Goal: Task Accomplishment & Management: Use online tool/utility

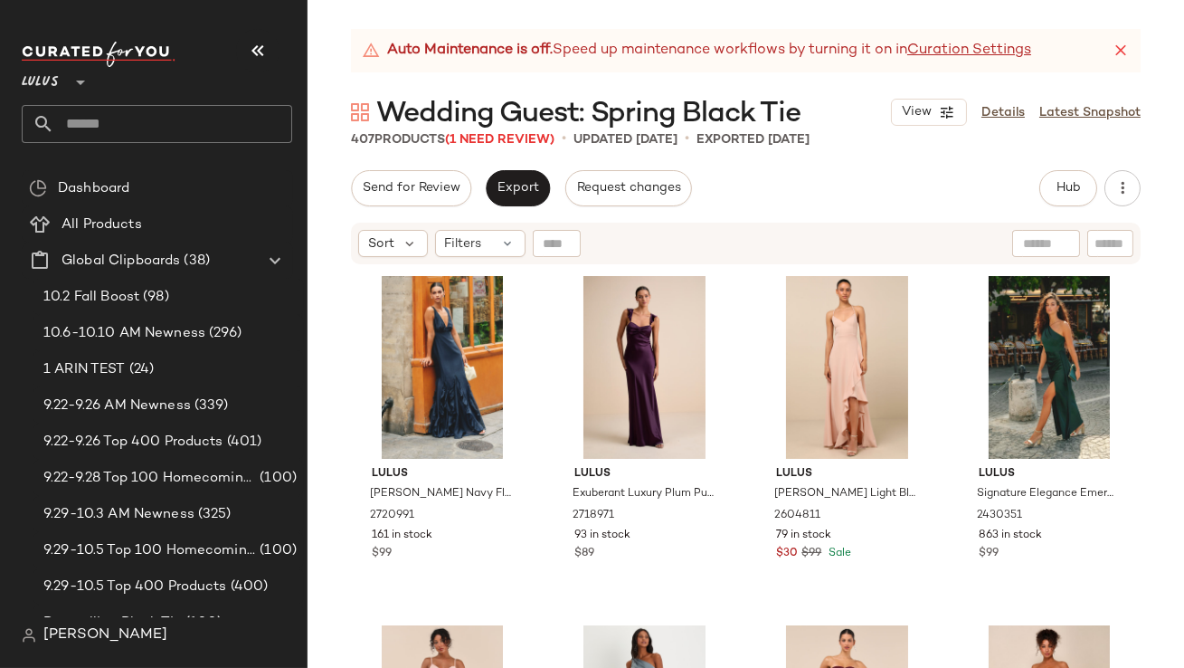
click at [995, 49] on icon at bounding box center [1121, 51] width 18 height 18
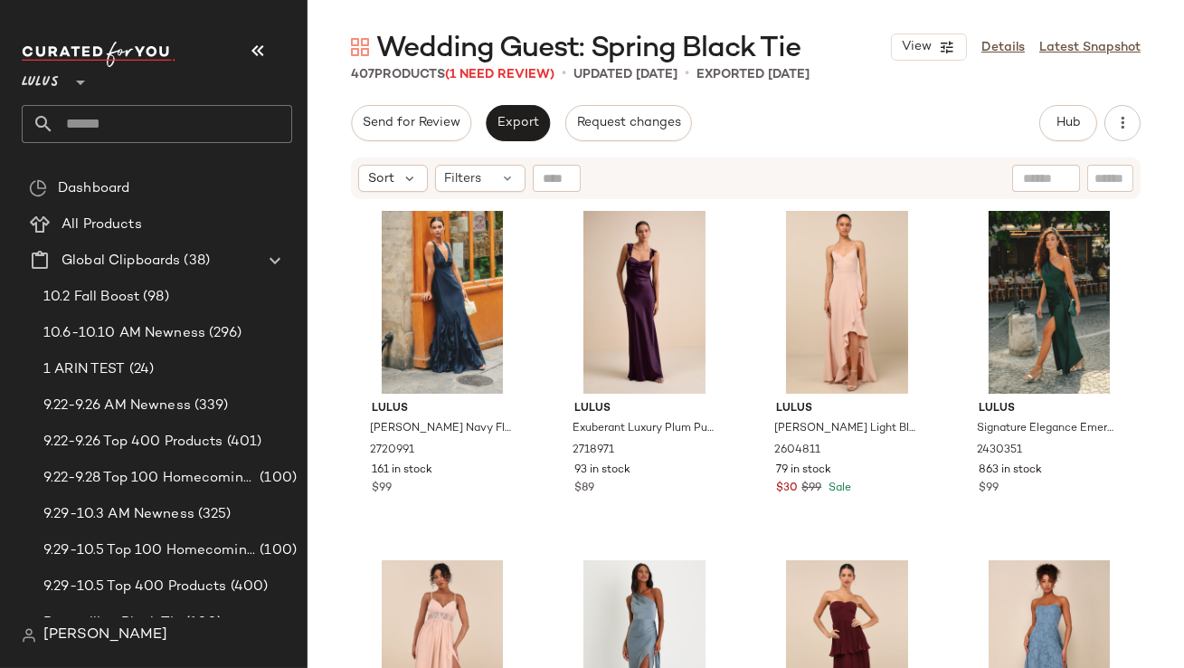
click at [295, 40] on div "Lulus **" at bounding box center [164, 92] width 285 height 112
click at [271, 48] on button "button" at bounding box center [257, 50] width 43 height 43
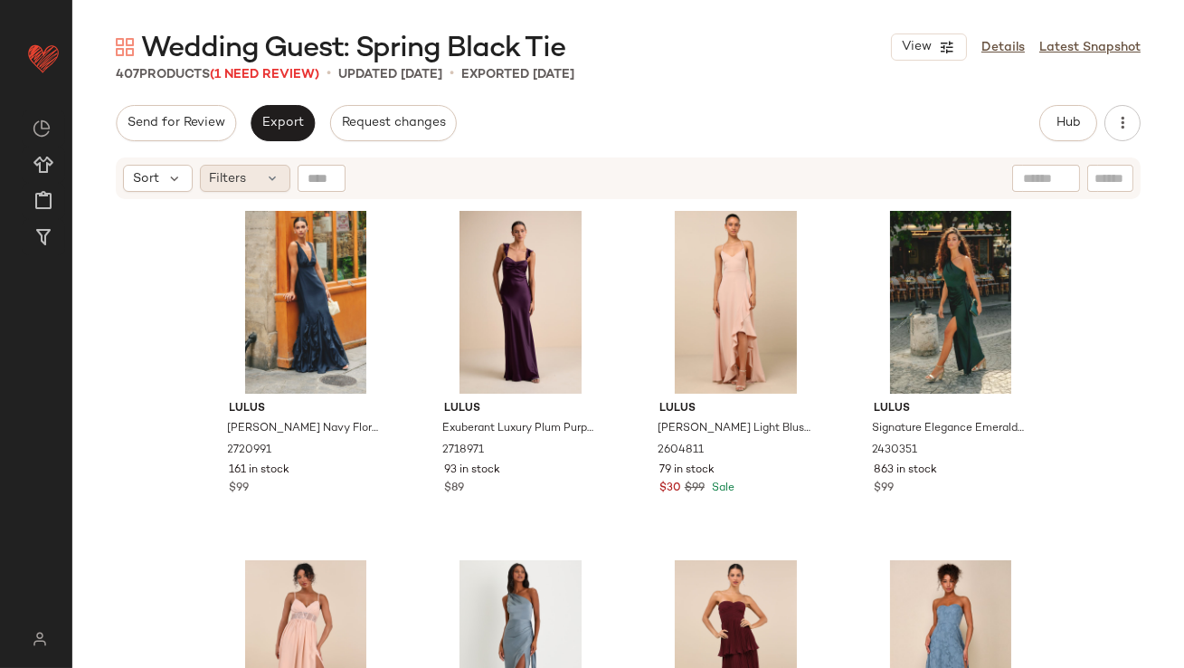
click at [232, 178] on span "Filters" at bounding box center [228, 178] width 37 height 19
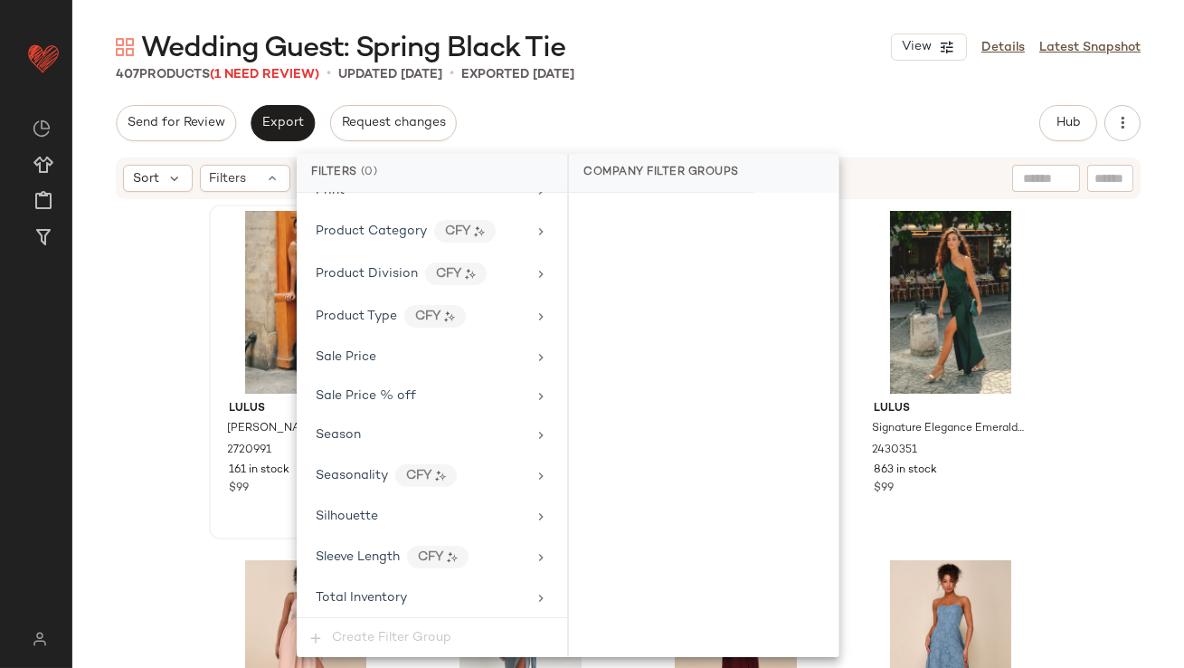
scroll to position [1383, 0]
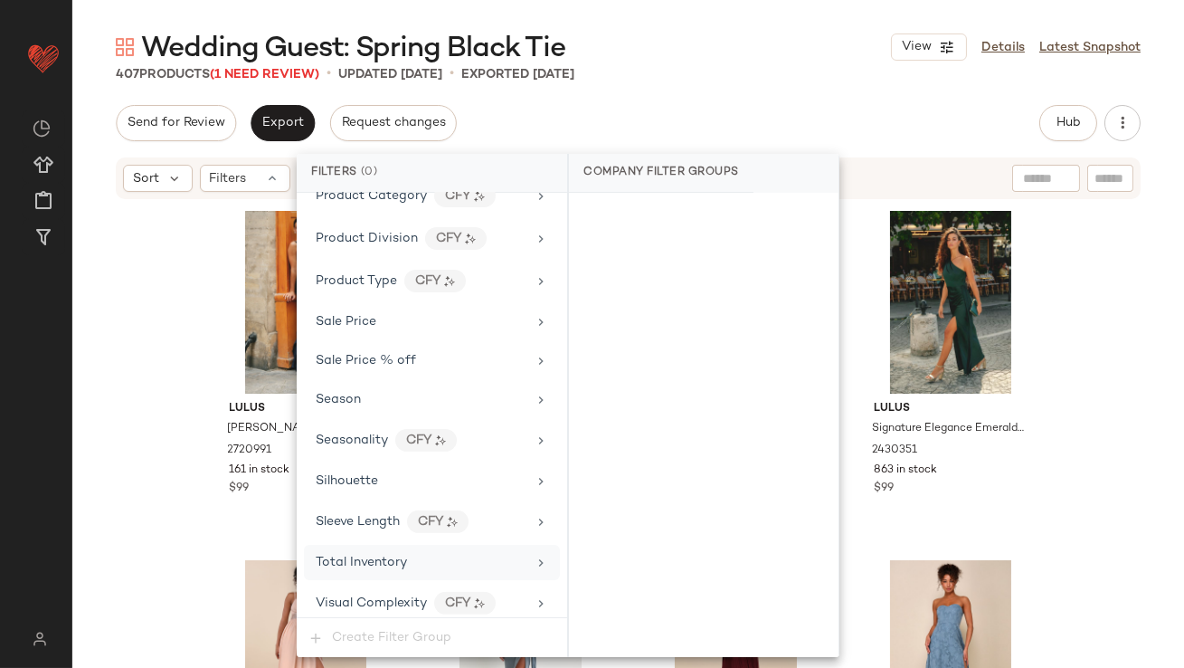
click at [357, 556] on span "Total Inventory" at bounding box center [361, 563] width 91 height 14
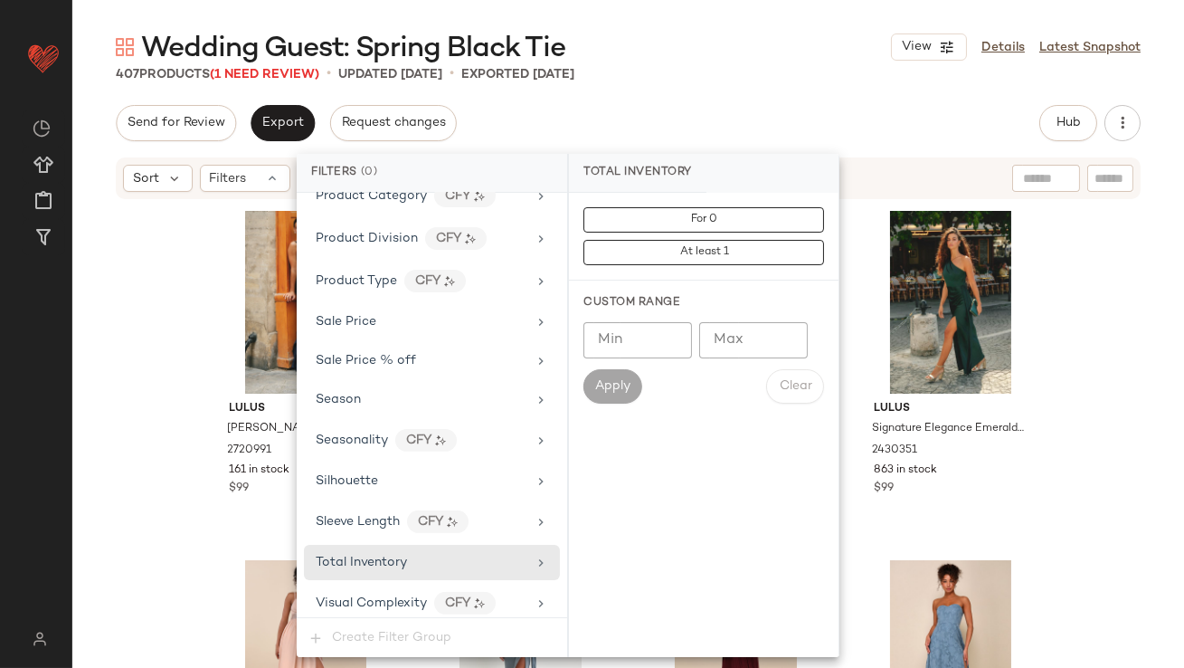
click at [716, 340] on input "Max" at bounding box center [753, 340] width 109 height 36
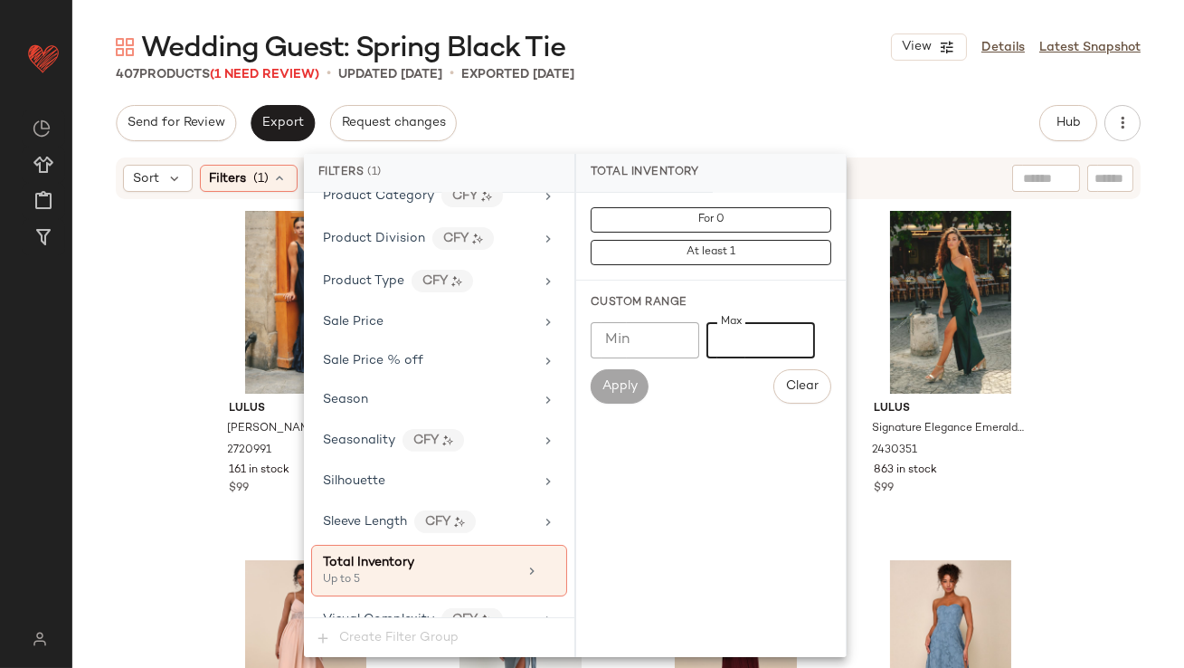
type input "*"
click at [747, 79] on div "407 Products (1 Need Review) • updated Oct 10th • Exported Oct 10th" at bounding box center [628, 74] width 1112 height 18
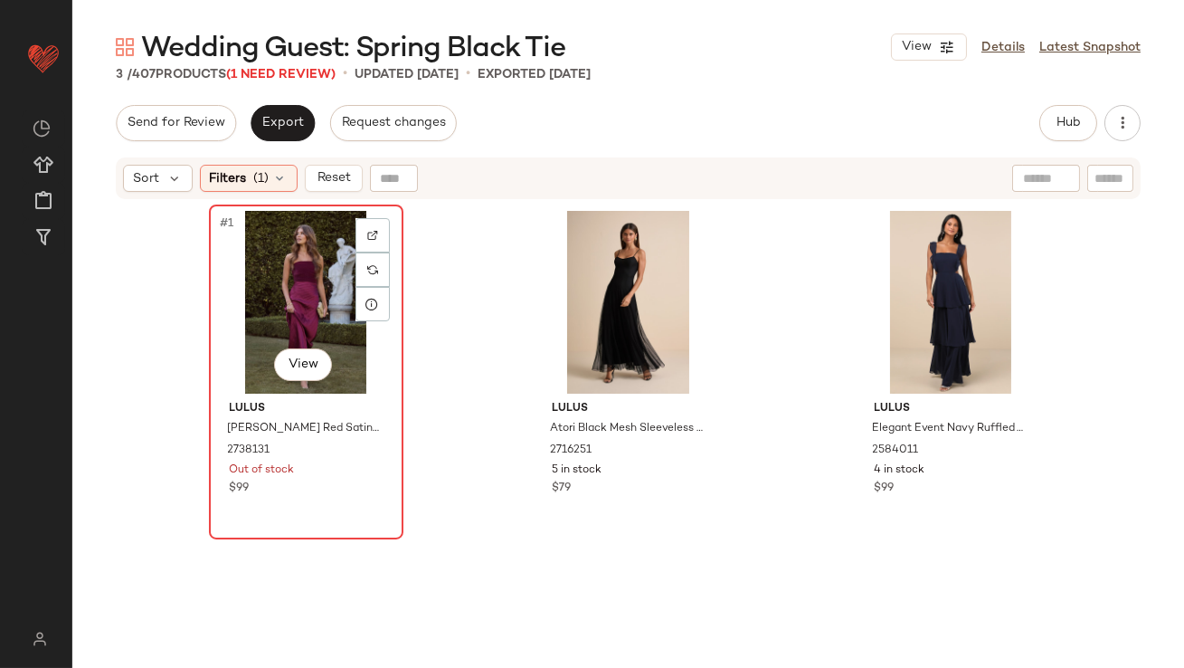
click at [293, 258] on div "#1 View" at bounding box center [306, 302] width 182 height 183
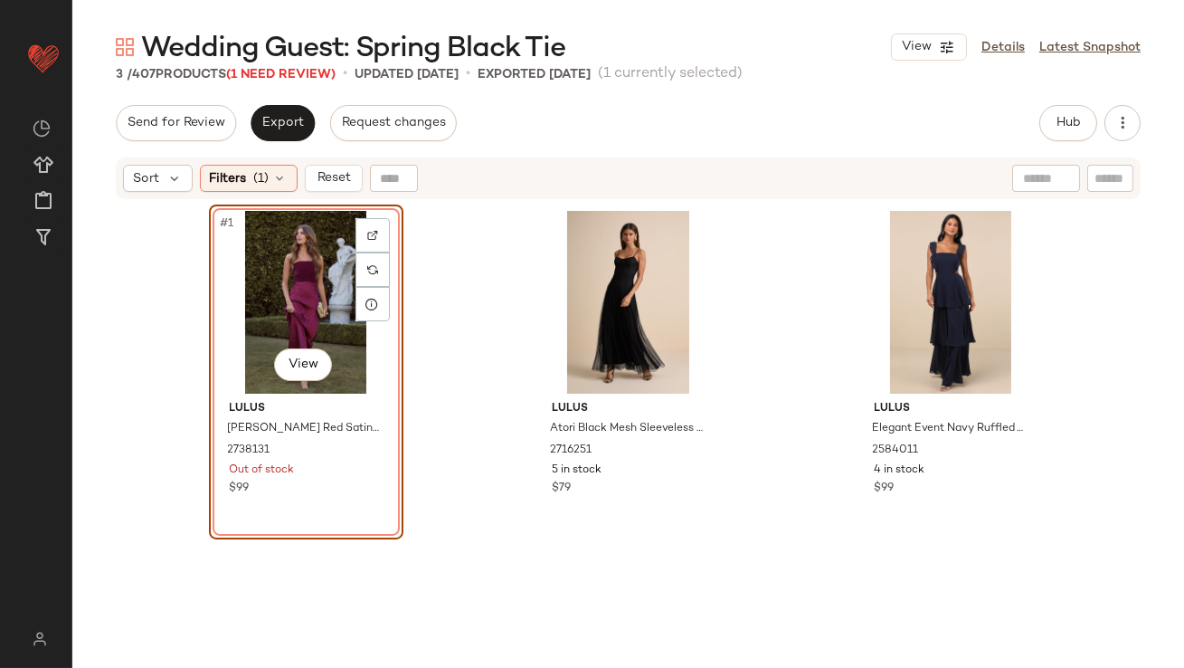
click at [280, 296] on div "#1 View" at bounding box center [306, 302] width 182 height 183
click at [903, 305] on div "#3 View" at bounding box center [951, 302] width 182 height 183
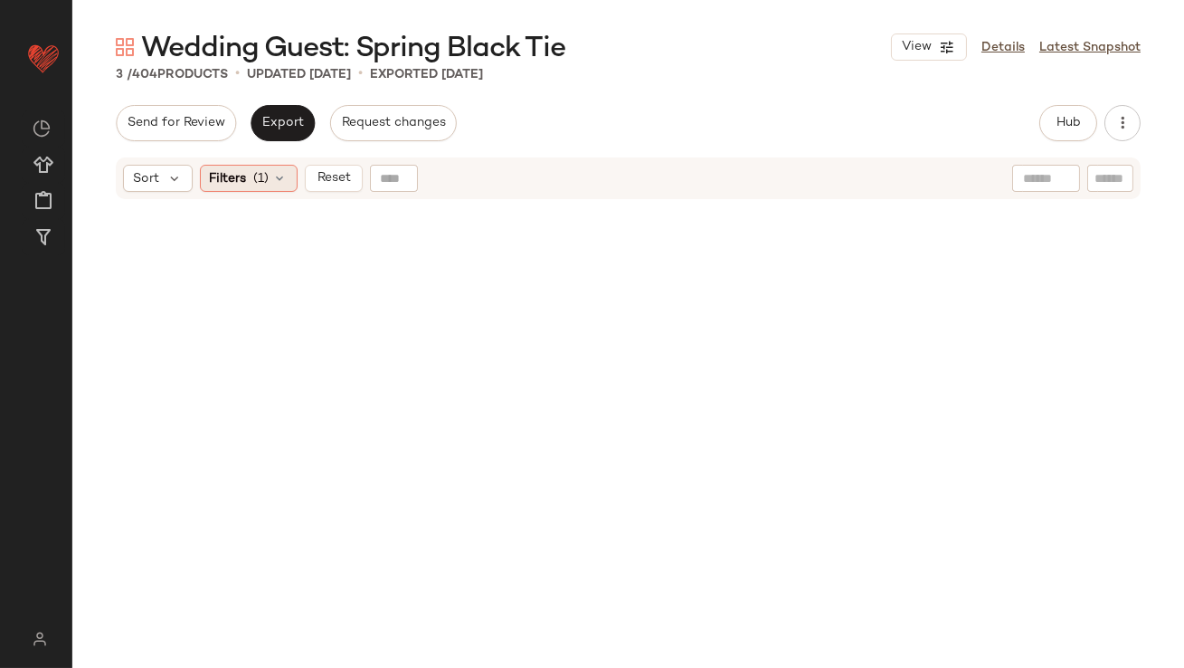
click at [258, 180] on span "(1)" at bounding box center [261, 178] width 15 height 19
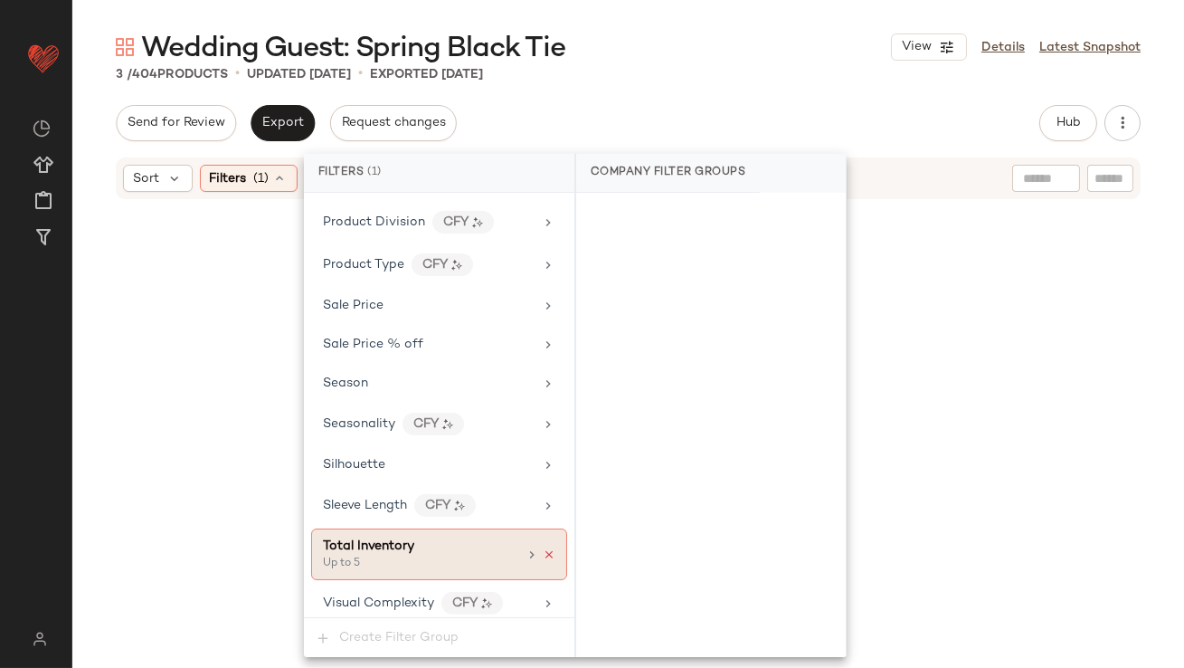
click at [543, 548] on icon at bounding box center [549, 554] width 13 height 13
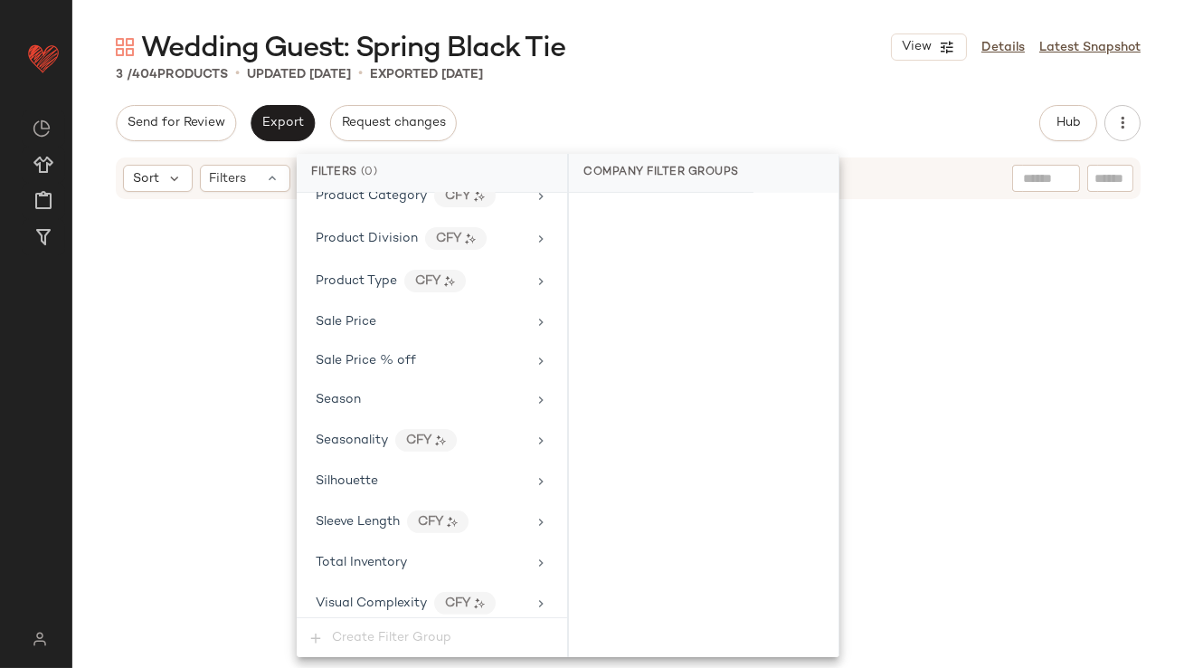
click at [693, 91] on div "Wedding Guest: Spring Black Tie View Details Latest Snapshot 3 / 404 Products •…" at bounding box center [628, 348] width 1112 height 639
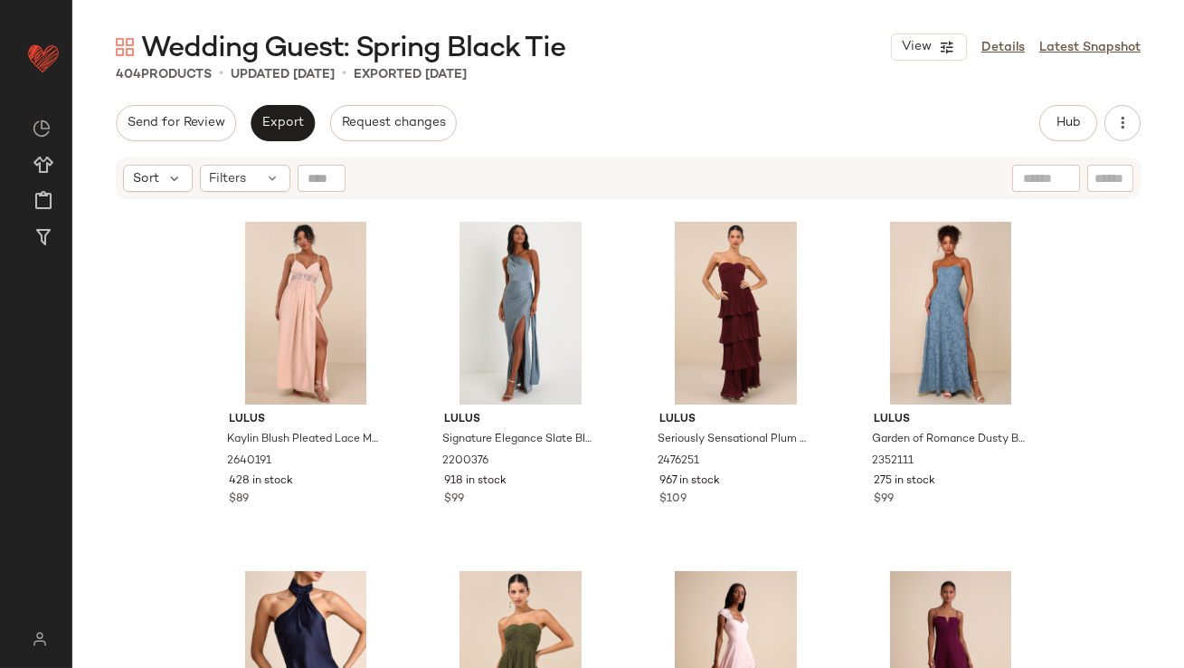
scroll to position [0, 0]
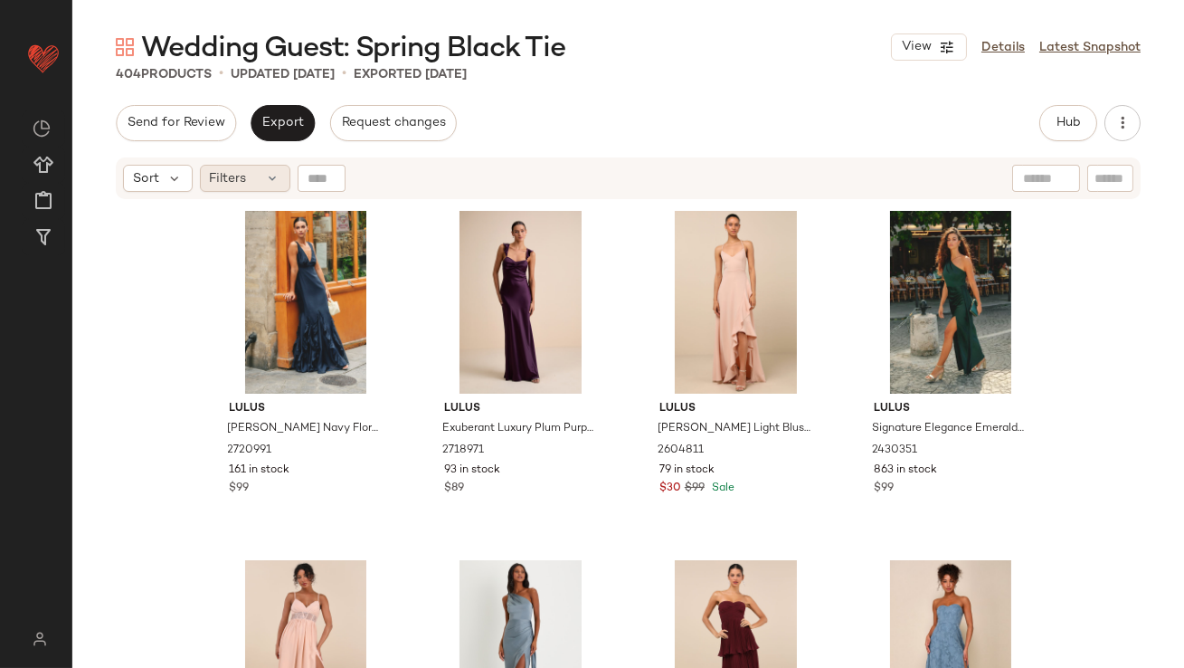
click at [237, 172] on span "Filters" at bounding box center [228, 178] width 37 height 19
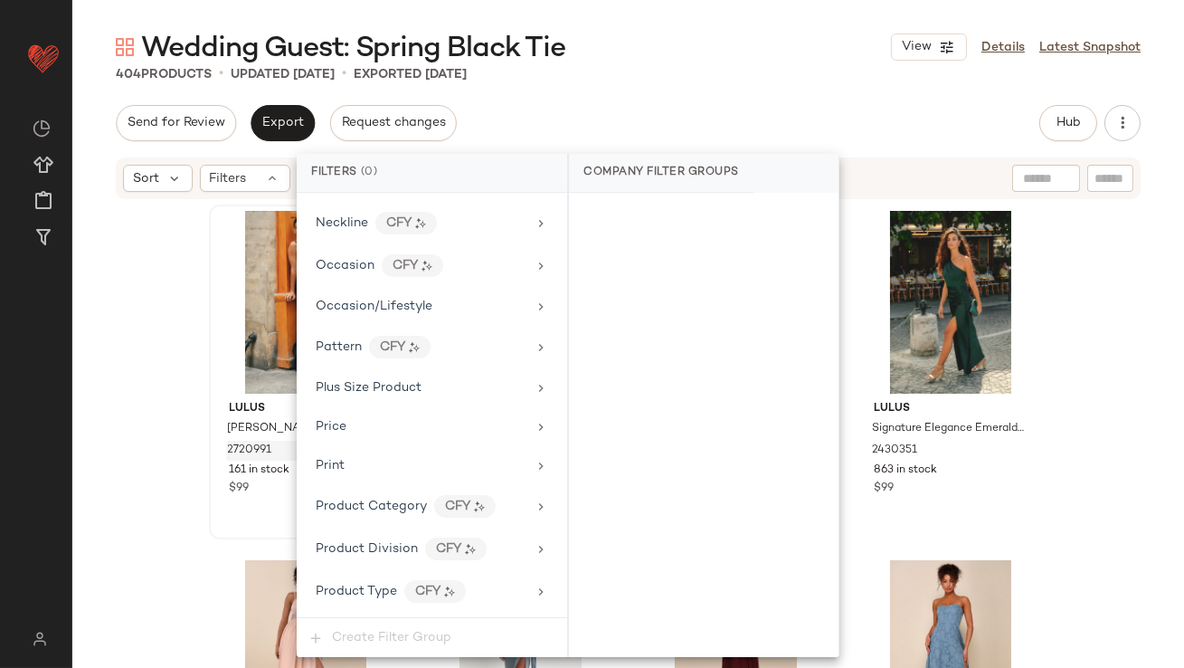
scroll to position [1383, 0]
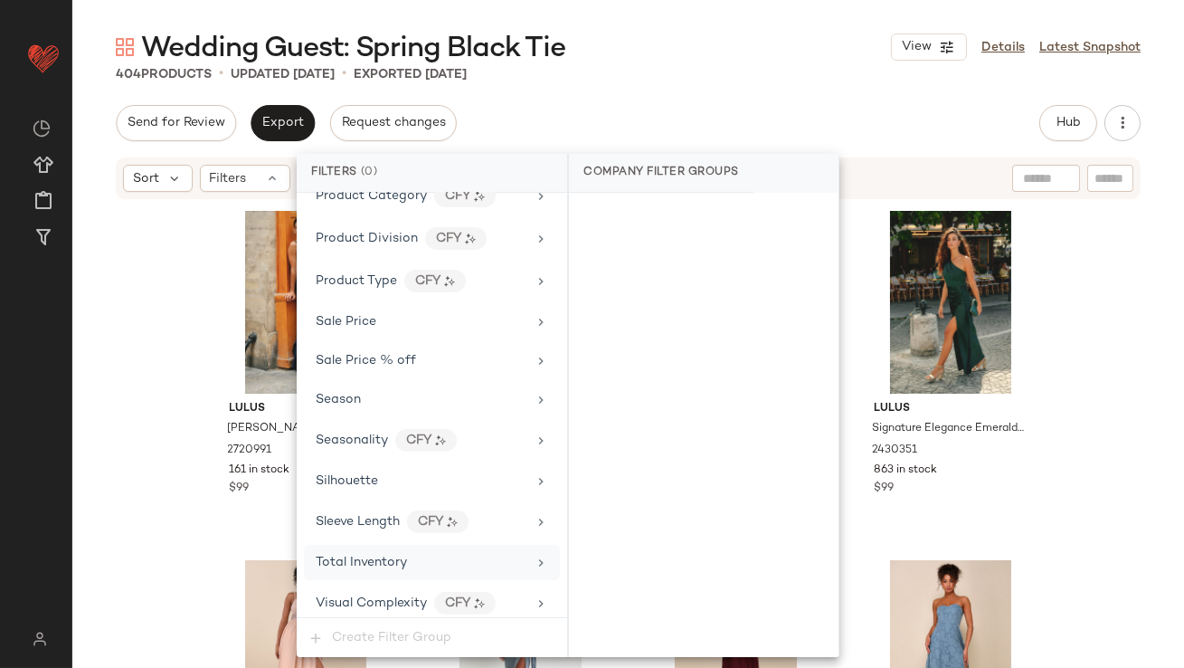
click at [357, 545] on div "Total Inventory" at bounding box center [432, 562] width 256 height 35
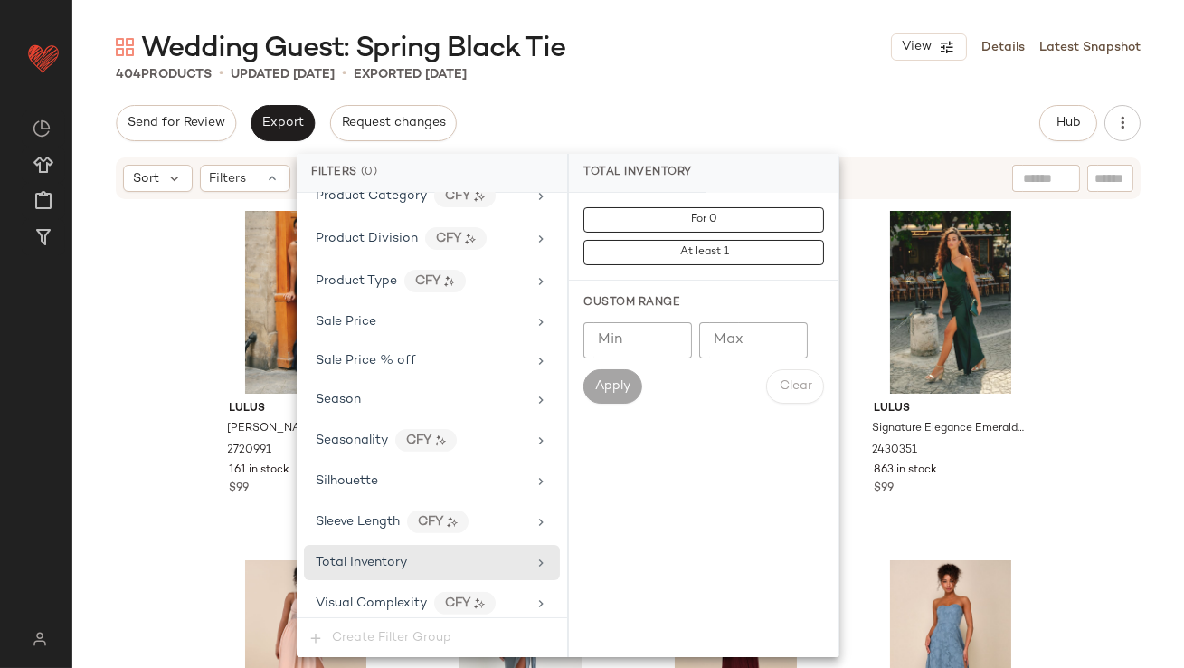
click at [726, 339] on input "Max" at bounding box center [753, 340] width 109 height 36
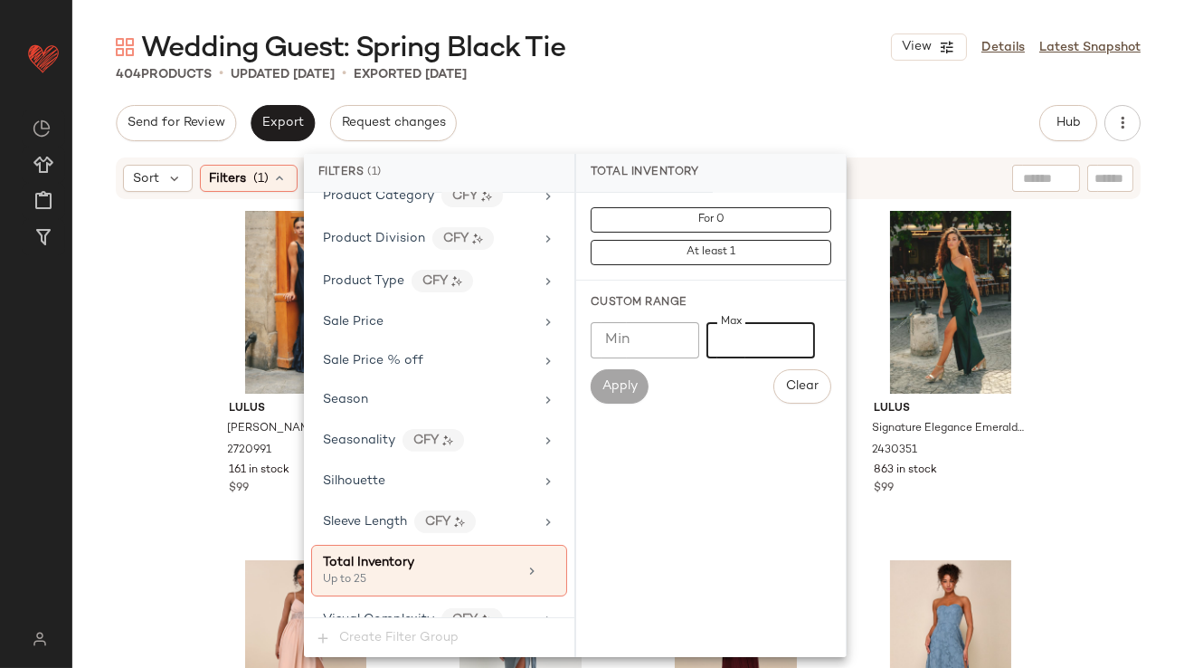
type input "**"
click at [732, 65] on div "404 Products • updated Oct 13th • Exported Oct 10th" at bounding box center [628, 74] width 1112 height 18
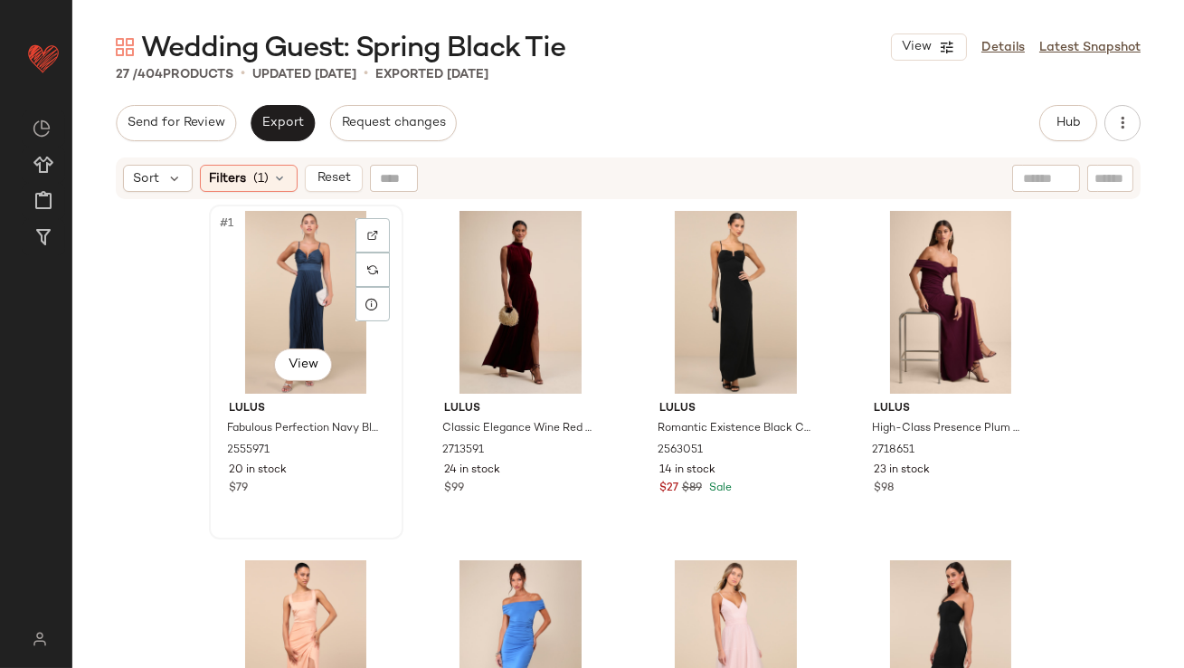
click at [244, 307] on div "#1 View" at bounding box center [306, 302] width 182 height 183
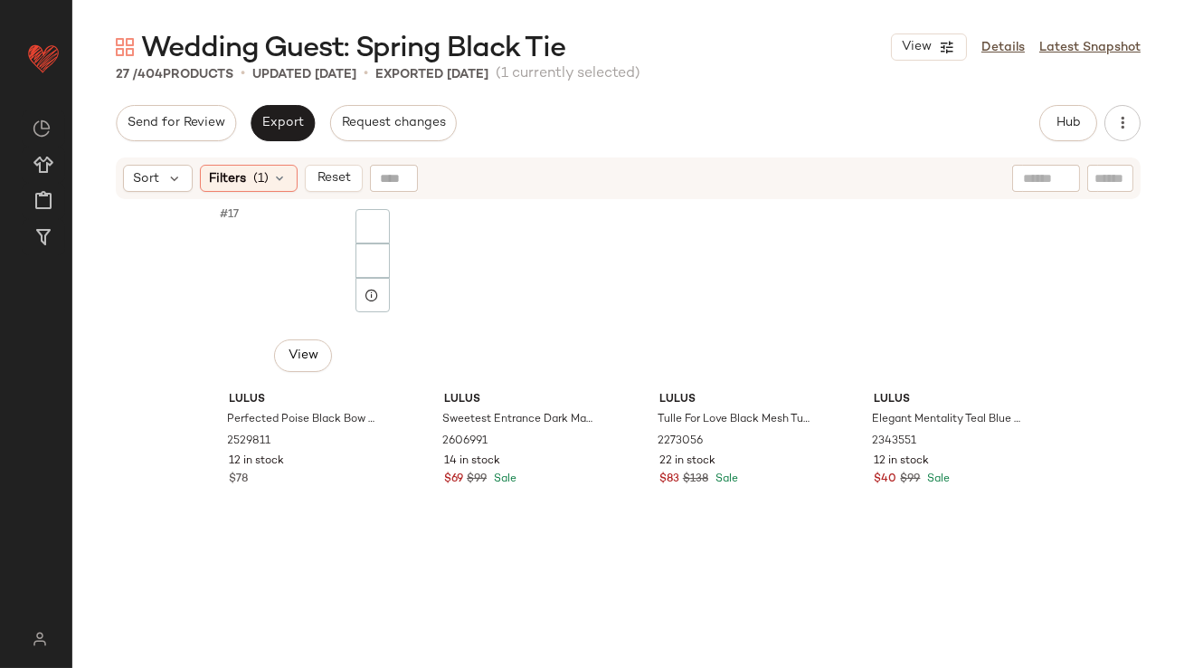
scroll to position [1935, 0]
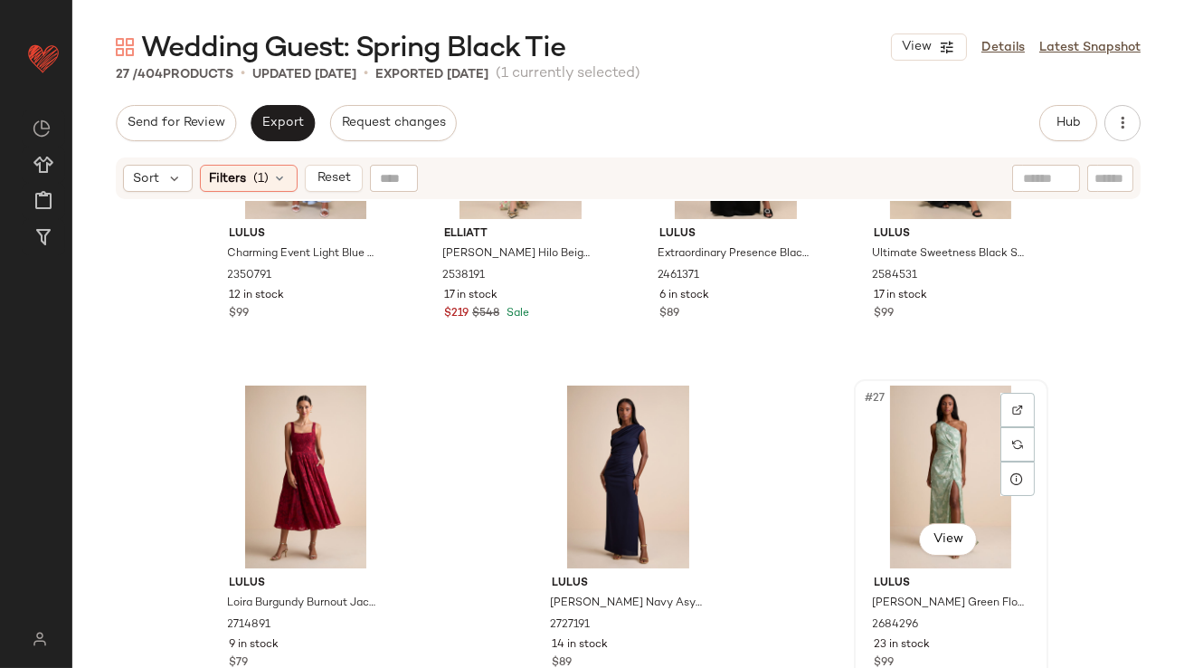
click at [934, 467] on div "#27 View" at bounding box center [951, 476] width 182 height 183
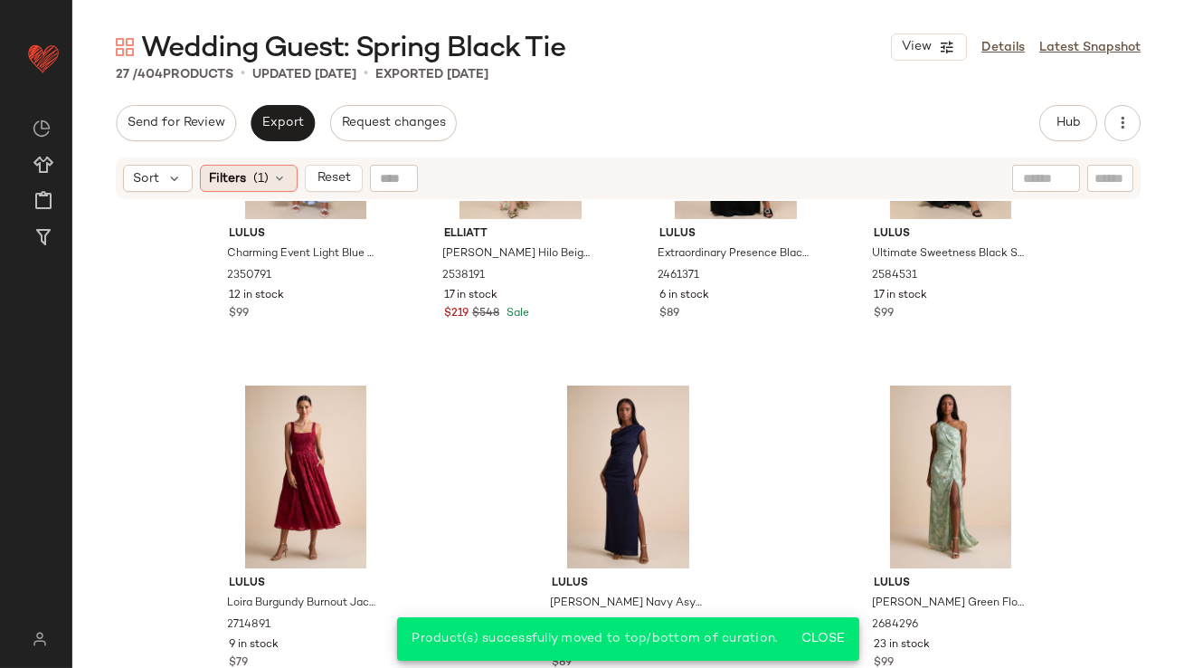
click at [245, 178] on span "Filters" at bounding box center [228, 178] width 37 height 19
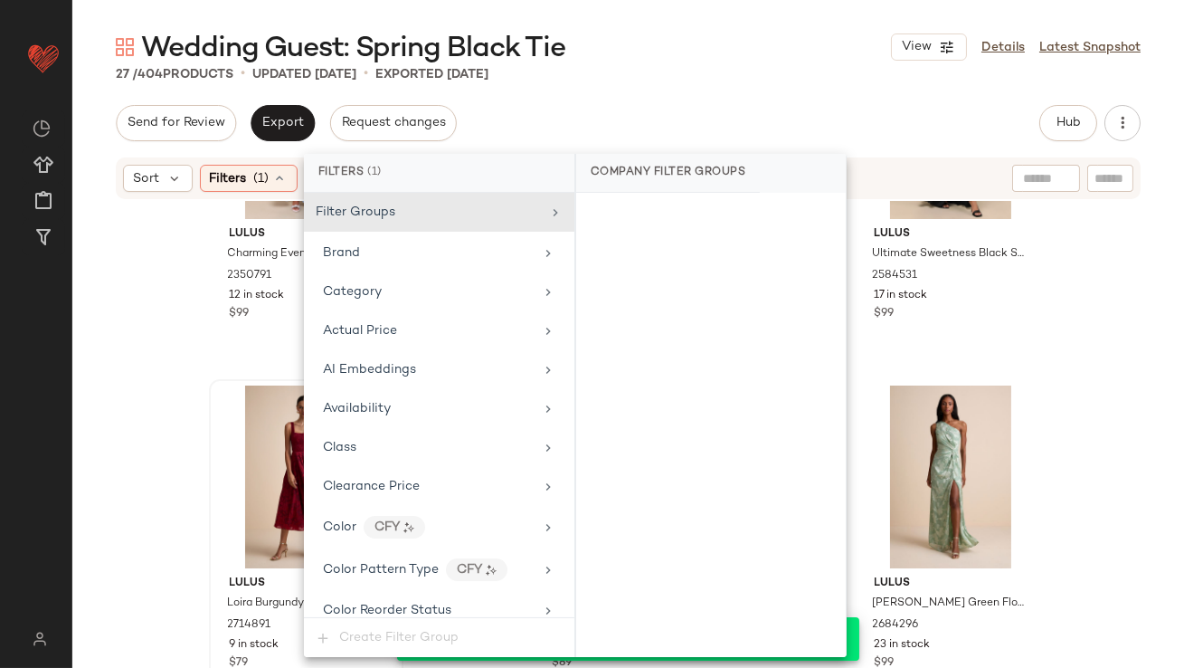
scroll to position [1399, 0]
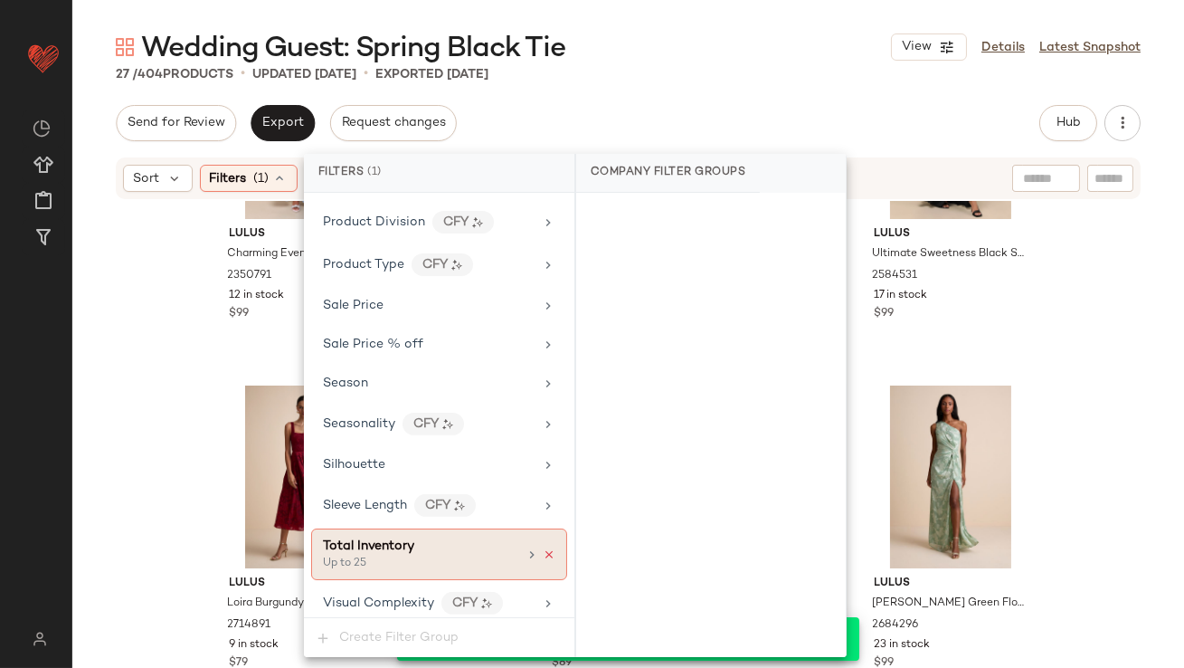
click at [543, 548] on icon at bounding box center [549, 554] width 13 height 13
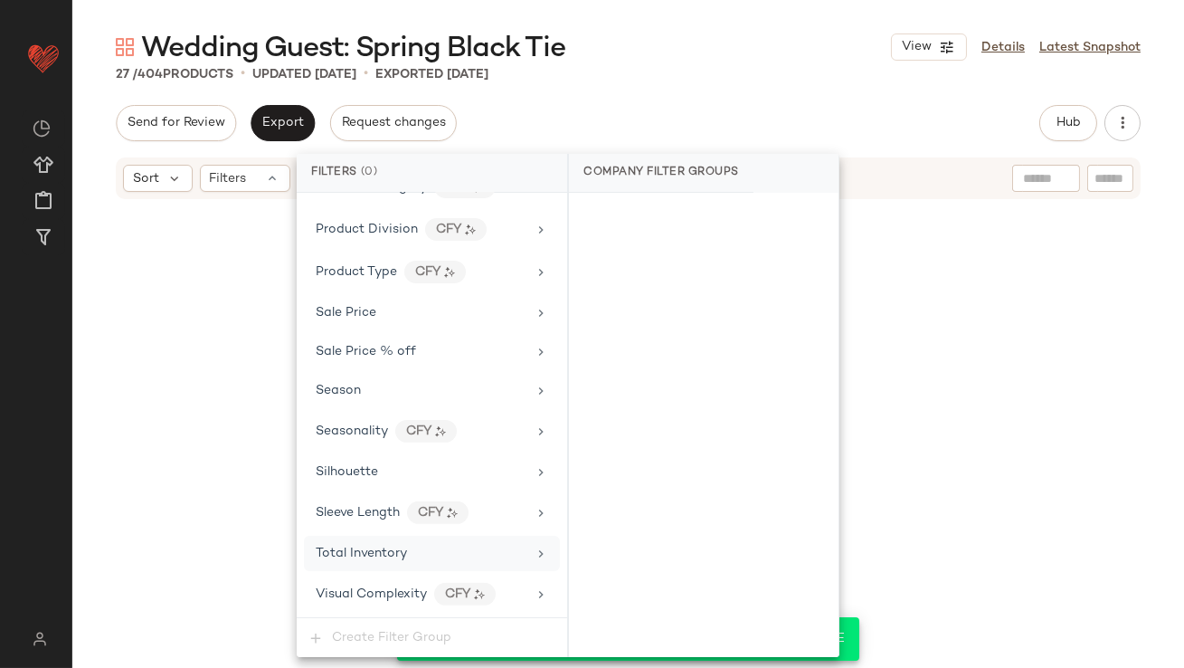
scroll to position [1383, 0]
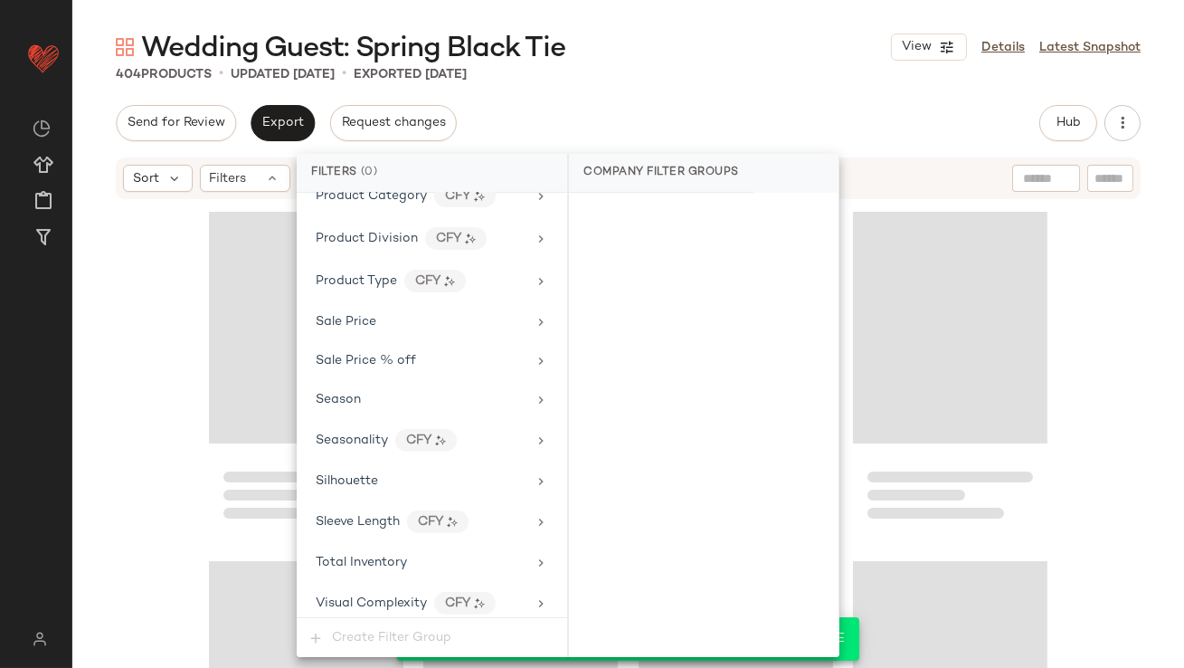
click at [709, 108] on div "Send for Review Export Request changes Hub Send for Review External Review Inte…" at bounding box center [628, 123] width 1025 height 36
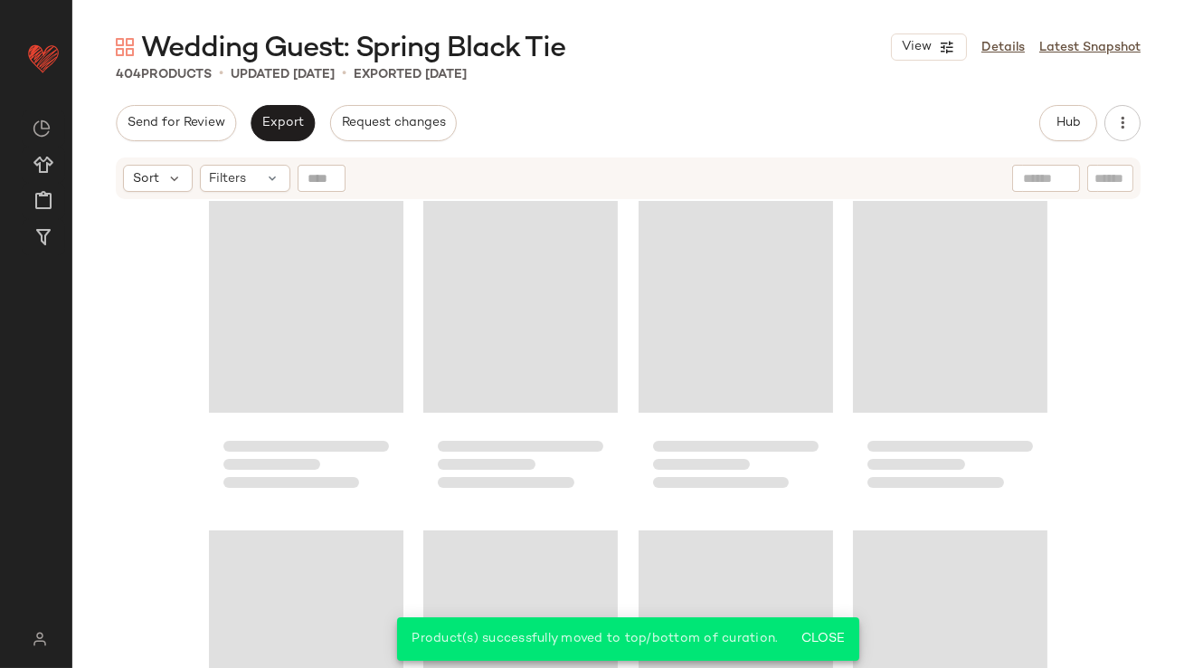
scroll to position [32306, 0]
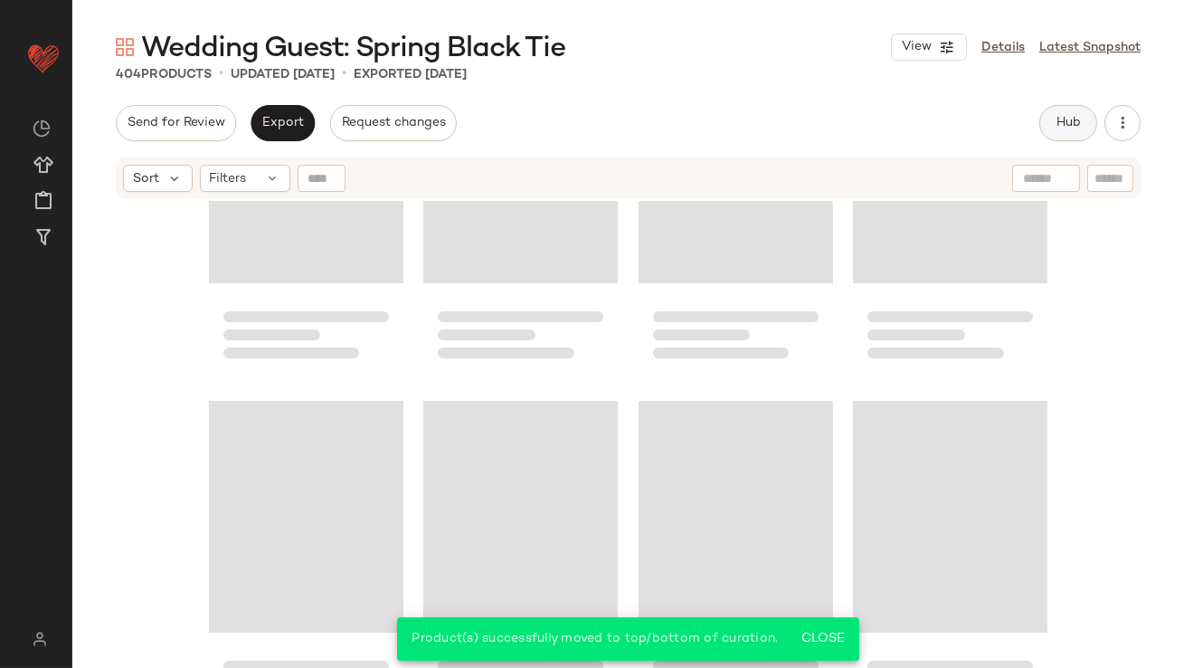
click at [995, 104] on div "Wedding Guest: Spring Black Tie View Details Latest Snapshot 404 Products • upd…" at bounding box center [628, 348] width 1112 height 639
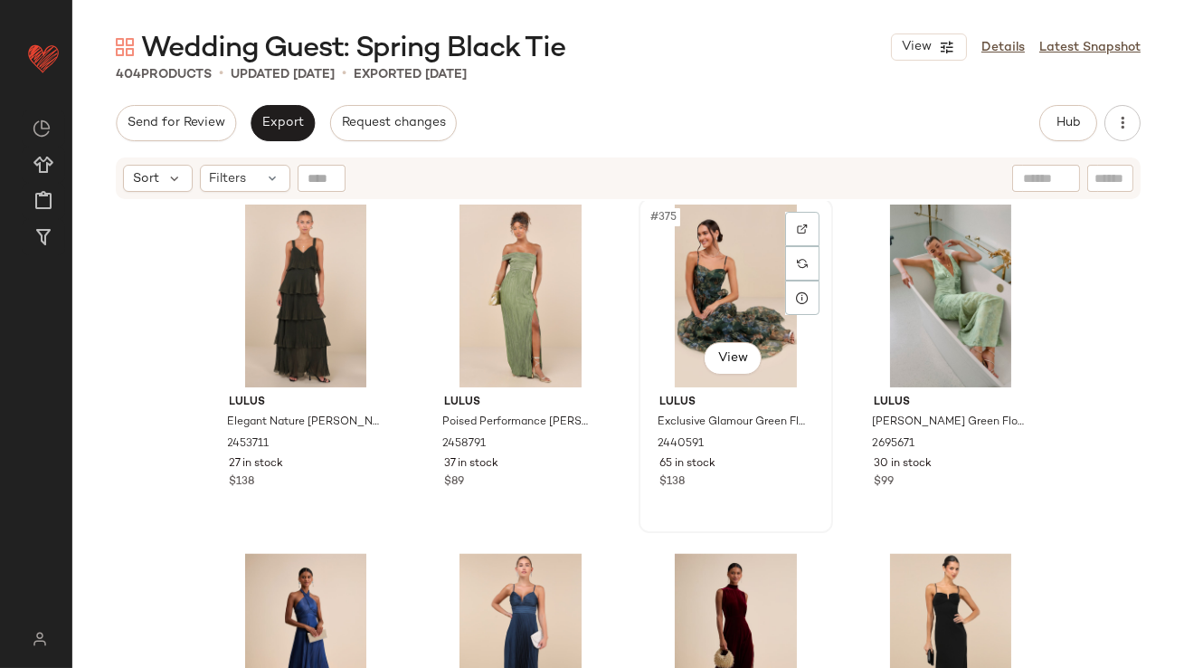
scroll to position [32560, 0]
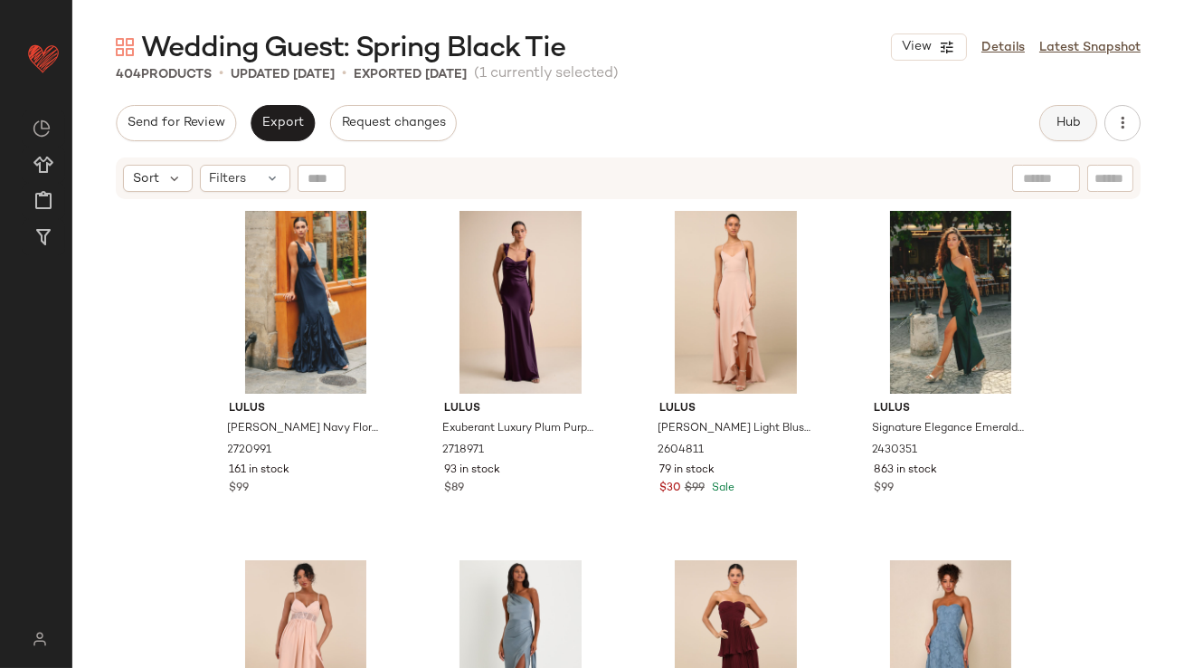
click at [995, 116] on span "Hub" at bounding box center [1068, 123] width 25 height 14
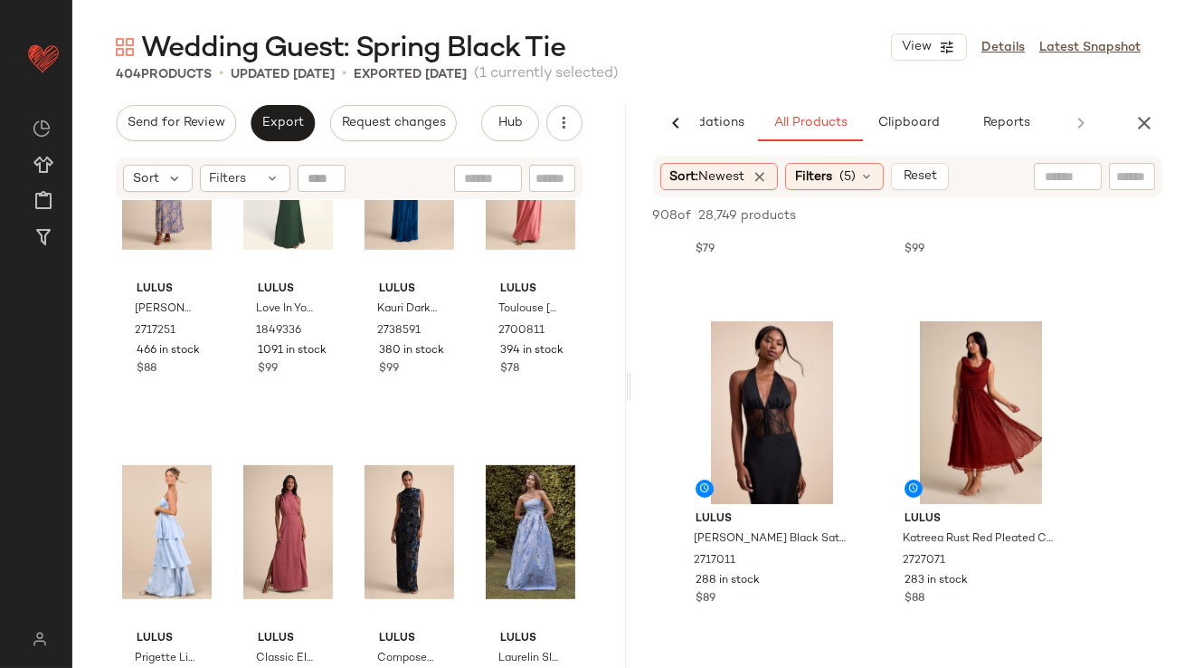
scroll to position [1997, 0]
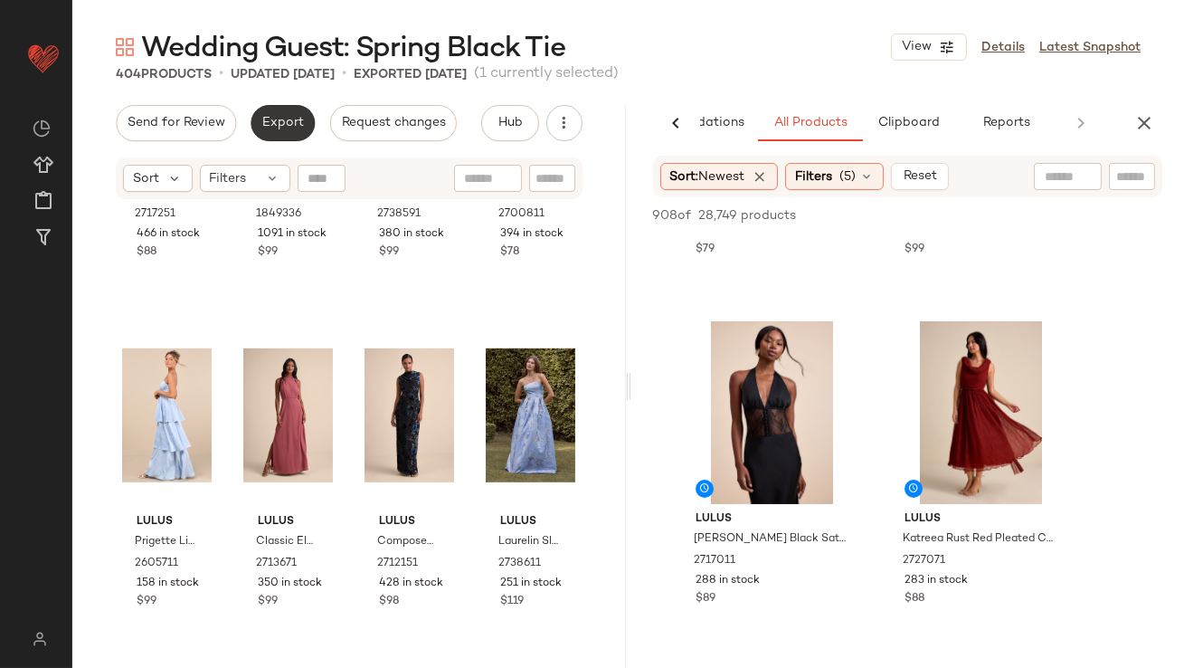
click at [295, 130] on button "Export" at bounding box center [283, 123] width 64 height 36
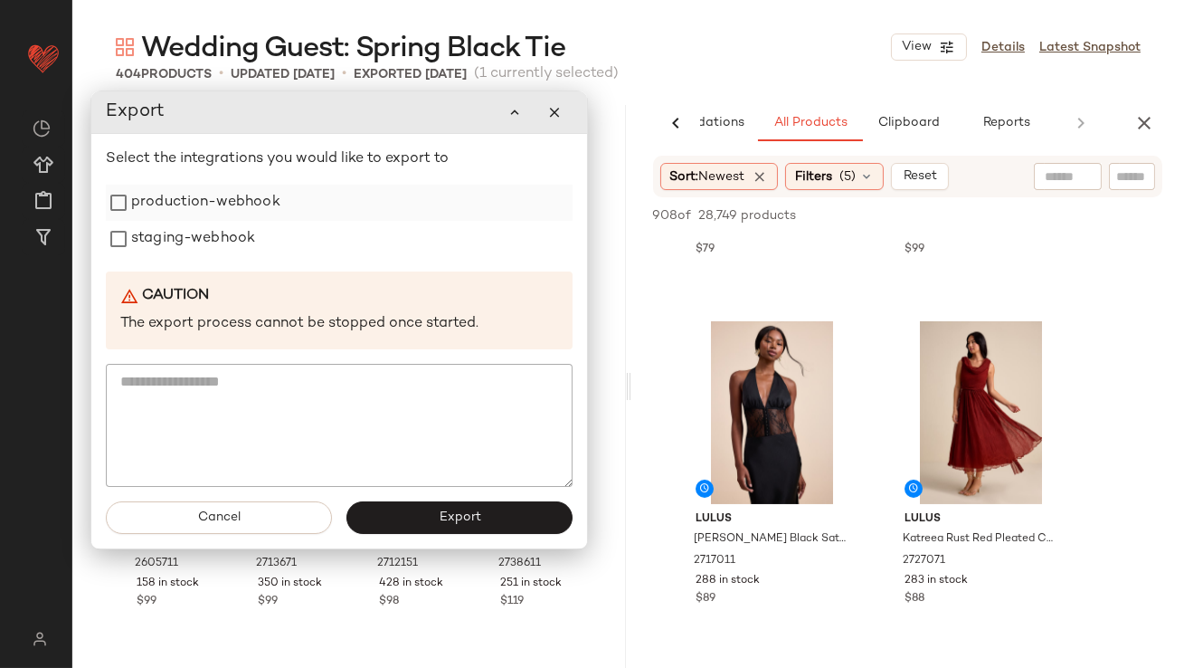
click at [239, 207] on label "production-webhook" at bounding box center [205, 203] width 149 height 36
click at [239, 221] on label "staging-webhook" at bounding box center [193, 239] width 124 height 36
click at [384, 522] on button "Export" at bounding box center [460, 517] width 226 height 33
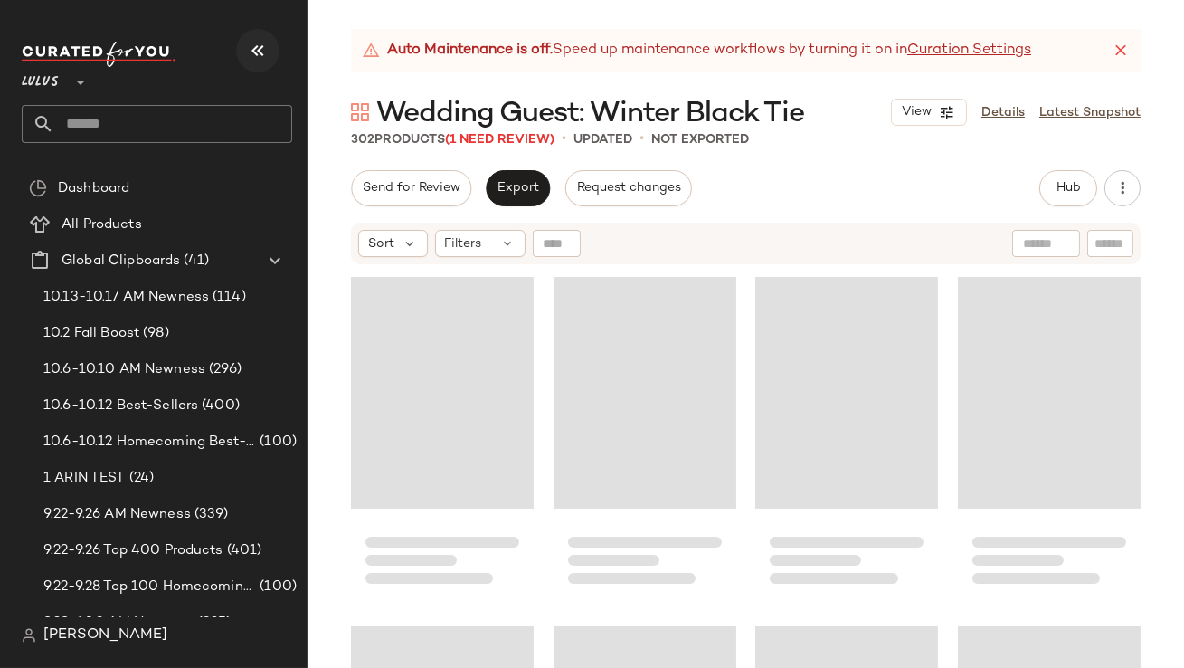
click at [252, 33] on button "button" at bounding box center [257, 50] width 43 height 43
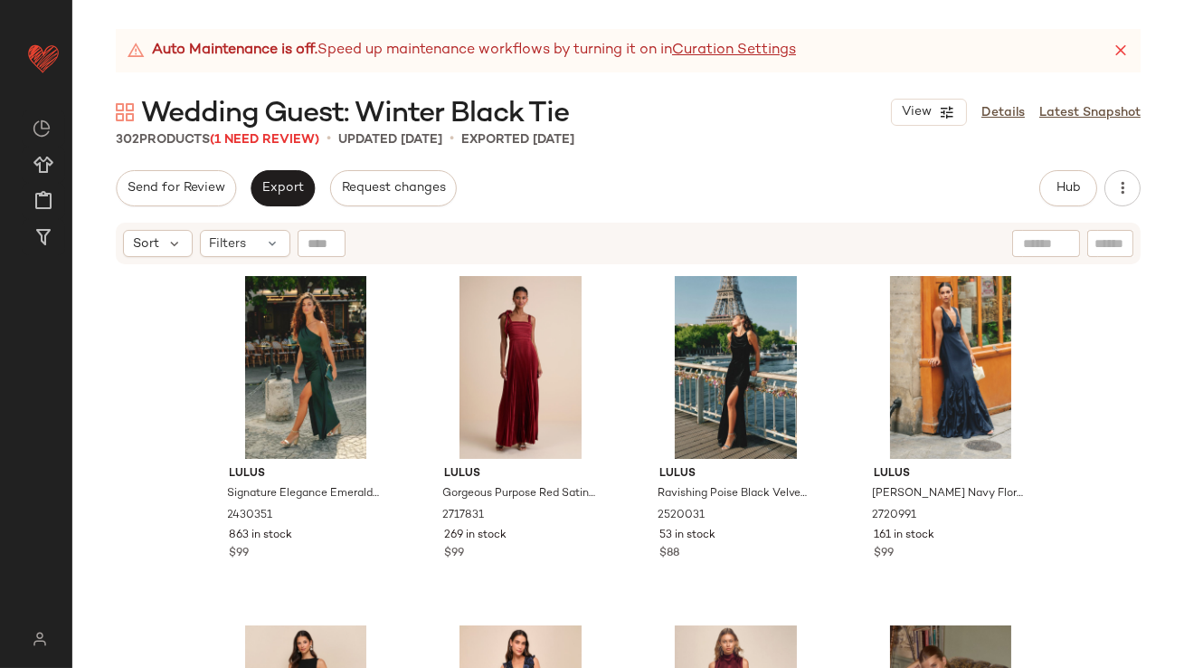
click at [1121, 51] on icon at bounding box center [1121, 51] width 18 height 18
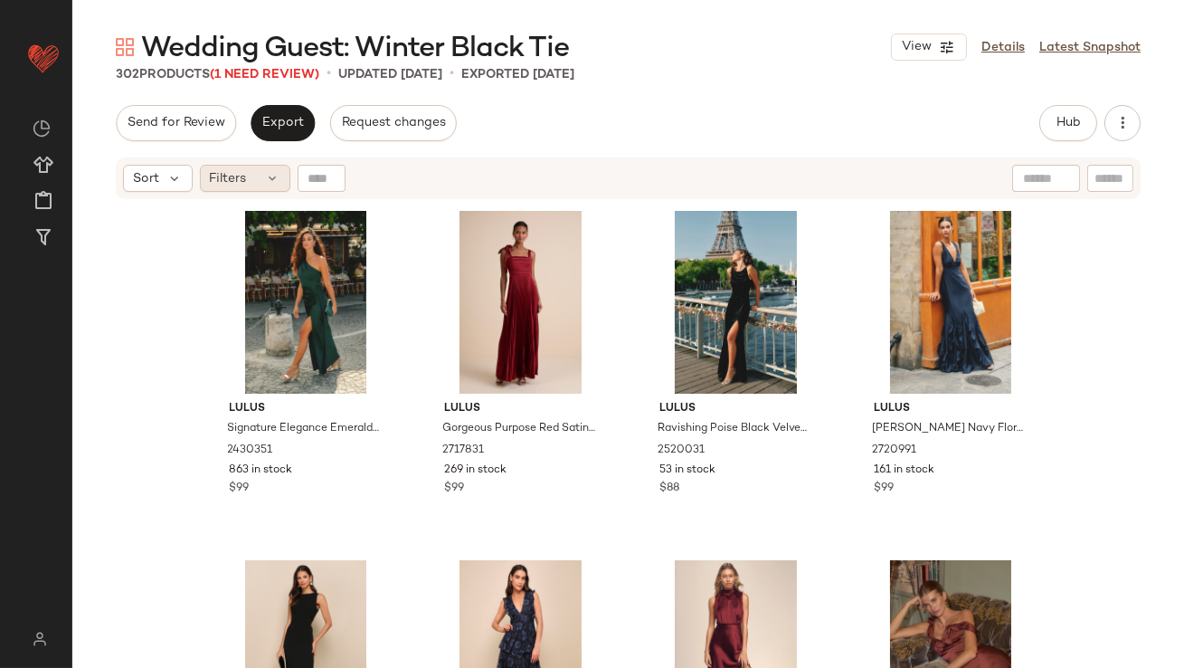
click at [240, 187] on div "Filters" at bounding box center [245, 178] width 90 height 27
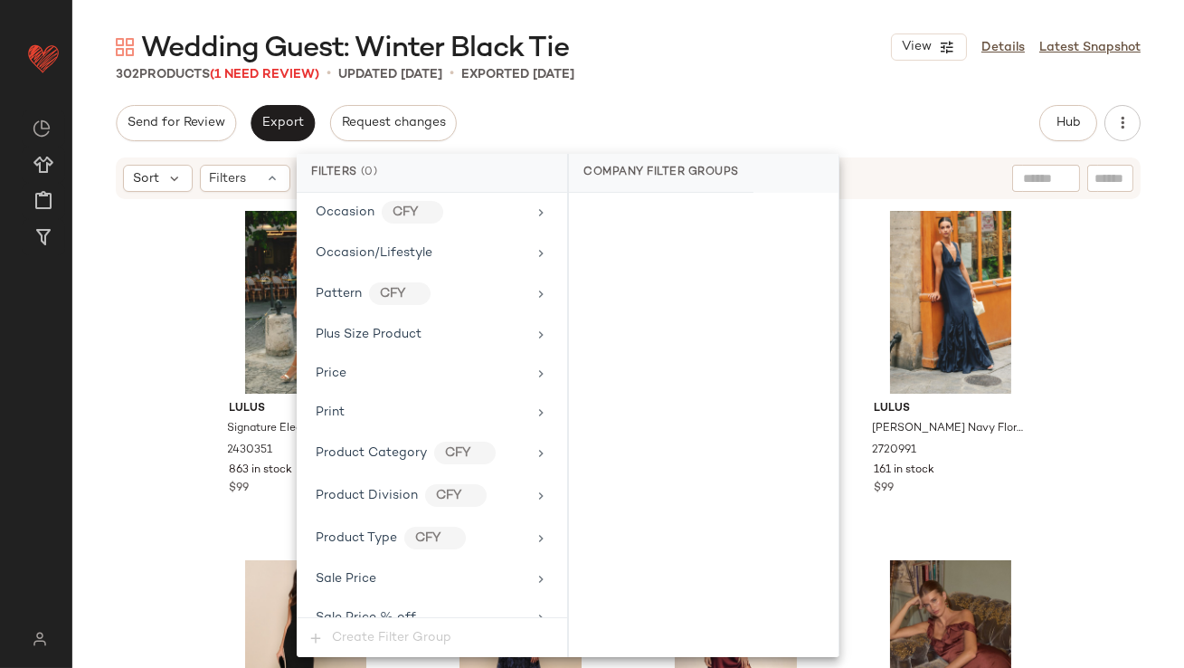
scroll to position [1383, 0]
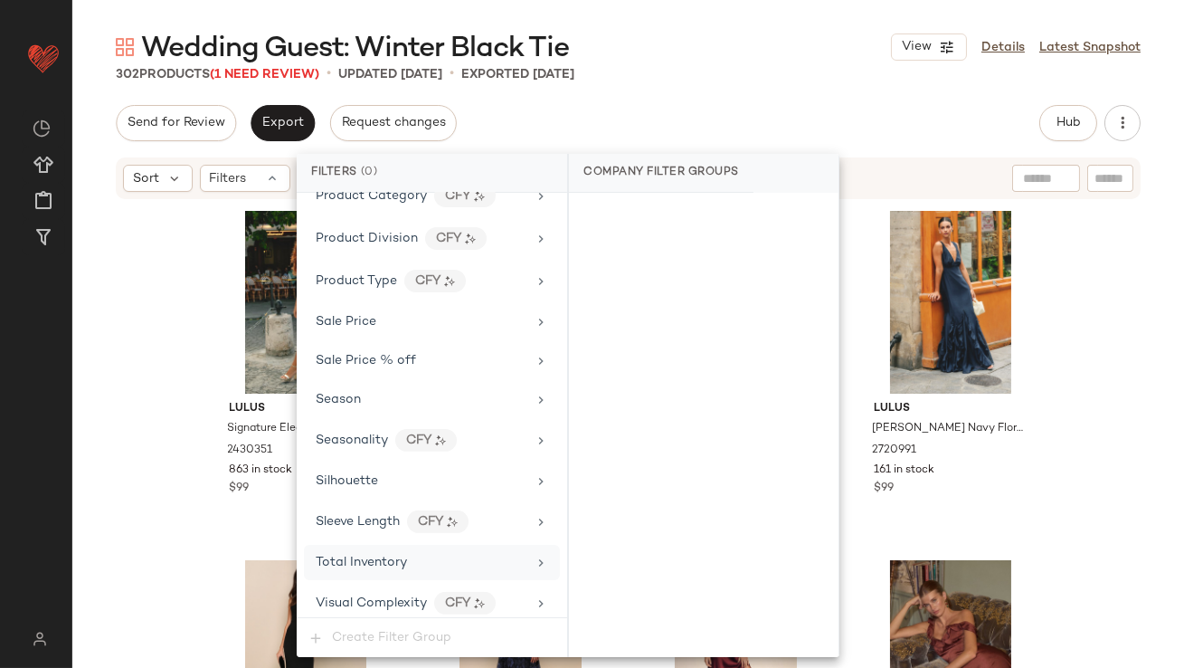
click at [369, 556] on span "Total Inventory" at bounding box center [361, 563] width 91 height 14
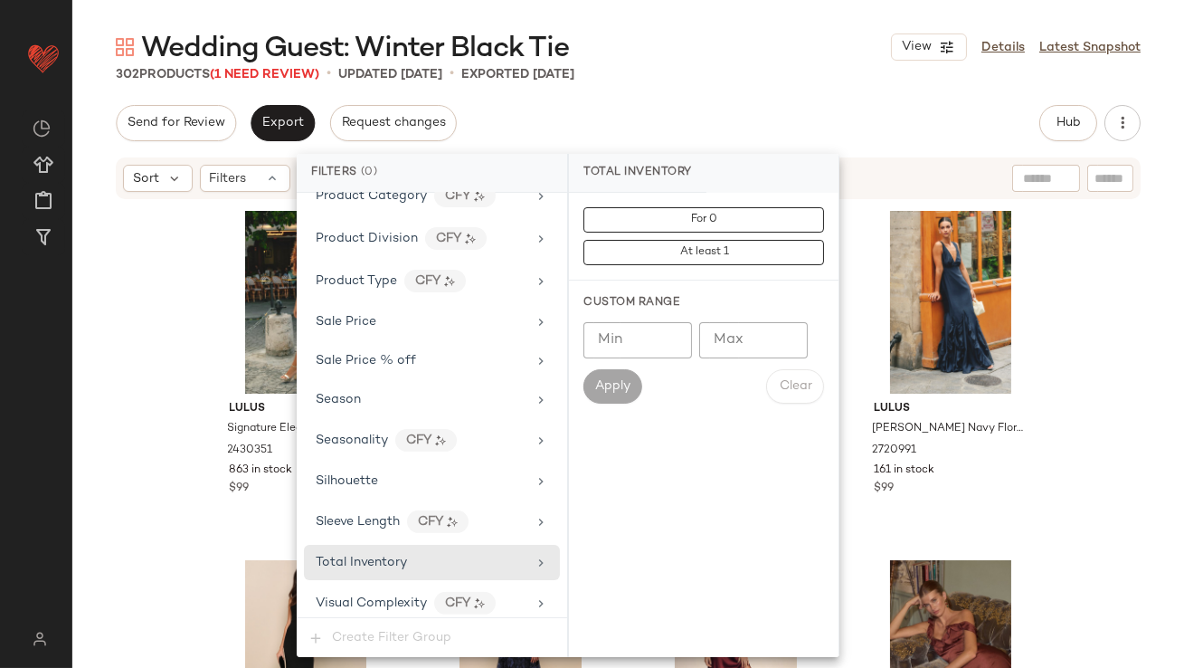
click at [728, 371] on div "Apply Clear" at bounding box center [704, 386] width 241 height 34
click at [727, 347] on input "Max" at bounding box center [753, 340] width 109 height 36
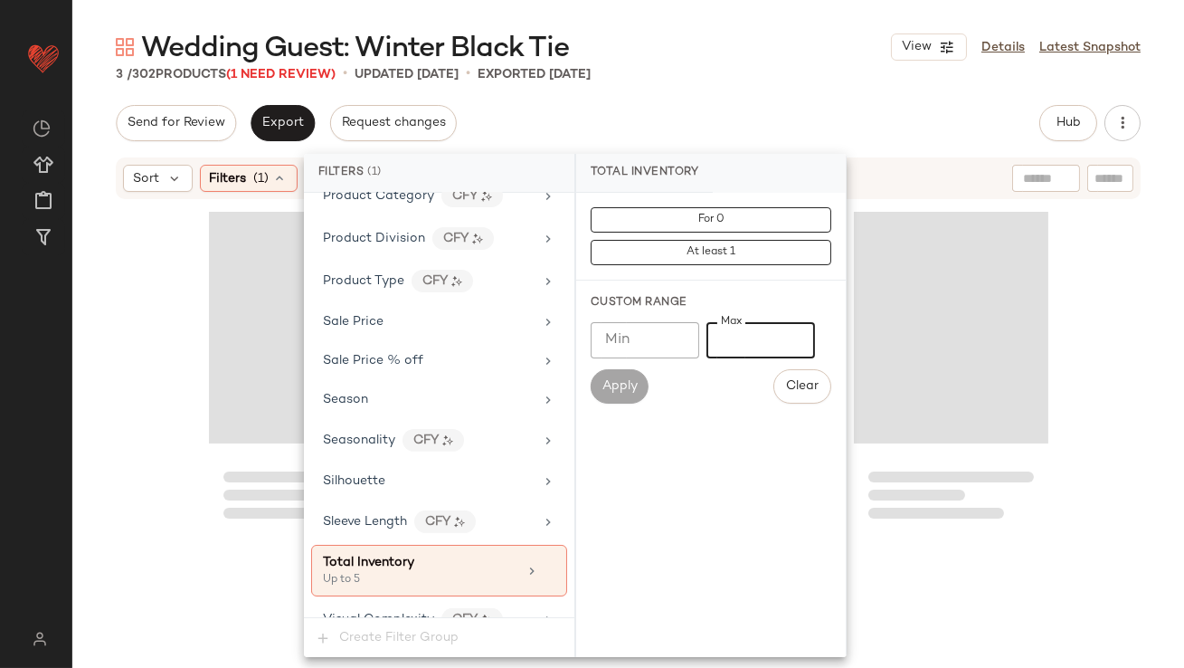
type input "*"
click at [673, 54] on div "Wedding Guest: Winter Black Tie View Details Latest Snapshot" at bounding box center [628, 47] width 1112 height 36
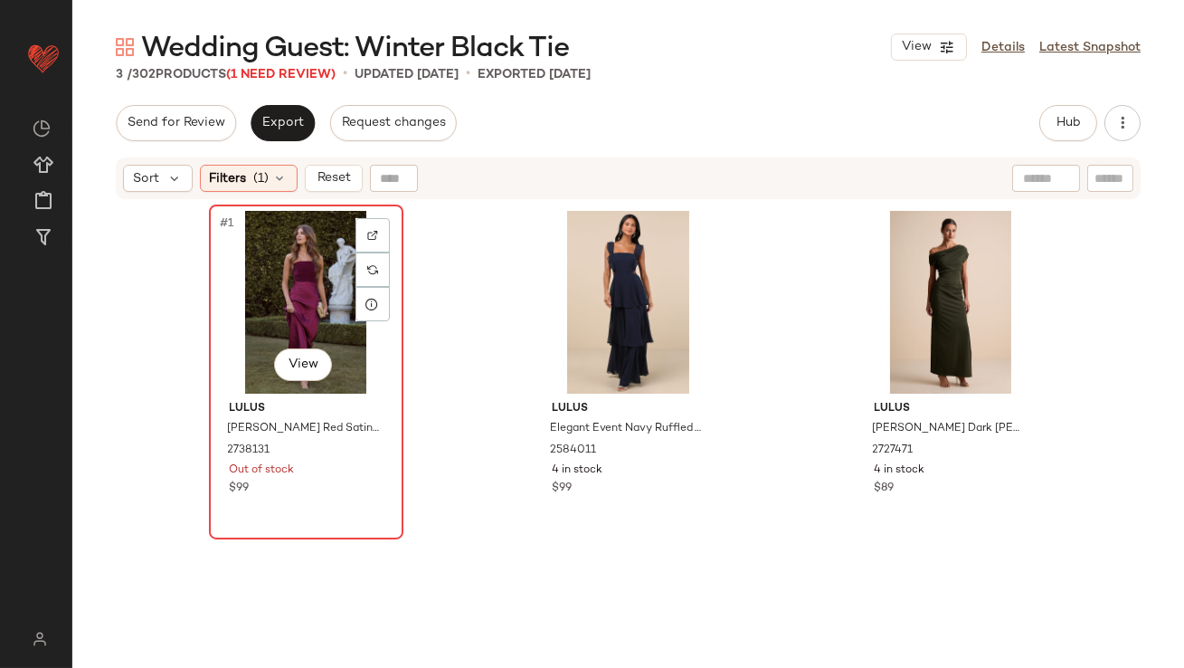
click at [249, 259] on div "#1 View" at bounding box center [306, 302] width 182 height 183
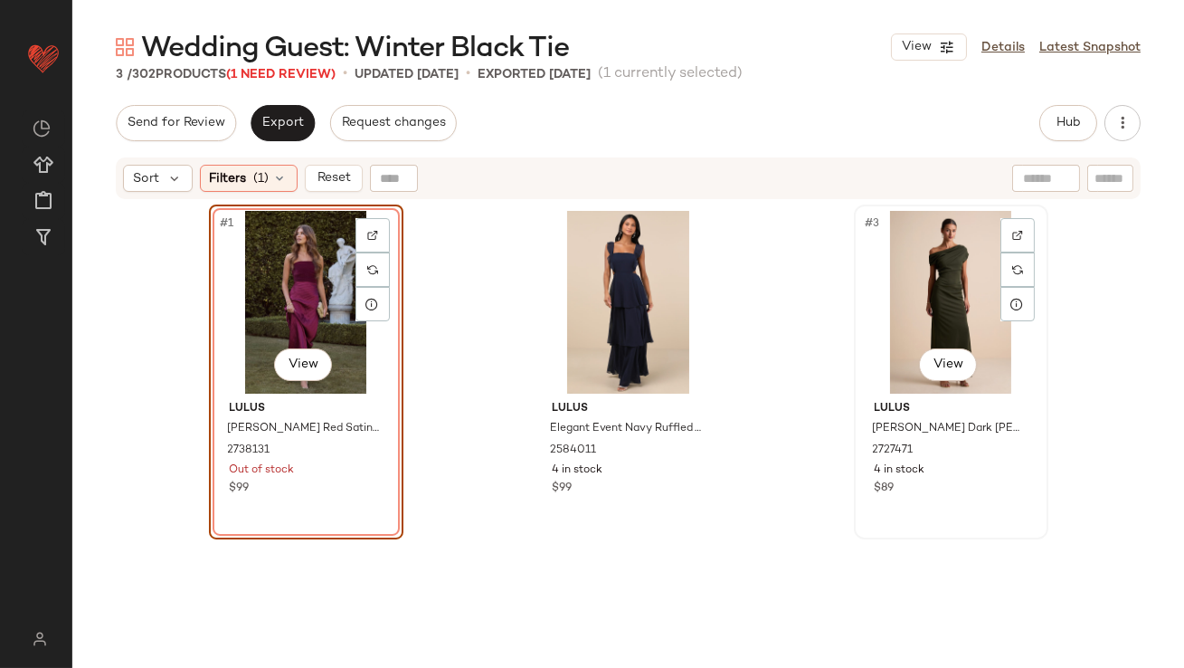
click at [906, 264] on div "#3 View" at bounding box center [951, 302] width 182 height 183
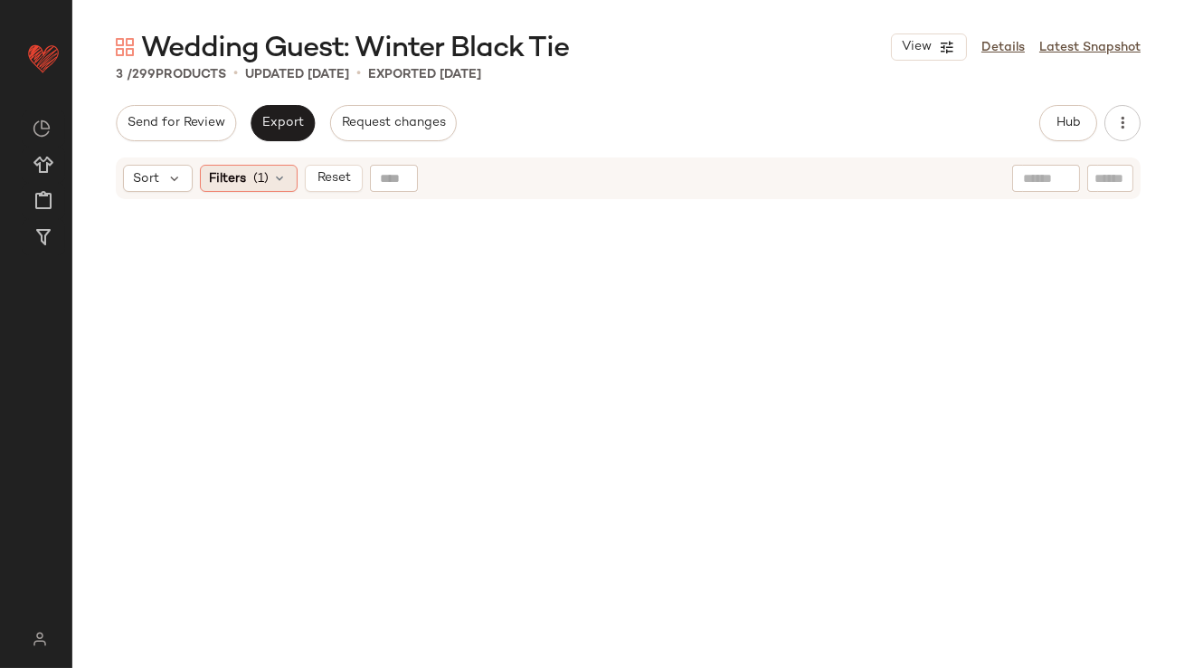
click at [275, 176] on icon at bounding box center [280, 178] width 14 height 14
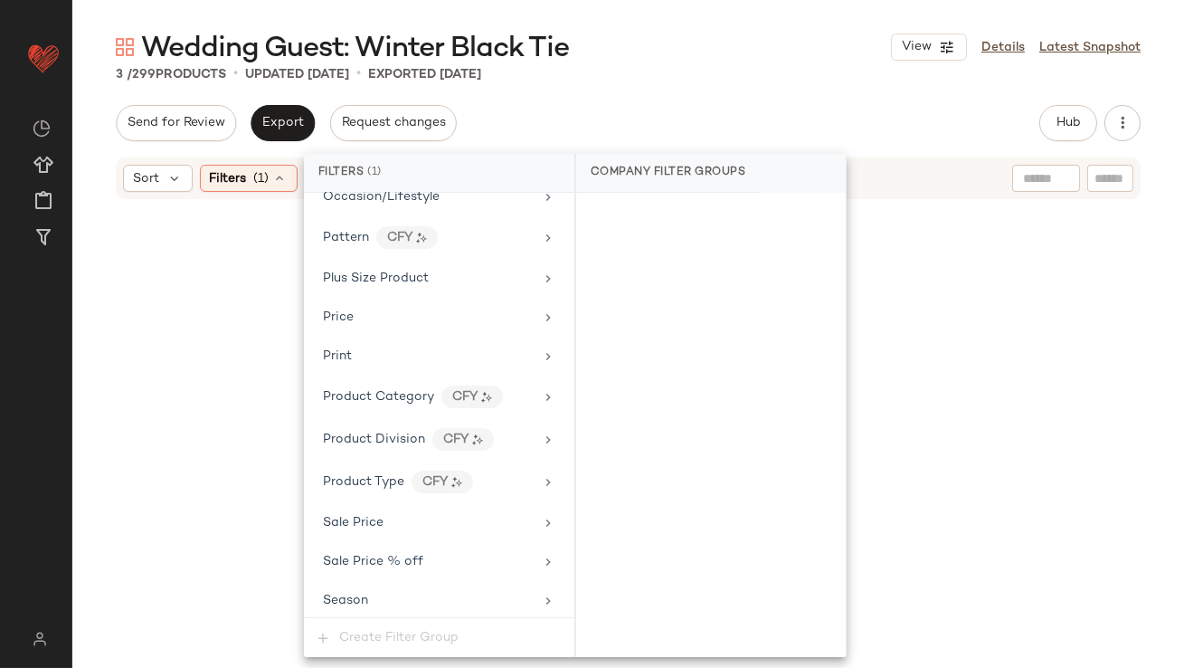
scroll to position [1399, 0]
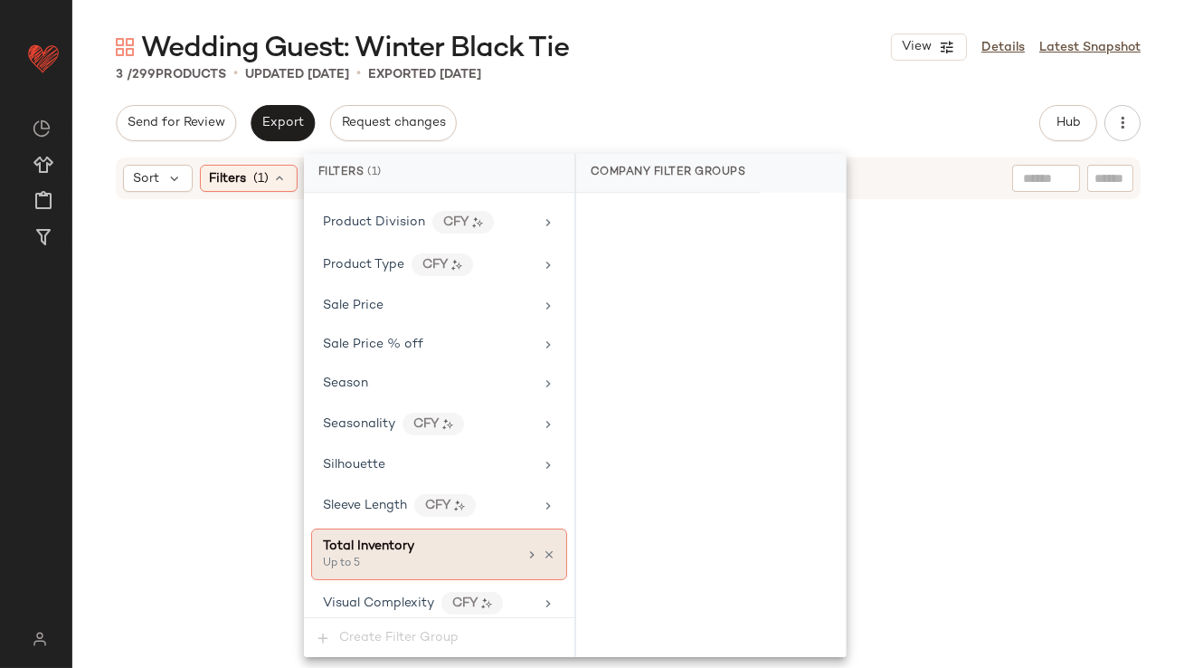
click at [424, 556] on div "Up to 5" at bounding box center [413, 564] width 181 height 16
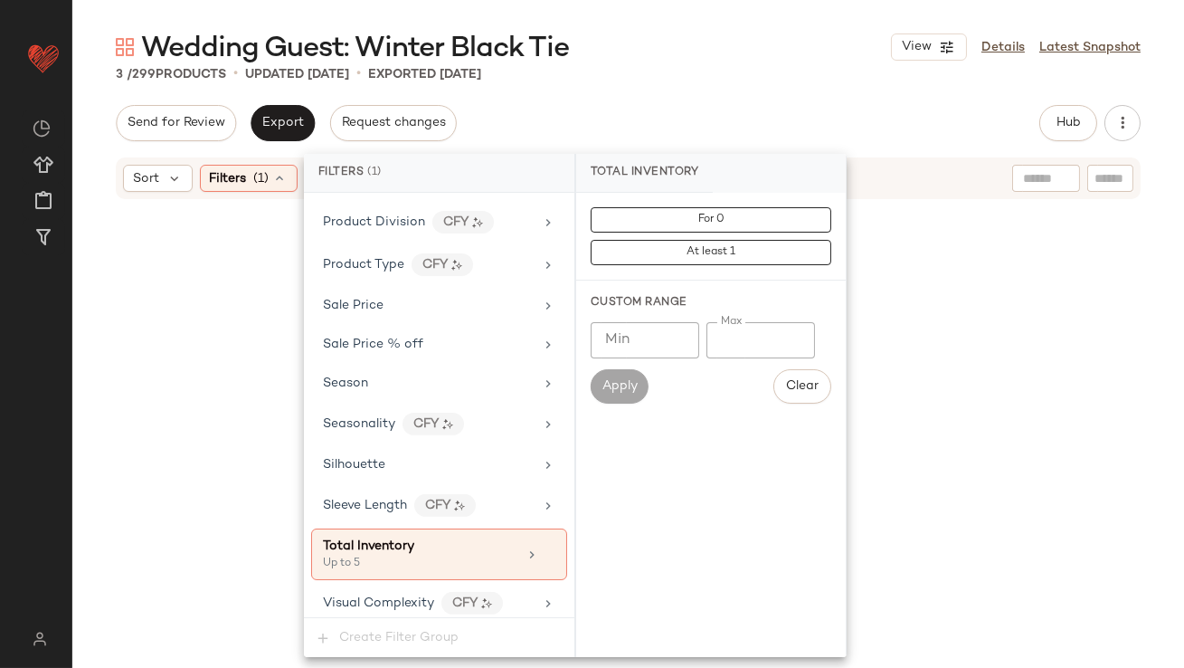
click at [718, 343] on input "*" at bounding box center [761, 340] width 109 height 36
type input "**"
click at [753, 107] on div "Send for Review Export Request changes Hub Send for Review External Review Inte…" at bounding box center [628, 123] width 1025 height 36
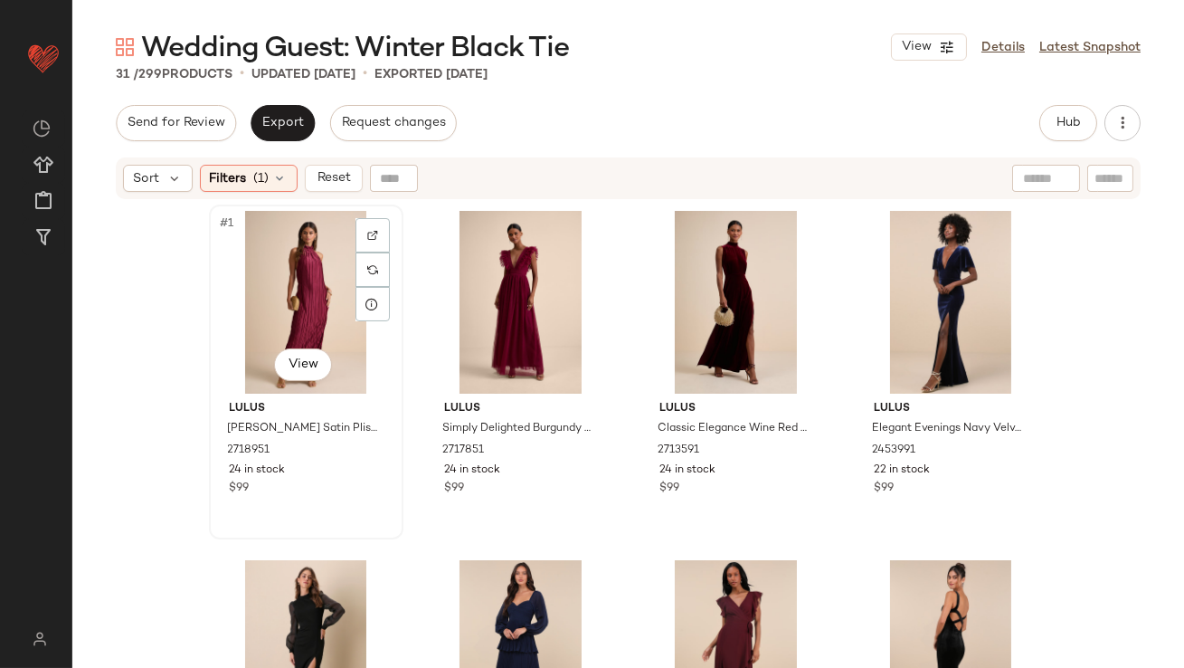
click at [282, 276] on div "#1 View" at bounding box center [306, 302] width 182 height 183
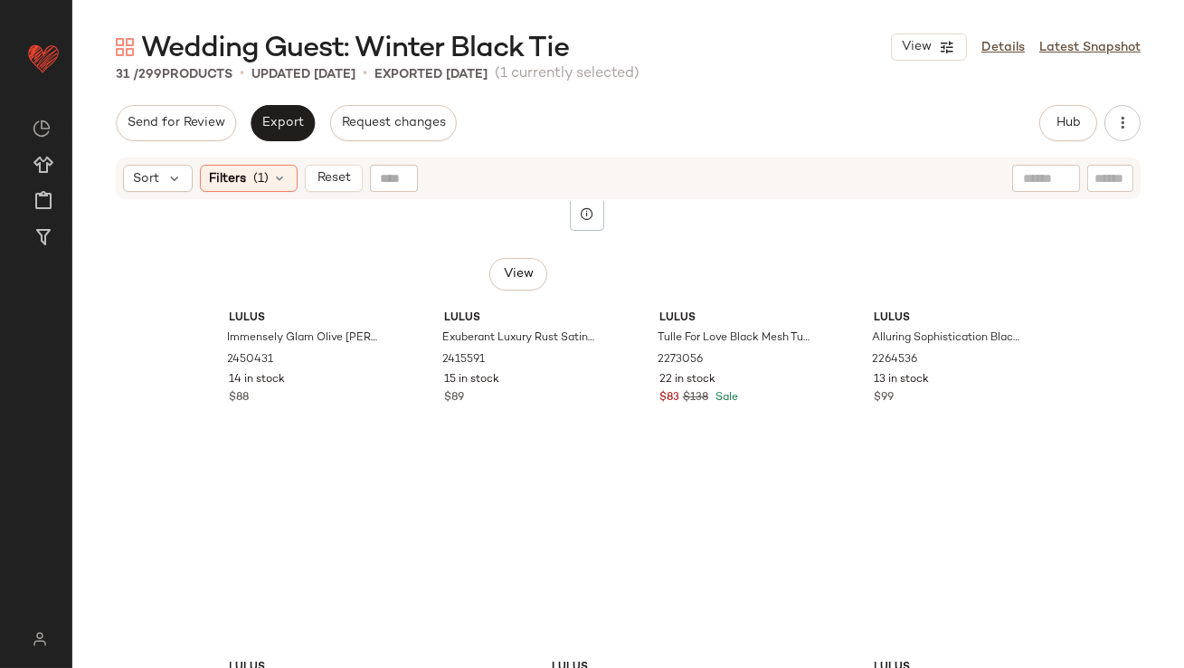
scroll to position [2285, 0]
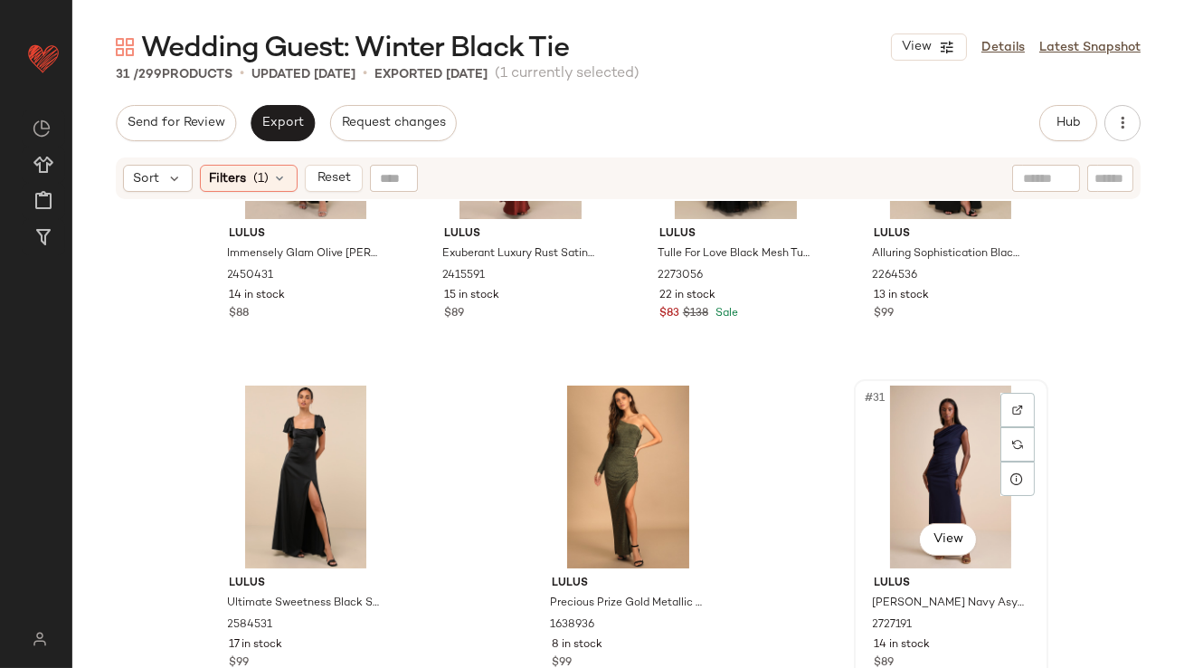
click at [957, 439] on div "#31 View" at bounding box center [951, 476] width 182 height 183
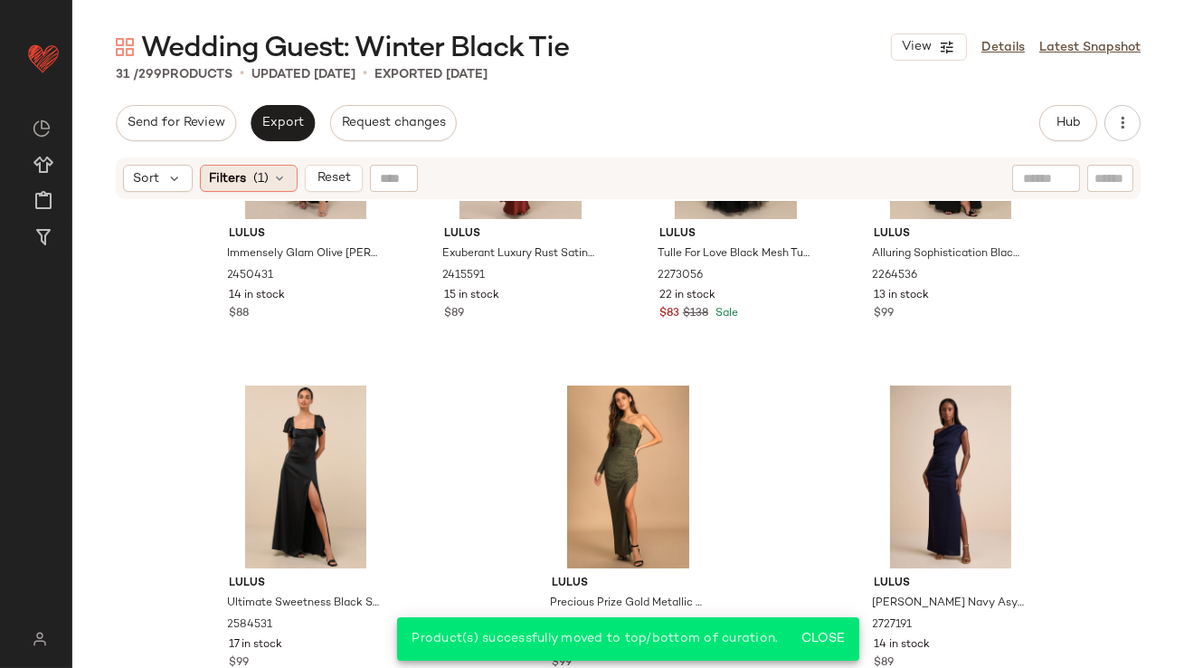
click at [269, 182] on div "Filters (1)" at bounding box center [249, 178] width 98 height 27
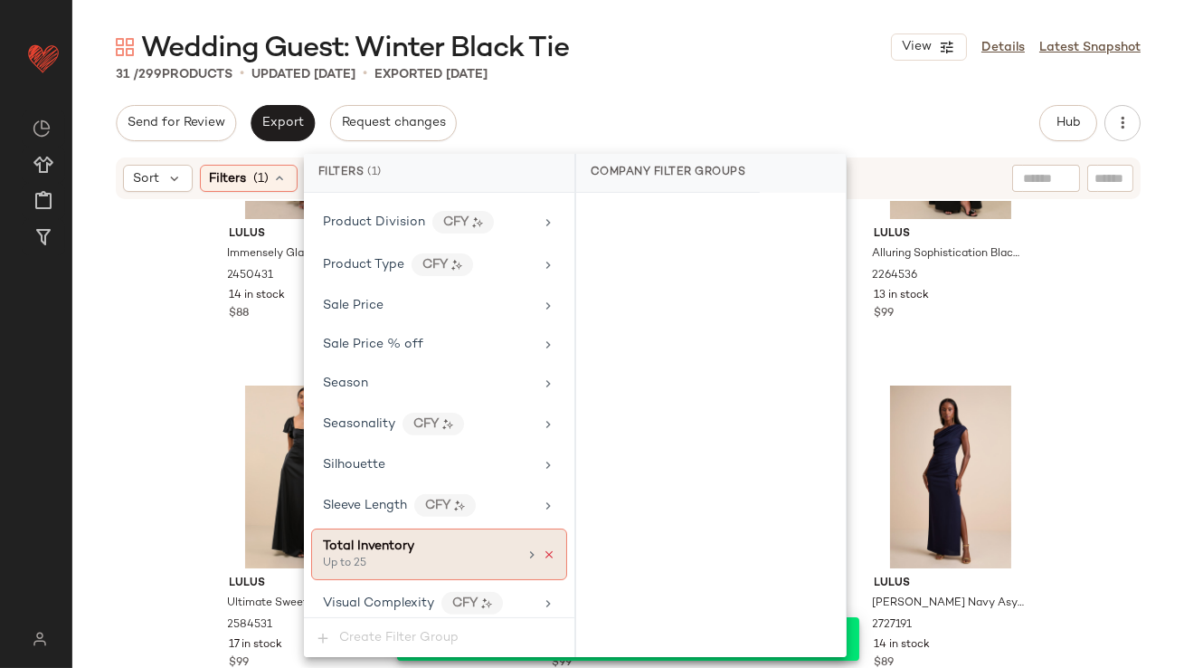
click at [546, 548] on icon at bounding box center [549, 554] width 13 height 13
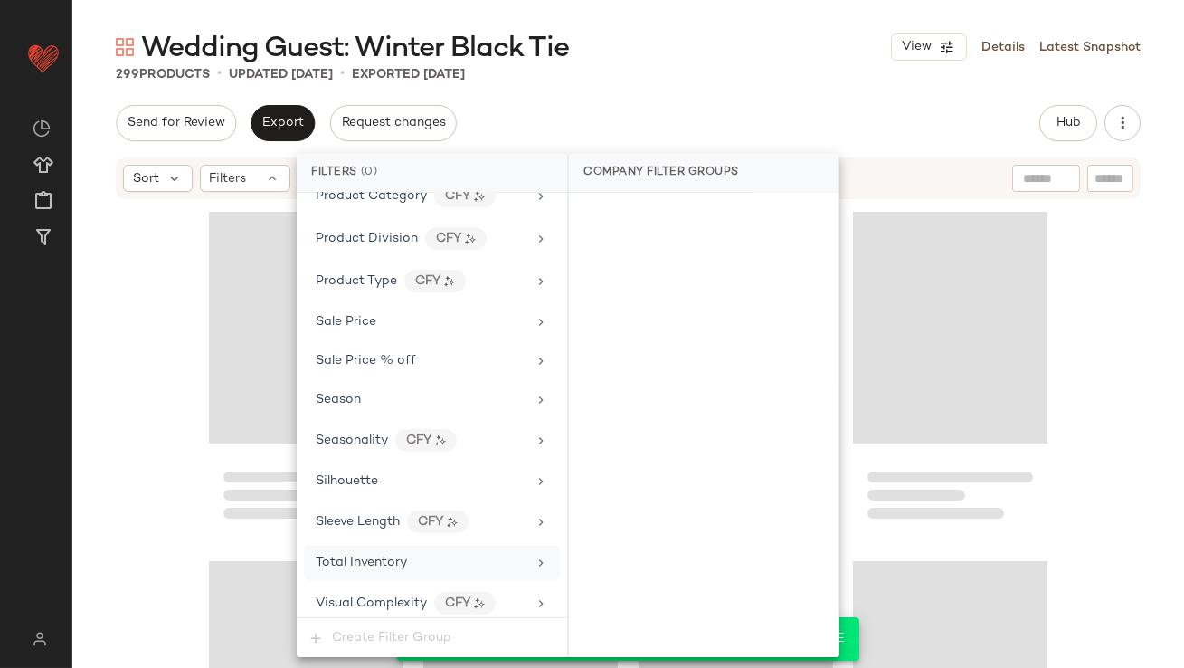
click at [715, 102] on div "Wedding Guest: Winter Black Tie View Details Latest Snapshot 299 Products • upd…" at bounding box center [628, 348] width 1112 height 639
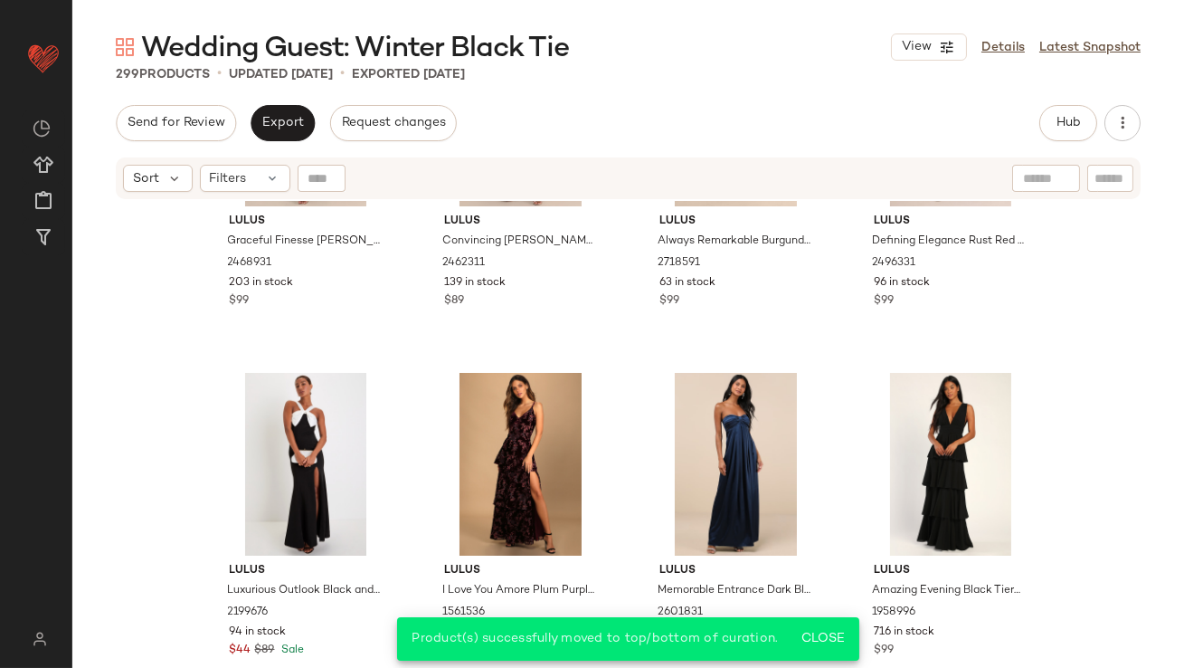
scroll to position [0, 0]
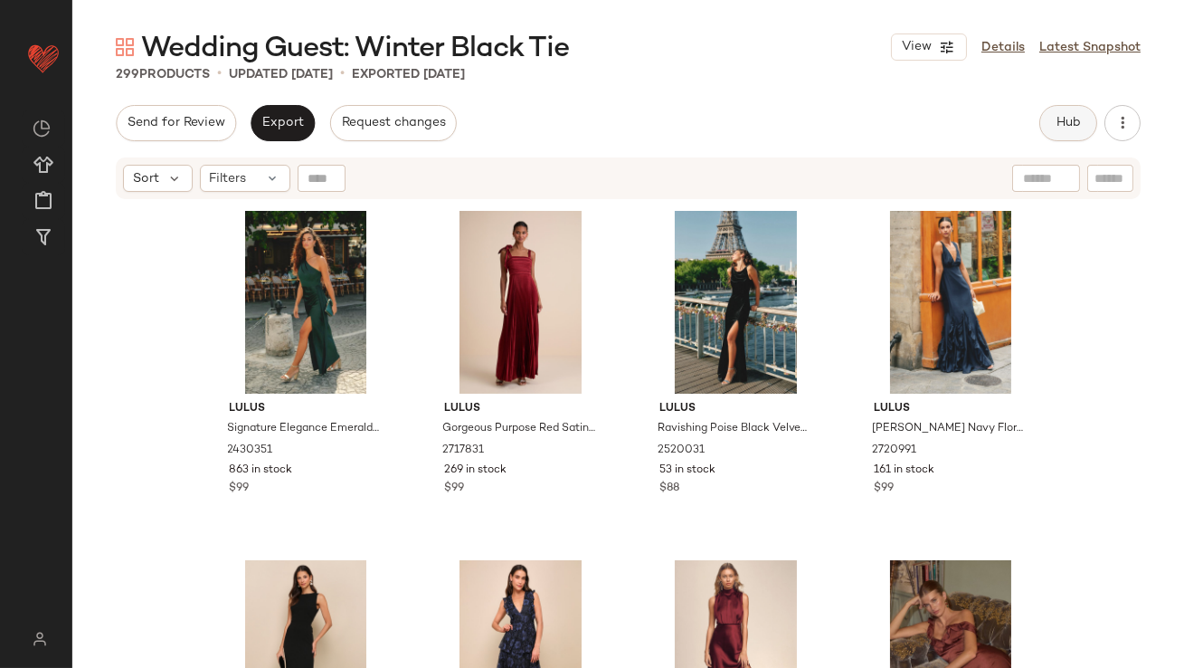
click at [1059, 125] on span "Hub" at bounding box center [1068, 123] width 25 height 14
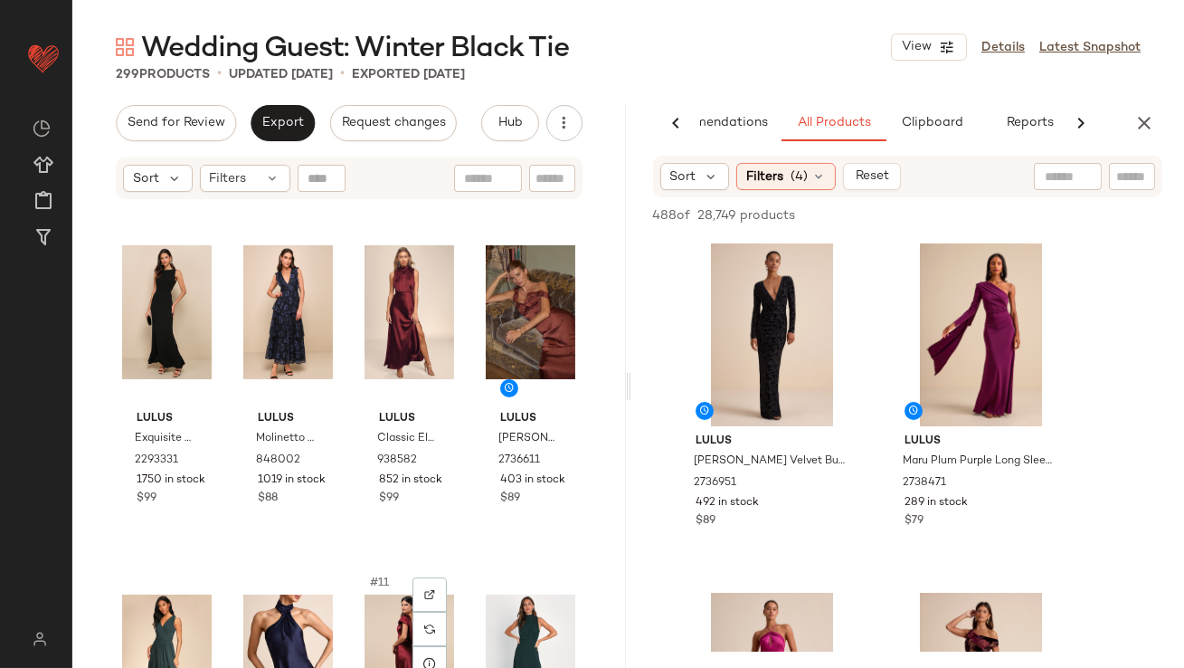
scroll to position [310, 0]
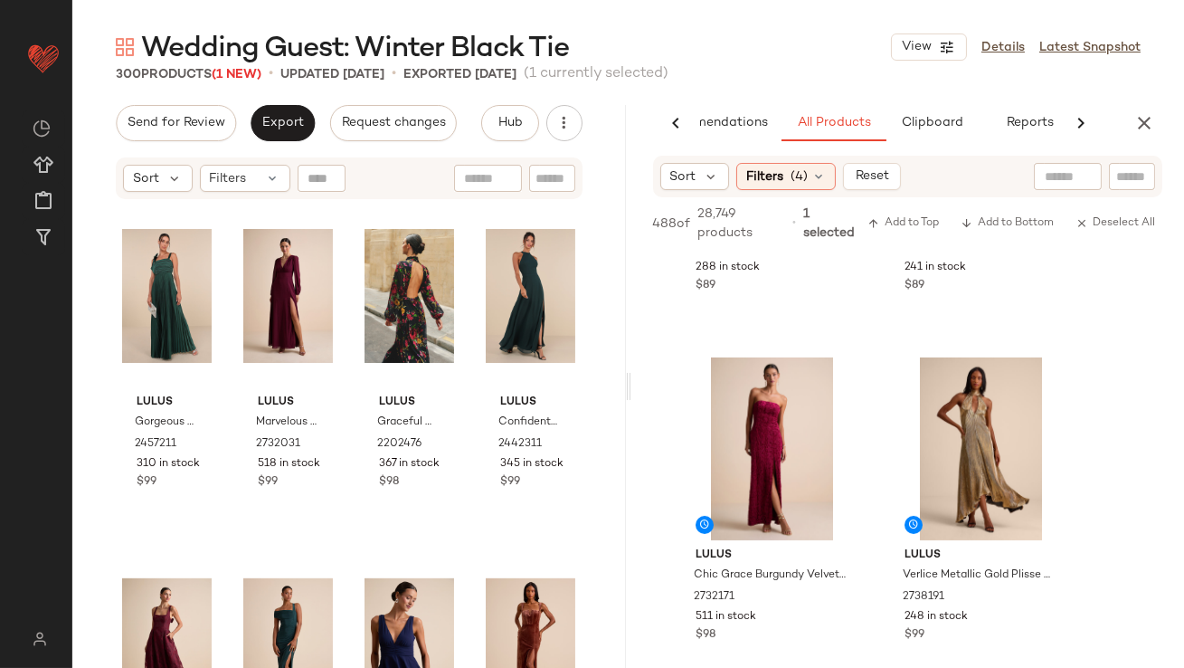
scroll to position [1887, 0]
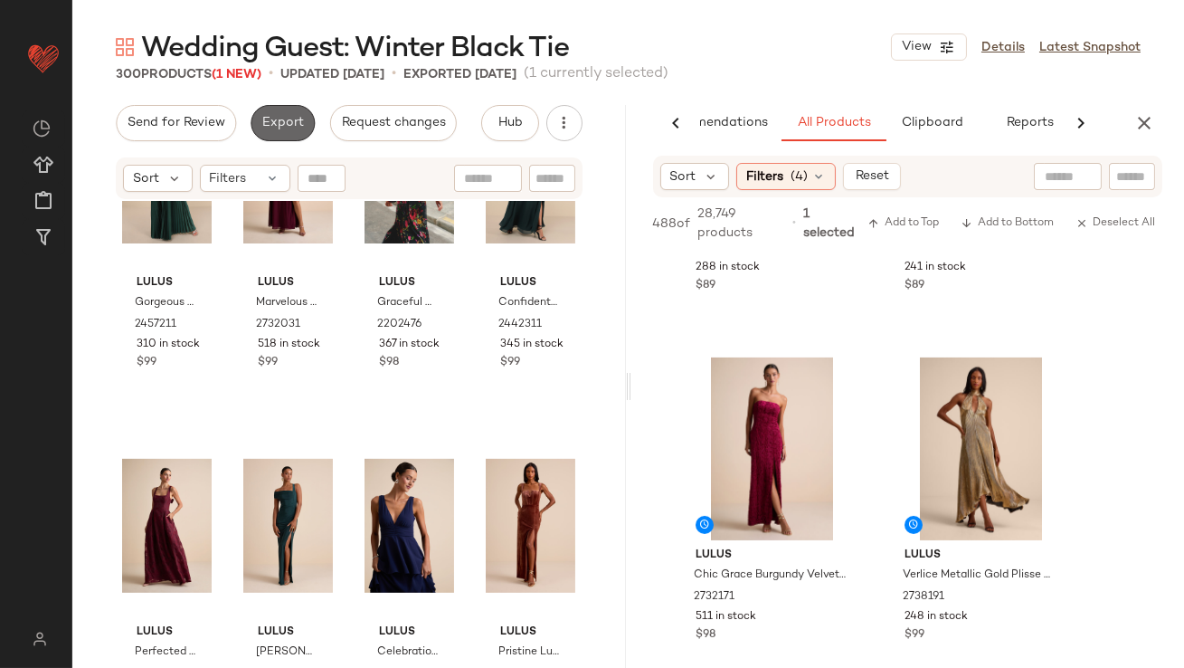
click at [269, 117] on span "Export" at bounding box center [282, 123] width 43 height 14
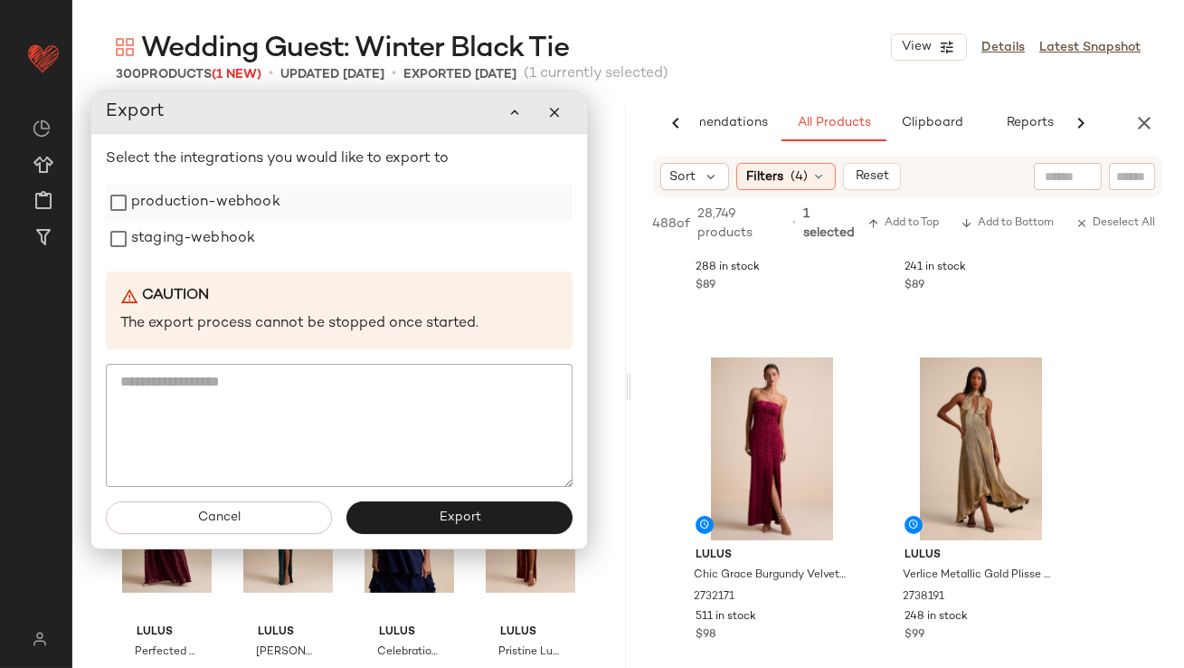
click at [221, 202] on label "production-webhook" at bounding box center [205, 203] width 149 height 36
click at [221, 225] on label "staging-webhook" at bounding box center [193, 239] width 124 height 36
click at [404, 519] on button "Export" at bounding box center [460, 517] width 226 height 33
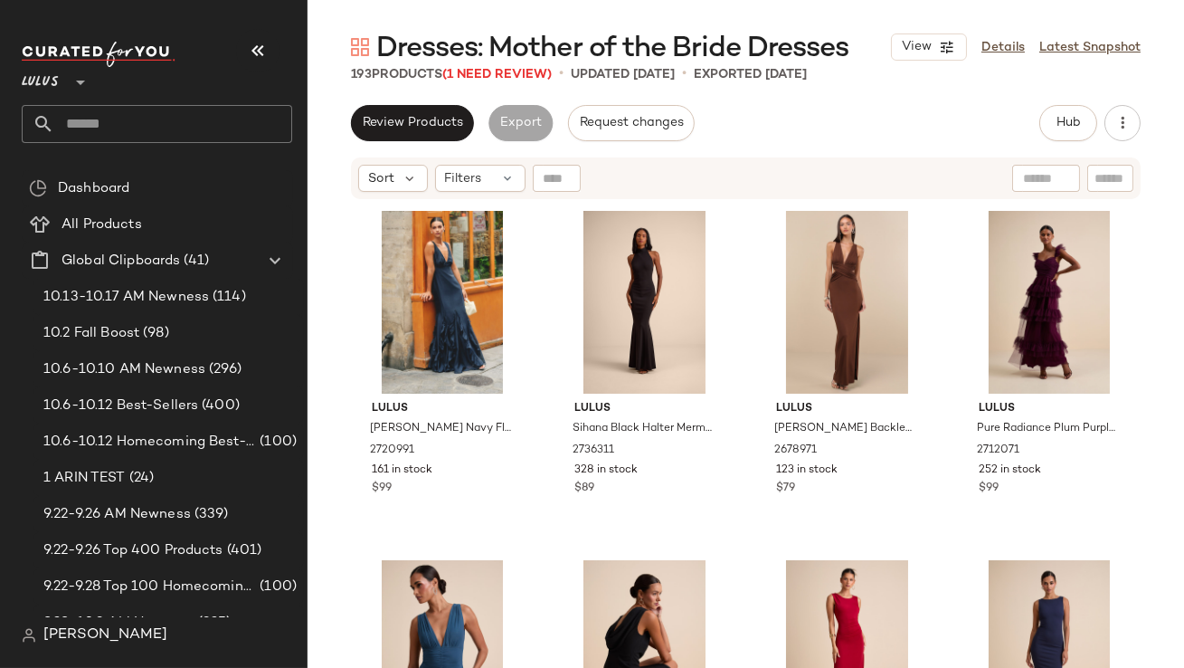
click at [259, 59] on icon "button" at bounding box center [258, 51] width 22 height 22
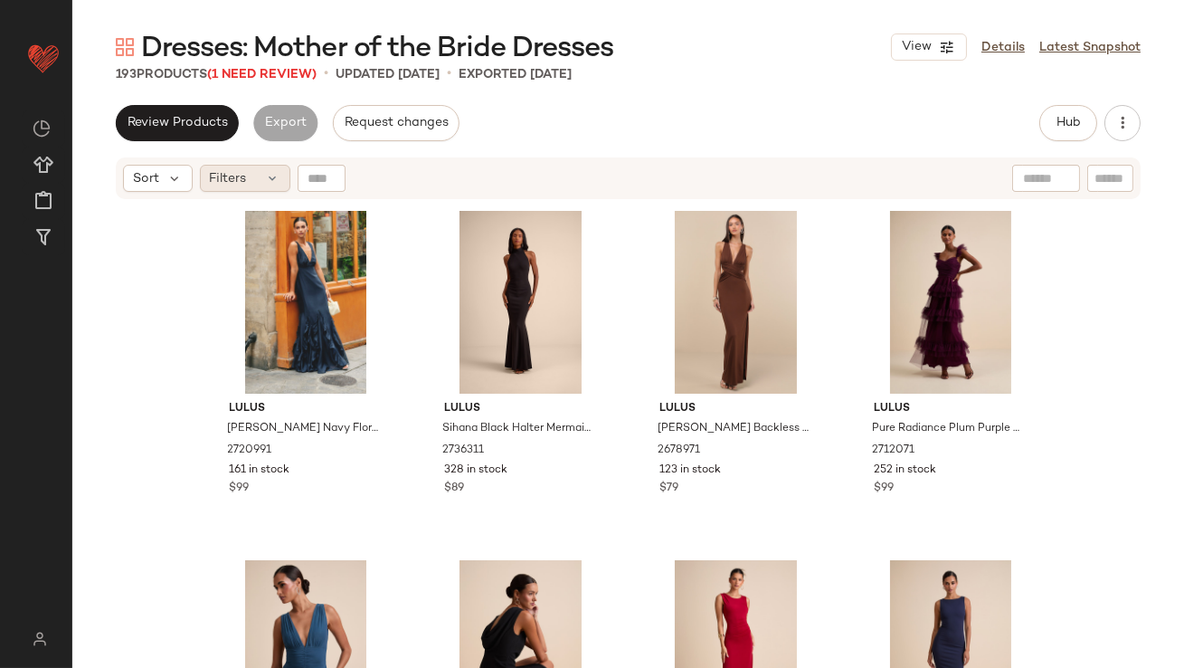
click at [255, 168] on div "Filters" at bounding box center [245, 178] width 90 height 27
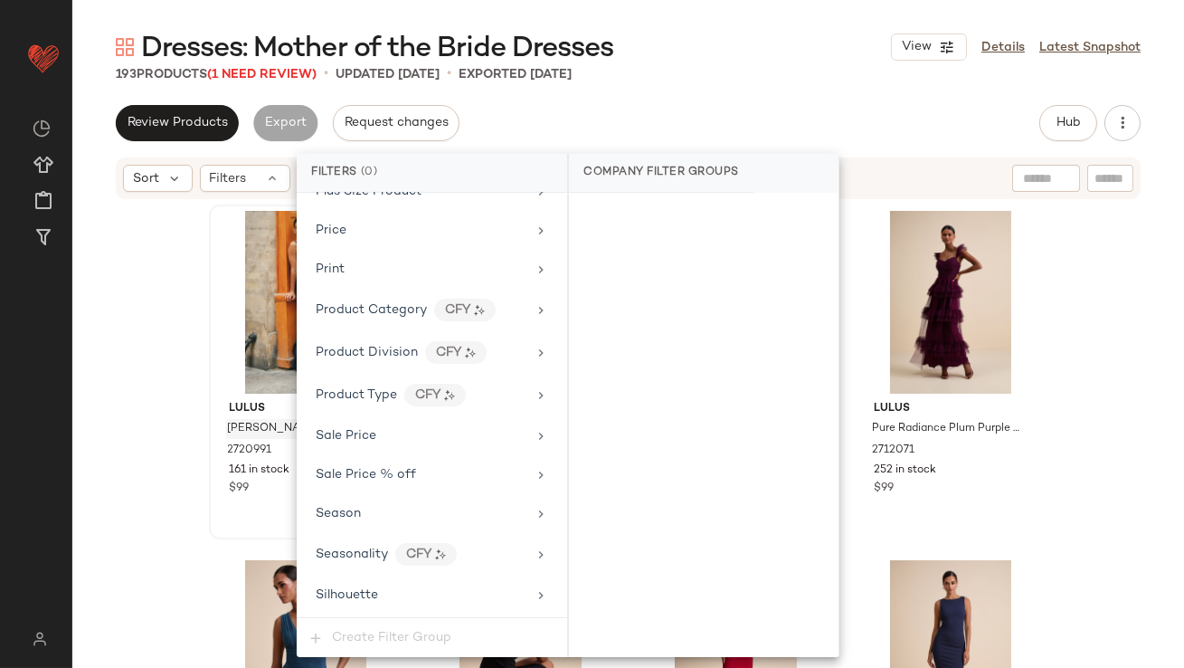
scroll to position [1383, 0]
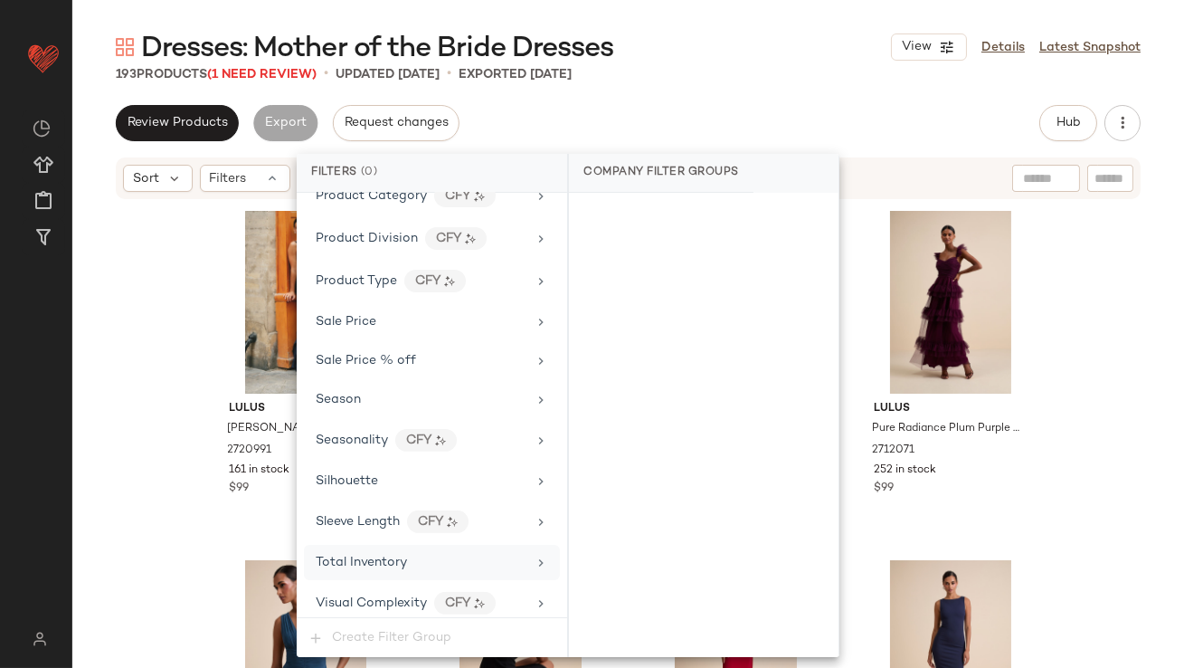
click at [347, 560] on div "Total Inventory" at bounding box center [361, 562] width 91 height 19
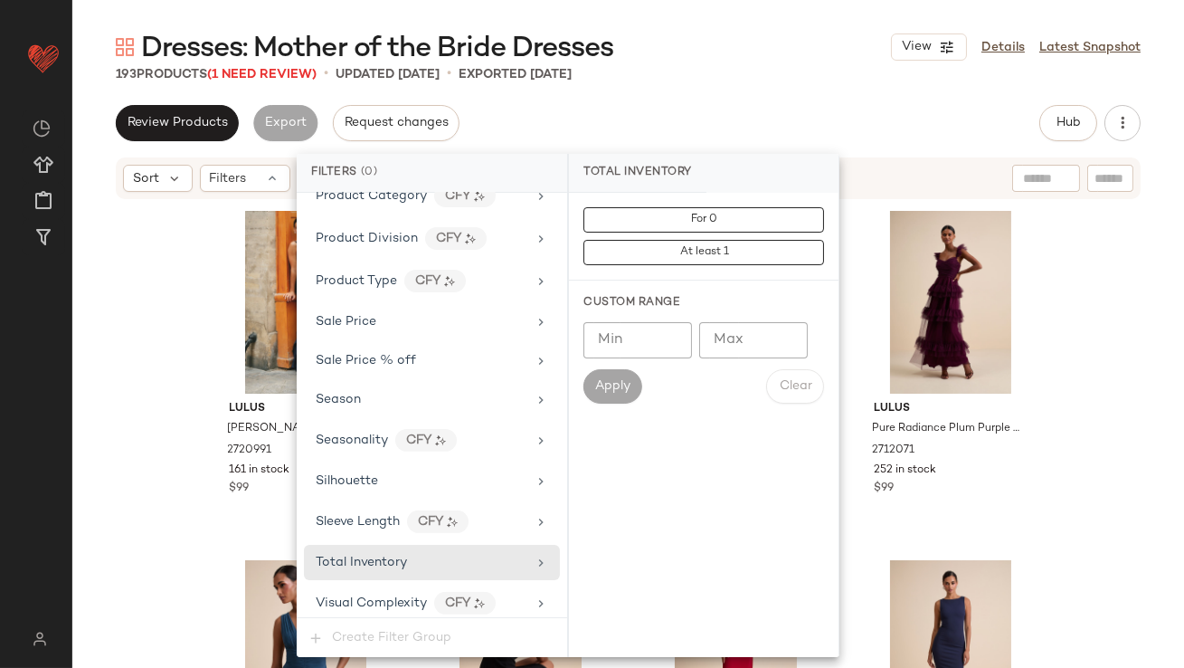
click at [726, 341] on input "Max" at bounding box center [753, 340] width 109 height 36
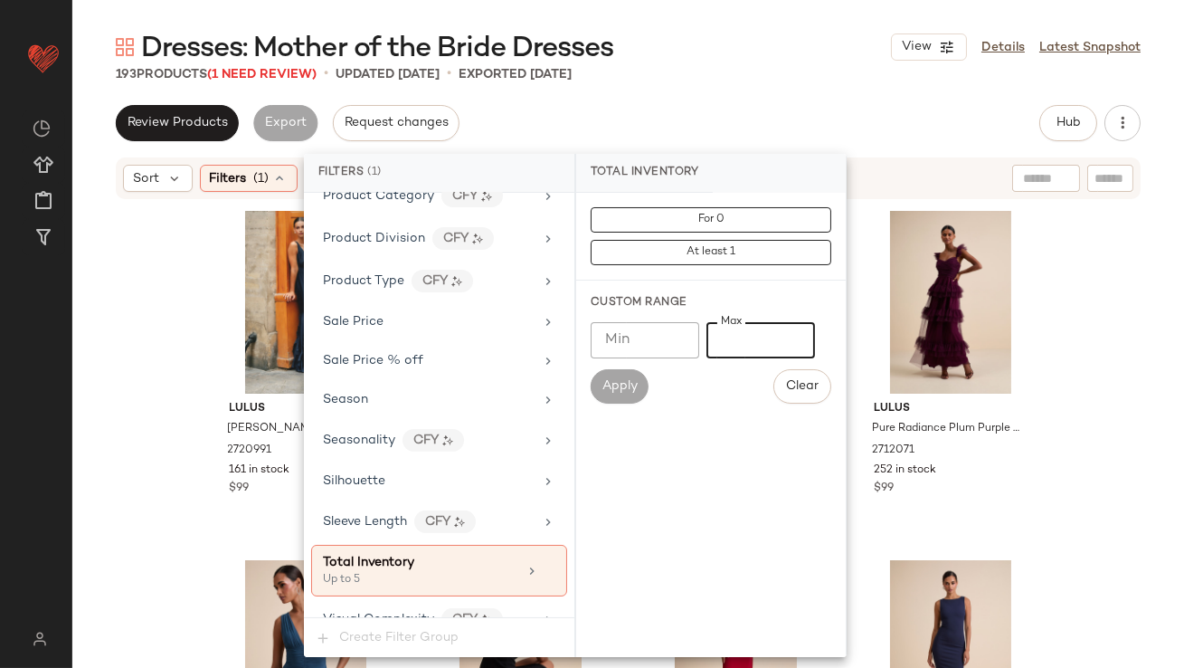
type input "*"
click at [765, 82] on div "193 Products (1 Need Review) • updated Oct 10th • Exported Oct 10th" at bounding box center [628, 74] width 1112 height 18
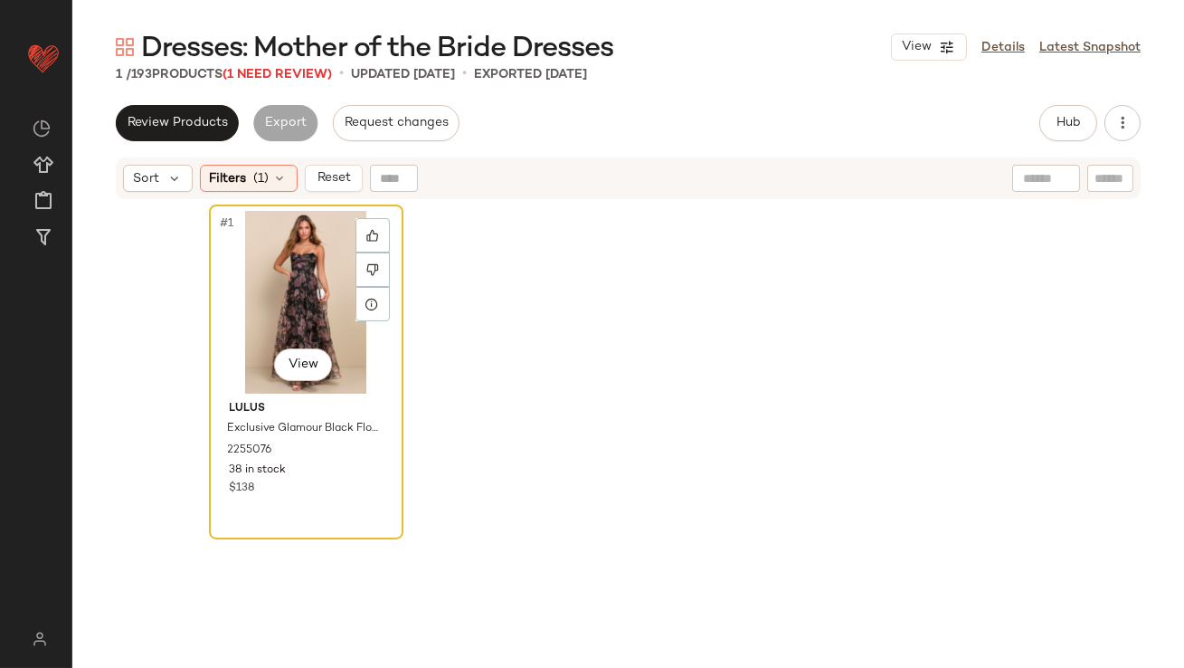
click at [278, 316] on div "#1 View" at bounding box center [306, 302] width 182 height 183
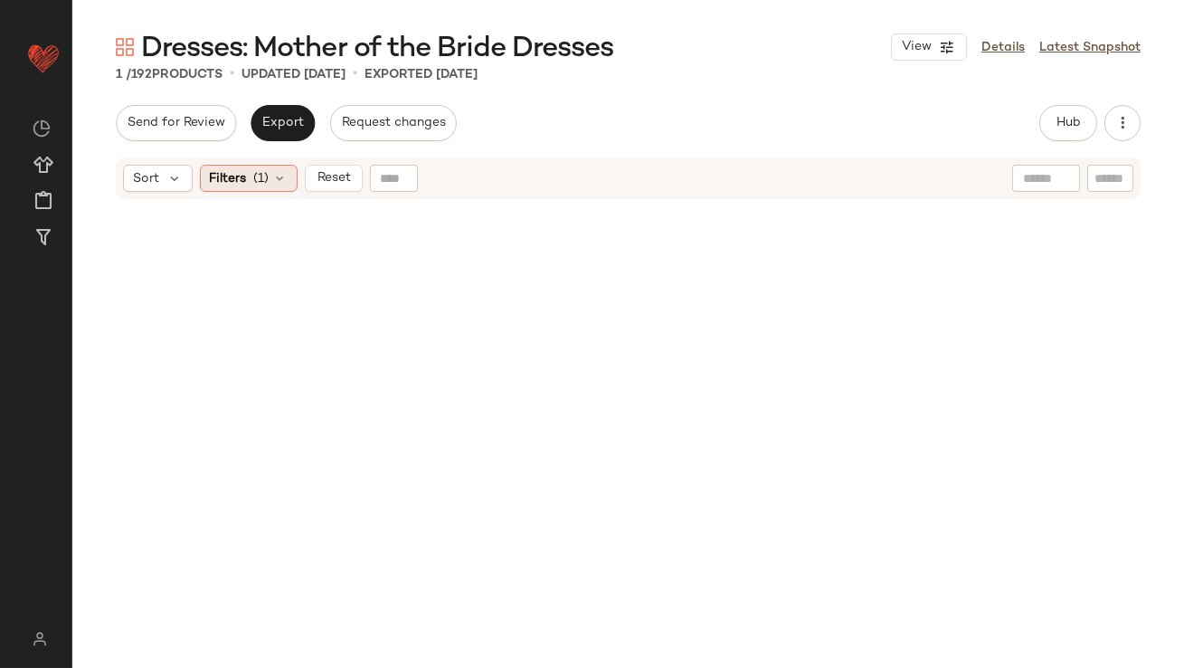
click at [250, 169] on div "Filters (1)" at bounding box center [249, 178] width 98 height 27
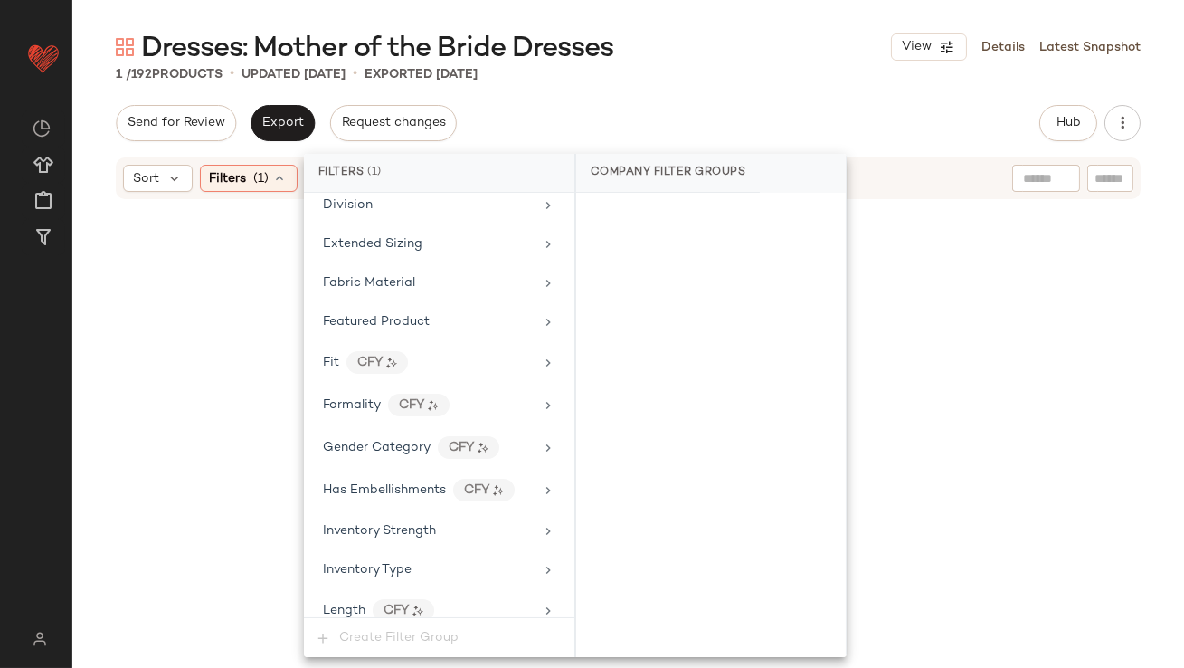
scroll to position [1399, 0]
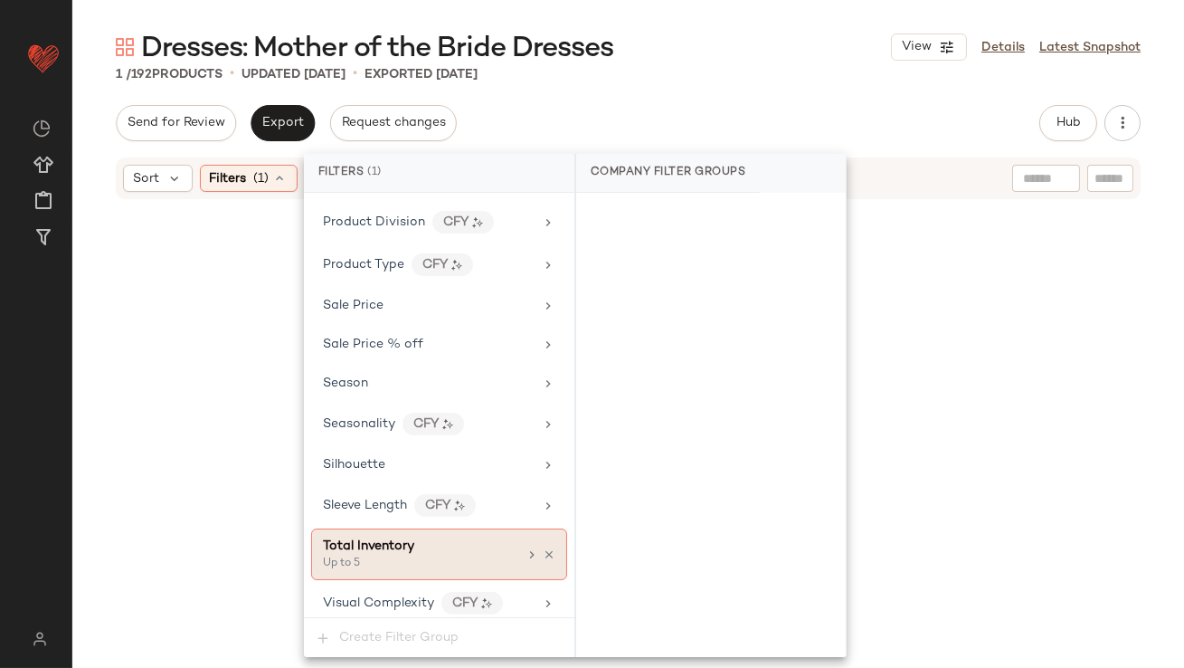
drag, startPoint x: 385, startPoint y: 551, endPoint x: 415, endPoint y: 521, distance: 42.9
click at [385, 556] on div "Up to 5" at bounding box center [413, 564] width 181 height 16
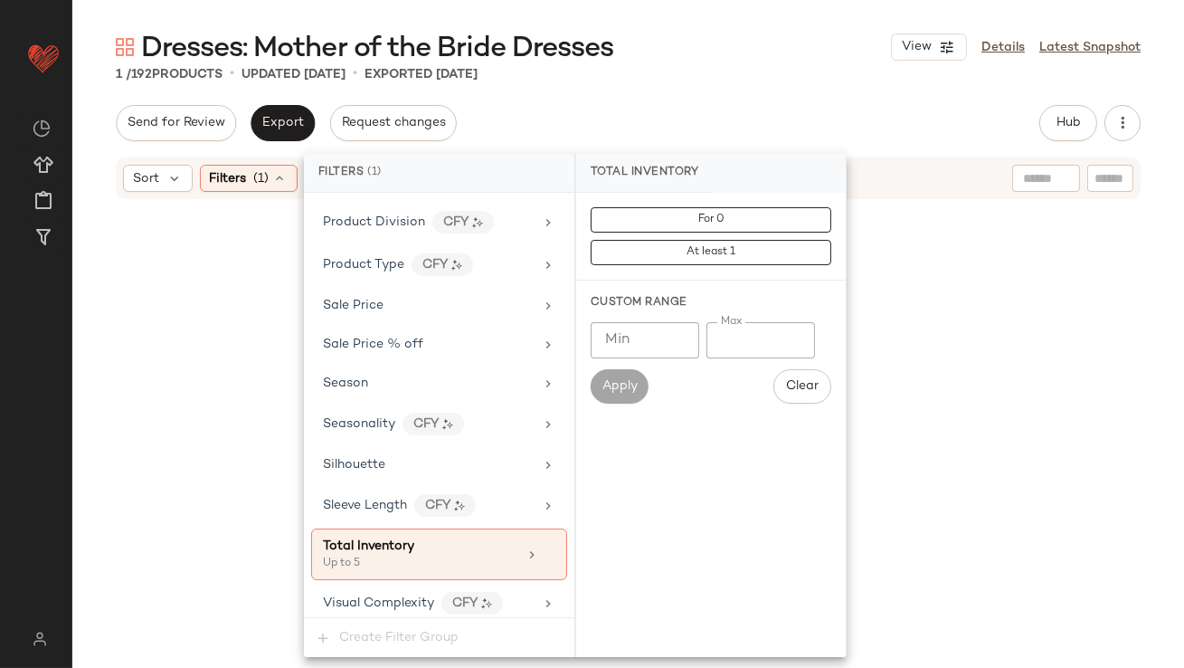
click at [715, 338] on input "*" at bounding box center [761, 340] width 109 height 36
type input "**"
click at [782, 81] on div "1 / 192 Products • updated Oct 13th • Exported Oct 10th" at bounding box center [628, 74] width 1112 height 18
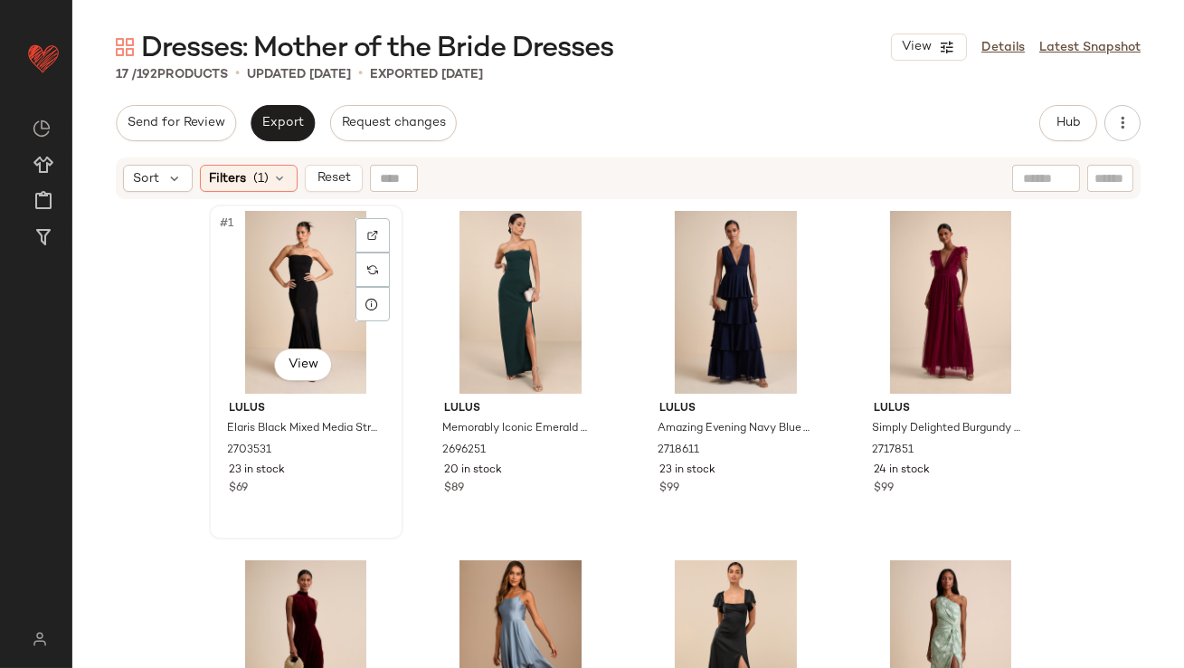
click at [256, 290] on div "#1 View" at bounding box center [306, 302] width 182 height 183
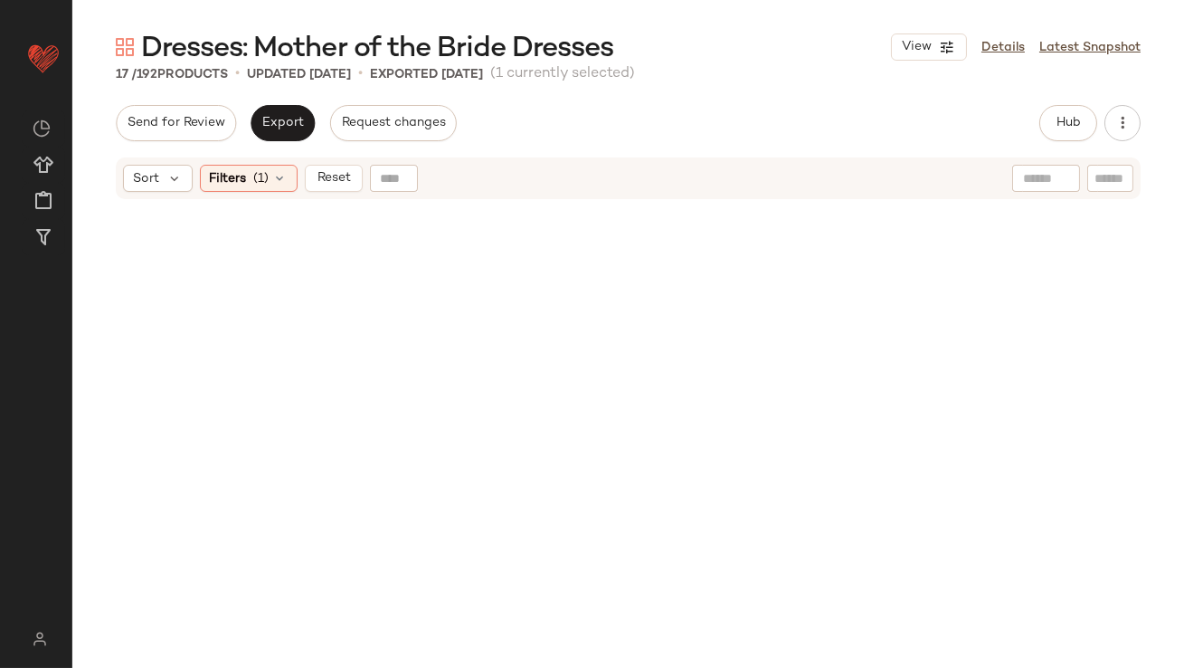
scroll to position [1237, 0]
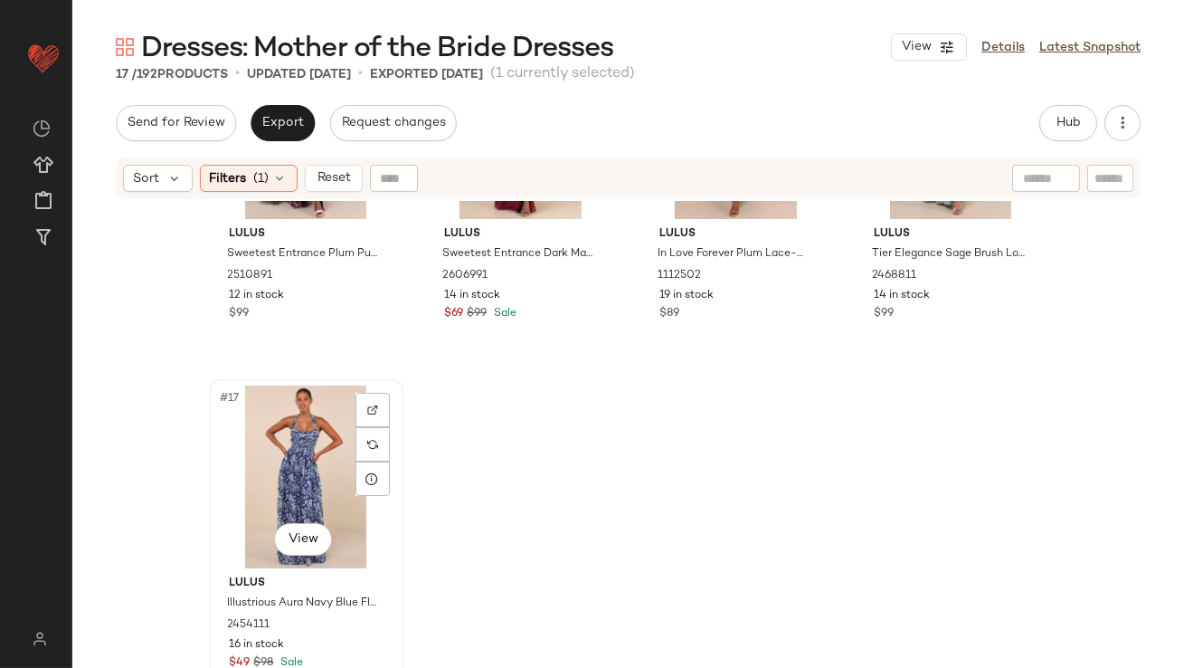
click at [265, 474] on div "#17 View" at bounding box center [306, 476] width 182 height 183
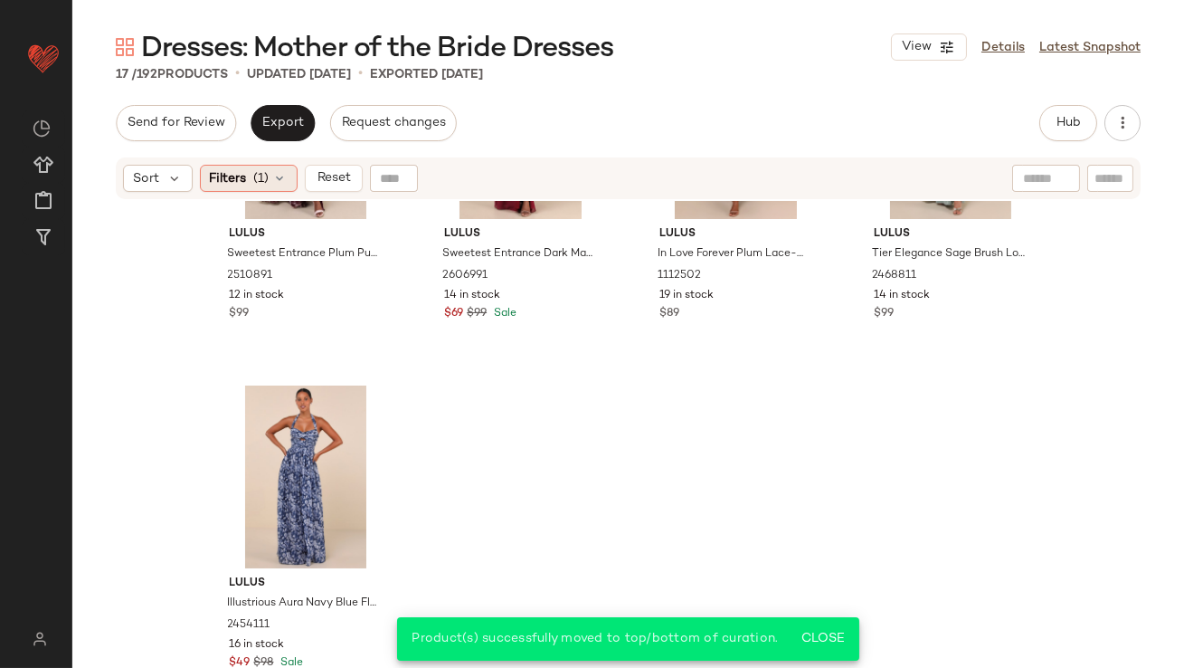
click at [252, 168] on div "Filters (1)" at bounding box center [249, 178] width 98 height 27
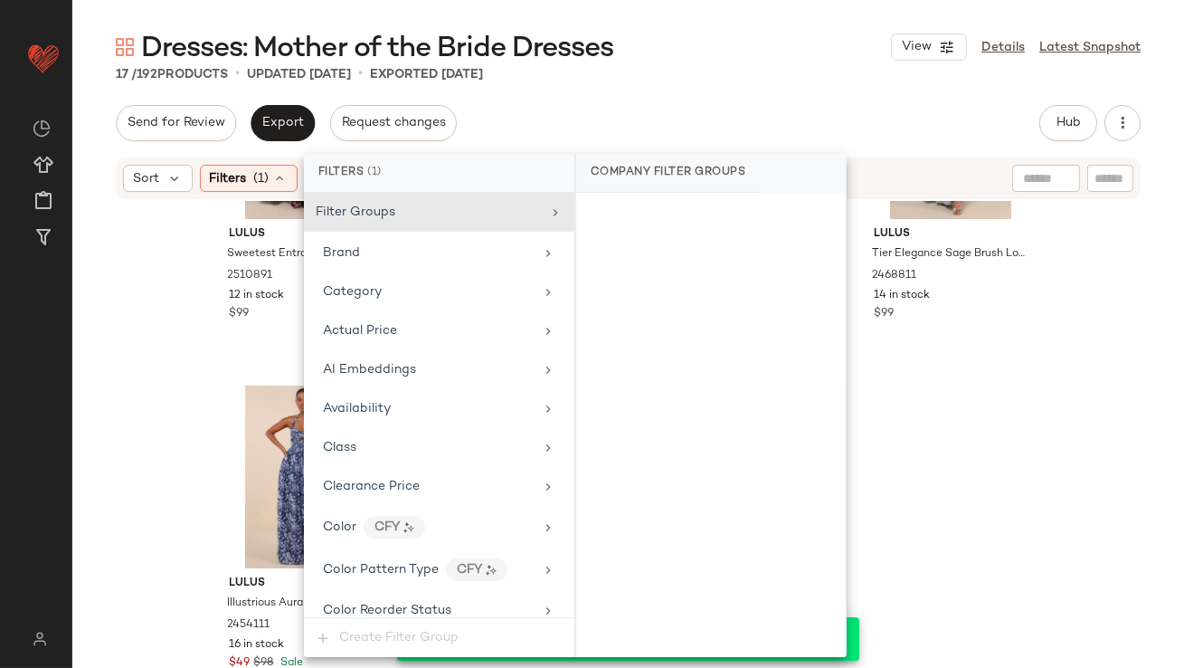
scroll to position [1399, 0]
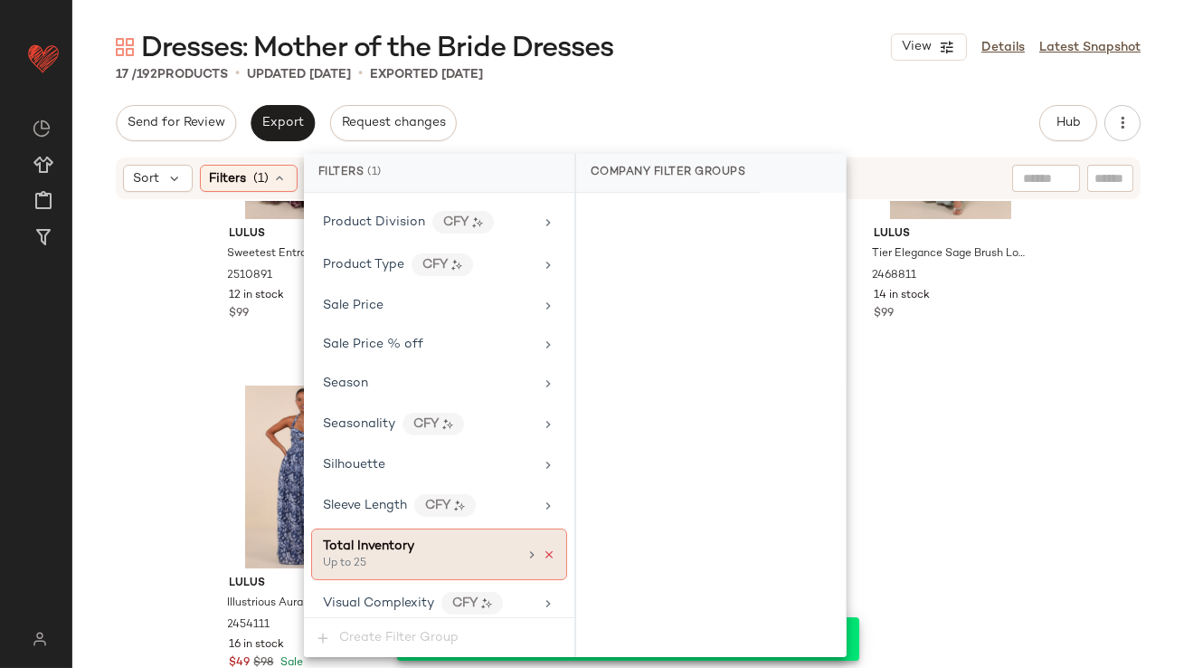
click at [544, 548] on icon at bounding box center [549, 554] width 13 height 13
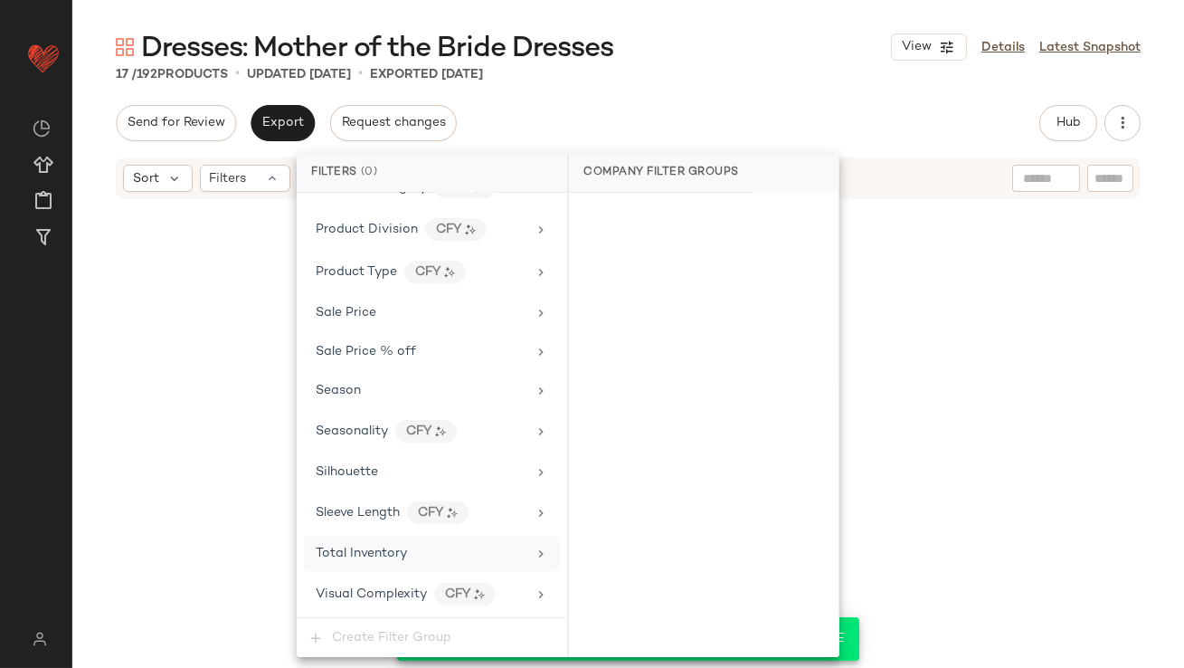
scroll to position [1383, 0]
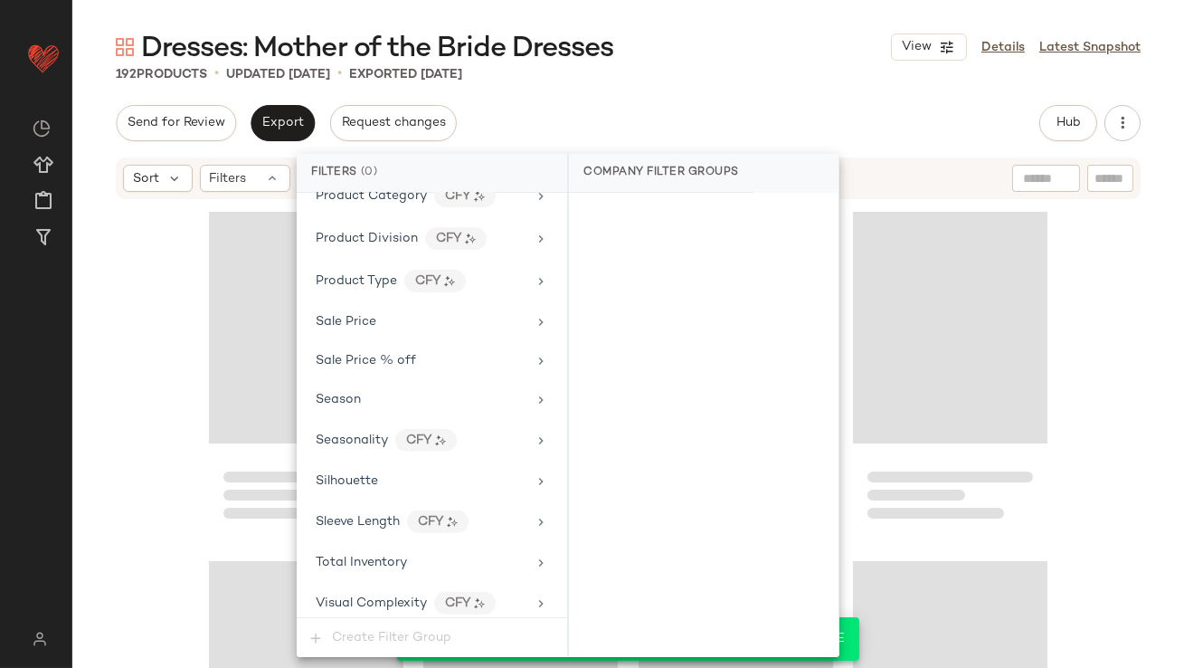
click at [693, 85] on div "Dresses: Mother of the Bride Dresses View Details Latest Snapshot 192 Products …" at bounding box center [628, 348] width 1112 height 639
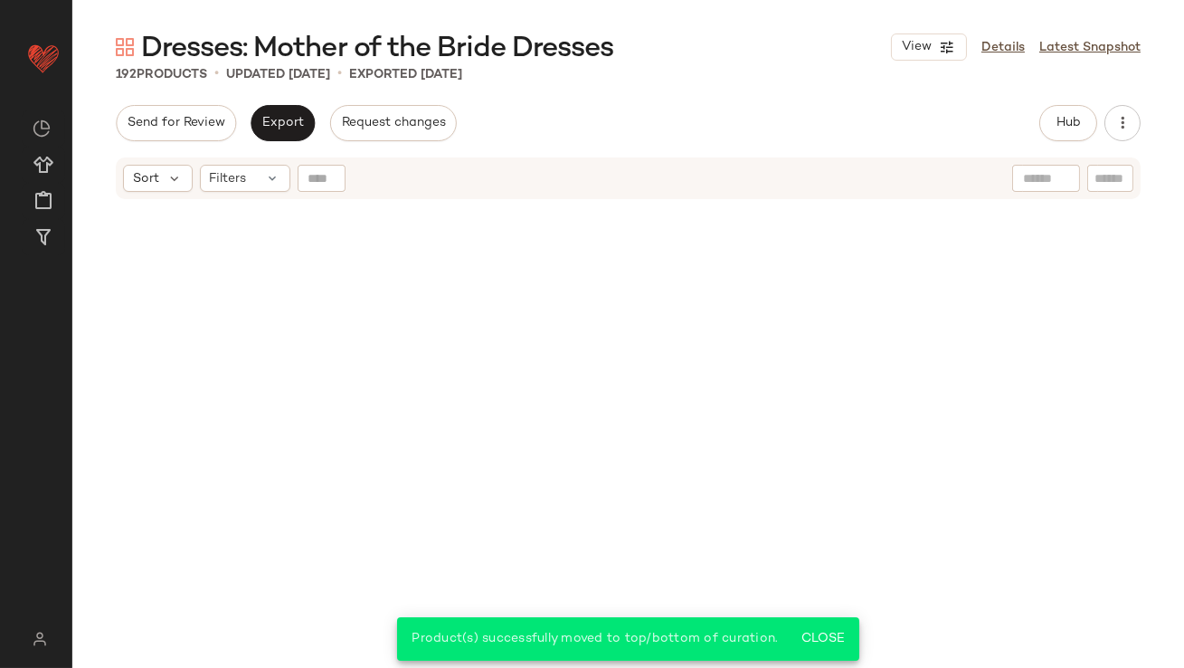
scroll to position [16255, 0]
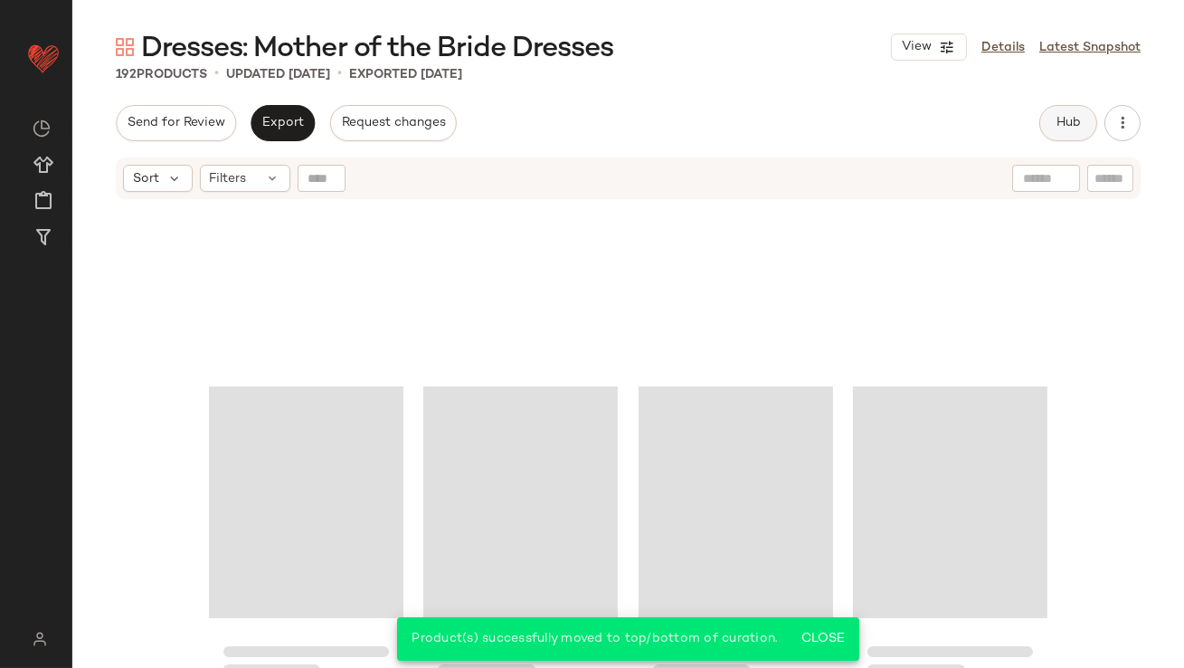
click at [1080, 115] on button "Hub" at bounding box center [1069, 123] width 58 height 36
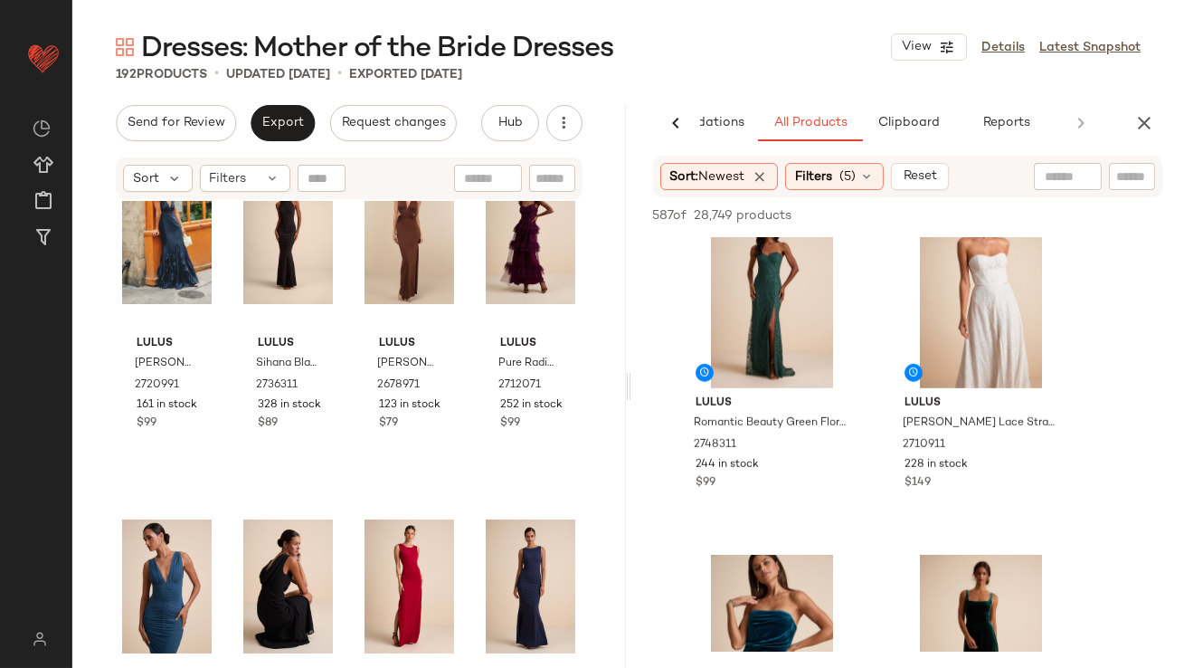
scroll to position [71, 0]
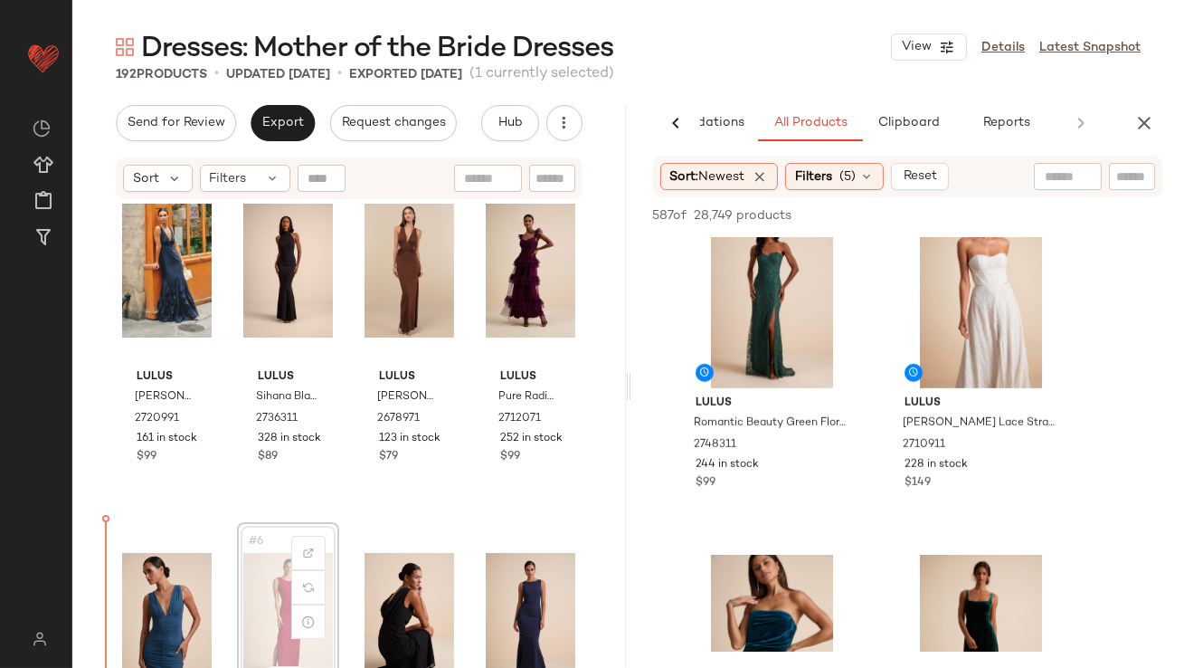
scroll to position [32, 0]
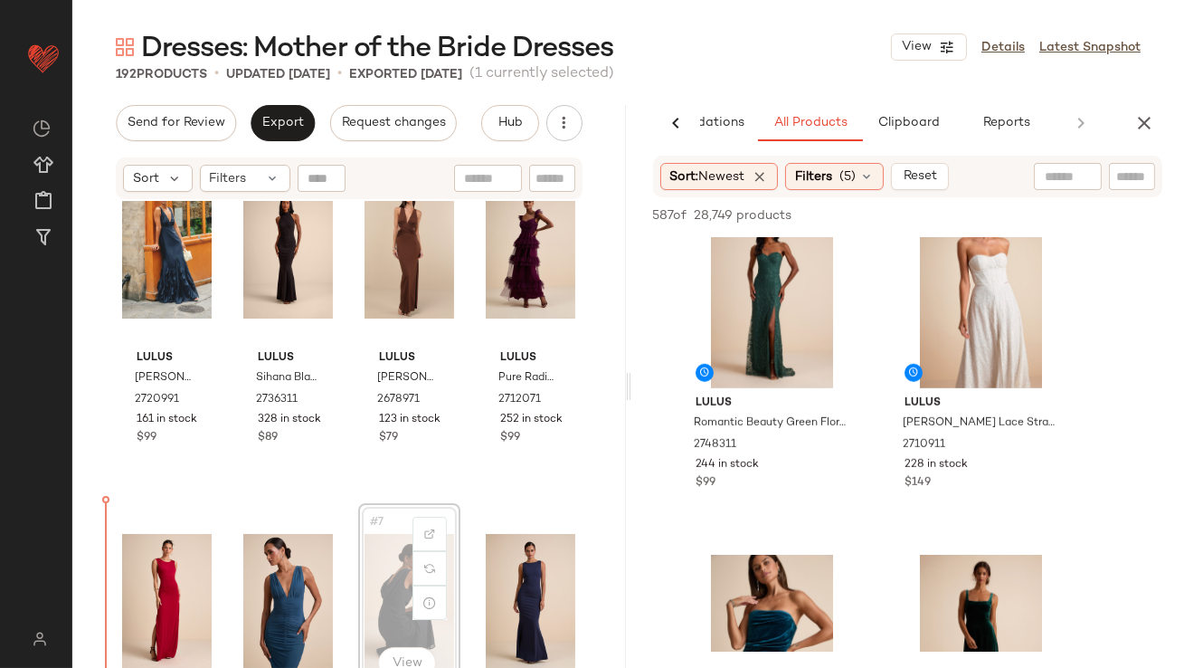
scroll to position [63, 0]
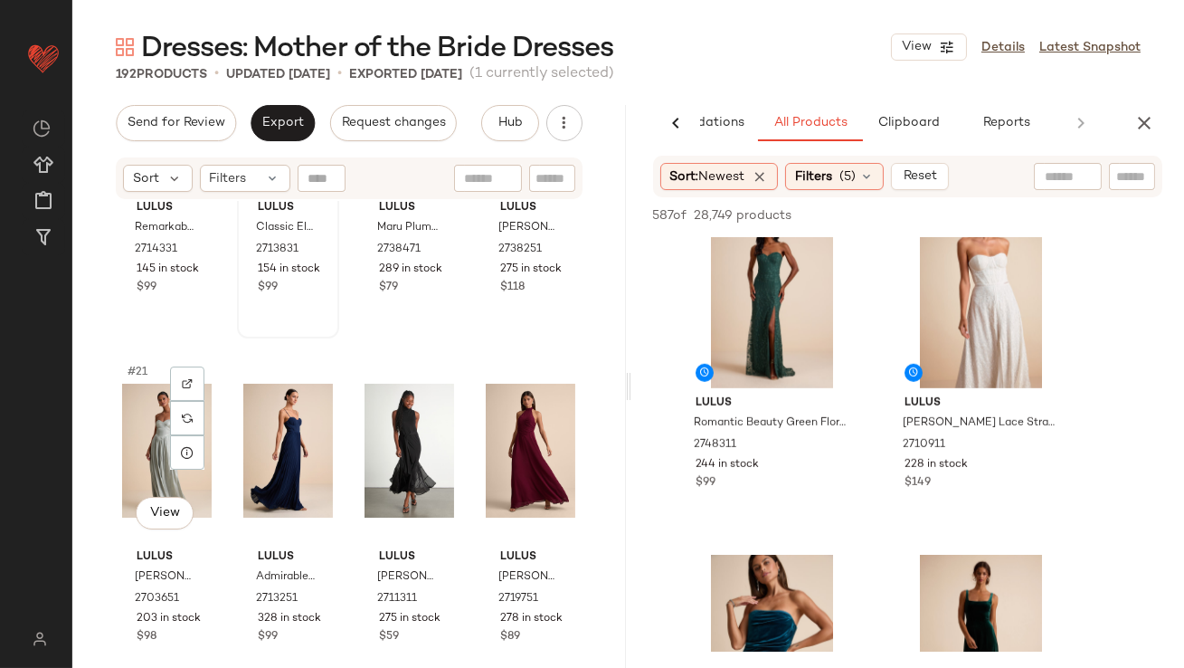
scroll to position [1722, 0]
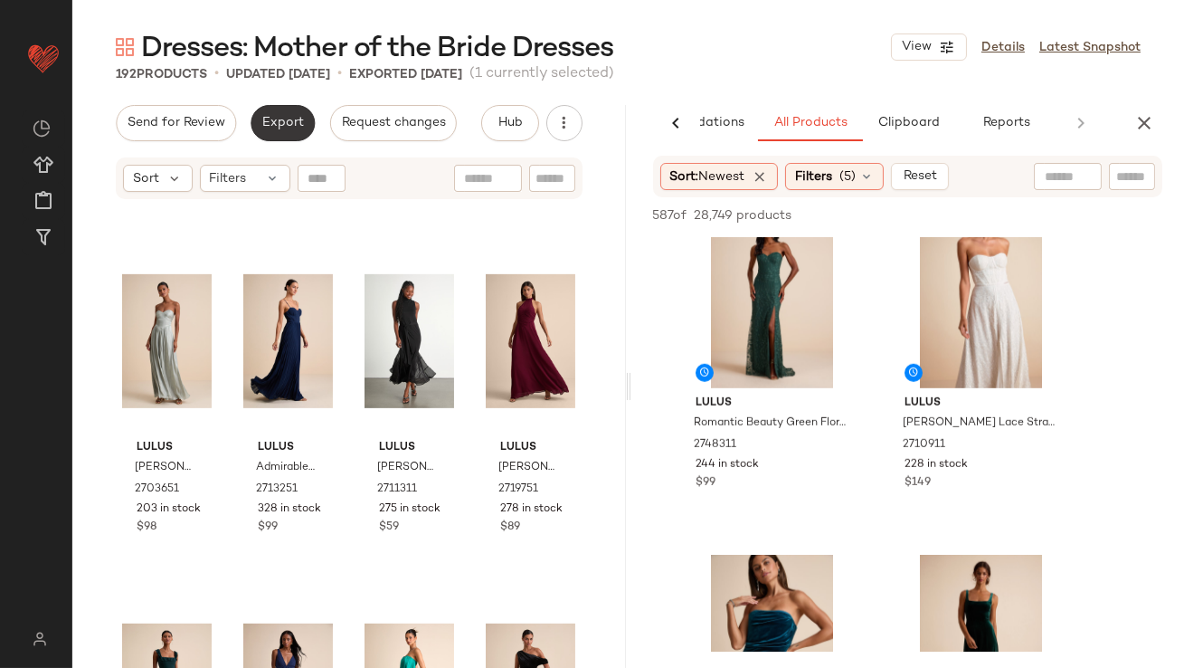
click at [294, 127] on span "Export" at bounding box center [282, 123] width 43 height 14
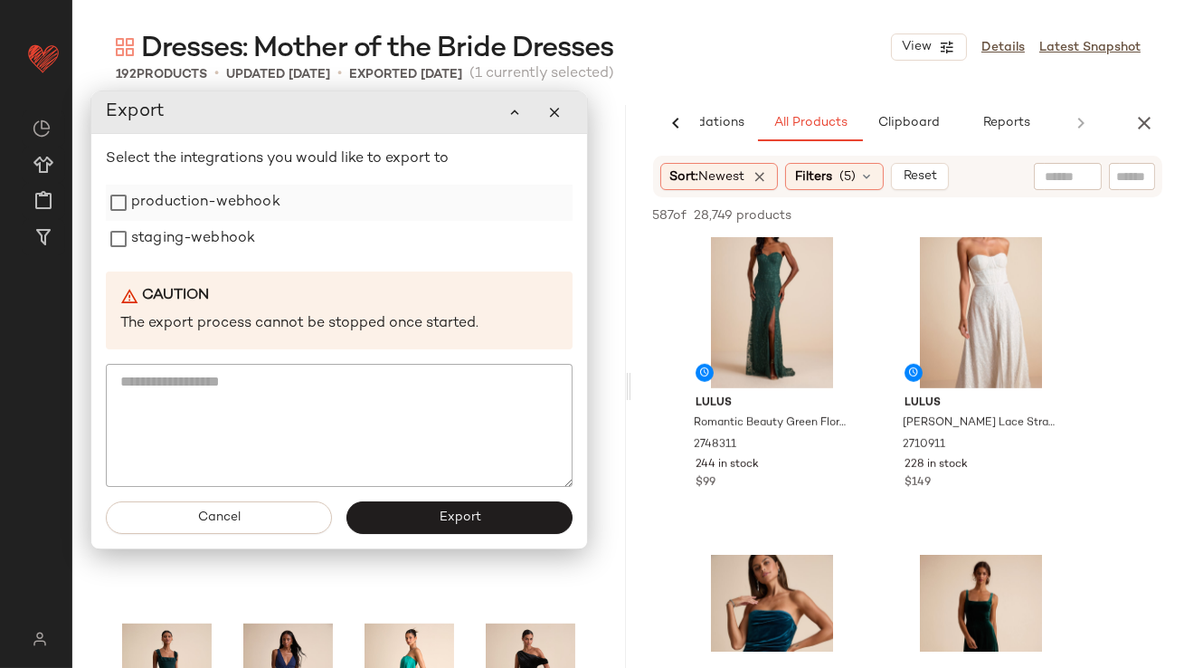
click at [234, 209] on label "production-webhook" at bounding box center [205, 203] width 149 height 36
click at [218, 246] on label "staging-webhook" at bounding box center [193, 239] width 124 height 36
click at [451, 527] on button "Export" at bounding box center [460, 517] width 226 height 33
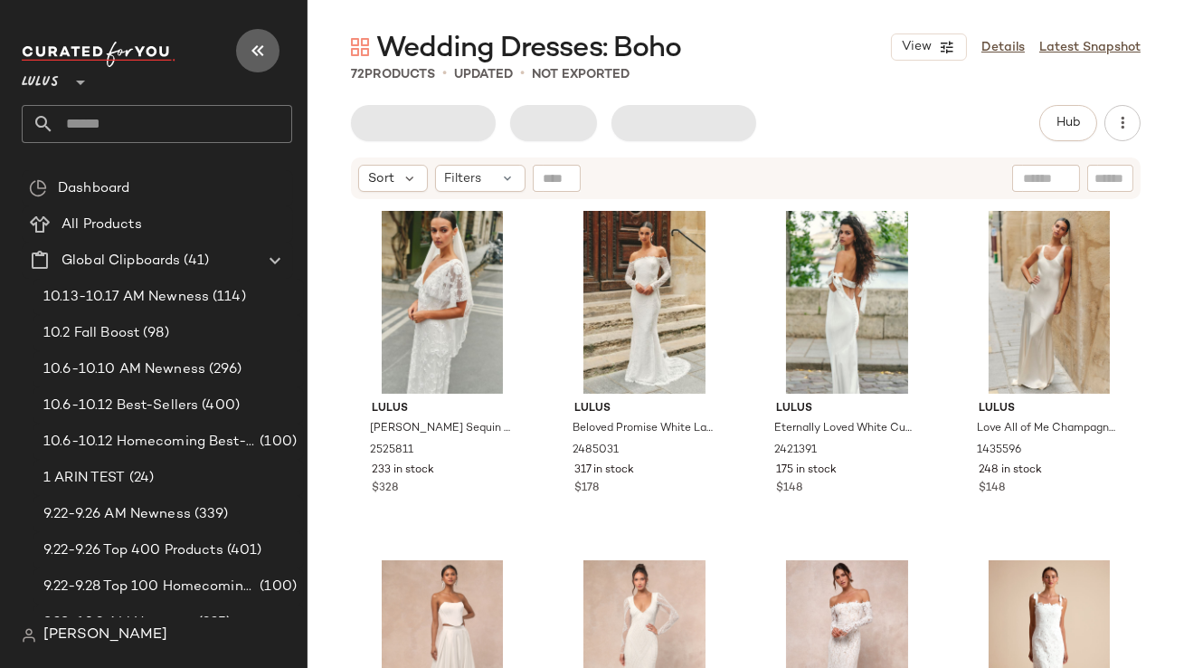
click at [262, 40] on icon "button" at bounding box center [258, 51] width 22 height 22
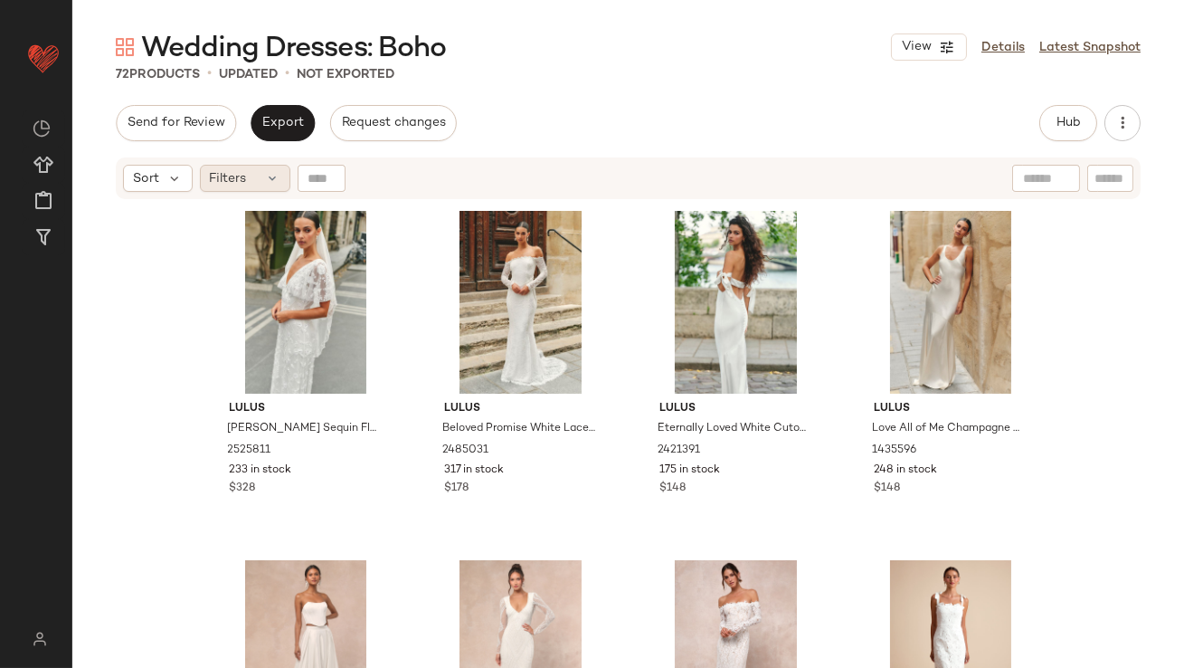
click at [272, 167] on div "Filters" at bounding box center [245, 178] width 90 height 27
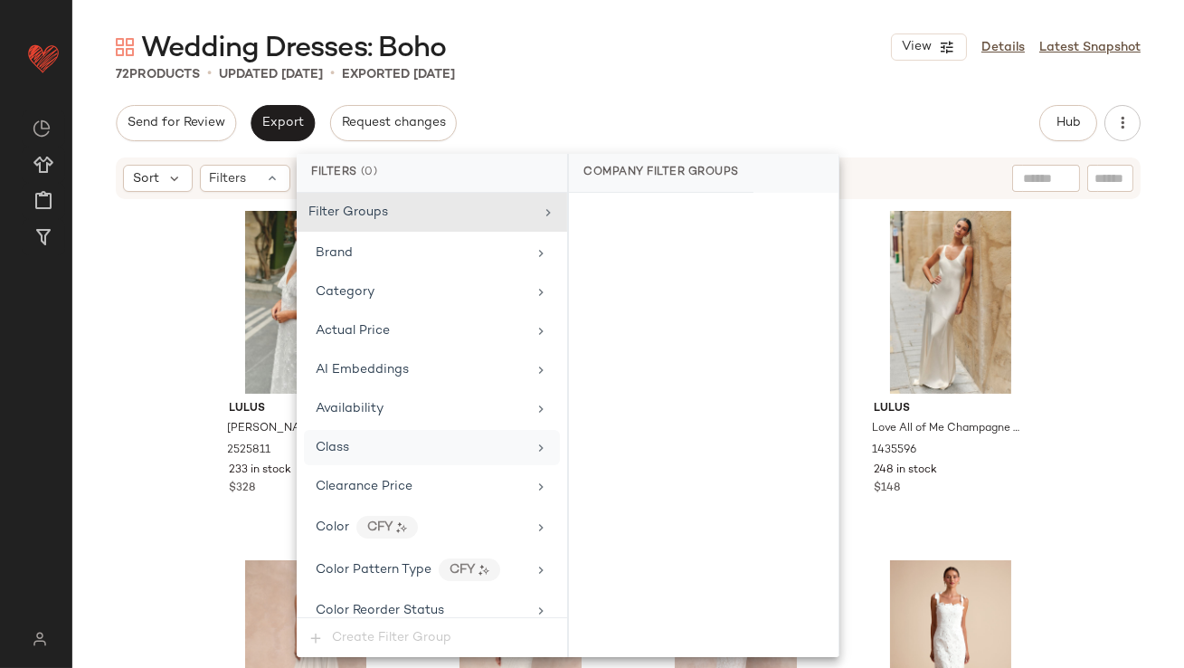
scroll to position [1383, 0]
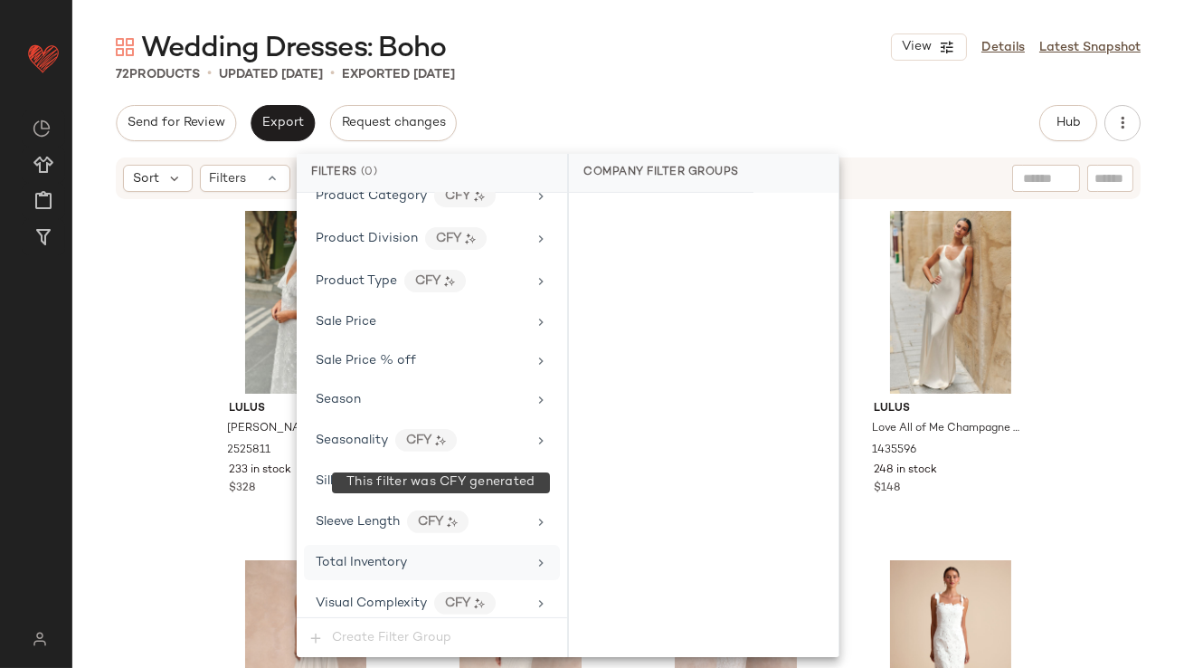
click at [413, 553] on div "Total Inventory" at bounding box center [421, 562] width 211 height 19
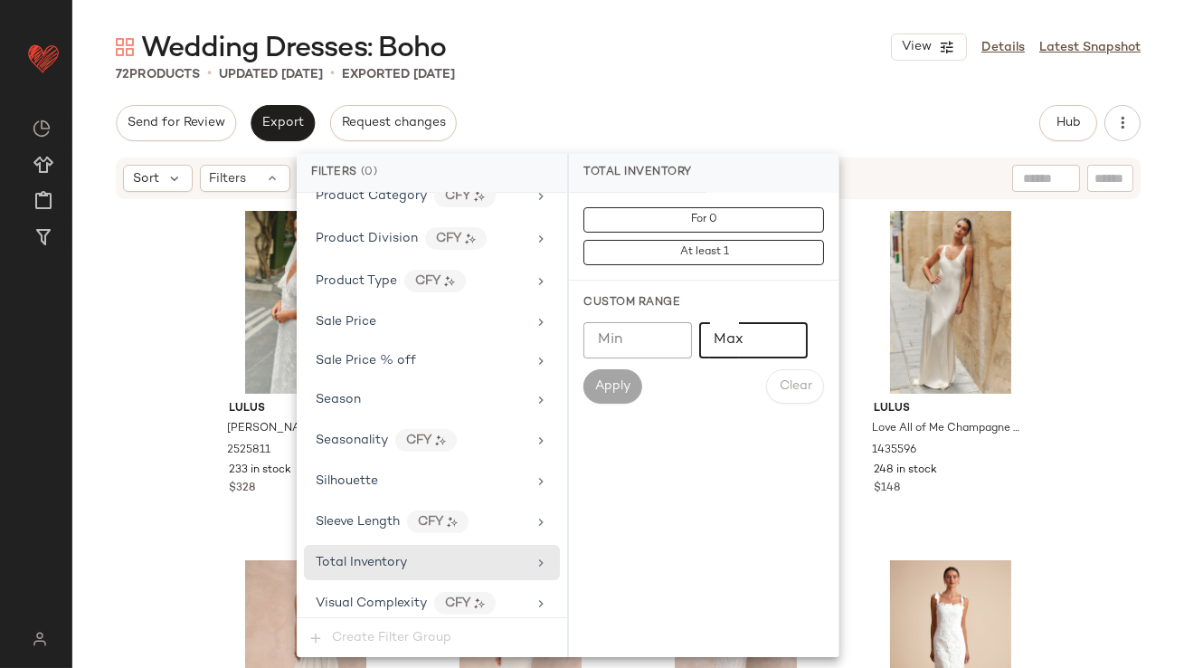
click at [718, 351] on input "Max" at bounding box center [753, 340] width 109 height 36
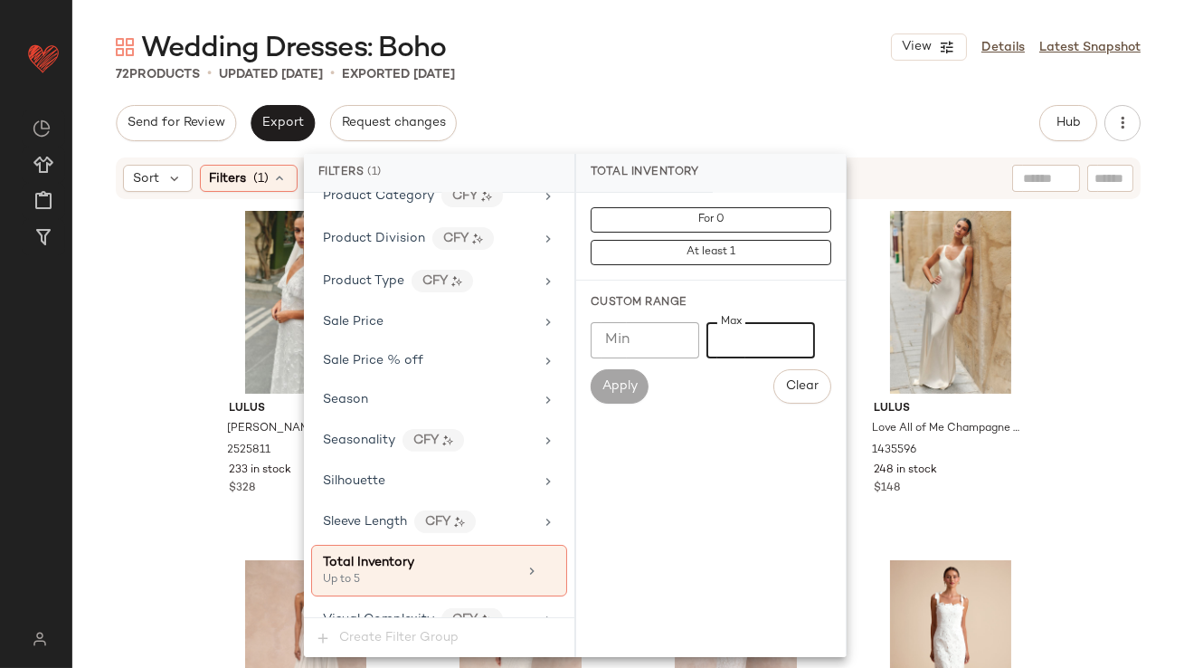
type input "*"
click at [789, 40] on div "Wedding Dresses: Boho View Details Latest Snapshot" at bounding box center [628, 47] width 1112 height 36
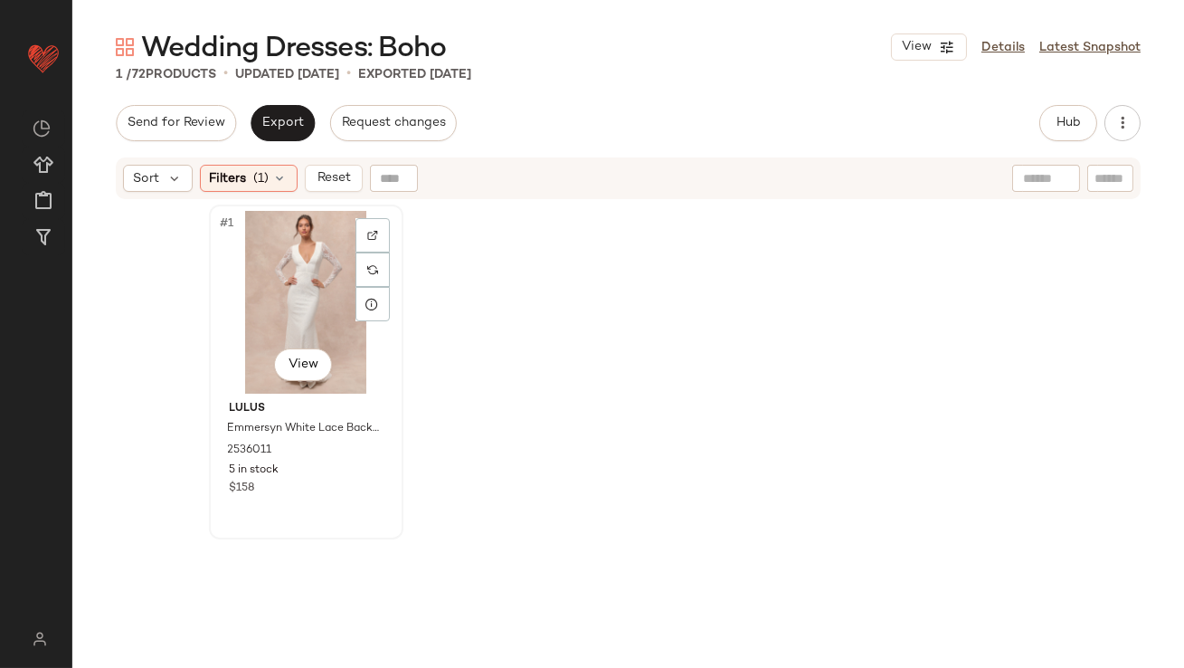
click at [307, 299] on div "#1 View" at bounding box center [306, 302] width 182 height 183
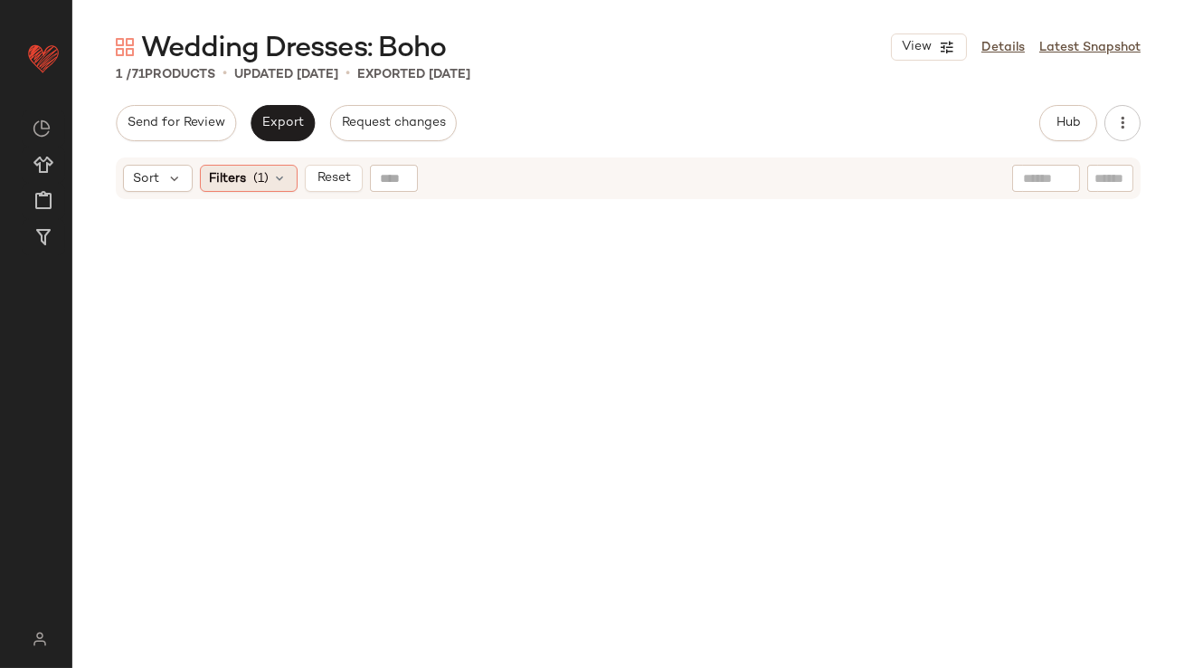
click at [233, 180] on span "Filters" at bounding box center [228, 178] width 37 height 19
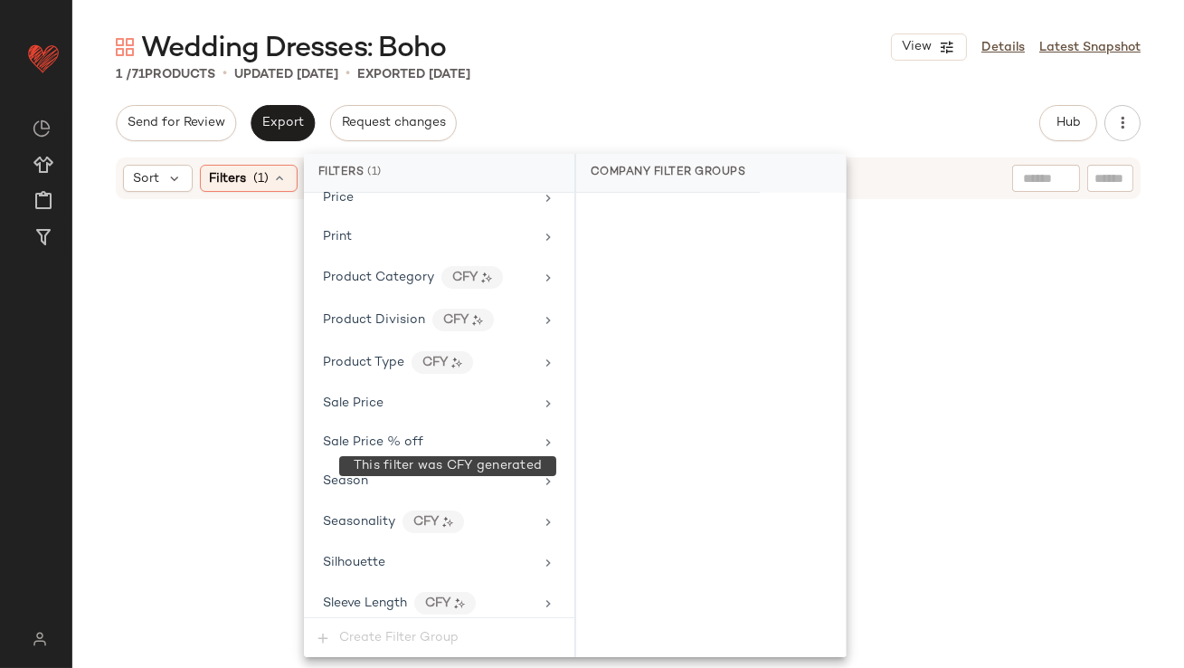
scroll to position [1399, 0]
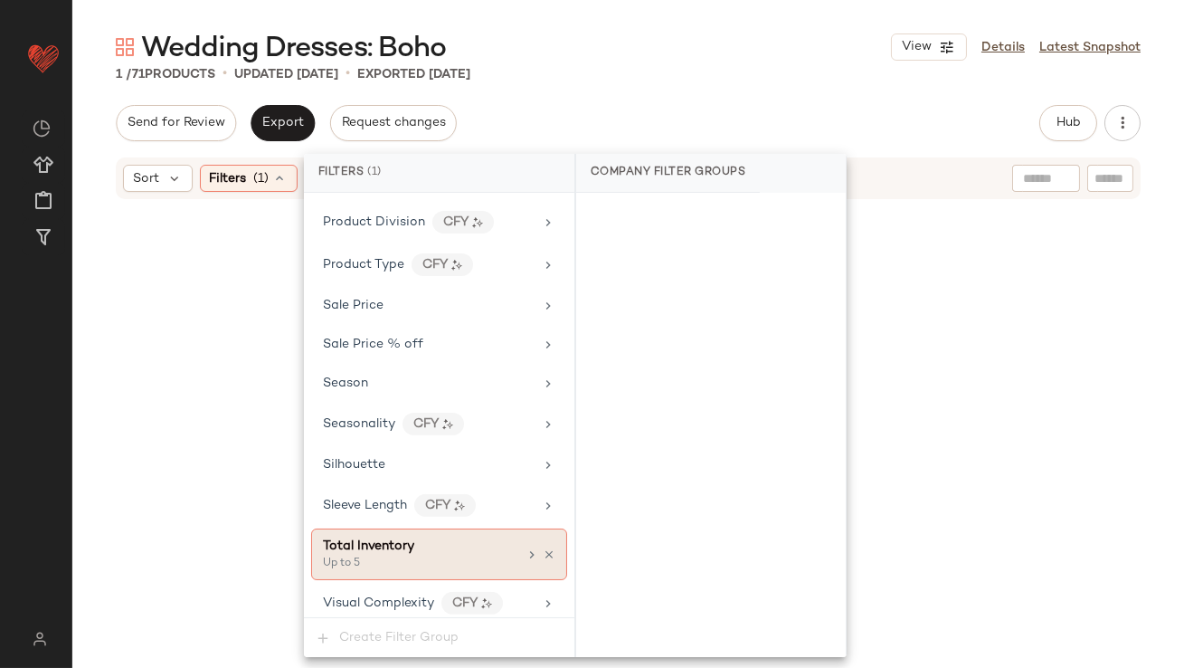
click at [417, 537] on div "Total Inventory" at bounding box center [420, 546] width 195 height 19
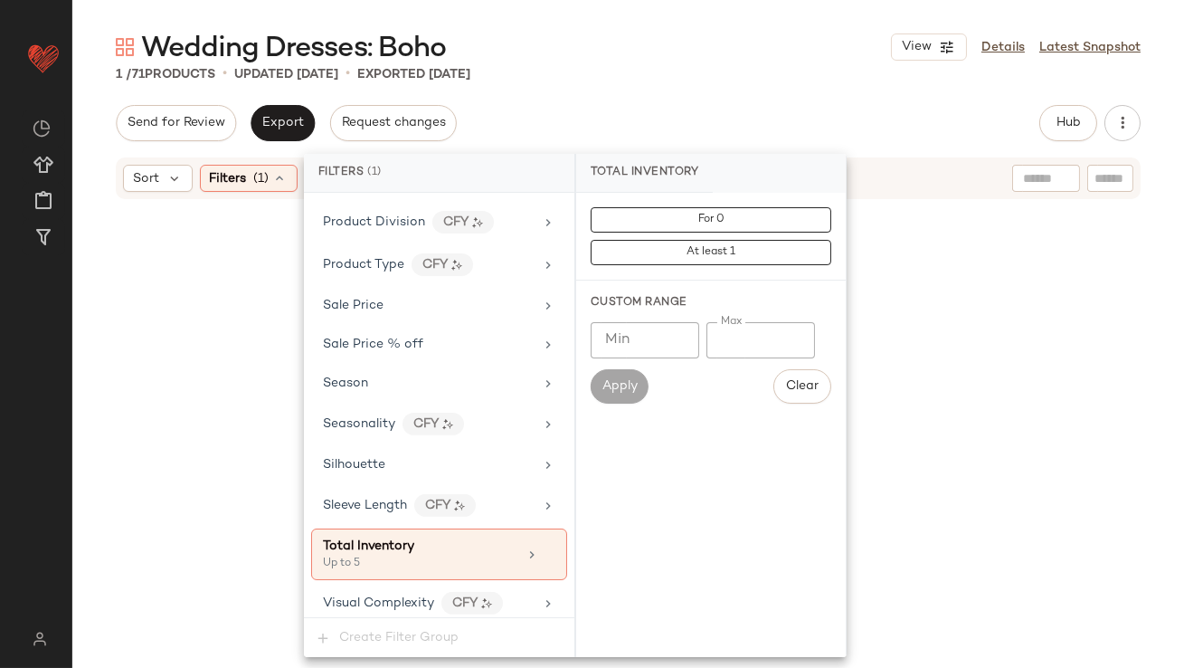
click at [718, 347] on input "*" at bounding box center [761, 340] width 109 height 36
type input "**"
click at [823, 71] on div "1 / 71 Products • updated Oct 13th • Exported Oct 10th" at bounding box center [628, 74] width 1112 height 18
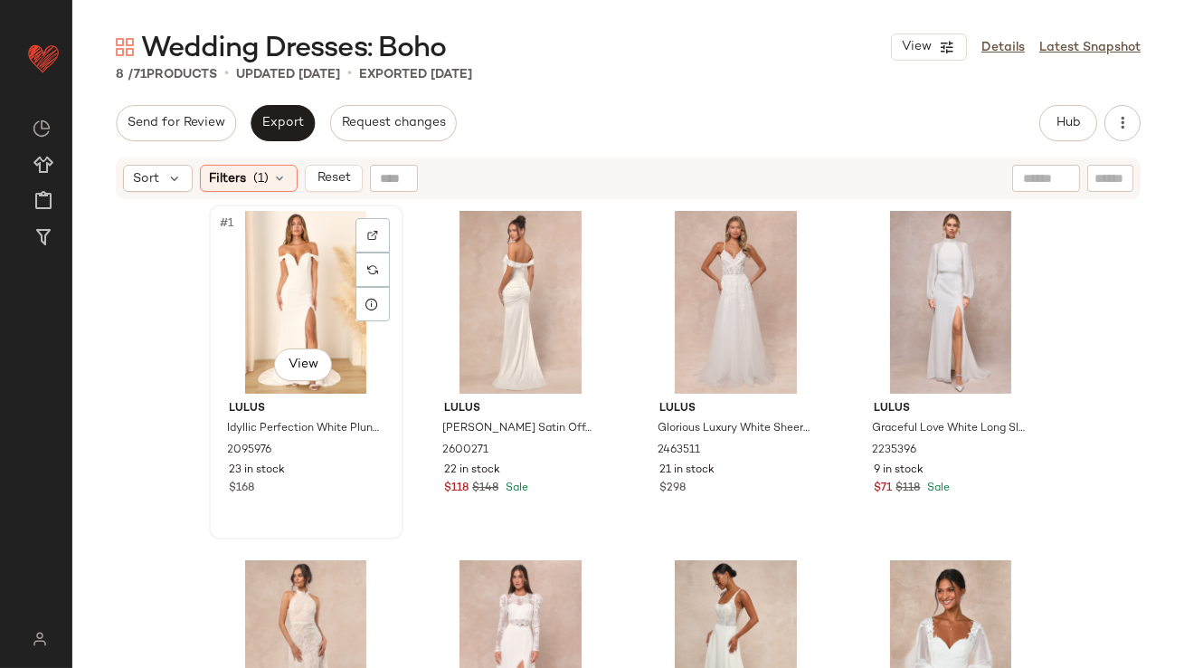
click at [284, 331] on div "#1 View" at bounding box center [306, 302] width 182 height 183
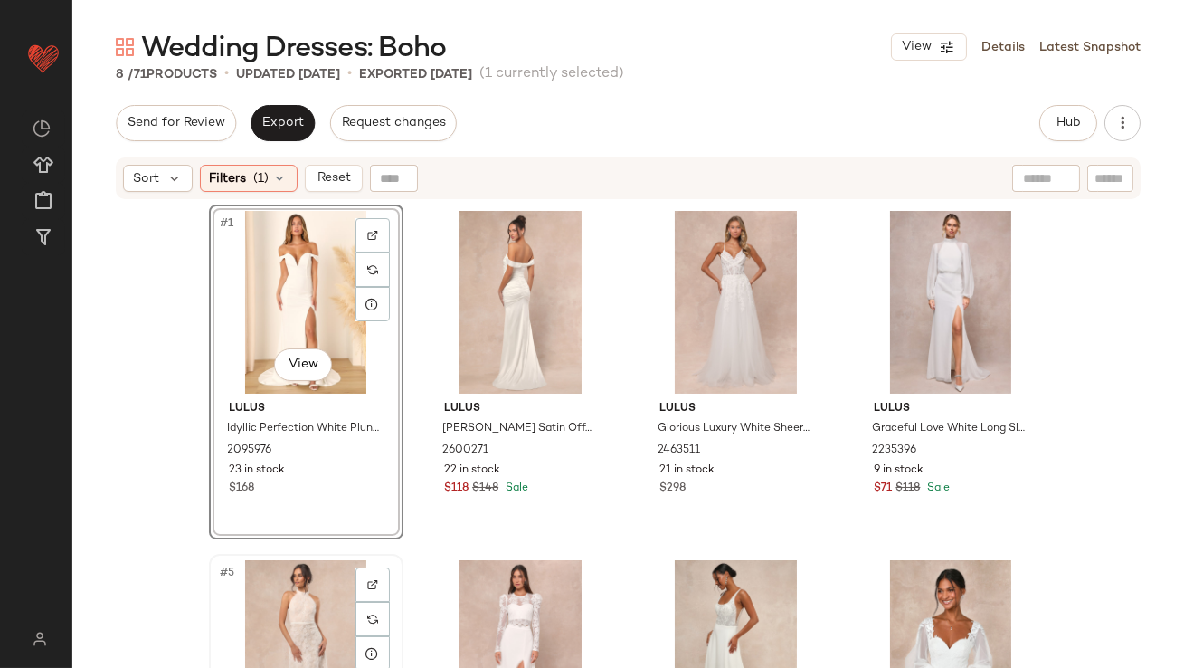
scroll to position [175, 0]
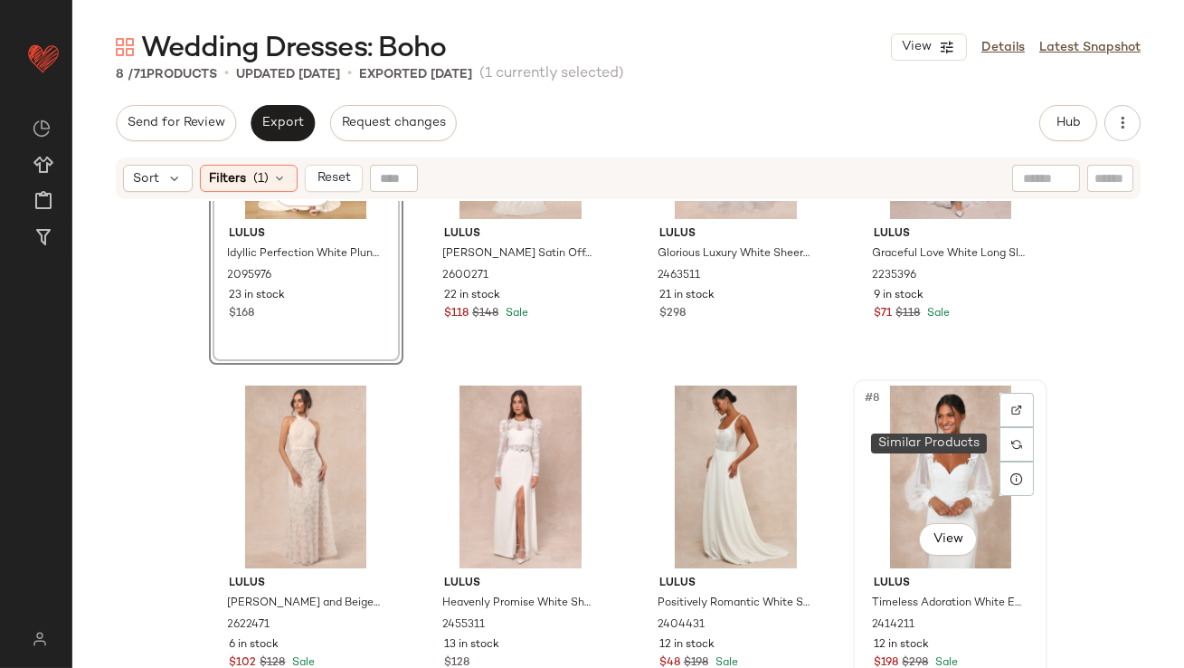
click at [918, 449] on div "#8 View" at bounding box center [951, 476] width 182 height 183
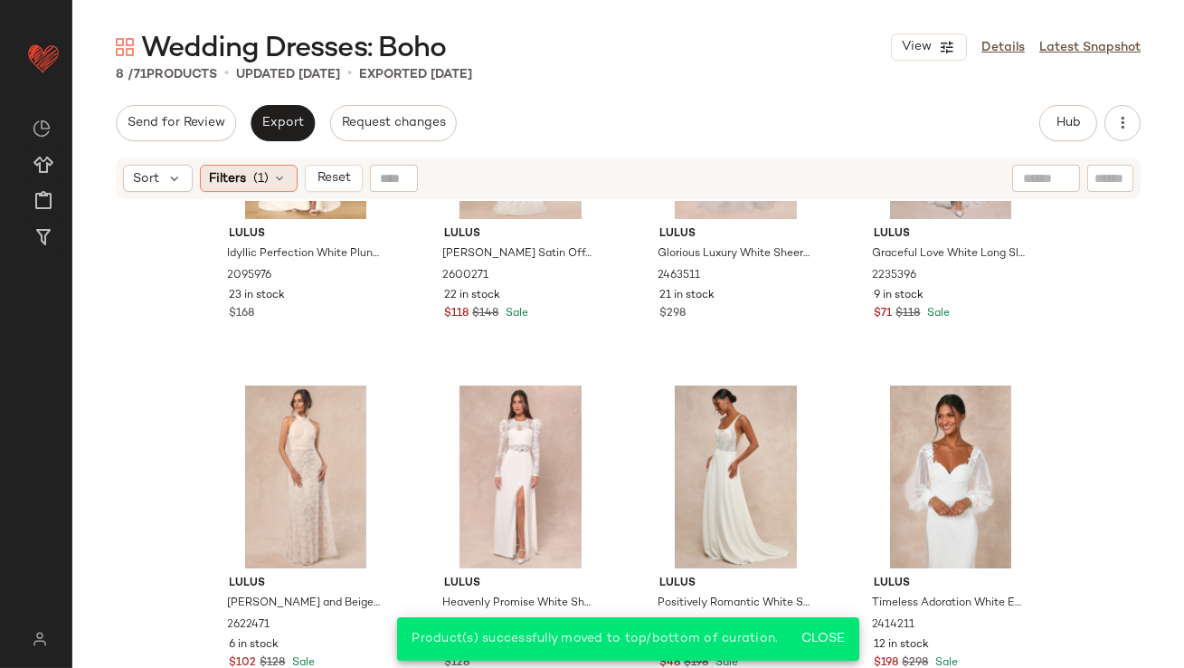
click at [240, 171] on span "Filters" at bounding box center [228, 178] width 37 height 19
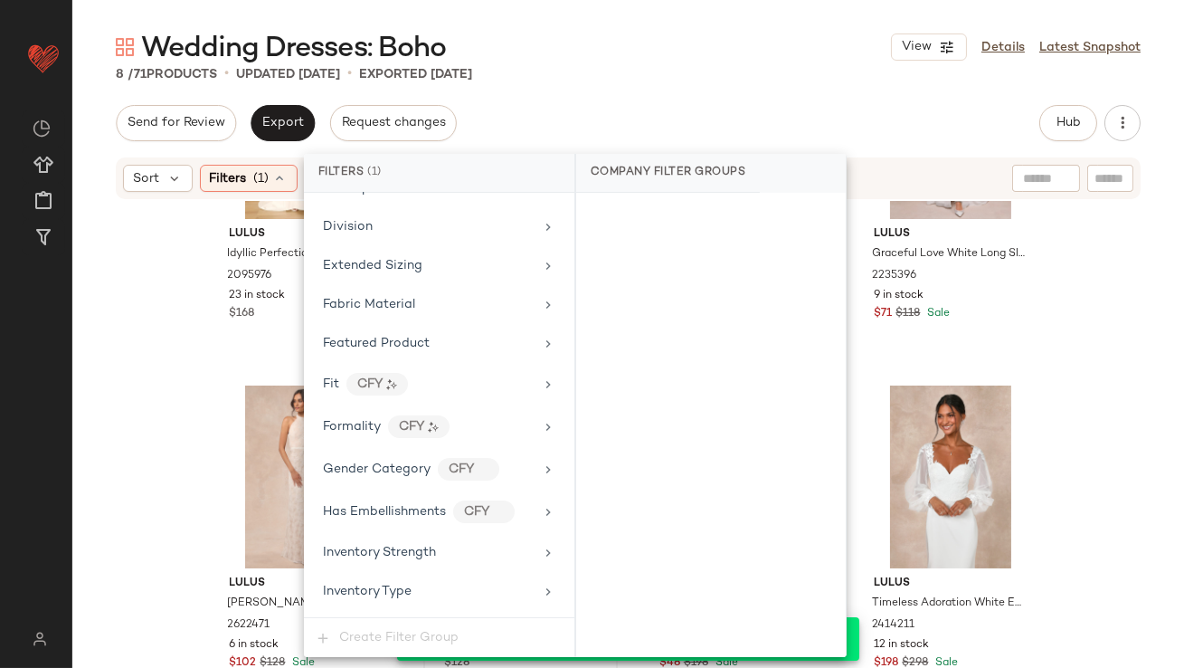
scroll to position [1399, 0]
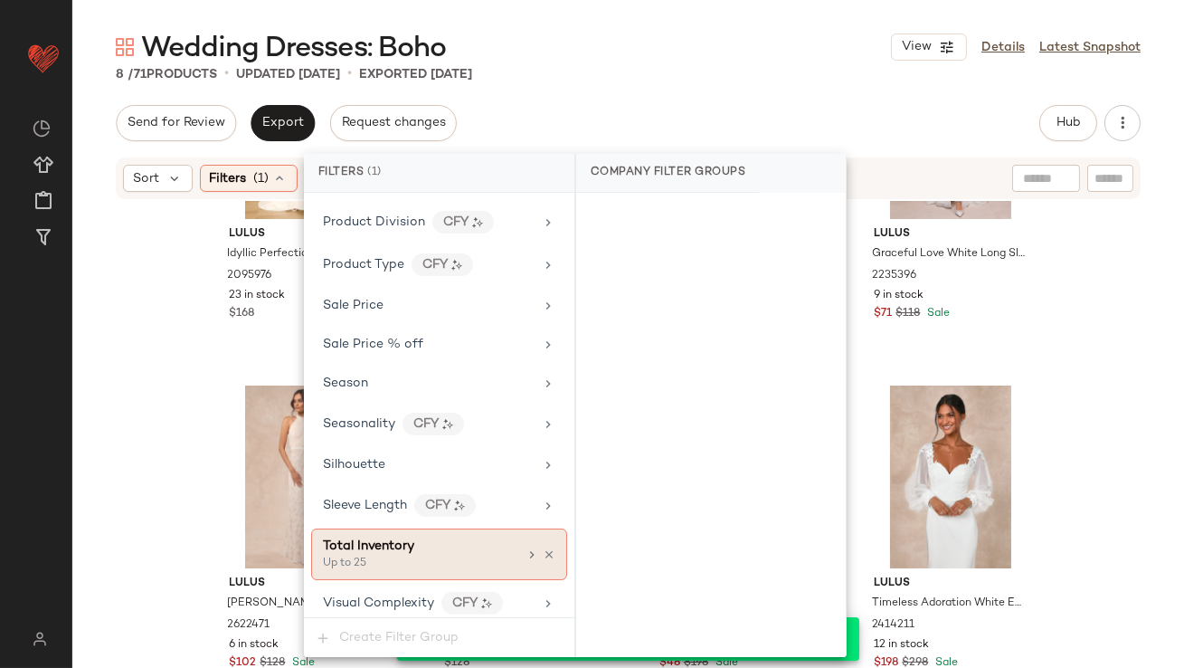
click at [543, 548] on icon at bounding box center [549, 554] width 13 height 13
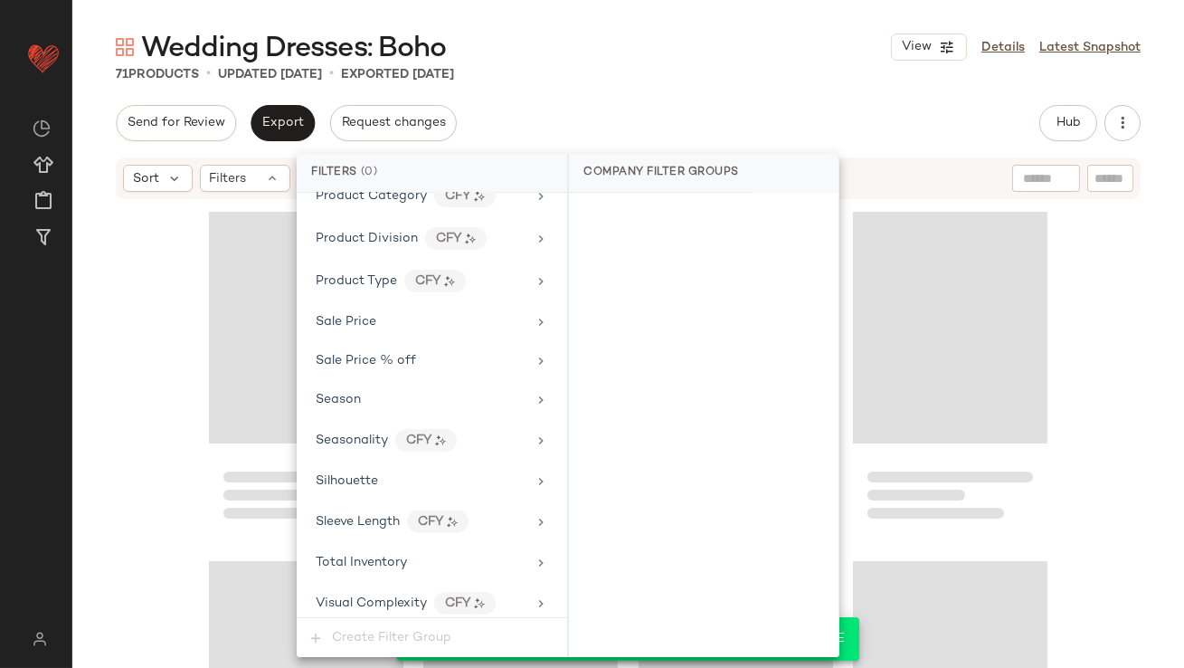
click at [699, 75] on div "71 Products • updated Oct 13th • Exported Oct 10th" at bounding box center [628, 74] width 1112 height 18
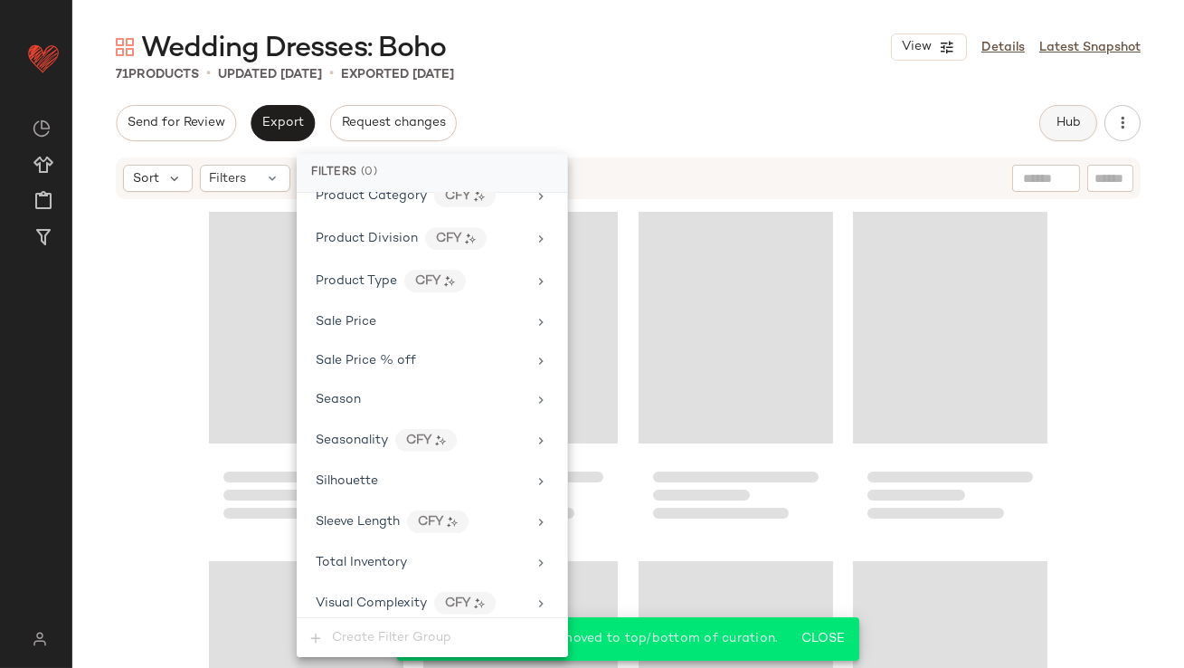
scroll to position [5777, 0]
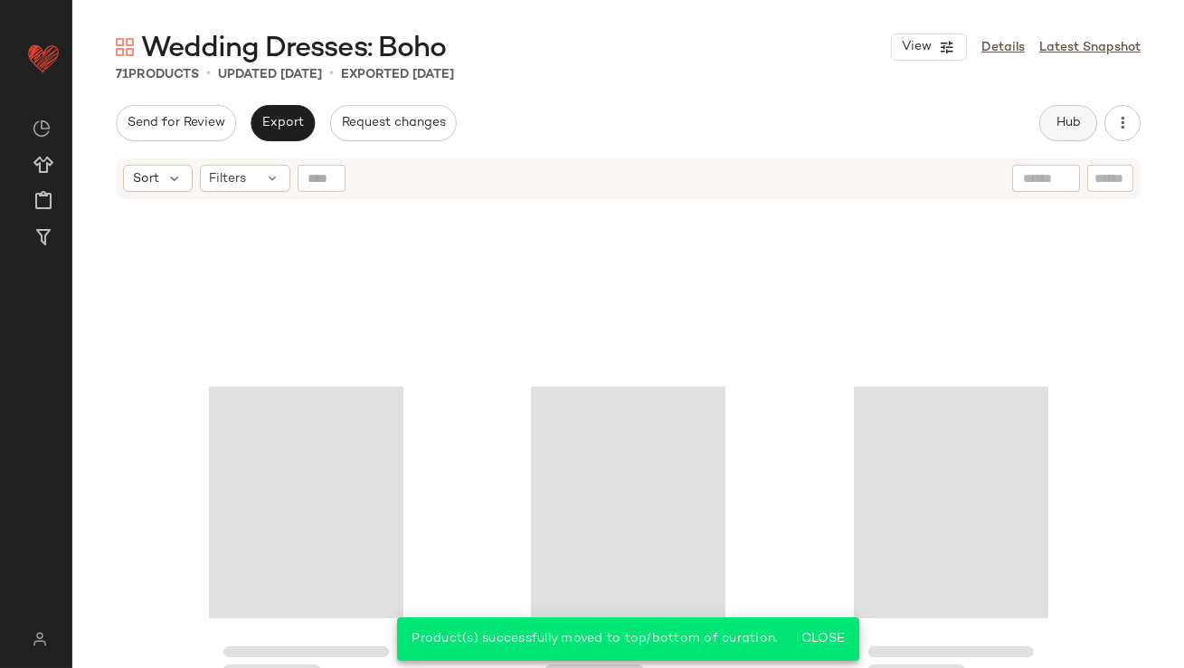
click at [1075, 122] on span "Hub" at bounding box center [1068, 123] width 25 height 14
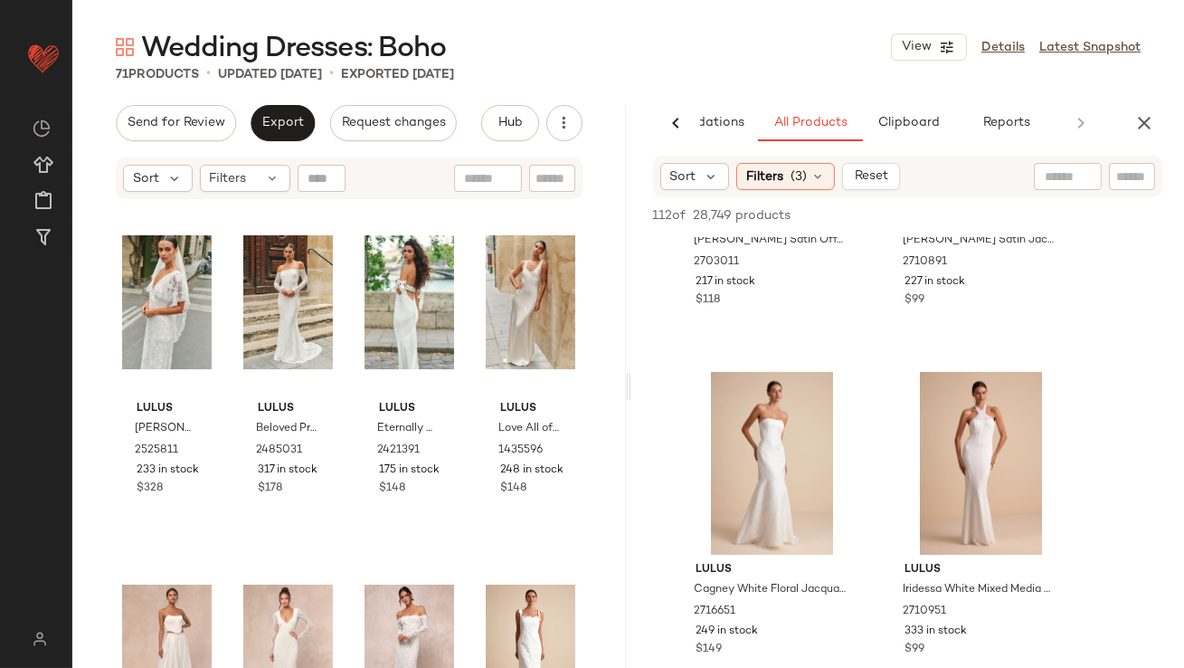
scroll to position [1075, 0]
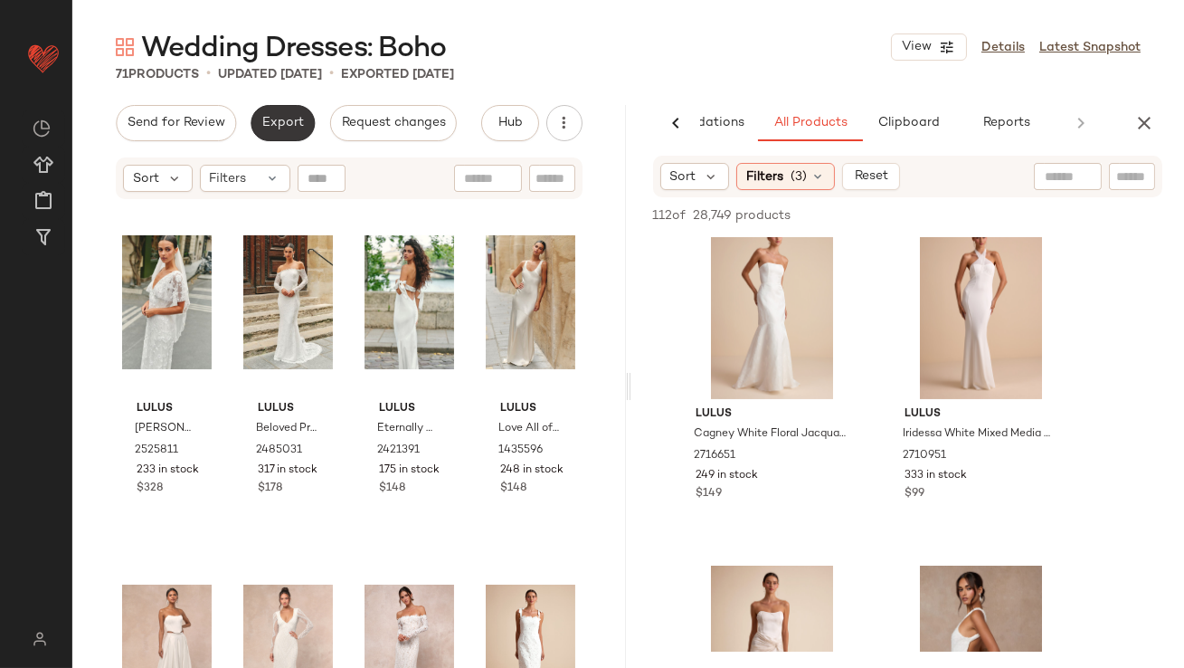
click at [260, 114] on button "Export" at bounding box center [283, 123] width 64 height 36
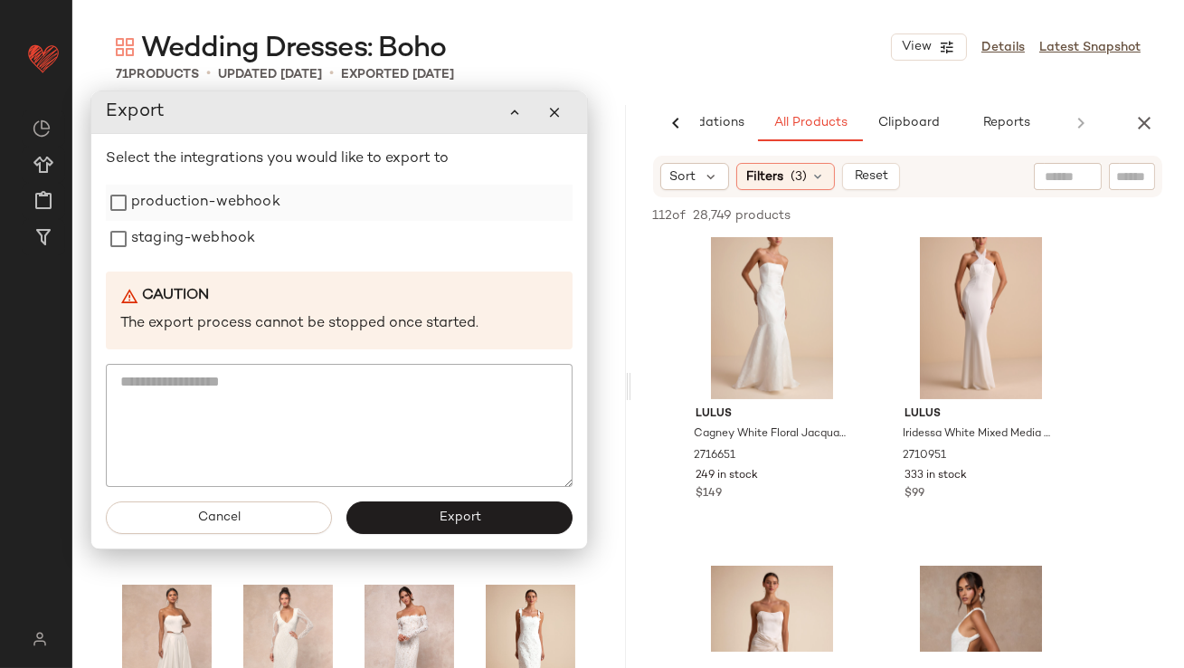
click at [249, 207] on label "production-webhook" at bounding box center [205, 203] width 149 height 36
click at [246, 237] on label "staging-webhook" at bounding box center [193, 239] width 124 height 36
click at [427, 518] on button "Export" at bounding box center [460, 517] width 226 height 33
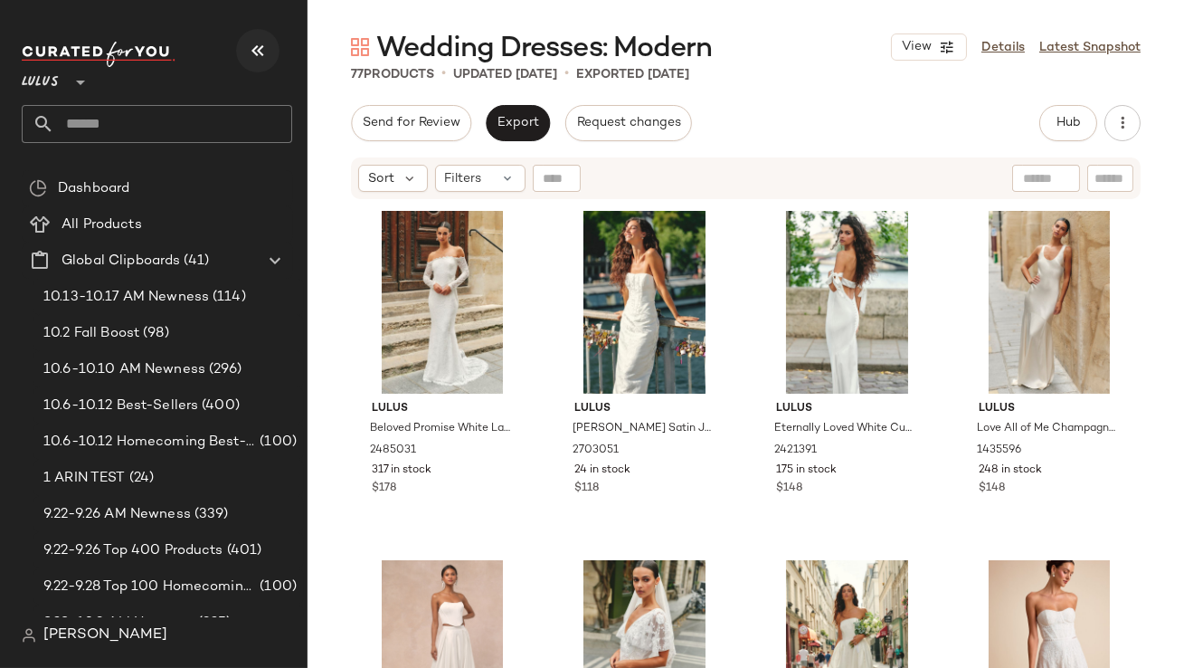
click at [267, 45] on icon "button" at bounding box center [258, 51] width 22 height 22
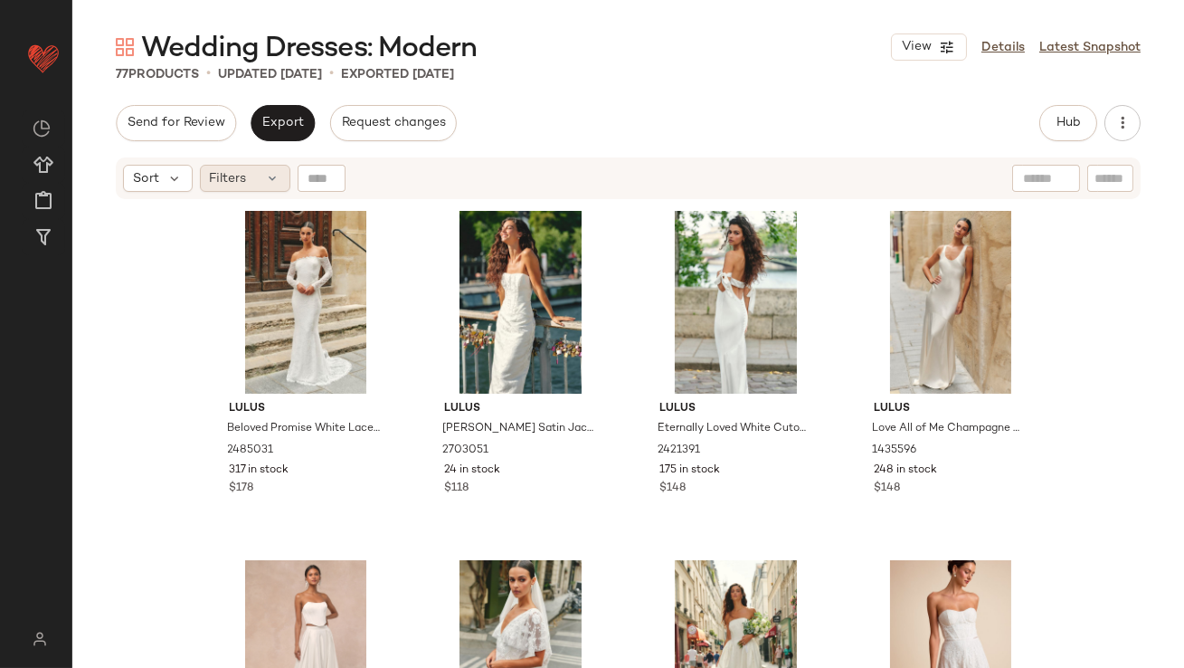
click at [262, 183] on div "Filters" at bounding box center [245, 178] width 90 height 27
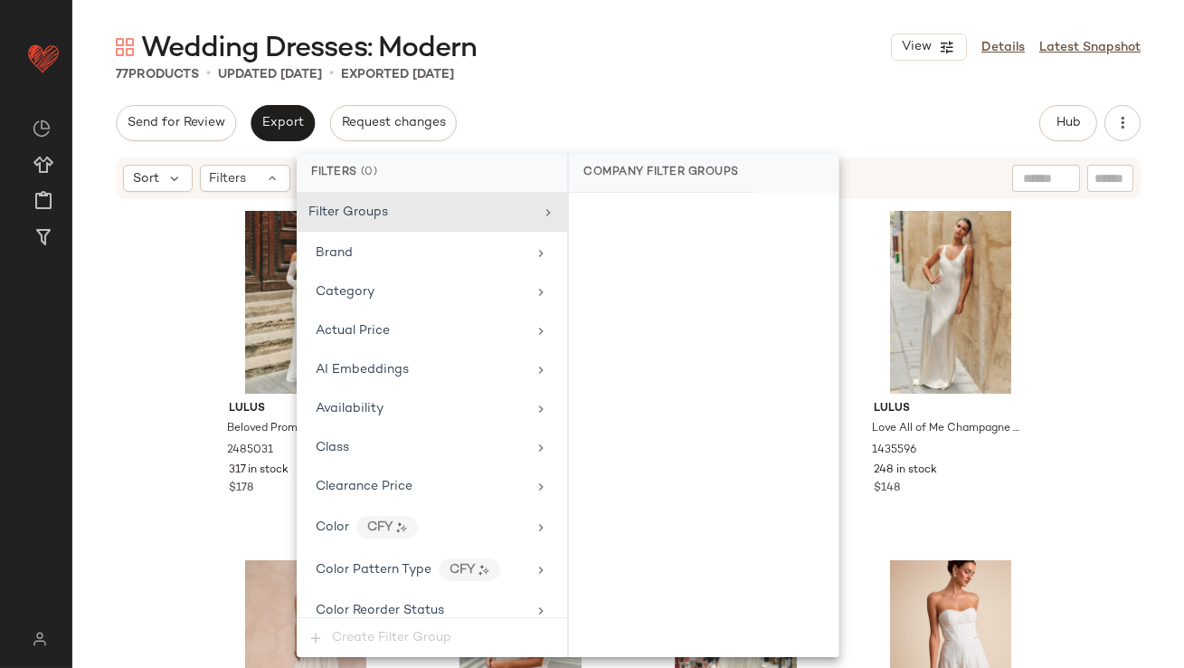
scroll to position [1383, 0]
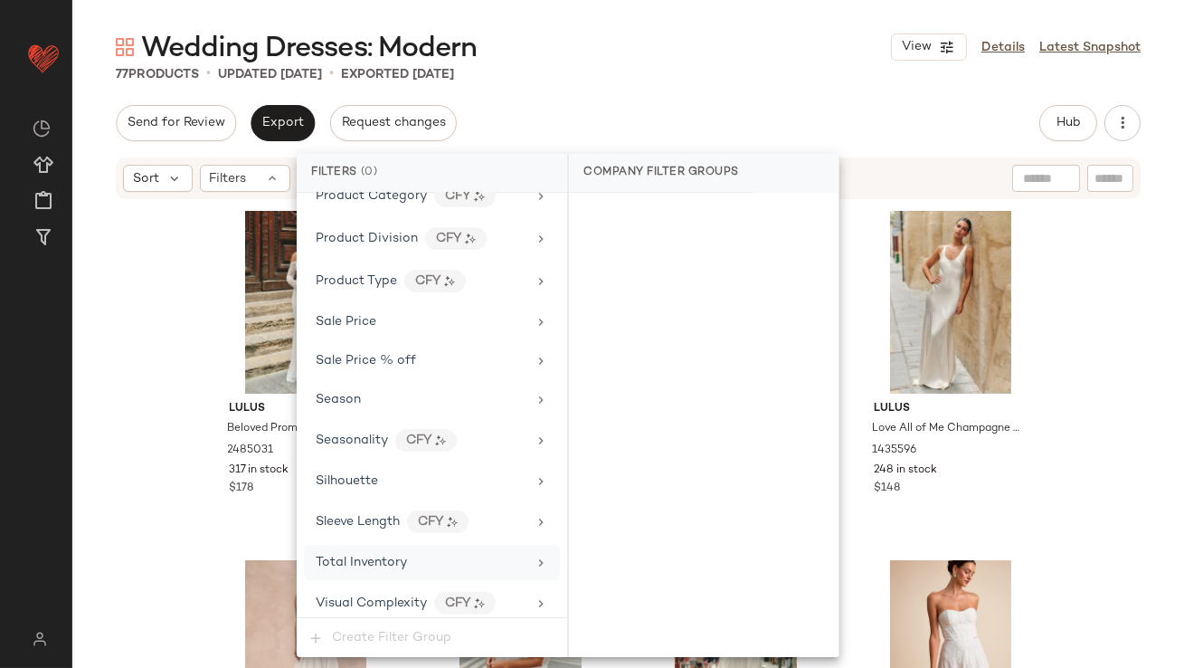
click at [378, 556] on span "Total Inventory" at bounding box center [361, 563] width 91 height 14
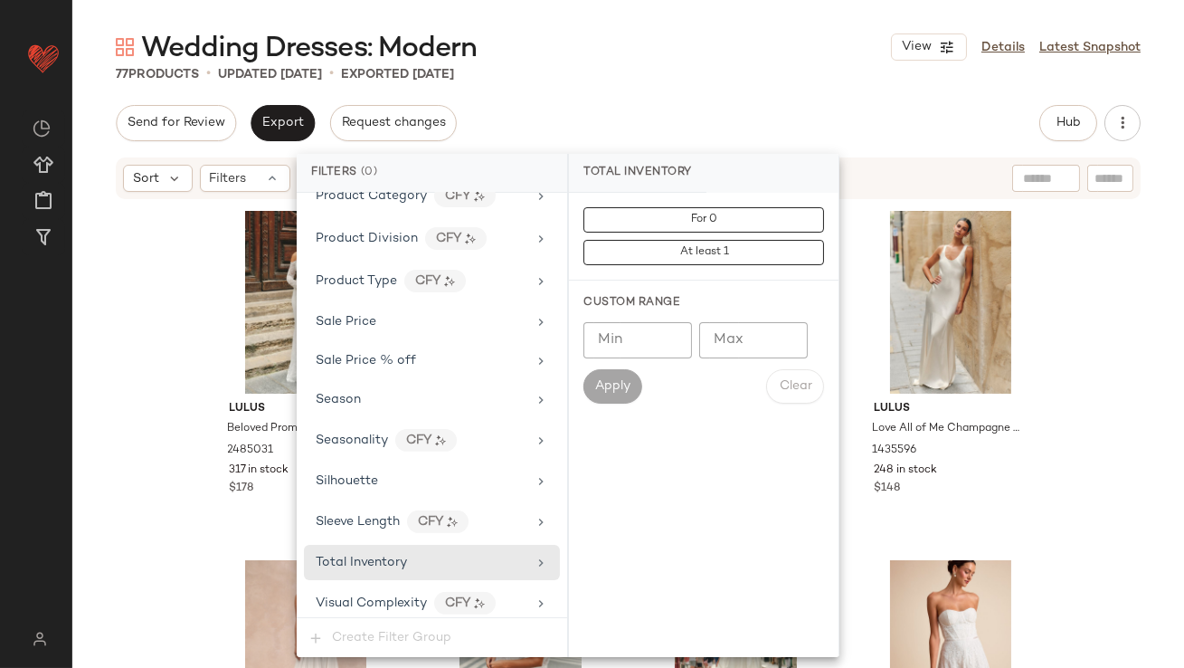
click at [727, 349] on input "Max" at bounding box center [753, 340] width 109 height 36
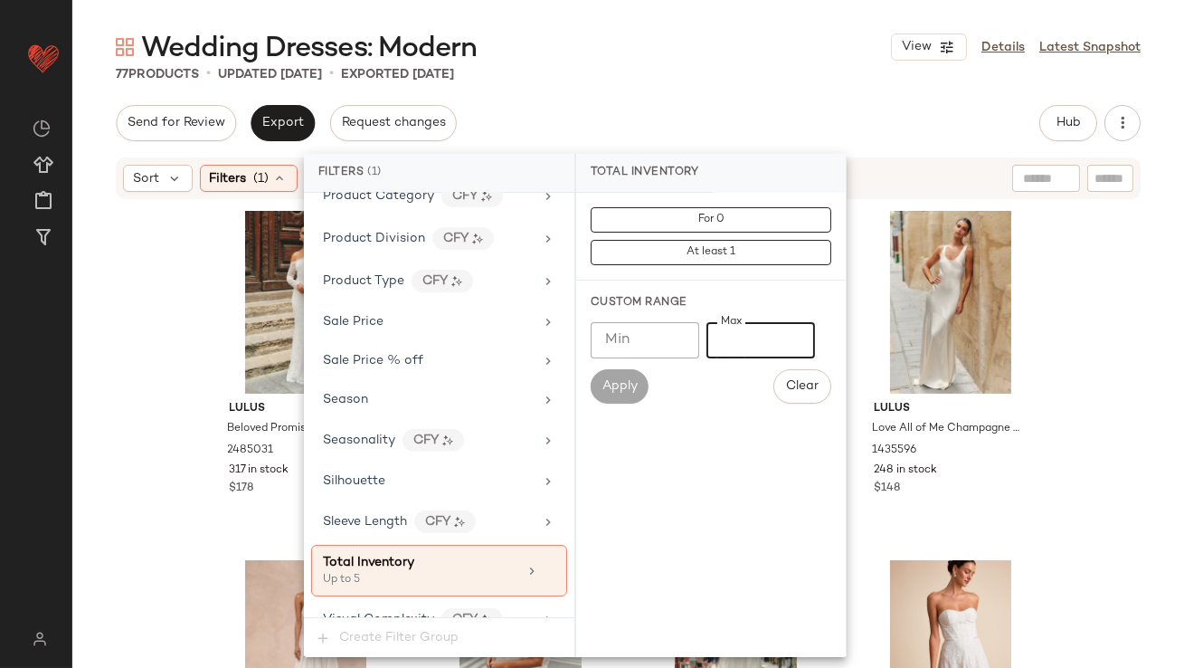
type input "*"
click at [728, 98] on div "Wedding Dresses: Modern View Details Latest Snapshot 77 Products • updated [DAT…" at bounding box center [628, 348] width 1112 height 639
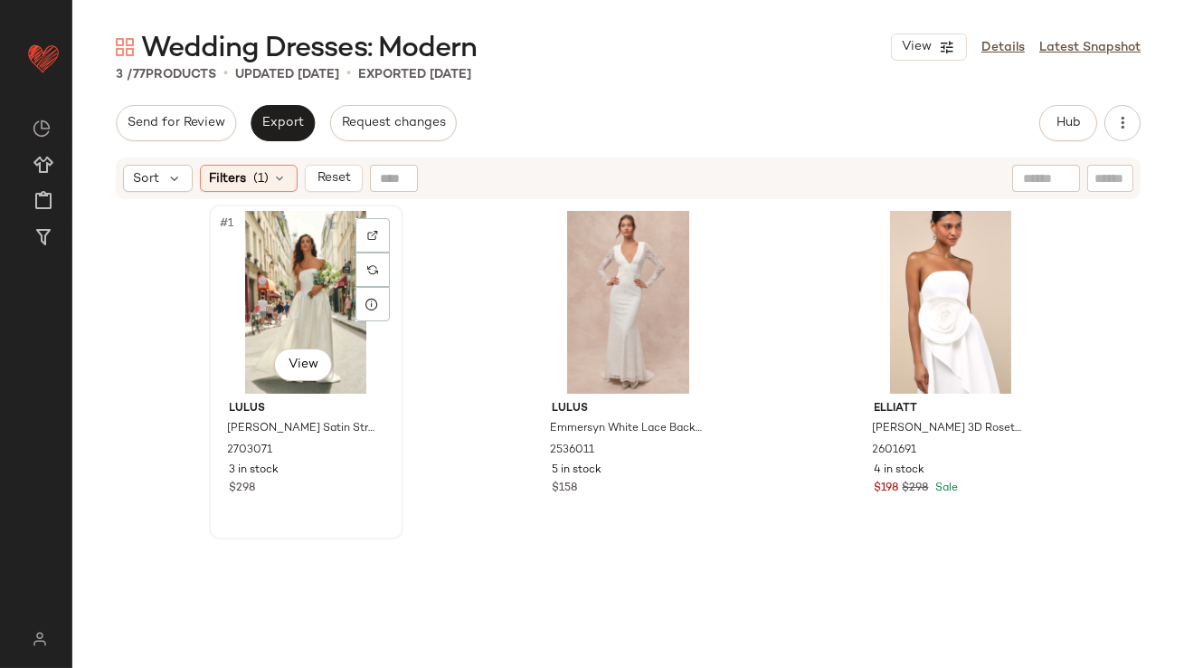
click at [292, 245] on div "#1 View" at bounding box center [306, 302] width 182 height 183
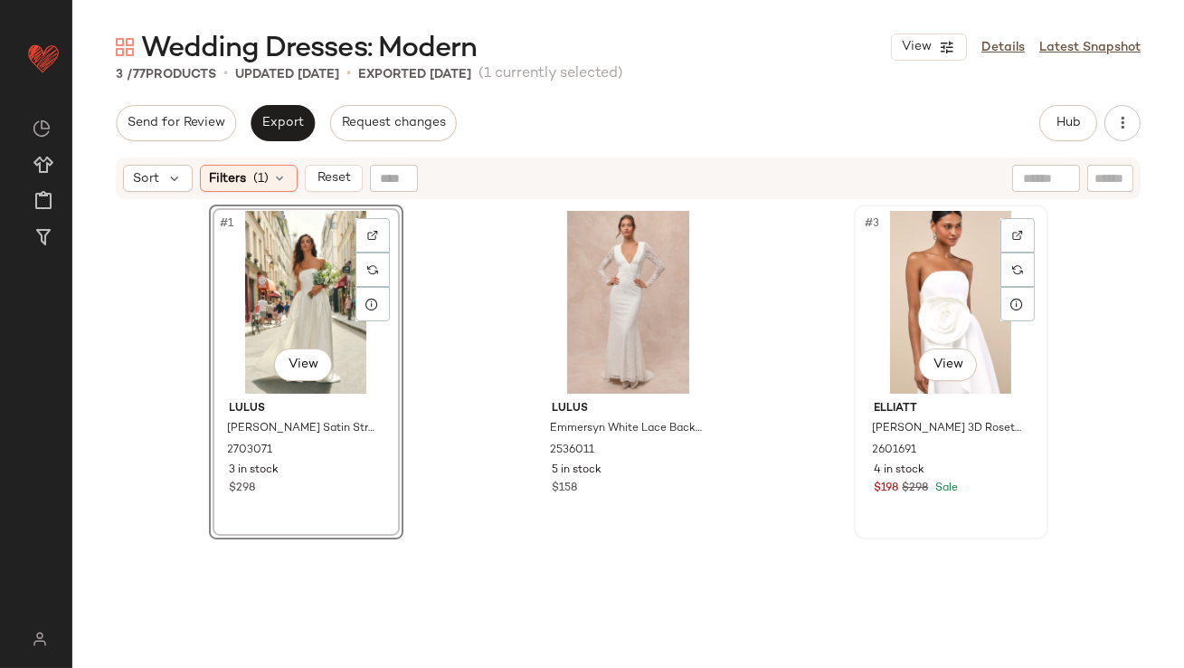
click at [918, 288] on div "#3 View" at bounding box center [951, 302] width 182 height 183
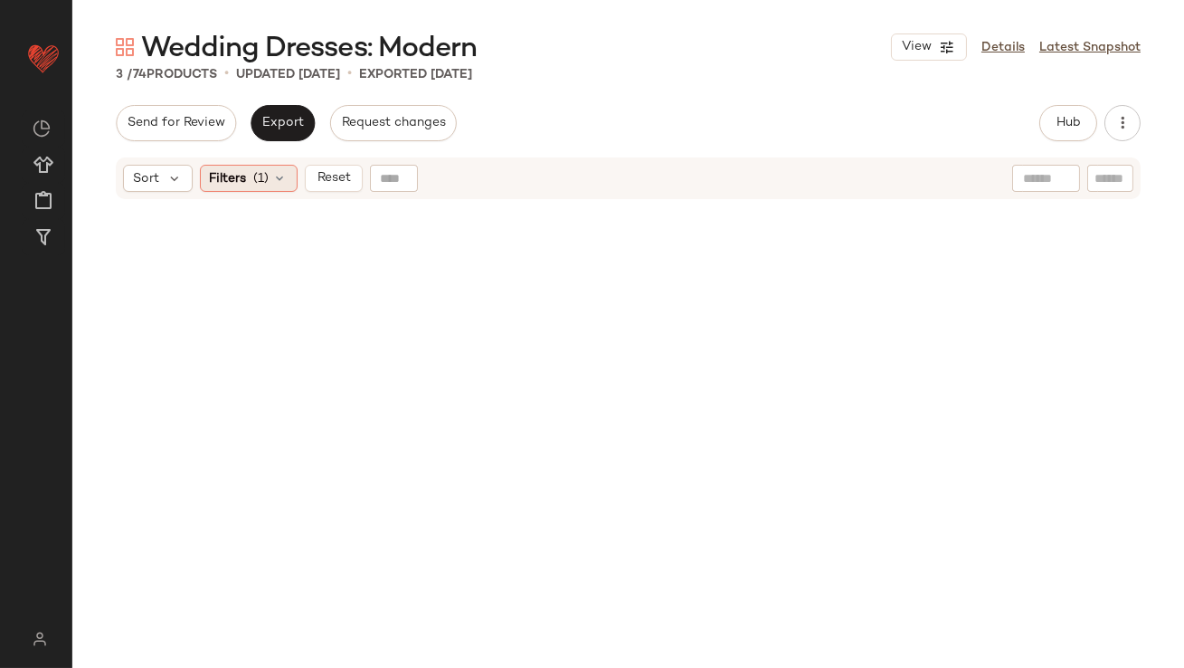
click at [275, 182] on icon at bounding box center [280, 178] width 14 height 14
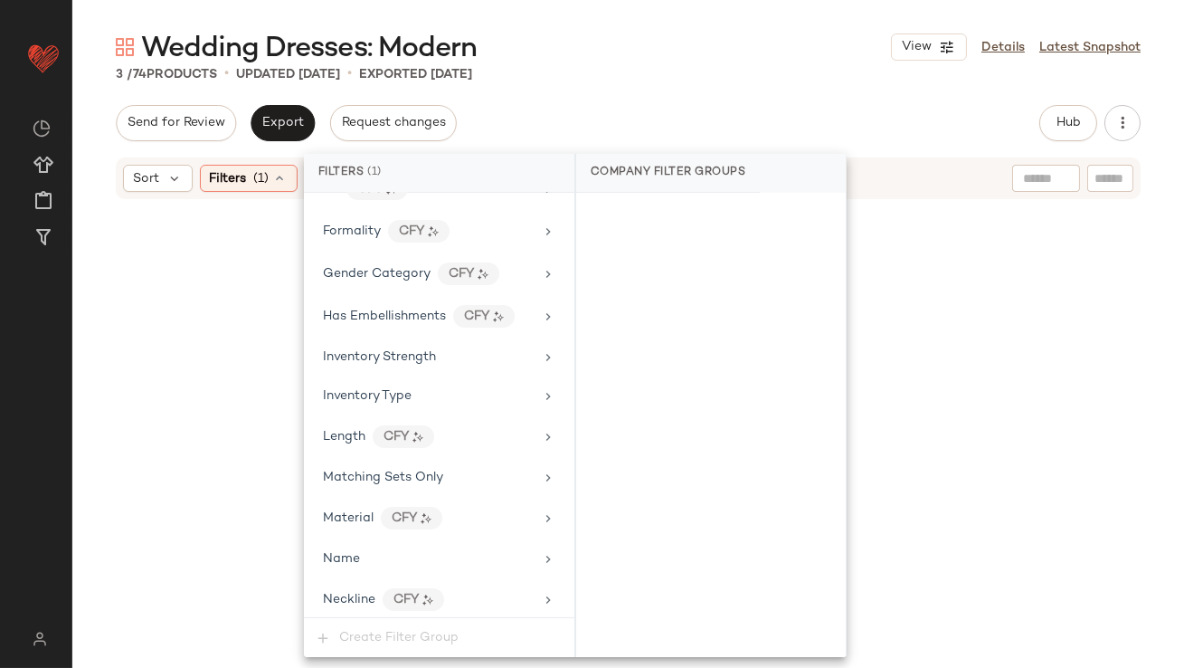
scroll to position [1399, 0]
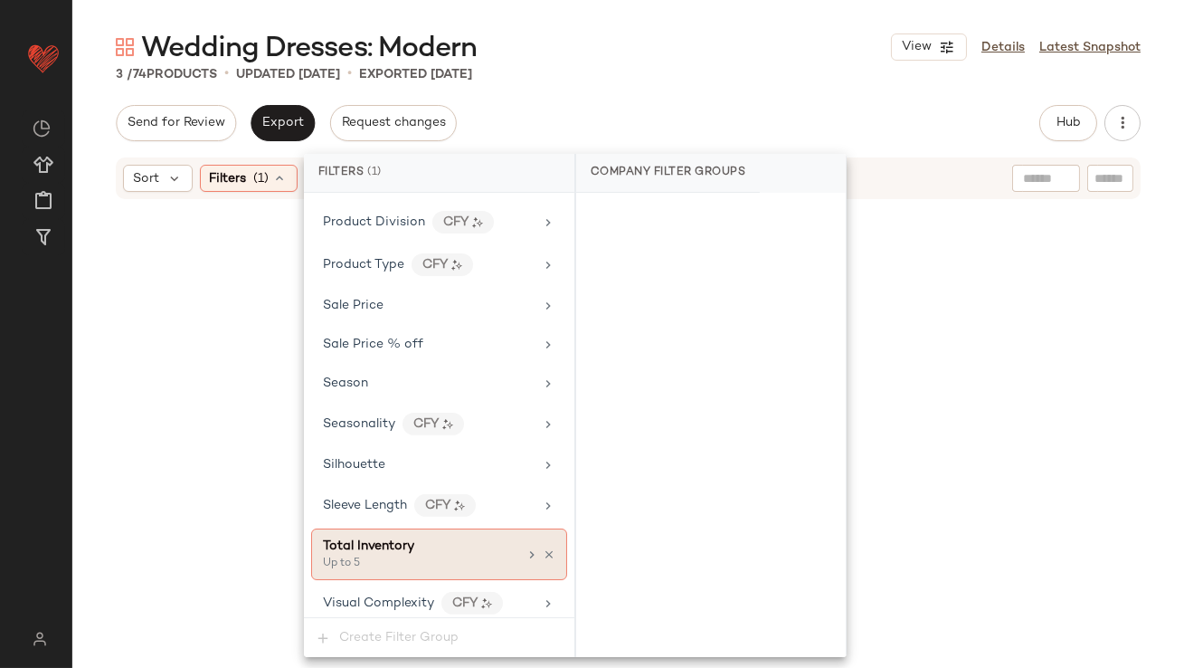
click at [470, 556] on div "Up to 5" at bounding box center [413, 564] width 181 height 16
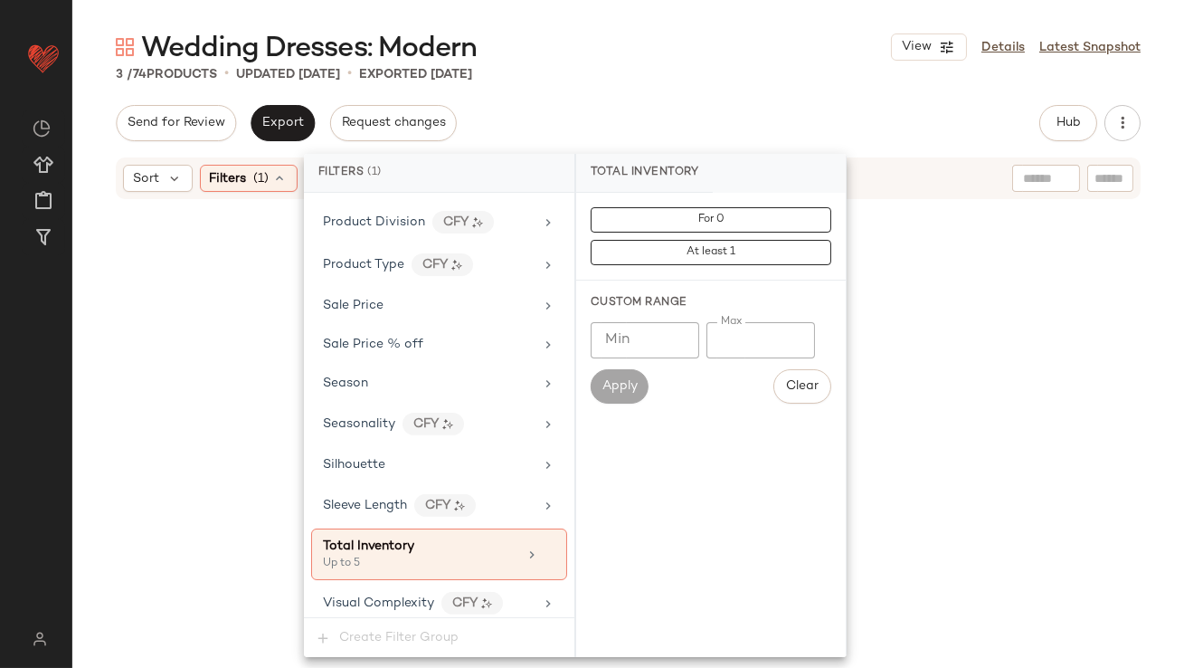
click at [718, 338] on input "*" at bounding box center [761, 340] width 109 height 36
type input "**"
click at [723, 24] on main "Wedding Dresses: Modern View Details Latest Snapshot 3 / 74 Products • updated …" at bounding box center [592, 334] width 1184 height 668
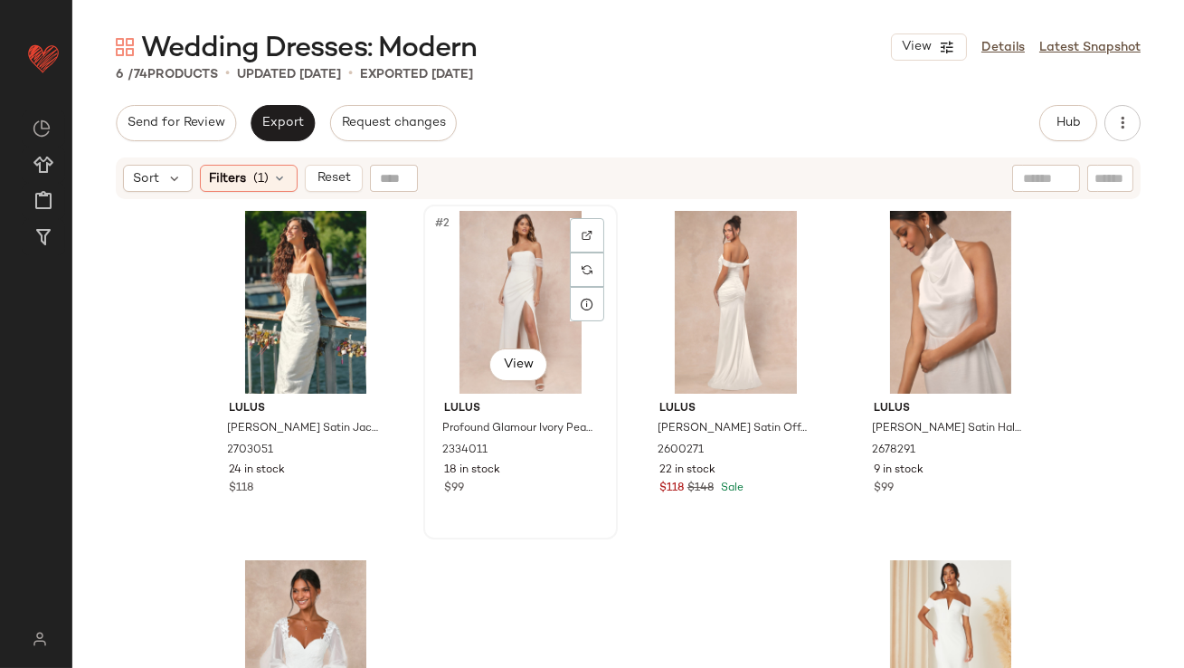
click at [477, 280] on div "#2 View" at bounding box center [521, 302] width 182 height 183
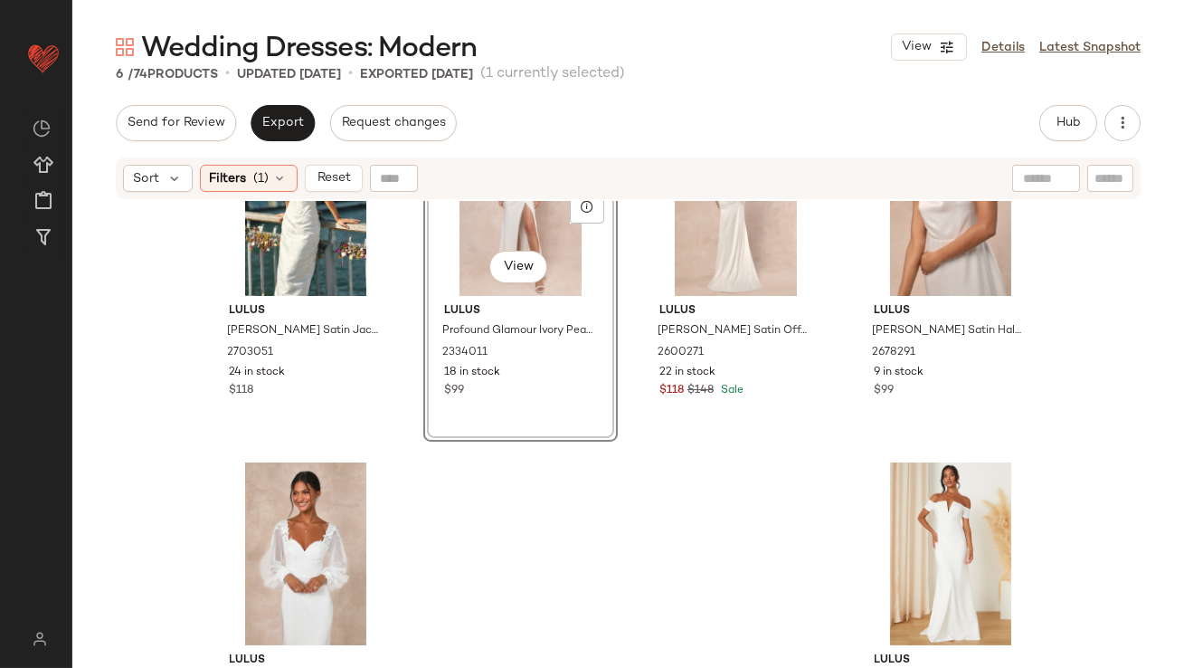
scroll to position [175, 0]
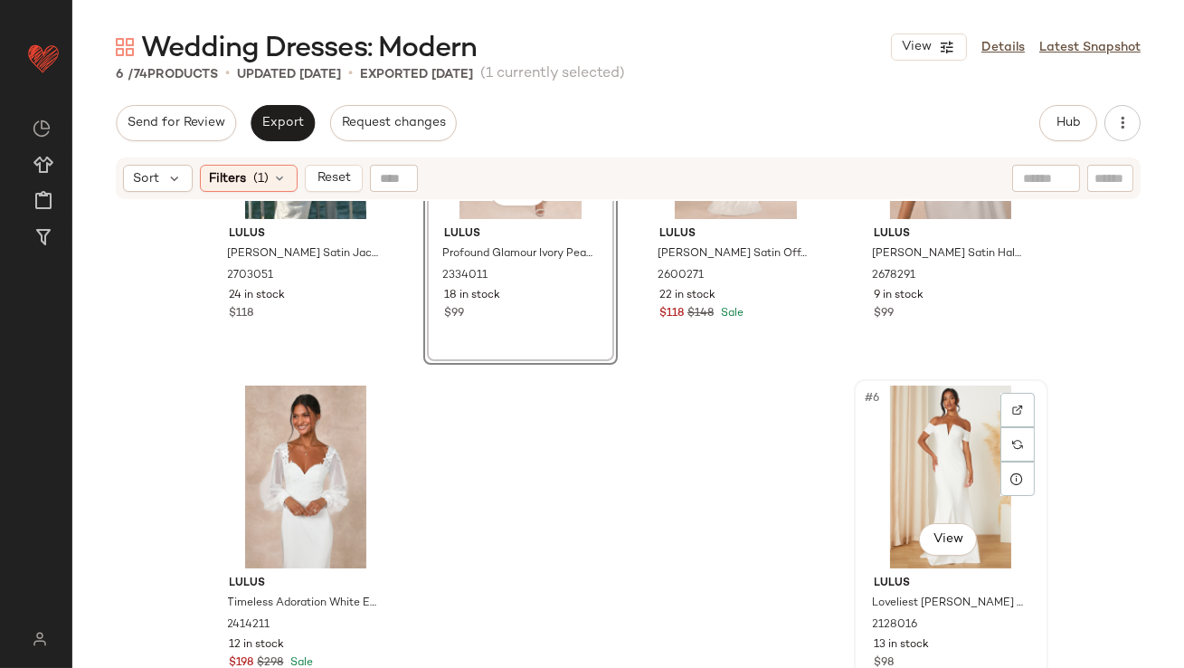
click at [892, 379] on div "#6 View Lulus Loveliest Aura White Off-the-Shoulder Mermaid Maxi Dress 2128016 …" at bounding box center [951, 546] width 195 height 335
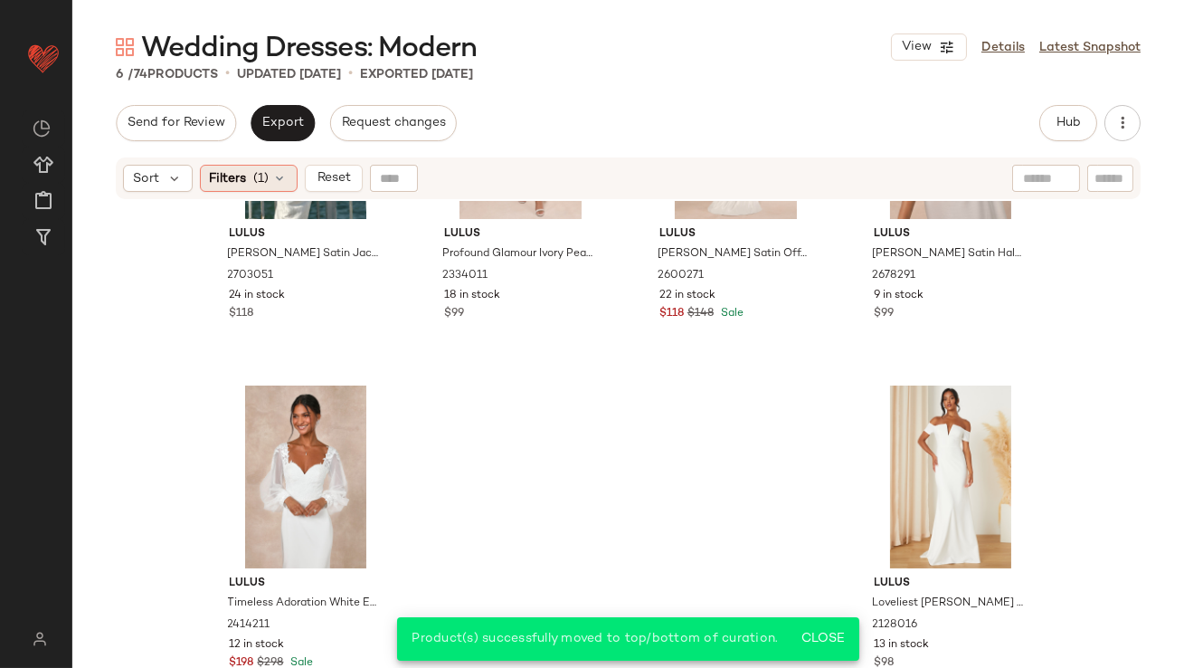
click at [245, 174] on span "Filters" at bounding box center [228, 178] width 37 height 19
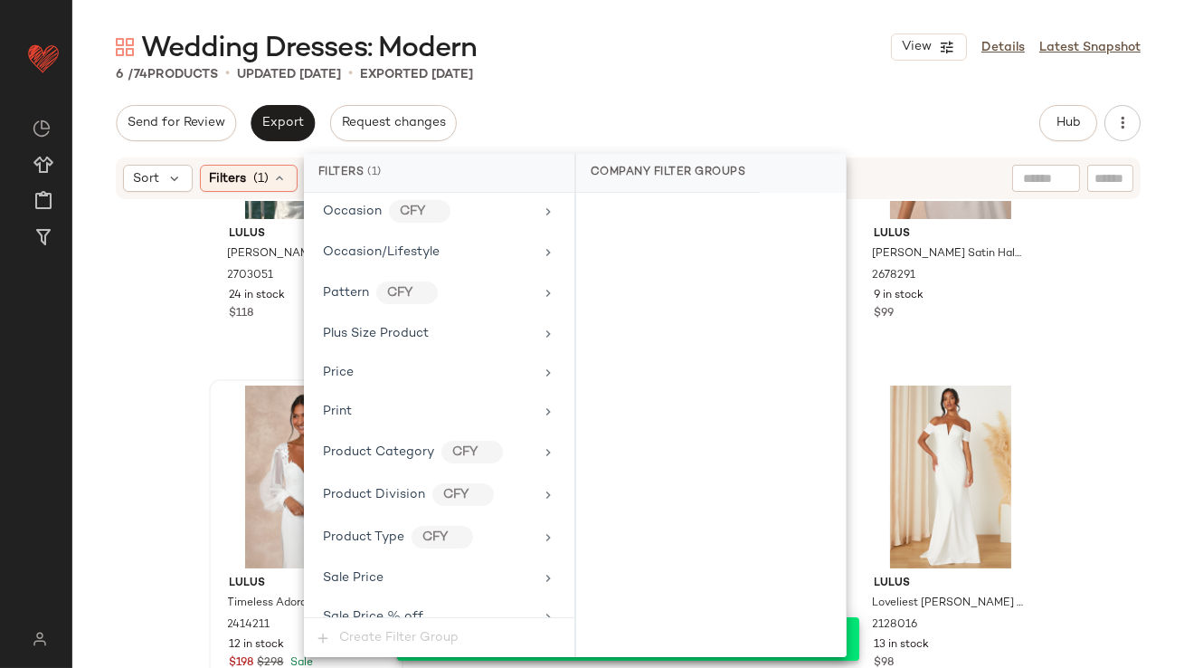
scroll to position [1399, 0]
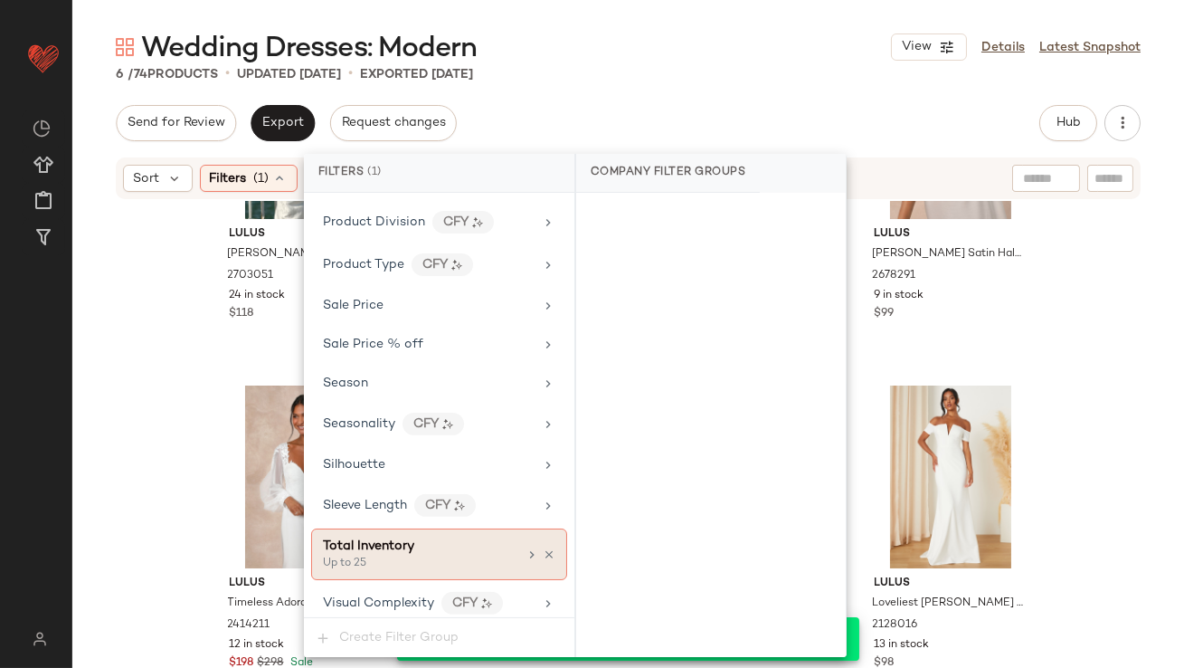
click at [534, 547] on div at bounding box center [540, 554] width 31 height 14
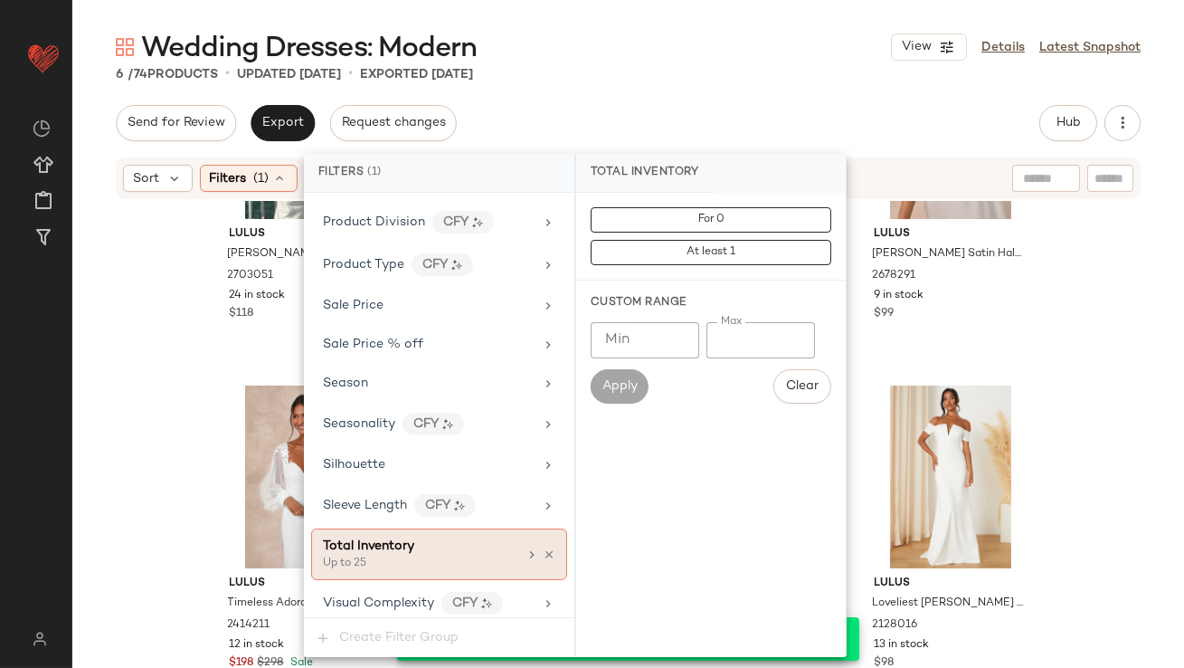
click at [545, 548] on icon at bounding box center [549, 554] width 13 height 13
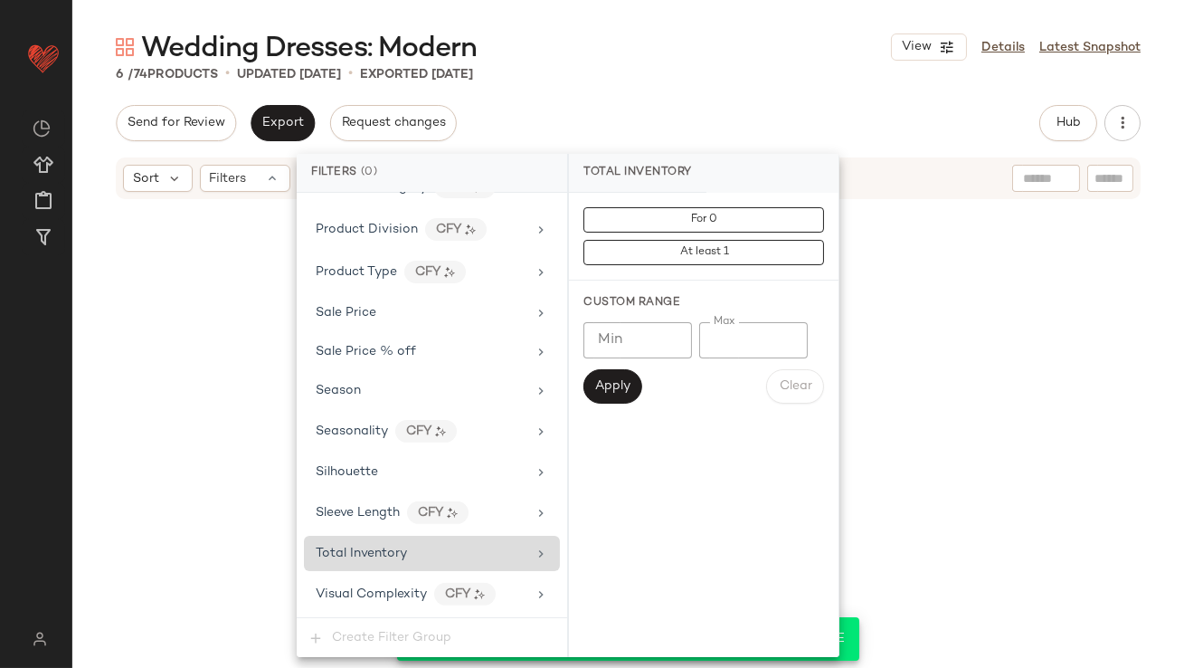
scroll to position [1383, 0]
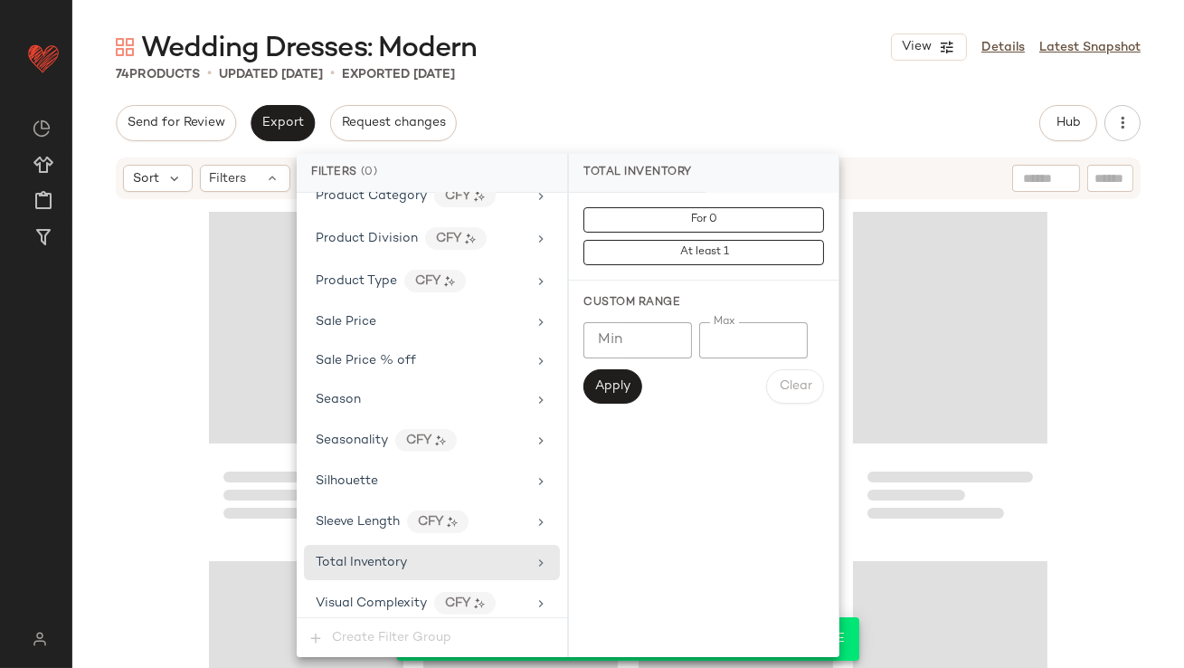
click at [730, 126] on div "Send for Review Export Request changes Hub Send for Review External Review Inte…" at bounding box center [628, 123] width 1025 height 36
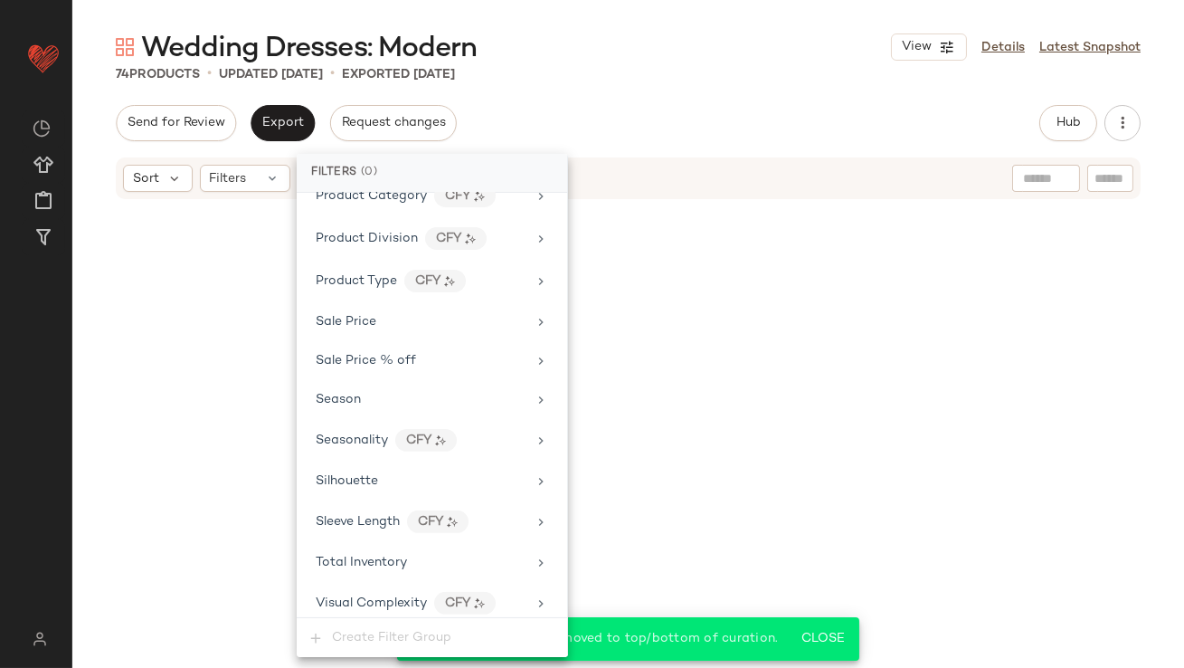
scroll to position [6126, 0]
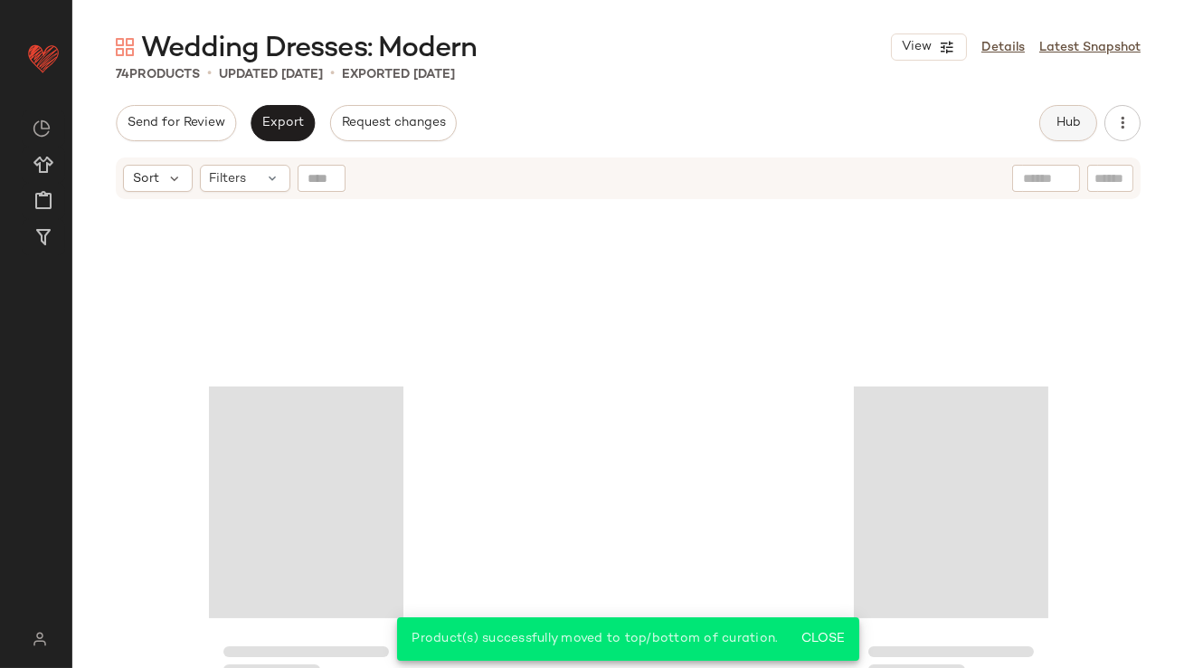
click at [1071, 138] on button "Hub" at bounding box center [1069, 123] width 58 height 36
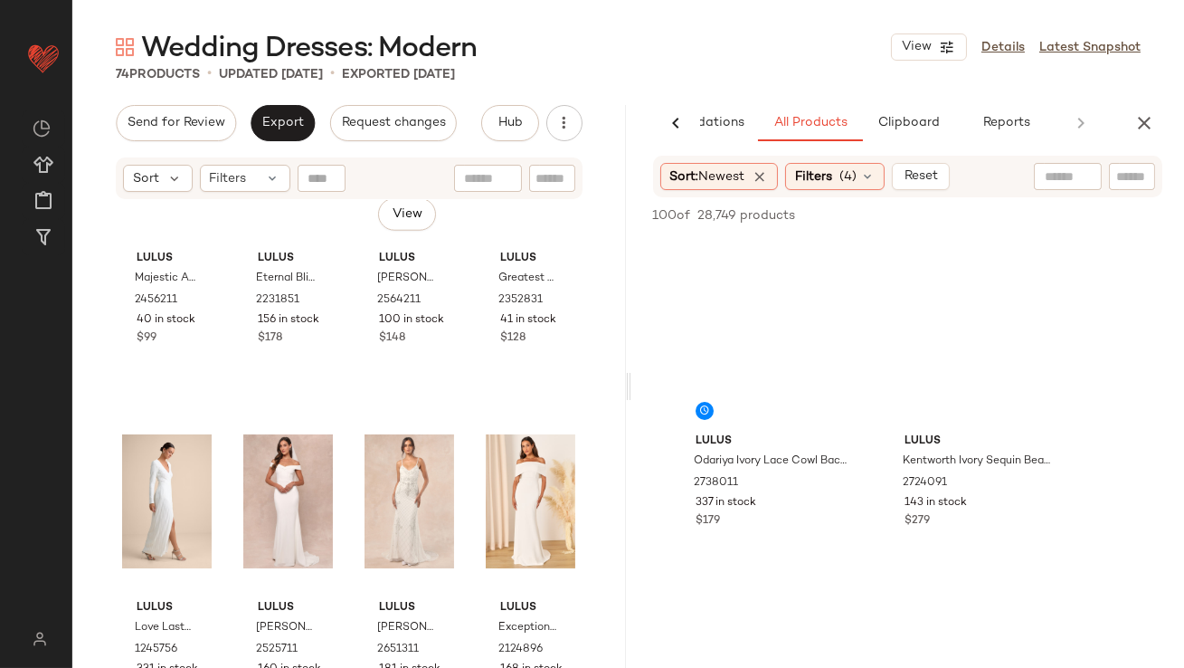
scroll to position [3291, 0]
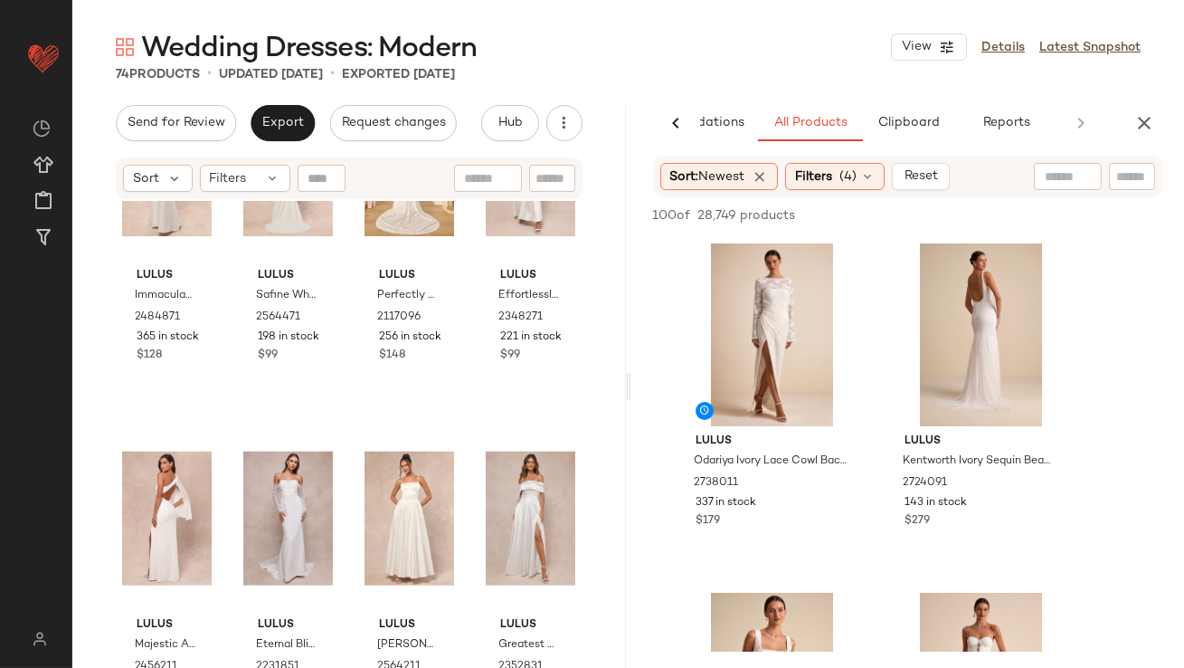
click at [611, 476] on div "Lulus Immaculate Romance White Sheer Organza Long Sleeve Maxi Dress 2484871 365…" at bounding box center [349, 457] width 554 height 512
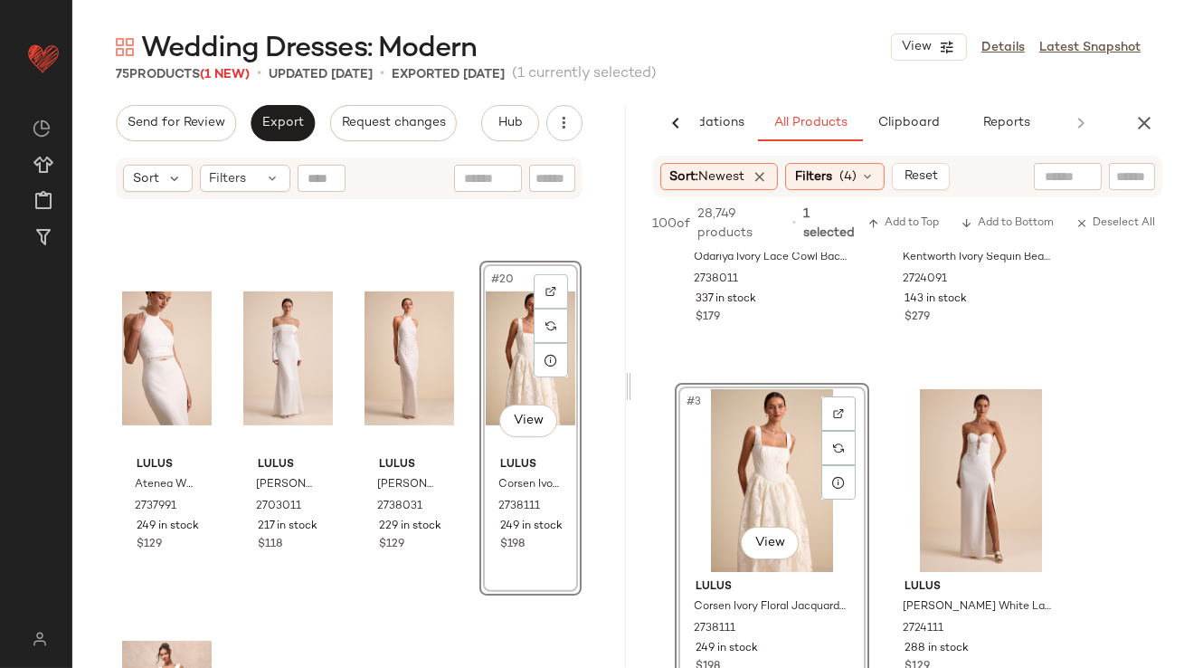
scroll to position [1447, 0]
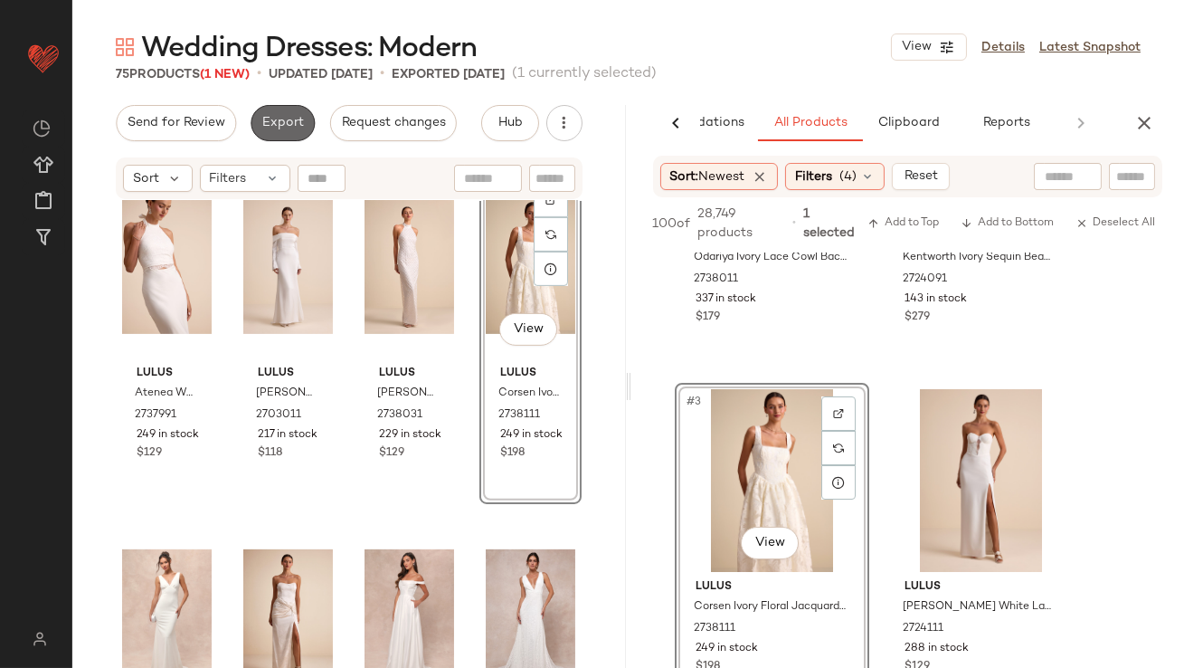
click at [283, 116] on span "Export" at bounding box center [282, 123] width 43 height 14
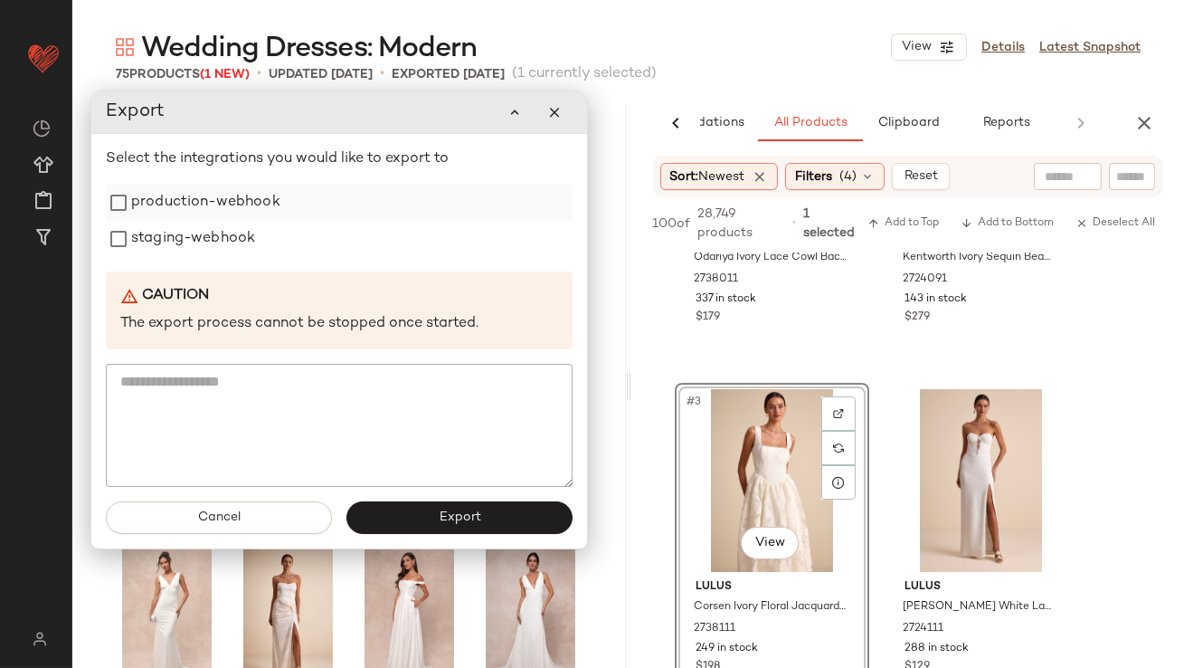
click at [237, 210] on label "production-webhook" at bounding box center [205, 203] width 149 height 36
click at [228, 253] on label "staging-webhook" at bounding box center [193, 239] width 124 height 36
click at [368, 501] on div "Cancel Export" at bounding box center [339, 519] width 496 height 62
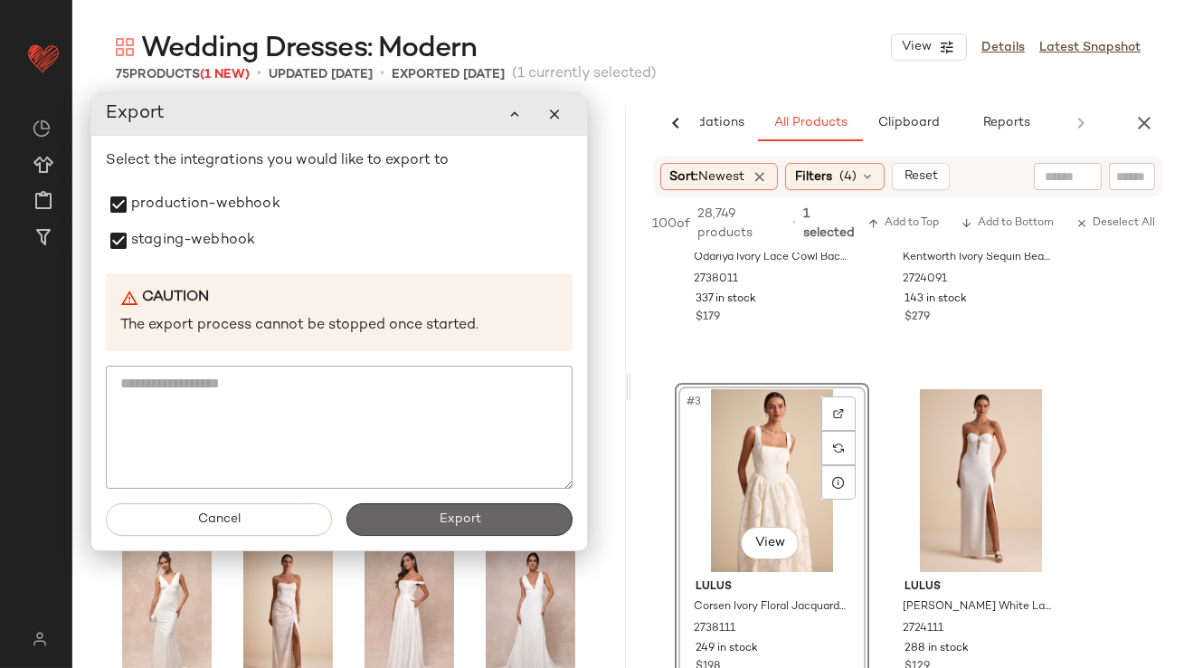
click at [374, 524] on button "Export" at bounding box center [460, 519] width 226 height 33
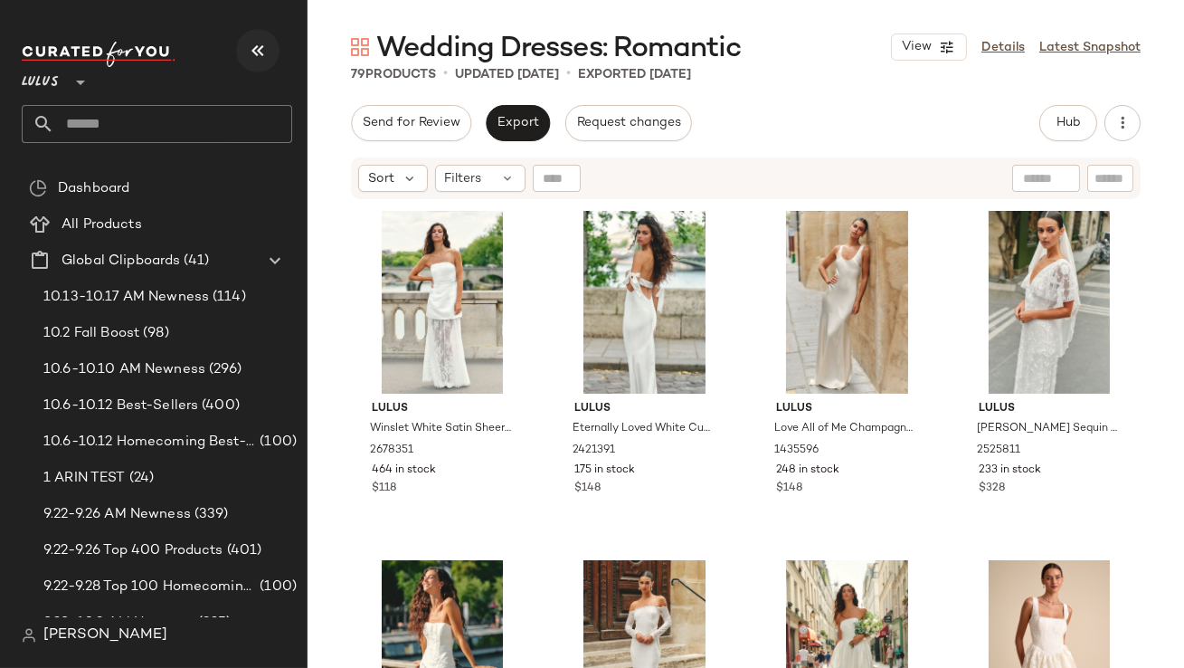
click at [257, 54] on icon "button" at bounding box center [258, 51] width 22 height 22
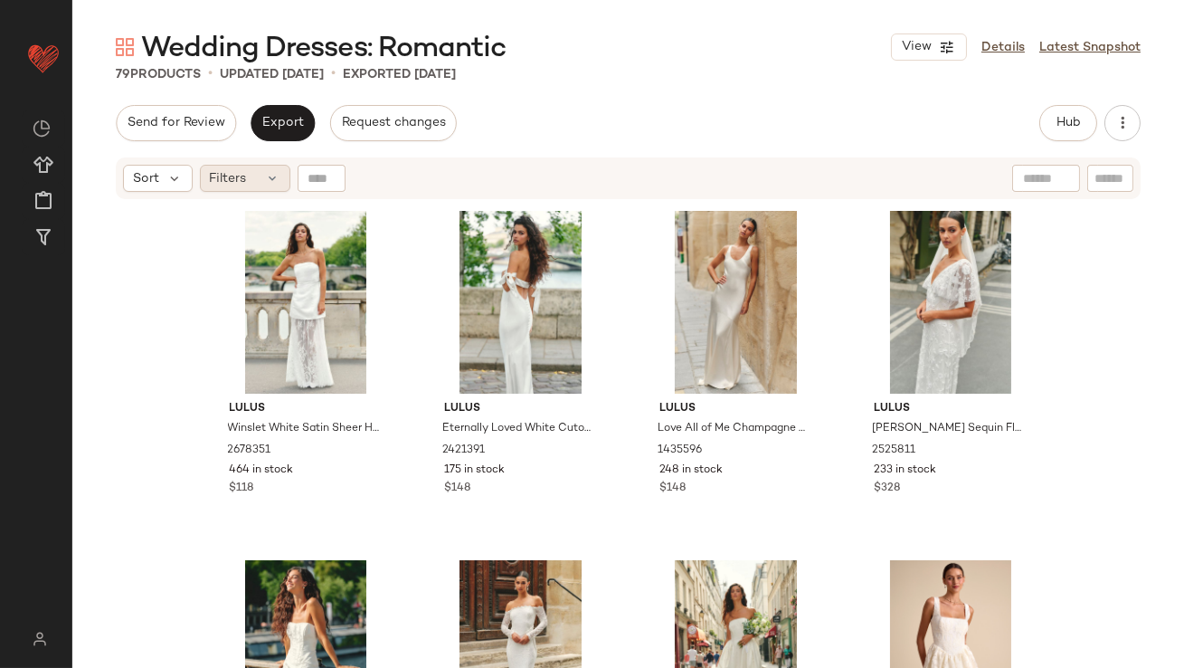
click at [247, 175] on div "Filters" at bounding box center [245, 178] width 90 height 27
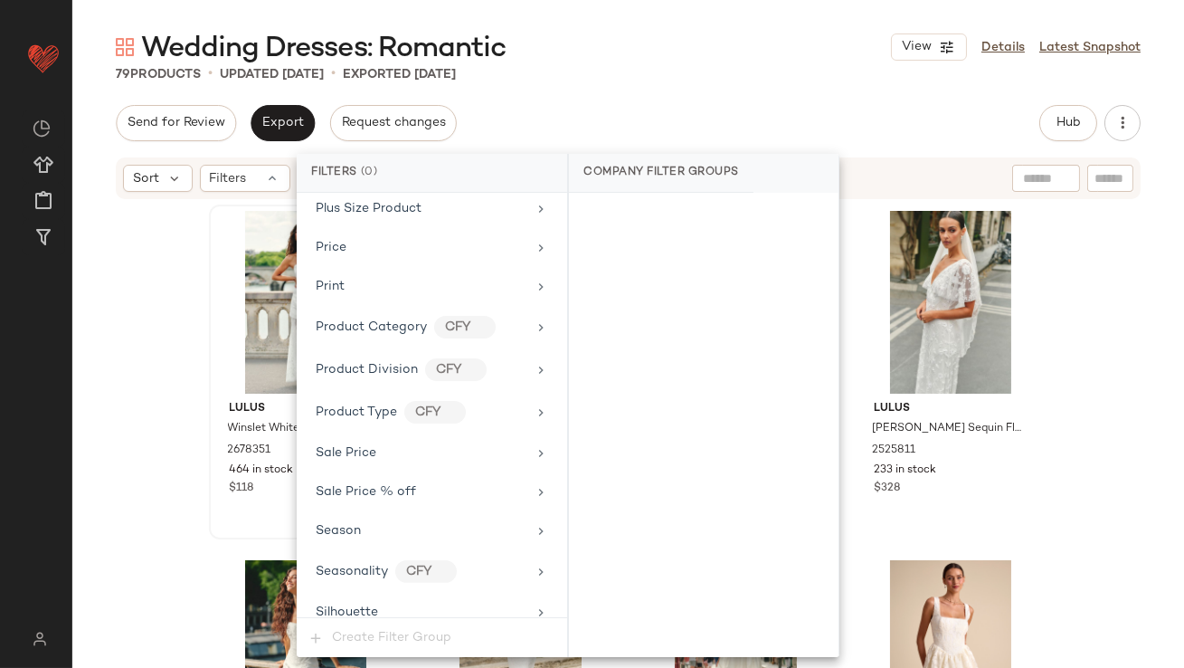
scroll to position [1383, 0]
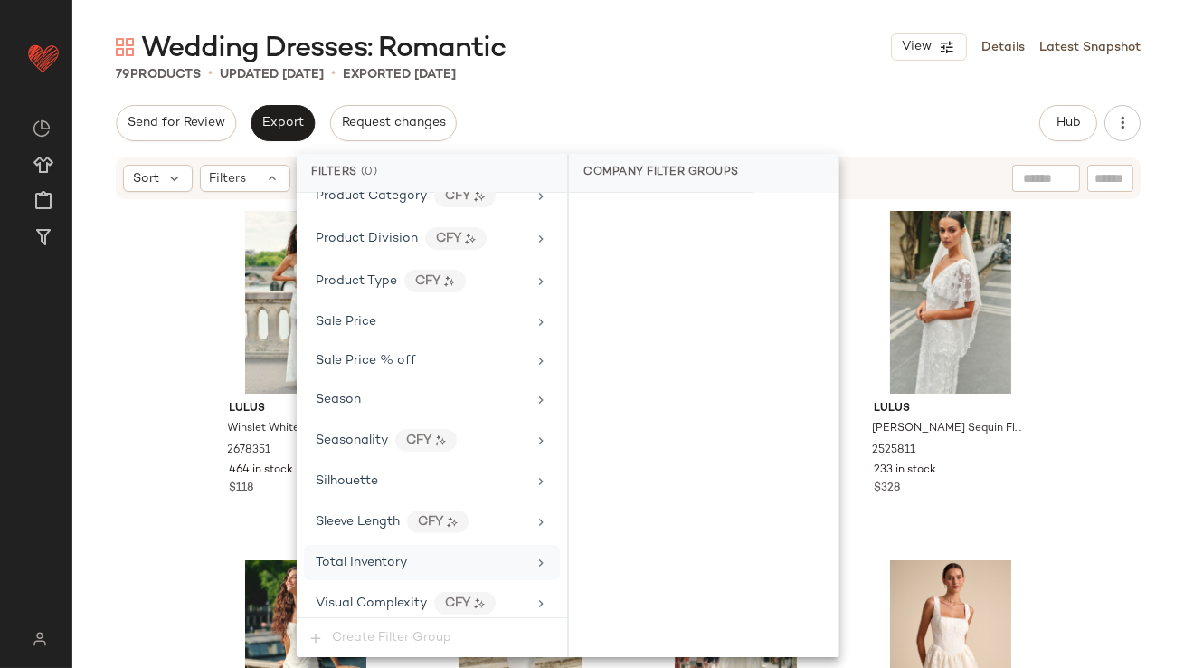
click at [366, 556] on span "Total Inventory" at bounding box center [361, 563] width 91 height 14
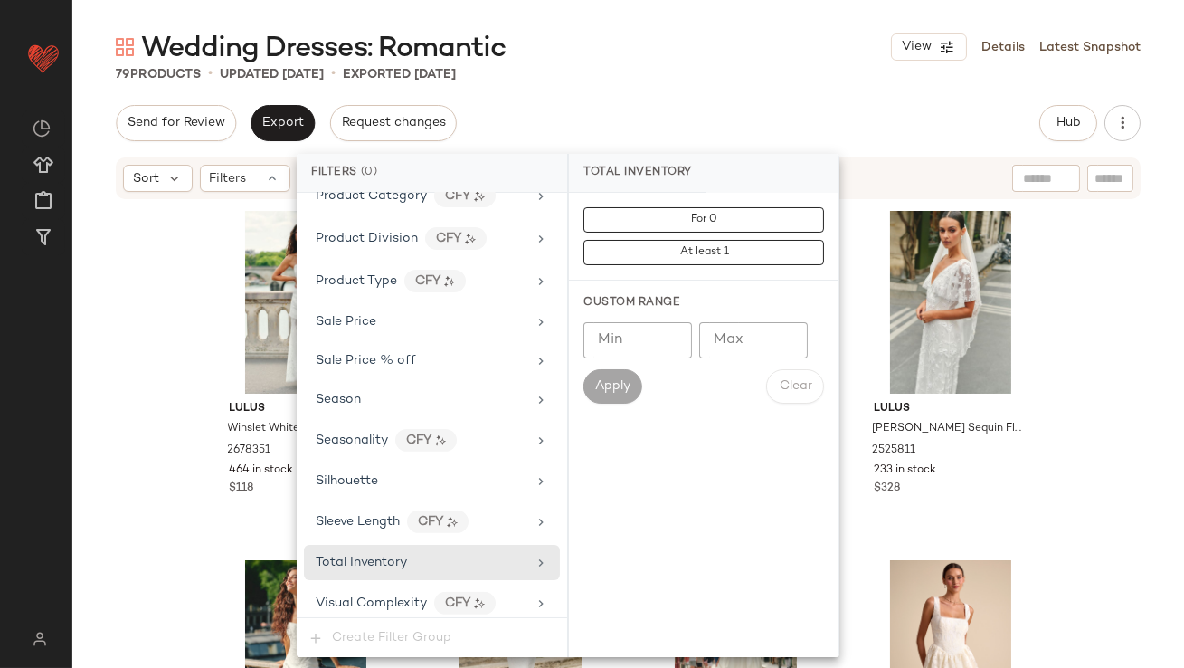
click at [708, 361] on div "Min Min Max Max Apply Clear" at bounding box center [704, 362] width 241 height 81
click at [711, 347] on input "Max" at bounding box center [753, 340] width 109 height 36
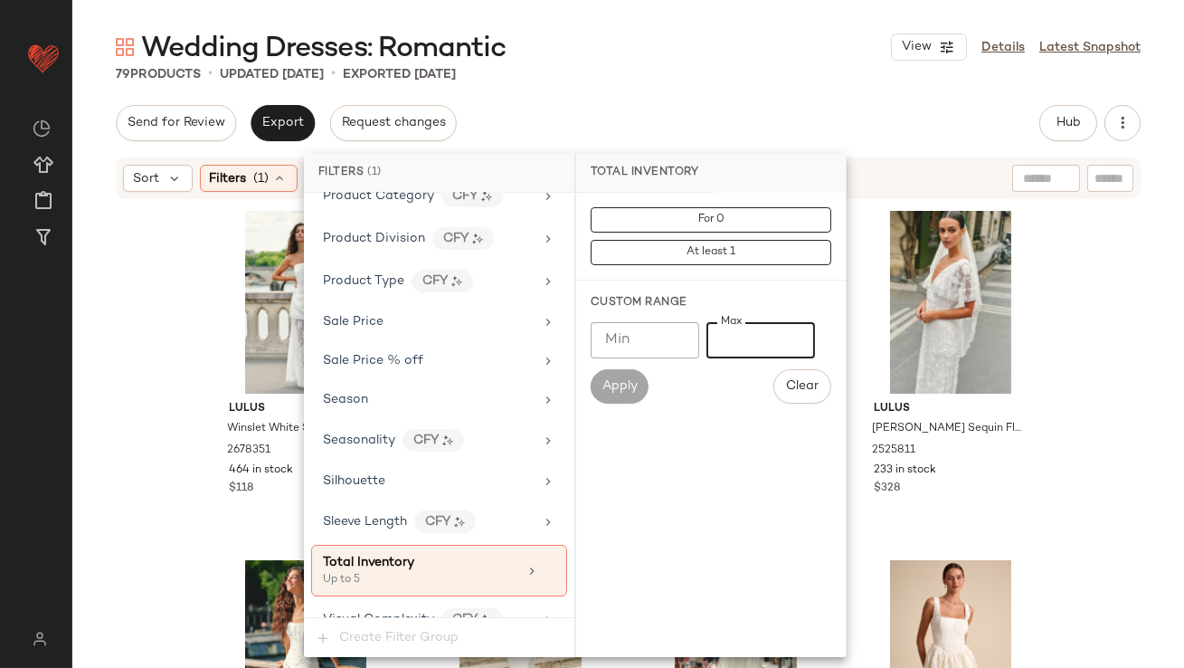
type input "*"
click at [747, 82] on div "79 Products • updated [DATE] • Exported [DATE]" at bounding box center [628, 74] width 1112 height 18
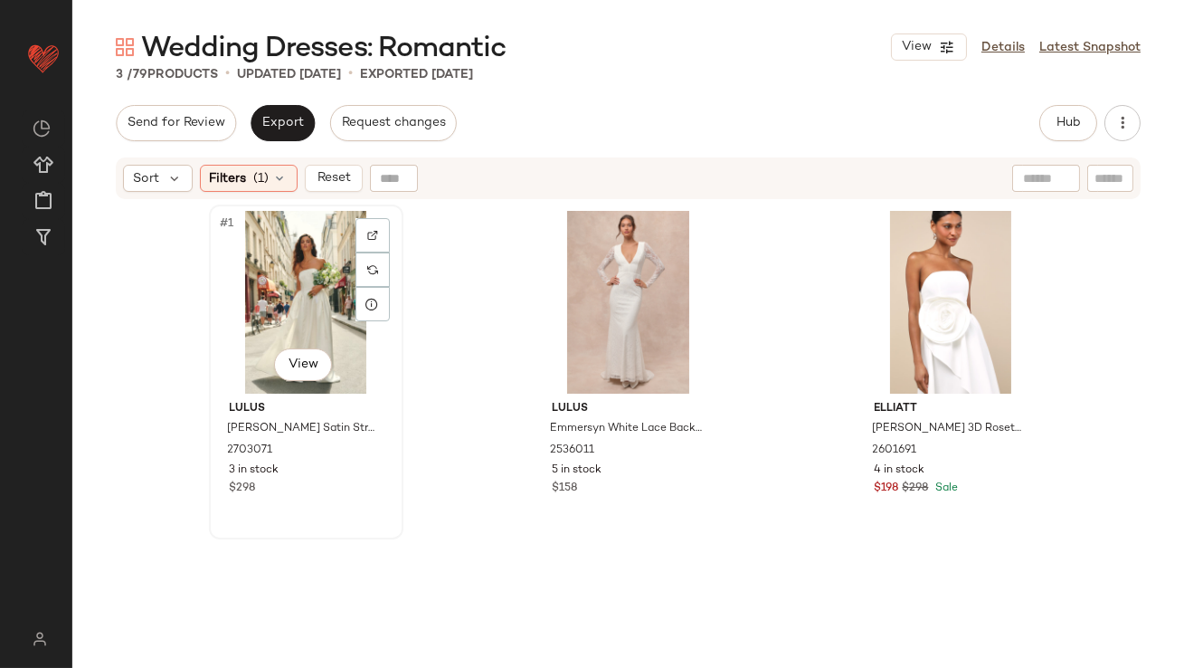
click at [234, 282] on div "#1 View" at bounding box center [306, 302] width 182 height 183
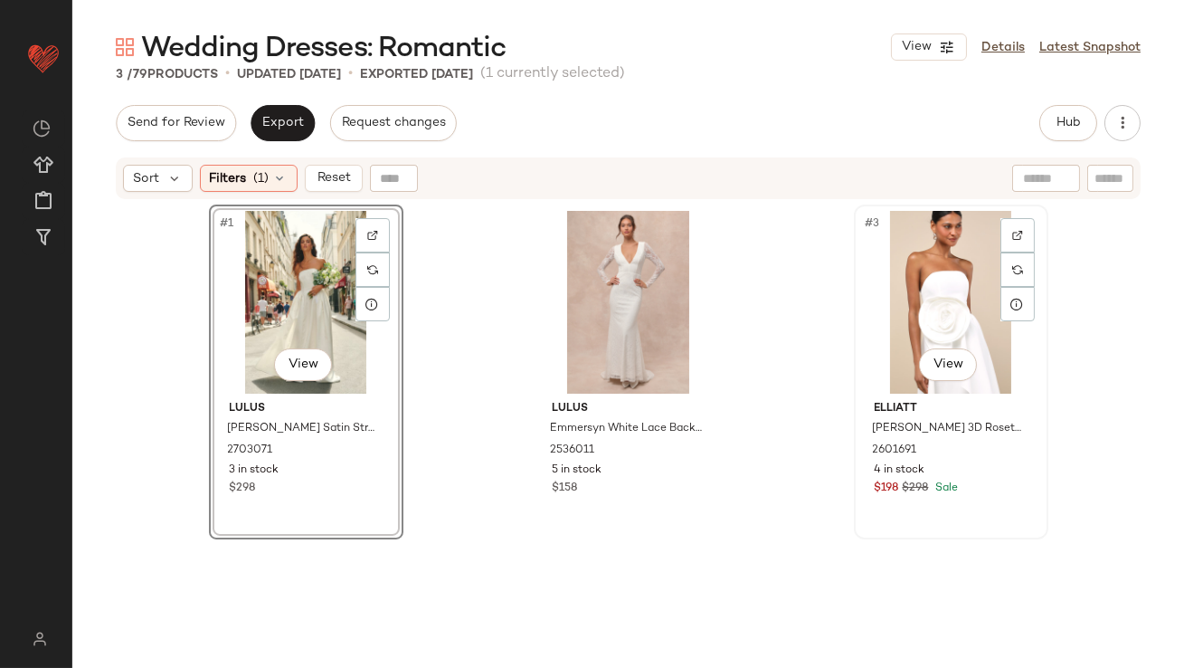
click at [899, 285] on div "#3 View" at bounding box center [951, 302] width 182 height 183
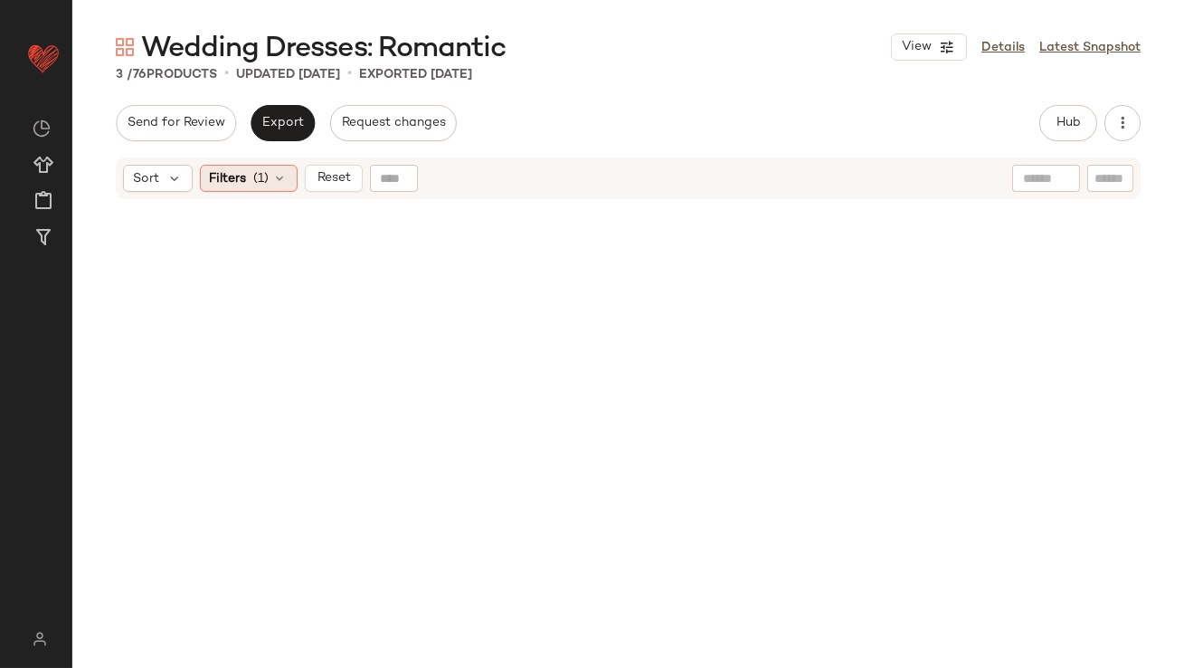
click at [226, 185] on span "Filters" at bounding box center [228, 178] width 37 height 19
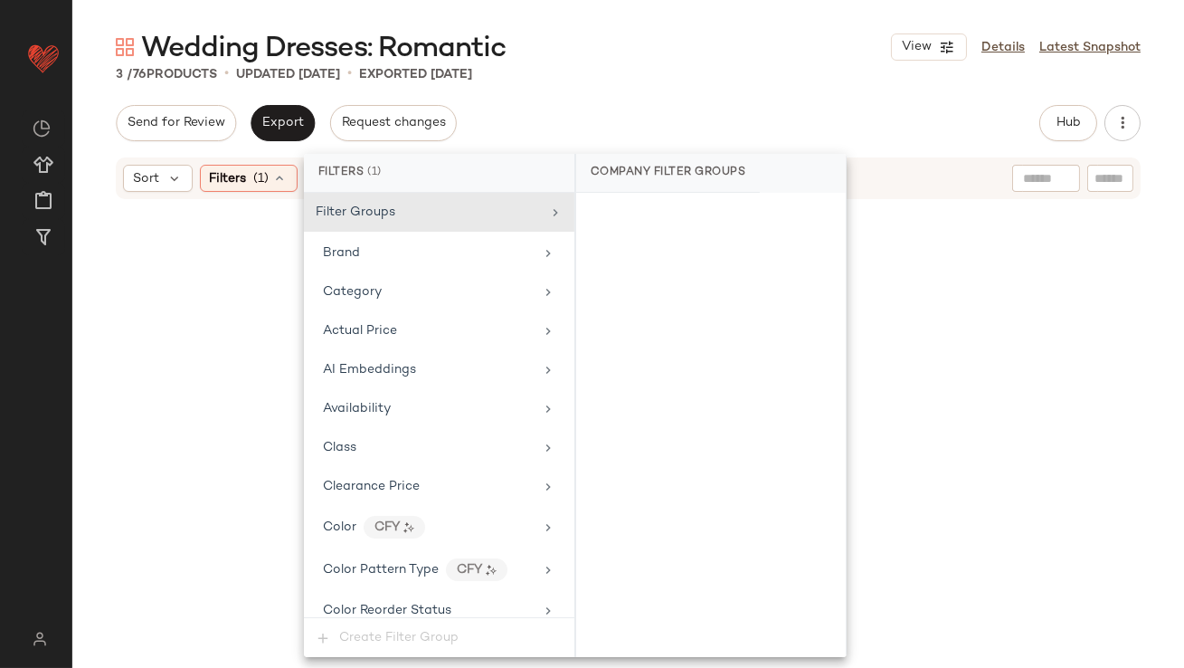
scroll to position [1399, 0]
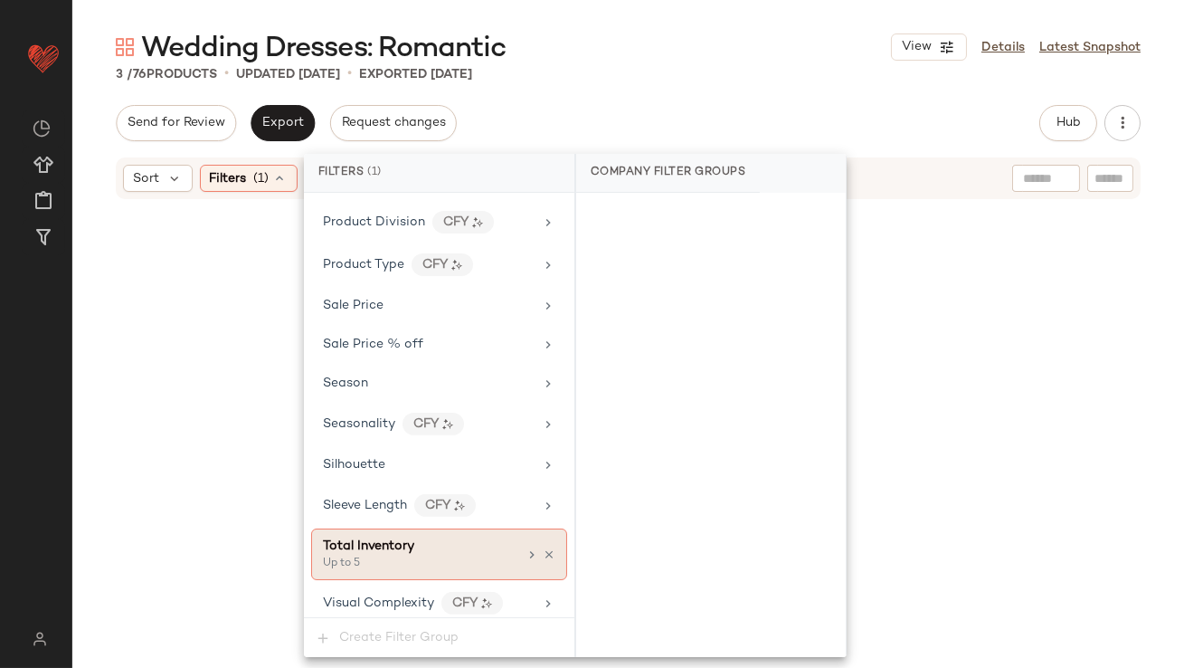
click at [426, 556] on div "Up to 5" at bounding box center [413, 564] width 181 height 16
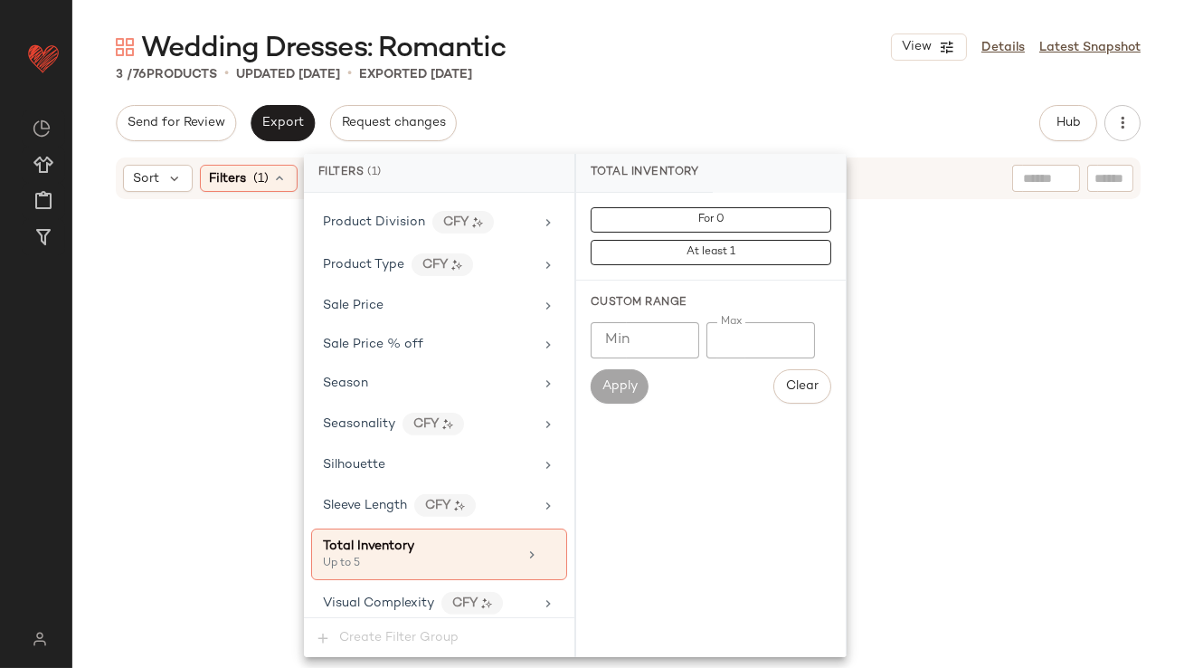
click at [720, 333] on input "*" at bounding box center [761, 340] width 109 height 36
type input "**"
click at [785, 115] on div "Send for Review Export Request changes Hub Send for Review External Review Inte…" at bounding box center [628, 123] width 1025 height 36
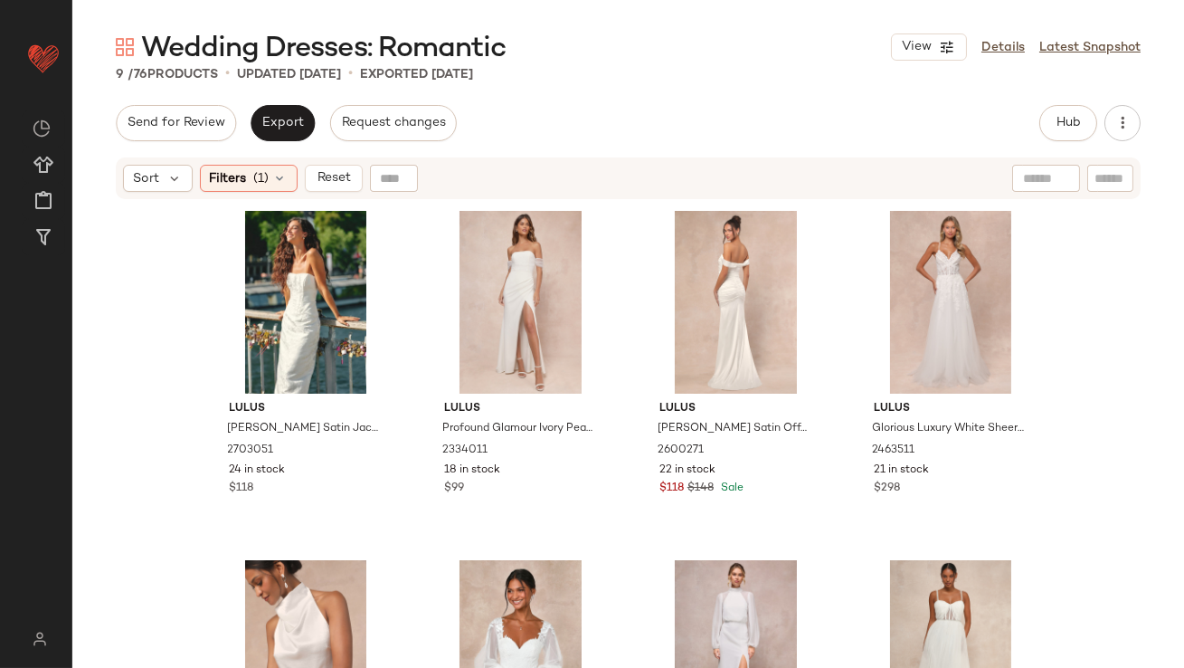
click at [260, 201] on div "Lulus [PERSON_NAME] Satin Jacquard Two-Piece Bustier Maxi Dress 2703051 24 in s…" at bounding box center [628, 457] width 1112 height 512
click at [491, 282] on div "#2 View" at bounding box center [521, 302] width 182 height 183
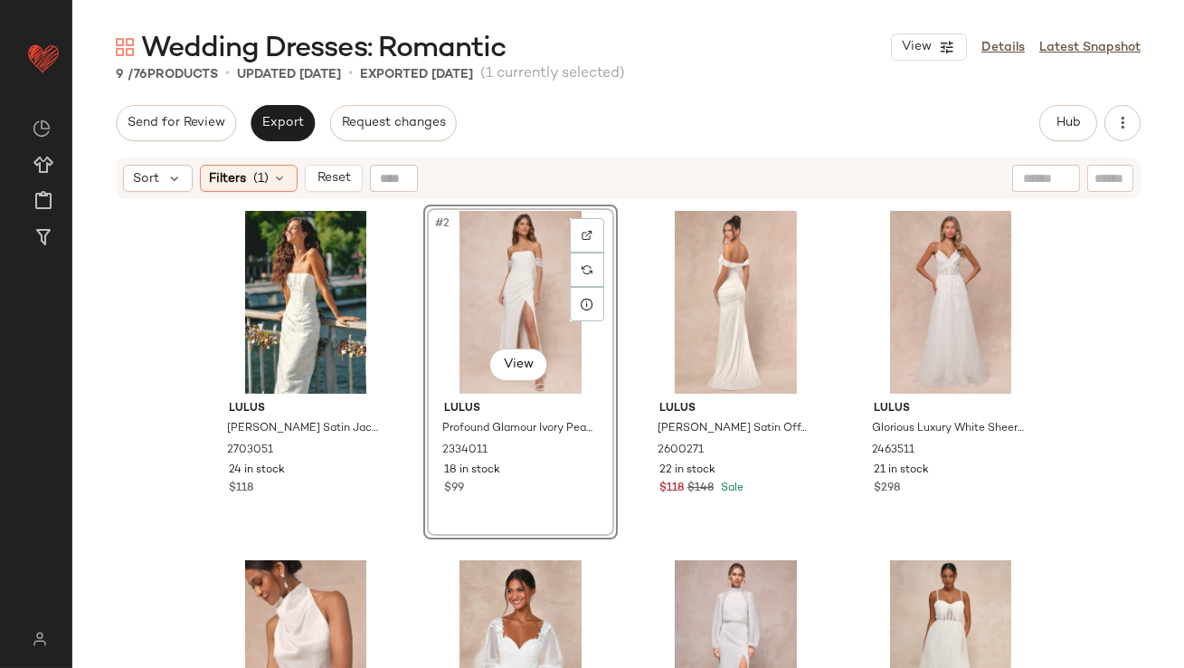
scroll to position [538, 0]
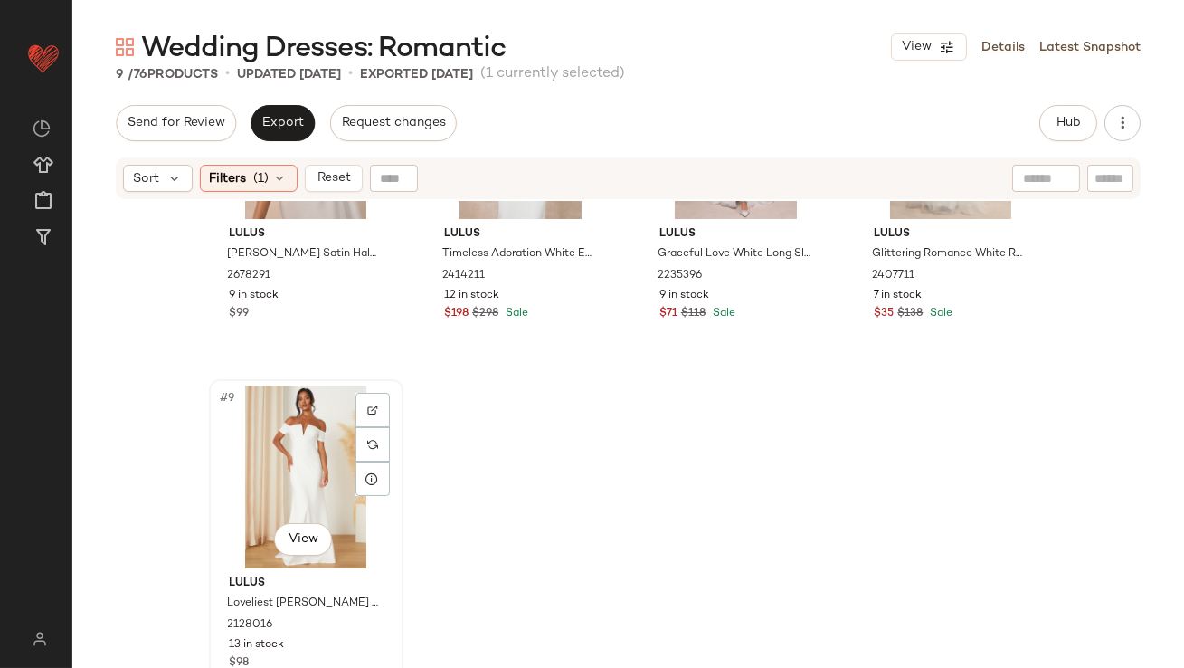
click at [271, 454] on div "#9 View" at bounding box center [306, 476] width 182 height 183
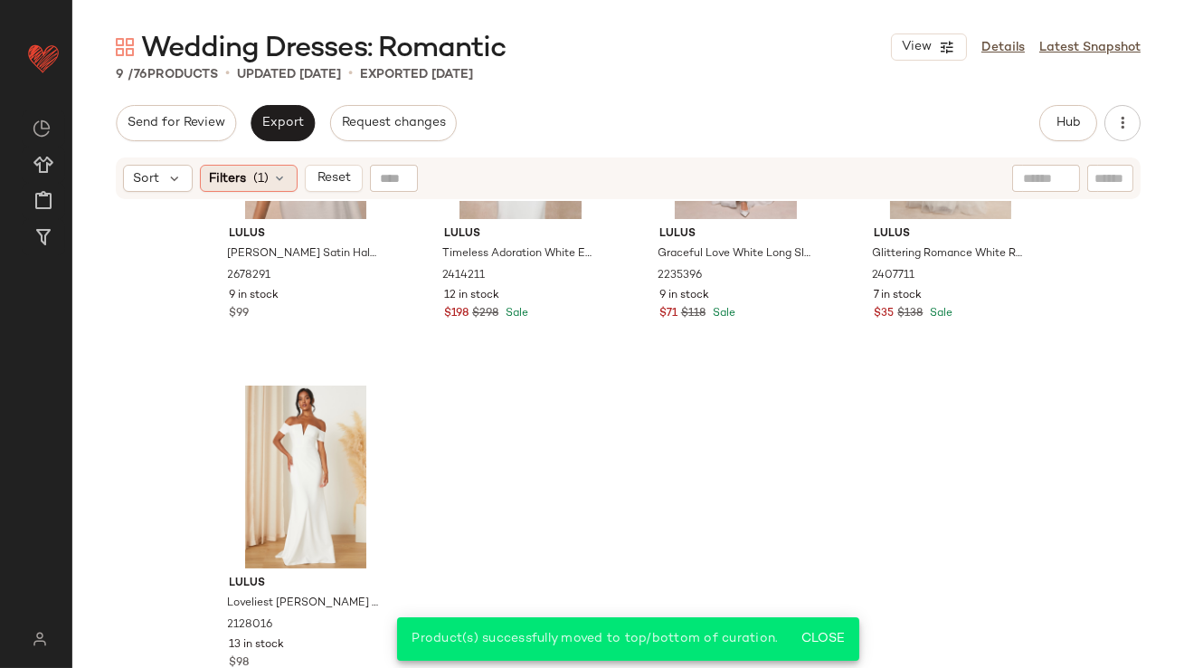
click at [243, 167] on div "Filters (1)" at bounding box center [249, 178] width 98 height 27
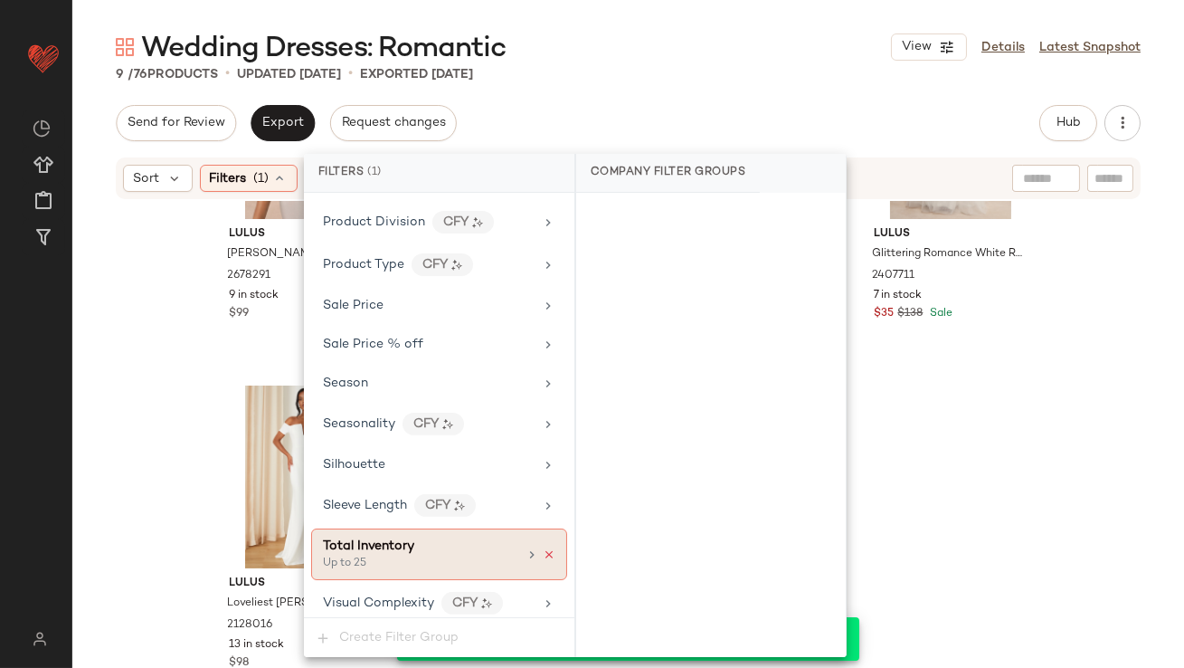
click at [543, 548] on icon at bounding box center [549, 554] width 13 height 13
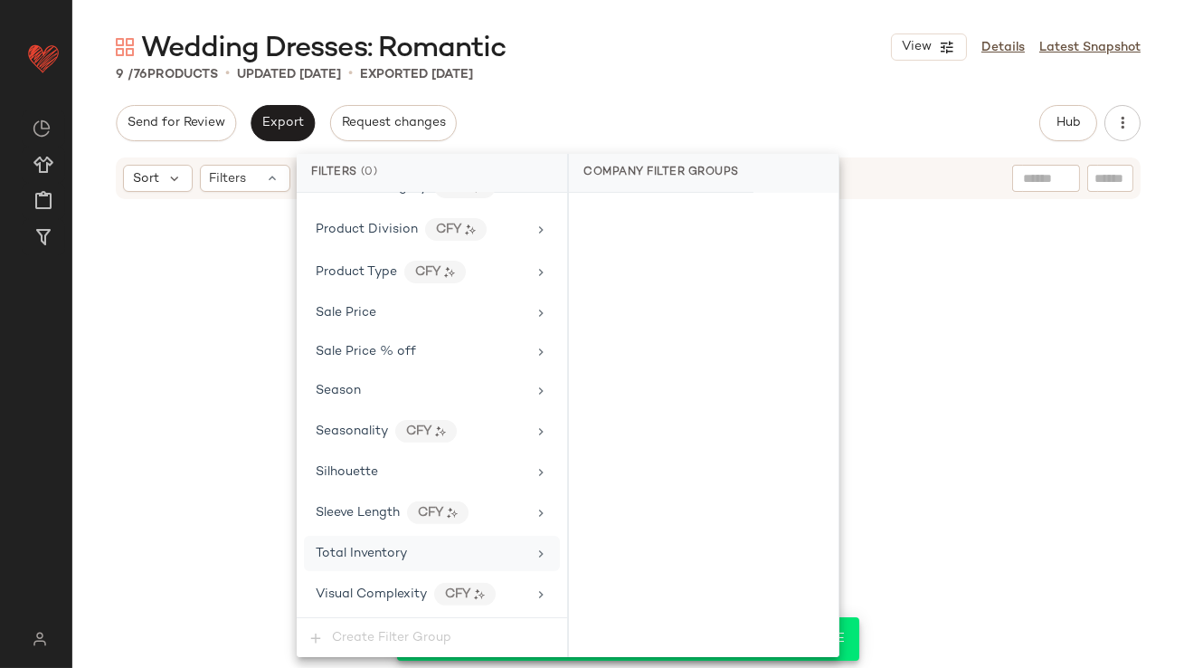
scroll to position [1383, 0]
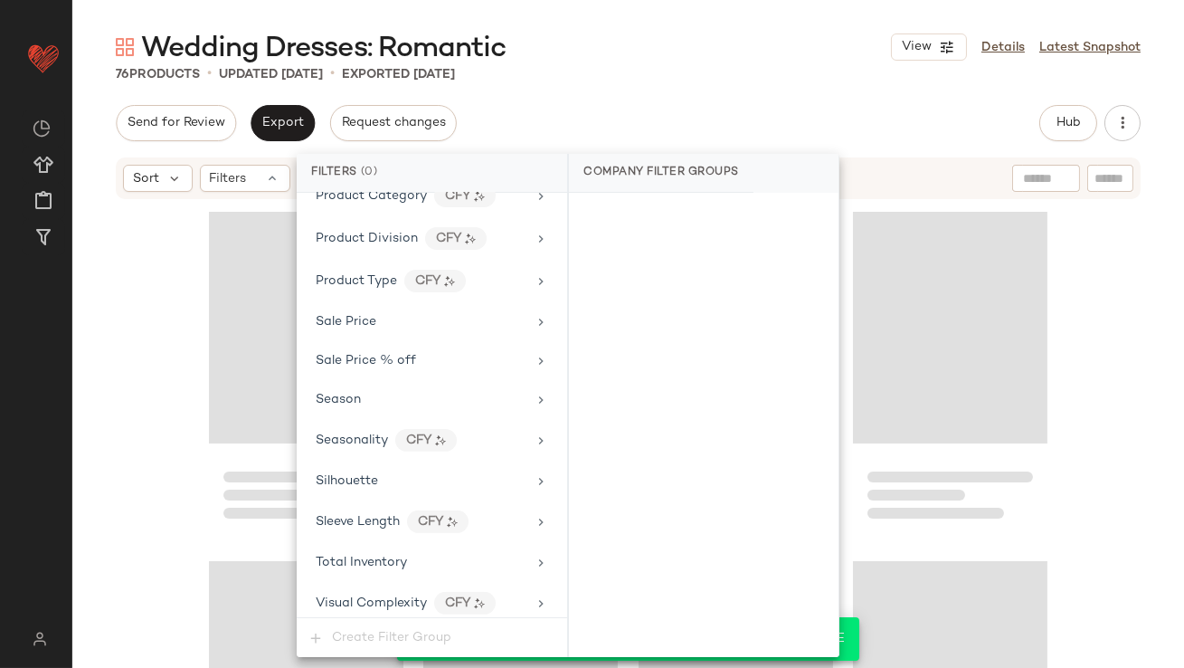
click at [679, 147] on div "Send for Review Export Request changes Hub Send for Review External Review Inte…" at bounding box center [628, 386] width 1112 height 563
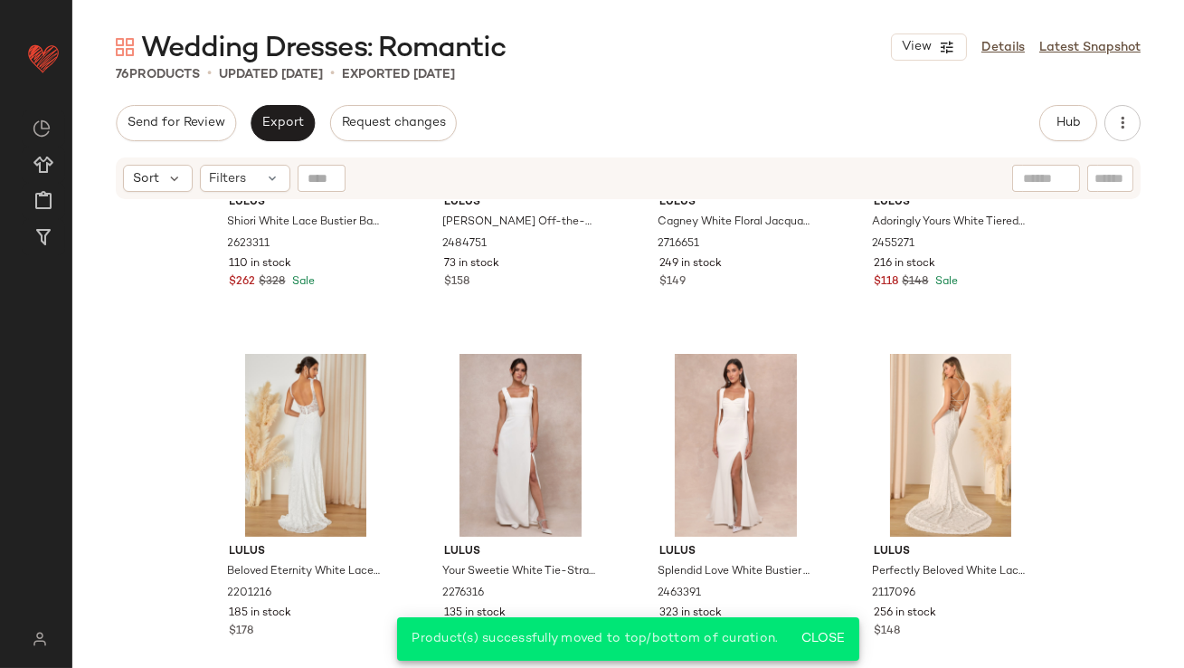
scroll to position [0, 0]
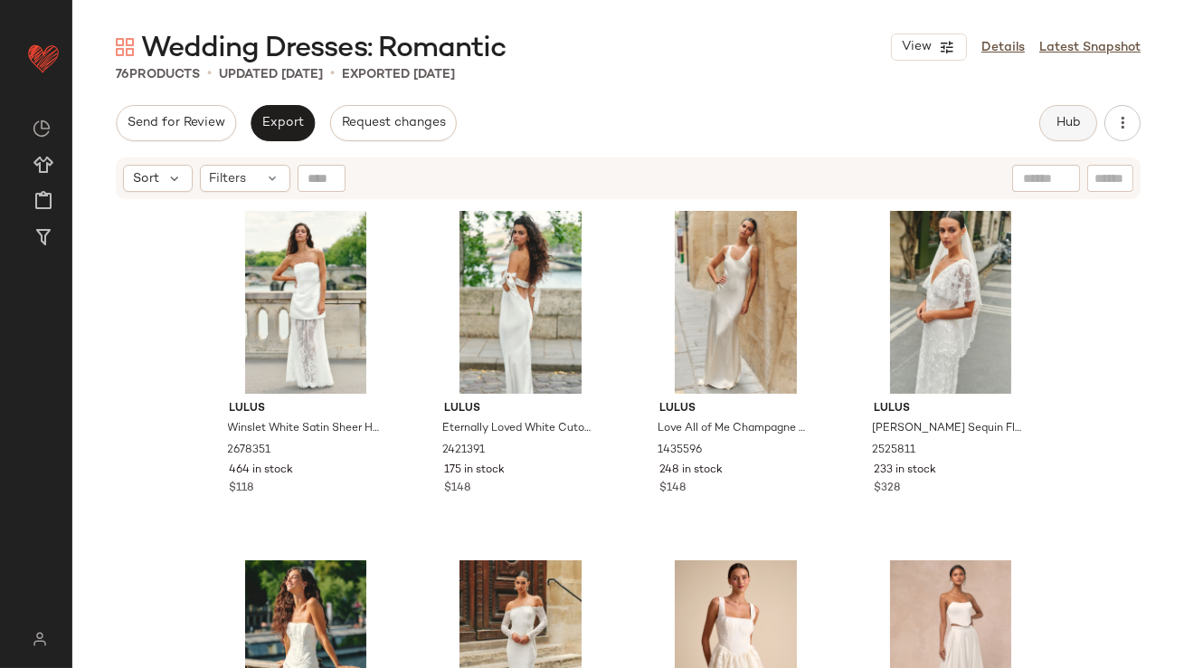
click at [1072, 120] on span "Hub" at bounding box center [1068, 123] width 25 height 14
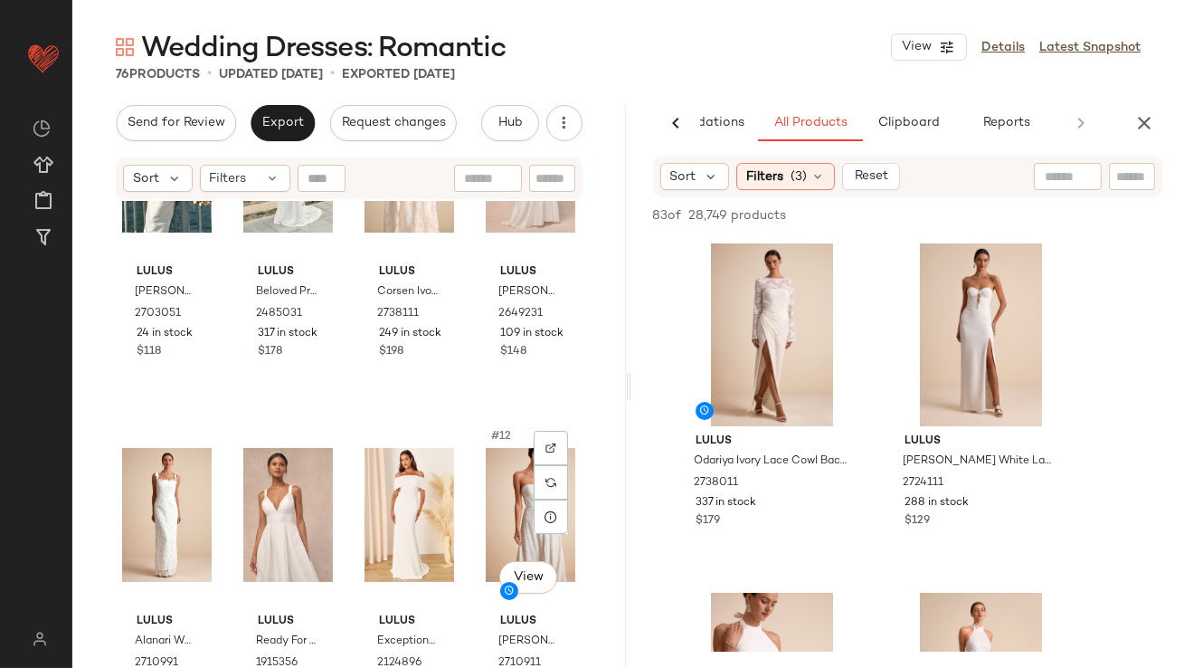
scroll to position [788, 0]
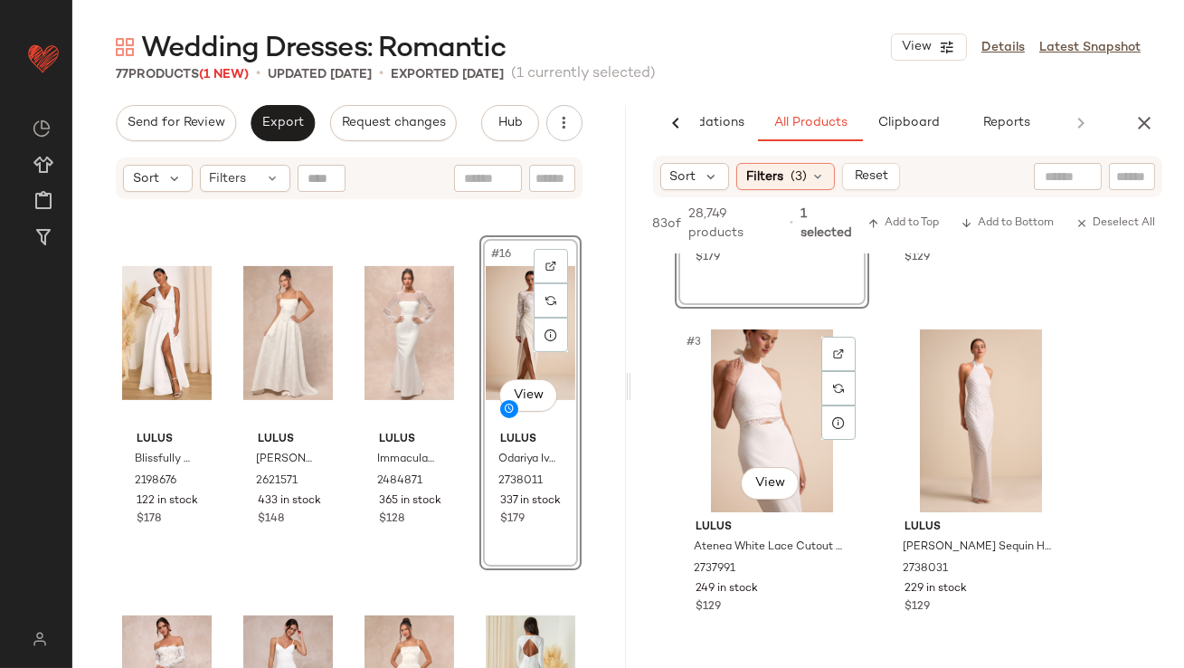
scroll to position [309, 0]
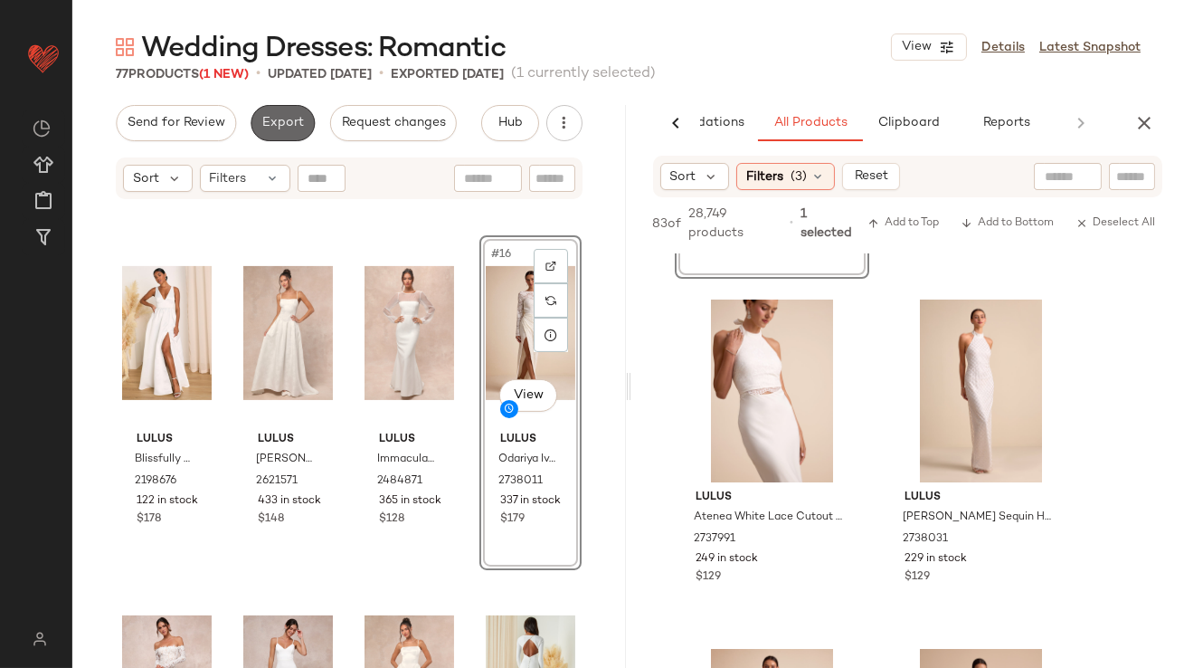
click at [300, 119] on span "Export" at bounding box center [282, 123] width 43 height 14
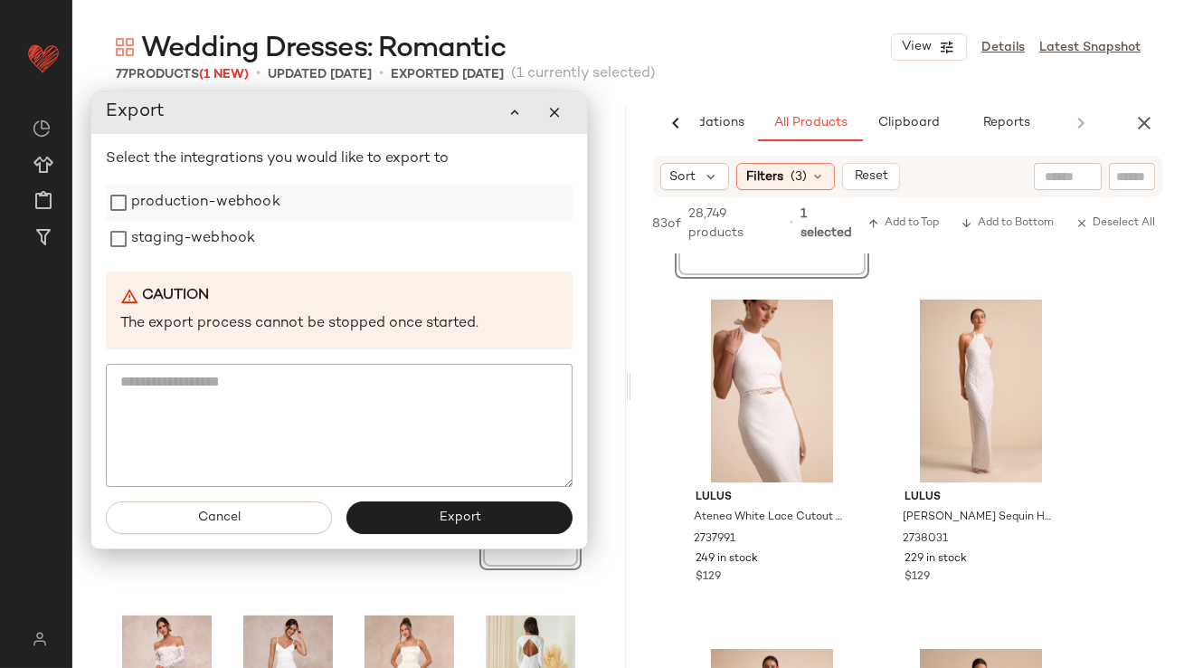
click at [254, 209] on label "production-webhook" at bounding box center [205, 203] width 149 height 36
click at [249, 252] on label "staging-webhook" at bounding box center [193, 239] width 124 height 36
click at [378, 504] on button "Export" at bounding box center [460, 517] width 226 height 33
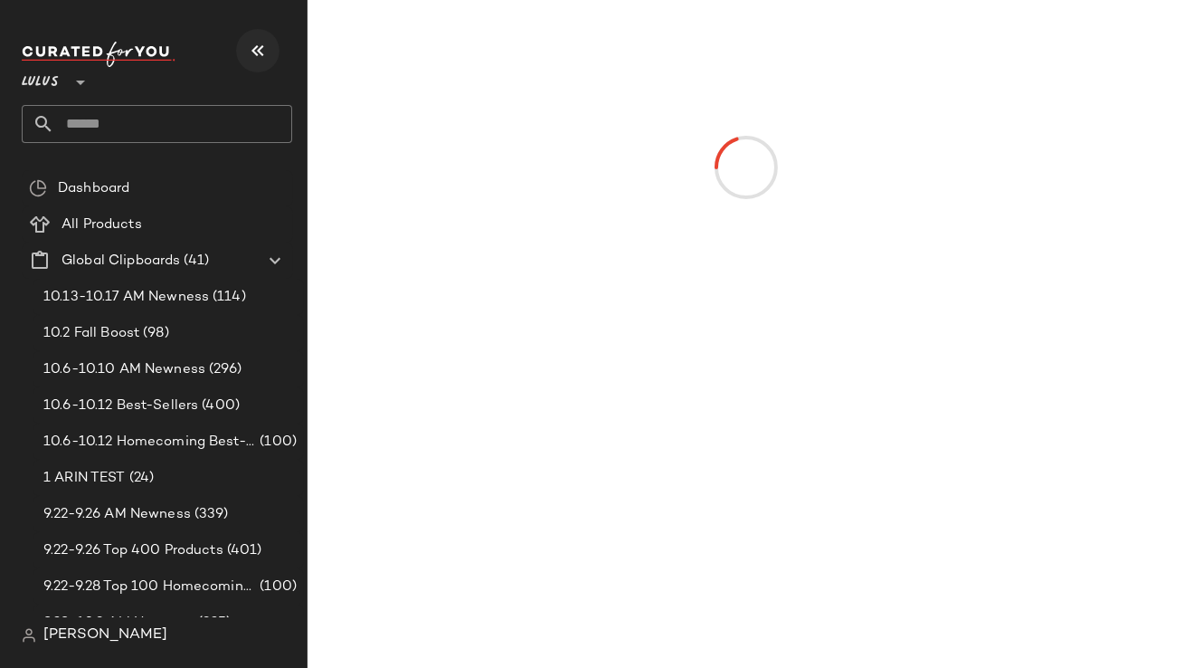
click at [249, 54] on icon "button" at bounding box center [258, 51] width 22 height 22
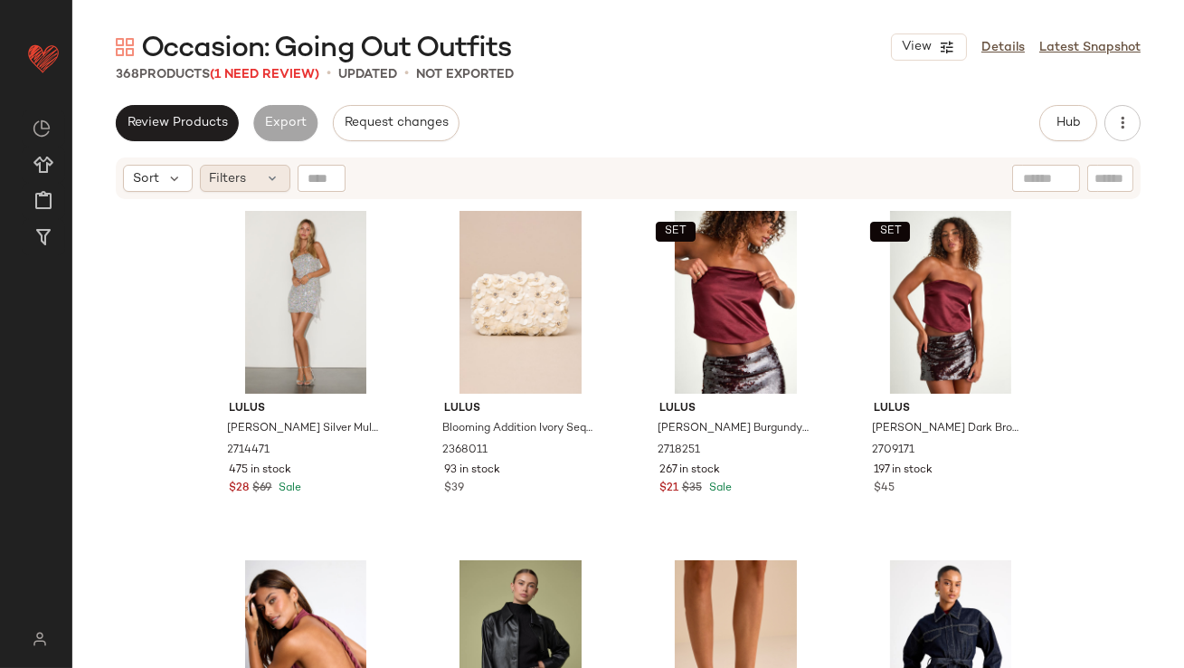
click at [235, 180] on span "Filters" at bounding box center [228, 178] width 37 height 19
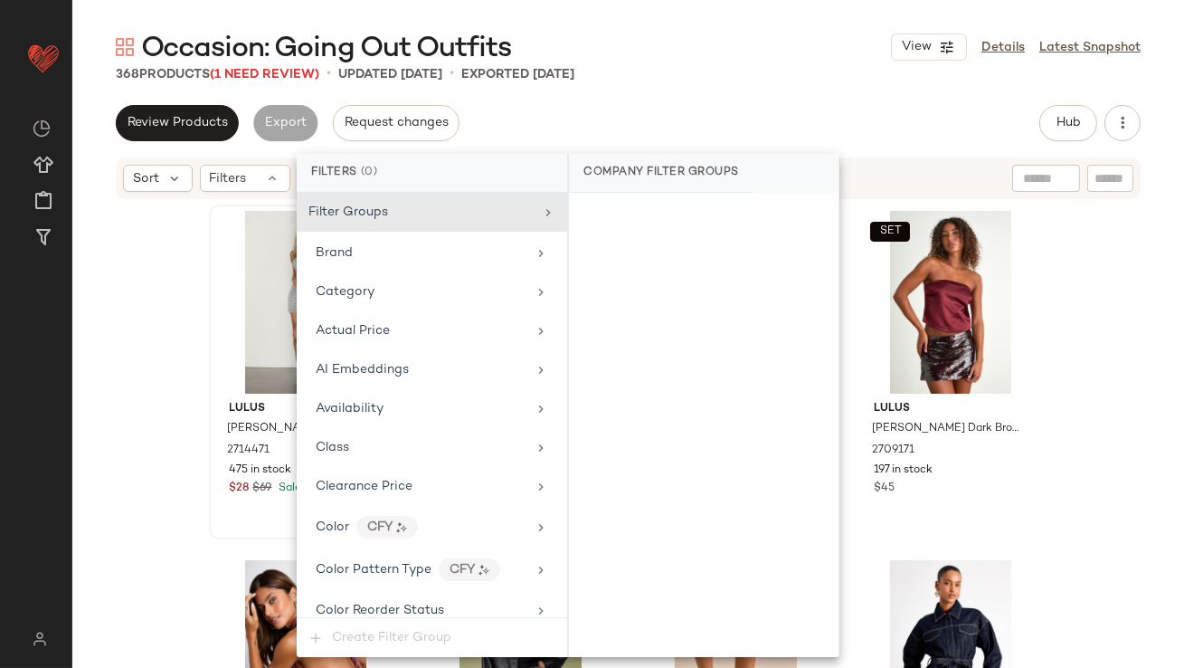
scroll to position [1429, 0]
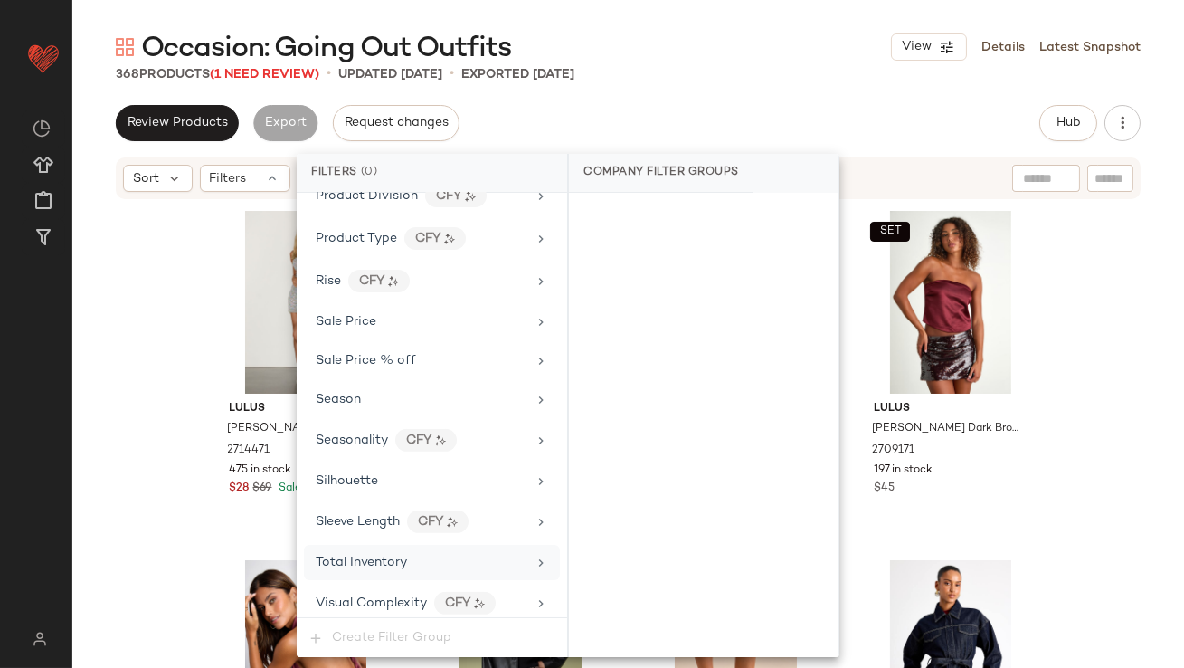
click at [356, 556] on span "Total Inventory" at bounding box center [361, 563] width 91 height 14
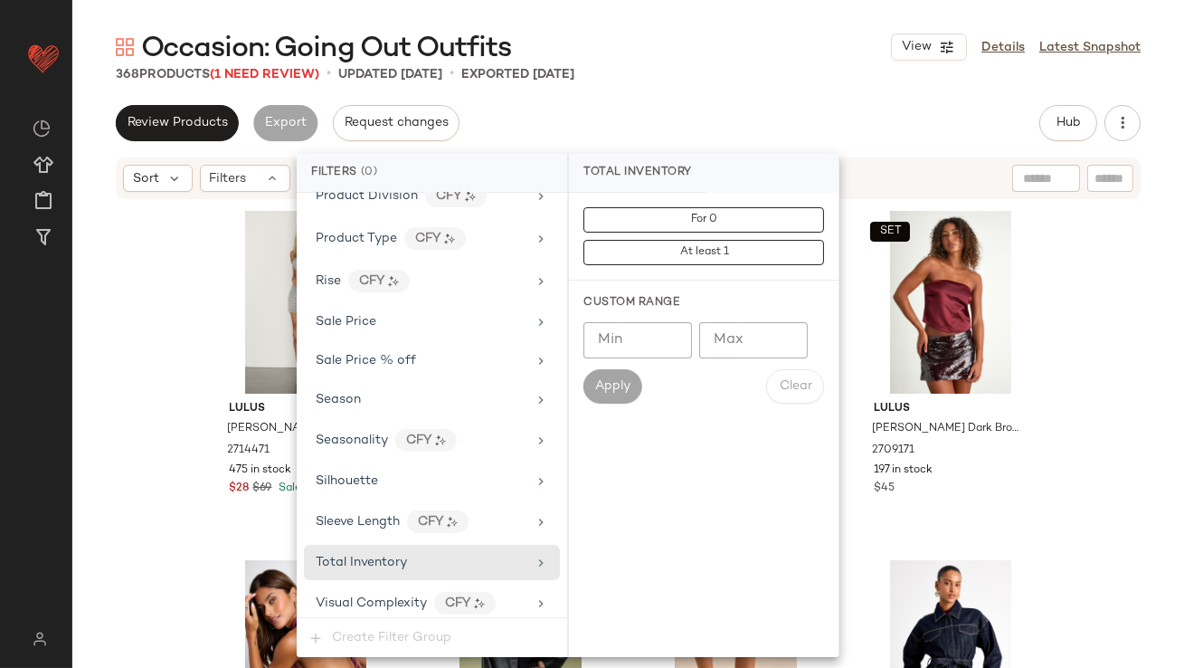
click at [734, 333] on input "Max" at bounding box center [753, 340] width 109 height 36
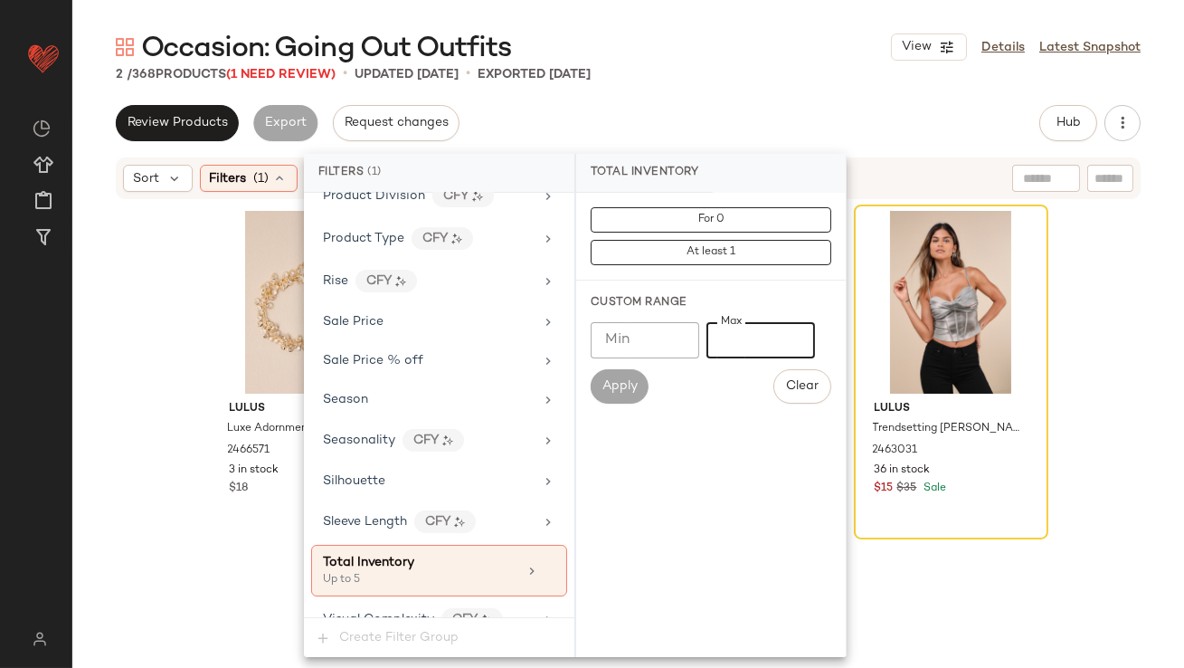
type input "*"
click at [760, 76] on div "2 / 368 Products (1 Need Review) • updated [DATE] • Exported [DATE]" at bounding box center [628, 74] width 1112 height 18
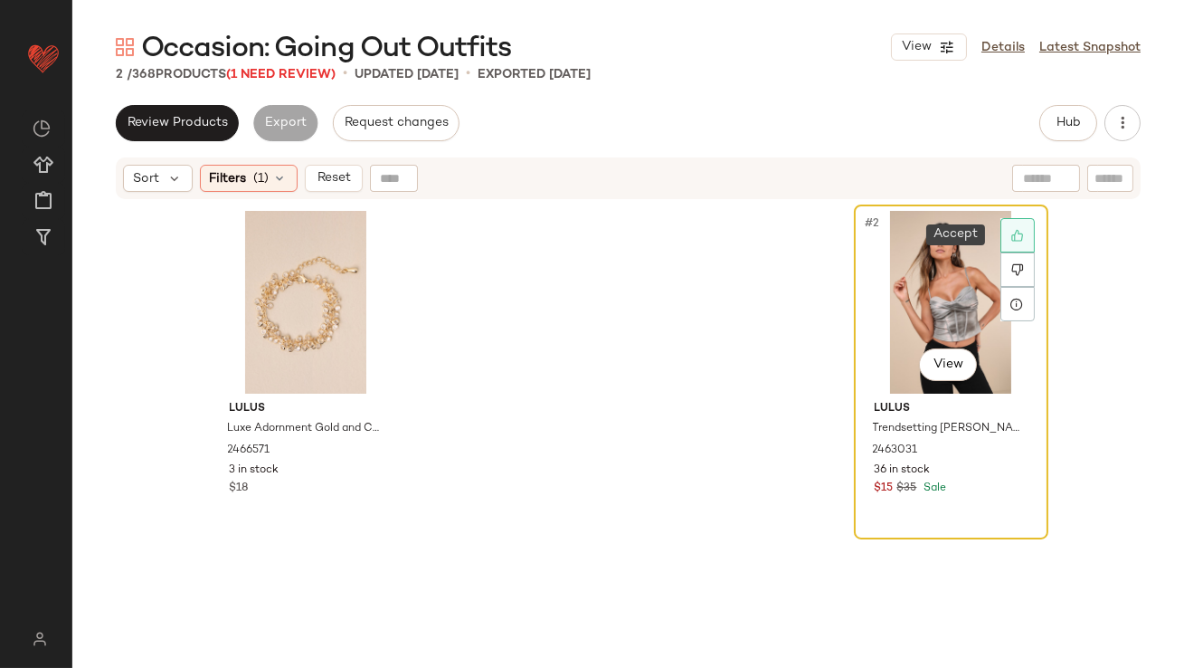
click at [1012, 237] on icon at bounding box center [1018, 235] width 13 height 13
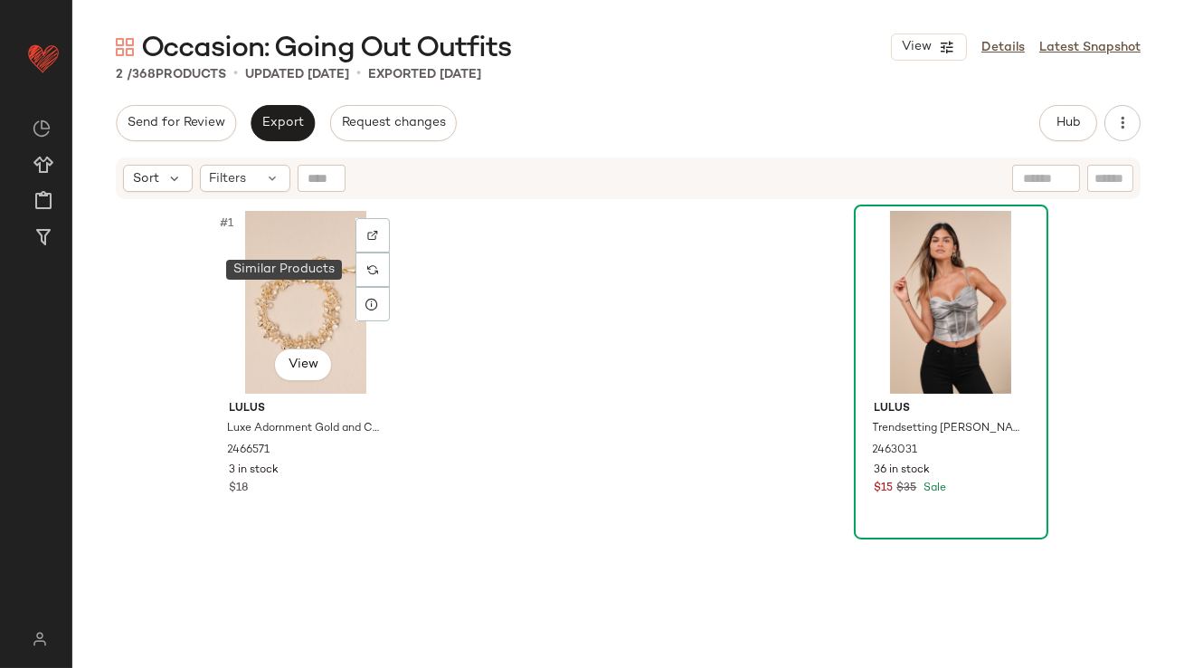
click at [366, 274] on div at bounding box center [373, 269] width 34 height 34
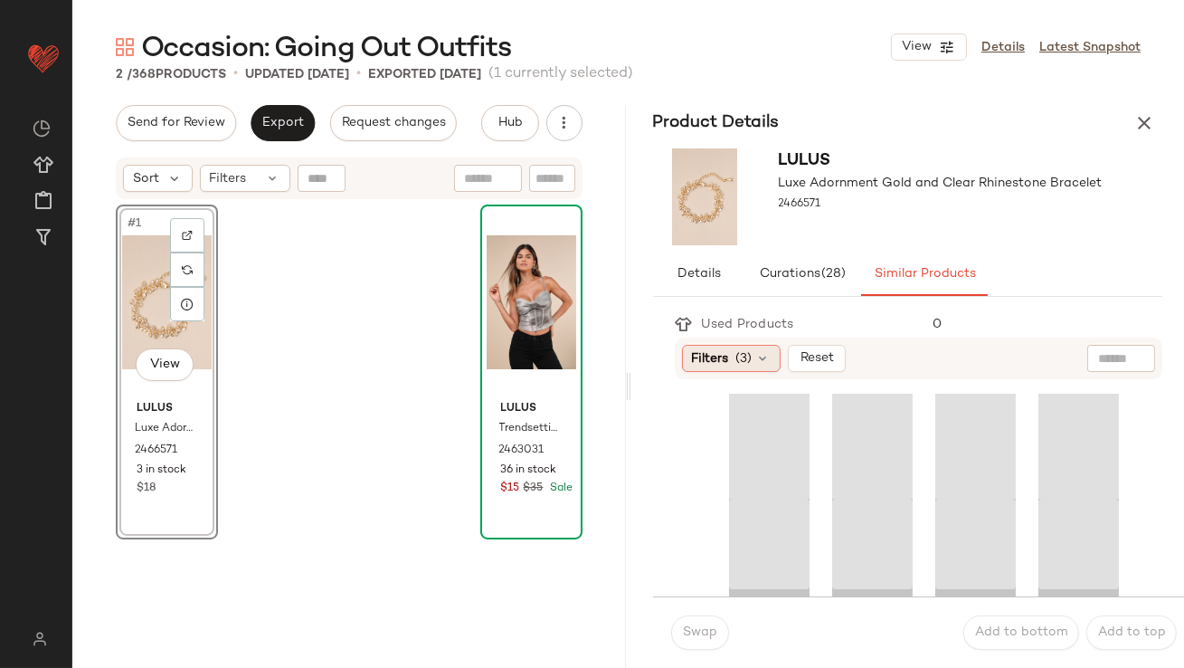
click at [730, 366] on div "Filters (3)" at bounding box center [731, 358] width 99 height 27
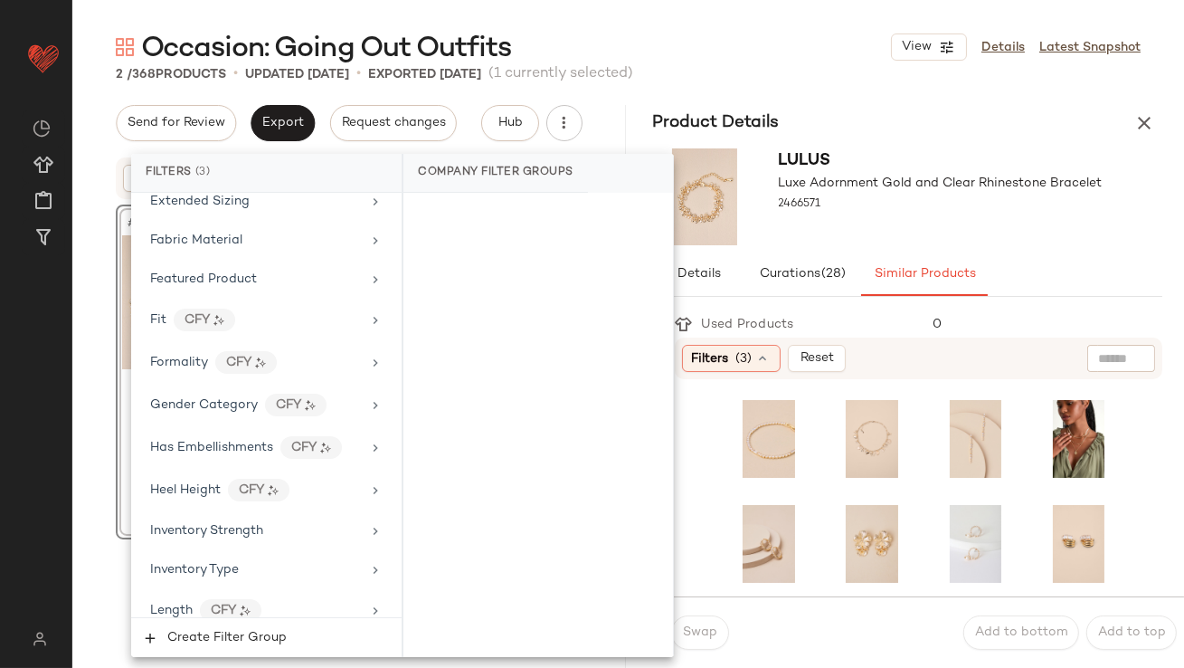
scroll to position [1516, 0]
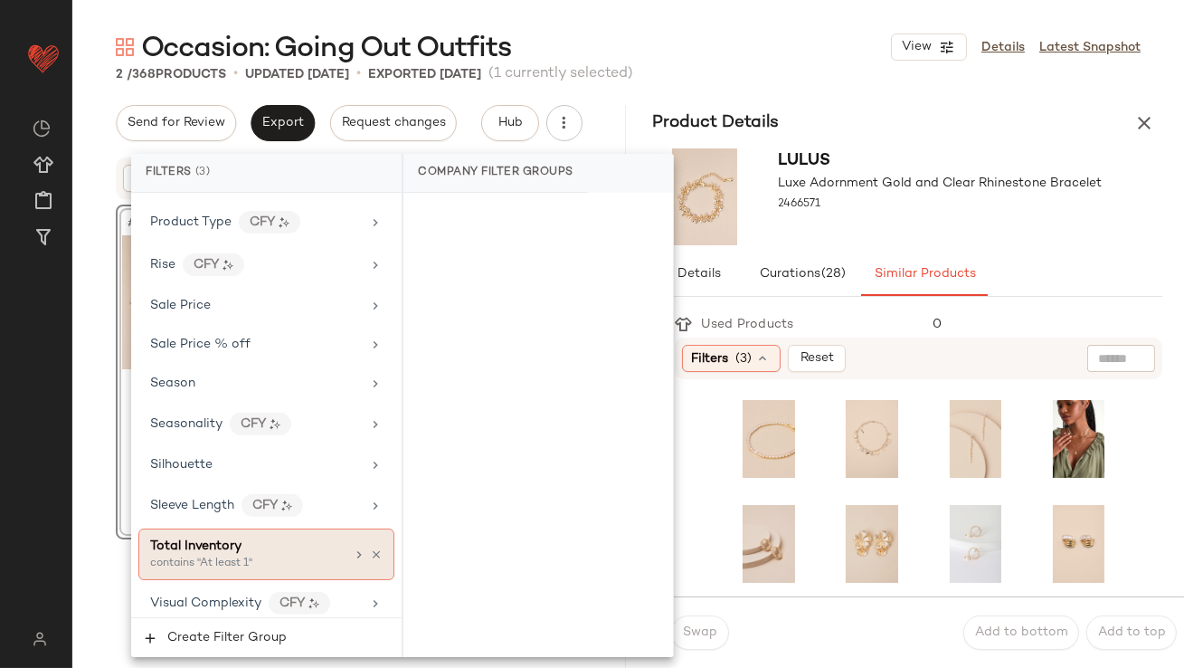
click at [220, 539] on span "Total Inventory" at bounding box center [195, 546] width 91 height 14
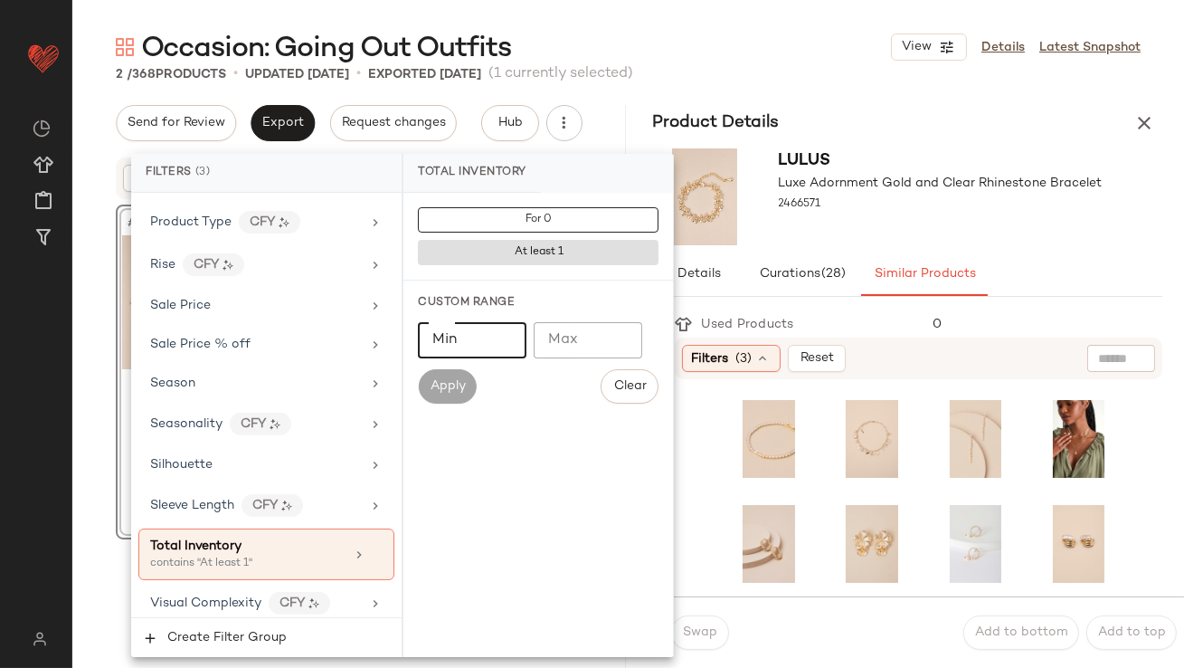
click at [470, 354] on input "Min" at bounding box center [472, 340] width 109 height 36
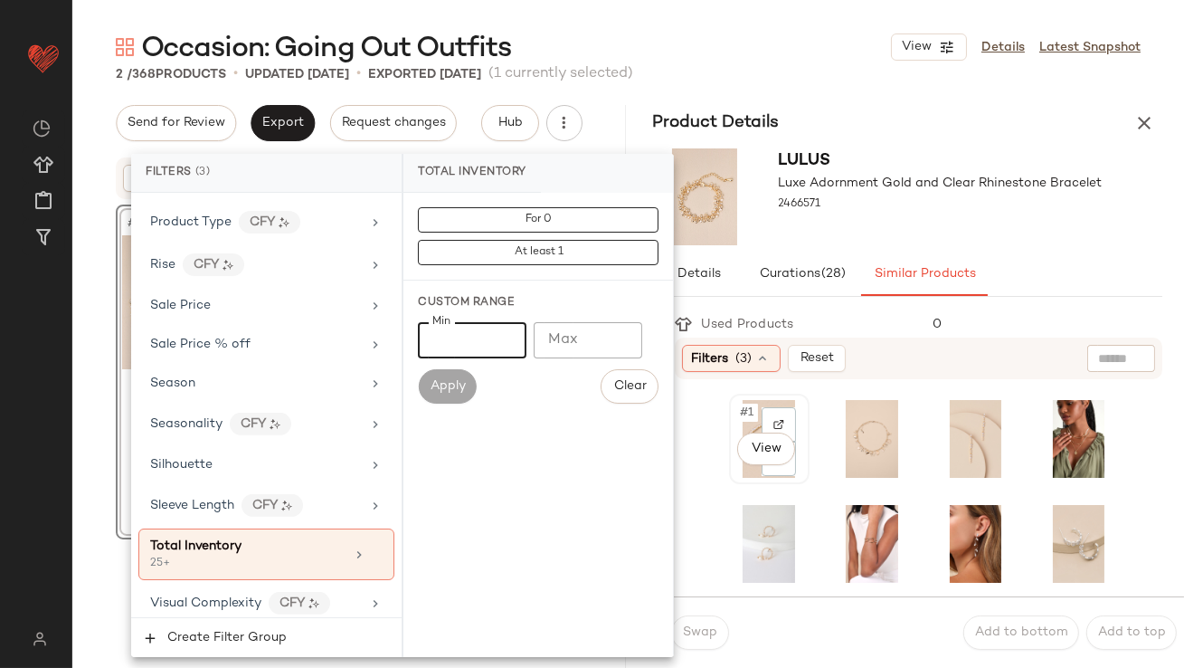
type input "**"
click at [752, 419] on span "#1" at bounding box center [748, 413] width 19 height 18
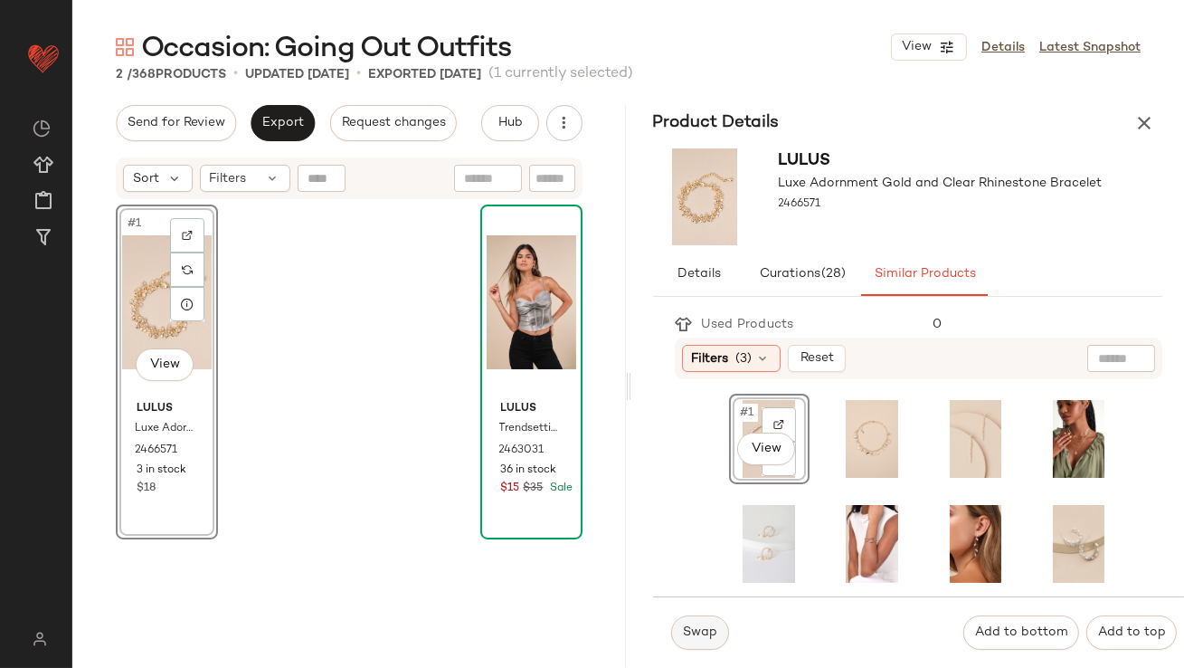
click at [712, 629] on span "Swap" at bounding box center [699, 632] width 35 height 14
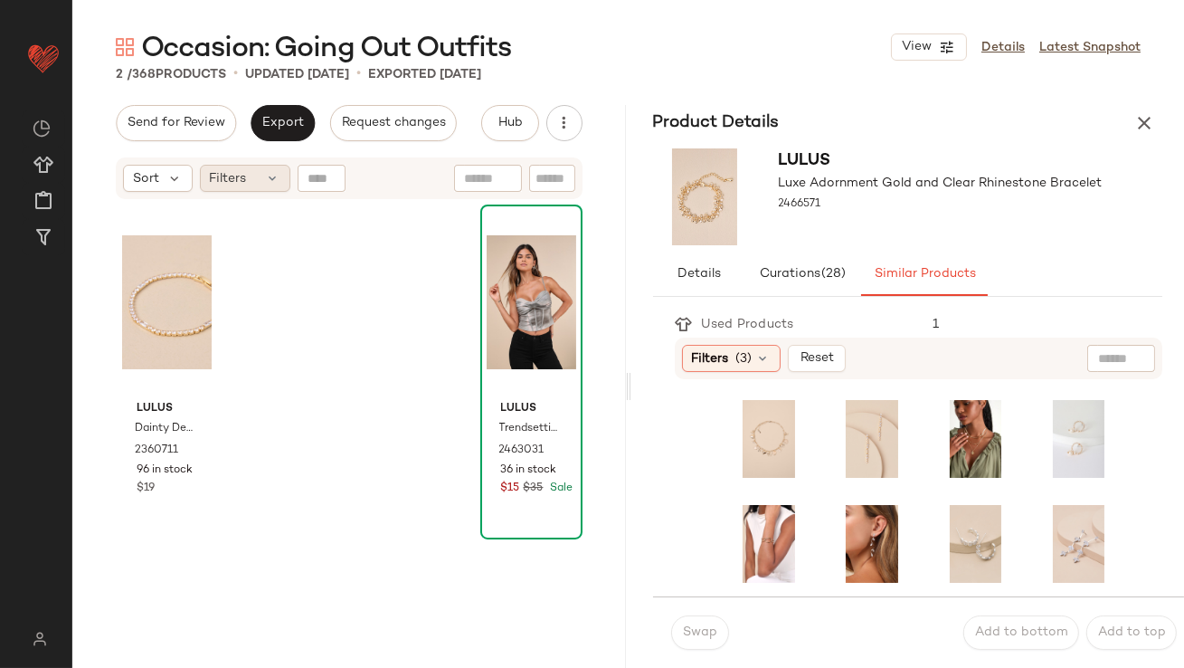
click at [223, 185] on span "Filters" at bounding box center [228, 178] width 37 height 19
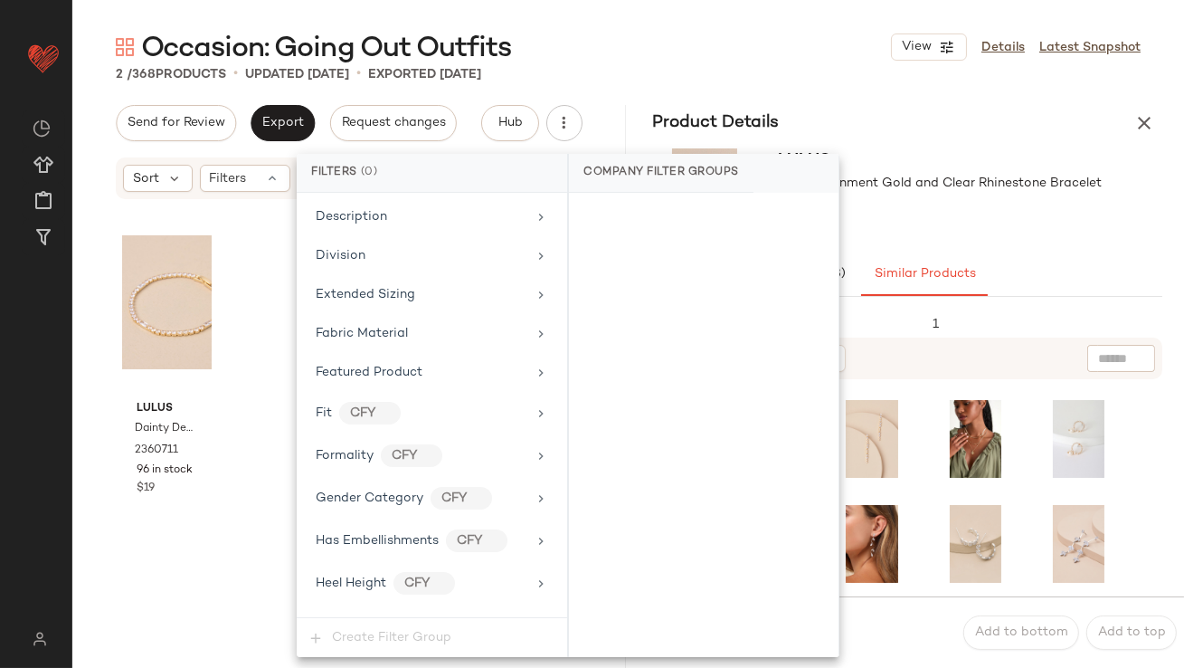
scroll to position [1429, 0]
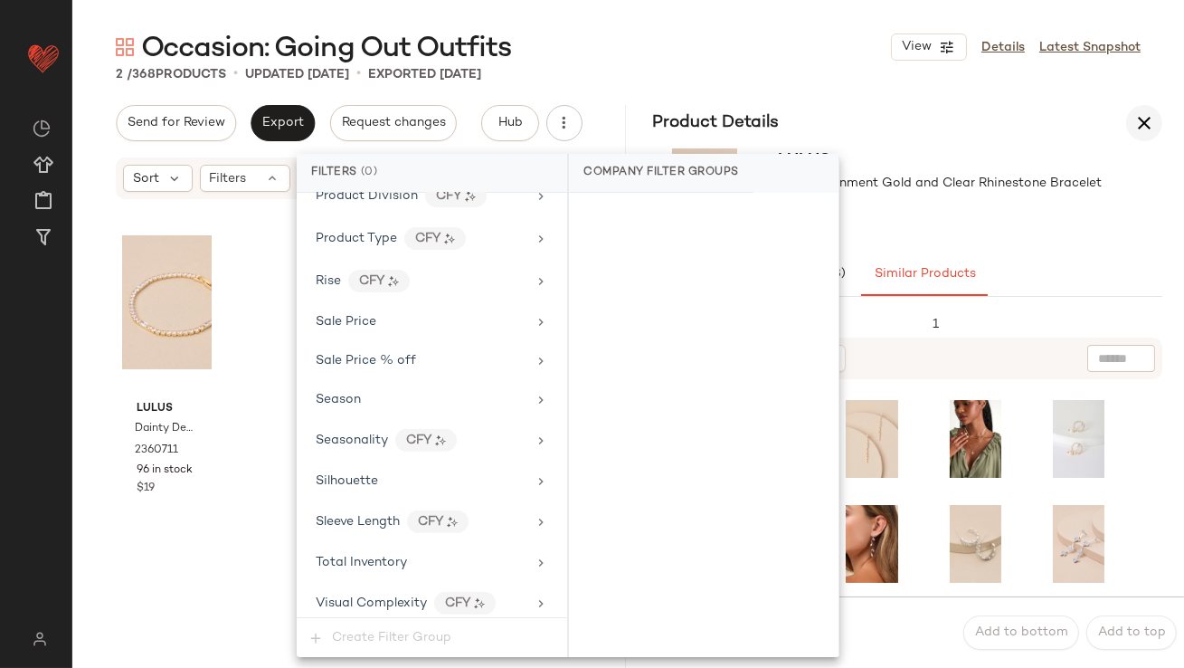
click at [1149, 136] on button "button" at bounding box center [1144, 123] width 36 height 36
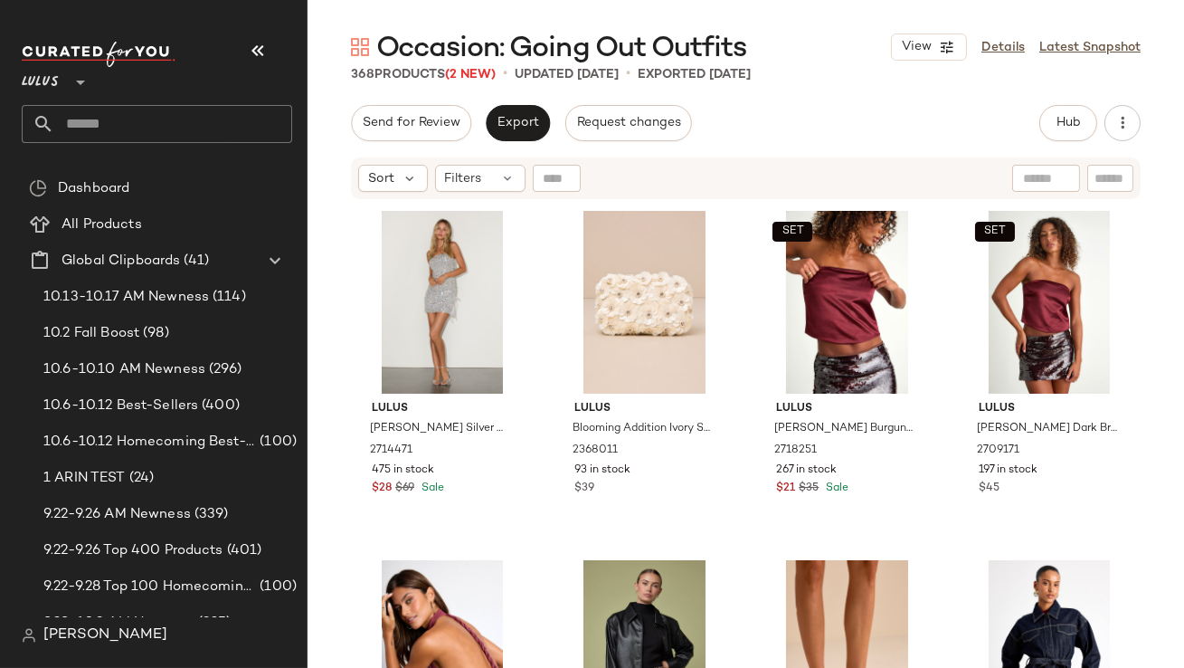
click at [247, 57] on icon "button" at bounding box center [258, 51] width 22 height 22
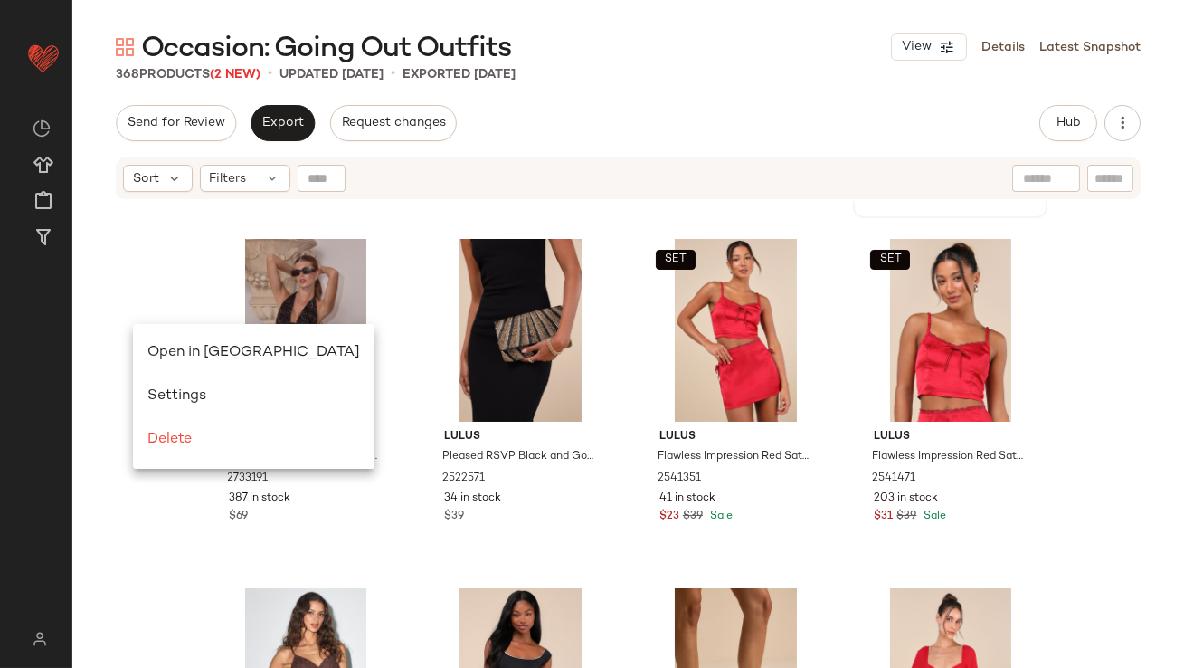
click at [164, 344] on div "Open in [GEOGRAPHIC_DATA]" at bounding box center [253, 353] width 213 height 22
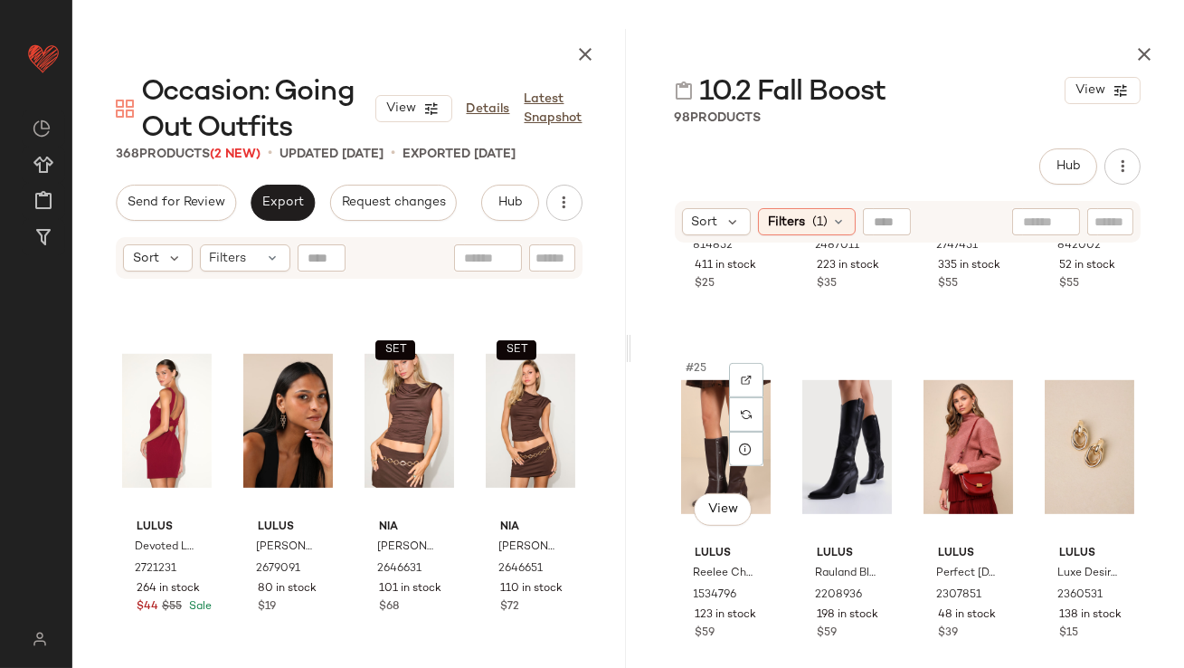
scroll to position [2010, 0]
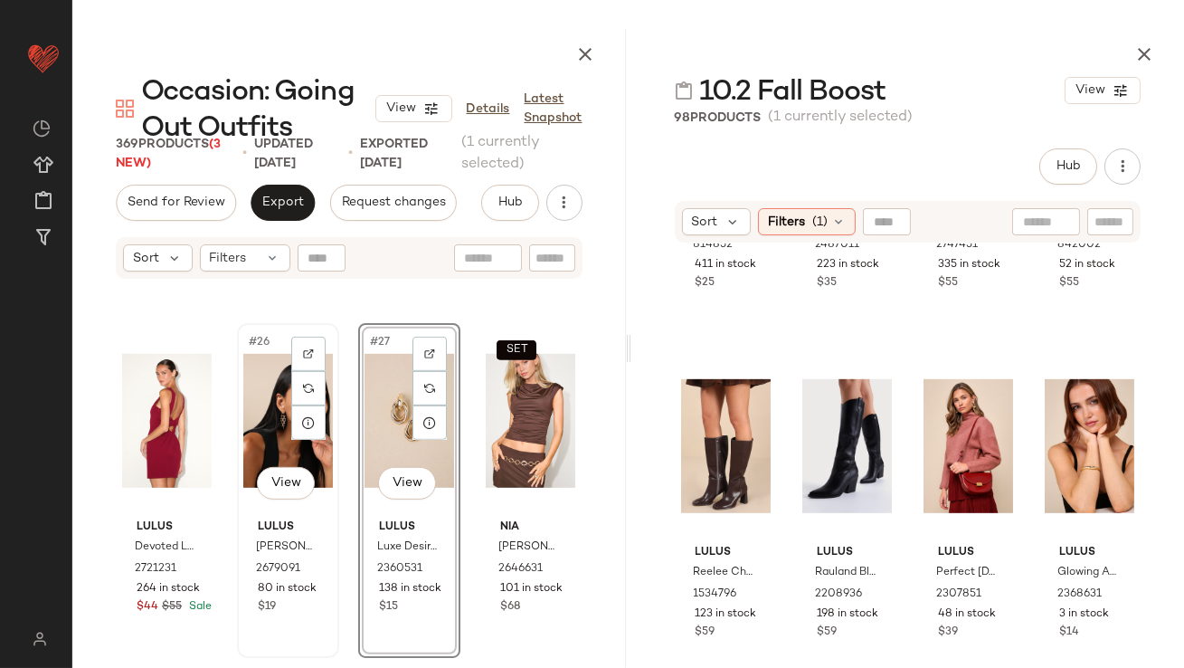
click at [271, 414] on div "#26 View" at bounding box center [288, 420] width 90 height 183
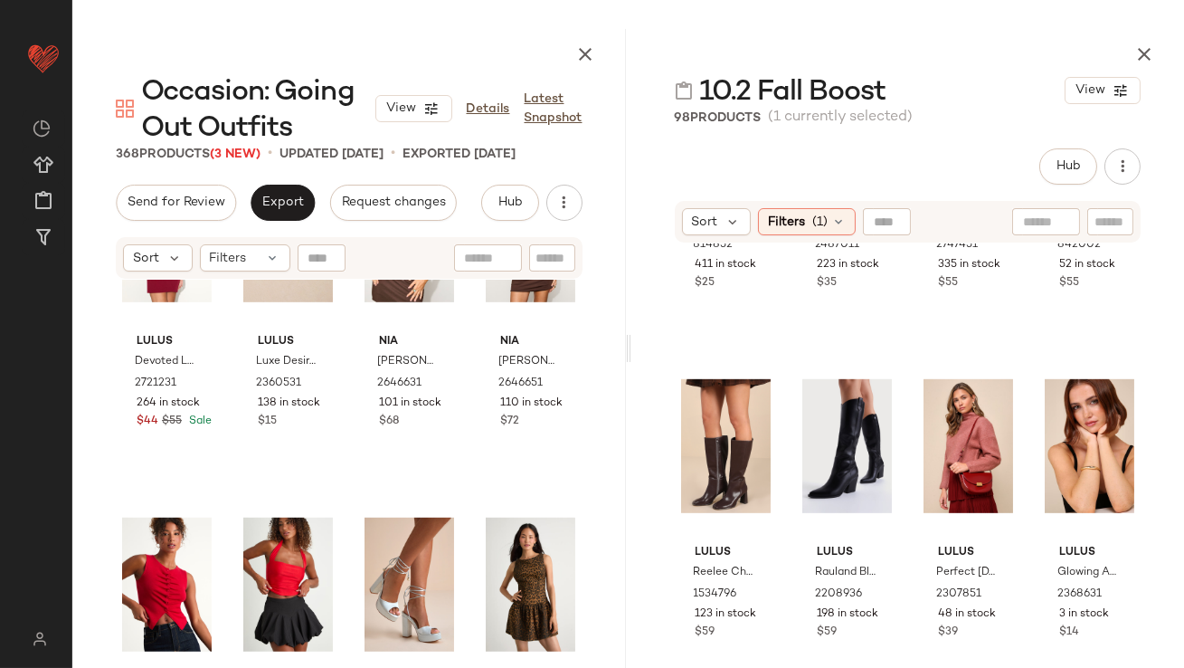
scroll to position [2435, 0]
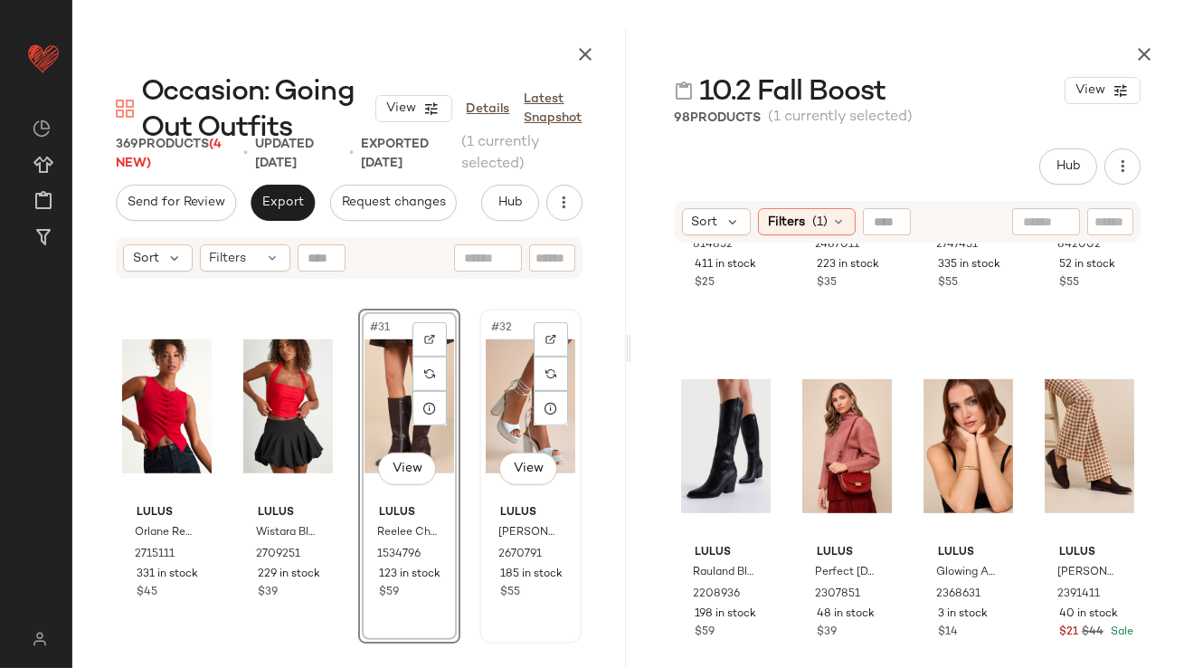
click at [486, 411] on div "#32 View" at bounding box center [531, 406] width 90 height 183
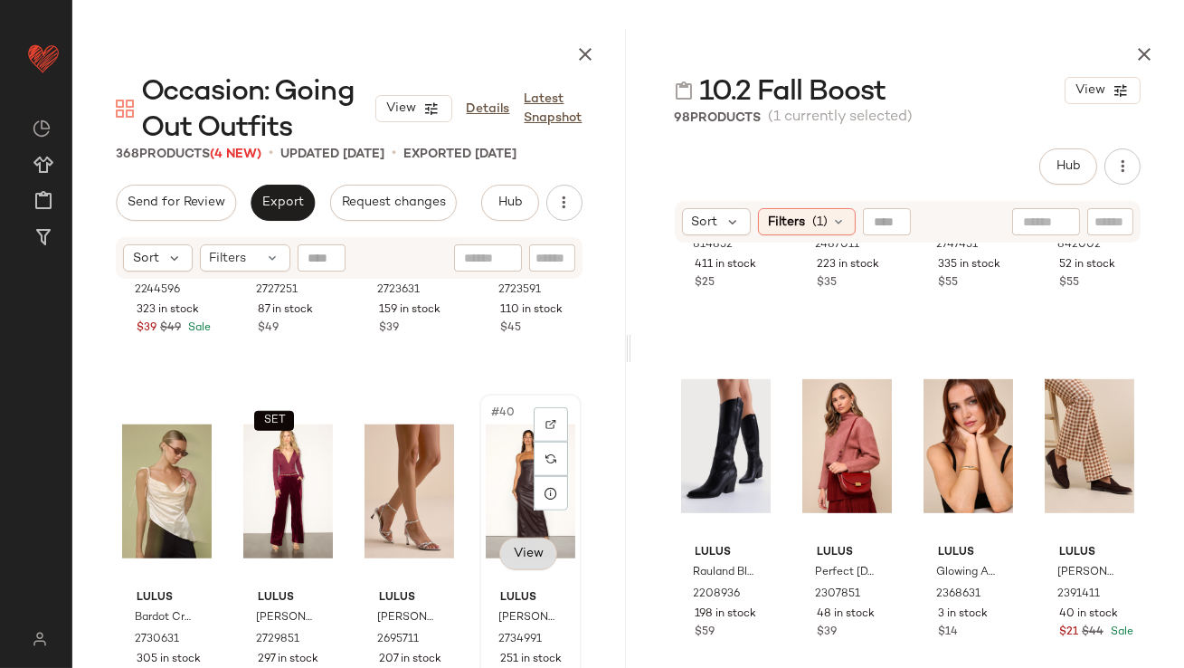
scroll to position [3082, 0]
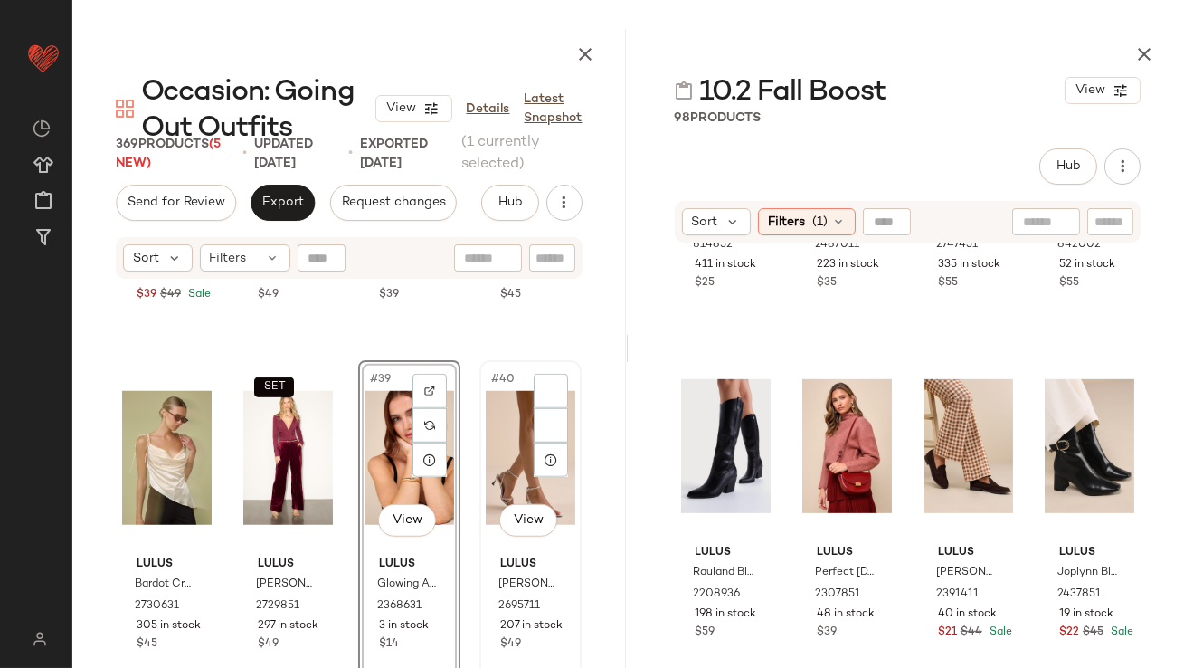
click at [496, 424] on div "#40 View" at bounding box center [531, 457] width 90 height 183
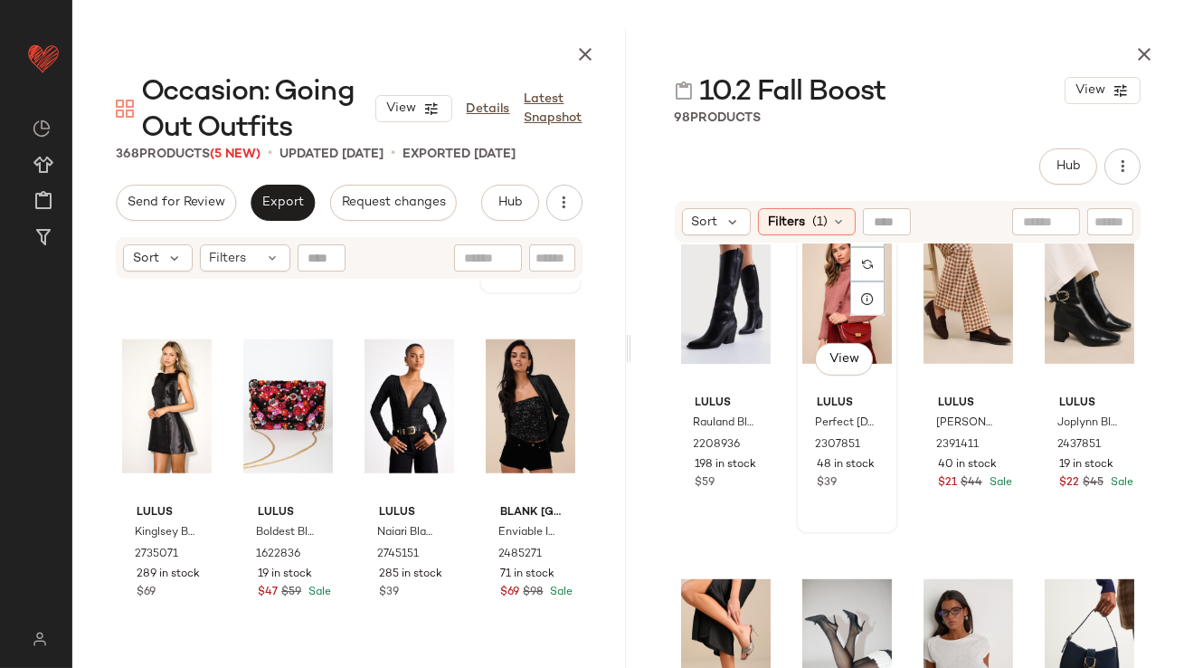
scroll to position [2312, 0]
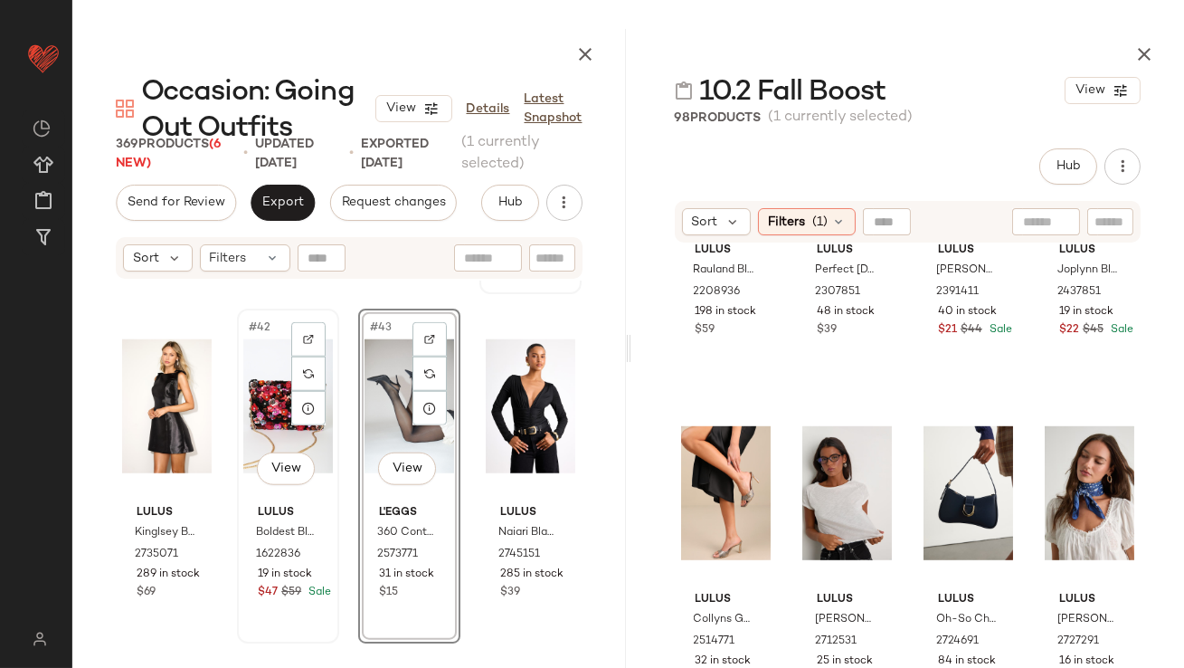
click at [261, 405] on div "#42 View" at bounding box center [288, 406] width 90 height 183
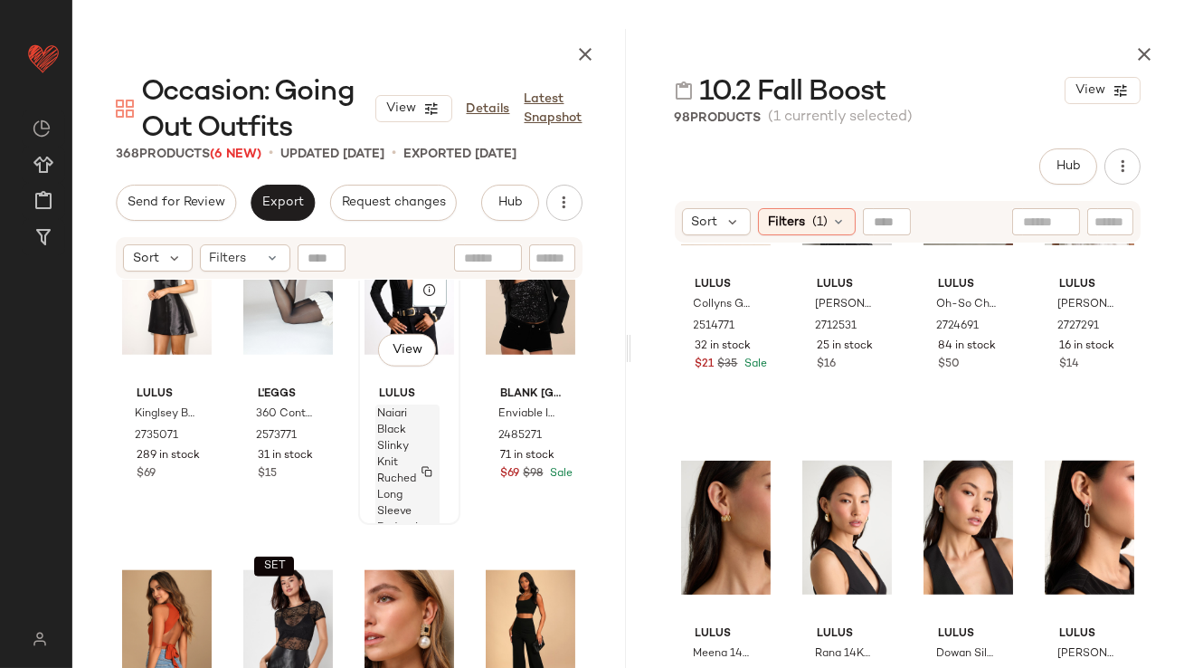
scroll to position [3851, 0]
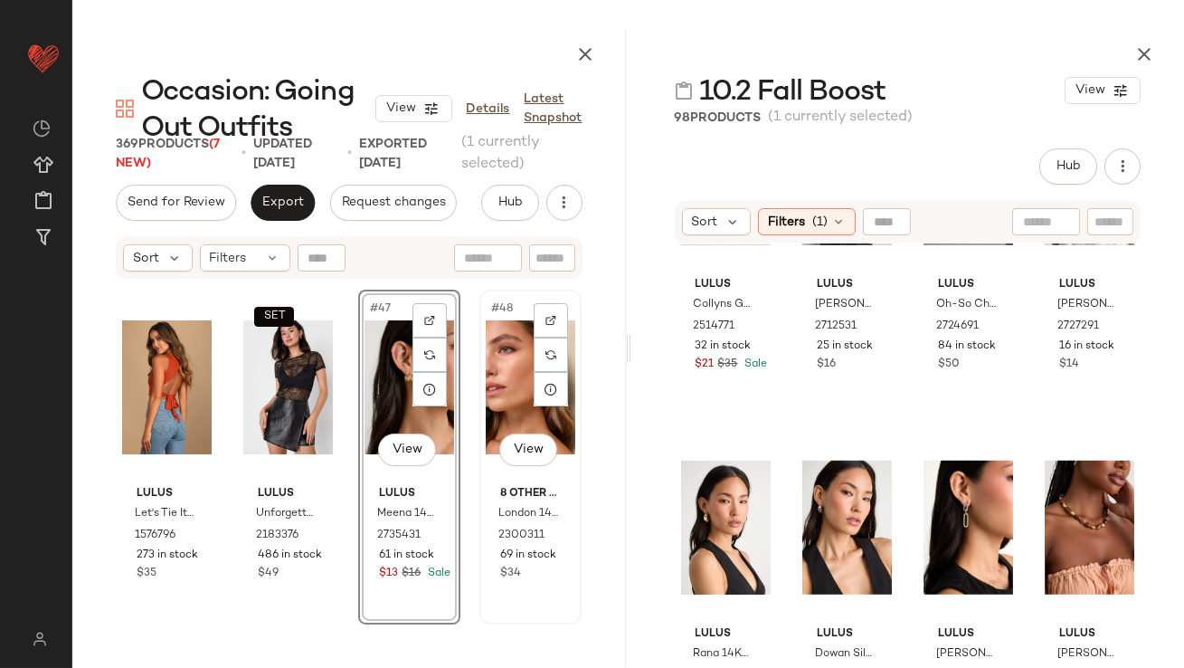
click at [490, 369] on div "#48 View" at bounding box center [531, 387] width 90 height 183
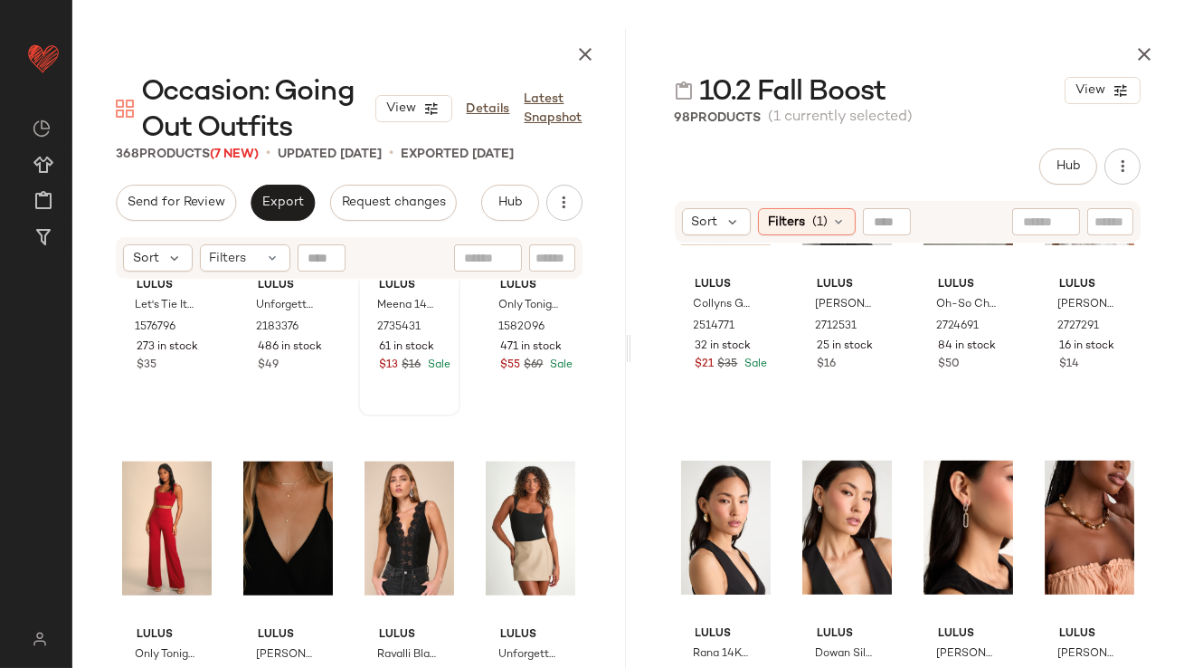
scroll to position [4130, 0]
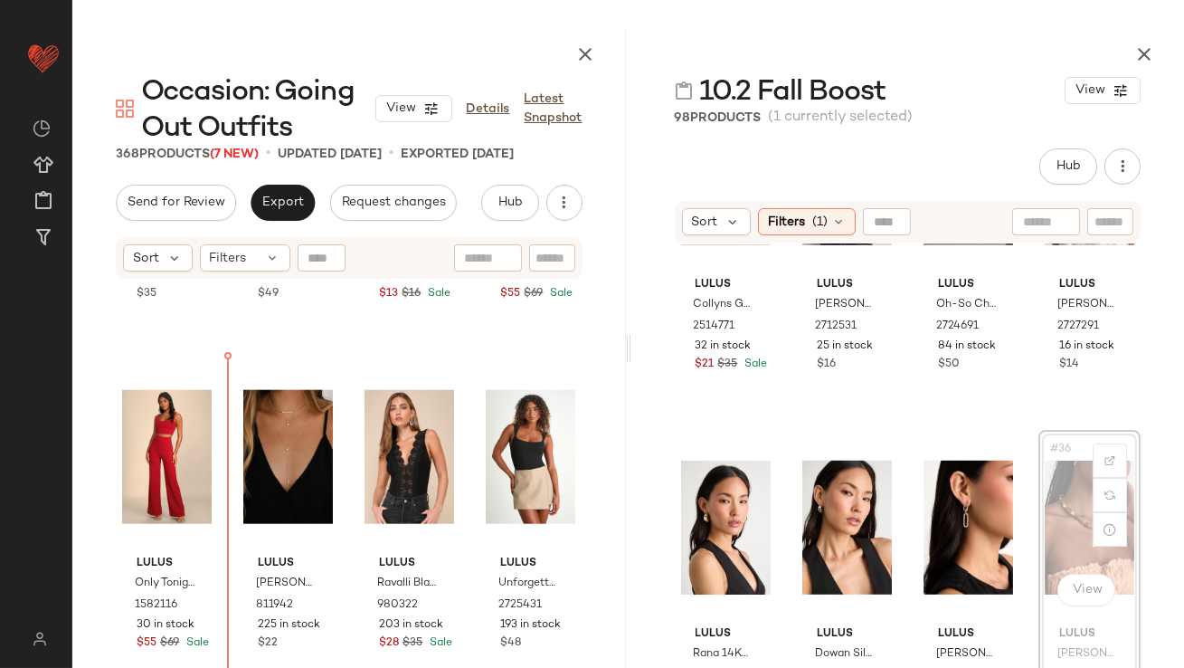
drag, startPoint x: 1061, startPoint y: 509, endPoint x: 1050, endPoint y: 509, distance: 11.8
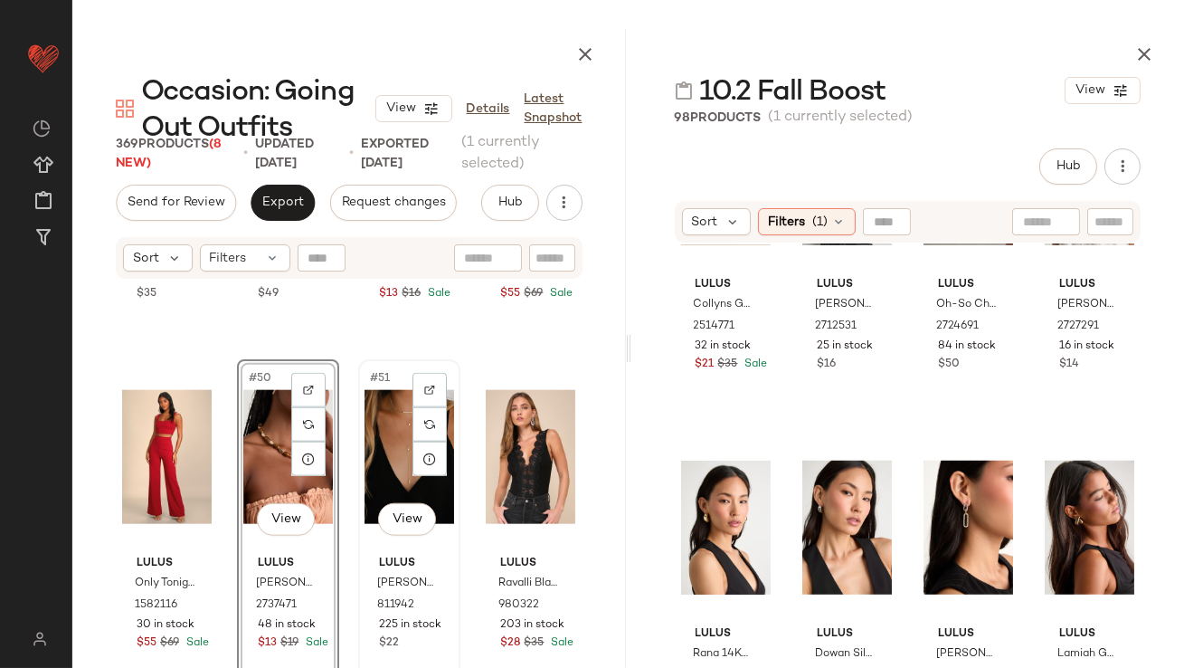
click at [373, 448] on div "#51 View" at bounding box center [410, 457] width 90 height 183
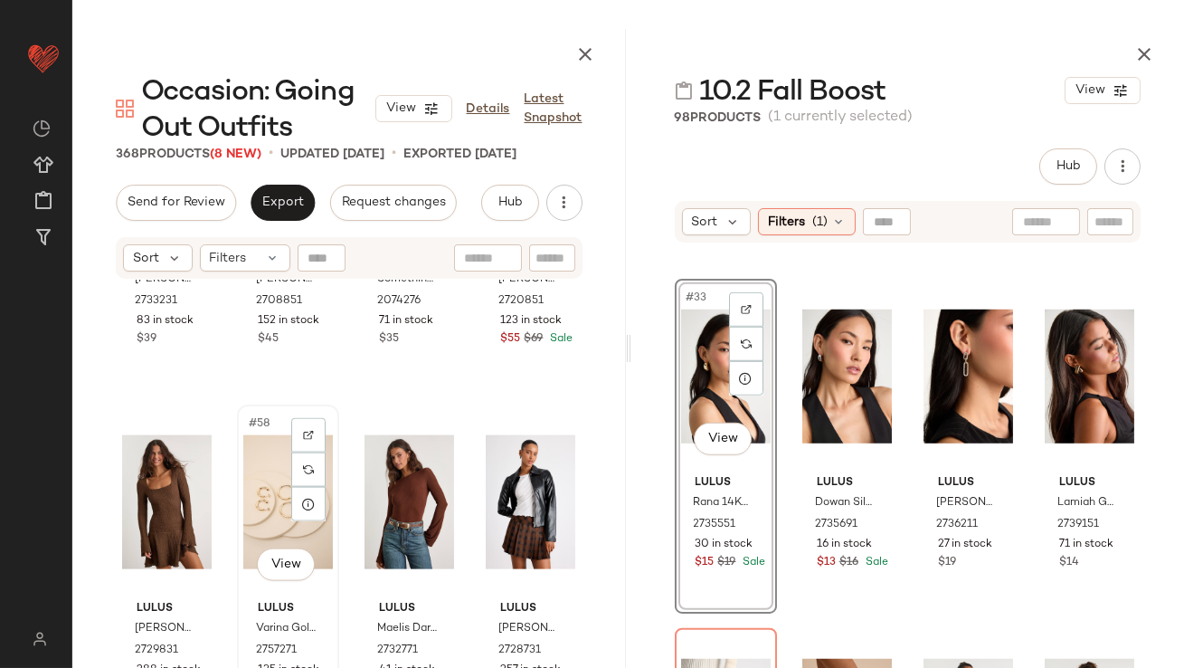
scroll to position [5128, 0]
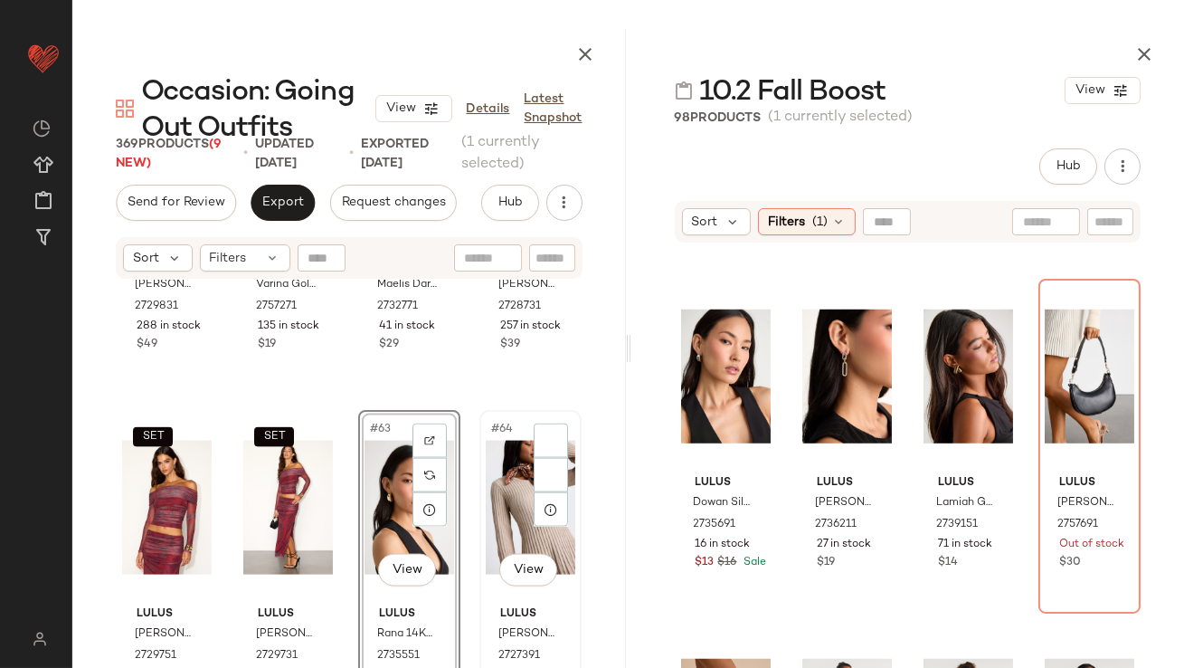
click at [509, 474] on div "#64 View" at bounding box center [531, 507] width 90 height 183
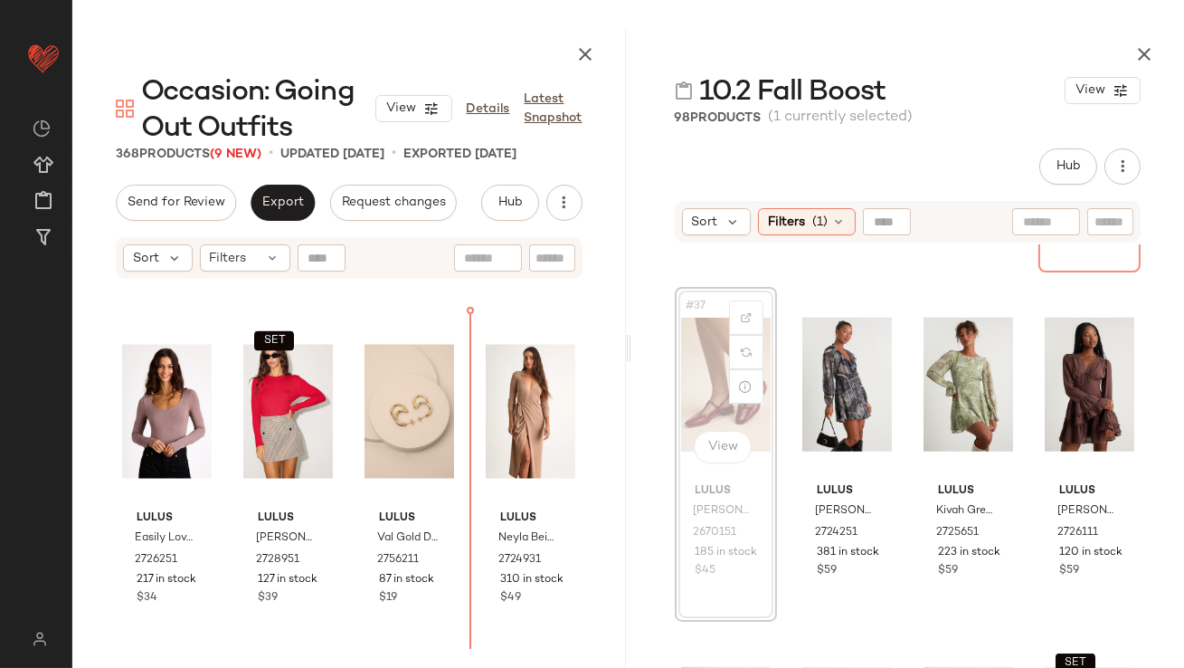
scroll to position [5922, 0]
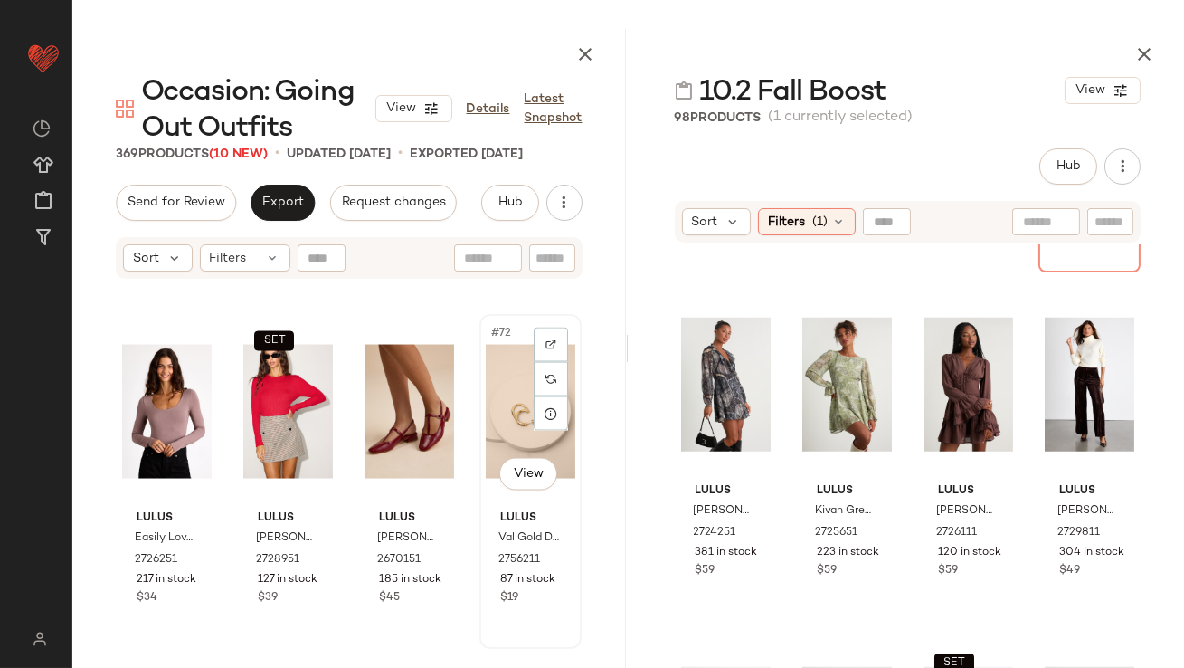
click at [490, 402] on div "#72 View" at bounding box center [531, 411] width 90 height 183
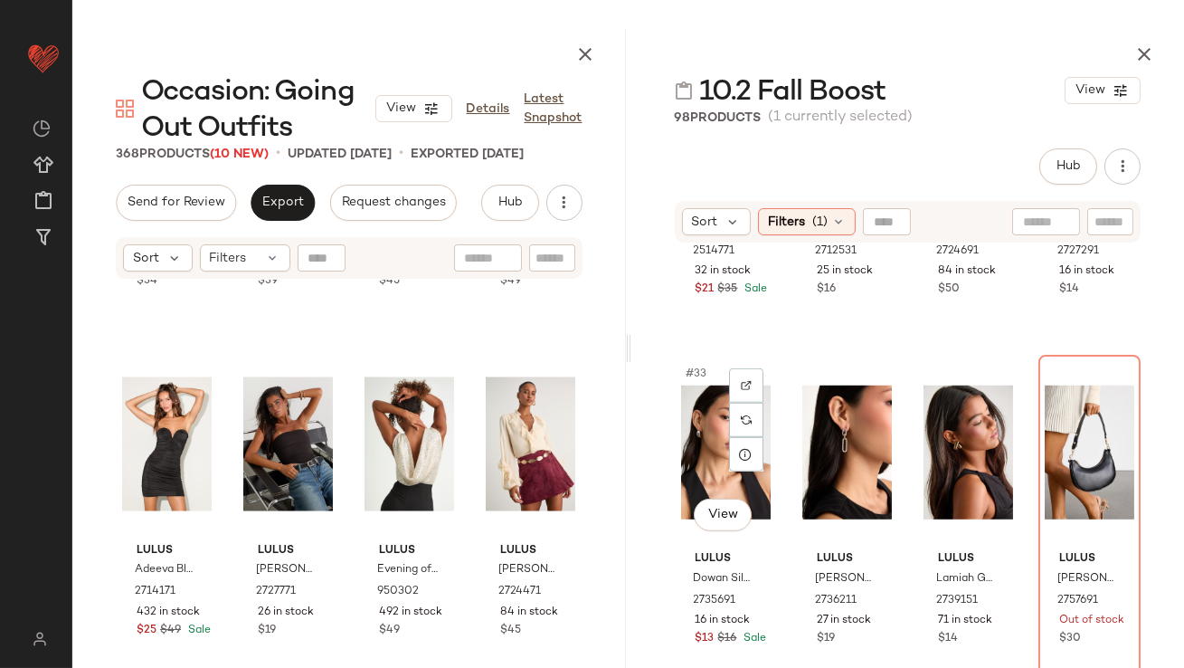
scroll to position [2688, 0]
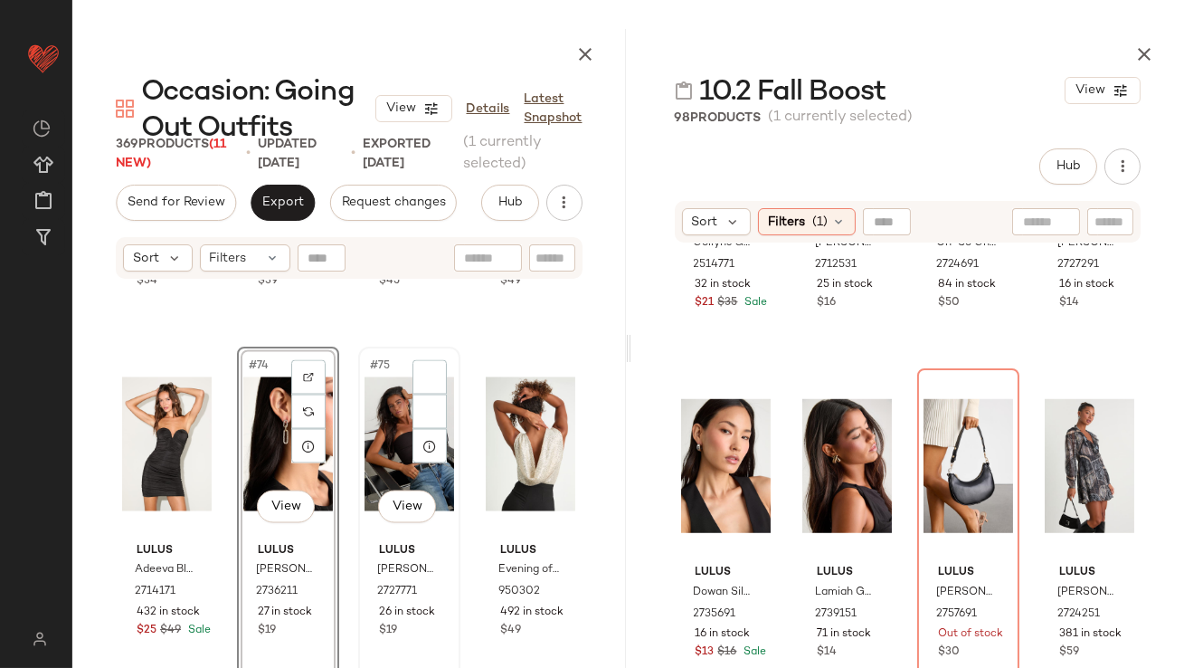
click at [386, 459] on div "#75 View" at bounding box center [410, 444] width 90 height 183
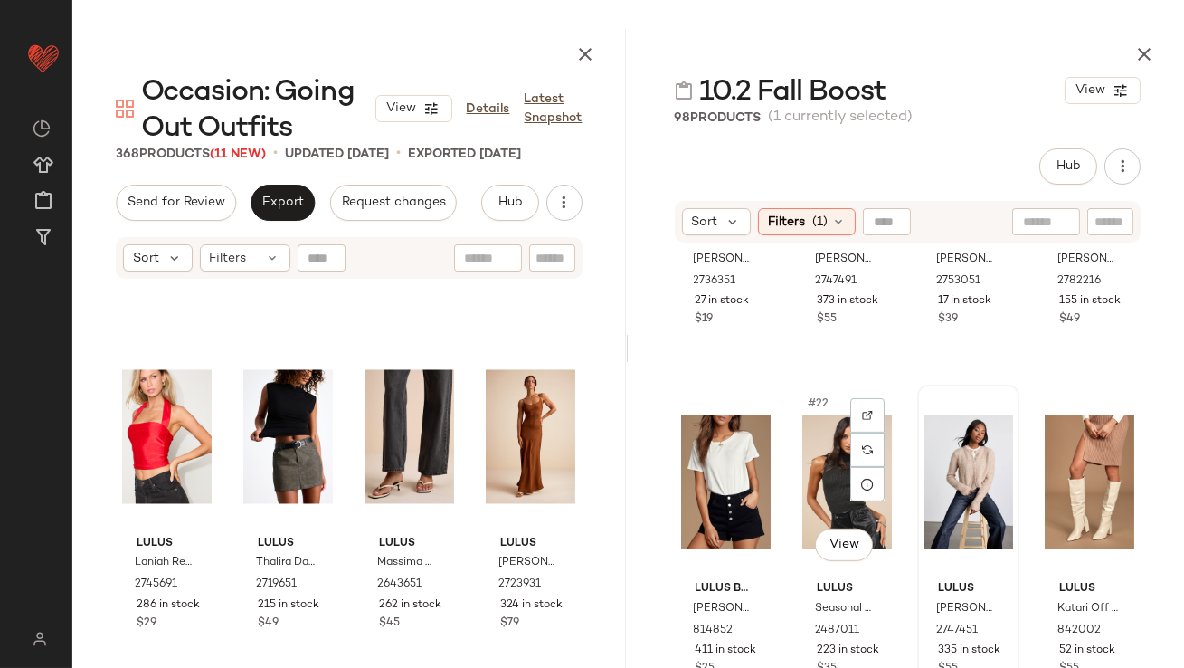
scroll to position [1628, 0]
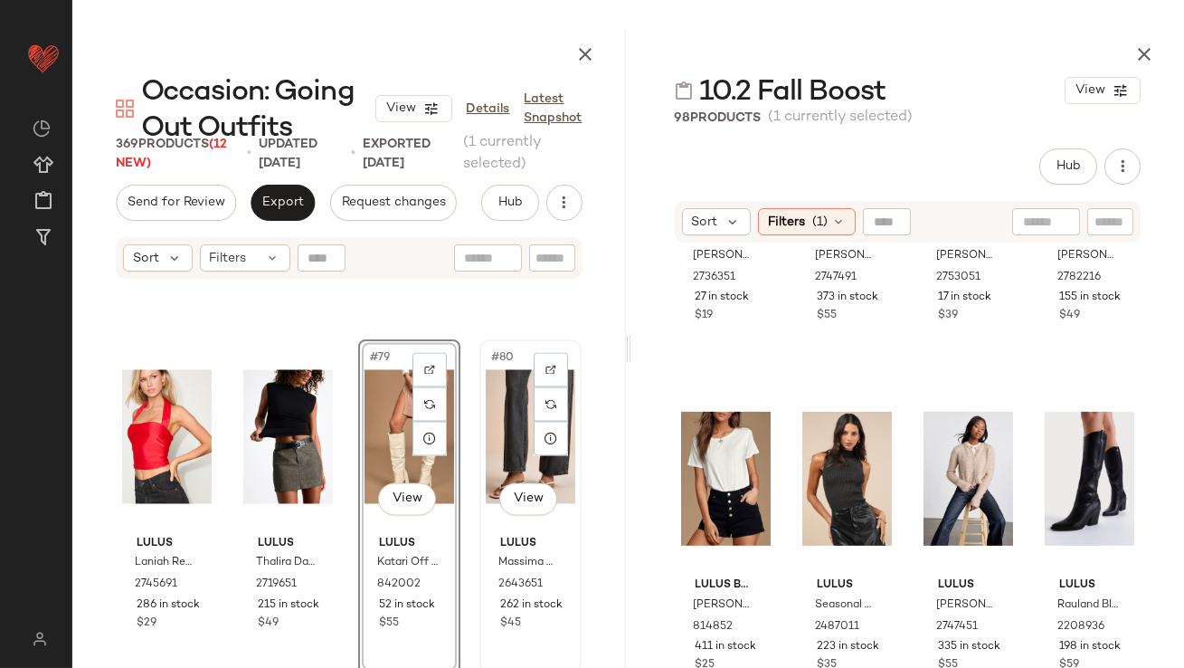
click at [486, 443] on div "#80 View" at bounding box center [531, 437] width 90 height 183
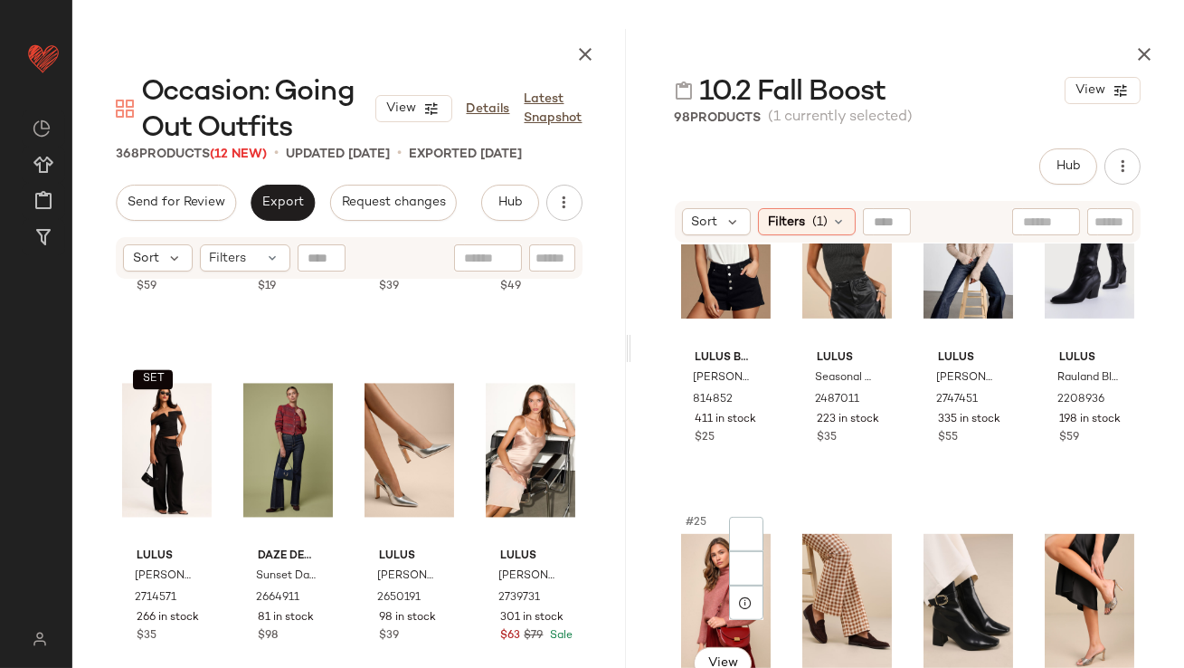
scroll to position [1963, 0]
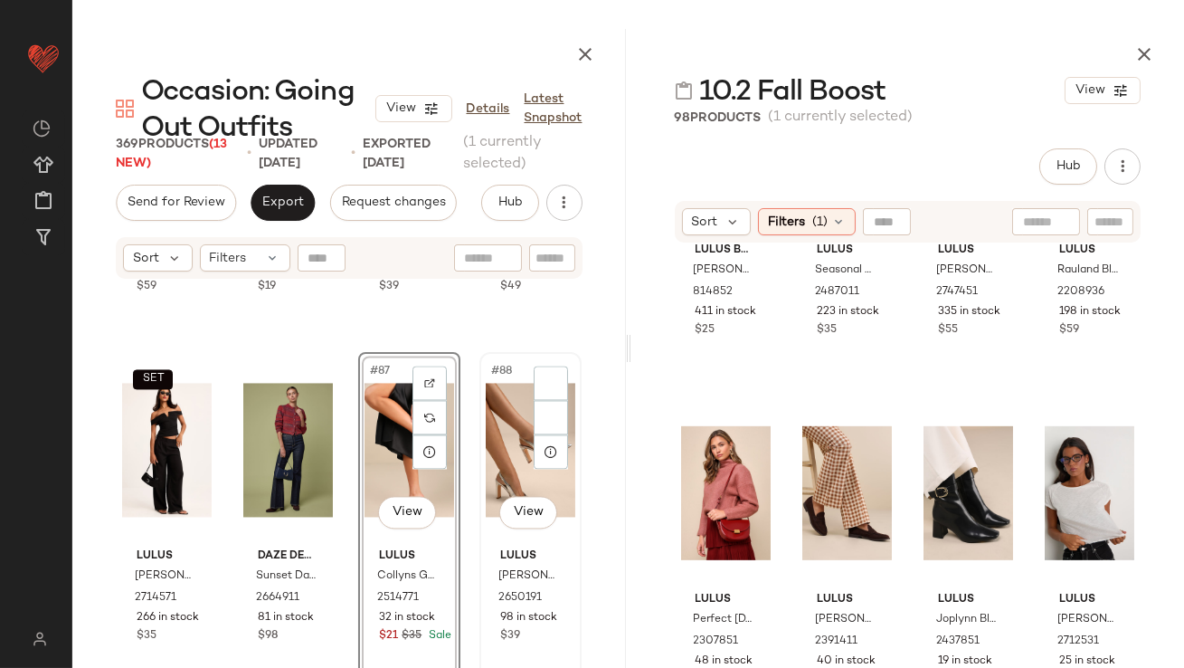
click at [486, 462] on div "#88 View" at bounding box center [531, 449] width 90 height 183
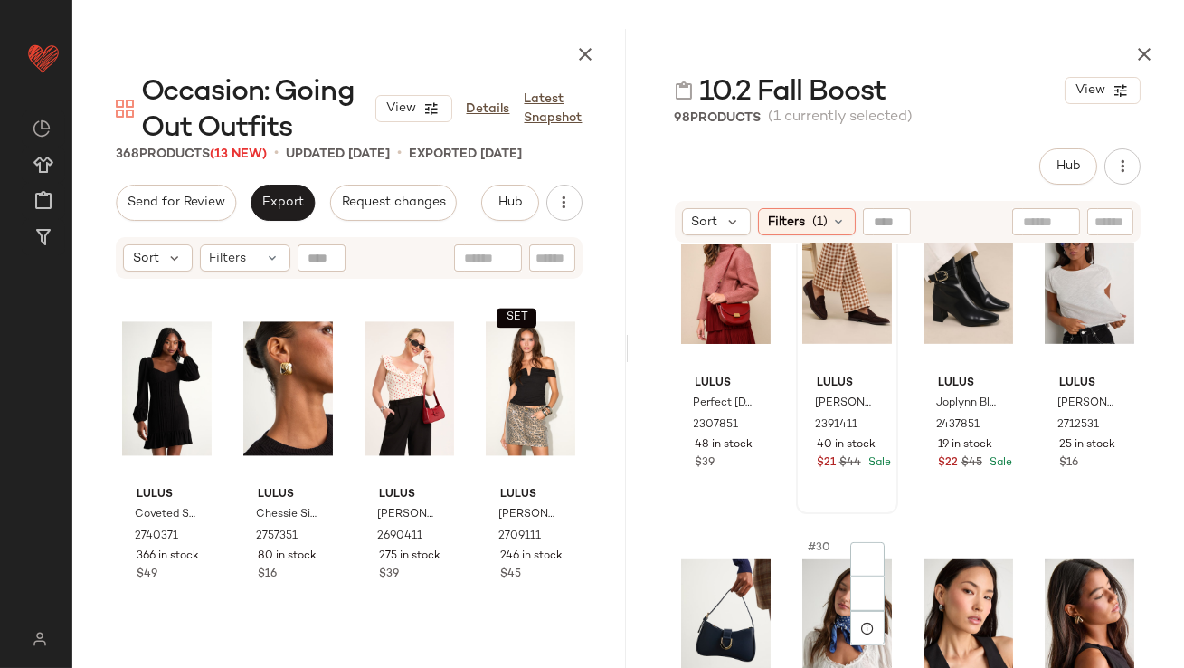
scroll to position [2294, 0]
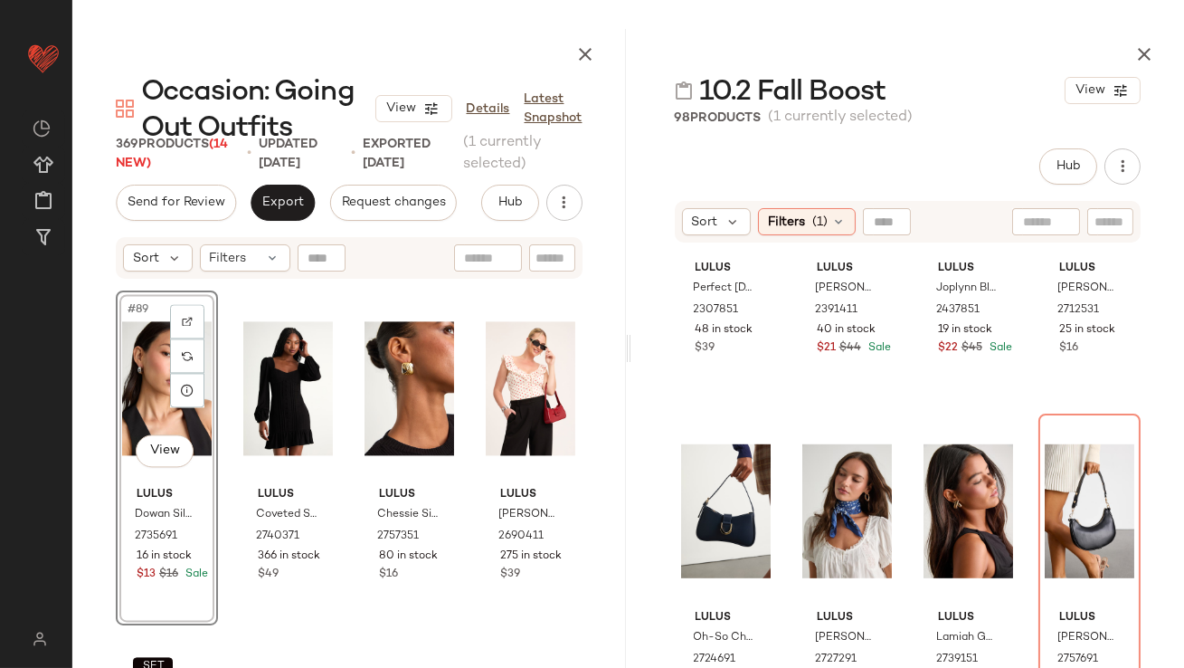
scroll to position [7689, 0]
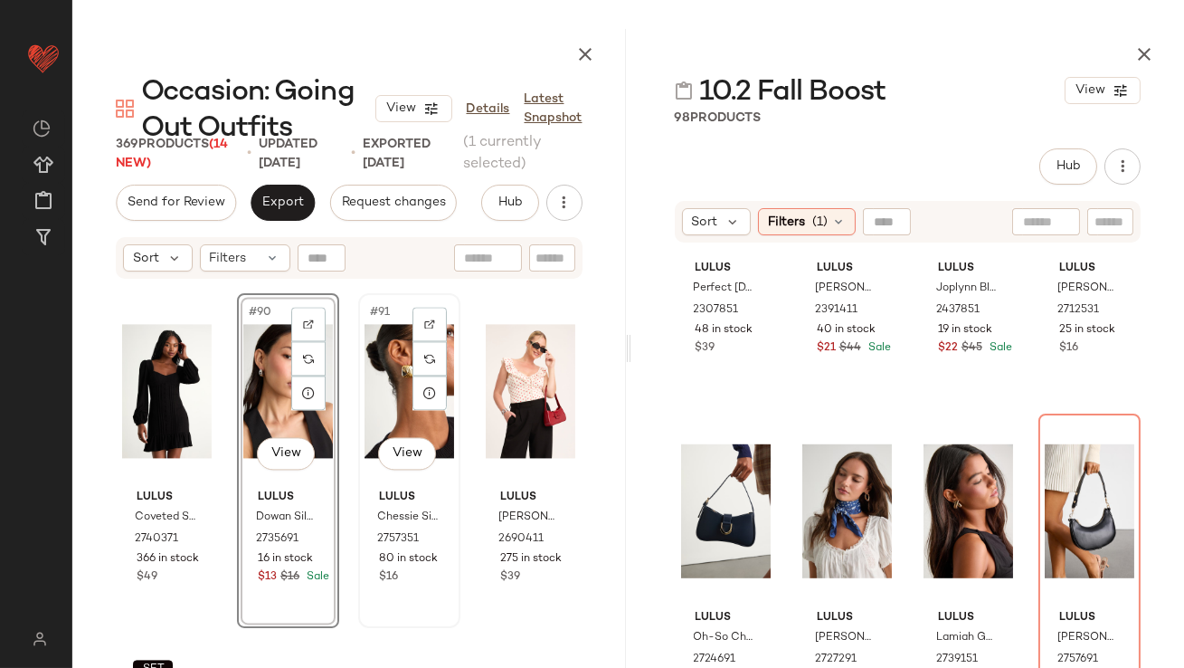
click at [377, 390] on div "#91 View" at bounding box center [410, 390] width 90 height 183
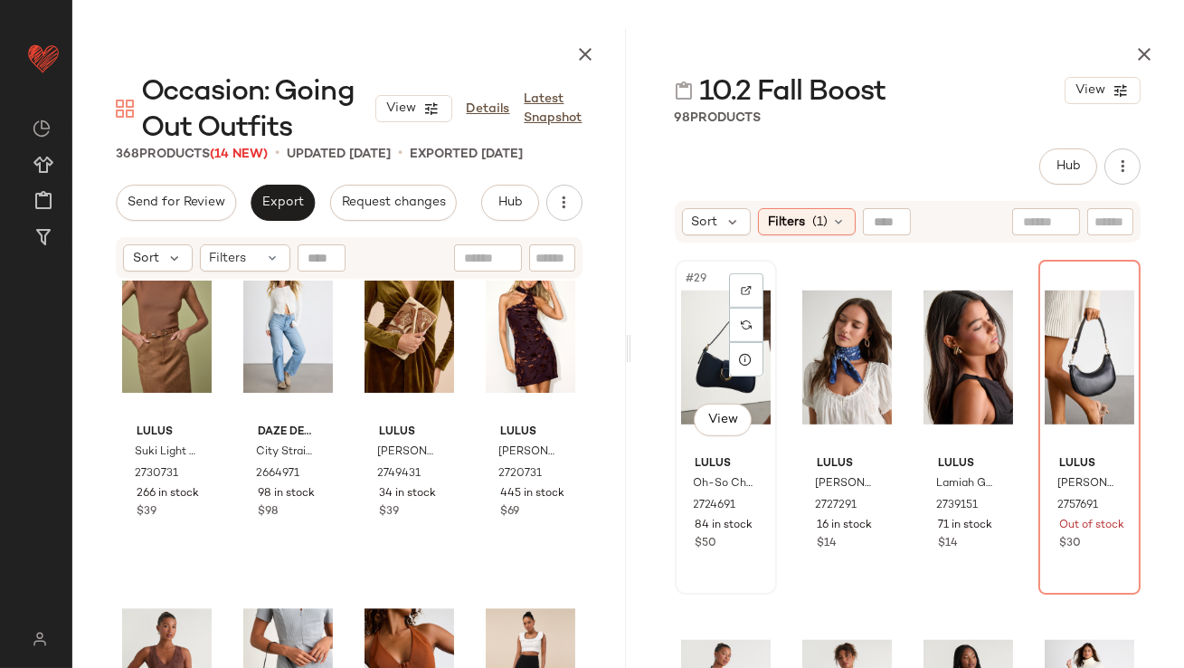
scroll to position [2399, 0]
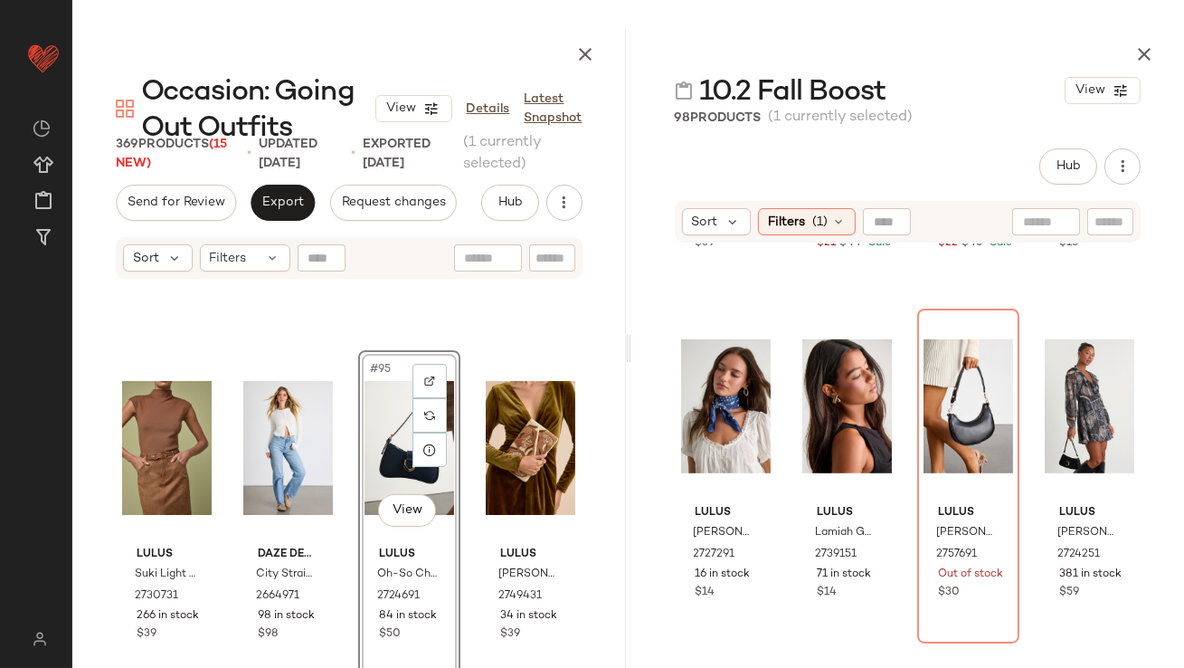
scroll to position [7978, 0]
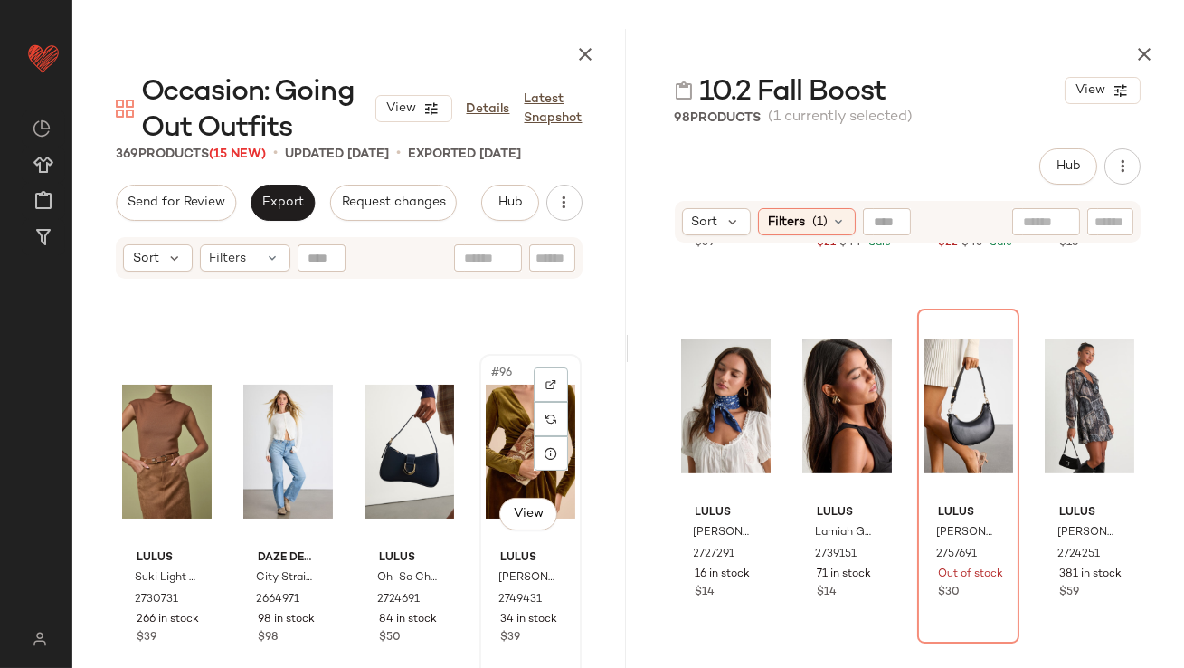
click at [509, 442] on div "#96 View" at bounding box center [531, 451] width 90 height 183
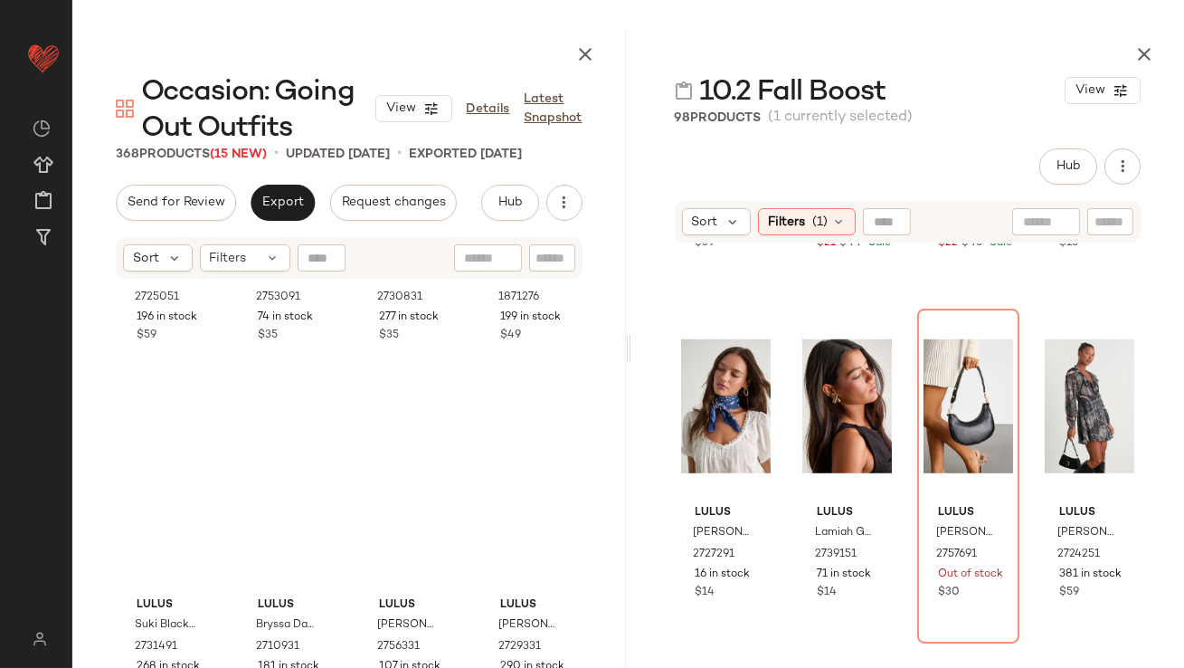
scroll to position [8697, 0]
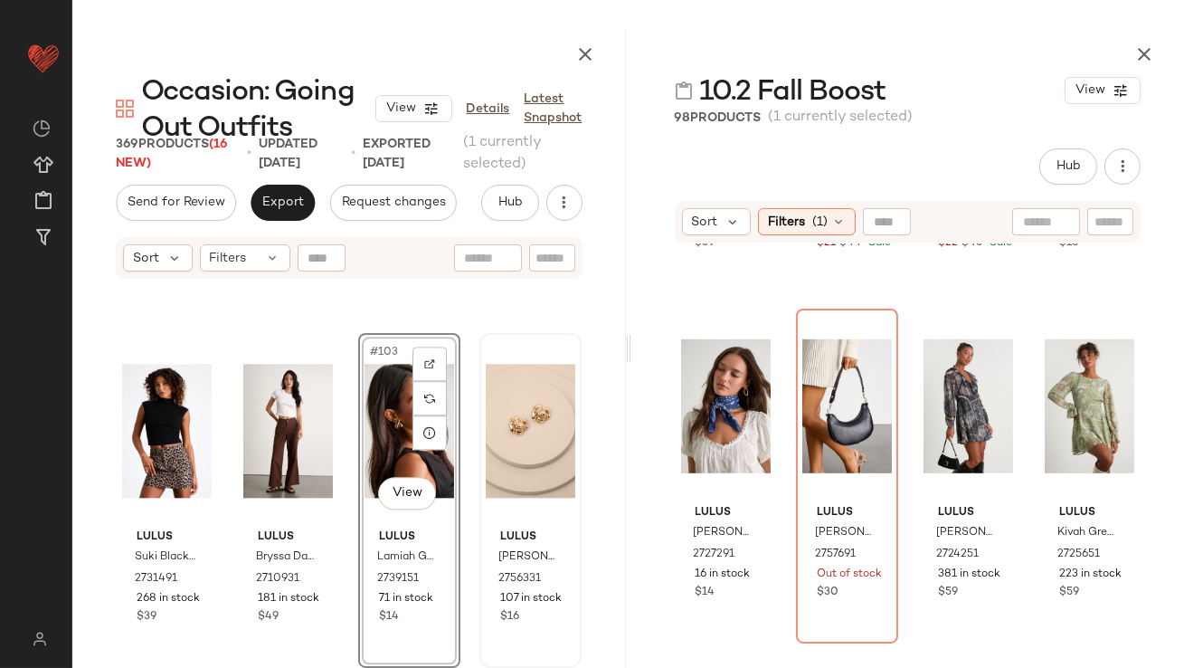
click at [486, 450] on div at bounding box center [531, 430] width 90 height 183
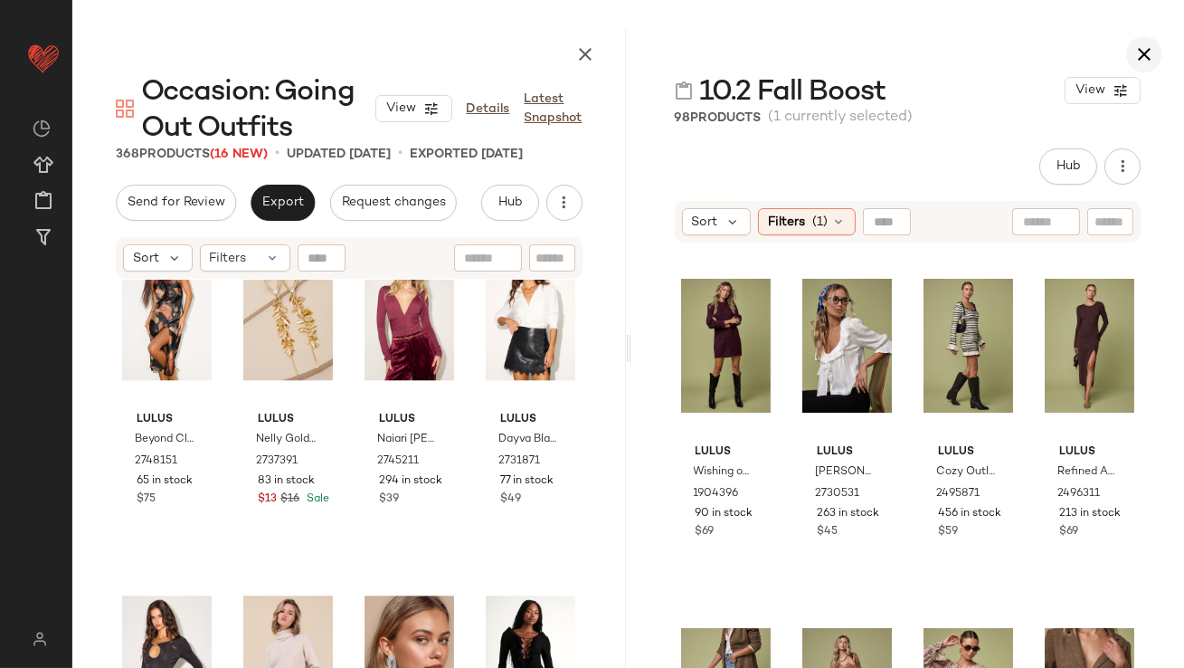
click at [1149, 52] on icon "button" at bounding box center [1145, 54] width 22 height 22
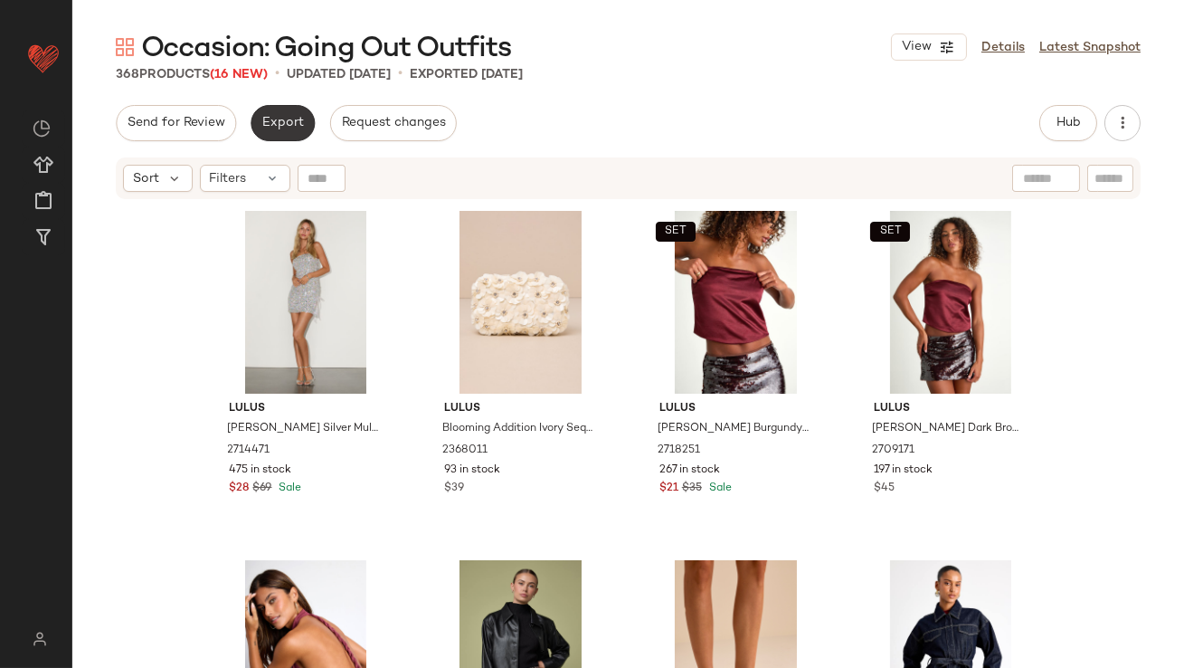
click at [293, 136] on button "Export" at bounding box center [283, 123] width 64 height 36
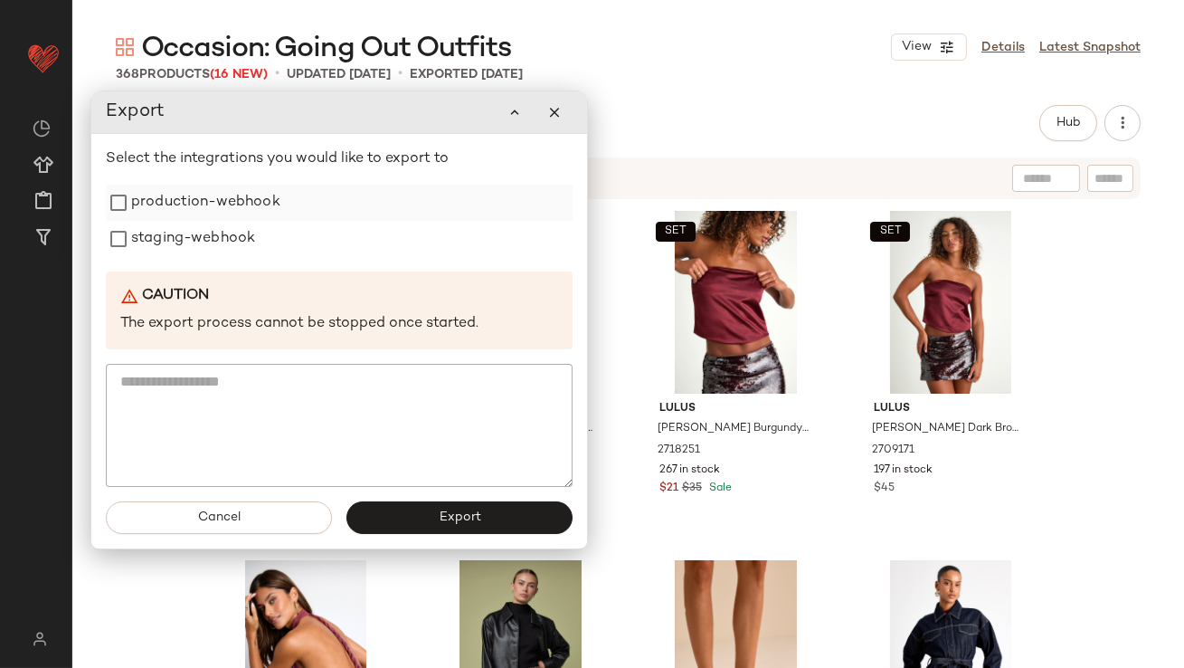
click at [245, 198] on label "production-webhook" at bounding box center [205, 203] width 149 height 36
click at [234, 238] on label "staging-webhook" at bounding box center [193, 239] width 124 height 36
click at [419, 514] on button "Export" at bounding box center [460, 517] width 226 height 33
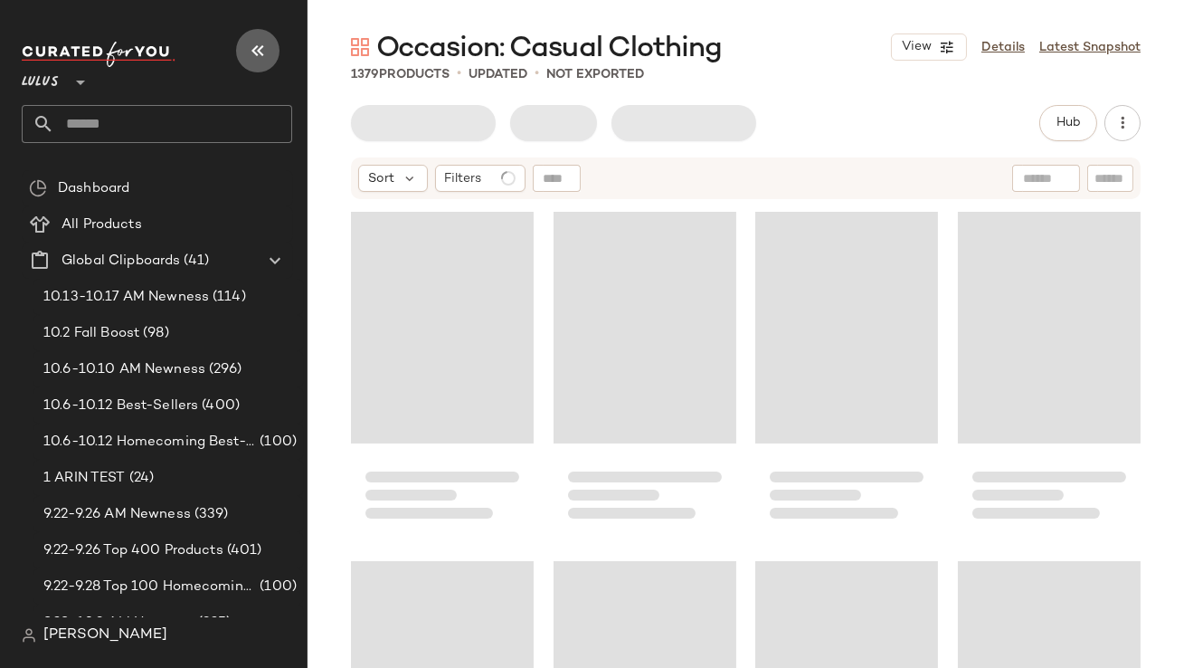
click at [263, 56] on icon "button" at bounding box center [258, 51] width 22 height 22
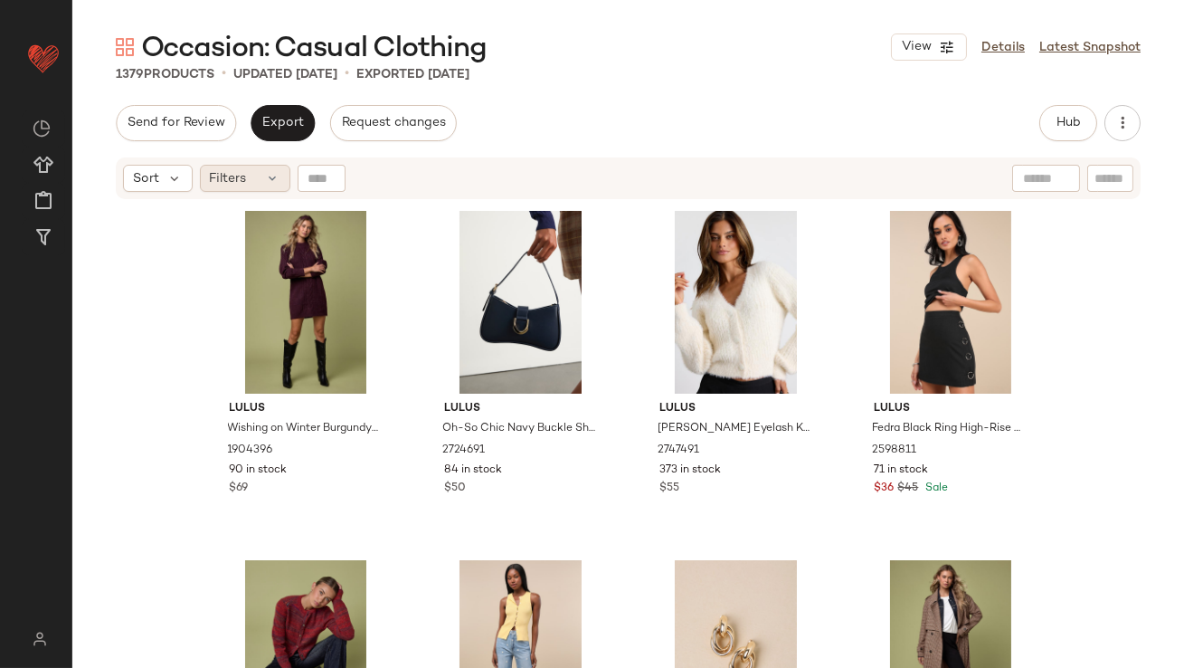
click at [243, 176] on span "Filters" at bounding box center [228, 178] width 37 height 19
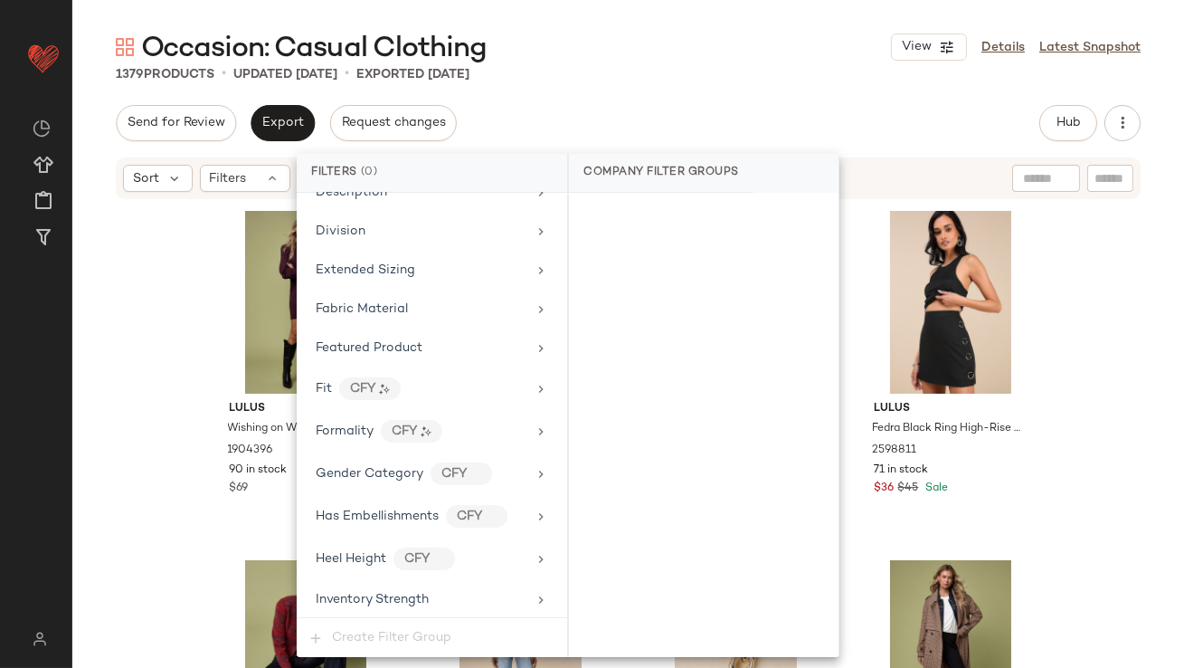
scroll to position [1429, 0]
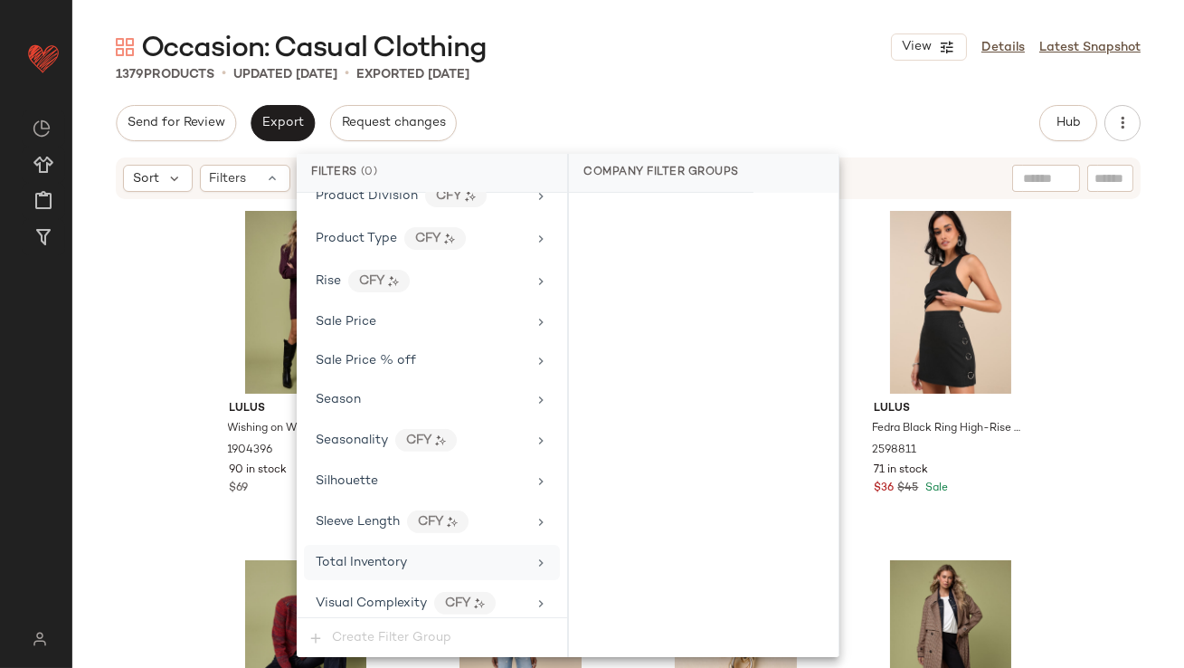
click at [382, 556] on span "Total Inventory" at bounding box center [361, 563] width 91 height 14
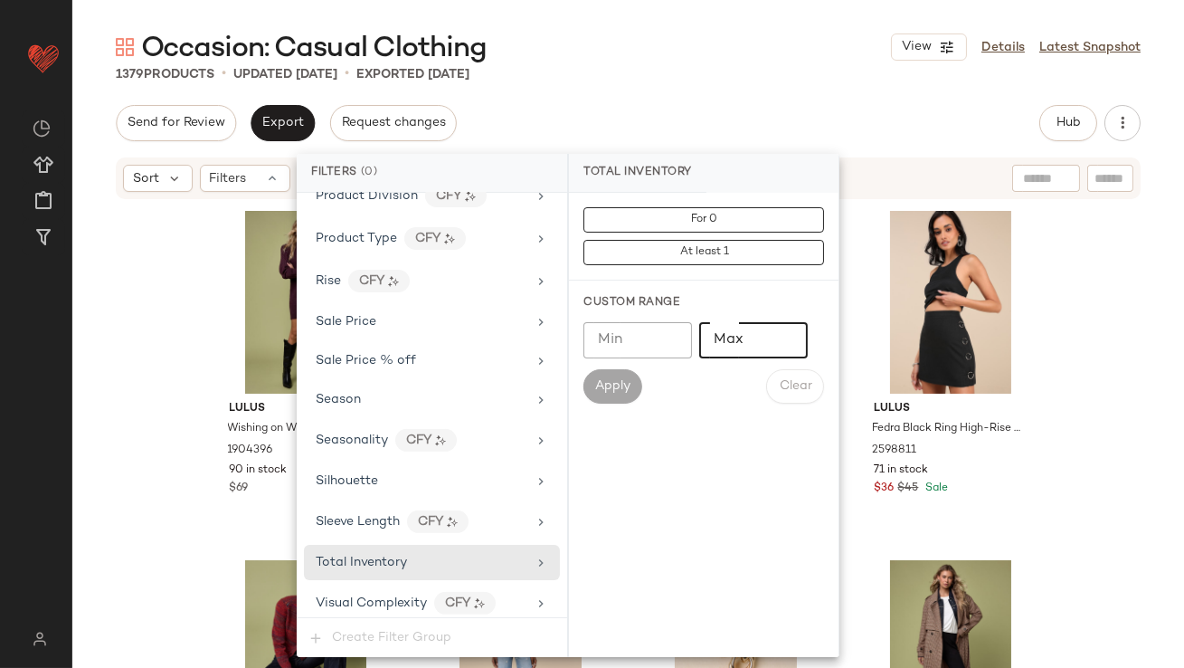
click at [742, 340] on input "Max" at bounding box center [753, 340] width 109 height 36
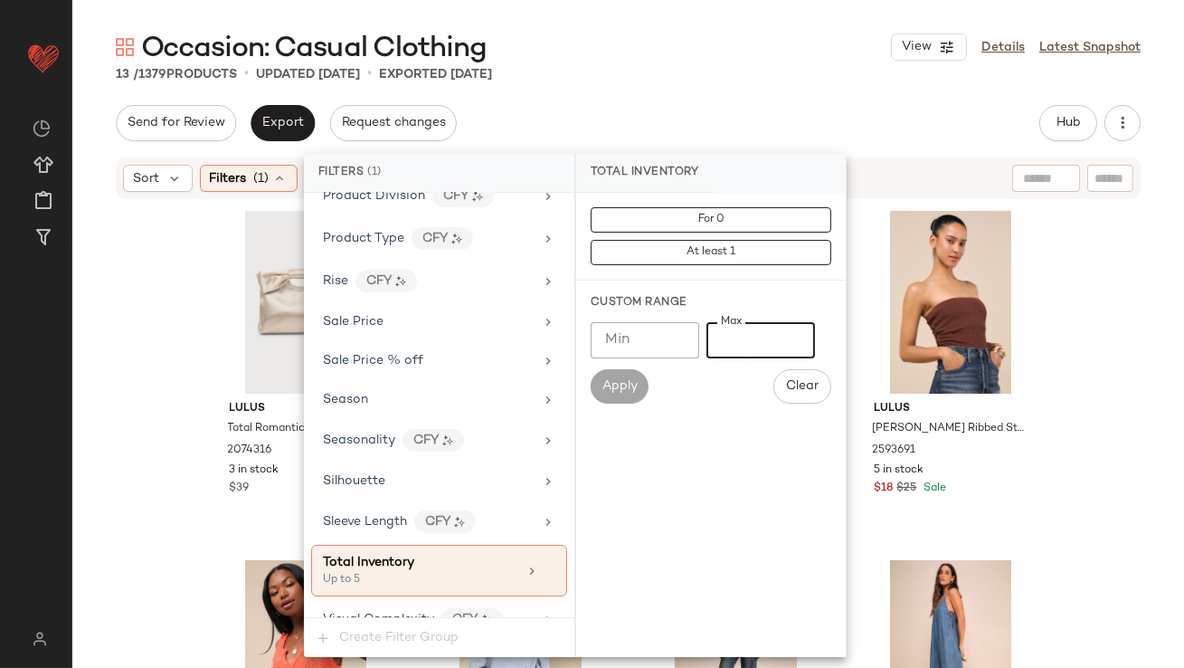
type input "*"
click at [733, 68] on div "13 / 1379 Products • updated [DATE] • Exported [DATE]" at bounding box center [628, 74] width 1112 height 18
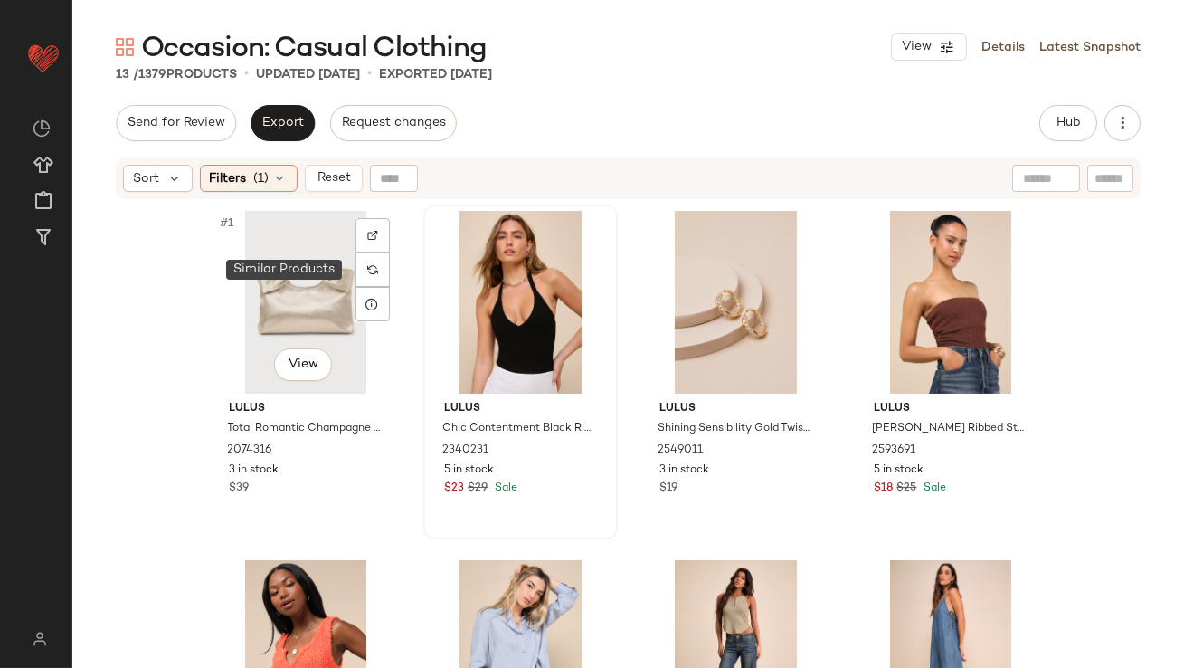
click at [367, 271] on img at bounding box center [372, 269] width 11 height 11
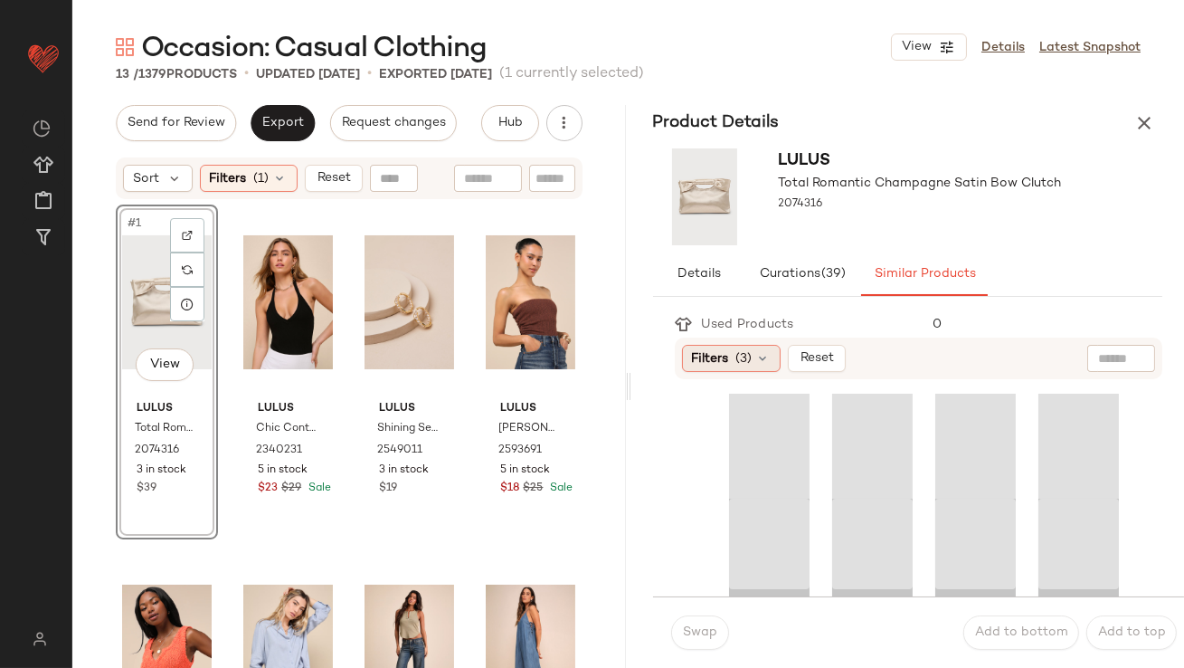
click at [727, 358] on span "Filters" at bounding box center [710, 358] width 37 height 19
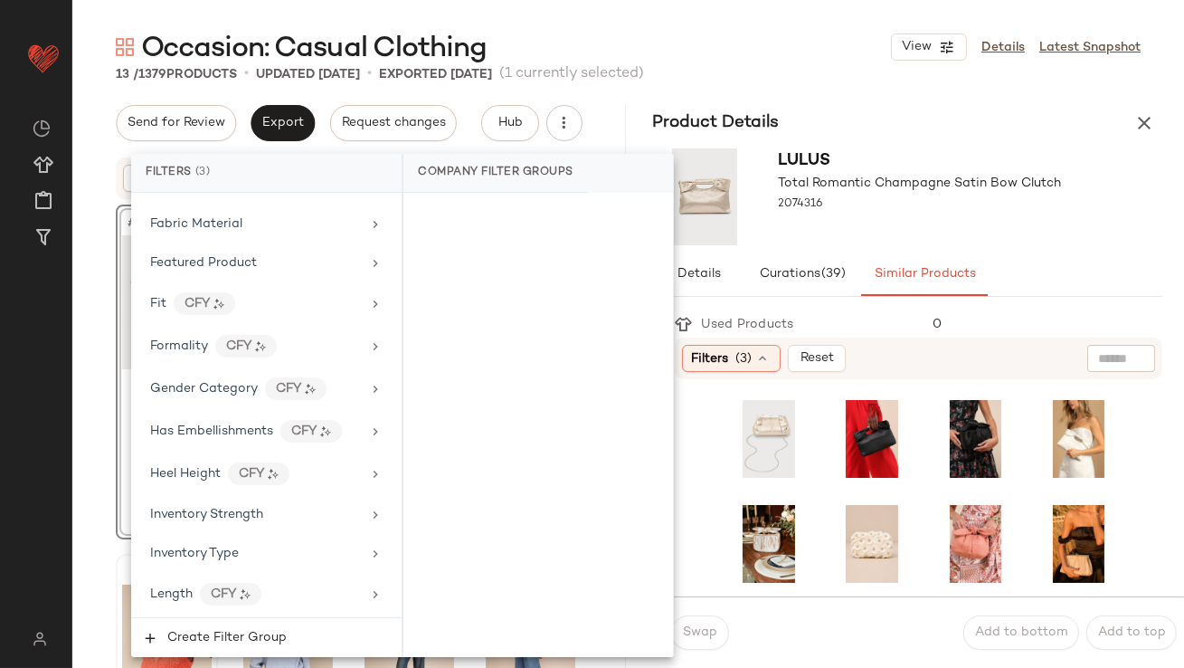
scroll to position [1516, 0]
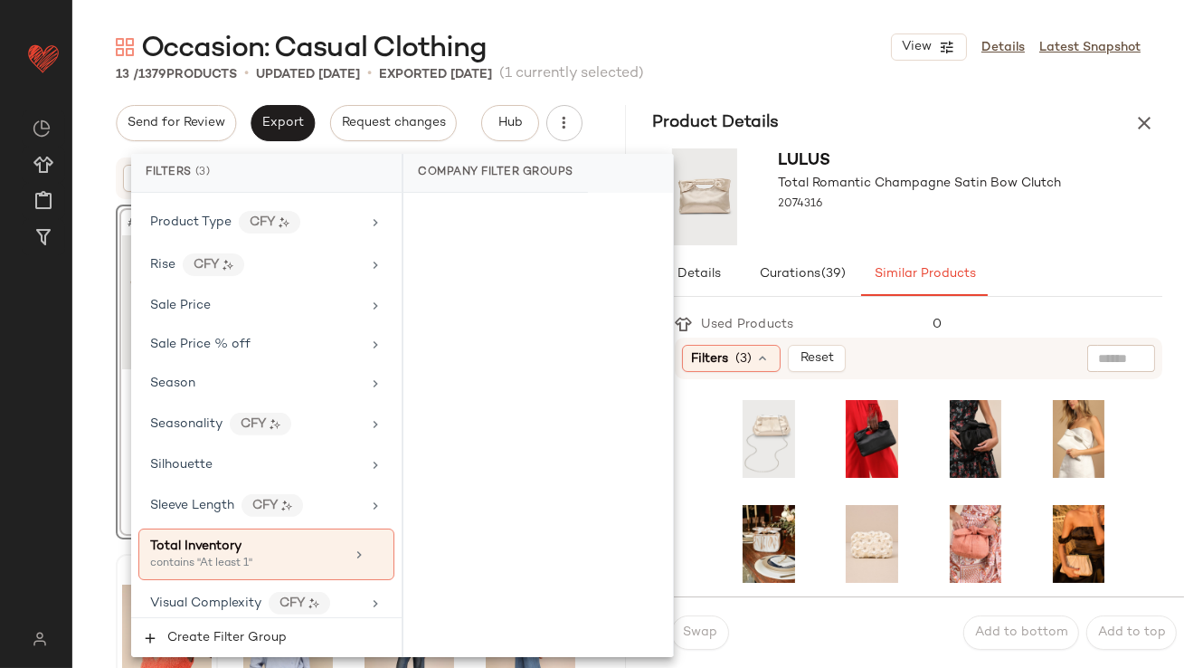
click at [195, 564] on div "Total Inventory contains "At least 1"" at bounding box center [266, 554] width 256 height 52
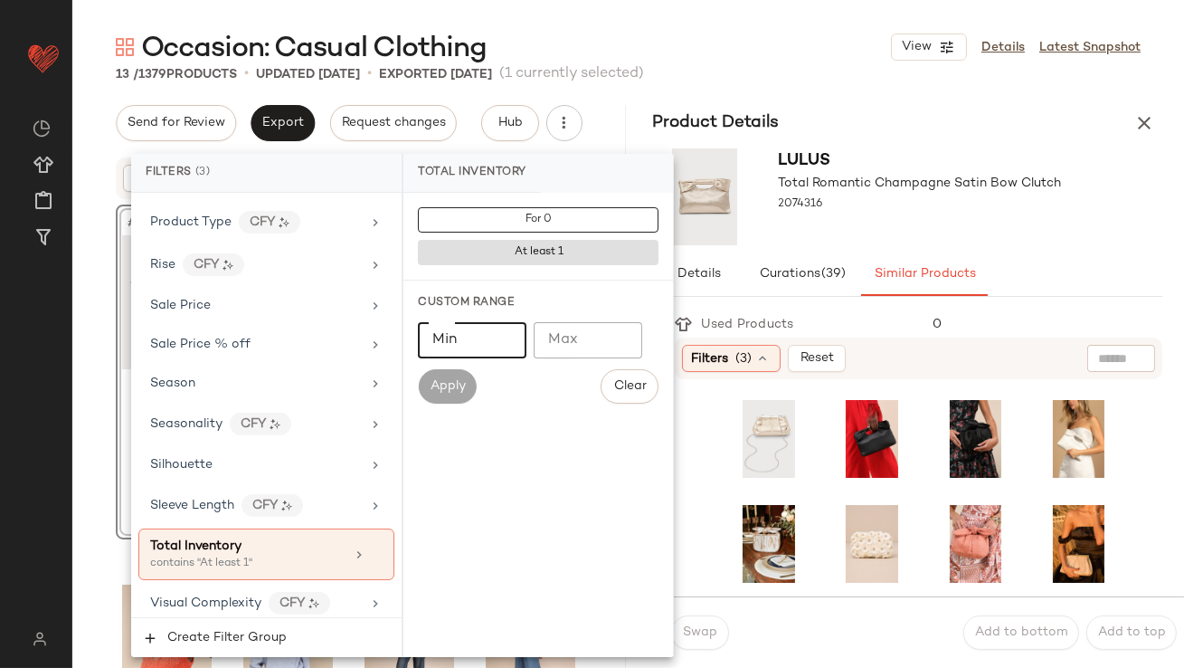
click at [487, 338] on input "Min" at bounding box center [472, 340] width 109 height 36
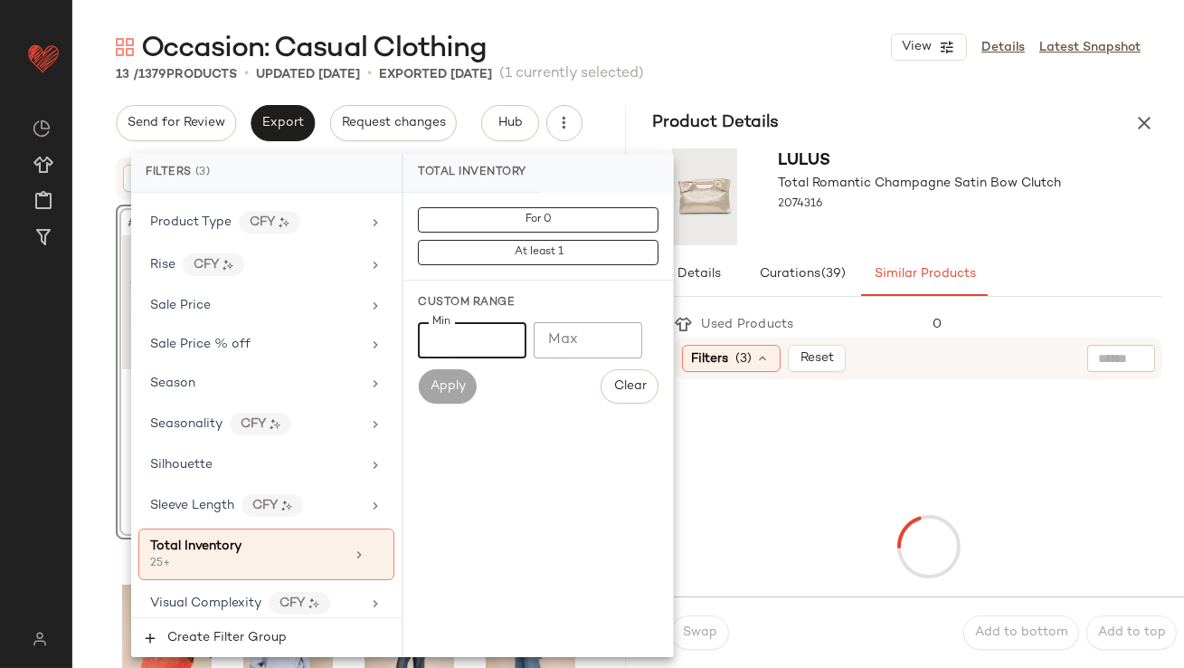
type input "**"
click at [1081, 205] on div "Lulus Total Romantic Champagne Satin Bow Clutch 2074316" at bounding box center [909, 196] width 554 height 111
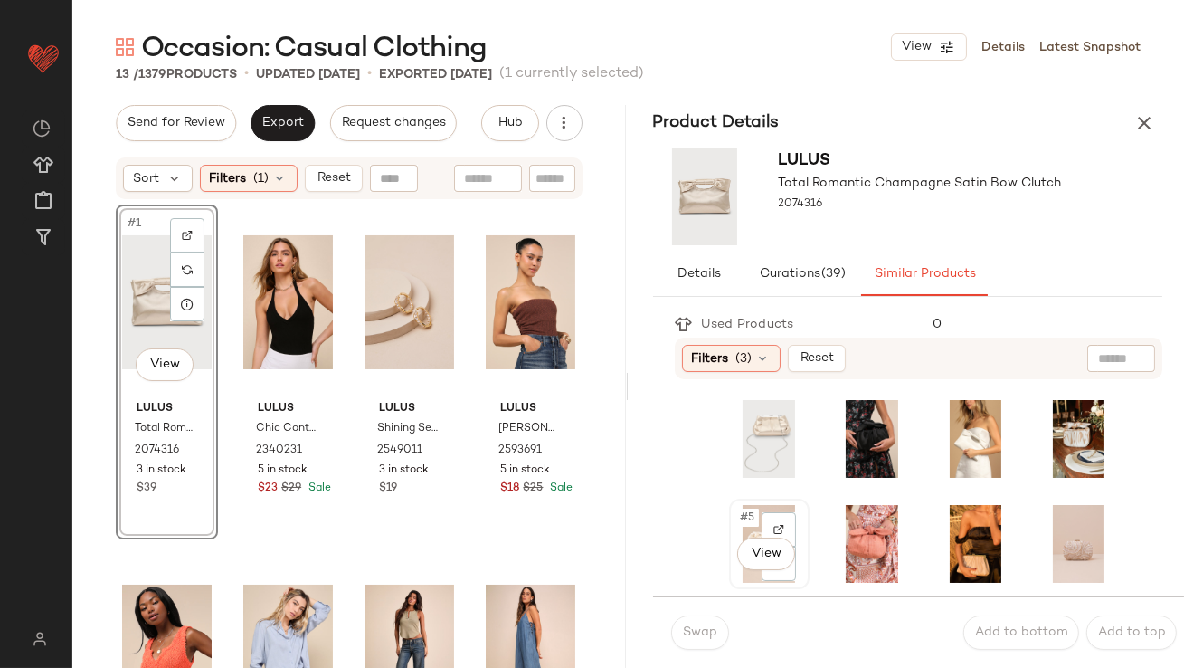
click at [731, 526] on div "#5 View" at bounding box center [769, 543] width 77 height 87
click at [698, 630] on span "Swap" at bounding box center [699, 632] width 35 height 14
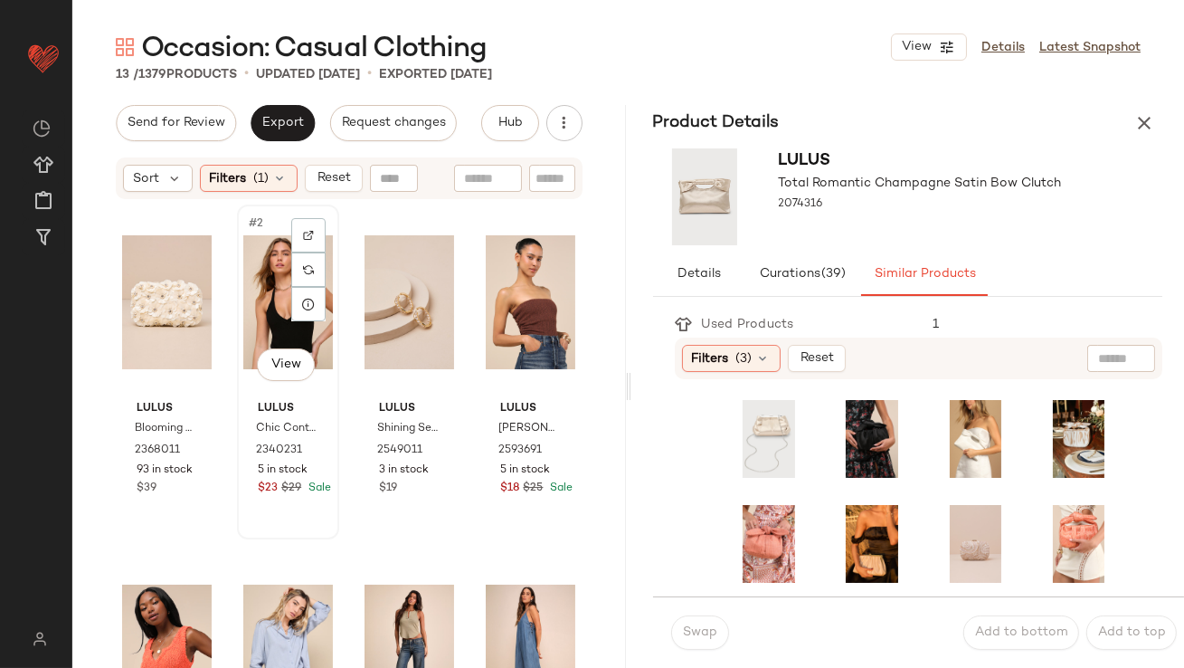
click at [262, 278] on div "#2 View" at bounding box center [288, 302] width 90 height 183
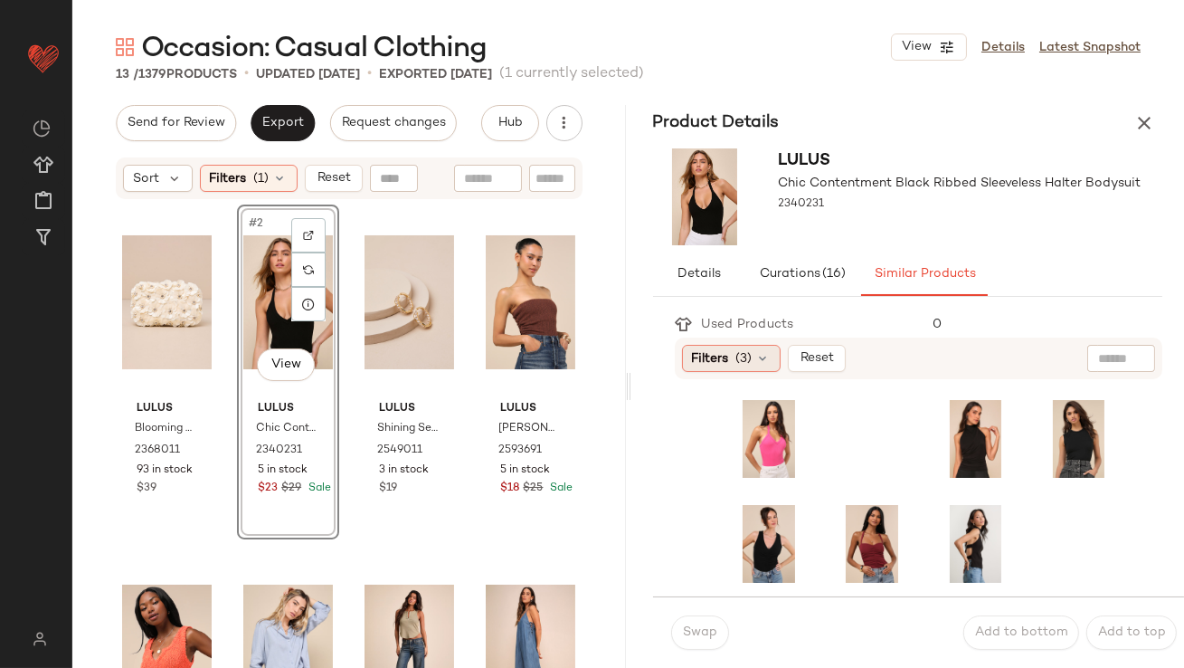
click at [706, 358] on span "Filters" at bounding box center [710, 358] width 37 height 19
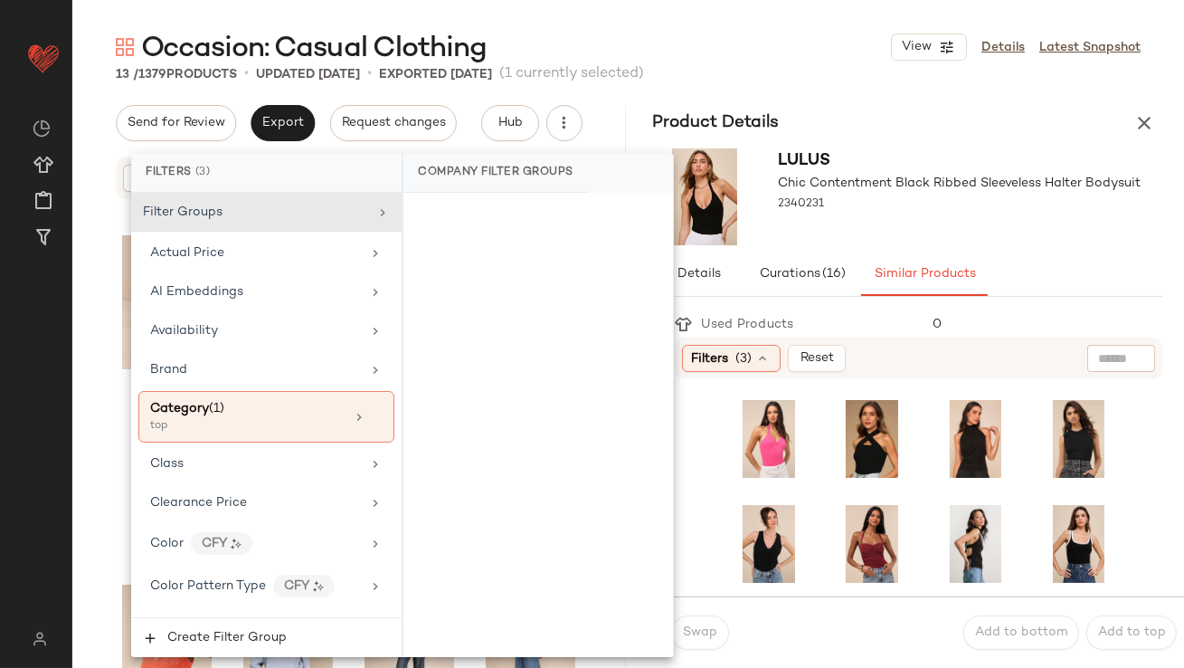
scroll to position [1516, 0]
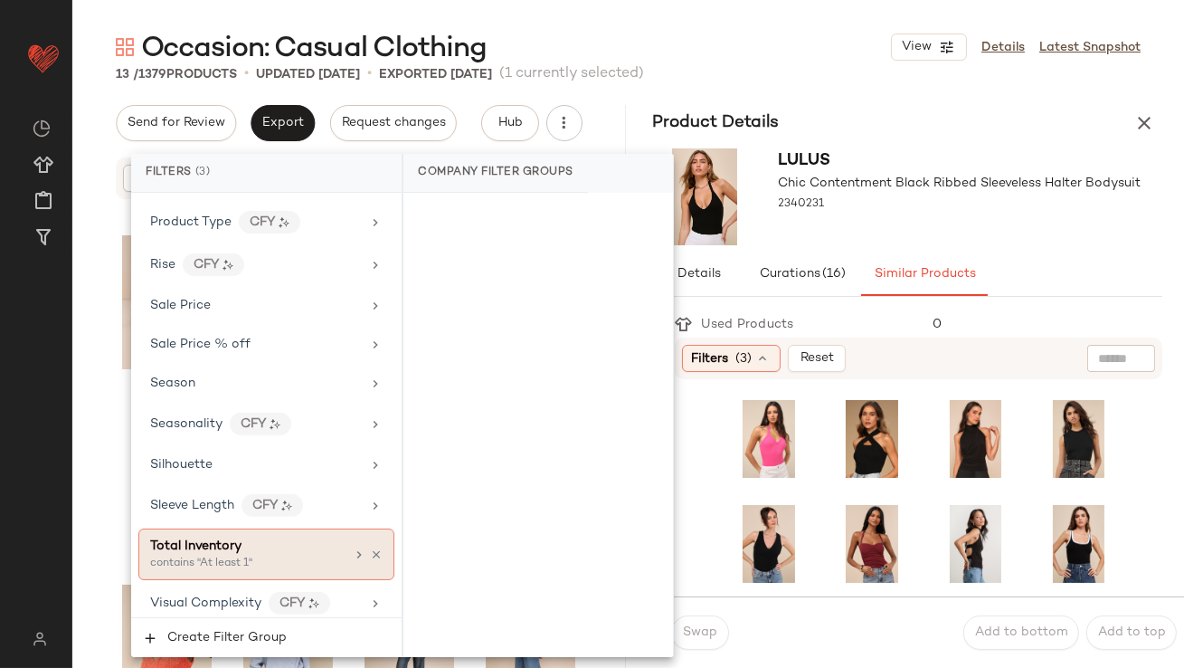
click at [232, 556] on div "contains "At least 1"" at bounding box center [240, 564] width 181 height 16
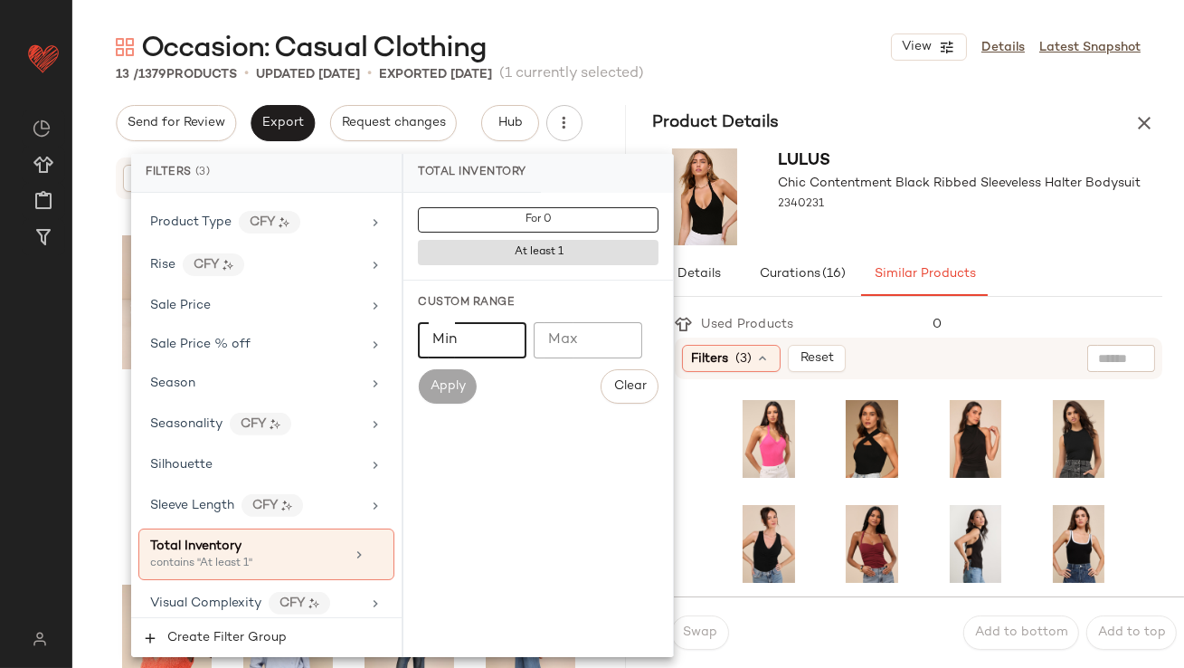
click at [483, 333] on input "Min" at bounding box center [472, 340] width 109 height 36
type input "**"
click at [936, 207] on div "2340231" at bounding box center [960, 204] width 363 height 25
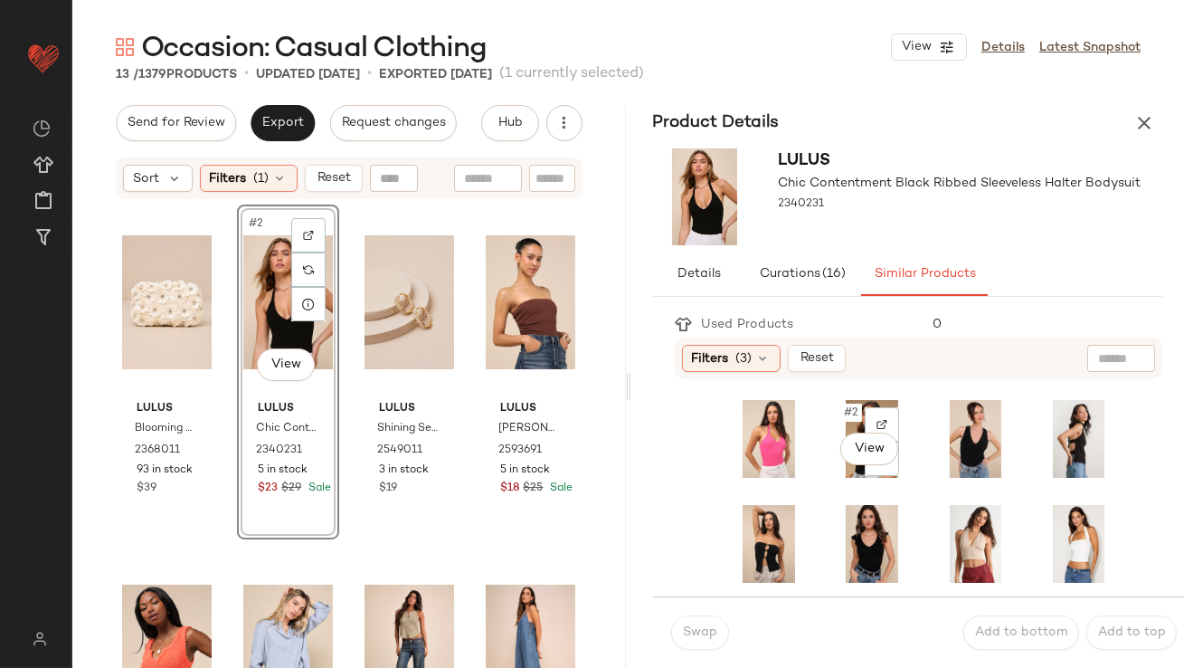
drag, startPoint x: 836, startPoint y: 413, endPoint x: 815, endPoint y: 444, distance: 37.1
click at [842, 414] on span "#2" at bounding box center [852, 413] width 20 height 18
click at [688, 653] on div "Swap Add to bottom Add to top" at bounding box center [919, 631] width 532 height 71
click at [698, 633] on span "Swap" at bounding box center [699, 632] width 35 height 14
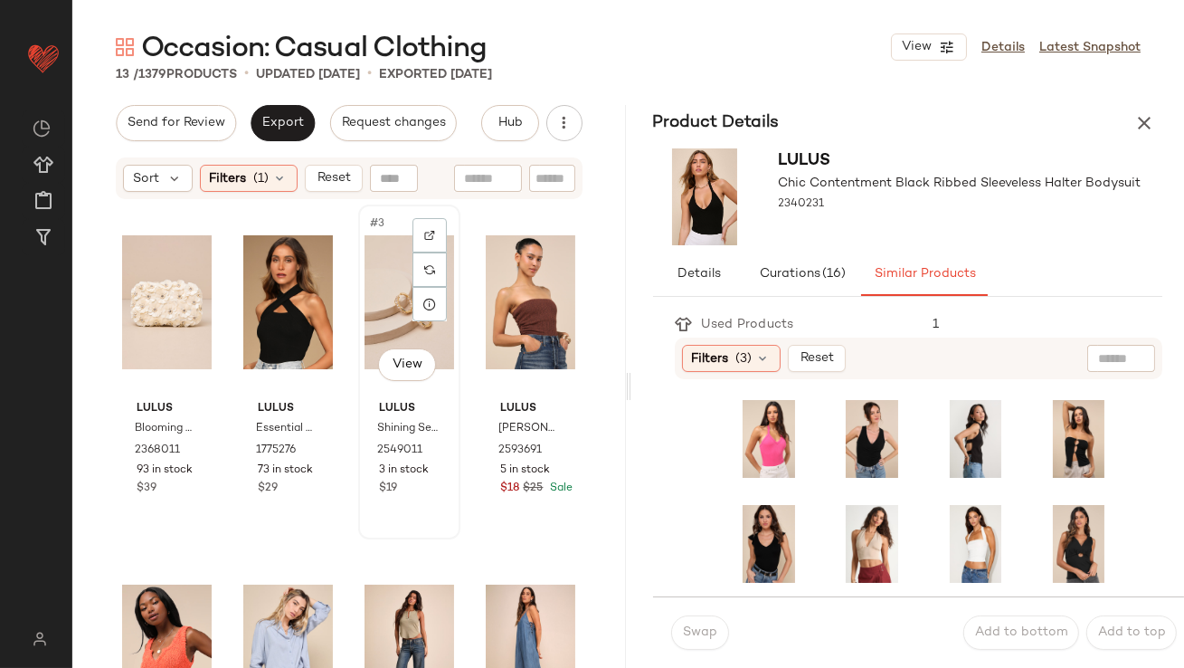
click at [368, 244] on div "#3 View" at bounding box center [410, 302] width 90 height 183
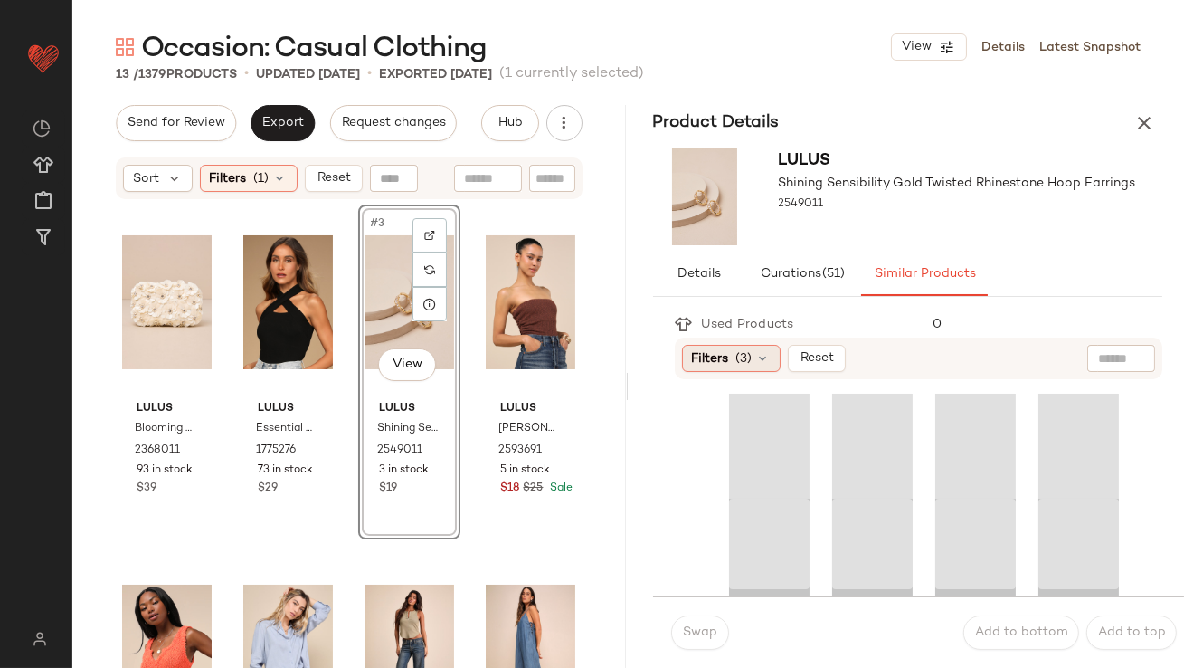
click at [742, 357] on span "(3)" at bounding box center [745, 358] width 16 height 19
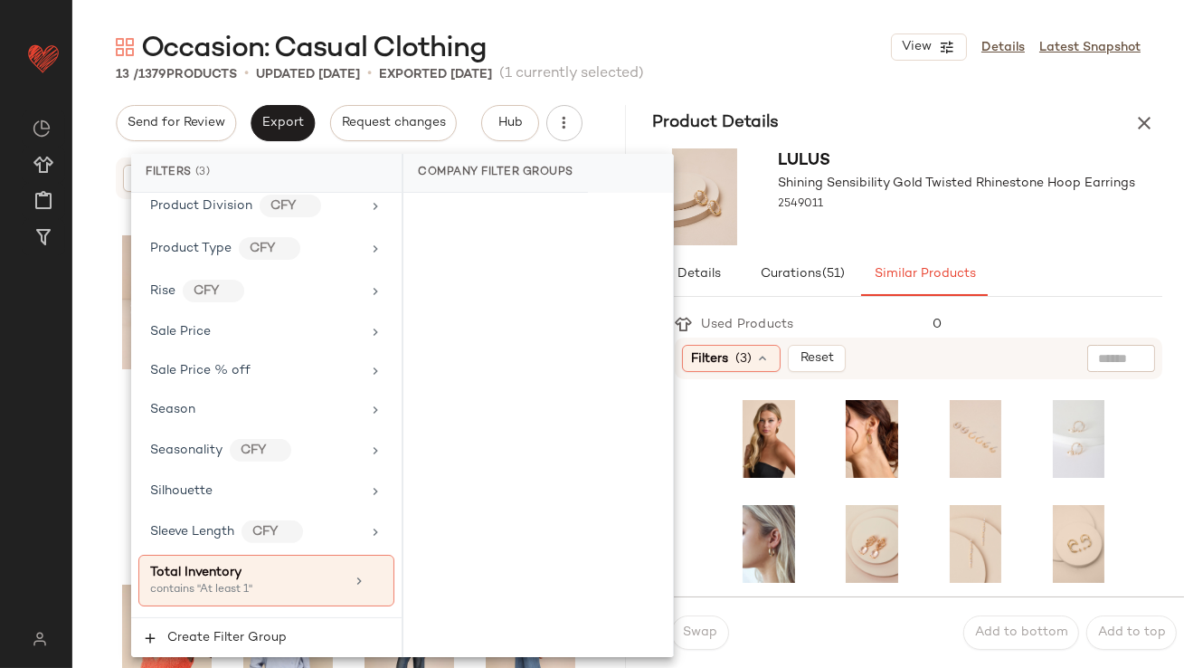
scroll to position [1516, 0]
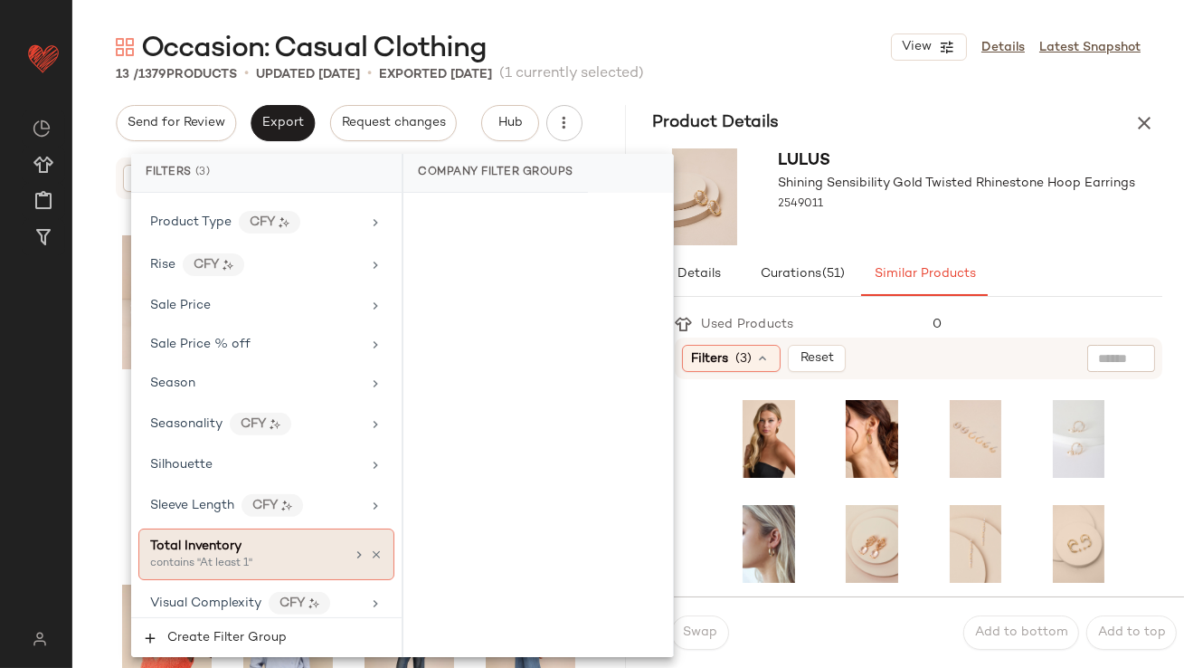
click at [296, 544] on div "Total Inventory" at bounding box center [247, 546] width 195 height 19
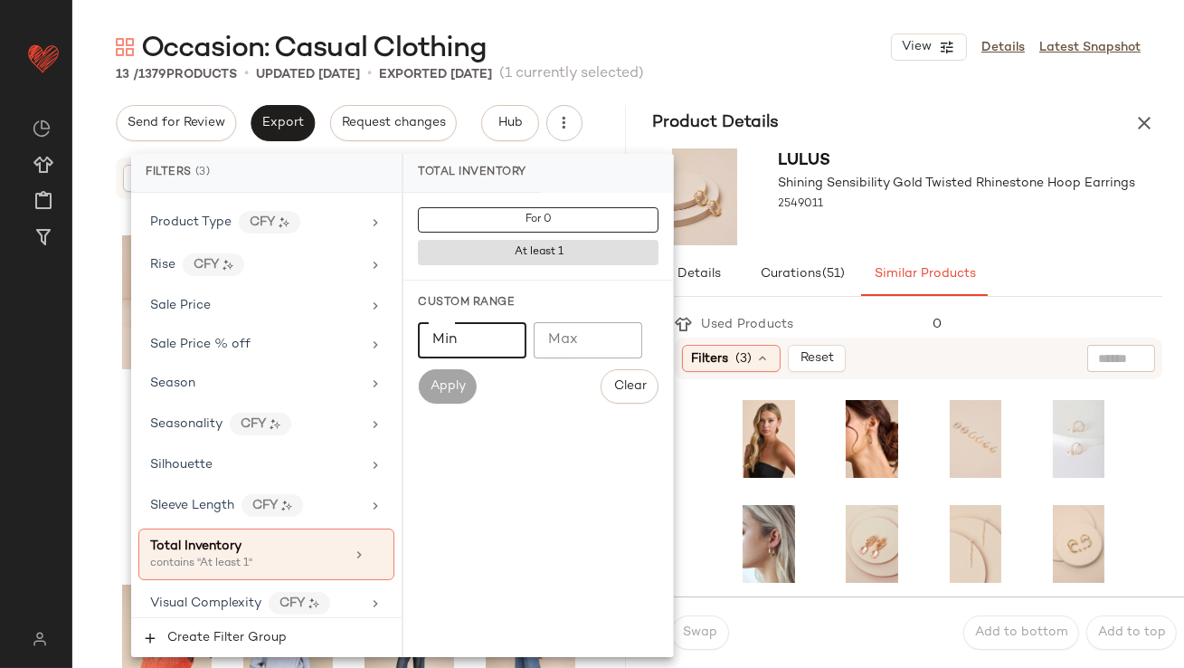
click at [475, 332] on input "Min" at bounding box center [472, 340] width 109 height 36
type input "**"
click at [929, 224] on div at bounding box center [957, 221] width 357 height 14
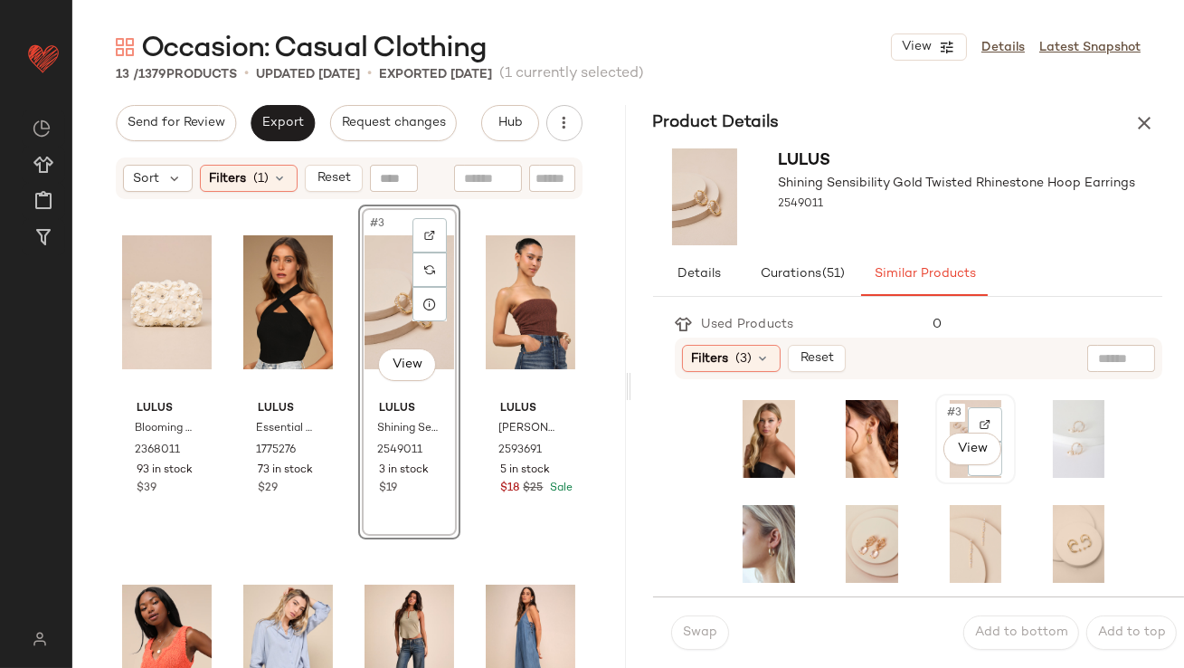
click at [942, 413] on div "#3 View" at bounding box center [976, 439] width 68 height 78
click at [693, 613] on div "Swap Add to bottom Add to top" at bounding box center [919, 631] width 532 height 71
click at [692, 626] on span "Swap" at bounding box center [699, 632] width 35 height 14
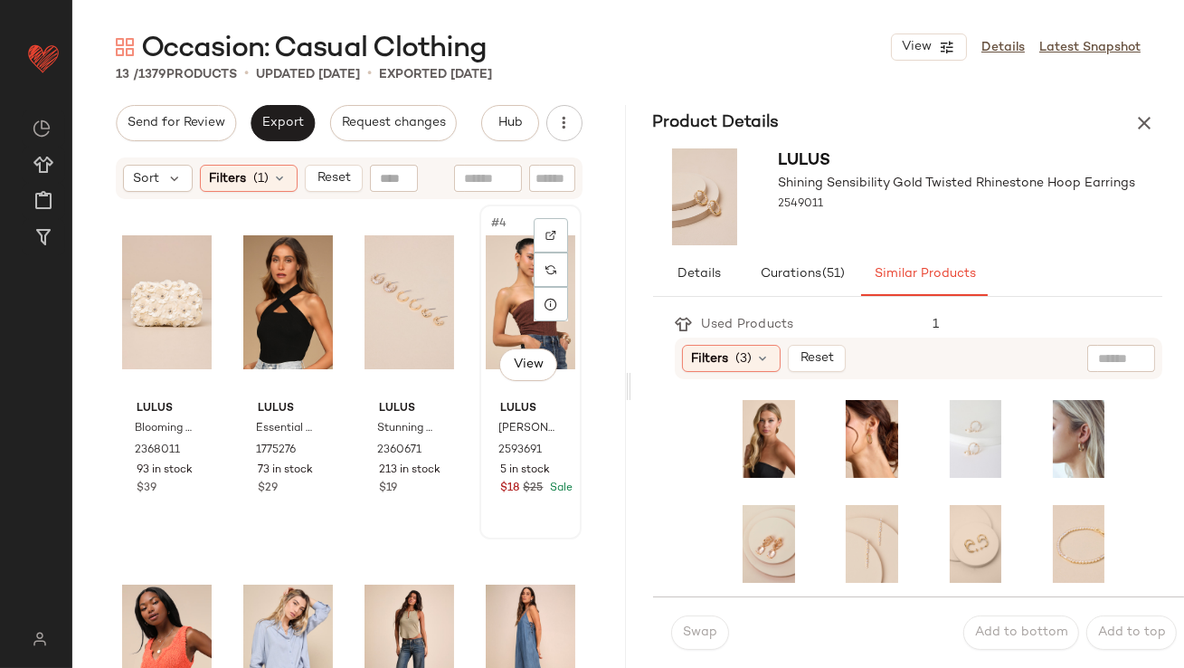
click at [502, 299] on div "#4 View" at bounding box center [531, 302] width 90 height 183
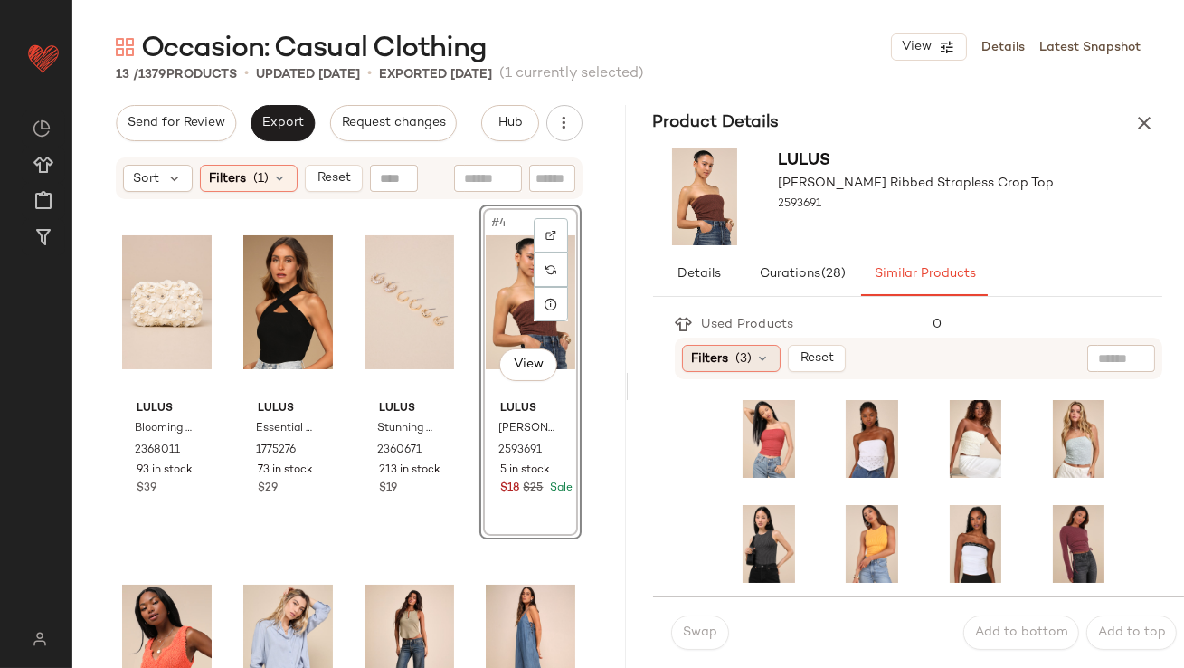
click at [746, 368] on div "Filters (3)" at bounding box center [731, 358] width 99 height 27
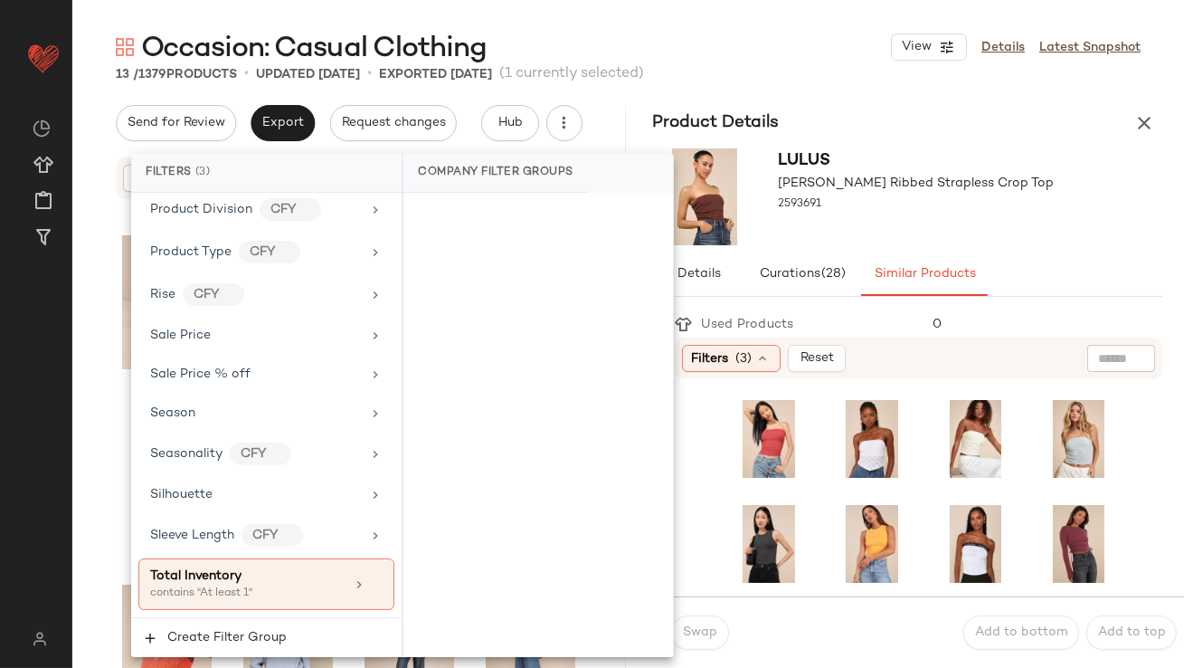
scroll to position [1516, 0]
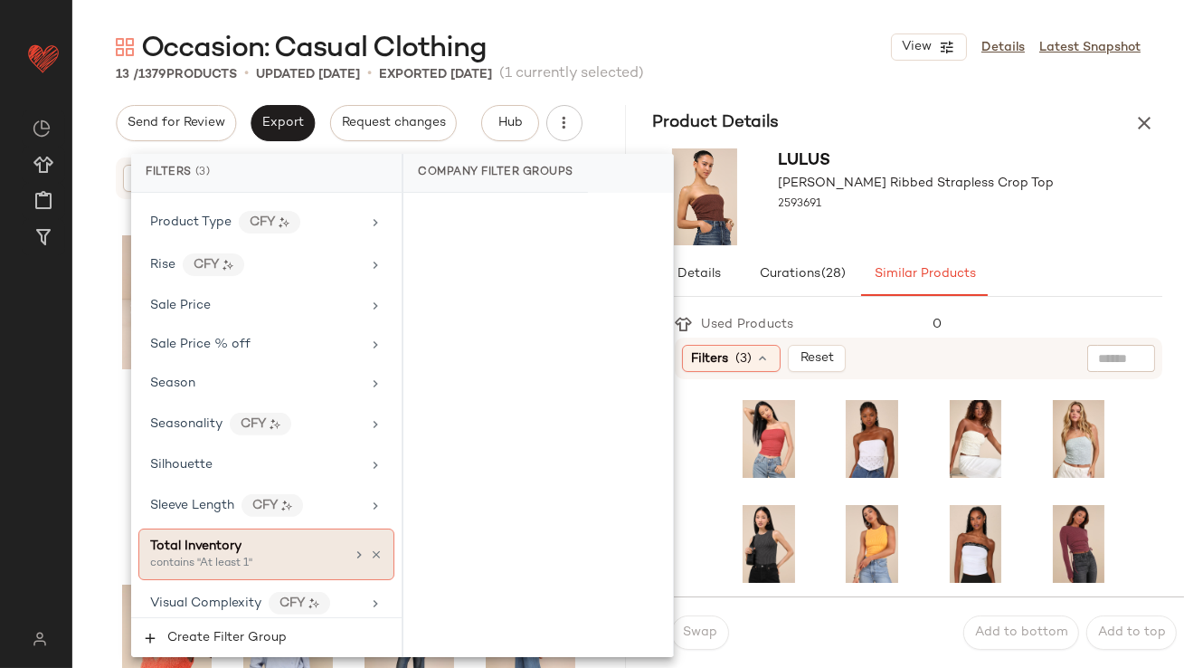
click at [250, 537] on div "Total Inventory" at bounding box center [247, 546] width 195 height 19
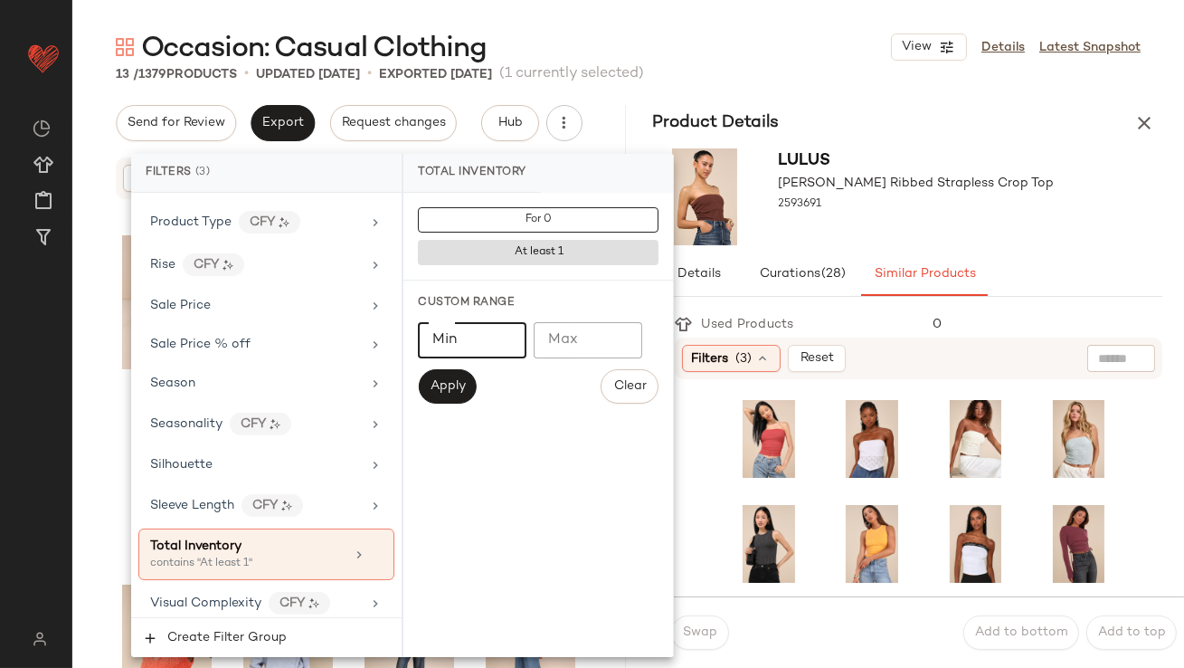
type input "**"
click at [503, 347] on input "**" at bounding box center [472, 340] width 109 height 36
type input "**"
click at [974, 219] on div at bounding box center [917, 221] width 276 height 14
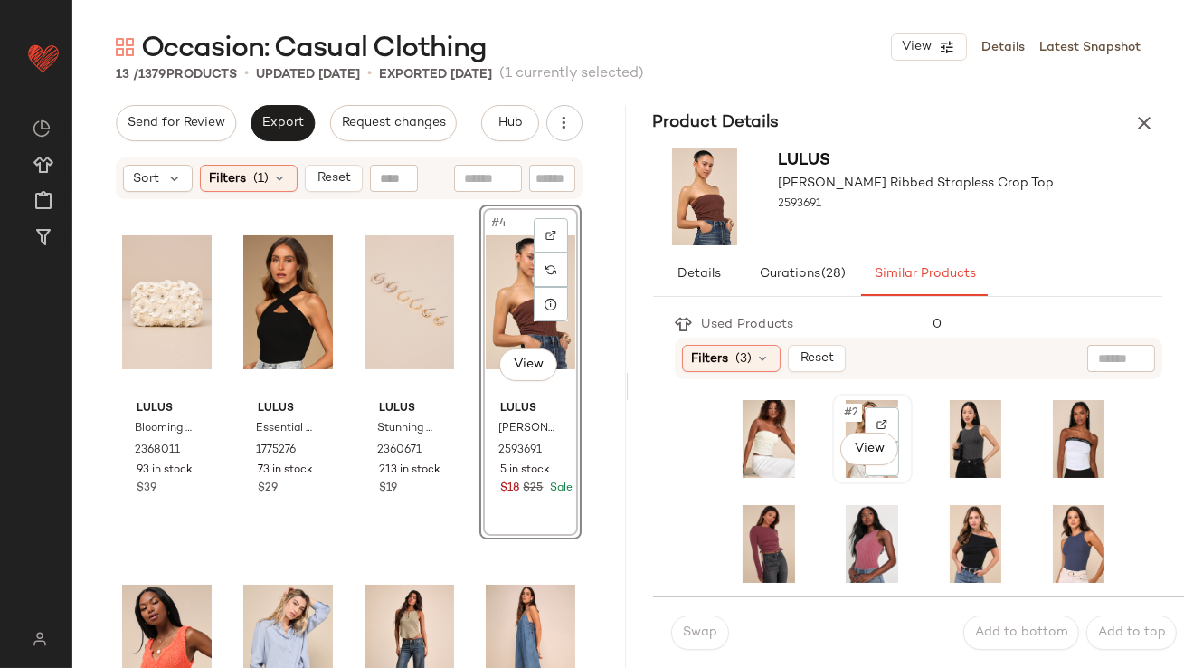
click at [839, 428] on div "#2 View" at bounding box center [873, 439] width 68 height 78
click at [709, 637] on span "Swap" at bounding box center [699, 632] width 35 height 14
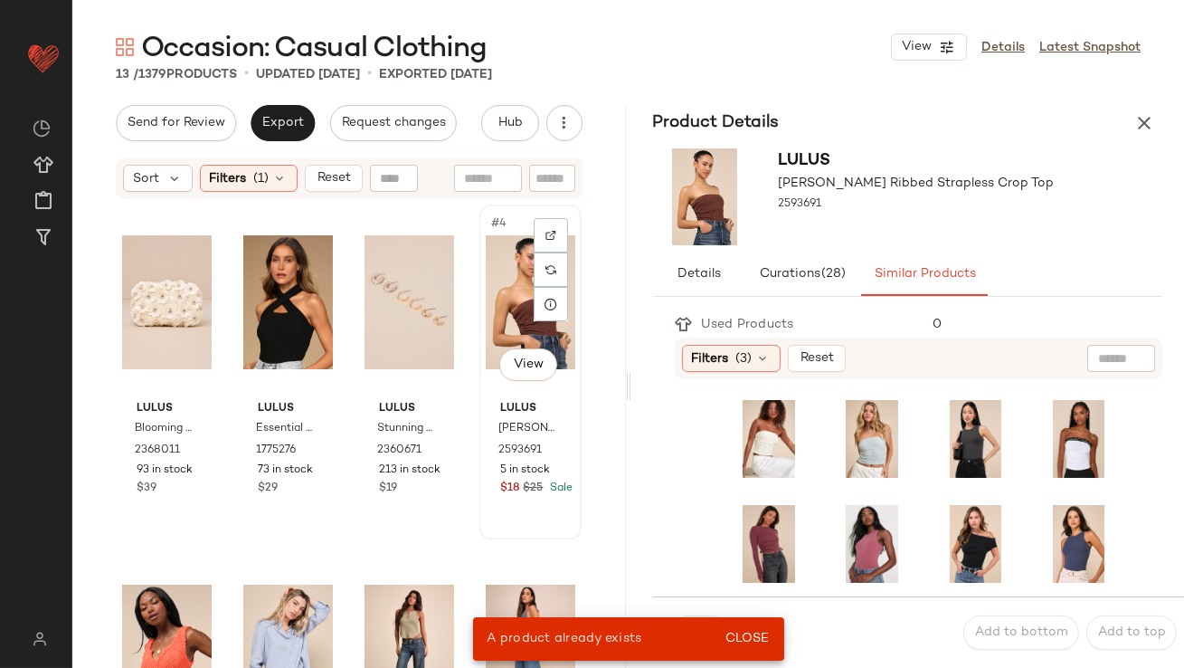
click at [499, 266] on div "#4 View" at bounding box center [531, 302] width 90 height 183
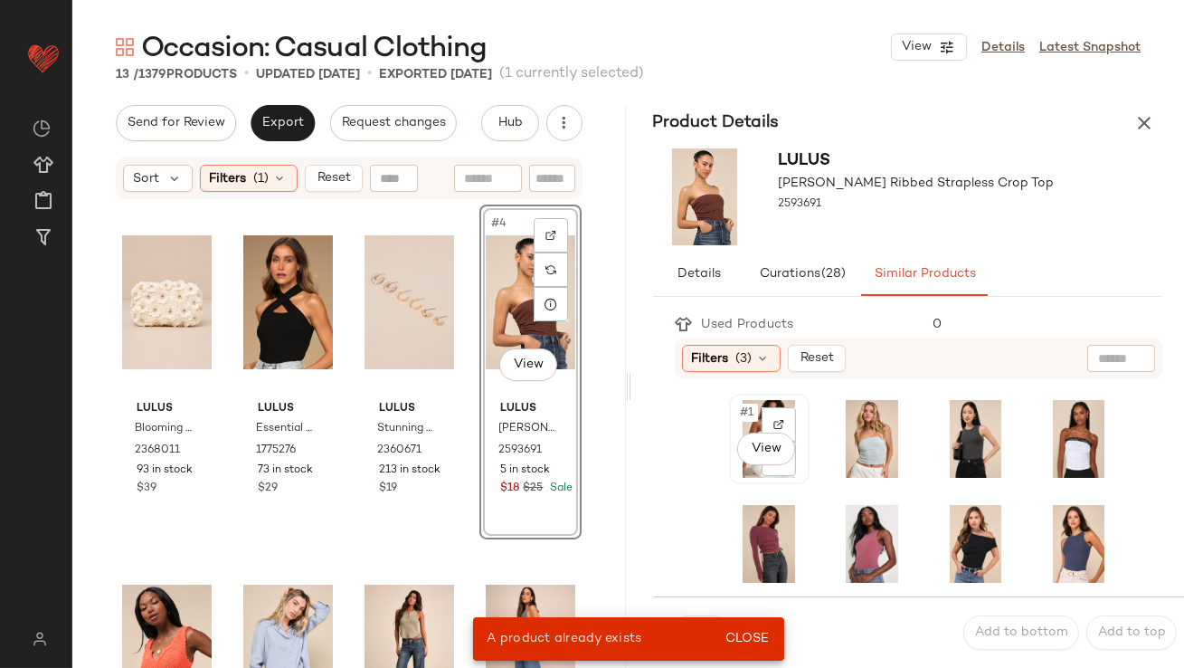
click at [748, 422] on div "#1 View" at bounding box center [770, 439] width 68 height 78
click at [746, 636] on span "Close" at bounding box center [747, 639] width 44 height 14
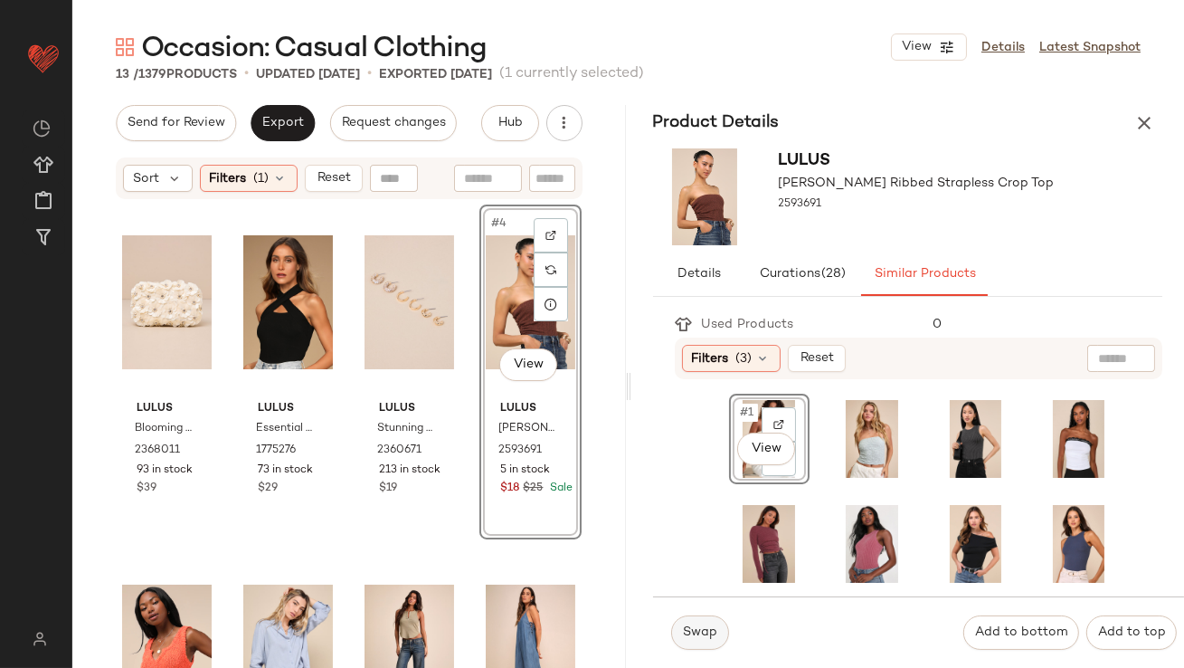
click at [680, 633] on button "Swap" at bounding box center [700, 632] width 58 height 34
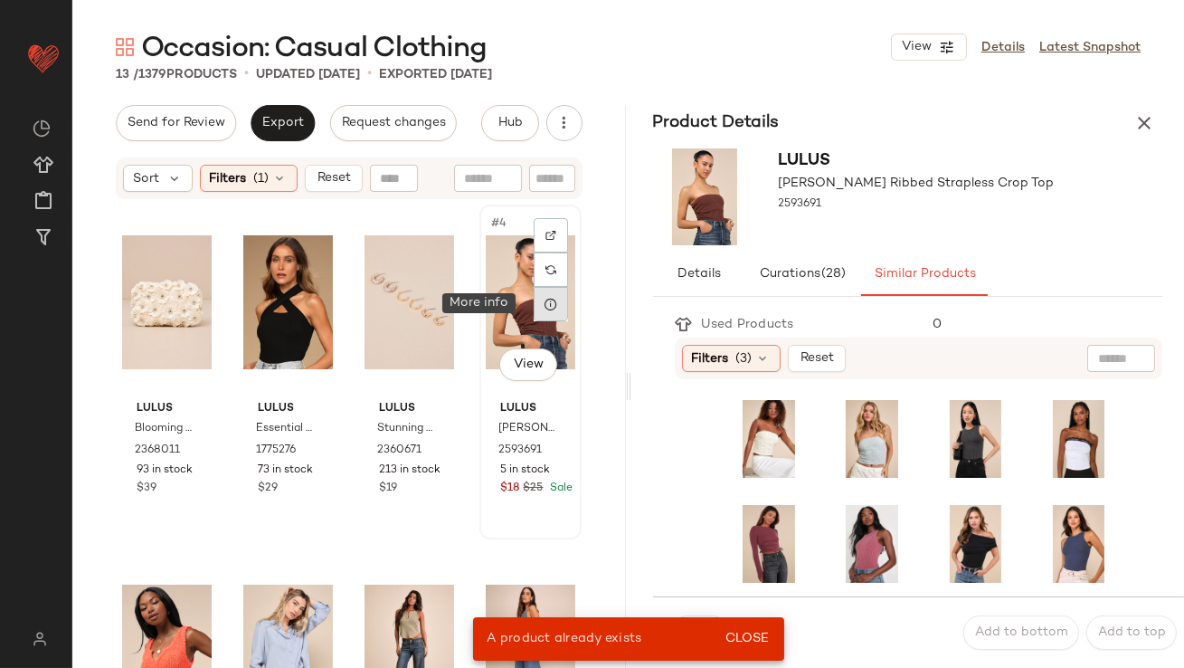
click at [534, 296] on div at bounding box center [551, 304] width 34 height 34
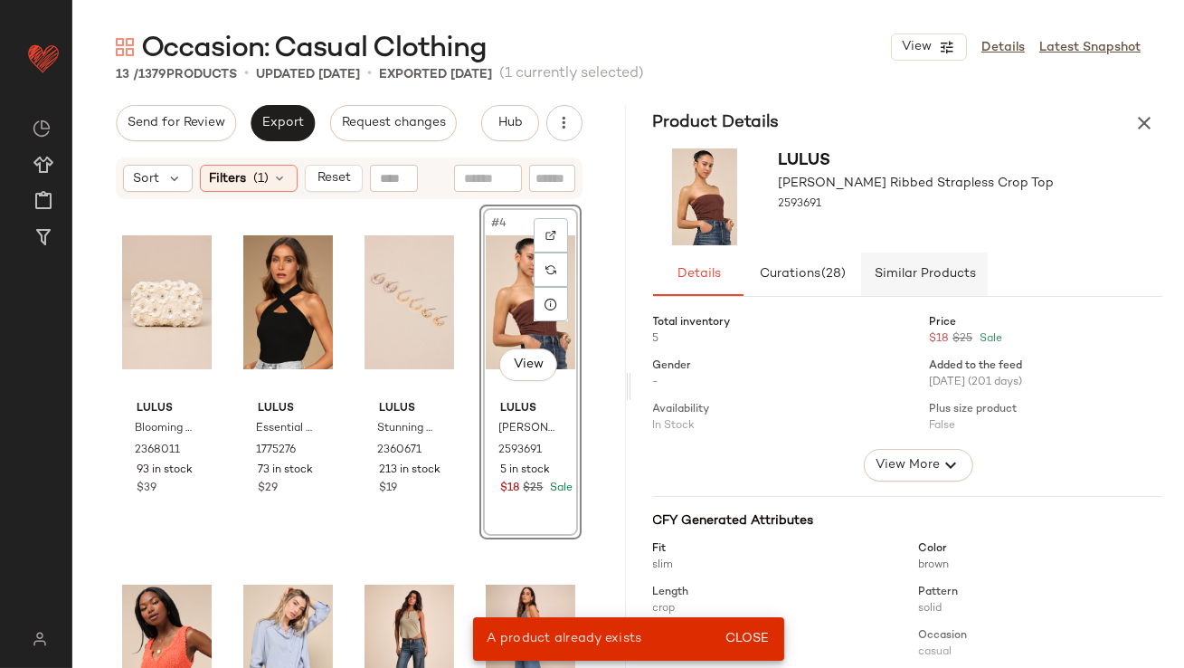
click at [898, 283] on button "Similar Products" at bounding box center [924, 273] width 127 height 43
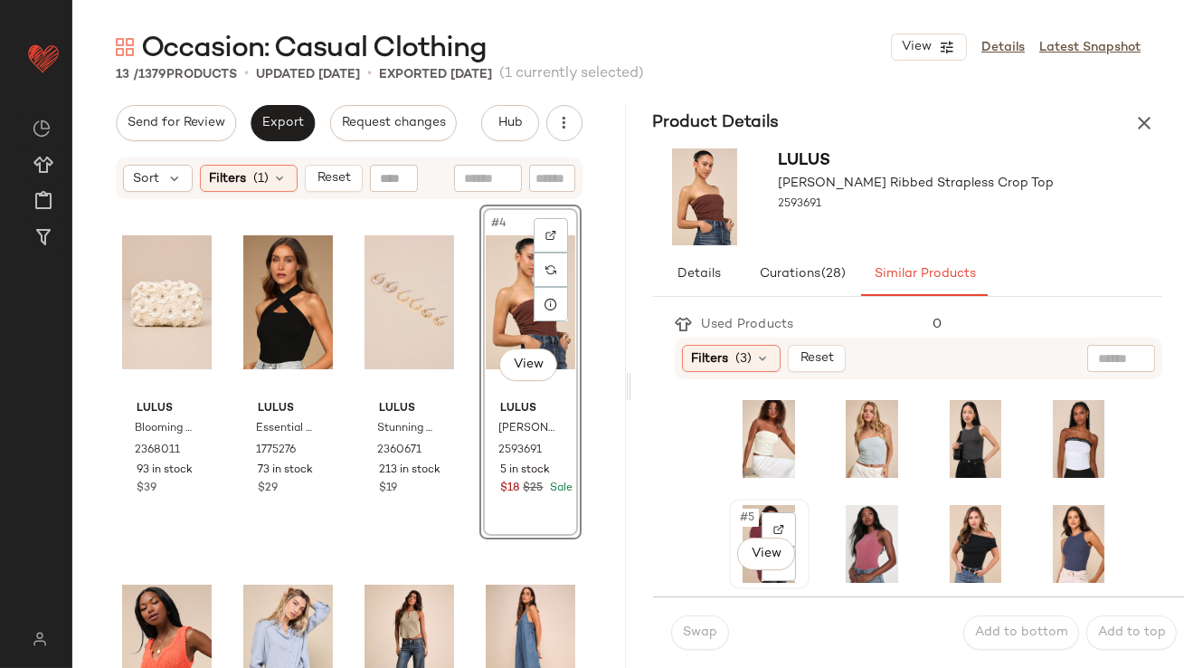
click at [753, 509] on span "#5" at bounding box center [749, 518] width 20 height 18
click at [692, 634] on span "Swap" at bounding box center [699, 632] width 35 height 14
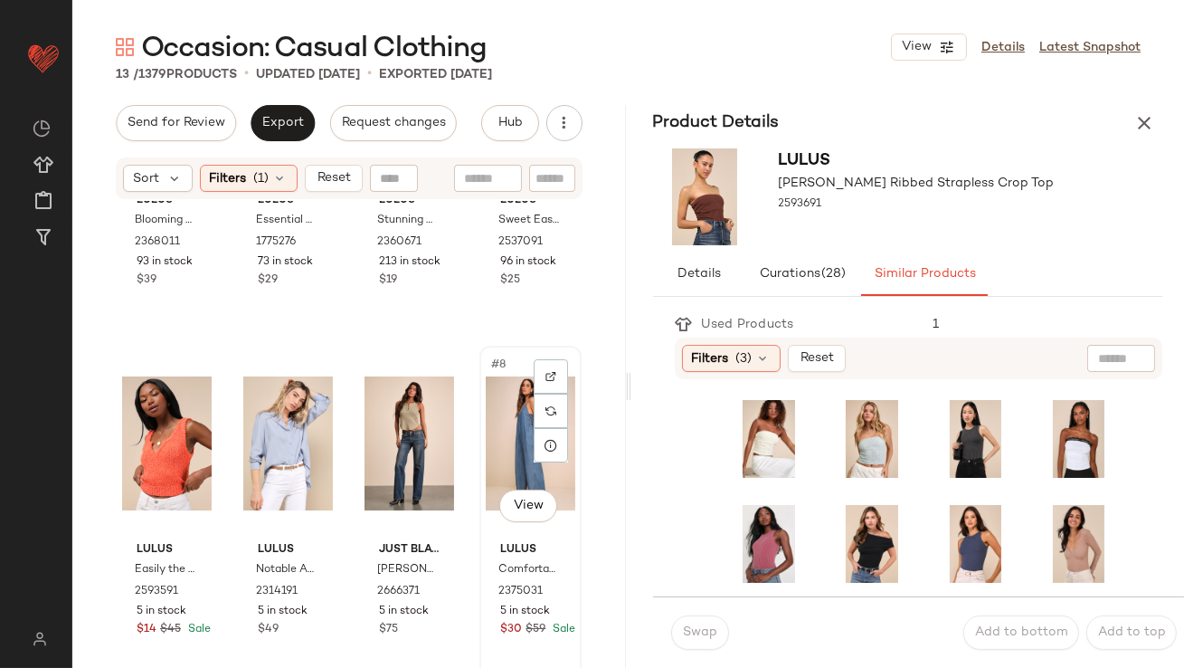
scroll to position [353, 0]
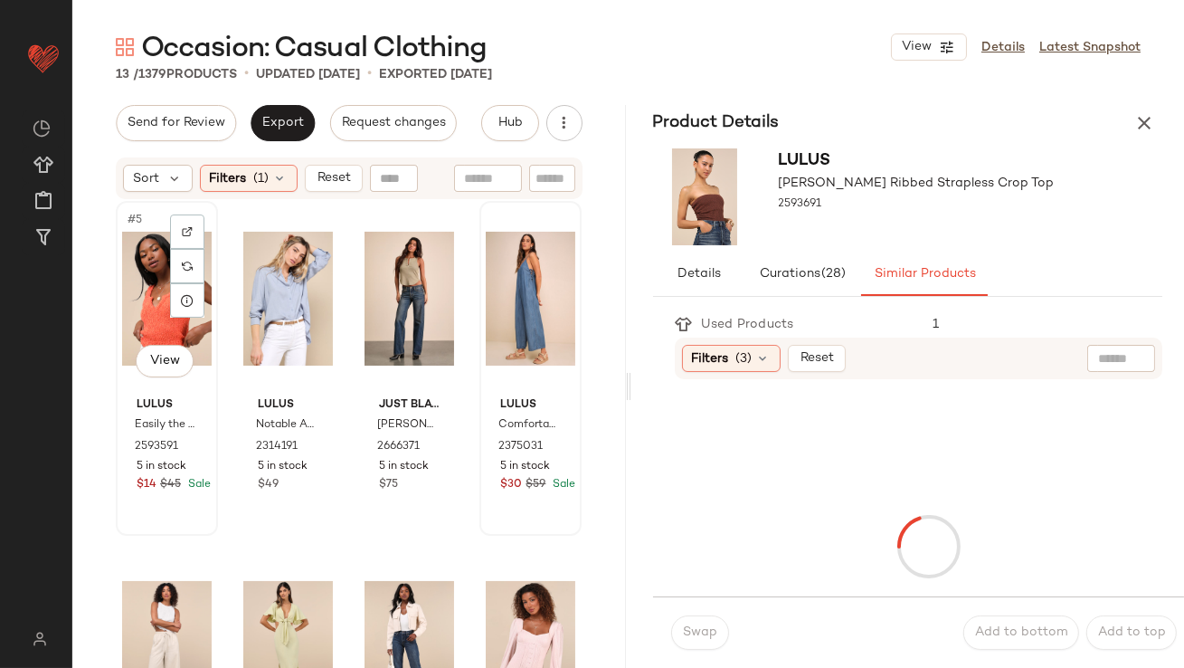
click at [138, 302] on div "#5 View" at bounding box center [167, 298] width 90 height 183
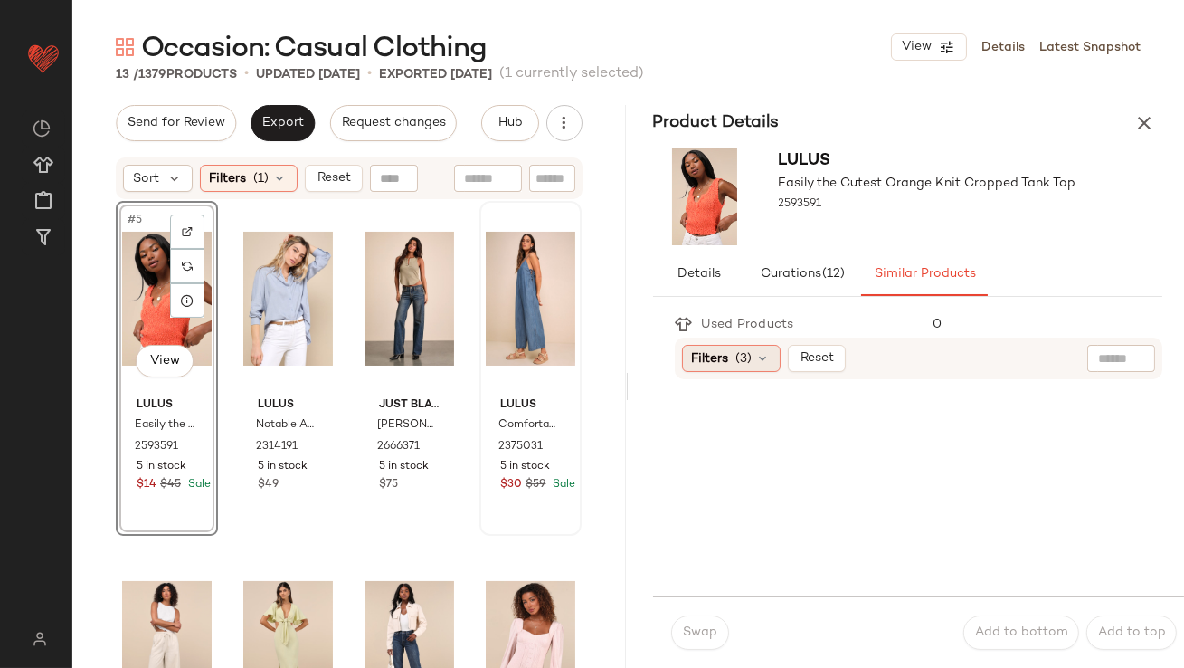
click at [724, 357] on span "Filters" at bounding box center [710, 358] width 37 height 19
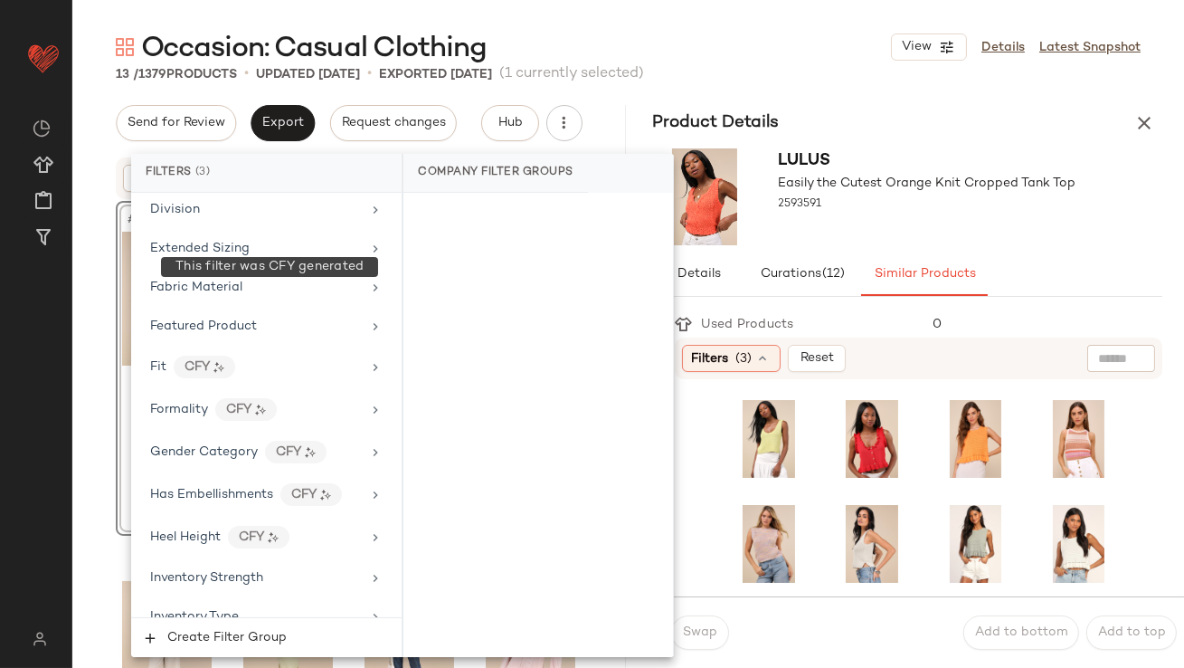
scroll to position [1516, 0]
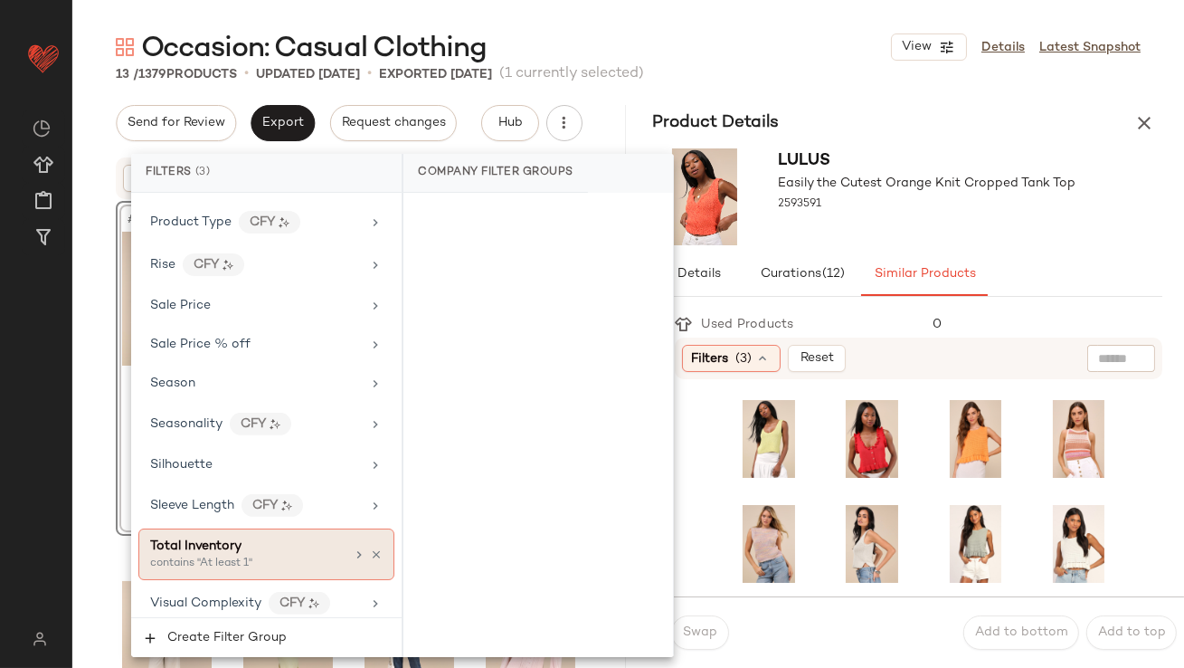
click at [242, 556] on div "contains "At least 1"" at bounding box center [240, 564] width 181 height 16
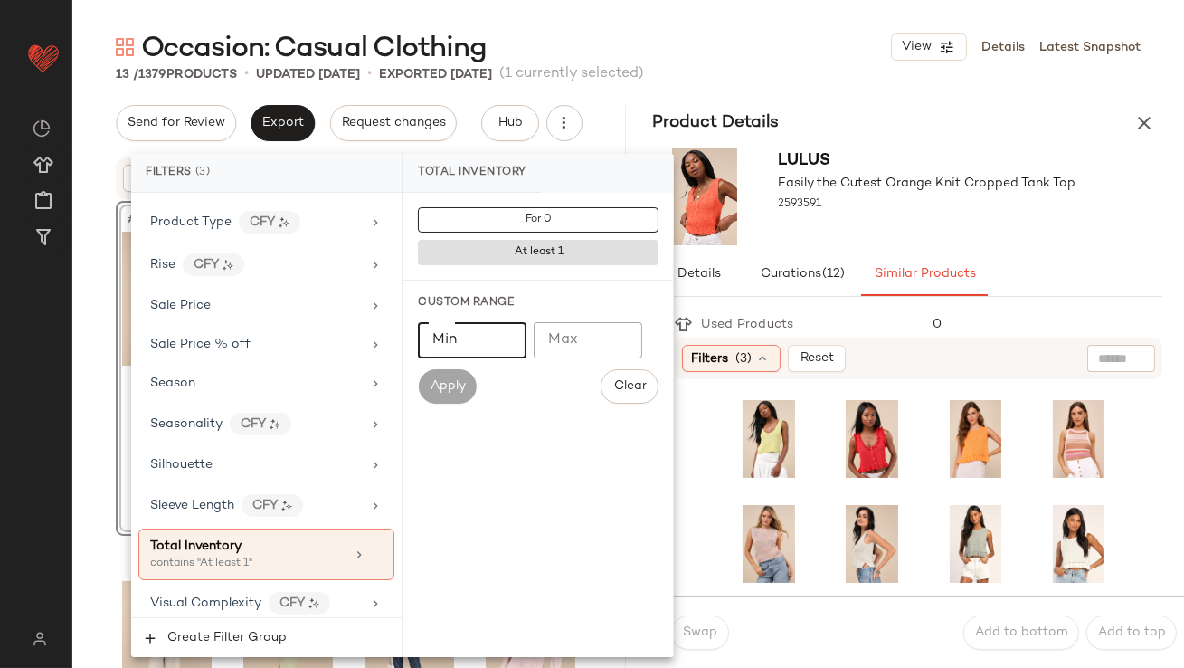
click at [468, 331] on input "Min" at bounding box center [472, 340] width 109 height 36
type input "**"
click at [889, 205] on div "2593591" at bounding box center [928, 204] width 298 height 25
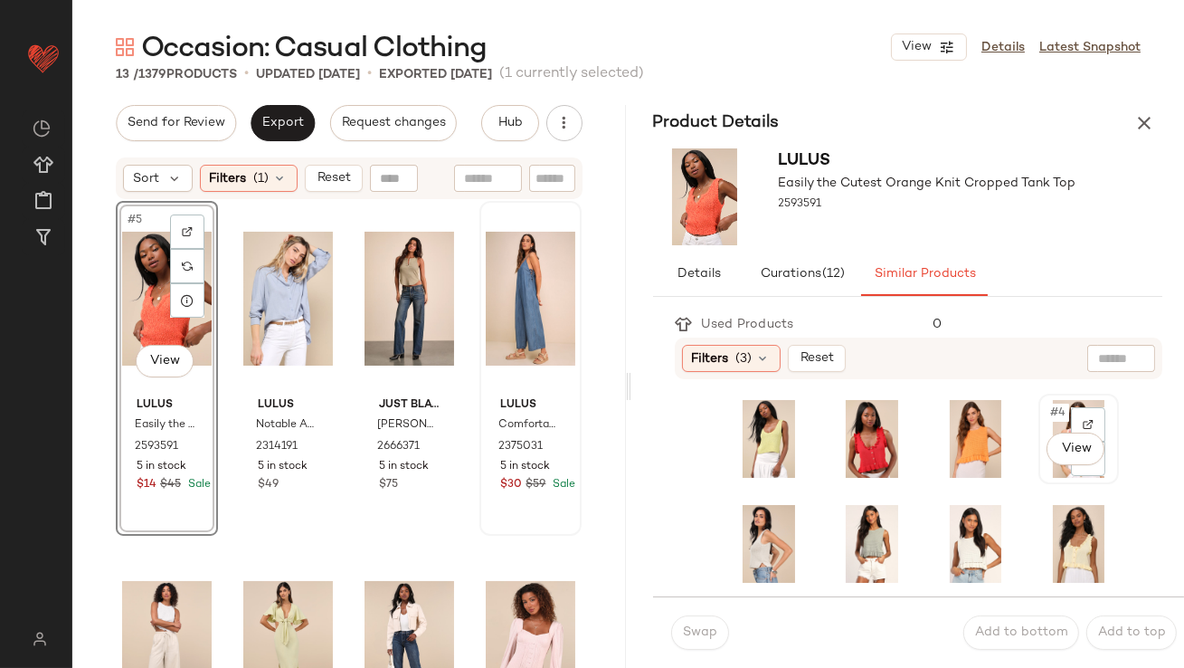
click at [1045, 424] on div "#4 View" at bounding box center [1079, 439] width 68 height 78
click at [691, 637] on span "Swap" at bounding box center [699, 632] width 35 height 14
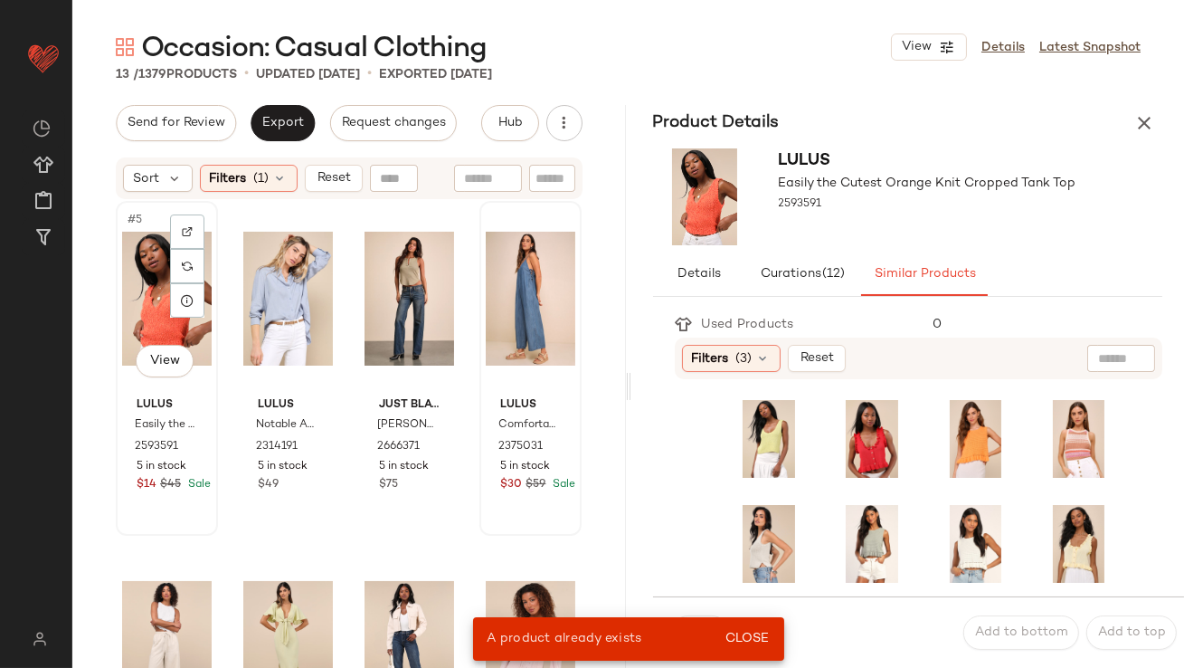
click at [136, 325] on div "#5 View" at bounding box center [167, 298] width 90 height 183
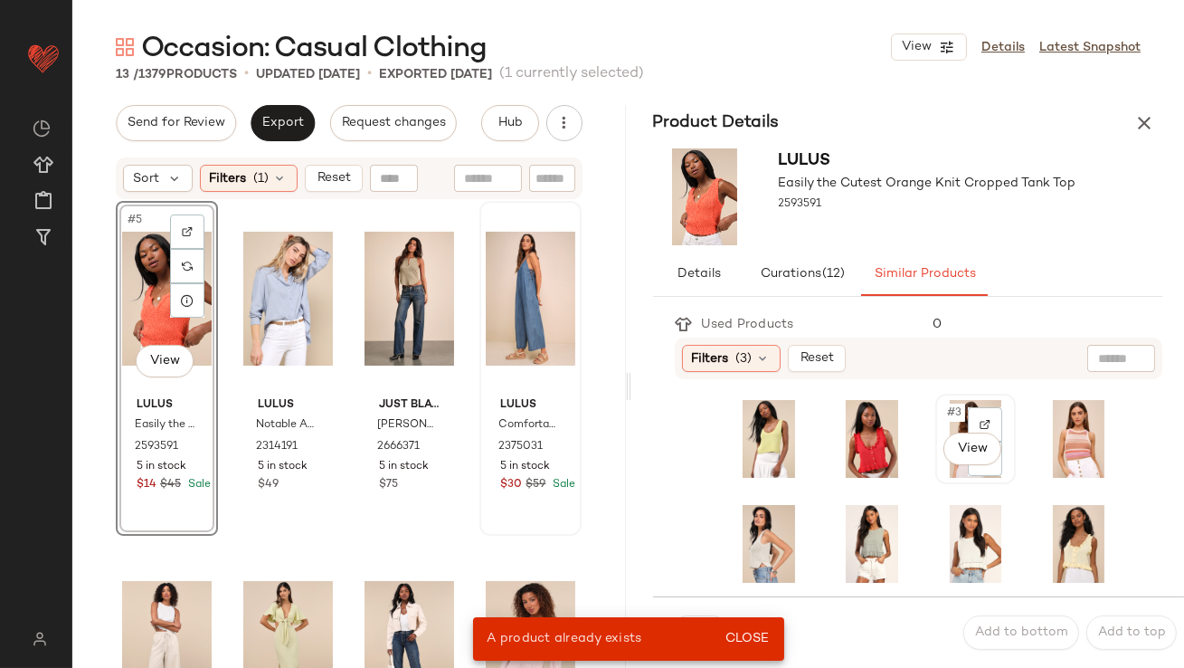
click at [946, 415] on span "#3" at bounding box center [956, 413] width 20 height 18
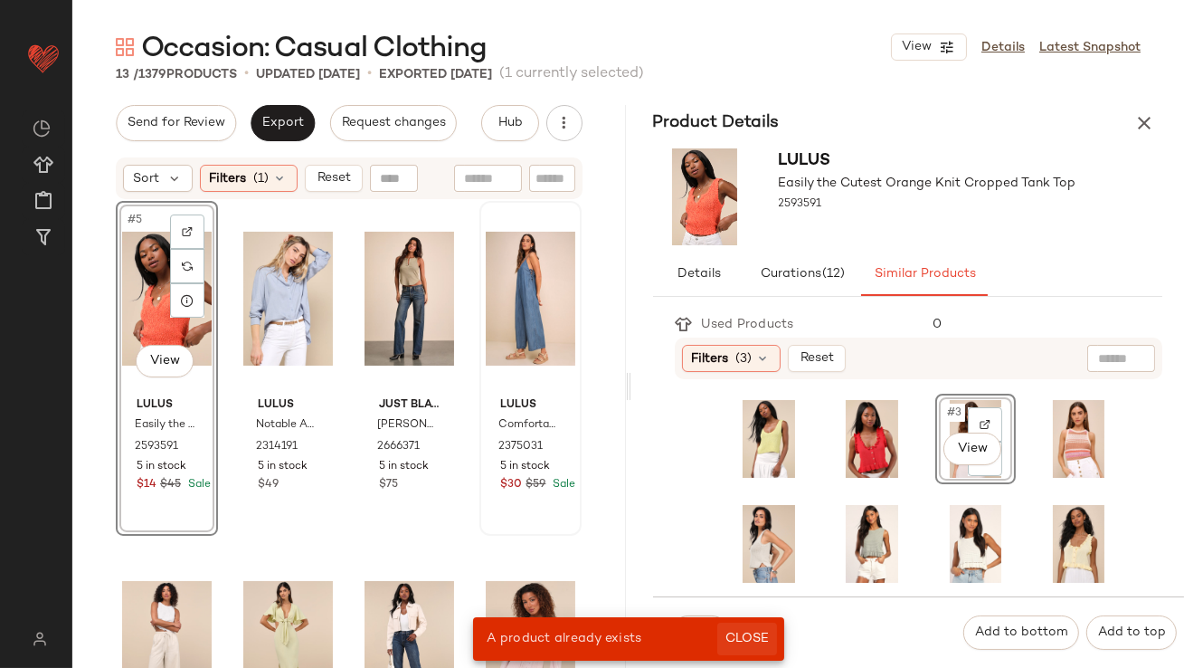
click at [748, 629] on button "Close" at bounding box center [747, 639] width 59 height 33
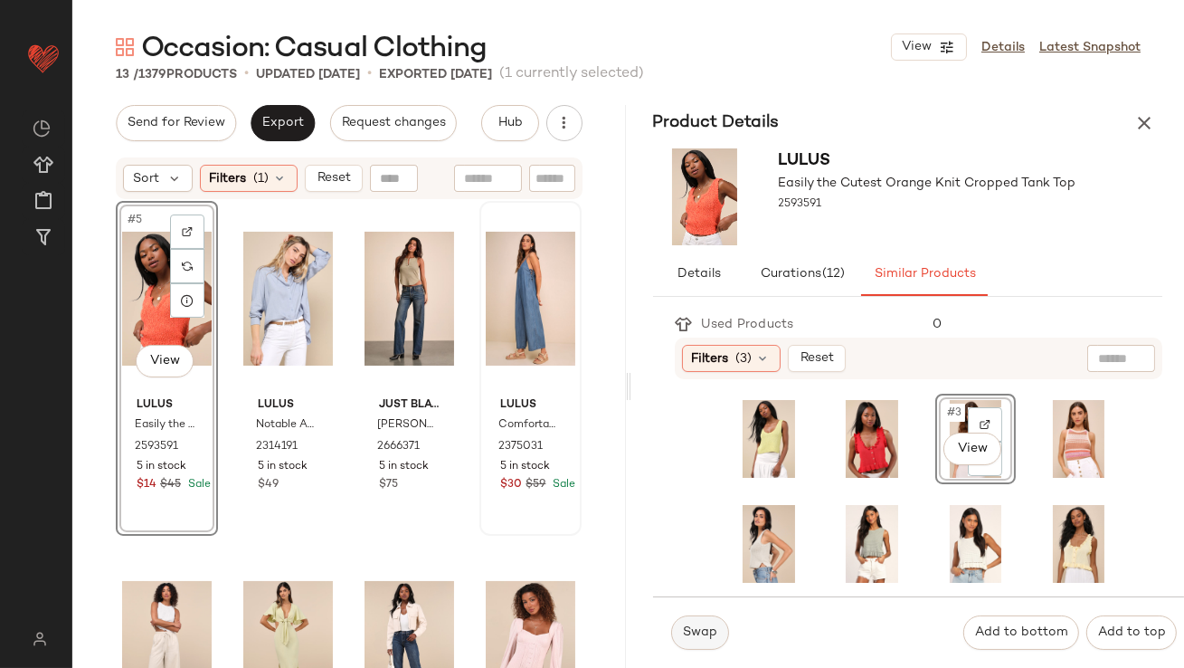
click at [711, 632] on span "Swap" at bounding box center [699, 632] width 35 height 14
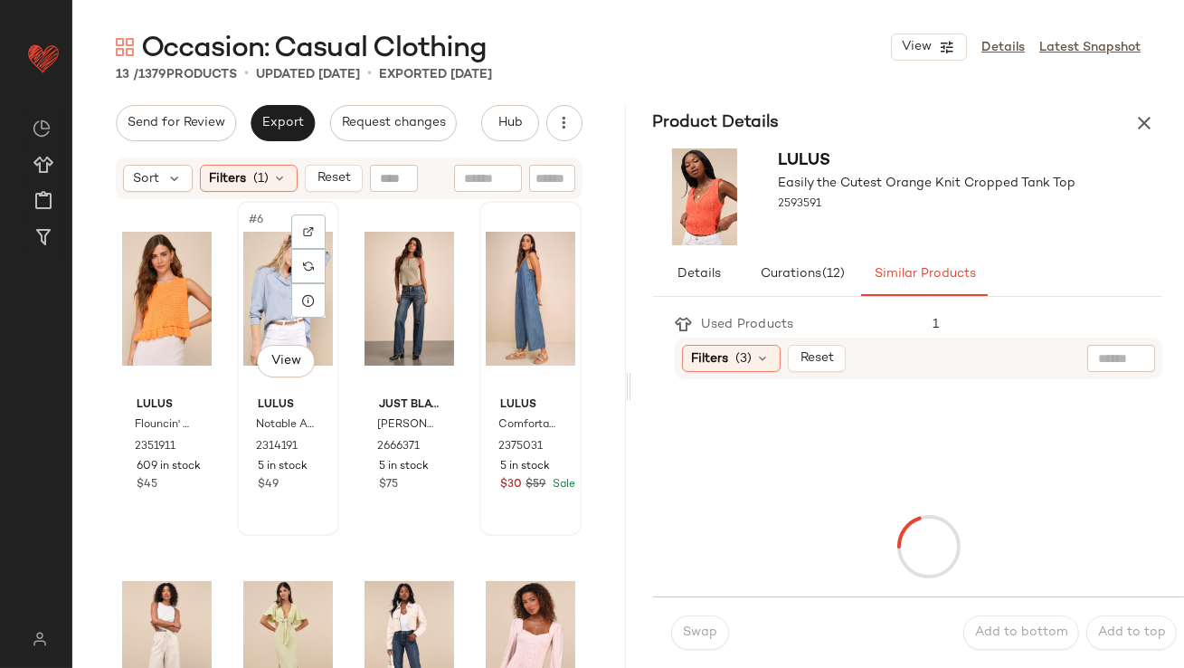
click at [283, 320] on div "#6 View" at bounding box center [288, 298] width 90 height 183
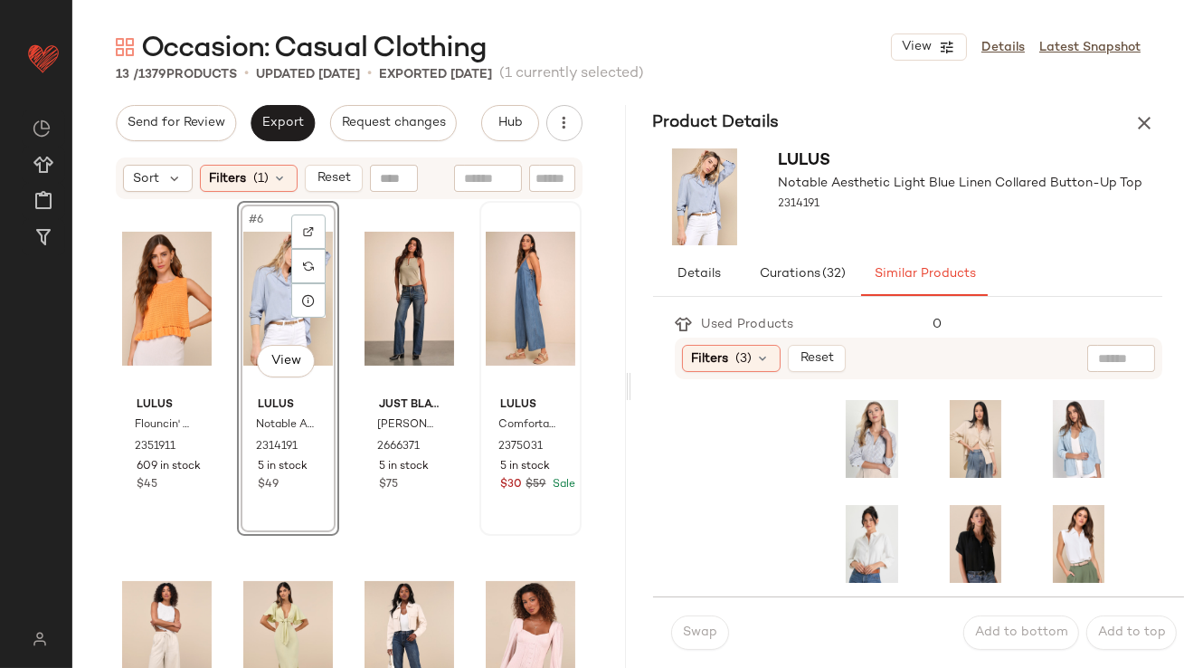
click at [737, 373] on div "Filters (3) Reset" at bounding box center [919, 358] width 489 height 42
click at [737, 372] on div "Filters (3) Reset" at bounding box center [919, 358] width 489 height 42
click at [735, 367] on div "Filters (3)" at bounding box center [731, 358] width 99 height 27
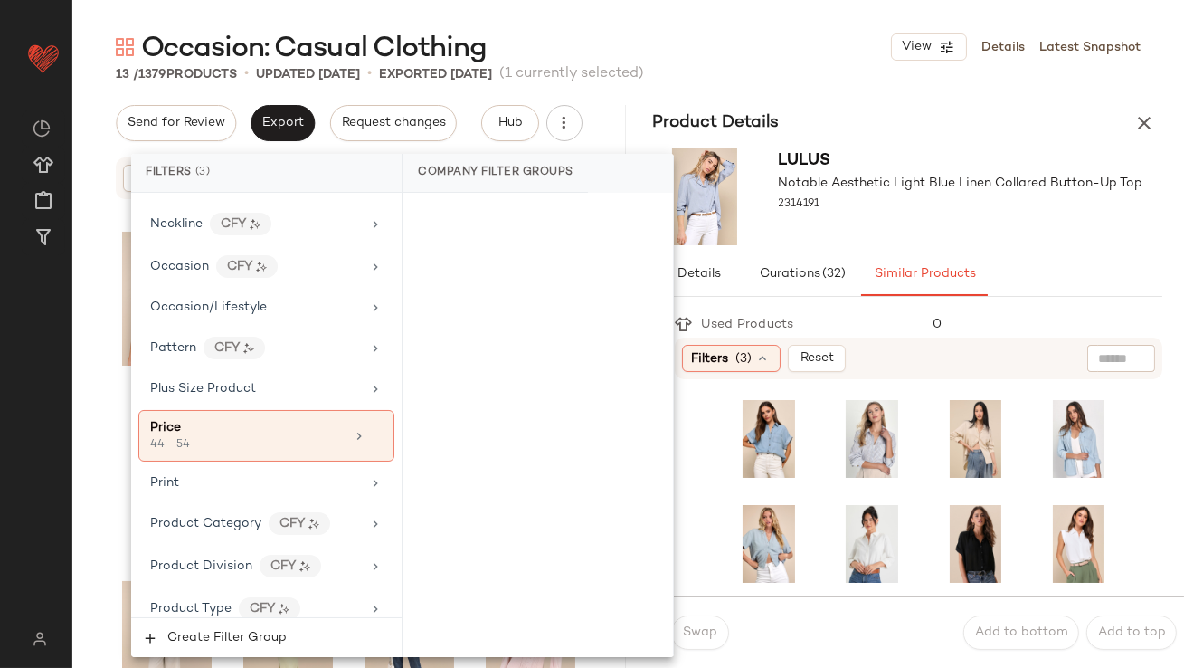
scroll to position [1516, 0]
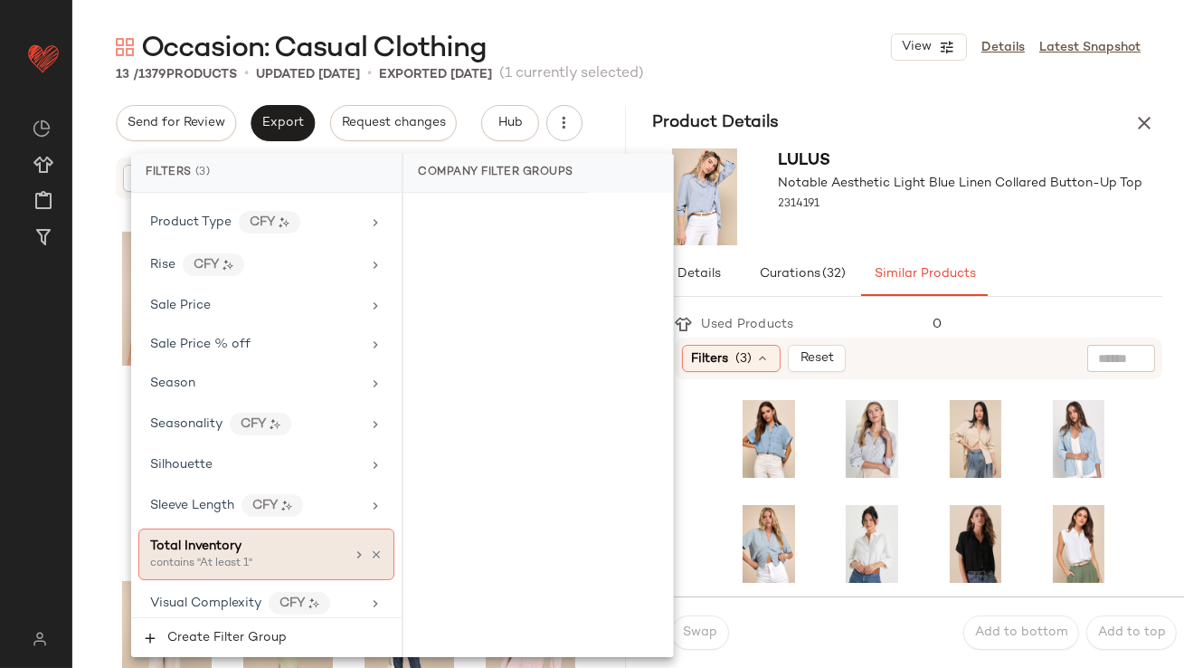
click at [283, 556] on div "contains "At least 1"" at bounding box center [240, 564] width 181 height 16
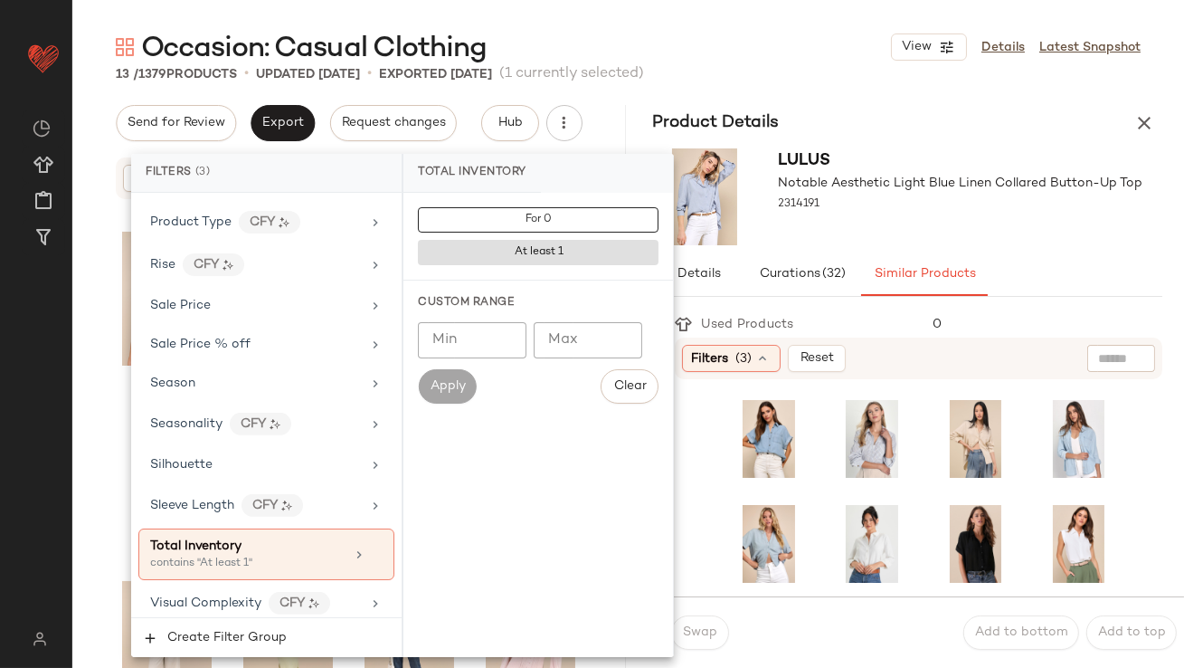
click at [490, 351] on input "Min" at bounding box center [472, 340] width 109 height 36
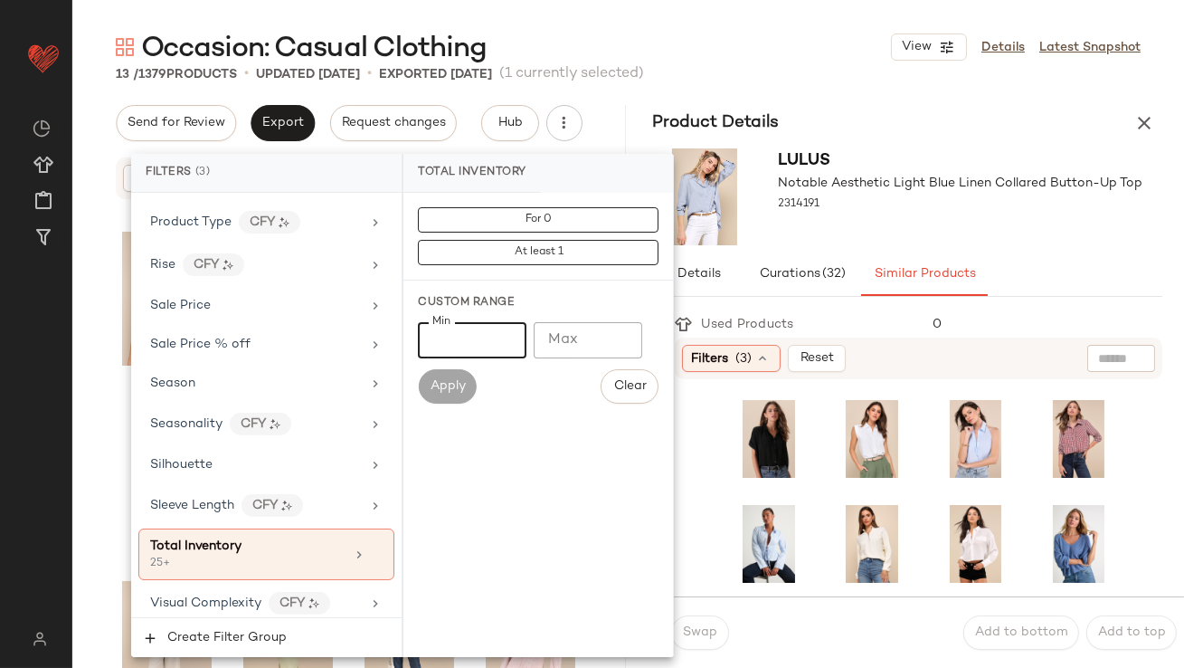
type input "**"
click at [977, 242] on div "Lulus Notable Aesthetic Light Blue Linen Collared Button-Up Top 2314191" at bounding box center [961, 196] width 365 height 97
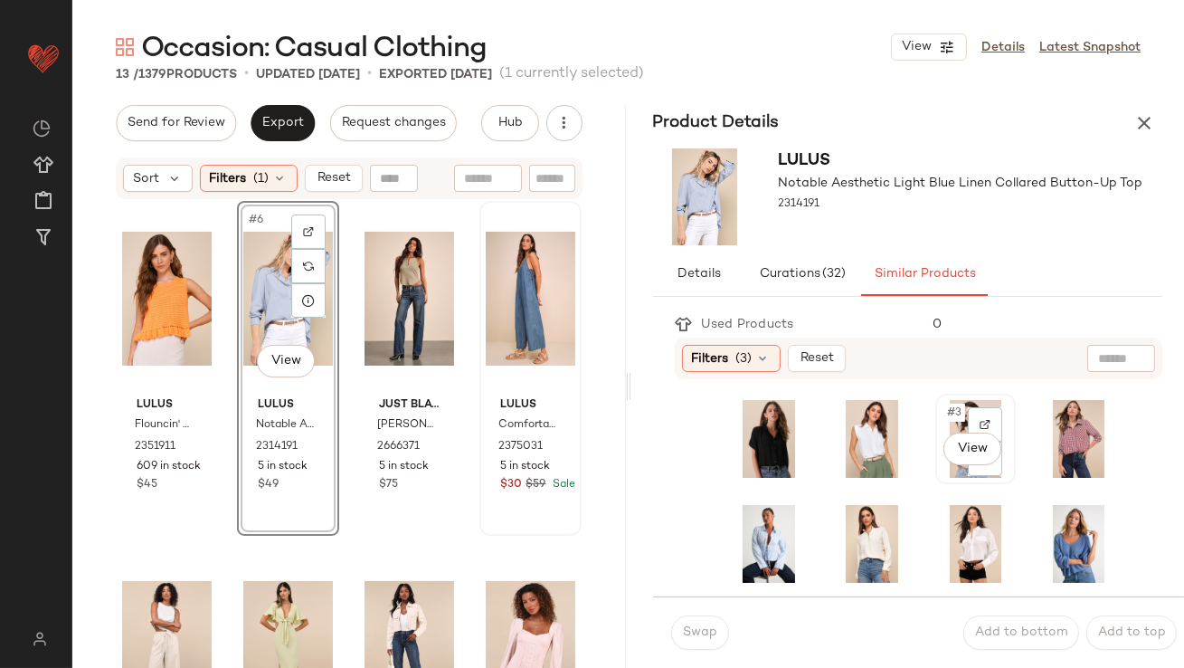
click at [942, 403] on div "#3 View" at bounding box center [976, 439] width 68 height 78
click at [687, 623] on button "Swap" at bounding box center [700, 632] width 58 height 34
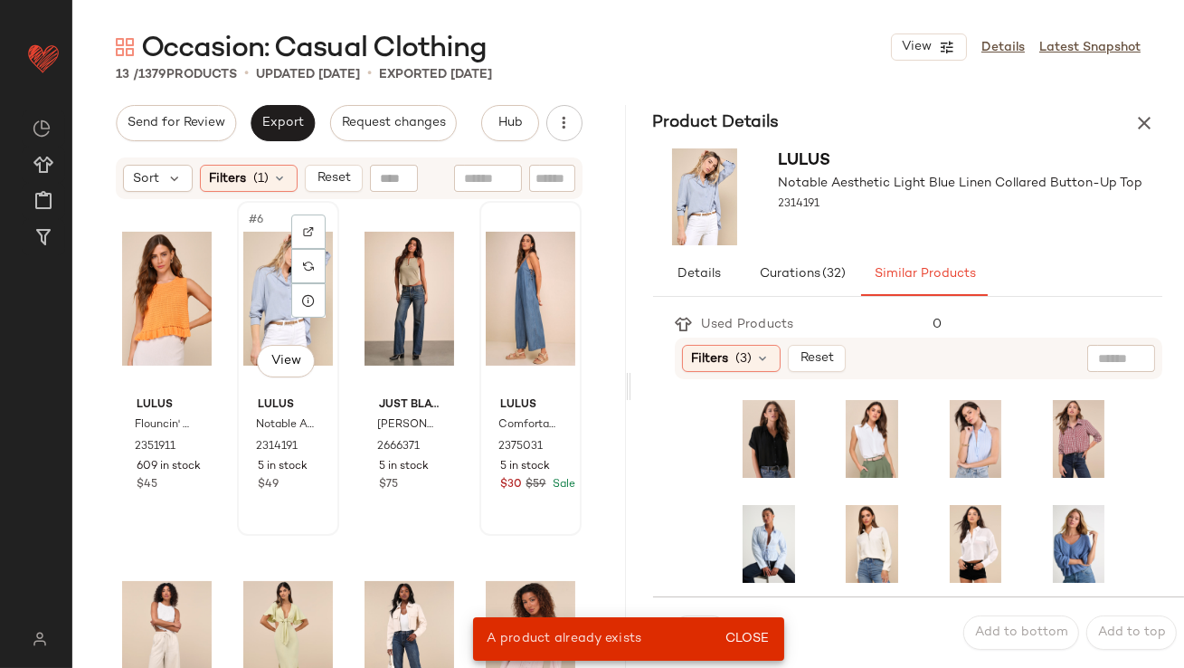
click at [260, 300] on div "#6 View" at bounding box center [288, 298] width 90 height 183
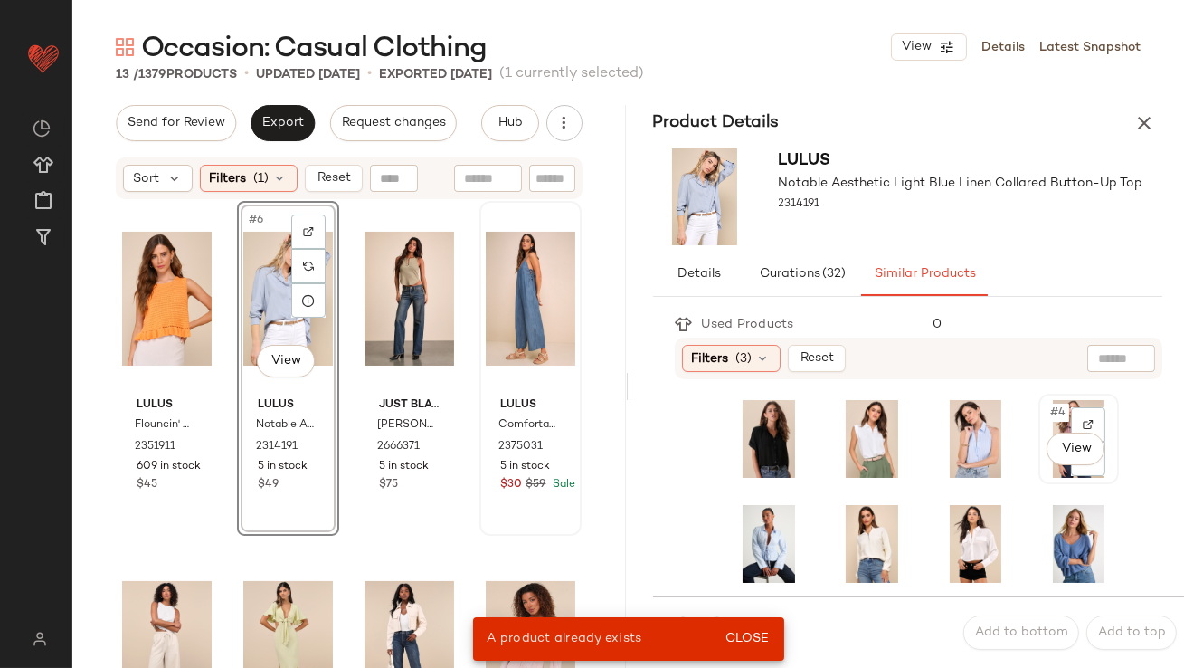
click at [1049, 404] on span "#4" at bounding box center [1059, 413] width 21 height 18
click at [765, 633] on span "Close" at bounding box center [747, 639] width 44 height 14
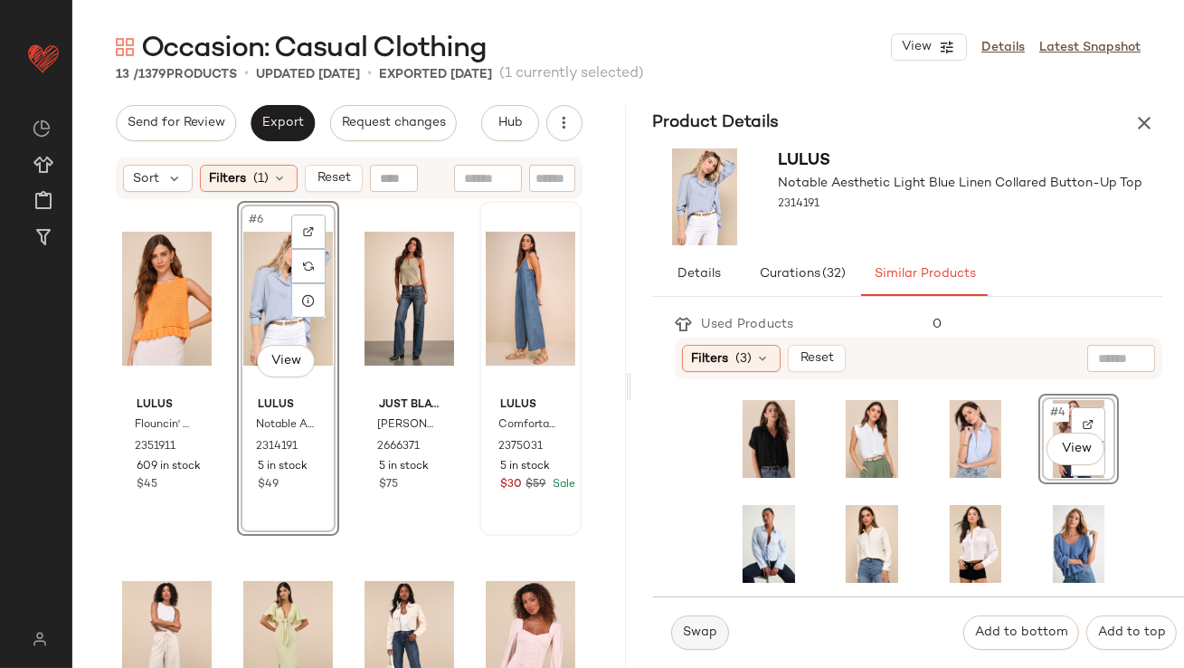
click at [719, 633] on button "Swap" at bounding box center [700, 632] width 58 height 34
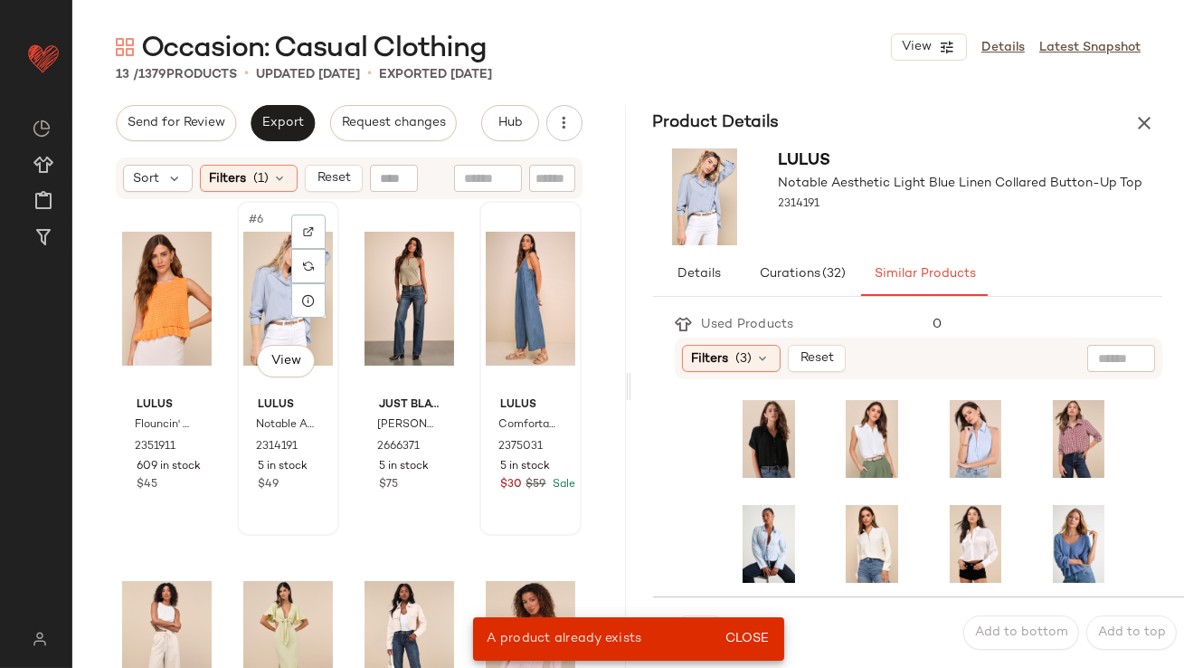
click at [264, 329] on div "#6 View" at bounding box center [288, 298] width 90 height 183
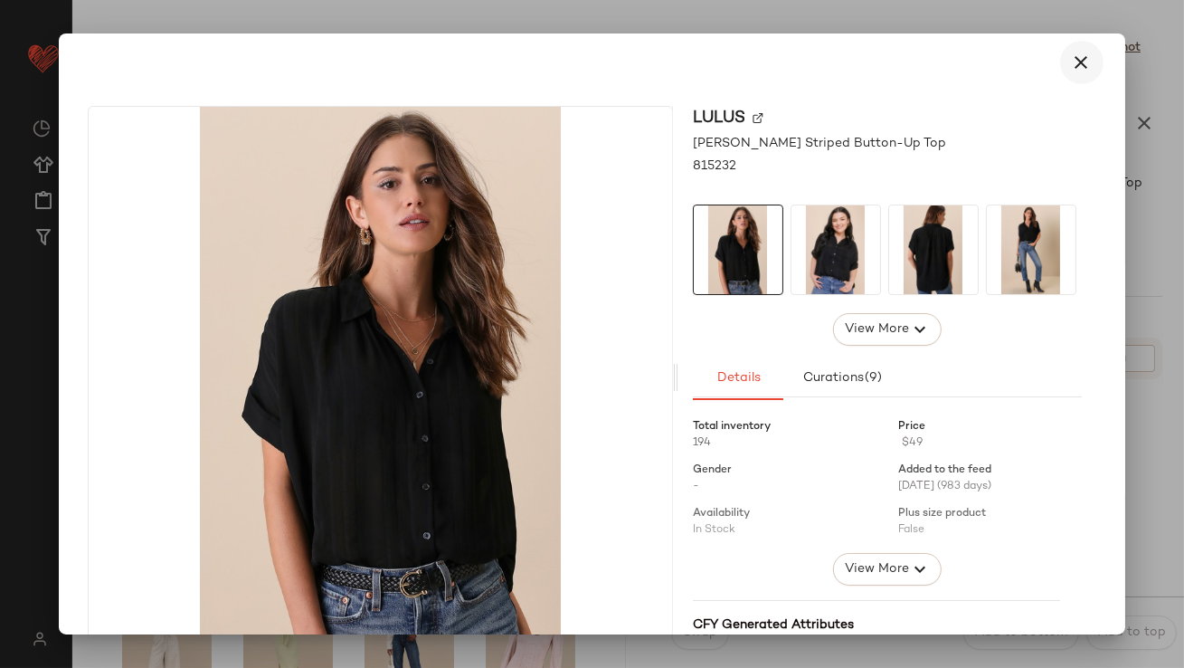
click at [1073, 65] on icon "button" at bounding box center [1082, 63] width 22 height 22
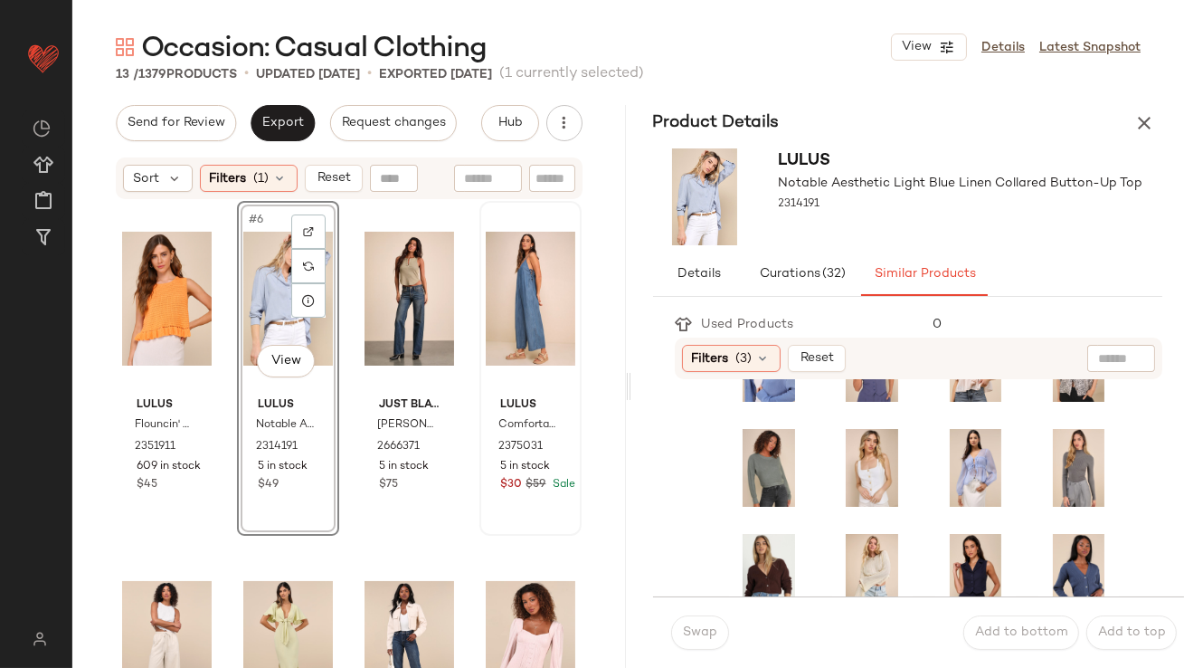
scroll to position [517, 0]
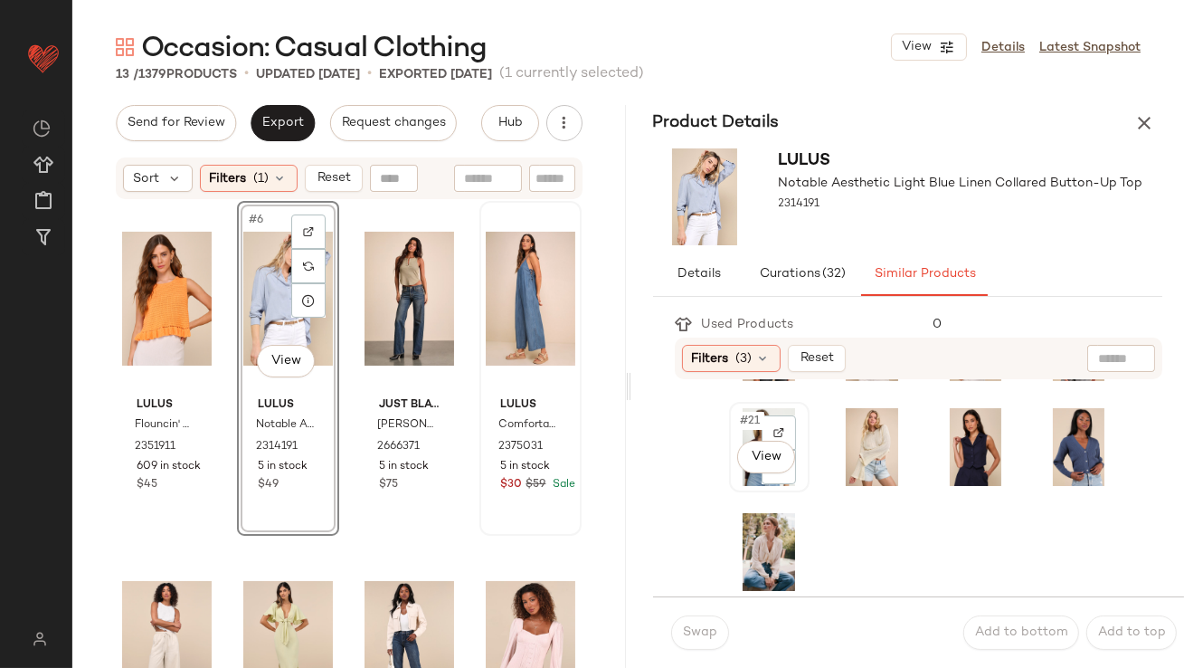
click at [753, 426] on span "#21" at bounding box center [751, 421] width 25 height 18
click at [708, 642] on button "Swap" at bounding box center [700, 632] width 58 height 34
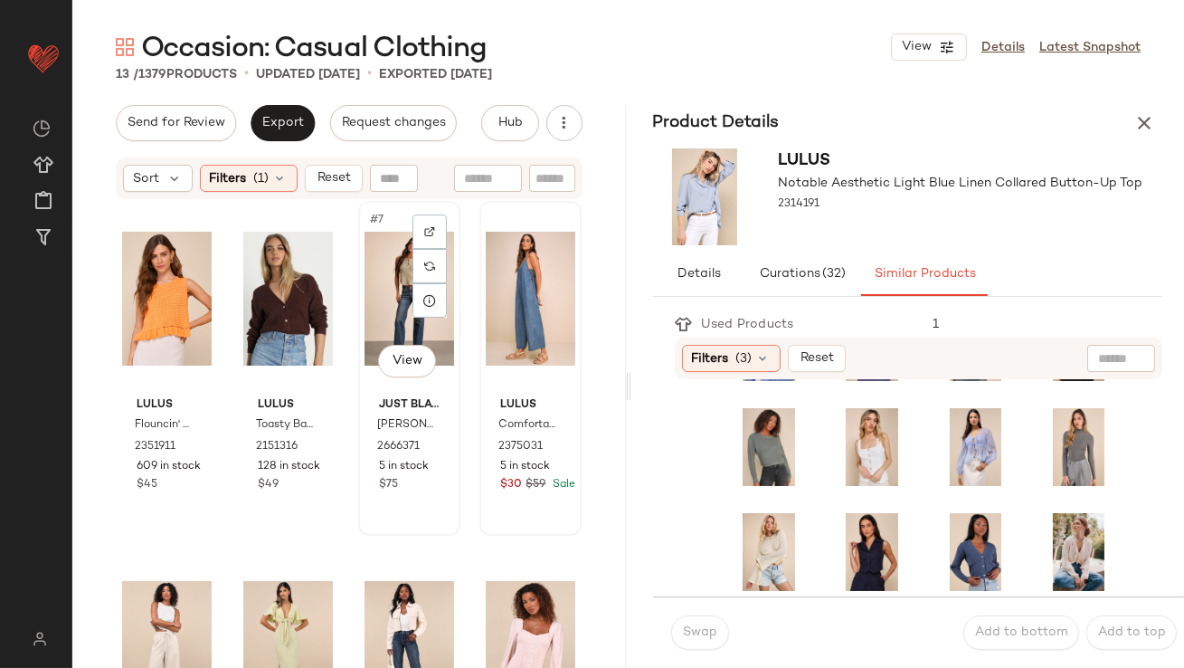
click at [403, 299] on div "#7 View" at bounding box center [410, 298] width 90 height 183
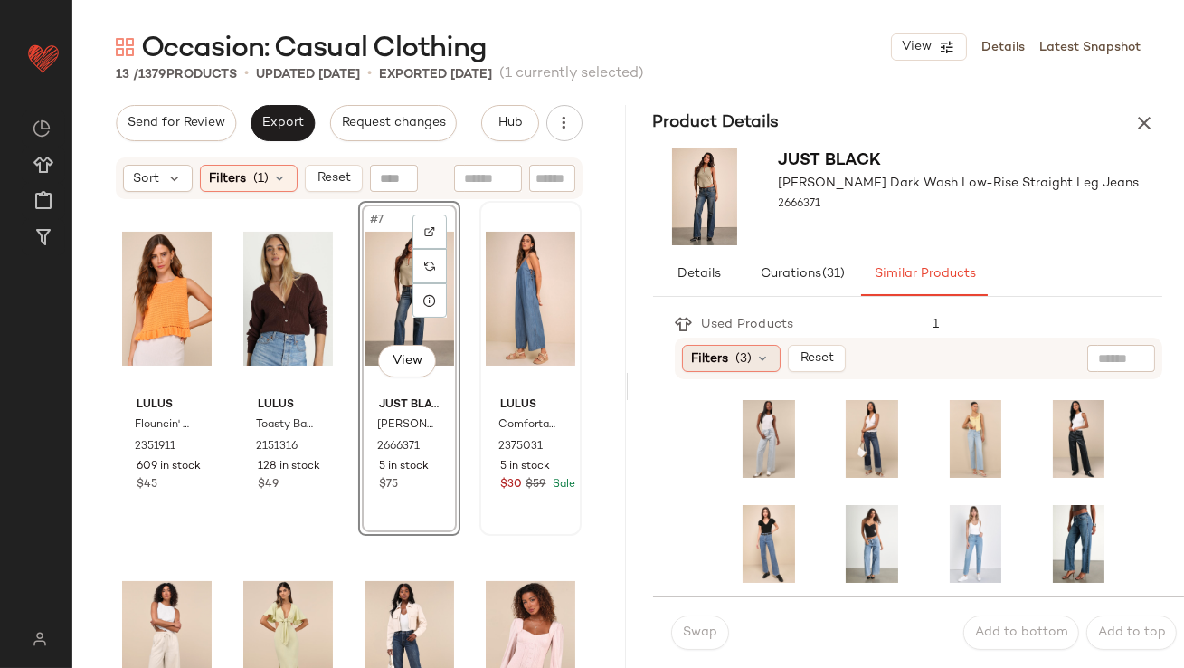
click at [727, 365] on span "Filters" at bounding box center [710, 358] width 37 height 19
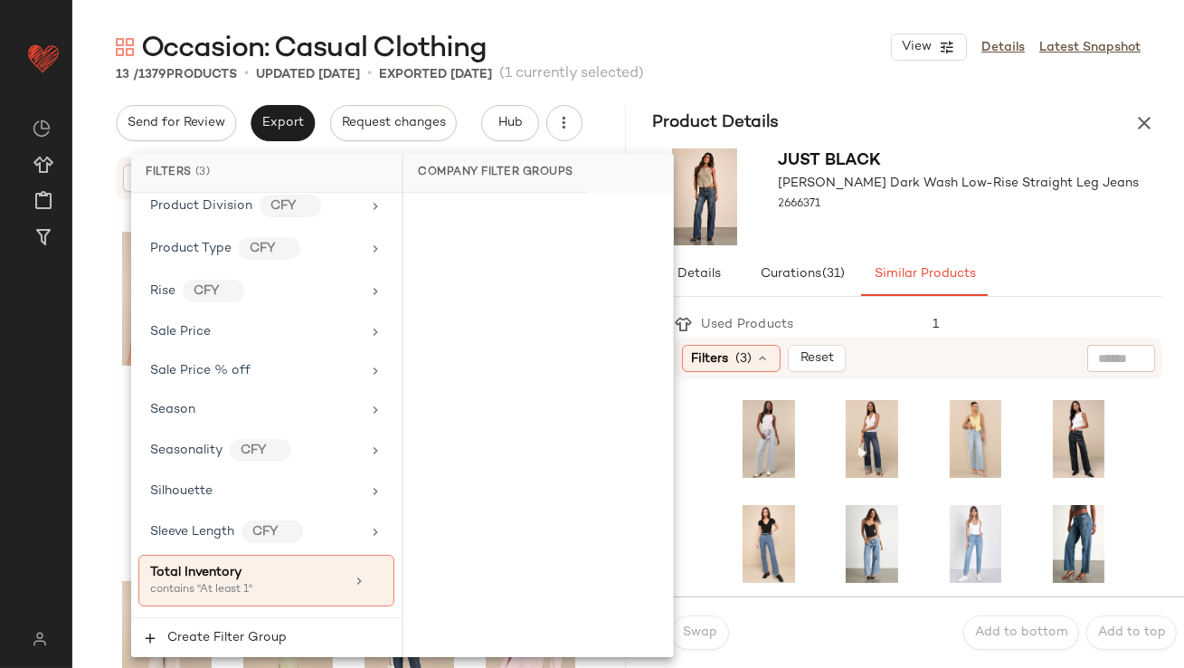
scroll to position [1516, 0]
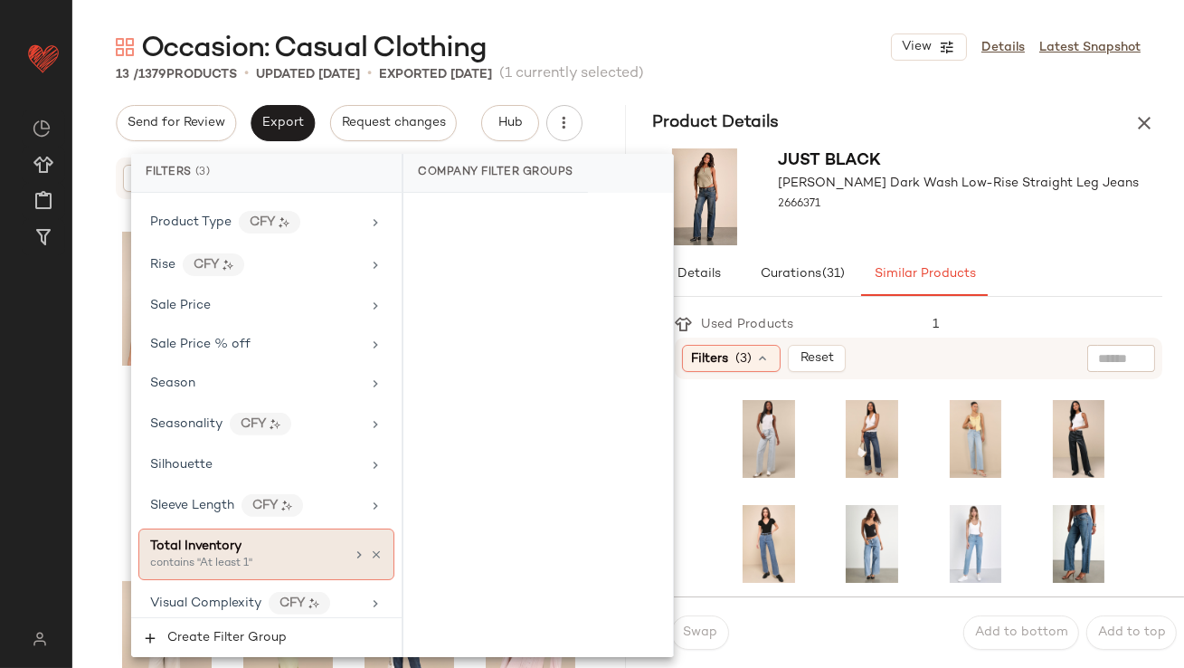
click at [211, 539] on span "Total Inventory" at bounding box center [195, 546] width 91 height 14
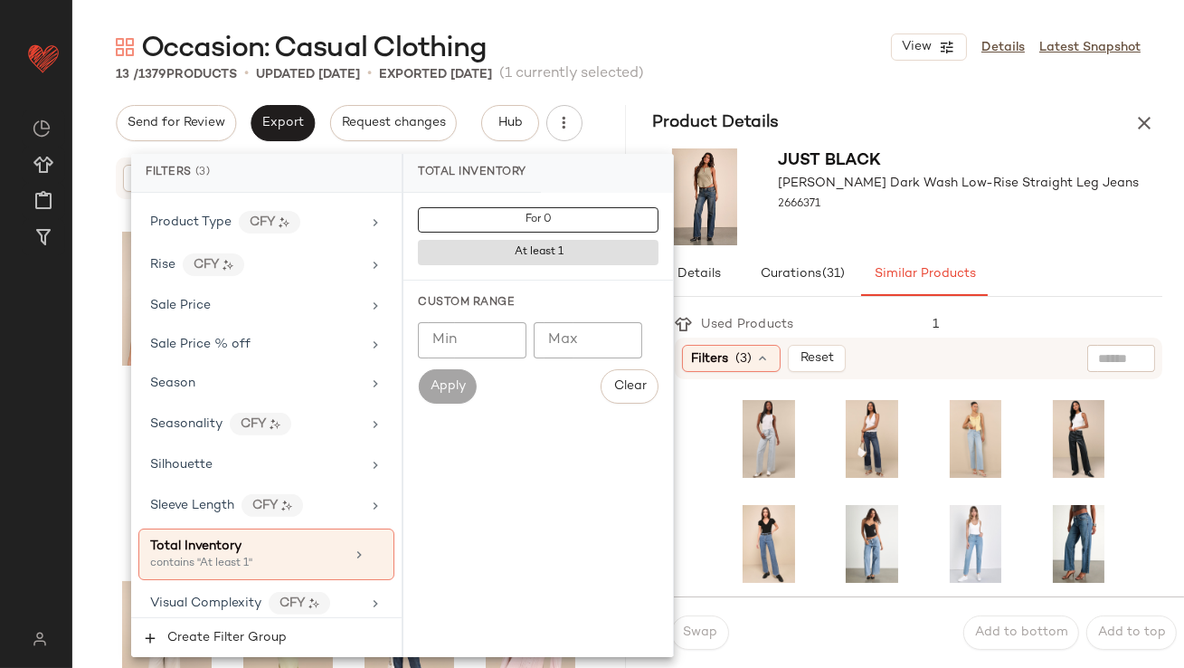
click at [494, 328] on input "Min" at bounding box center [472, 340] width 109 height 36
type input "**"
click at [860, 247] on div "Just Black Sammy Dark Wash Low-Rise Straight Leg Jeans 2666371" at bounding box center [909, 196] width 554 height 111
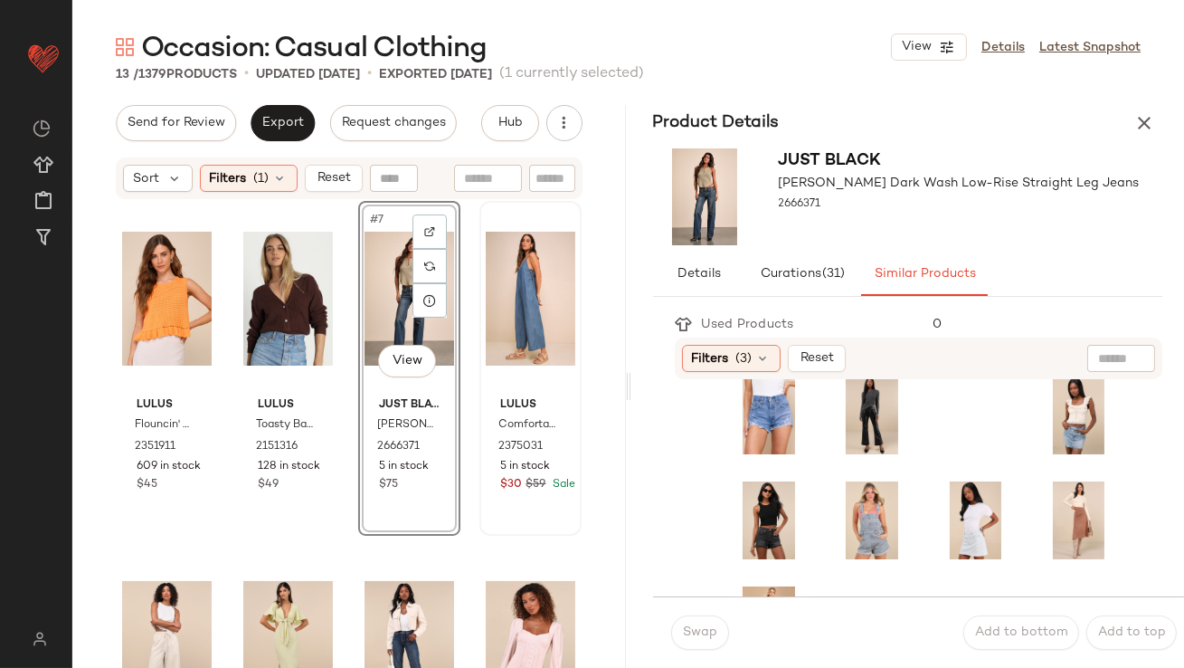
scroll to position [517, 0]
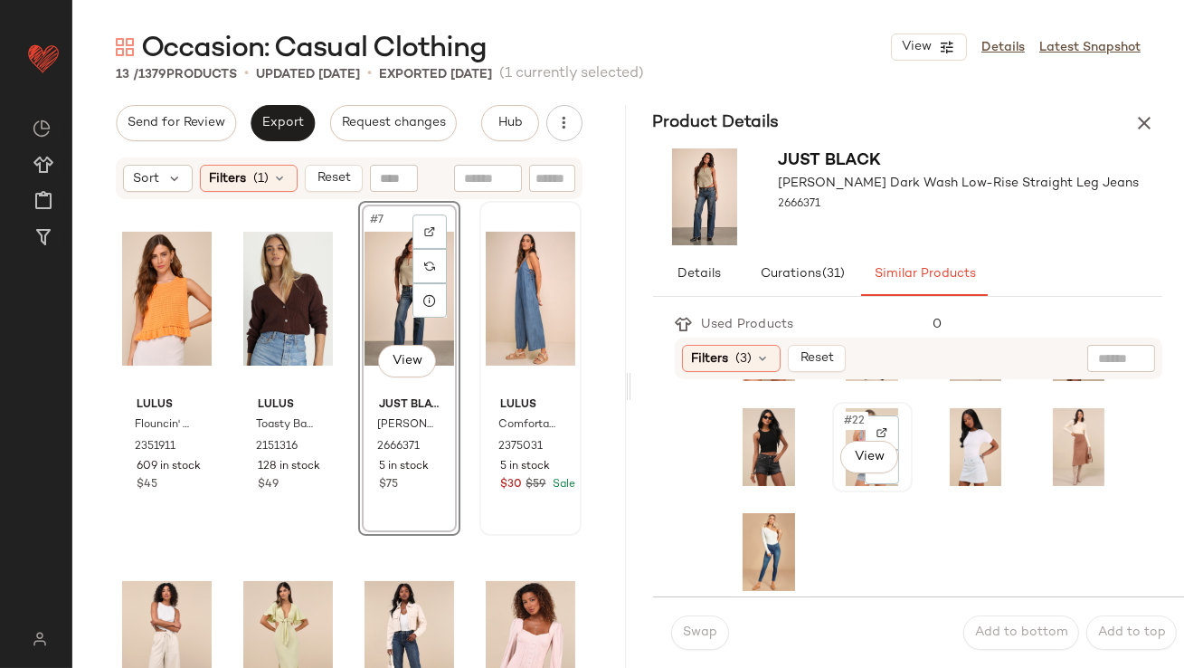
click at [839, 434] on div "#22 View" at bounding box center [873, 447] width 68 height 78
click at [701, 641] on button "Swap" at bounding box center [700, 632] width 58 height 34
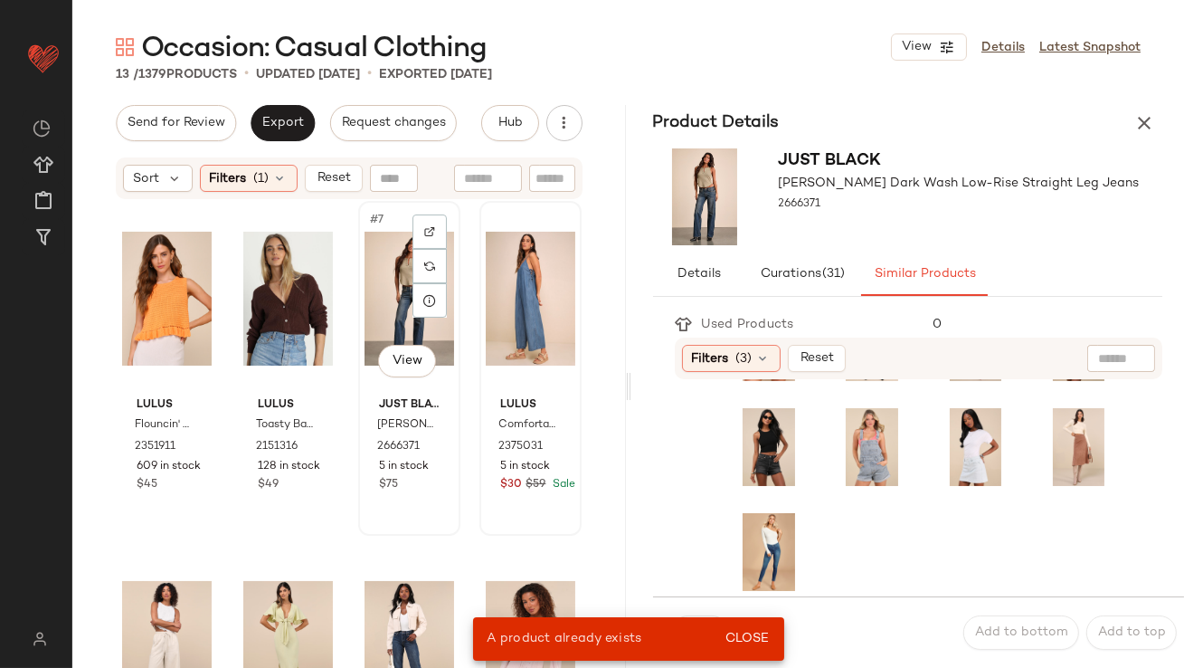
click at [371, 272] on div "#7 View" at bounding box center [410, 298] width 90 height 183
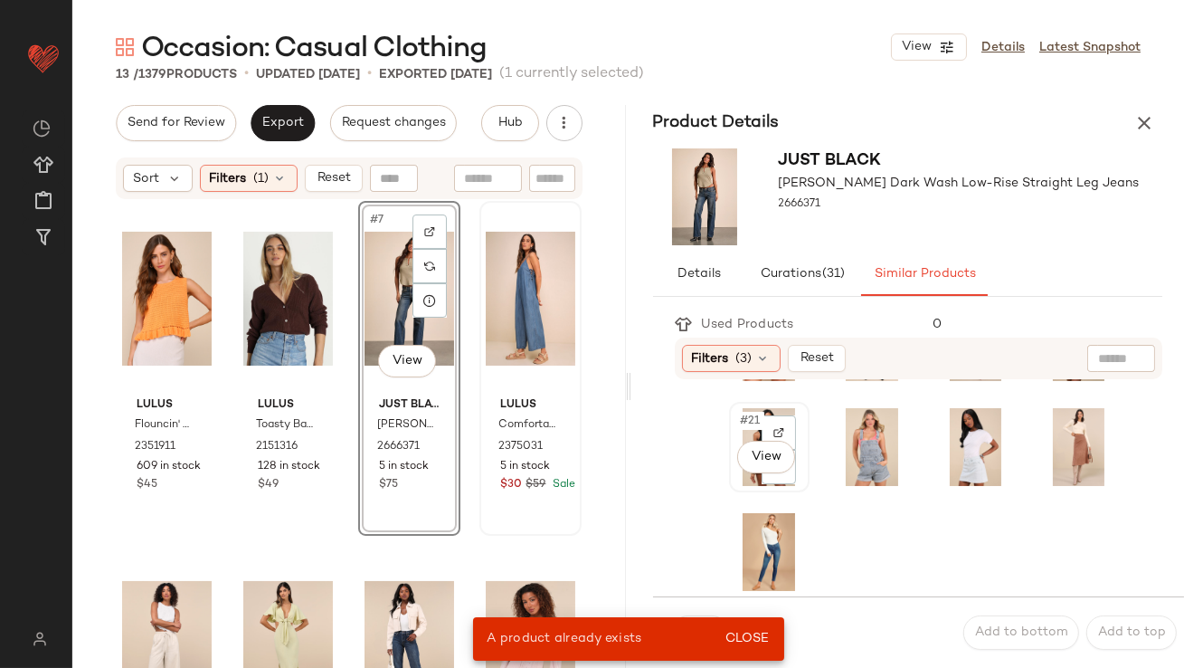
click at [744, 433] on div "#21 View" at bounding box center [770, 447] width 68 height 78
click at [747, 652] on button "Close" at bounding box center [747, 639] width 59 height 33
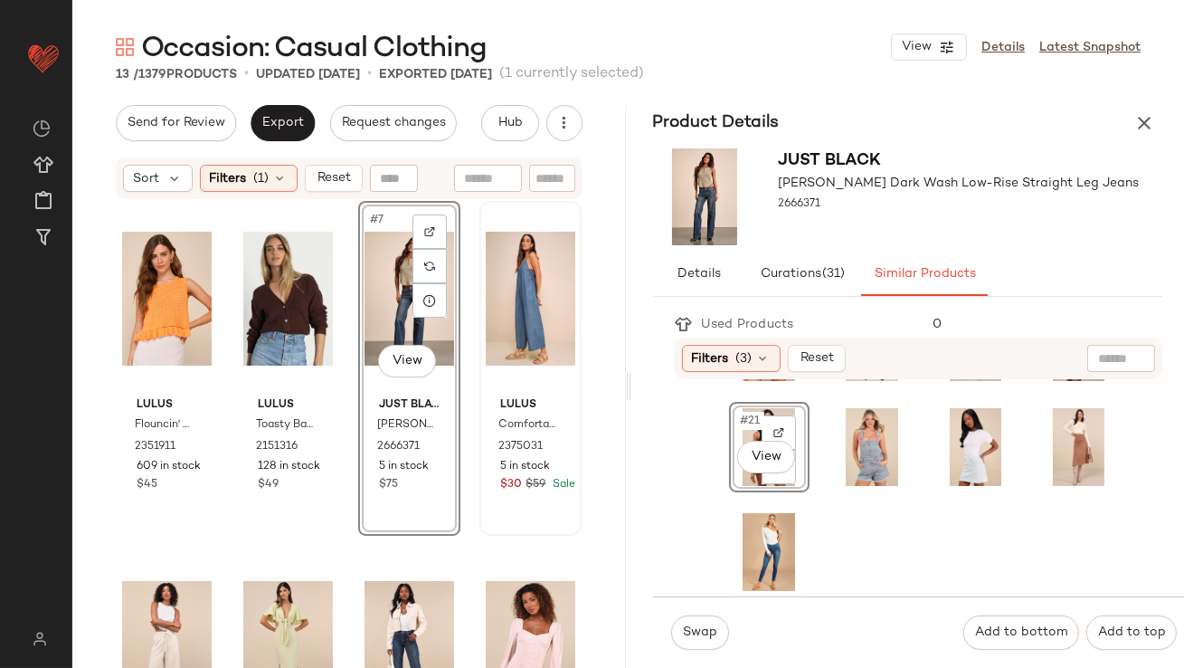
drag, startPoint x: 746, startPoint y: 646, endPoint x: 728, endPoint y: 646, distance: 18.1
click at [728, 646] on div "Swap Add to bottom Add to top" at bounding box center [919, 631] width 532 height 71
click at [702, 633] on span "Swap" at bounding box center [699, 632] width 35 height 14
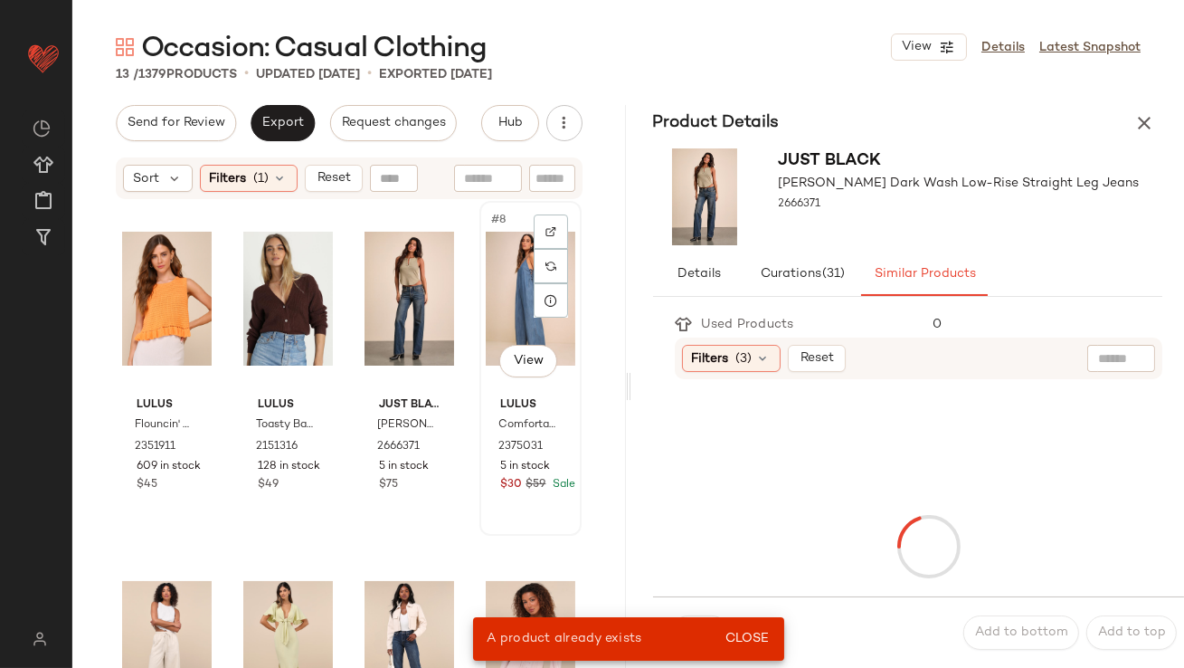
click at [489, 301] on div "#8 View" at bounding box center [531, 298] width 90 height 183
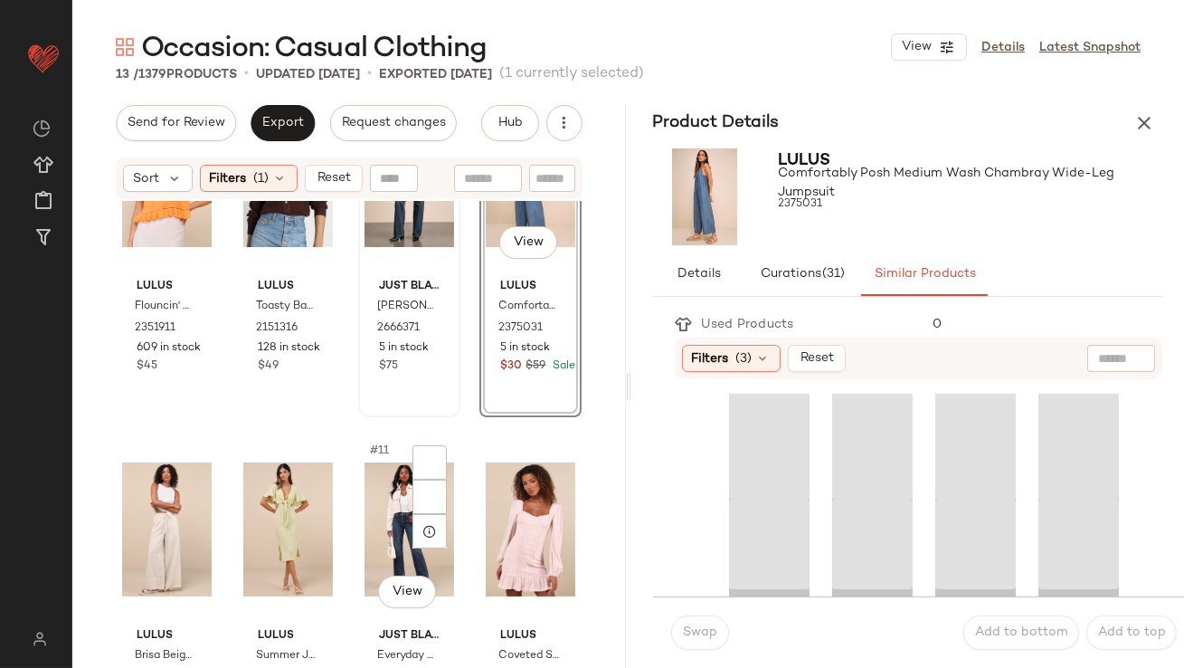
scroll to position [640, 0]
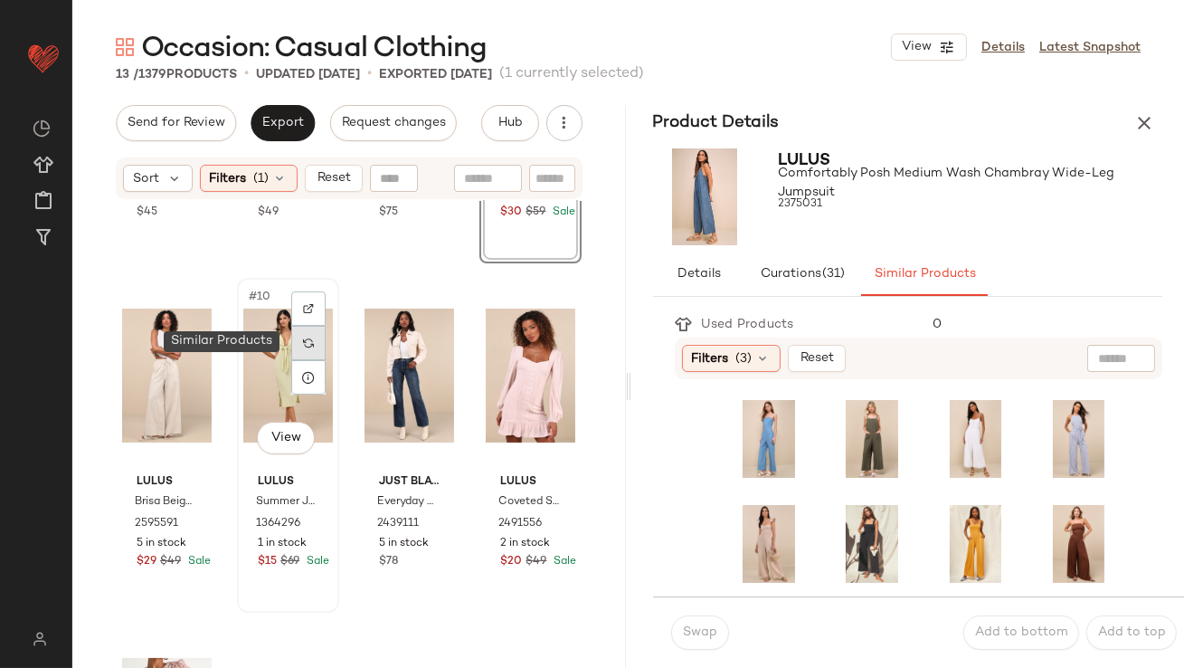
click at [307, 340] on img at bounding box center [308, 342] width 11 height 11
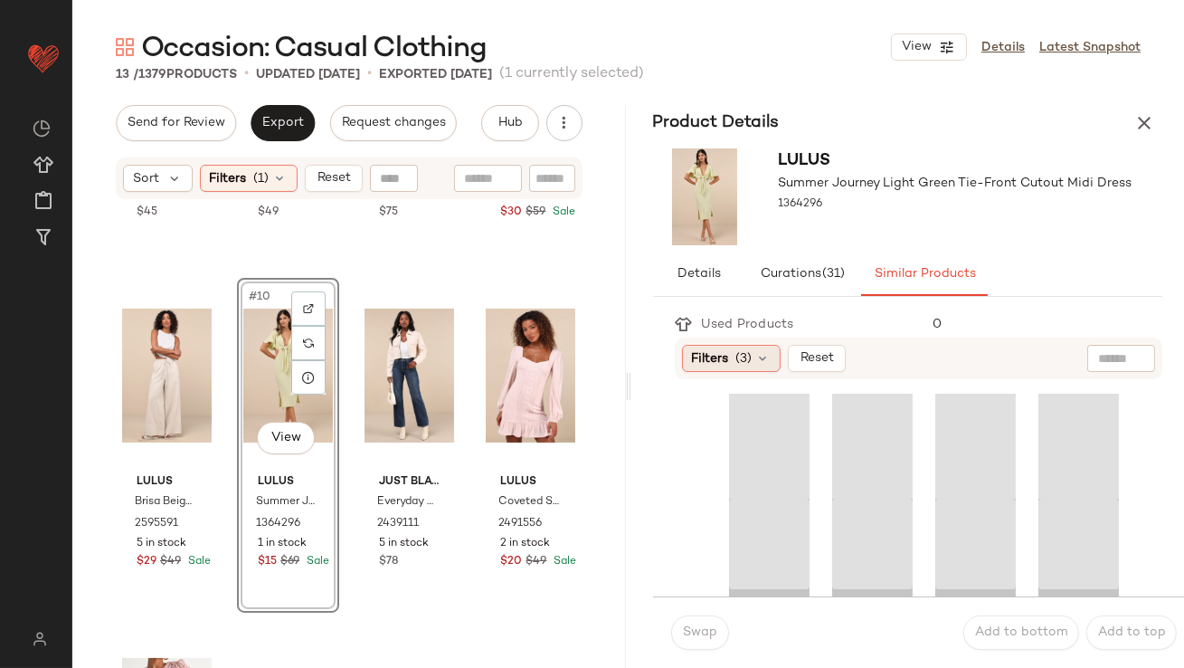
click at [751, 365] on span "(3)" at bounding box center [745, 358] width 16 height 19
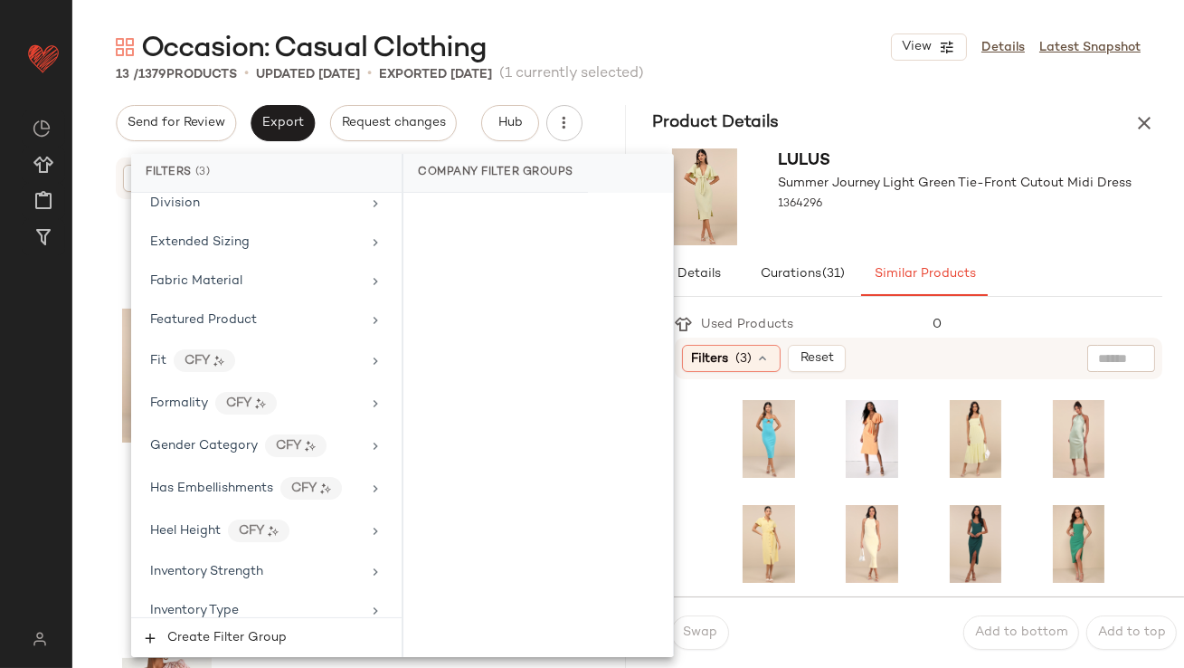
scroll to position [1516, 0]
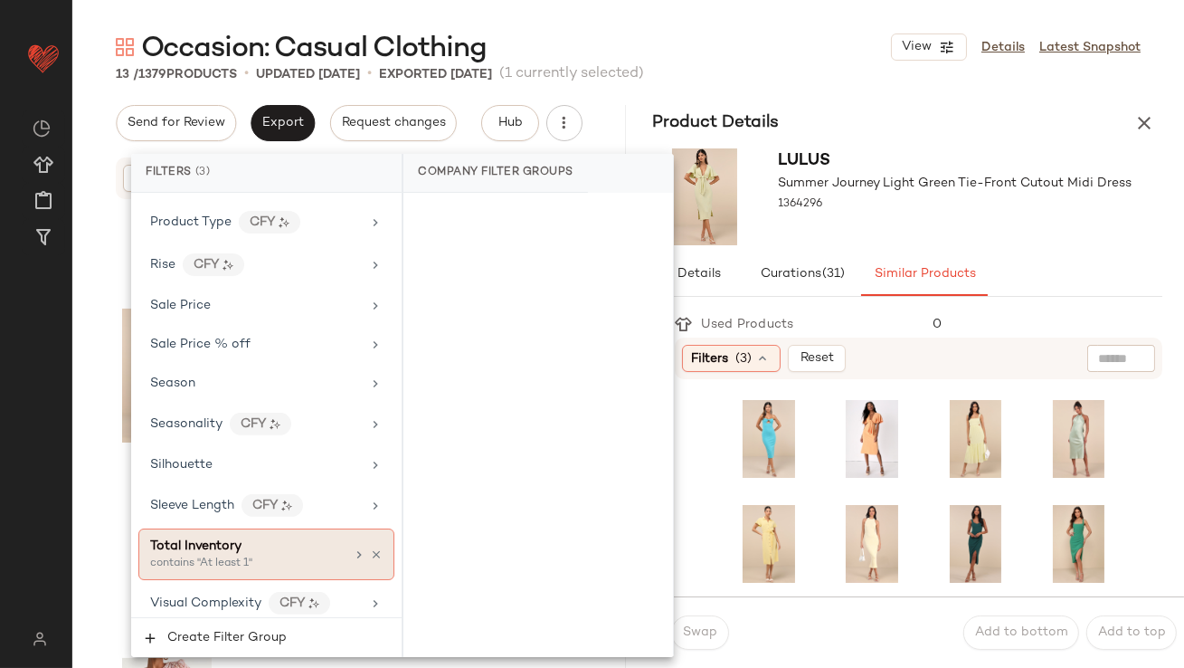
click at [271, 537] on div "Total Inventory" at bounding box center [247, 546] width 195 height 19
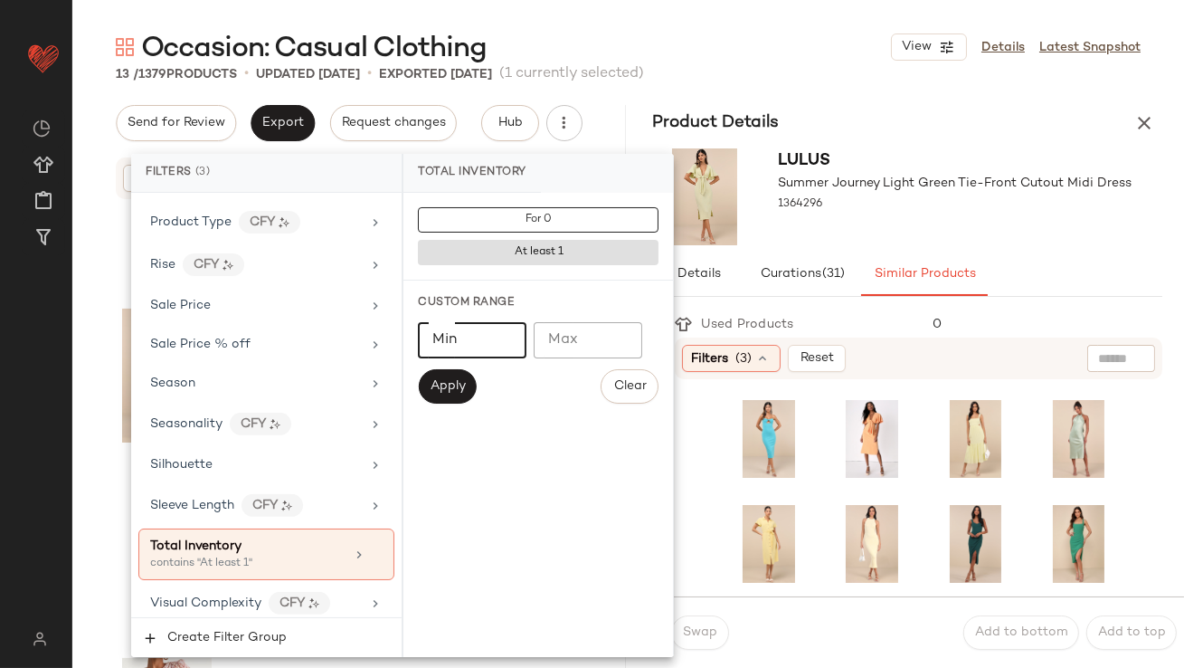
type input "*"
click at [505, 337] on input "*" at bounding box center [472, 340] width 109 height 36
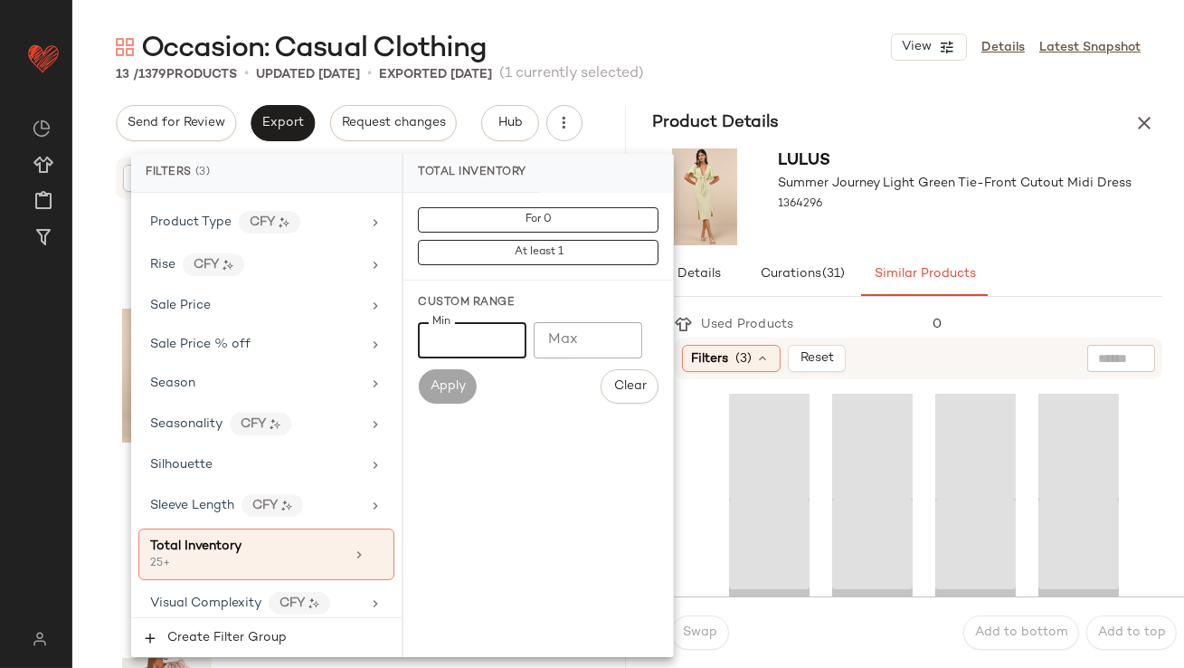
type input "**"
click at [896, 226] on div at bounding box center [956, 221] width 354 height 14
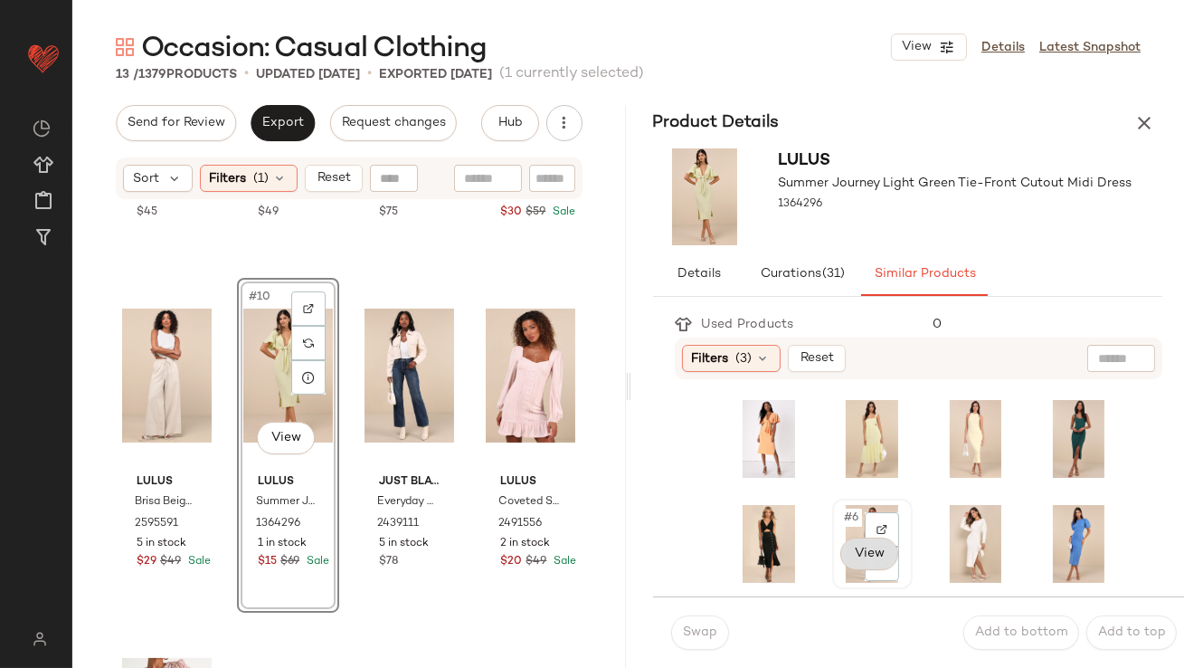
scroll to position [5, 0]
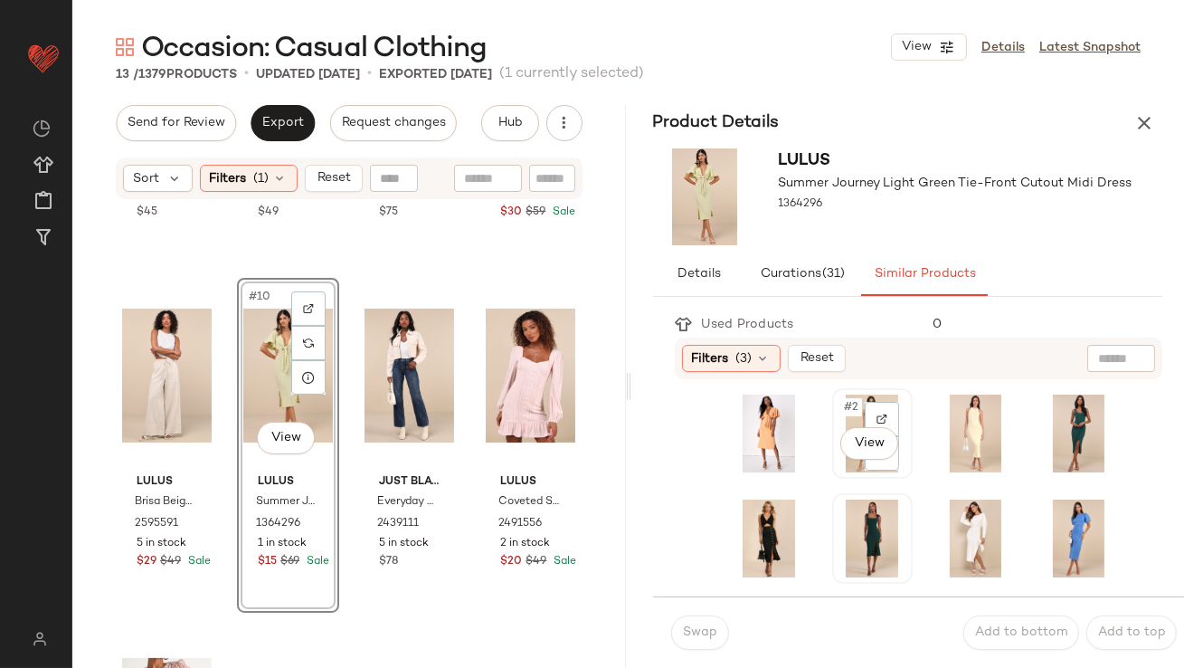
click at [839, 421] on div "#2 View" at bounding box center [873, 433] width 68 height 78
click at [705, 627] on span "Swap" at bounding box center [699, 632] width 35 height 14
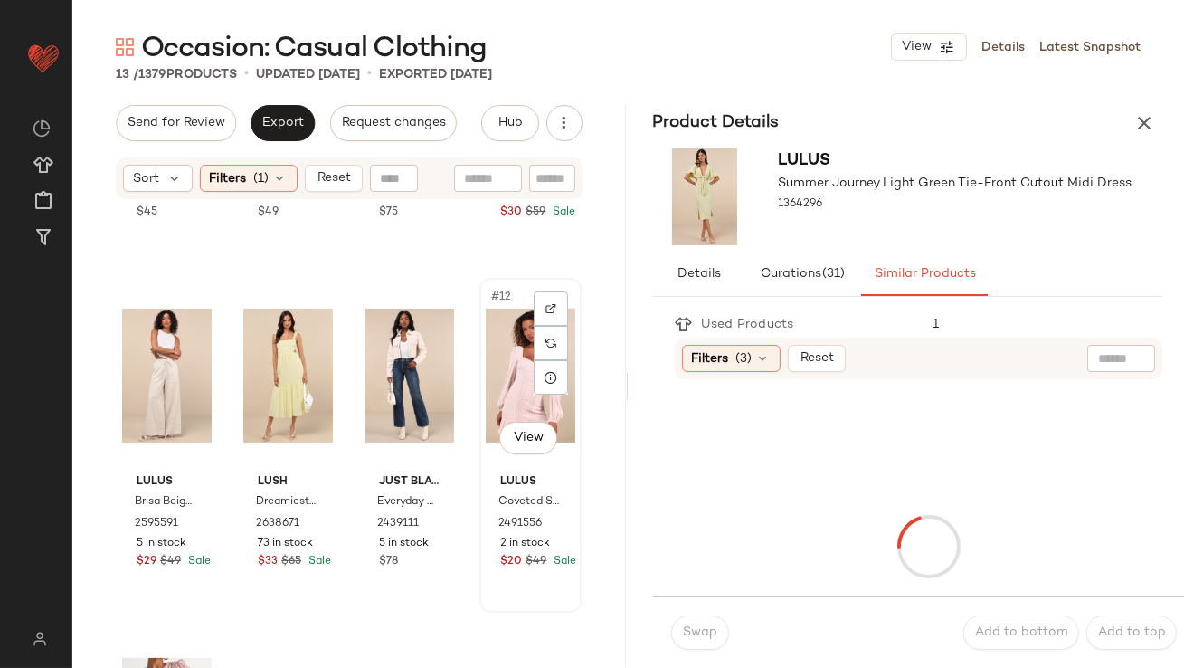
click at [512, 360] on div "#12 View" at bounding box center [531, 375] width 90 height 183
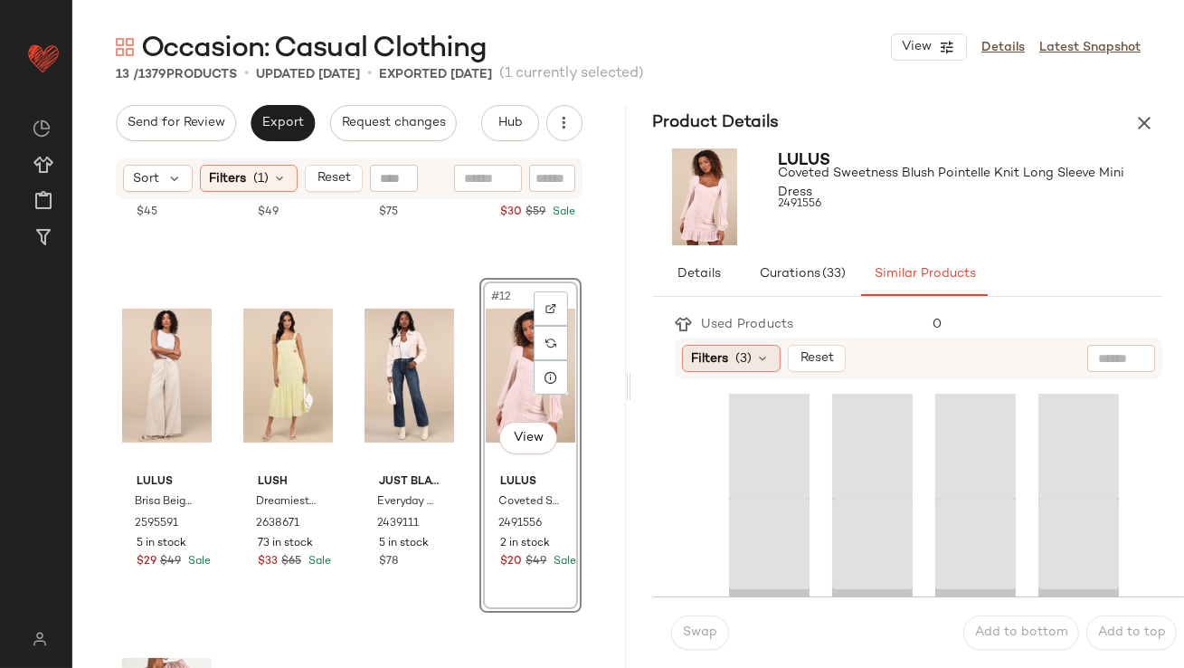
click at [694, 358] on span "Filters" at bounding box center [710, 358] width 37 height 19
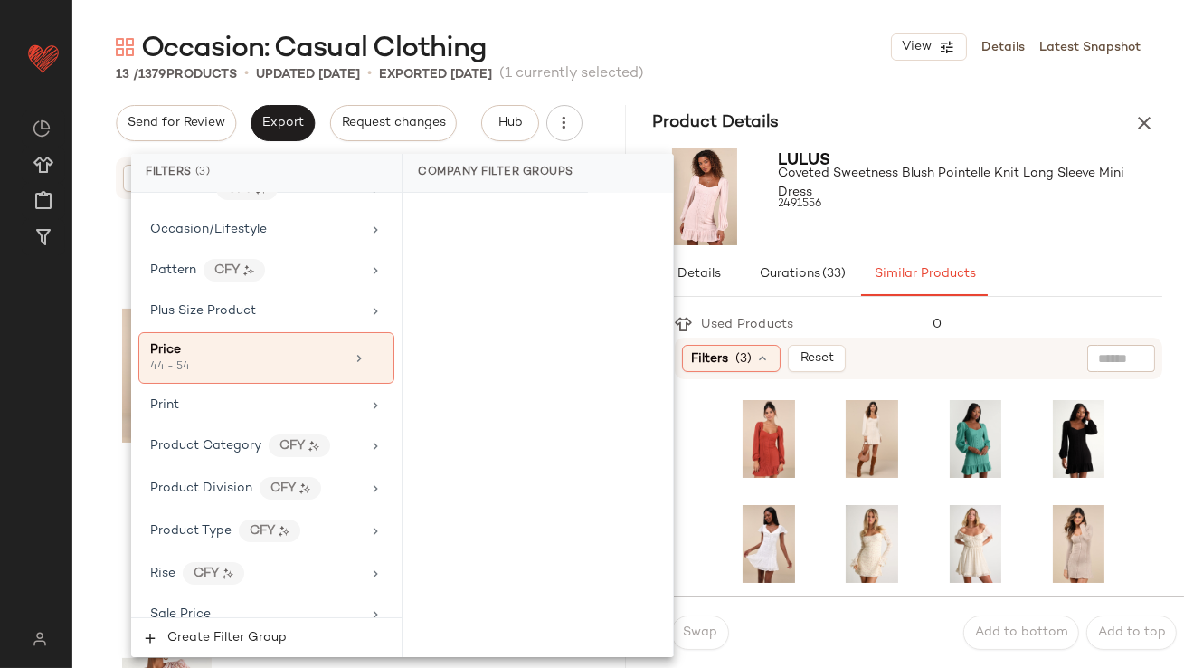
scroll to position [1516, 0]
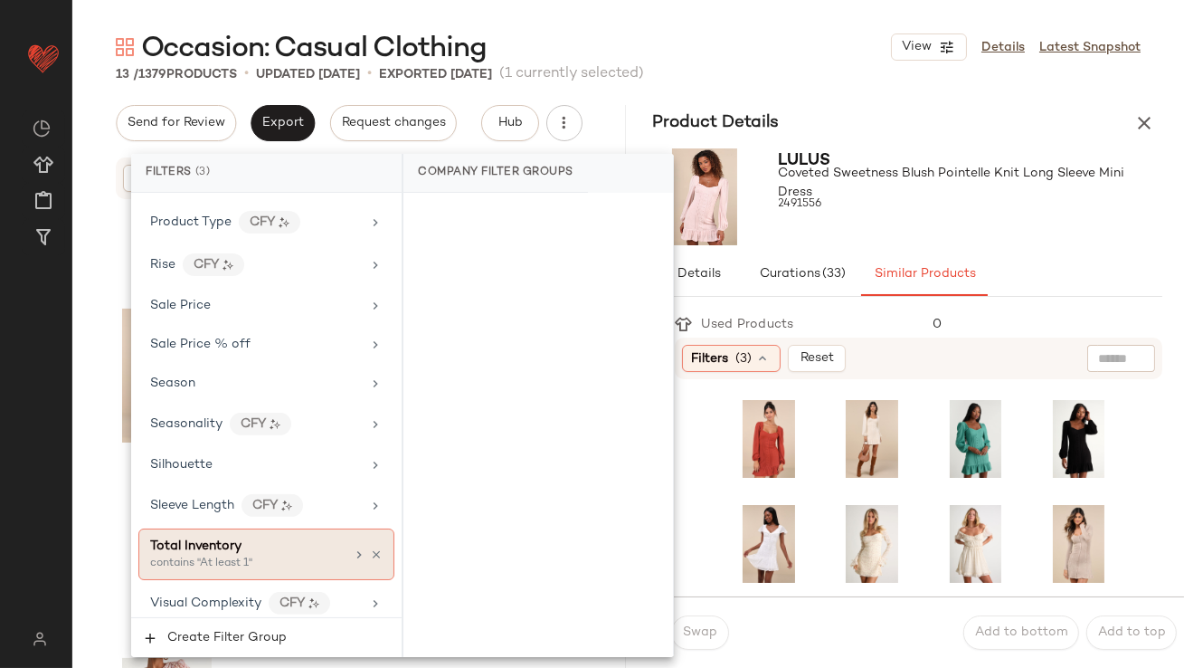
click at [234, 539] on span "Total Inventory" at bounding box center [195, 546] width 91 height 14
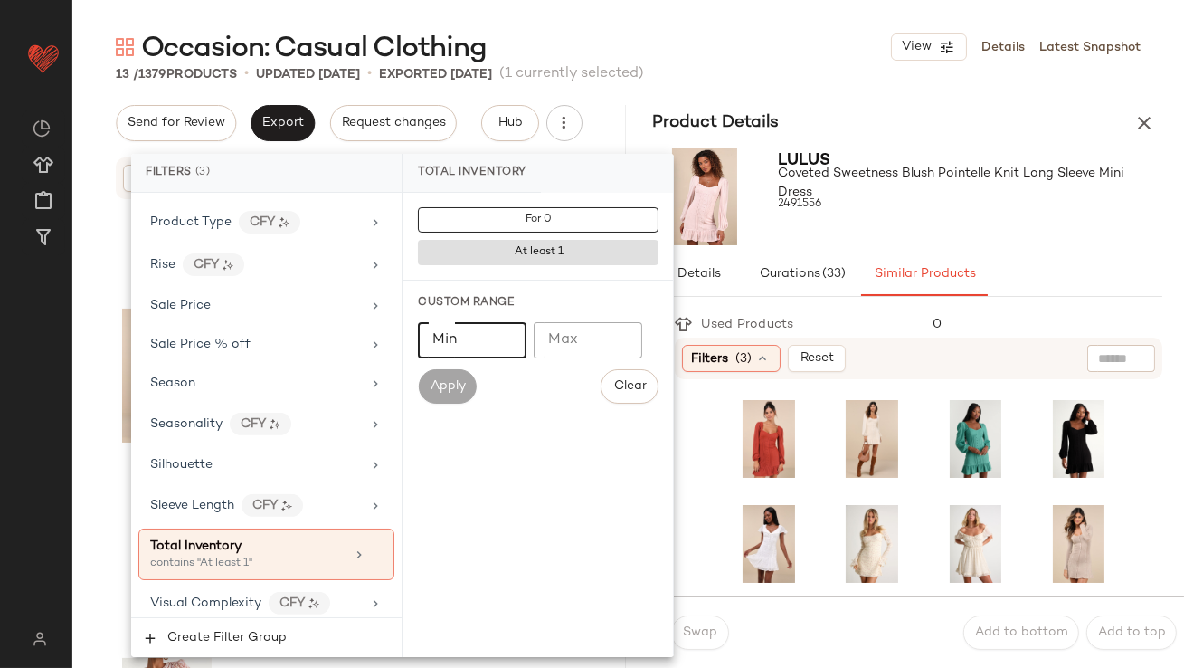
click at [460, 331] on input "Min" at bounding box center [472, 340] width 109 height 36
type input "**"
click at [983, 202] on div "2491556" at bounding box center [971, 204] width 385 height 25
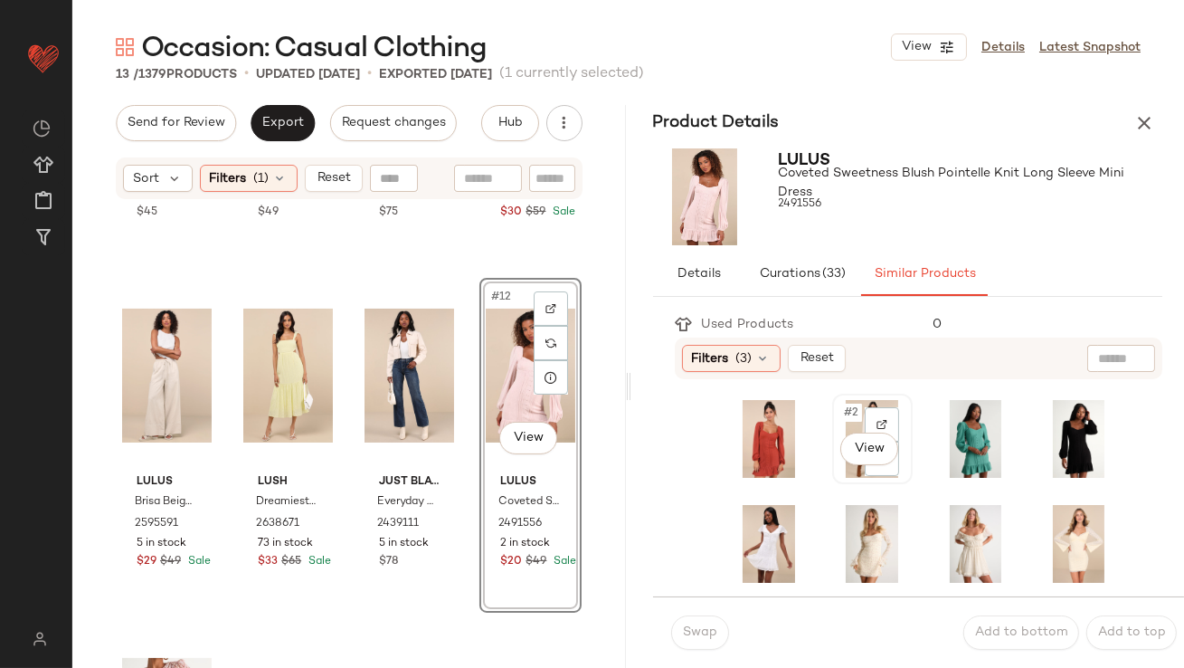
click at [845, 416] on span "#2" at bounding box center [852, 413] width 20 height 18
click at [686, 636] on span "Swap" at bounding box center [699, 632] width 35 height 14
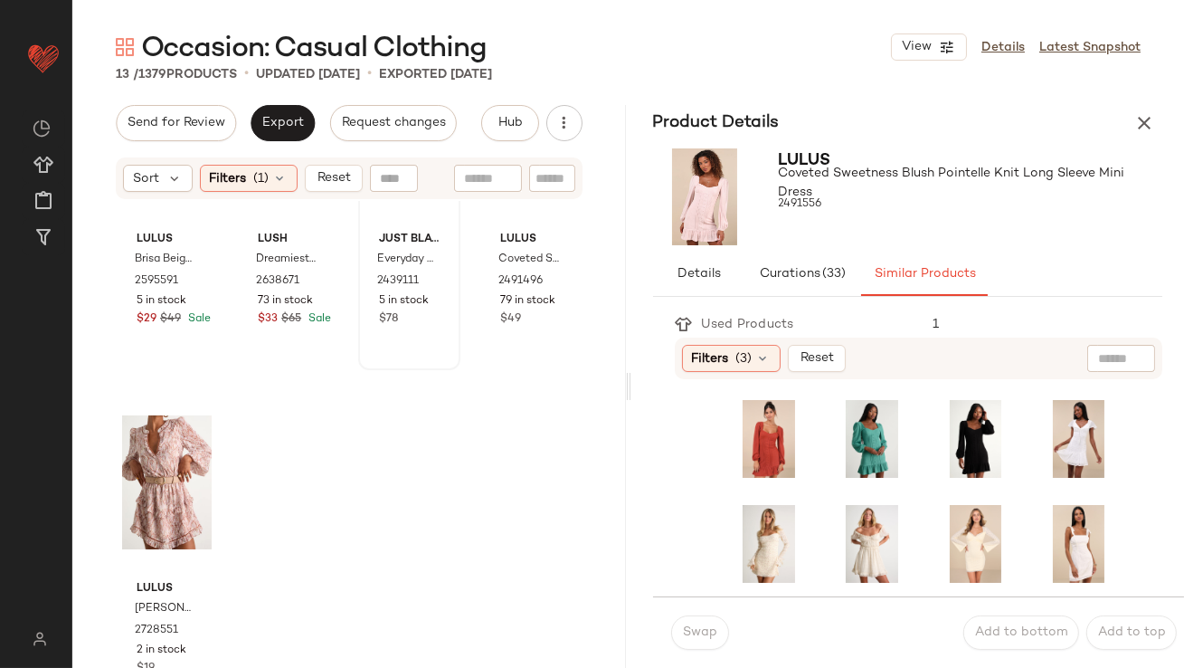
scroll to position [888, 0]
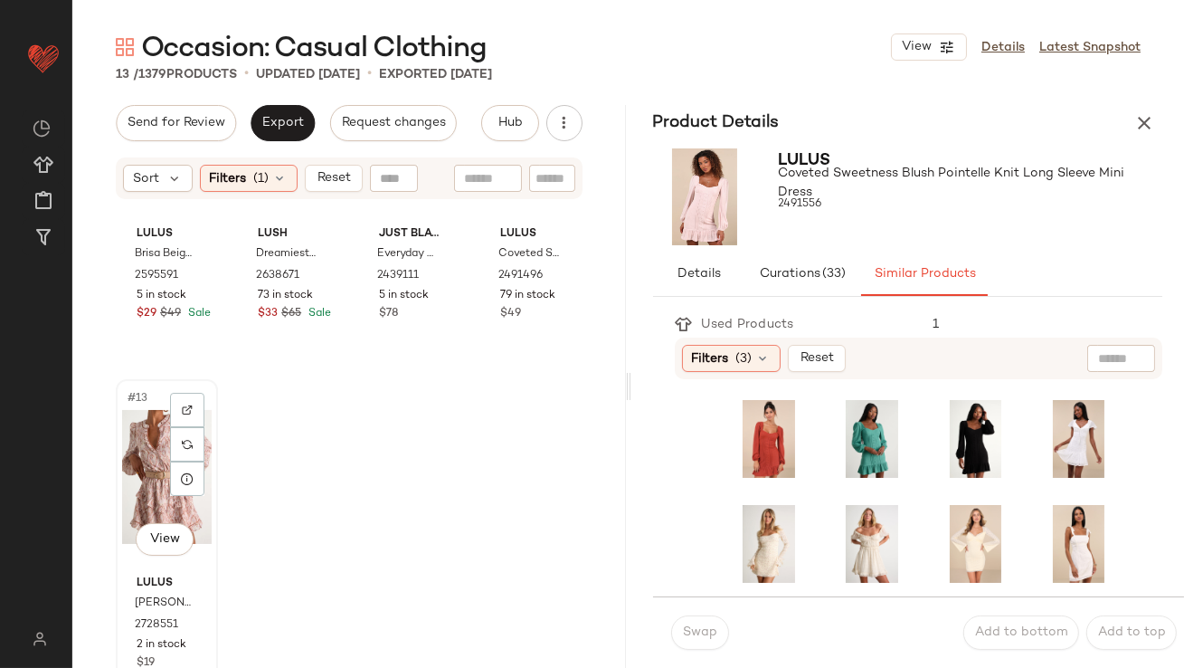
click at [149, 432] on div "#13 View" at bounding box center [167, 476] width 90 height 183
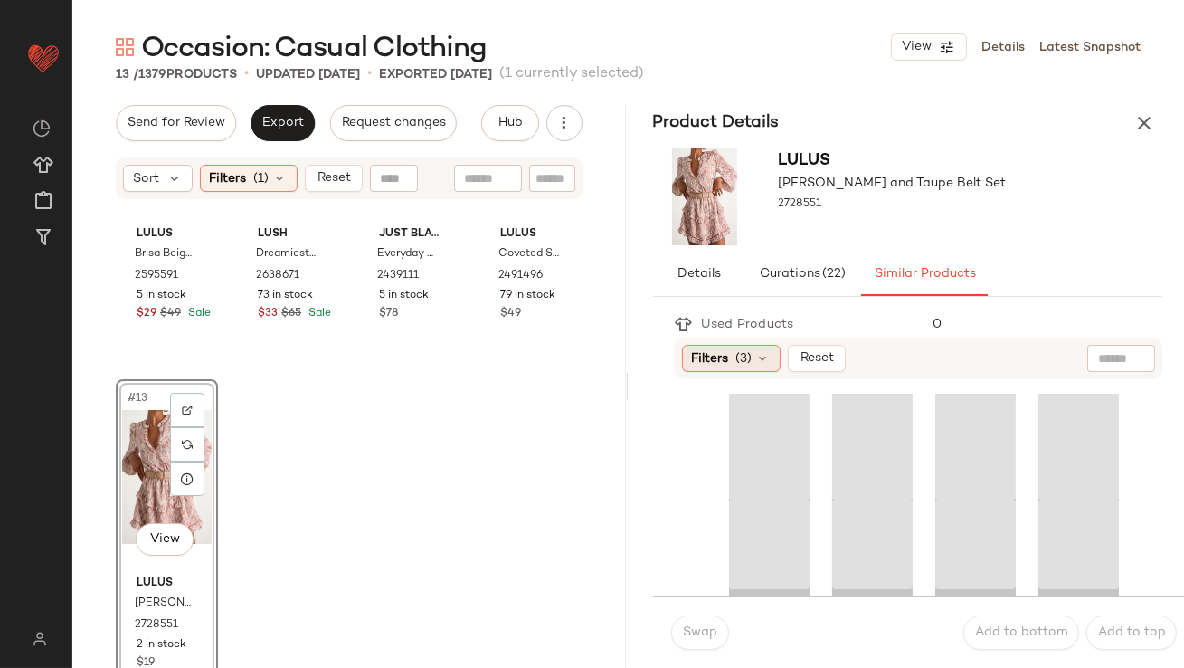
click at [717, 356] on span "Filters" at bounding box center [710, 358] width 37 height 19
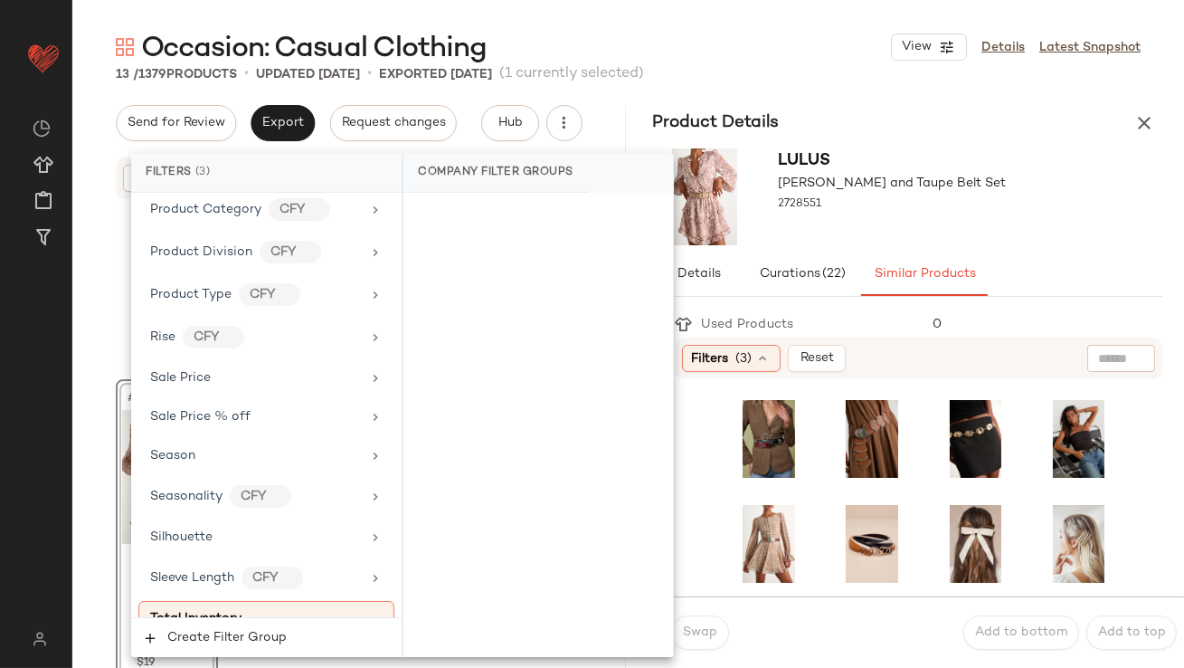
scroll to position [1516, 0]
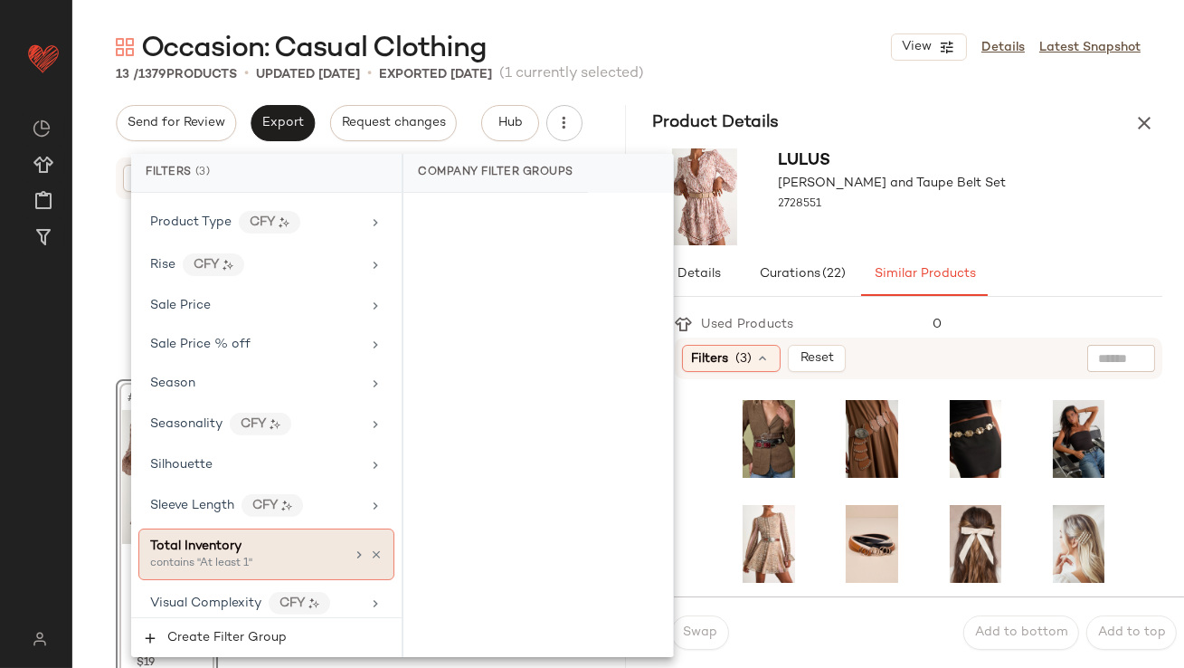
click at [212, 539] on span "Total Inventory" at bounding box center [195, 546] width 91 height 14
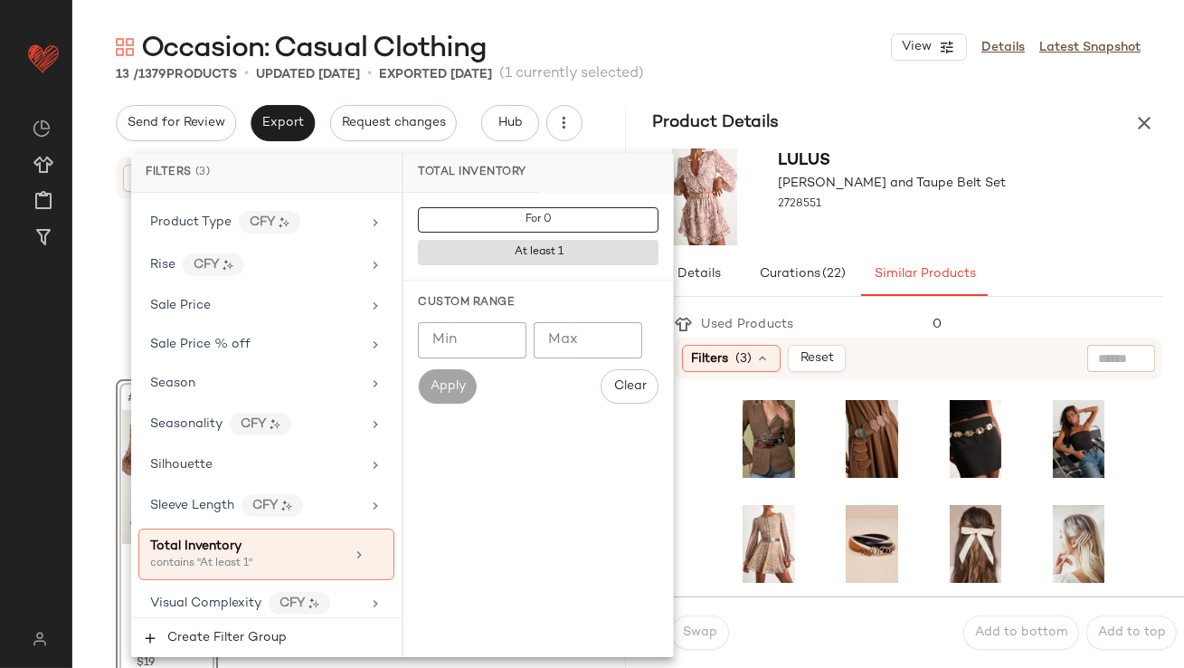
click at [449, 342] on input "Min" at bounding box center [472, 340] width 109 height 36
type input "**"
click at [1094, 222] on div "Lulus Lelya Black and Taupe Belt Set 2728551" at bounding box center [909, 196] width 554 height 111
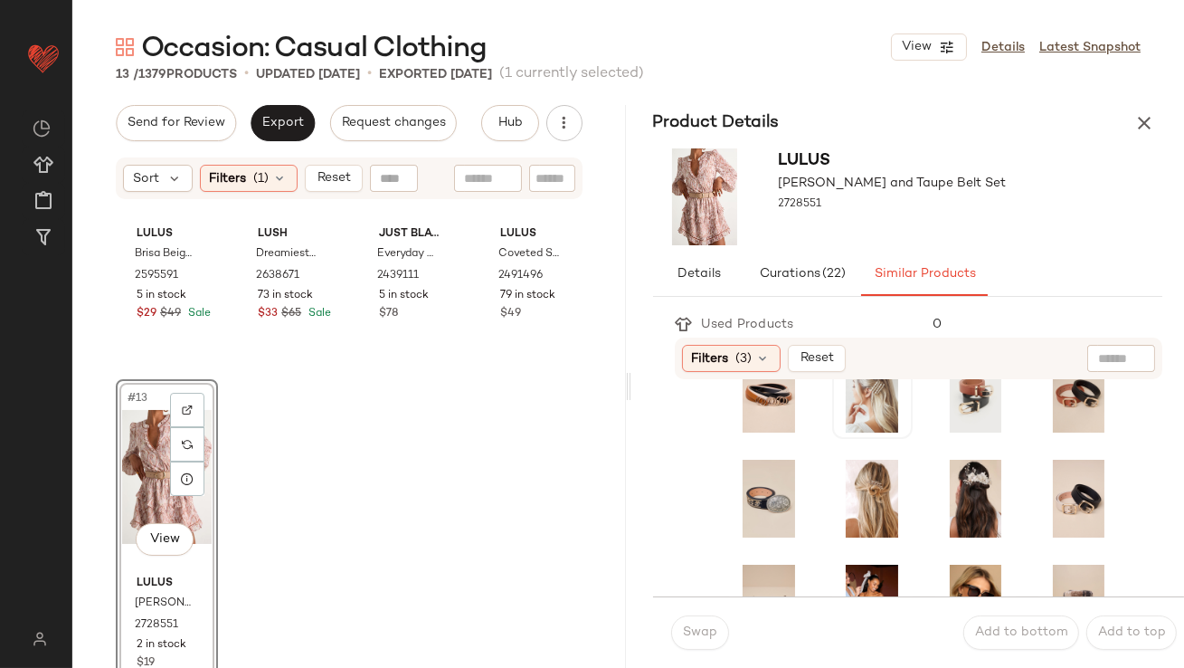
scroll to position [412, 0]
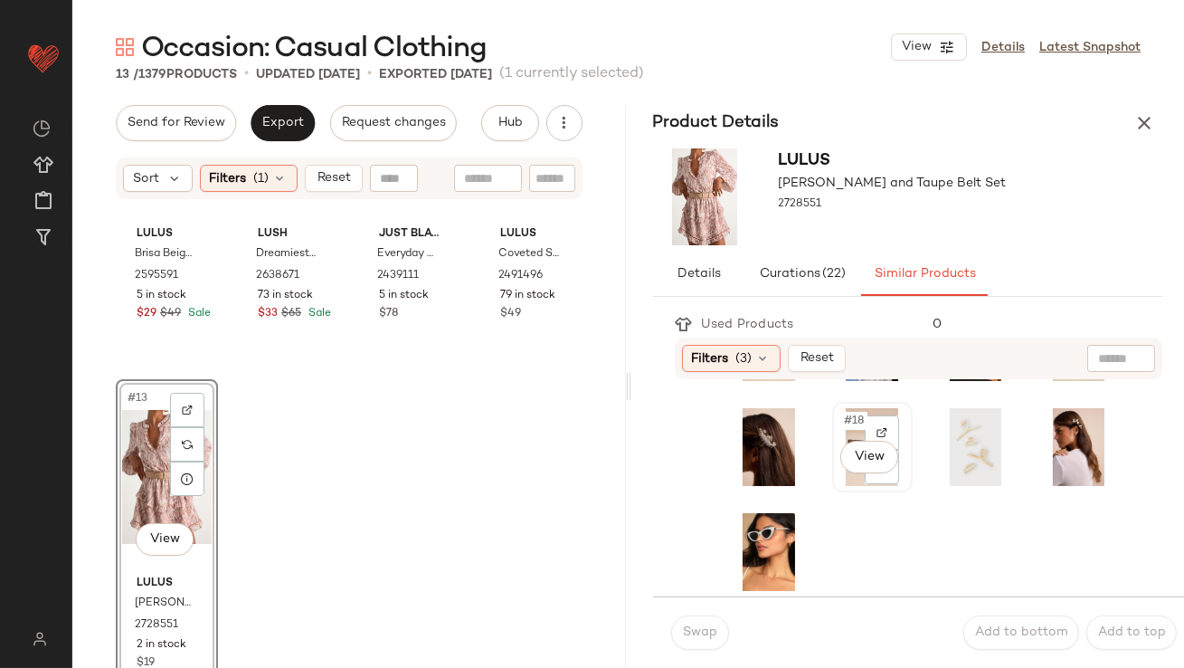
click at [839, 415] on div "#18 View" at bounding box center [873, 447] width 68 height 78
click at [687, 644] on button "Swap" at bounding box center [700, 632] width 58 height 34
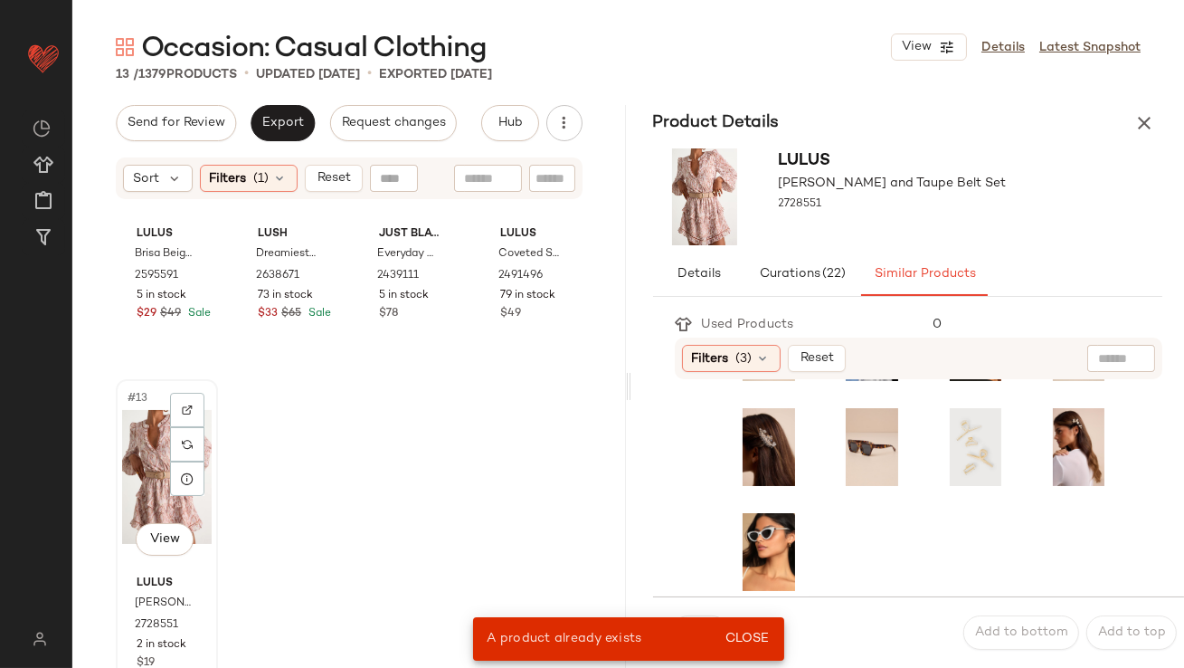
click at [136, 471] on div "#13 View" at bounding box center [167, 476] width 90 height 183
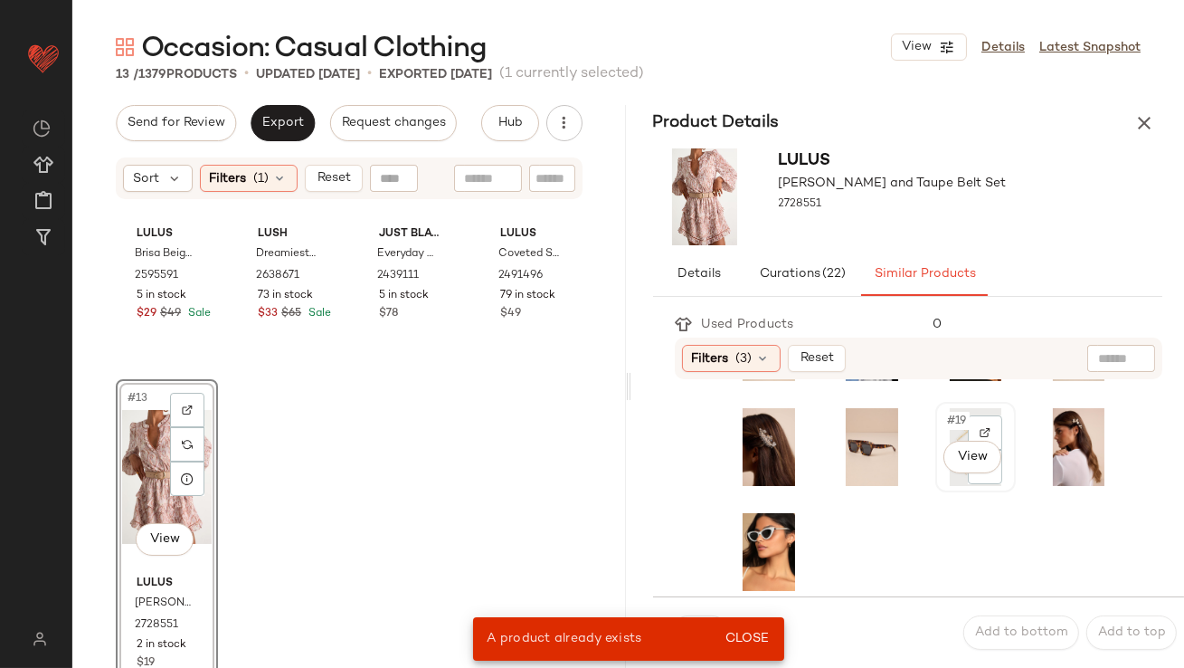
click at [942, 432] on div "#19 View" at bounding box center [976, 447] width 68 height 78
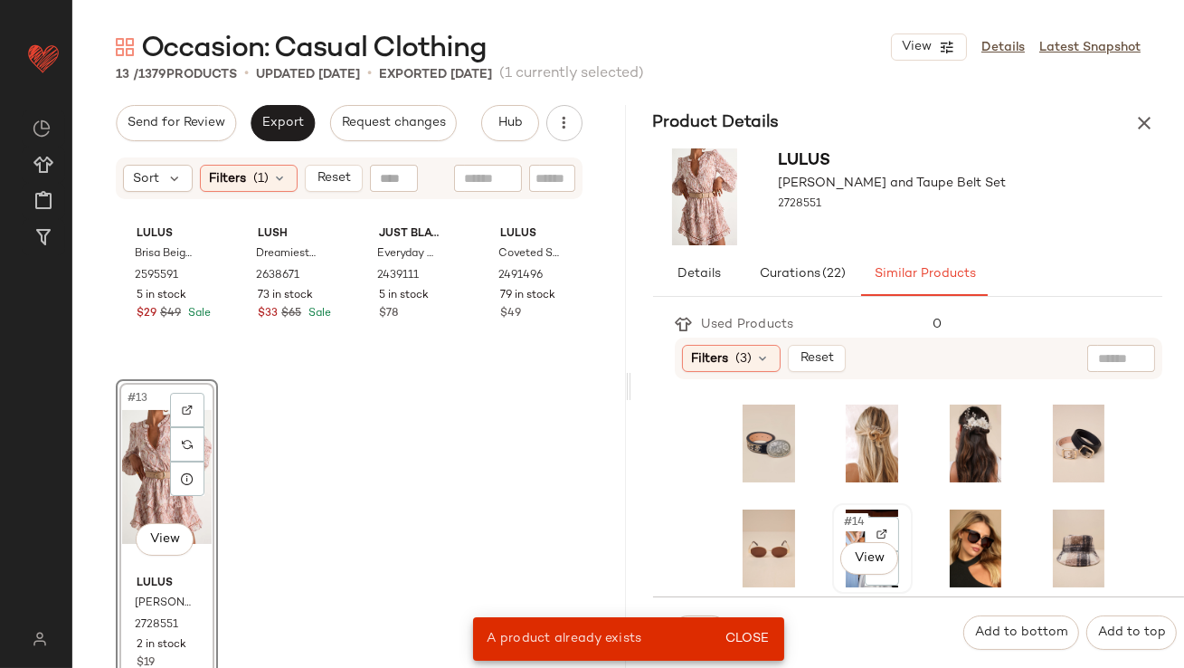
scroll to position [202, 0]
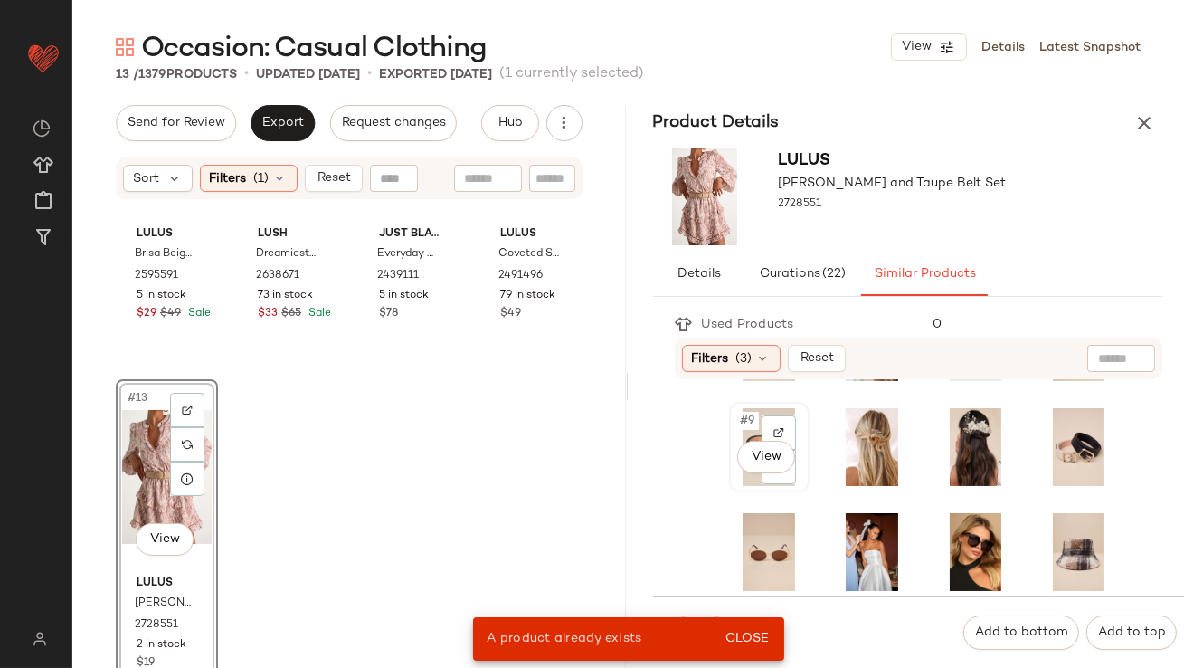
click at [731, 415] on div "#9 View" at bounding box center [769, 447] width 77 height 87
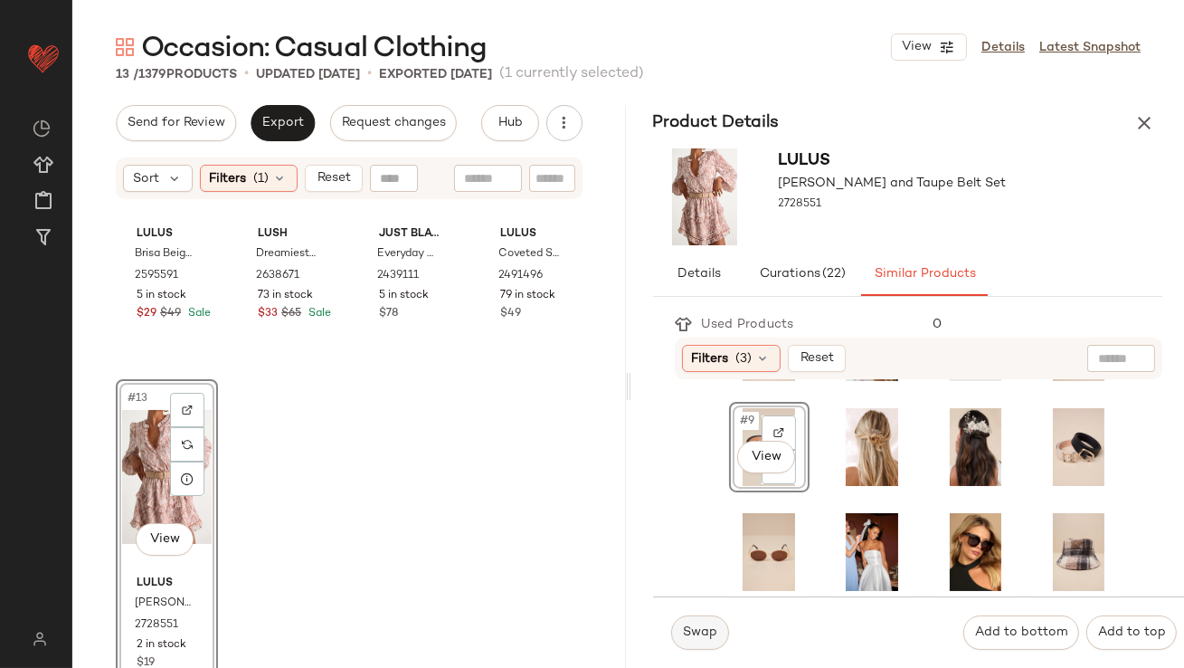
click at [696, 639] on span "Swap" at bounding box center [699, 632] width 35 height 14
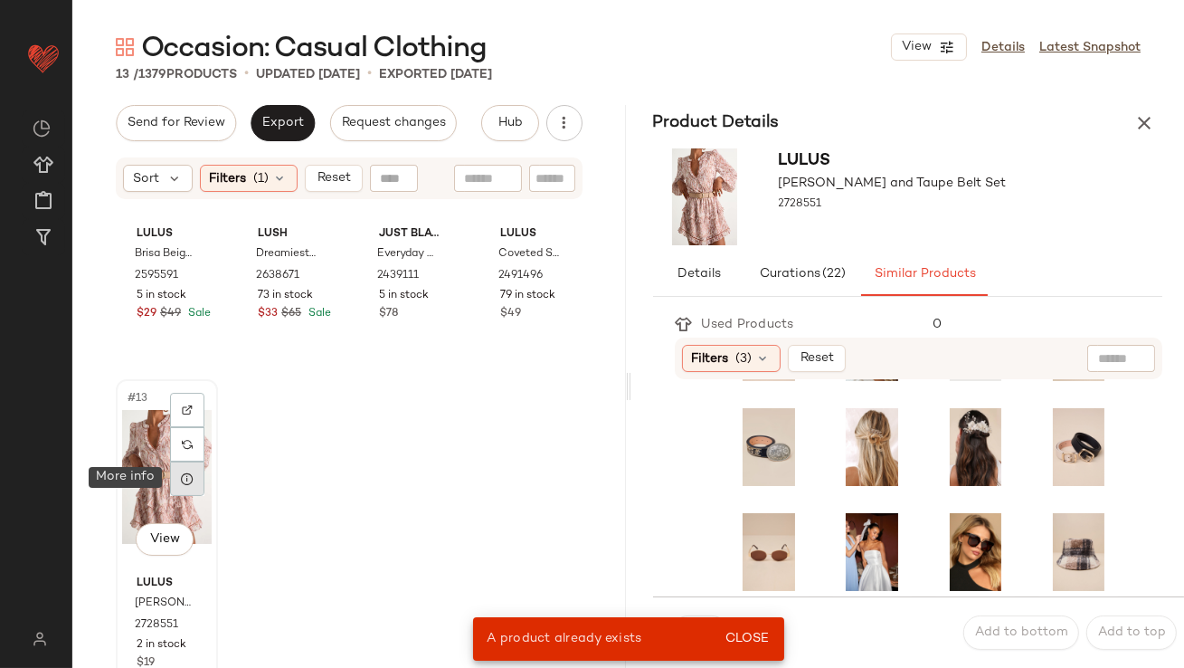
click at [175, 471] on div at bounding box center [187, 478] width 34 height 34
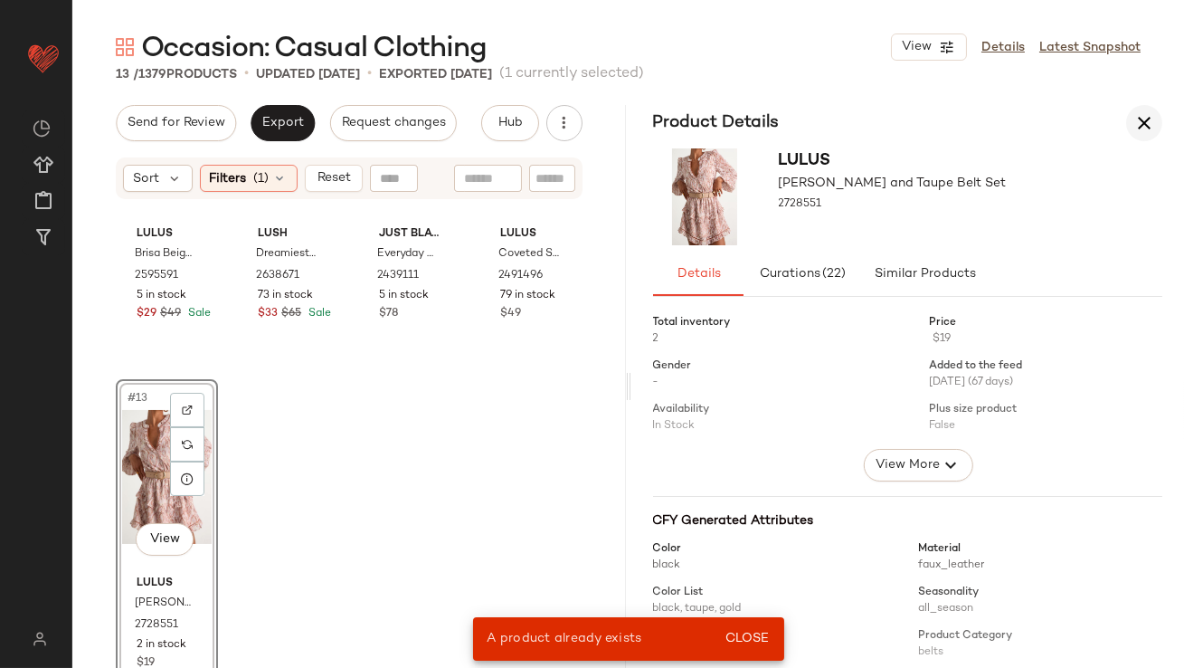
click at [1152, 123] on icon "button" at bounding box center [1145, 123] width 22 height 22
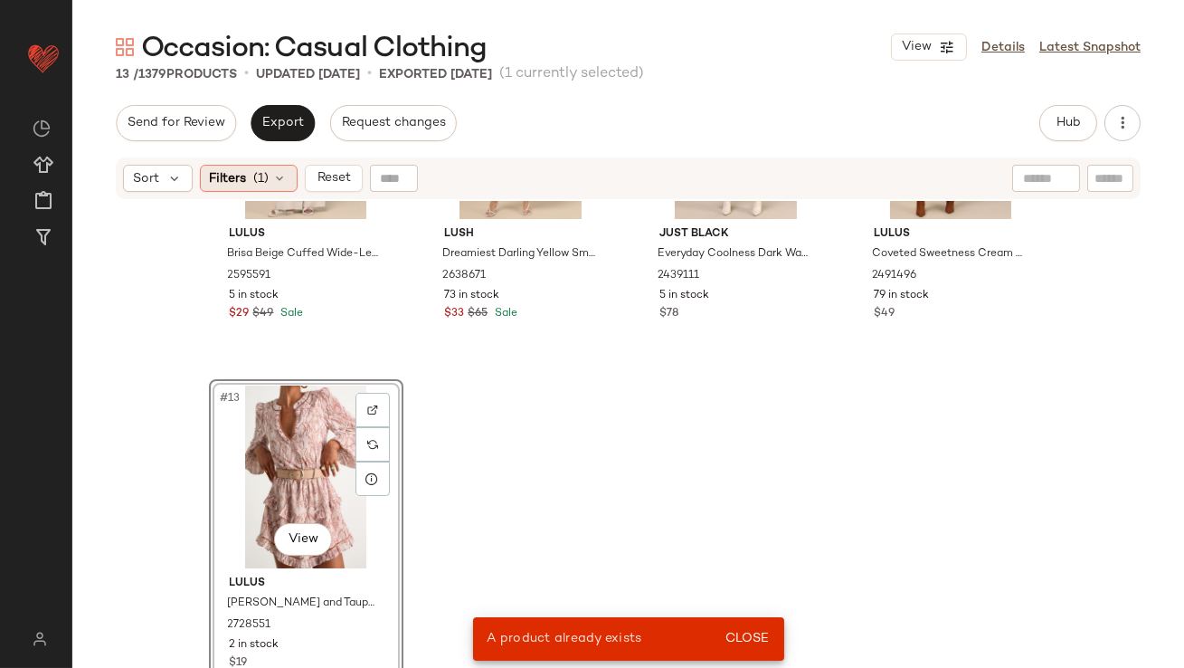
click at [262, 183] on span "(1)" at bounding box center [261, 178] width 15 height 19
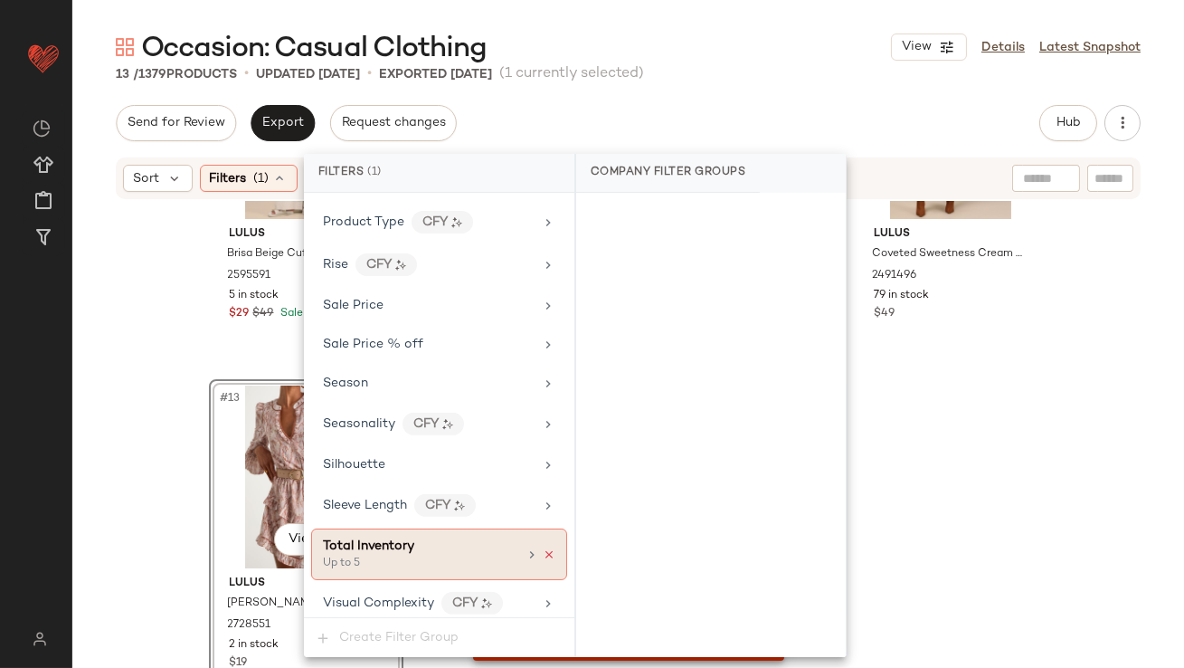
click at [543, 548] on icon at bounding box center [549, 554] width 13 height 13
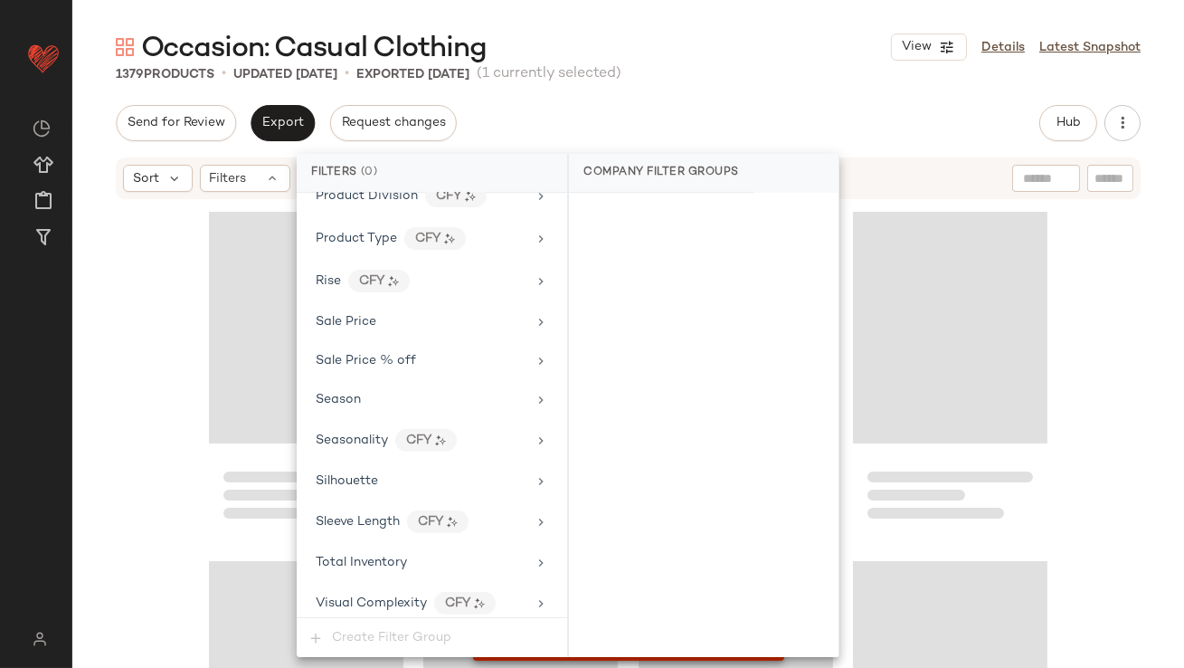
click at [636, 104] on div "Occasion: Casual Clothing View Details Latest Snapshot 1379 Products • updated …" at bounding box center [628, 348] width 1112 height 639
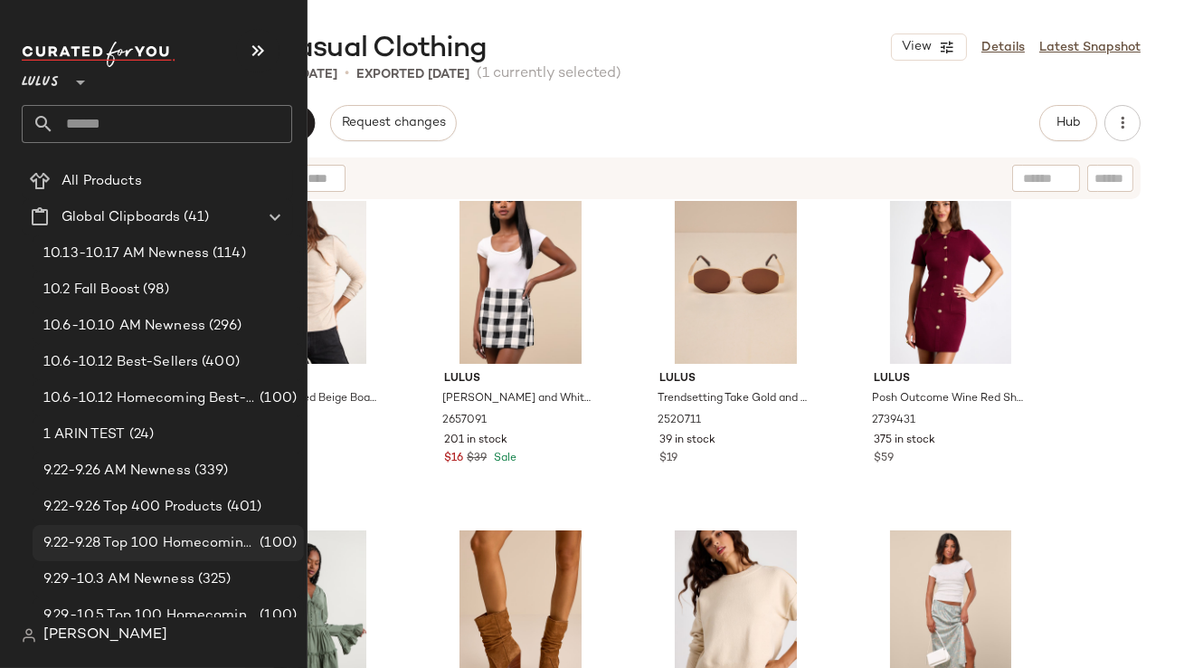
scroll to position [0, 0]
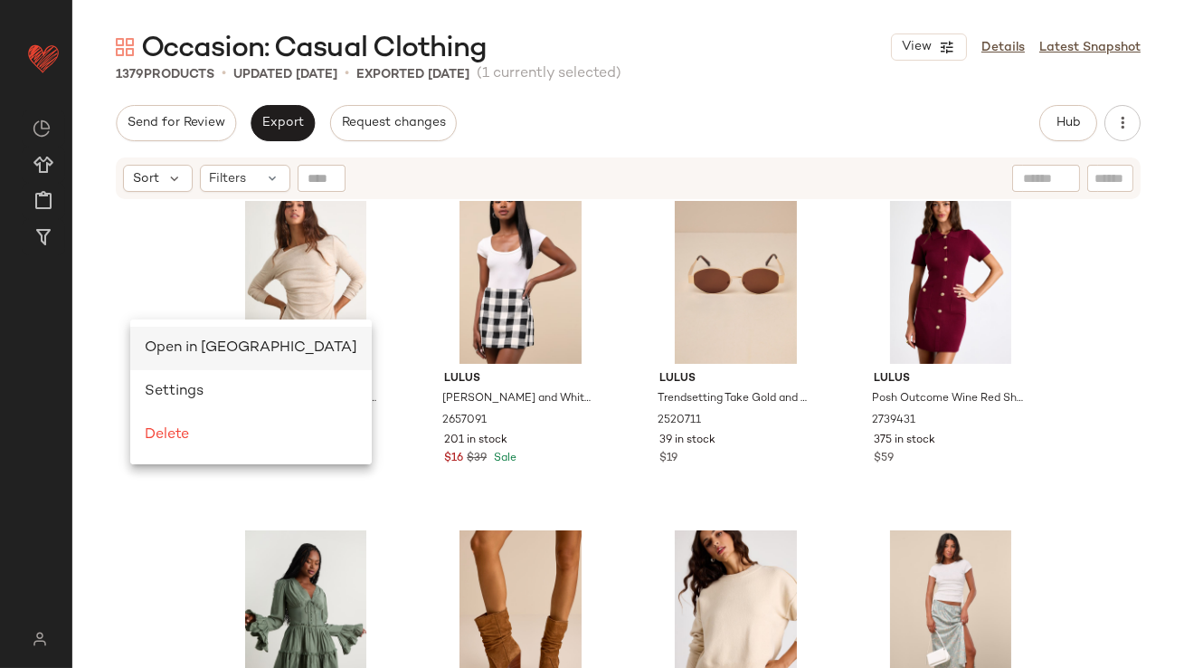
click at [167, 347] on span "Open in [GEOGRAPHIC_DATA]" at bounding box center [251, 347] width 213 height 15
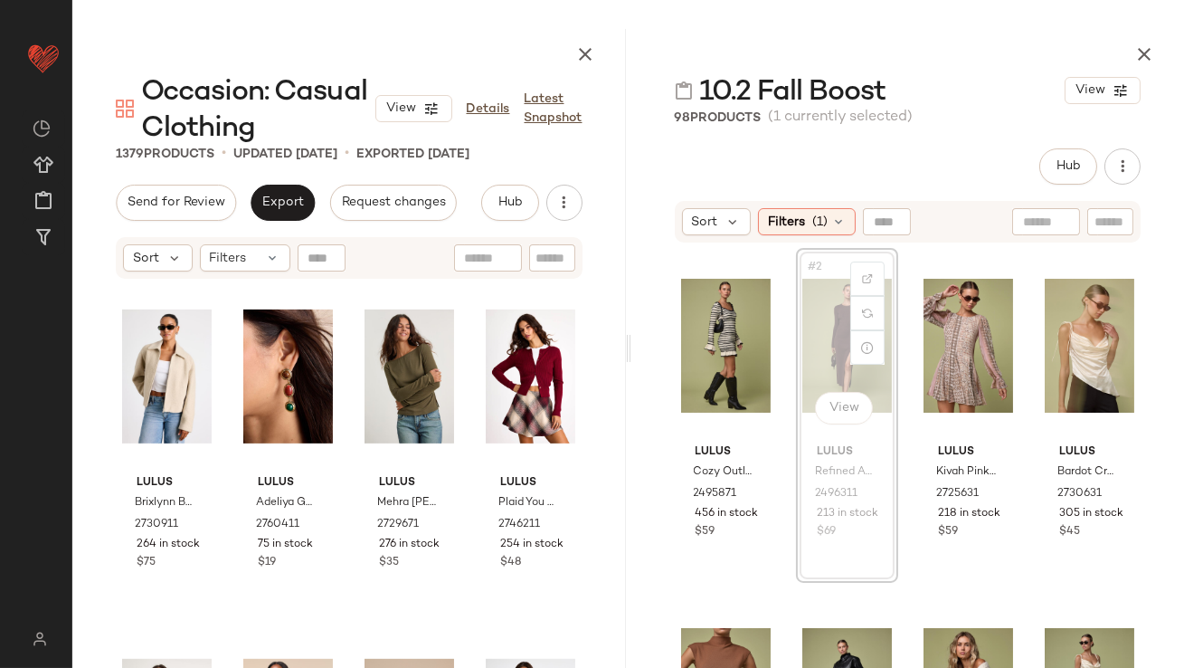
scroll to position [1763, 0]
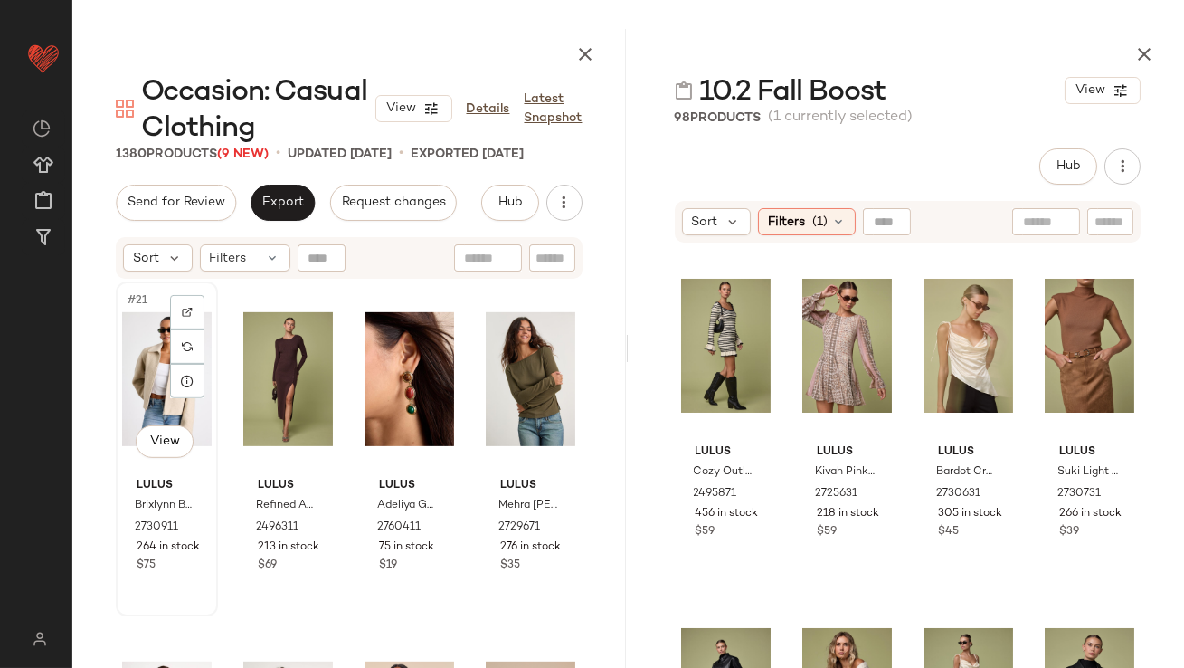
click at [137, 391] on div "#21 View" at bounding box center [167, 379] width 90 height 183
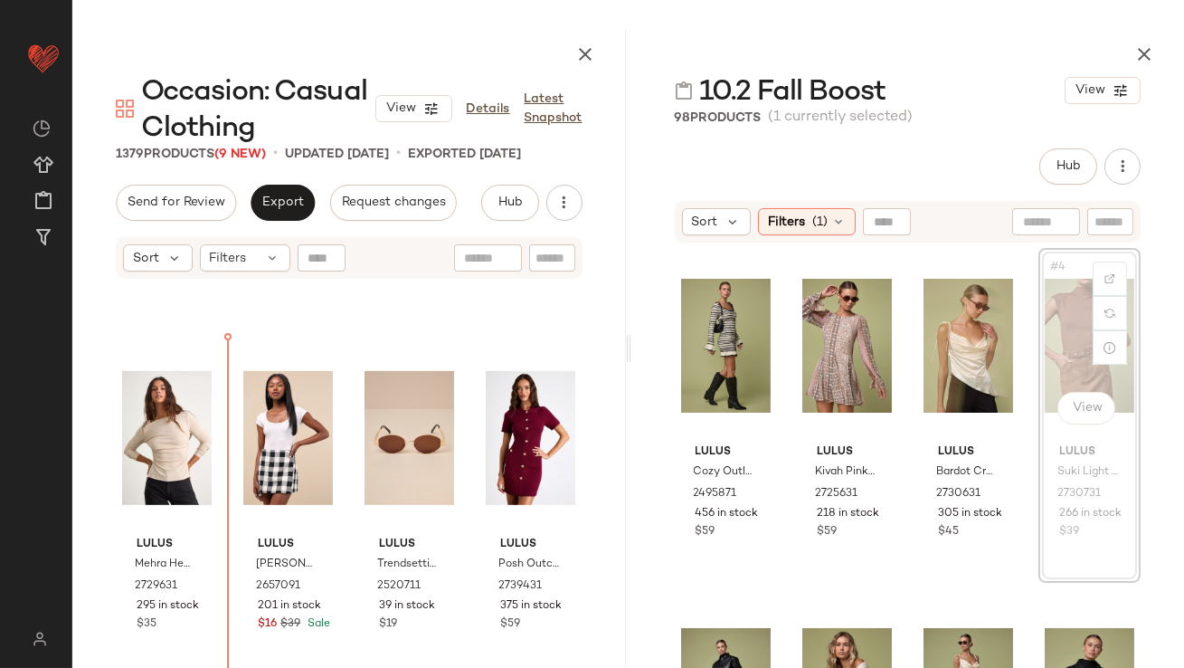
scroll to position [2003, 0]
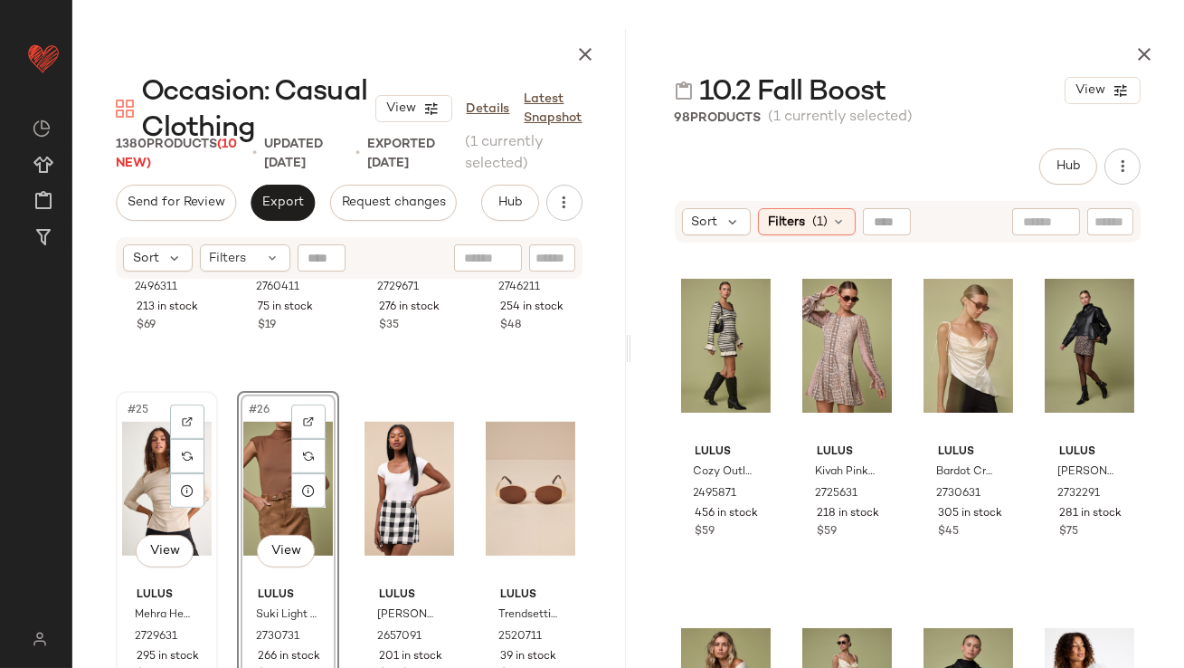
click at [136, 455] on div "#25 View" at bounding box center [167, 488] width 90 height 183
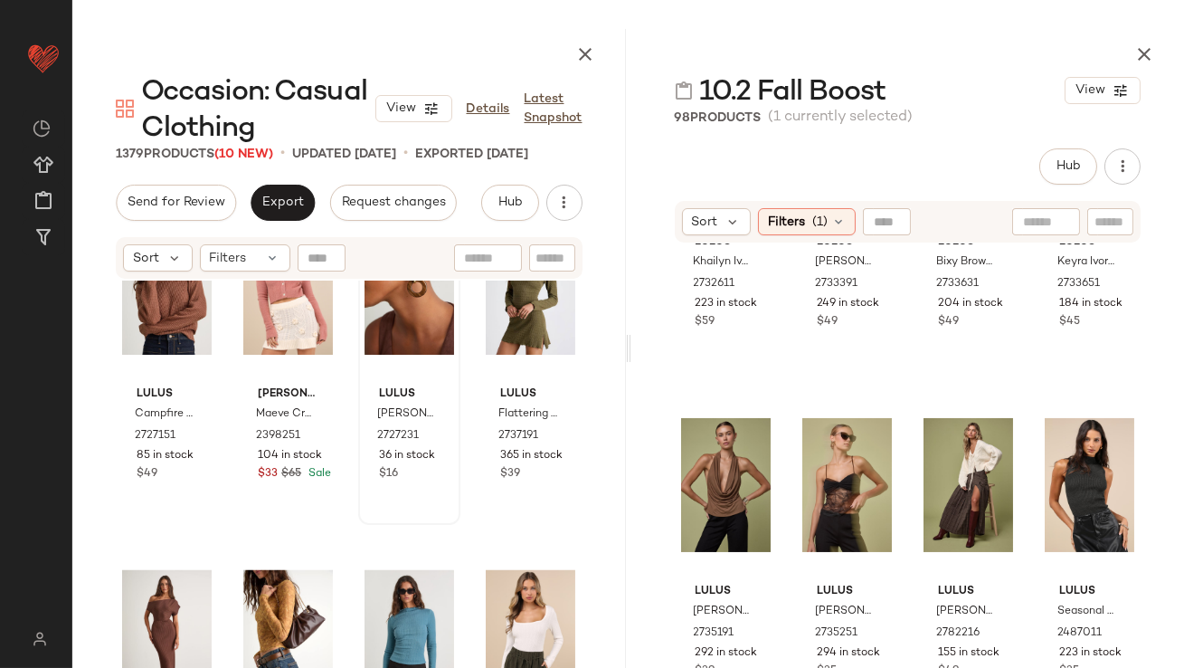
scroll to position [3199, 0]
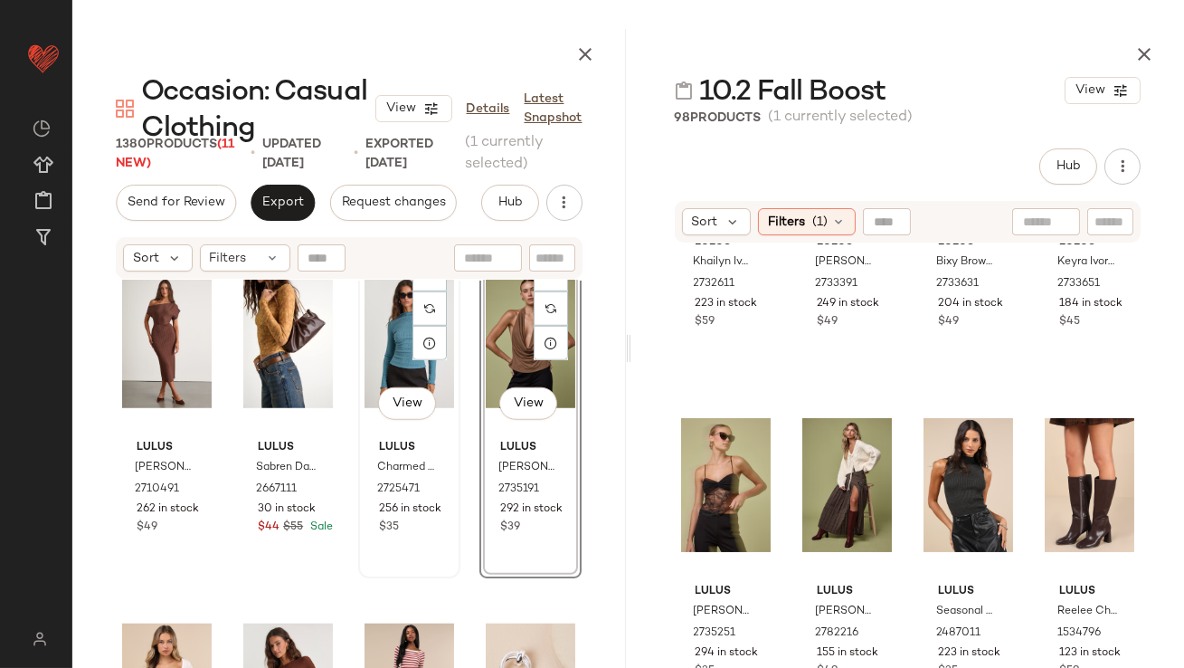
click at [375, 355] on div "#39 View" at bounding box center [410, 341] width 90 height 183
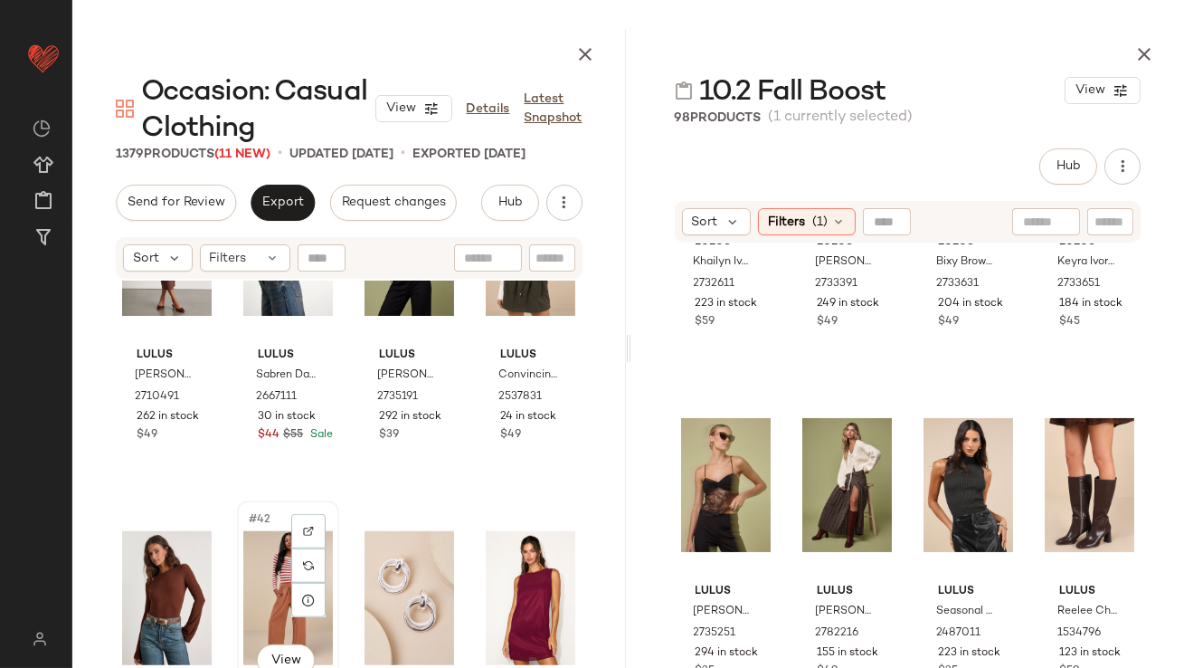
scroll to position [3422, 0]
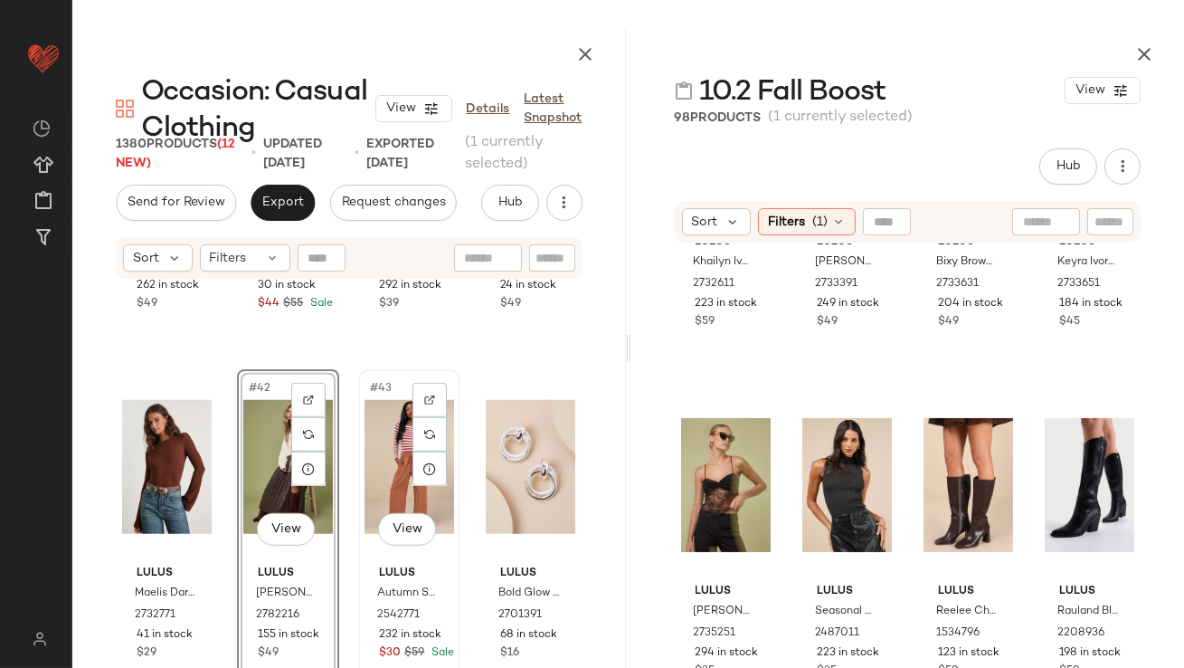
click at [375, 455] on div "#43 View" at bounding box center [410, 466] width 90 height 183
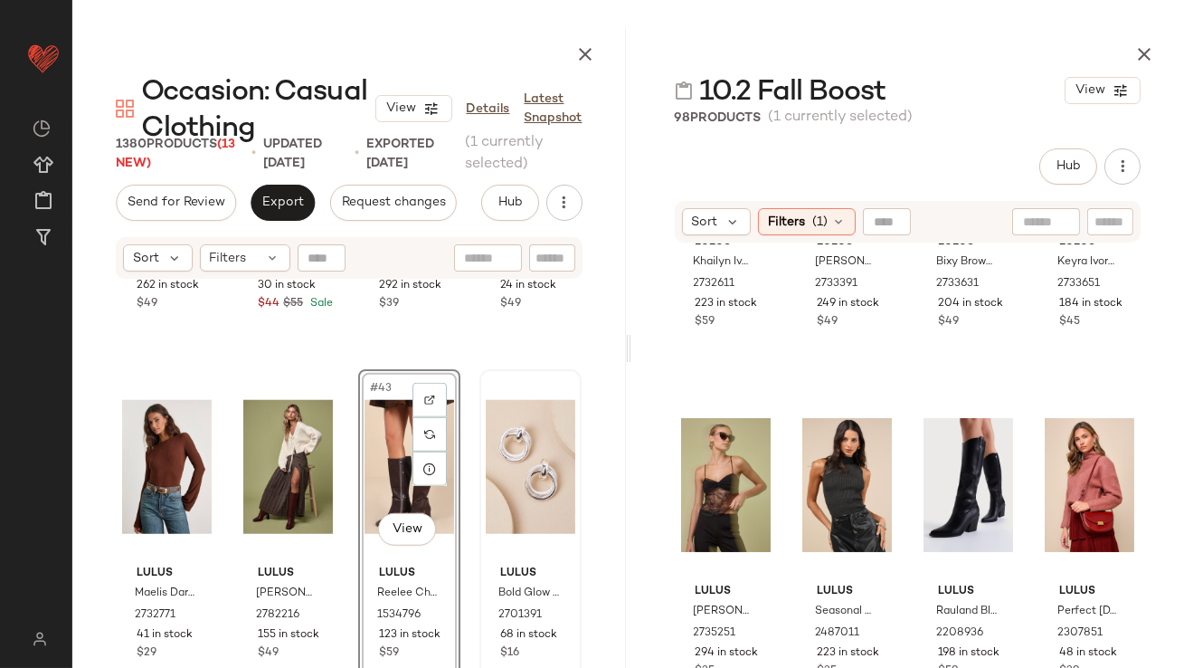
click at [494, 454] on div at bounding box center [531, 466] width 90 height 183
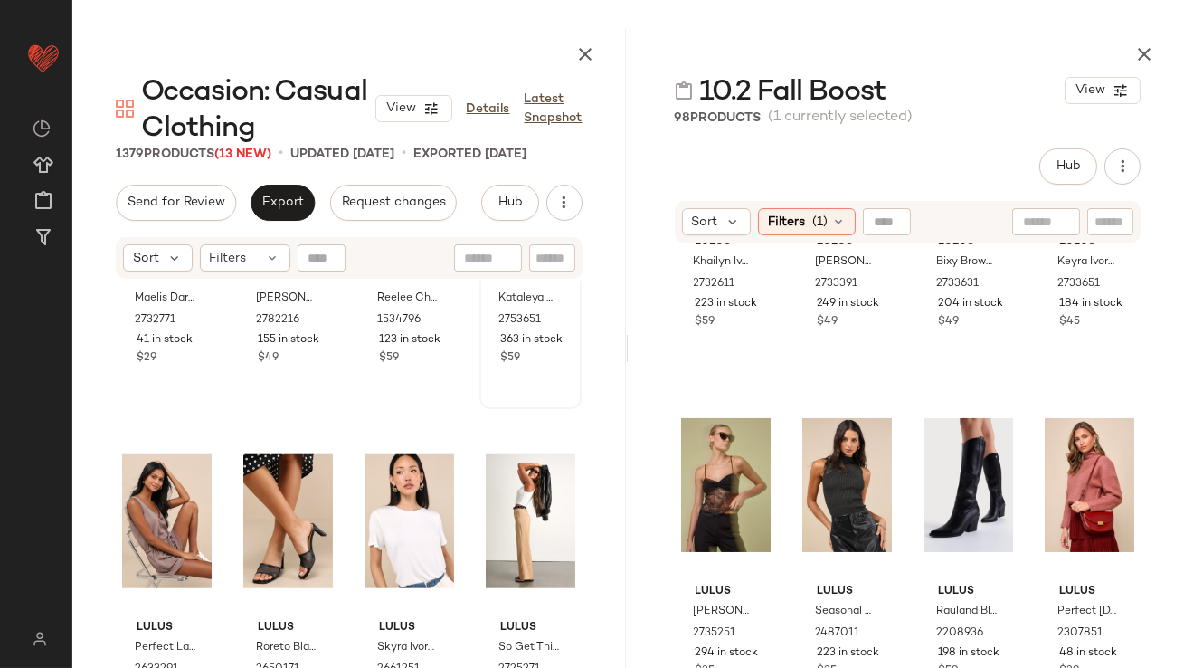
scroll to position [3741, 0]
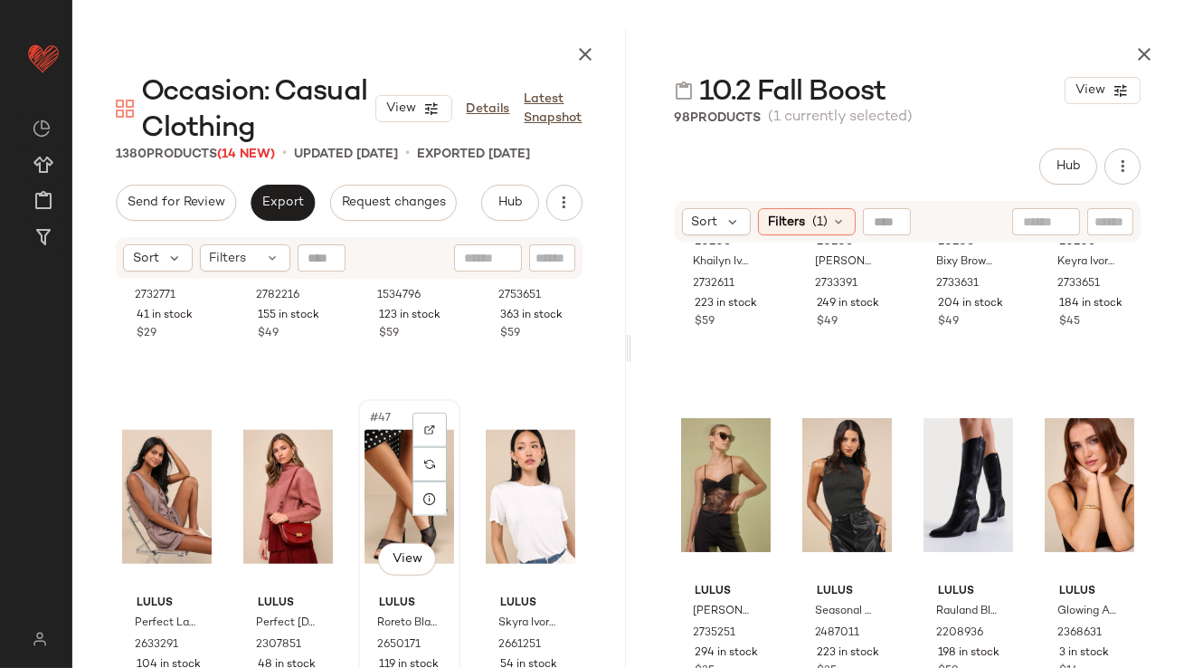
click at [368, 481] on div "#47 View" at bounding box center [410, 496] width 90 height 183
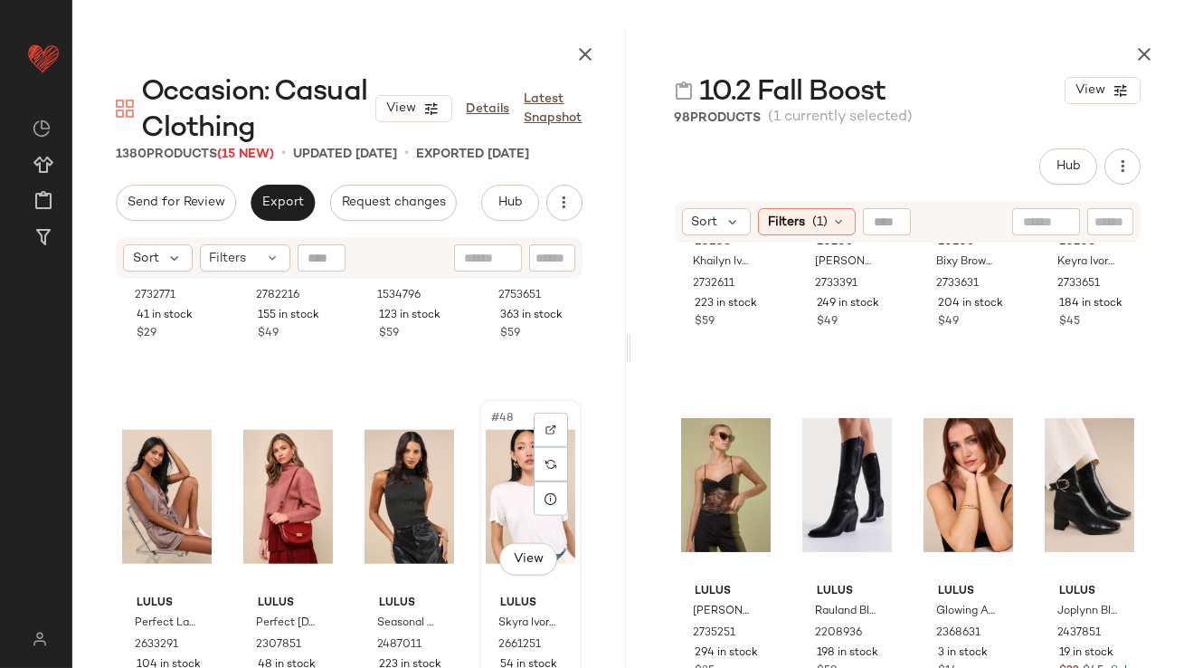
click at [488, 492] on div "#48 View" at bounding box center [531, 496] width 90 height 183
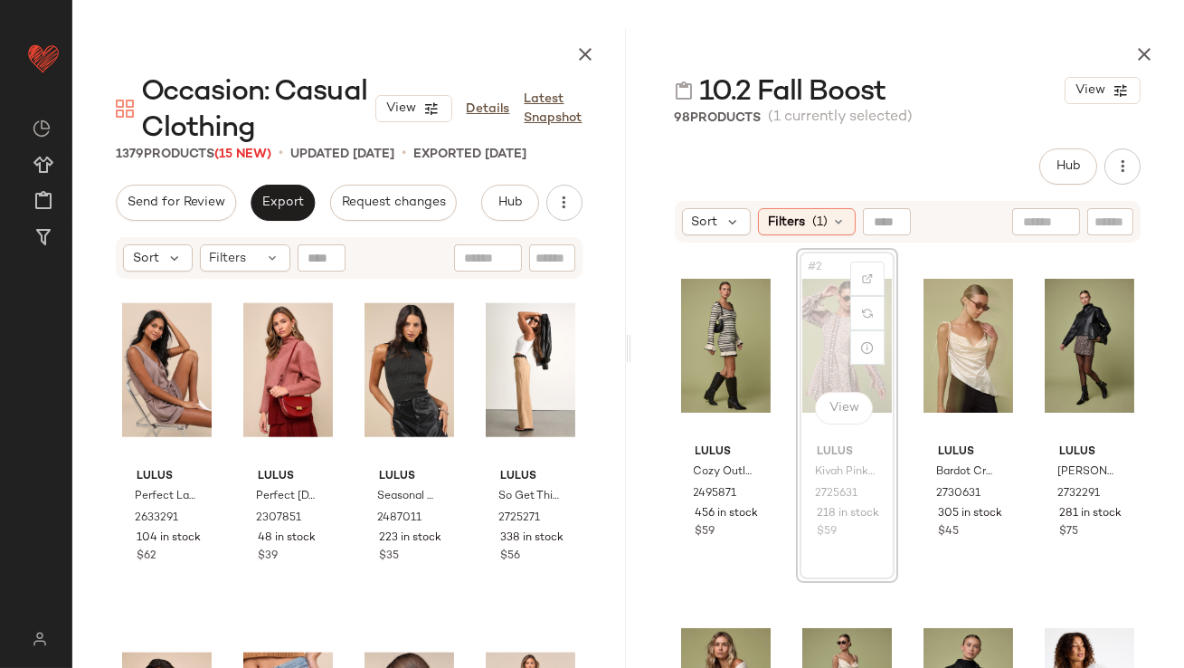
scroll to position [3865, 0]
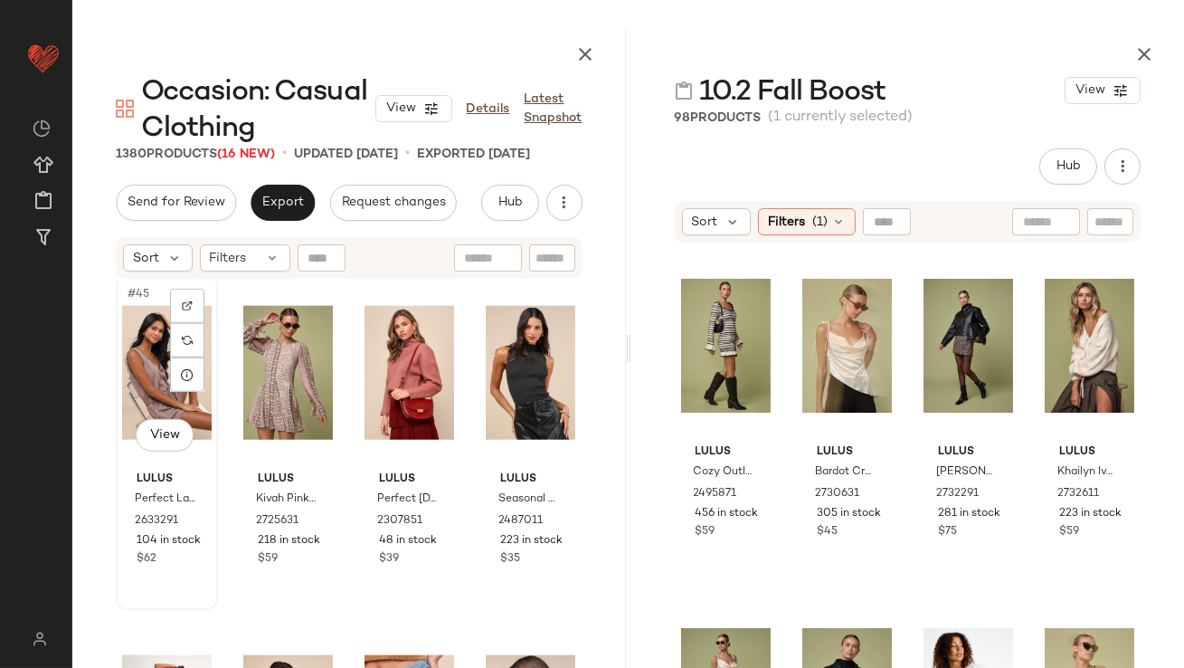
click at [153, 376] on div "#45 View" at bounding box center [167, 372] width 90 height 183
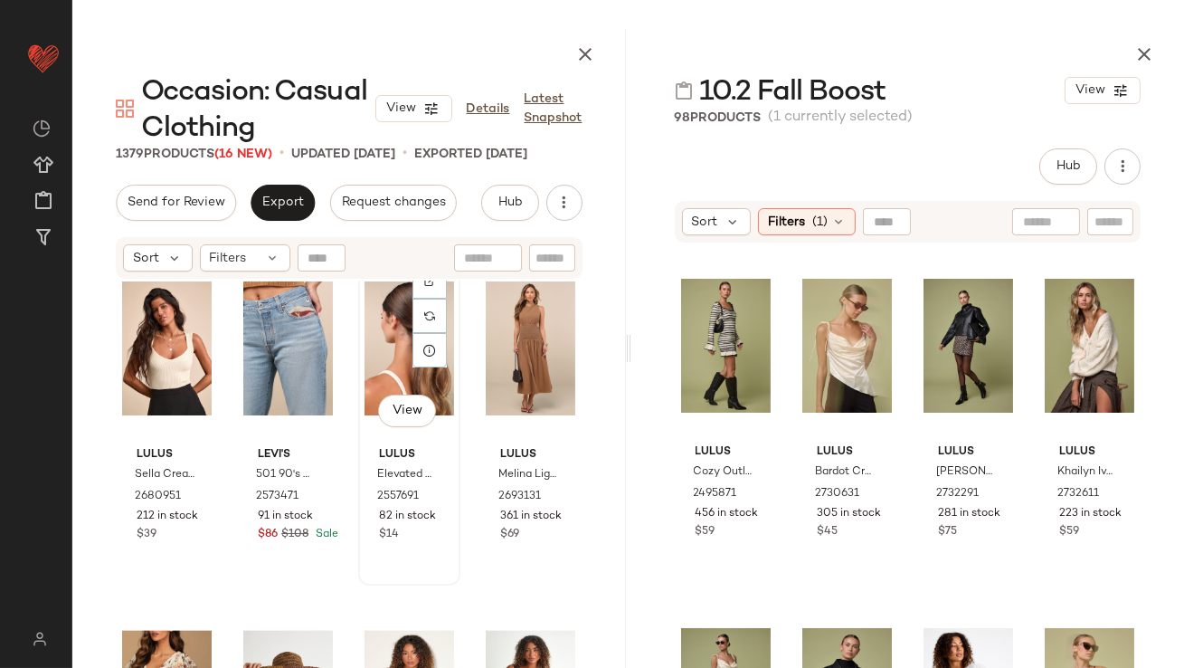
scroll to position [4197, 0]
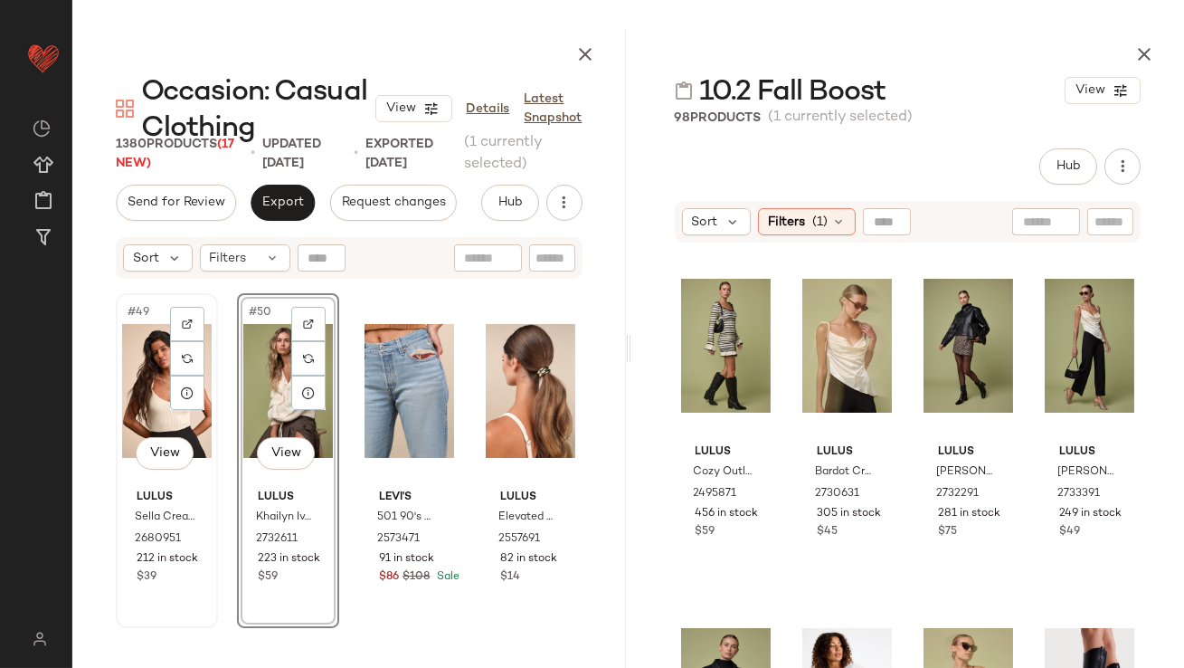
click at [139, 390] on div "#49 View" at bounding box center [167, 390] width 90 height 183
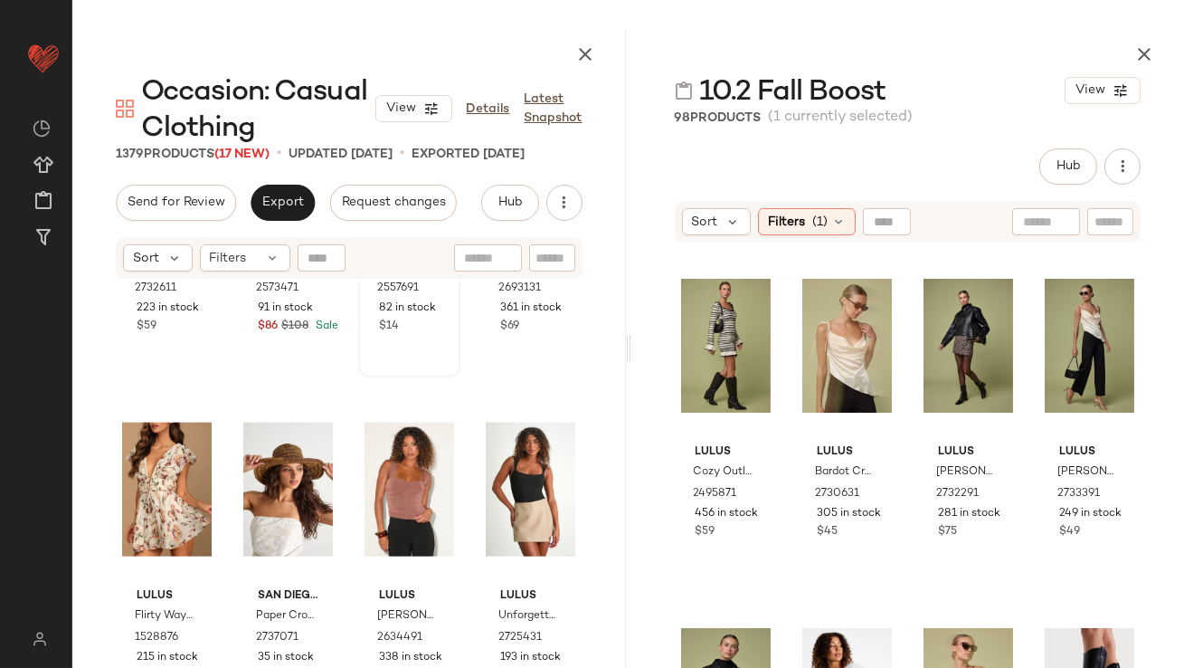
scroll to position [4449, 0]
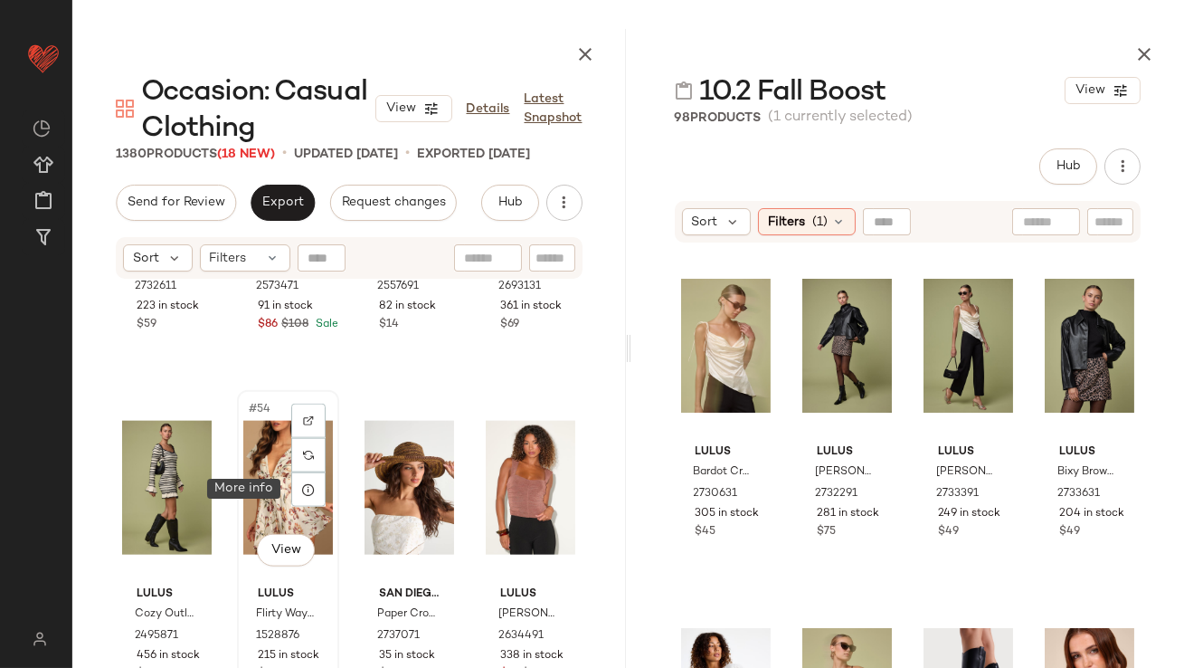
drag, startPoint x: 704, startPoint y: 370, endPoint x: 283, endPoint y: 499, distance: 440.2
click at [293, 499] on div at bounding box center [308, 489] width 34 height 34
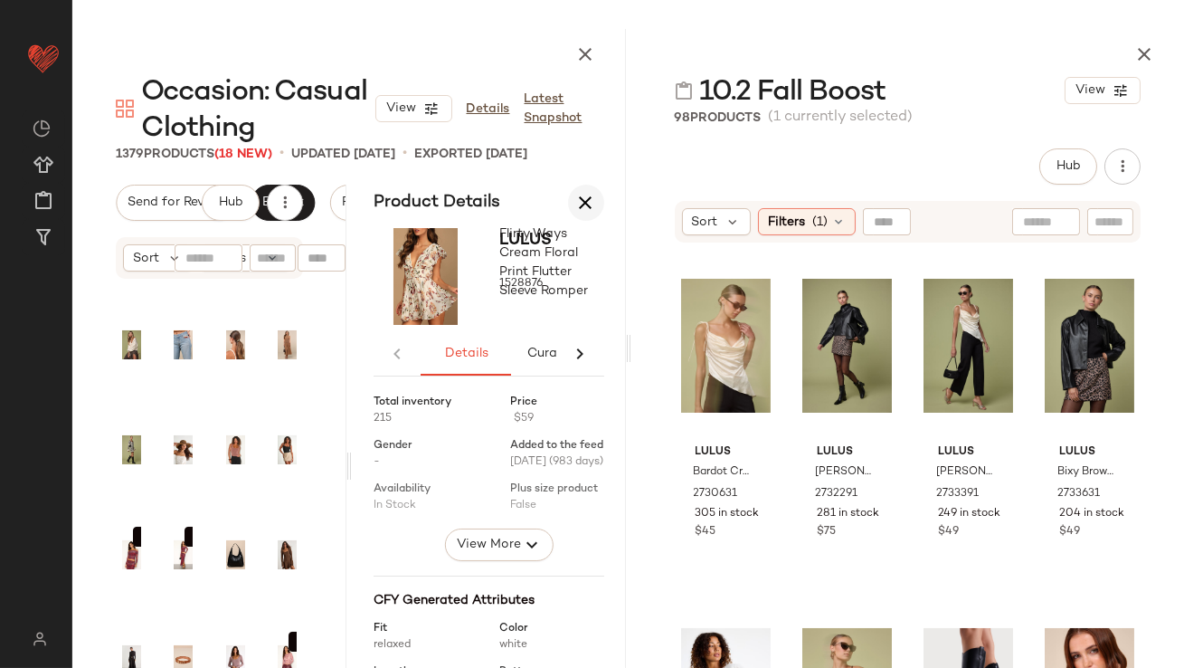
click at [585, 193] on icon "button" at bounding box center [586, 203] width 22 height 22
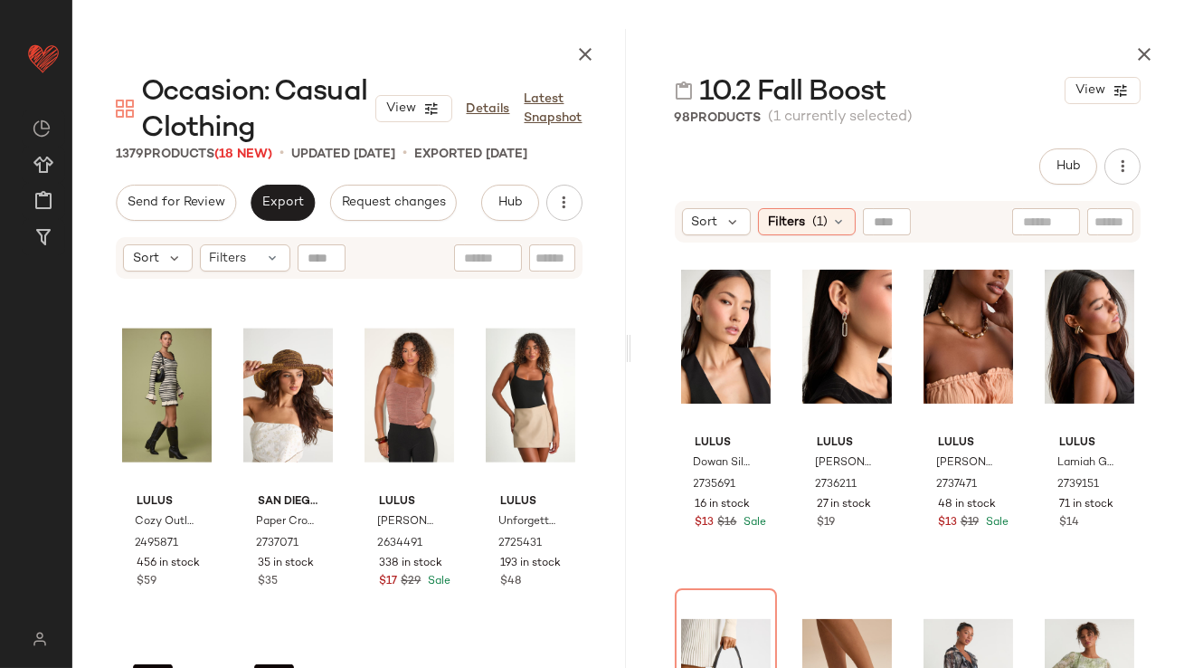
scroll to position [1036, 0]
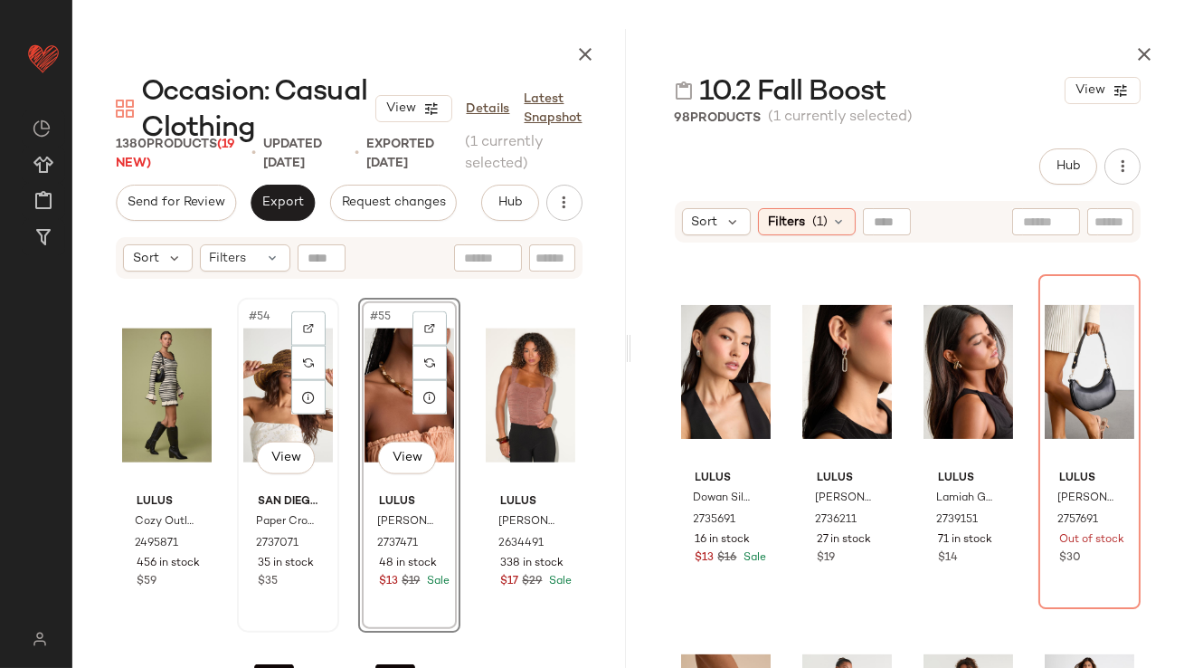
click at [270, 389] on div "#54 View" at bounding box center [288, 395] width 90 height 183
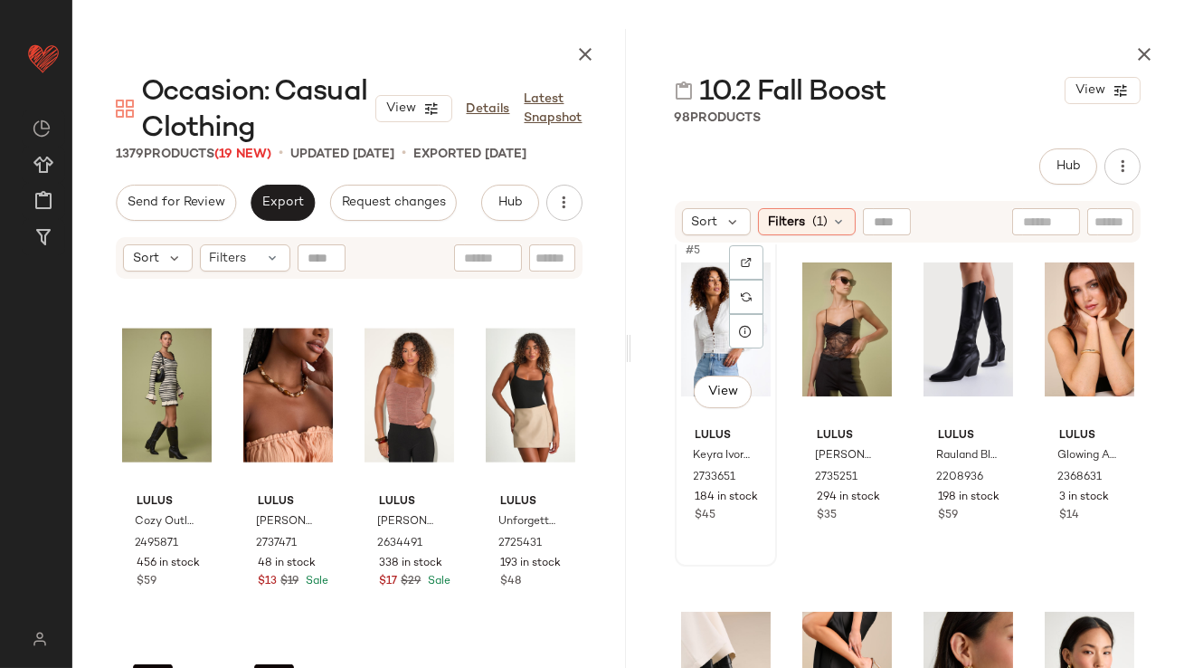
scroll to position [4540, 0]
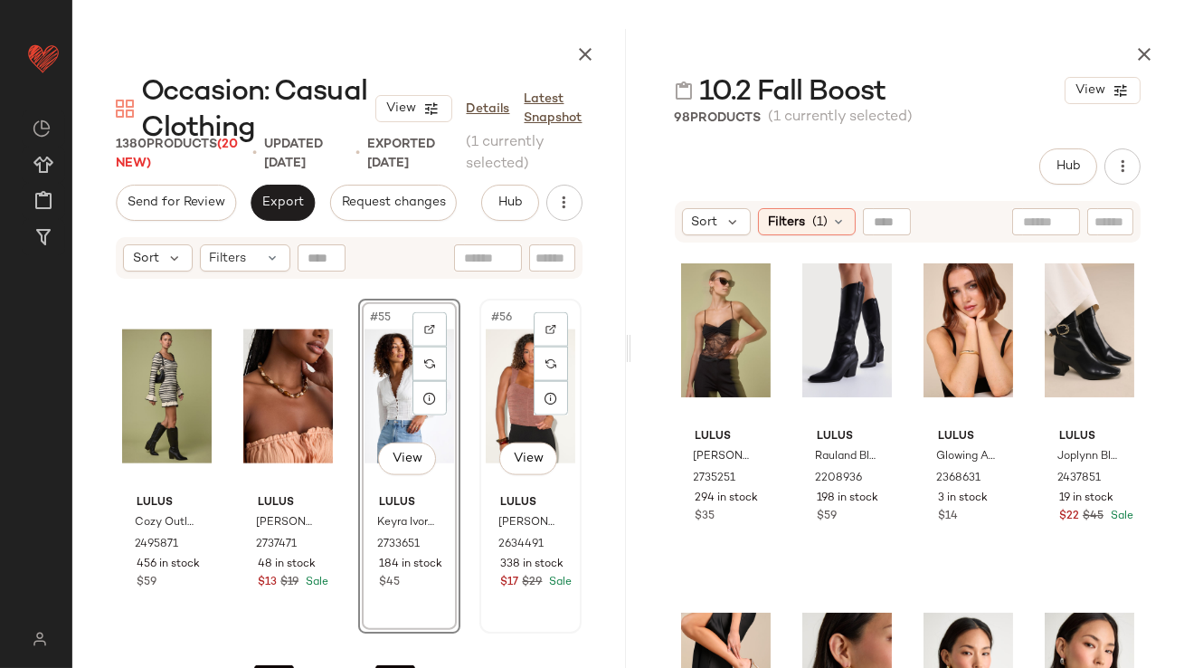
click at [502, 411] on div "#56 View" at bounding box center [531, 396] width 90 height 183
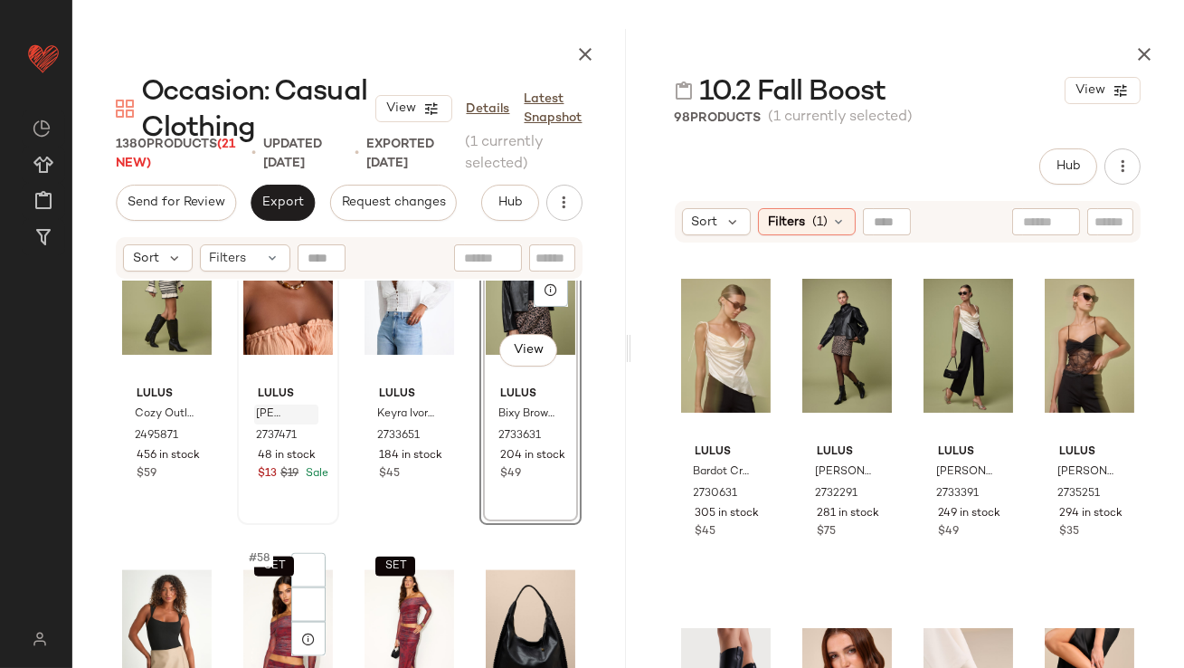
scroll to position [4757, 0]
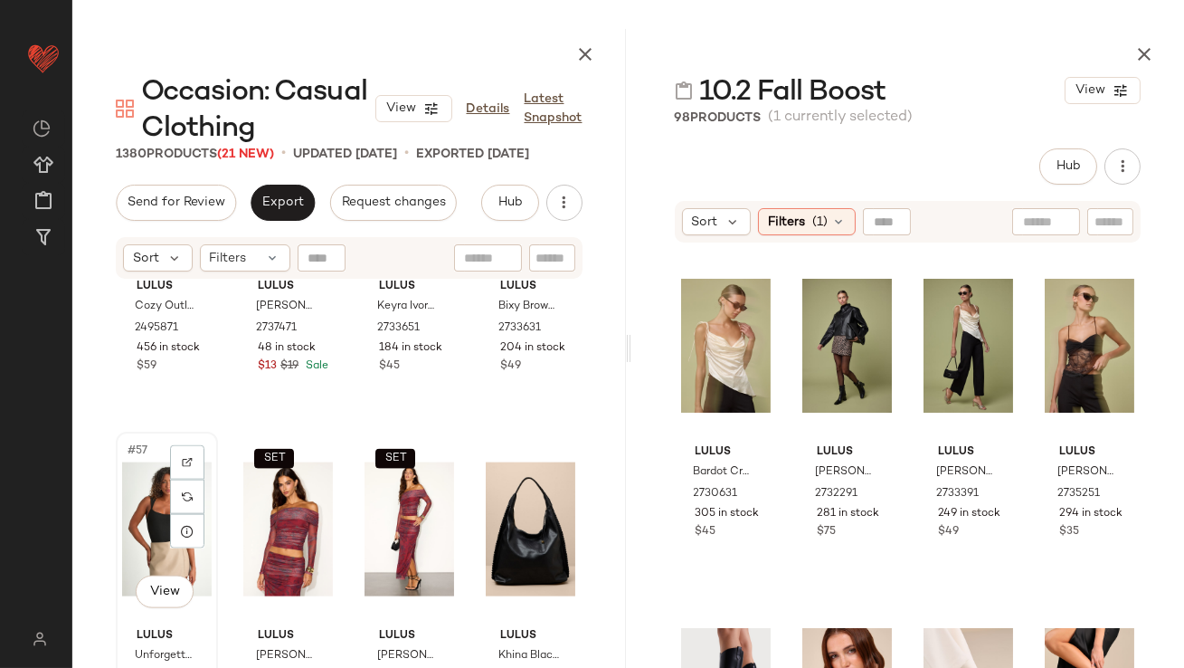
click at [137, 513] on div "#57 View" at bounding box center [167, 529] width 90 height 183
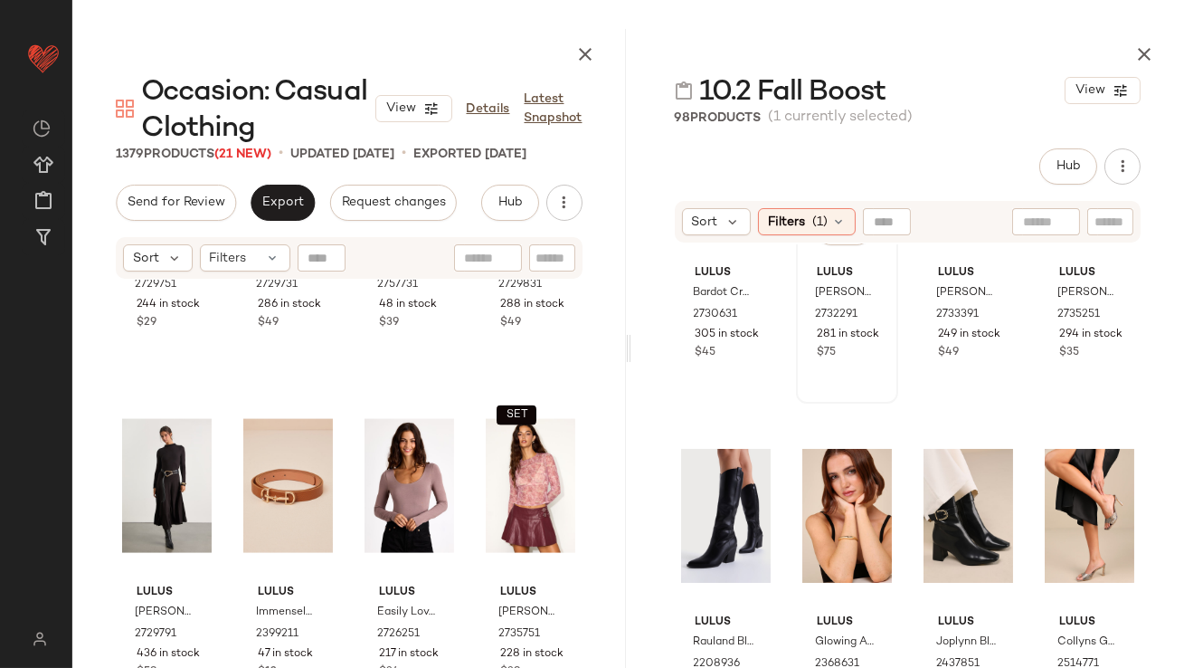
scroll to position [185, 0]
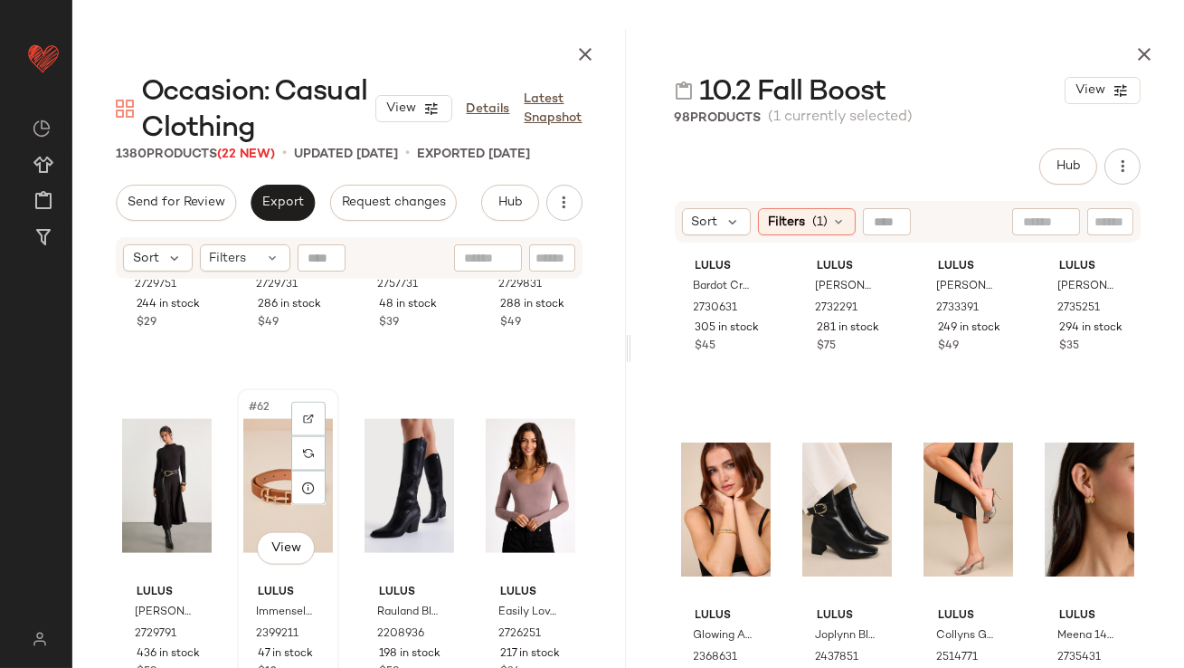
click at [267, 485] on div "#62 View" at bounding box center [288, 485] width 90 height 183
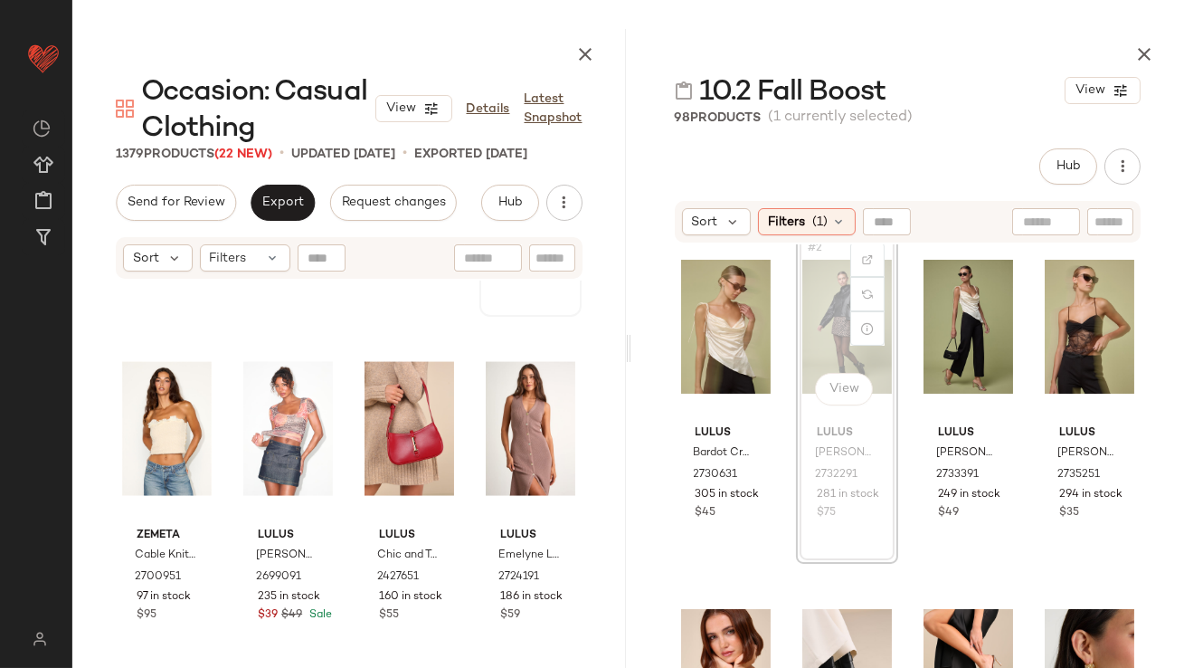
scroll to position [15, 0]
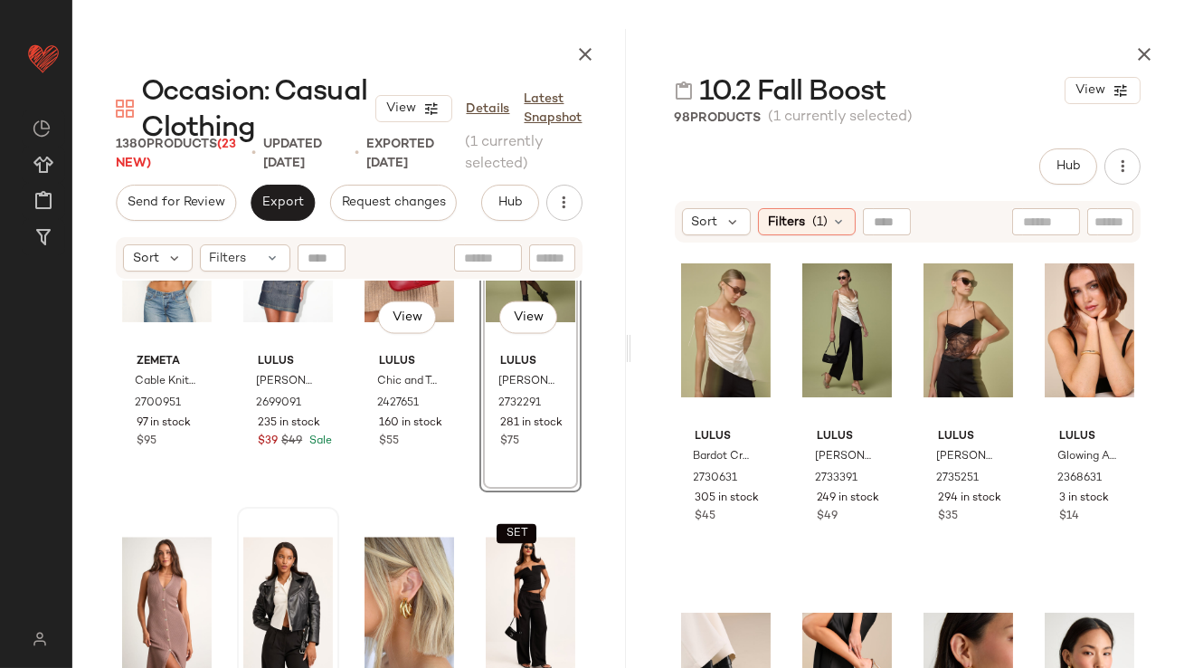
scroll to position [5783, 0]
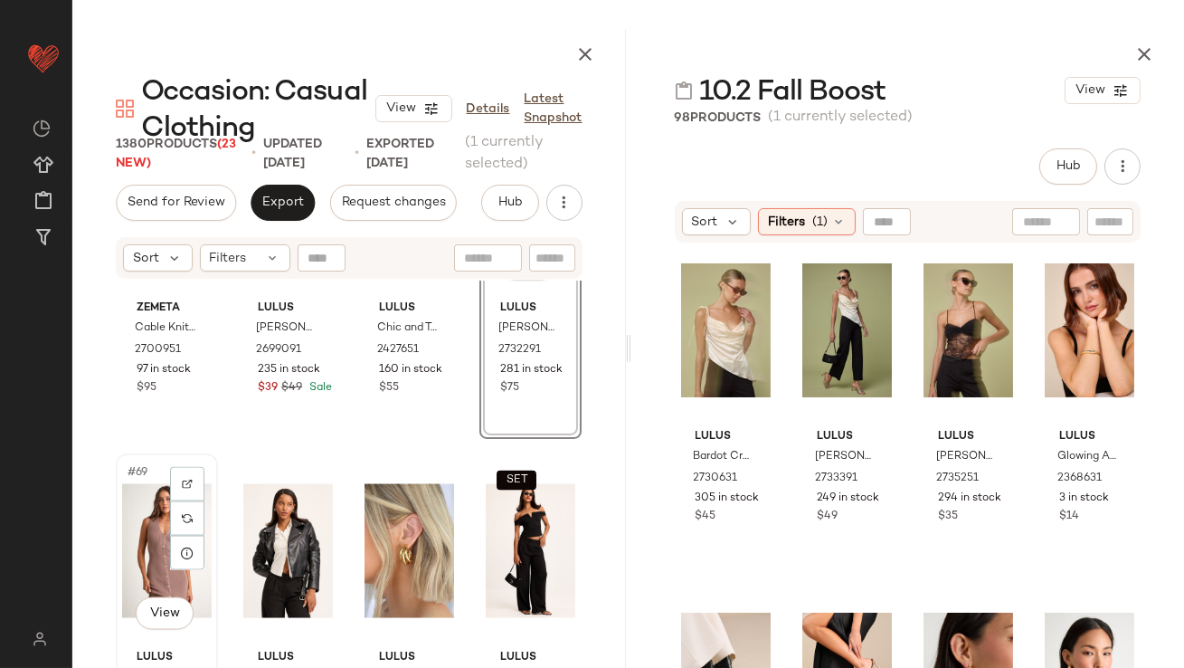
click at [157, 533] on div "#69 View" at bounding box center [167, 551] width 90 height 183
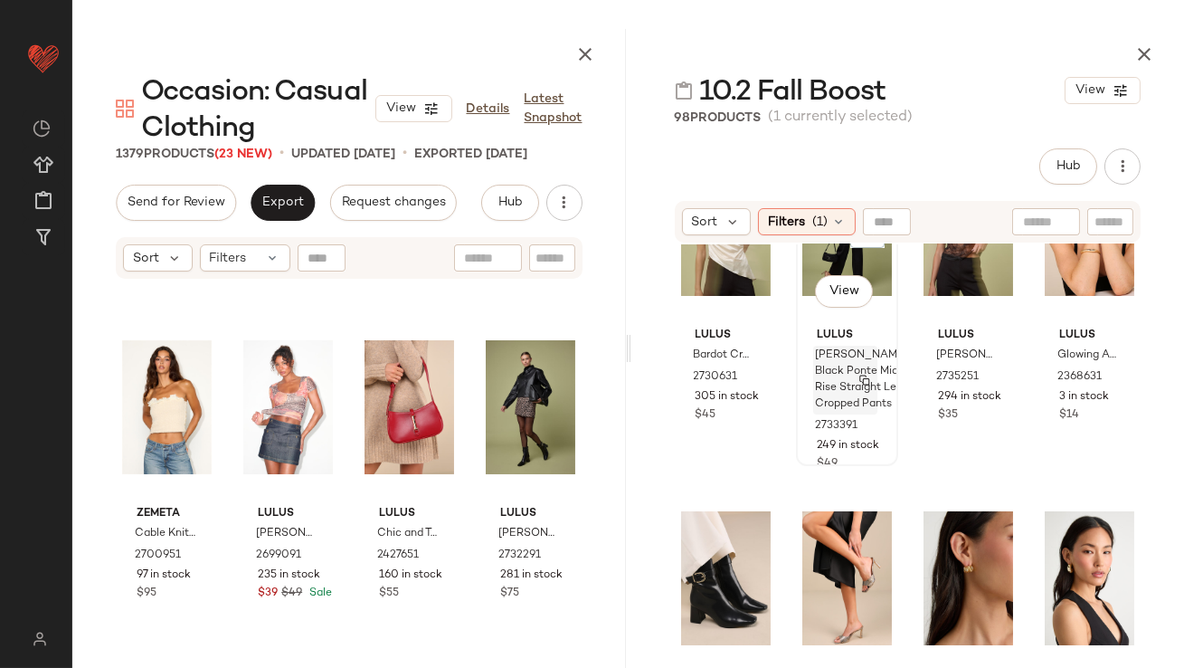
scroll to position [163, 0]
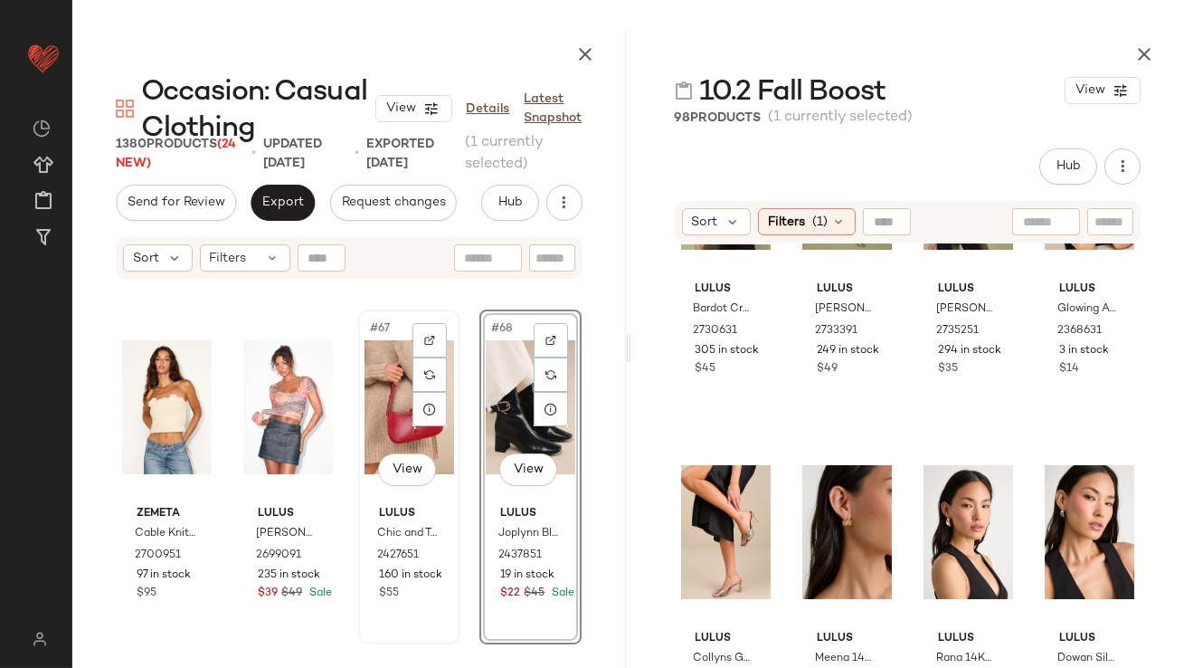
click at [382, 433] on div "#67 View" at bounding box center [410, 407] width 90 height 183
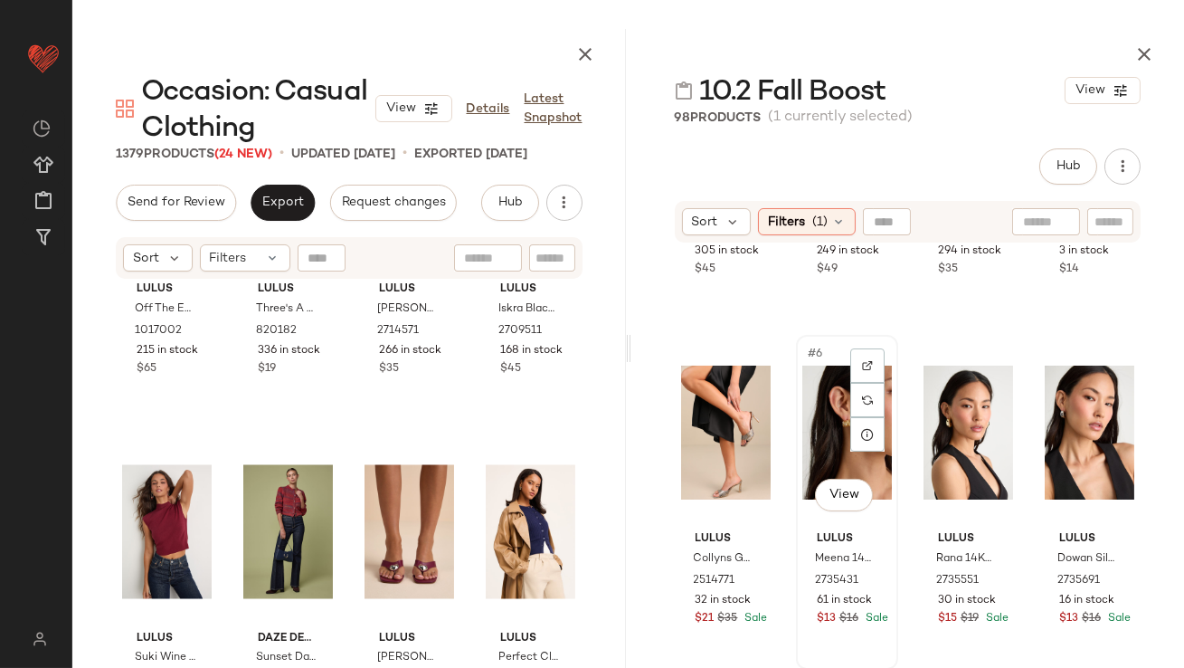
scroll to position [268, 0]
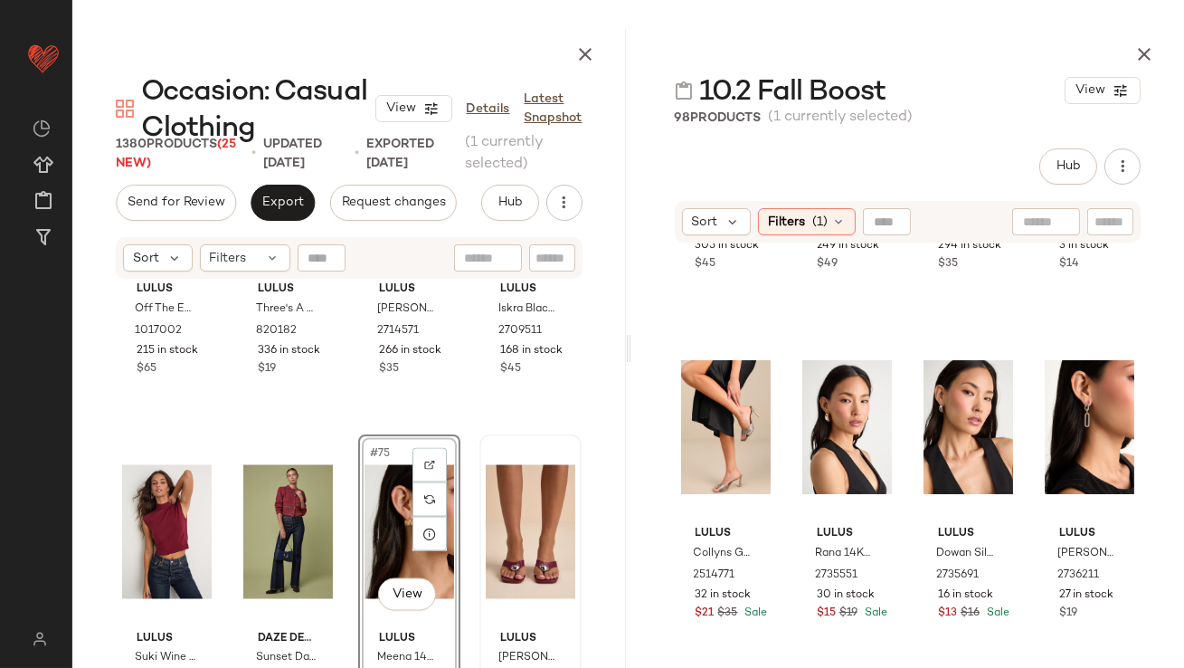
click at [486, 512] on div at bounding box center [531, 532] width 90 height 183
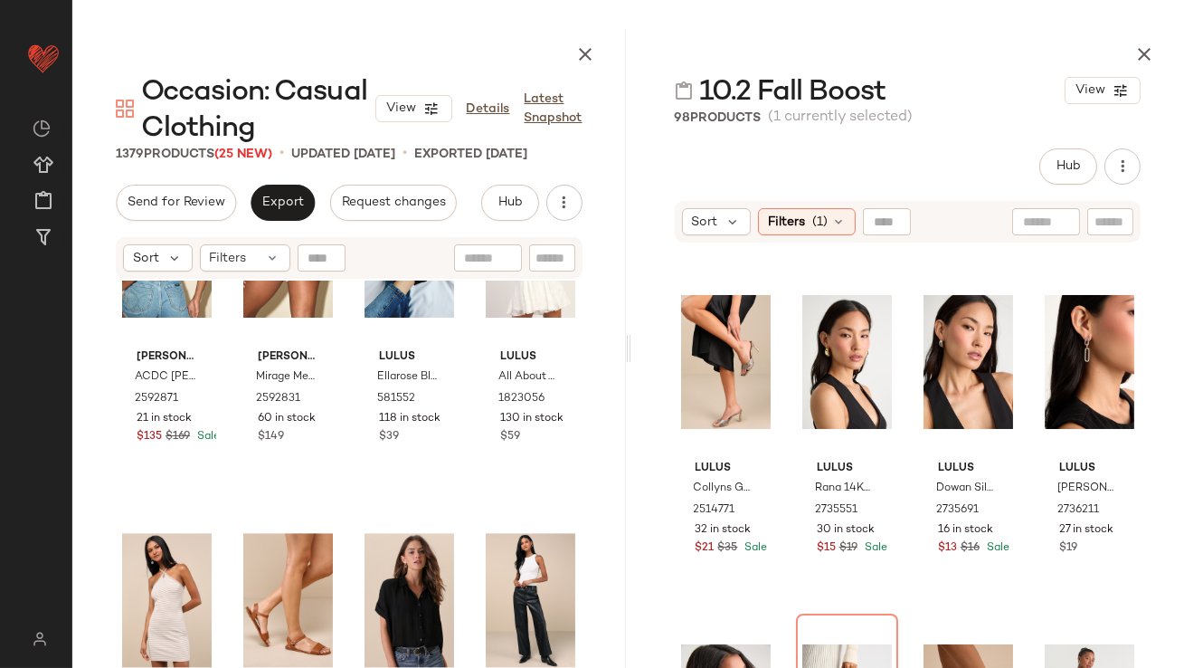
scroll to position [407, 0]
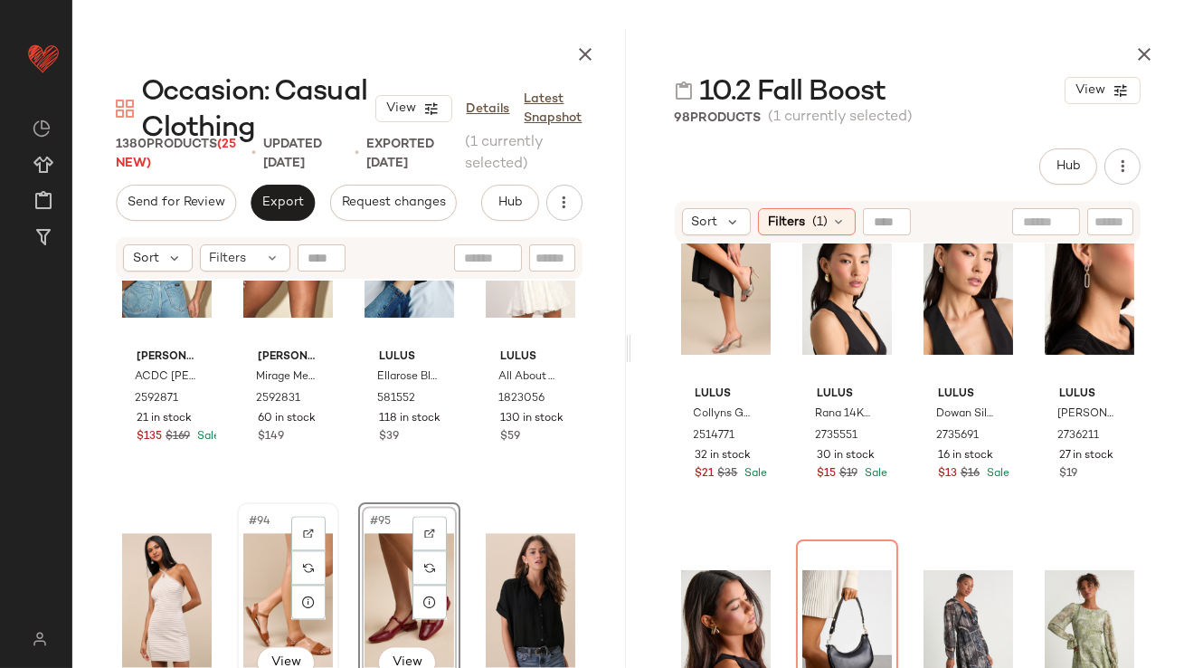
click at [255, 581] on div "#94 View" at bounding box center [288, 600] width 90 height 183
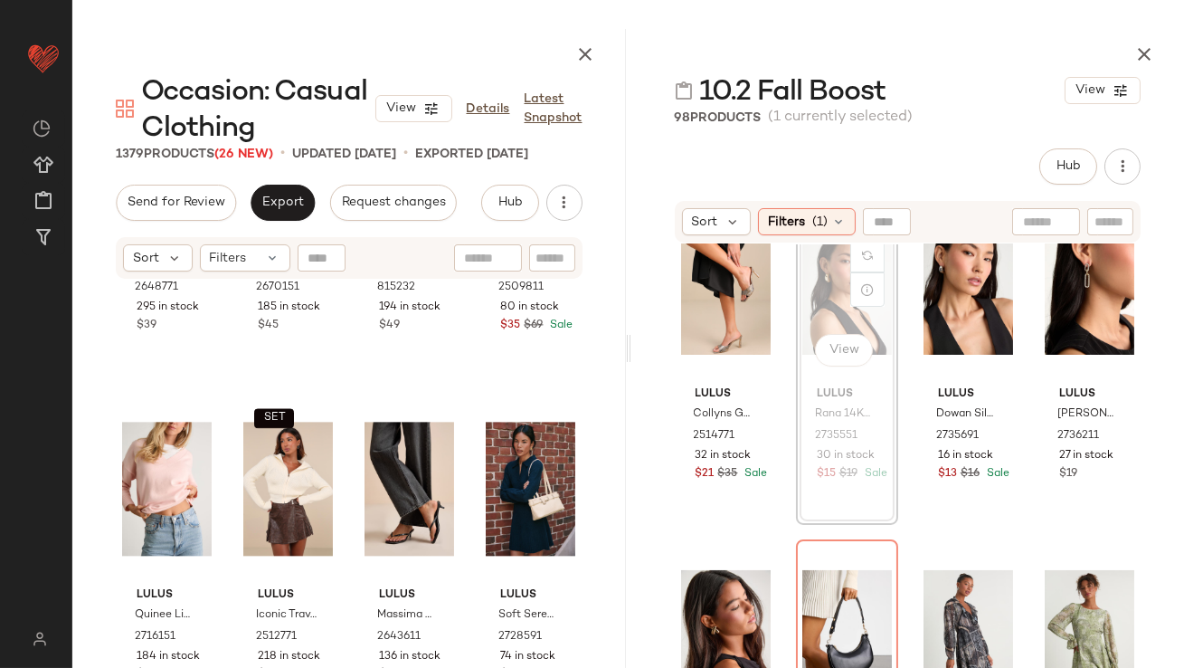
scroll to position [406, 0]
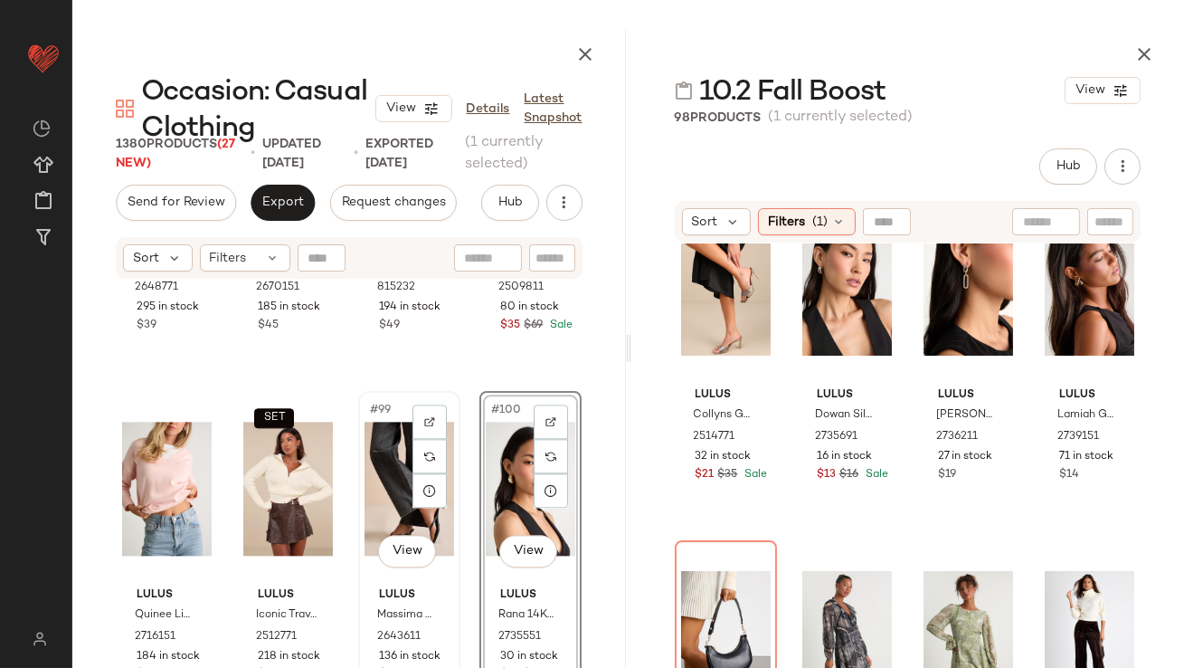
click at [383, 487] on div "#99 View" at bounding box center [410, 488] width 90 height 183
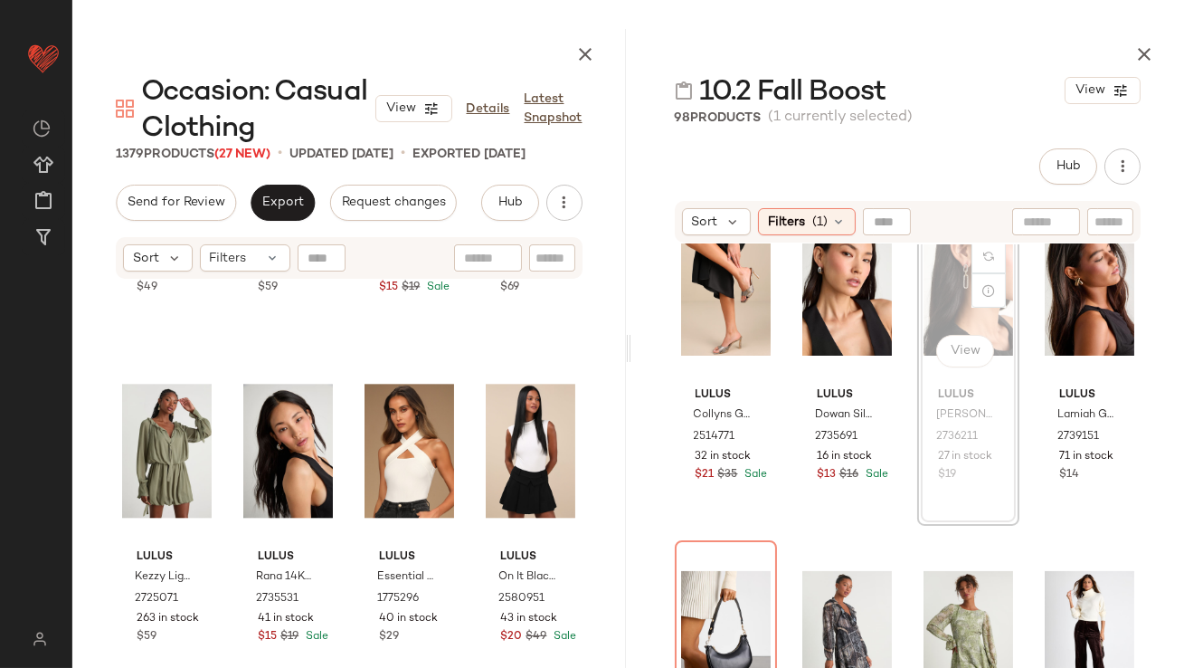
scroll to position [404, 0]
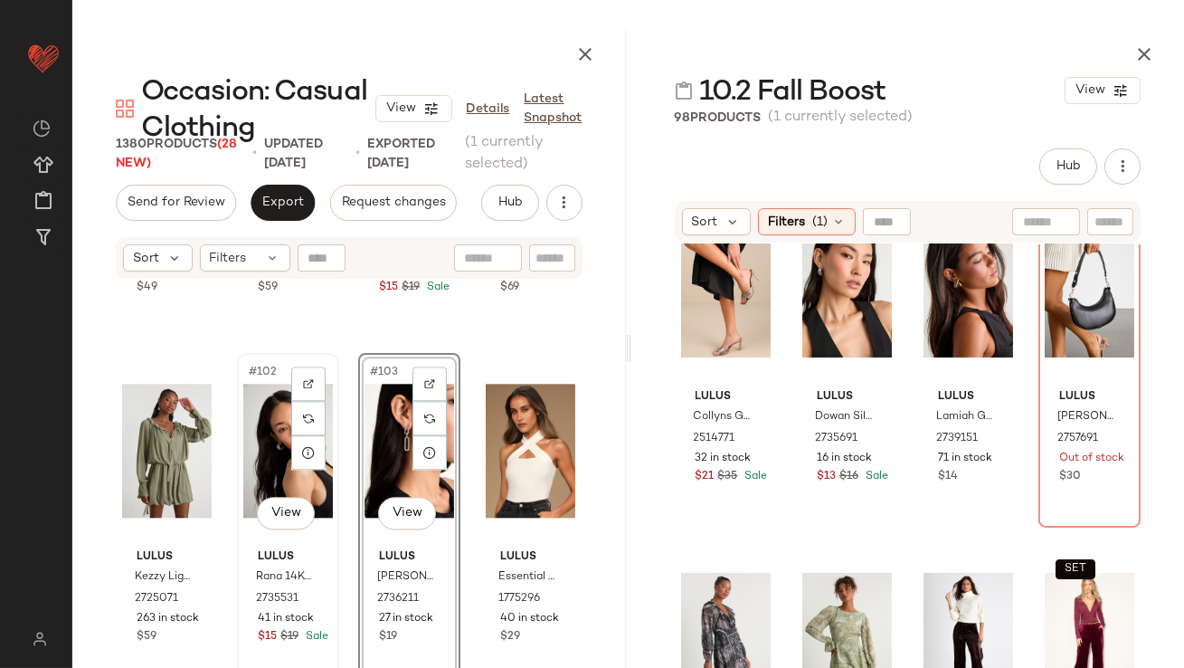
click at [257, 450] on div "#102 View" at bounding box center [288, 450] width 90 height 183
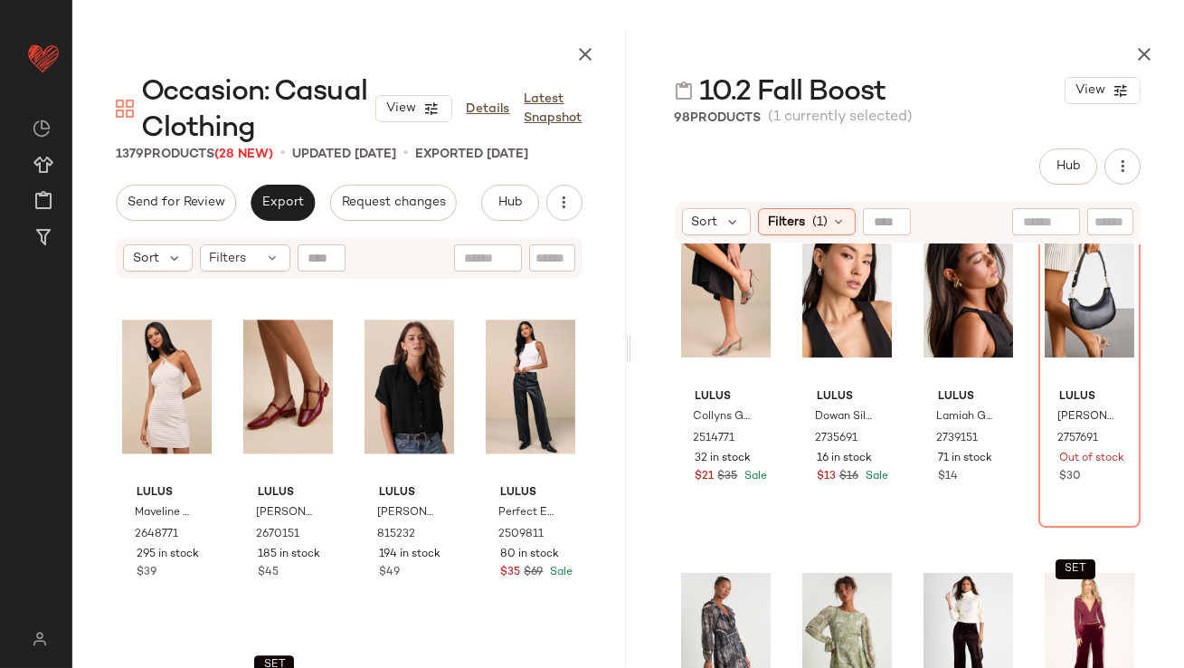
scroll to position [7311, 0]
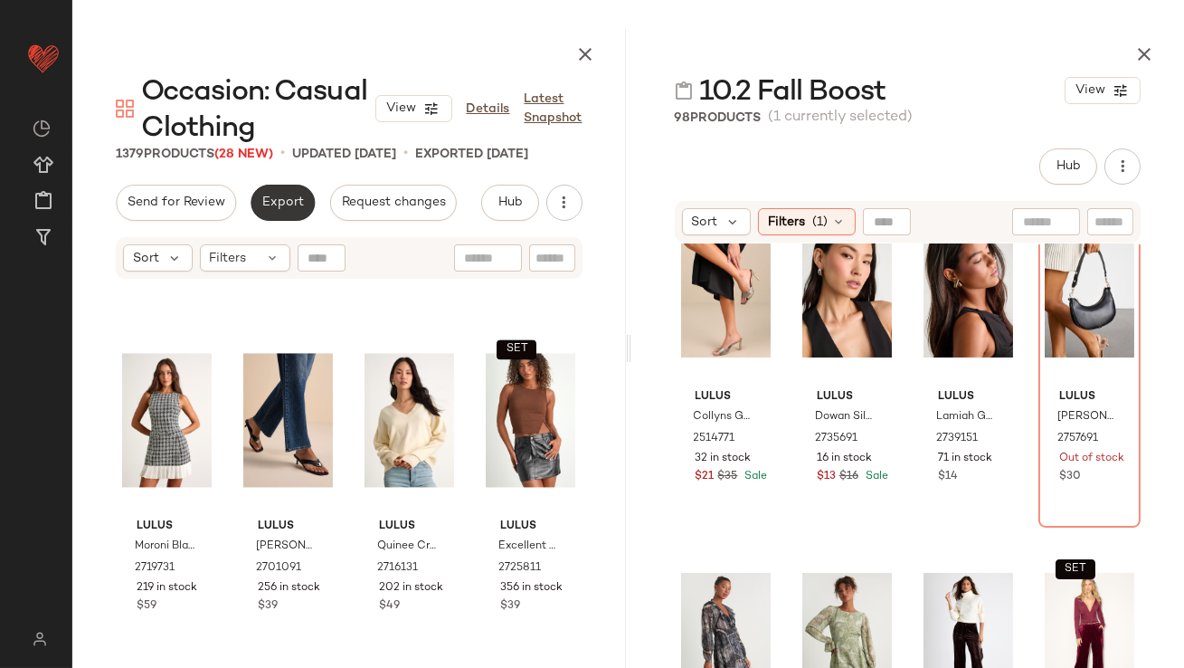
click at [292, 217] on button "Export" at bounding box center [283, 203] width 64 height 36
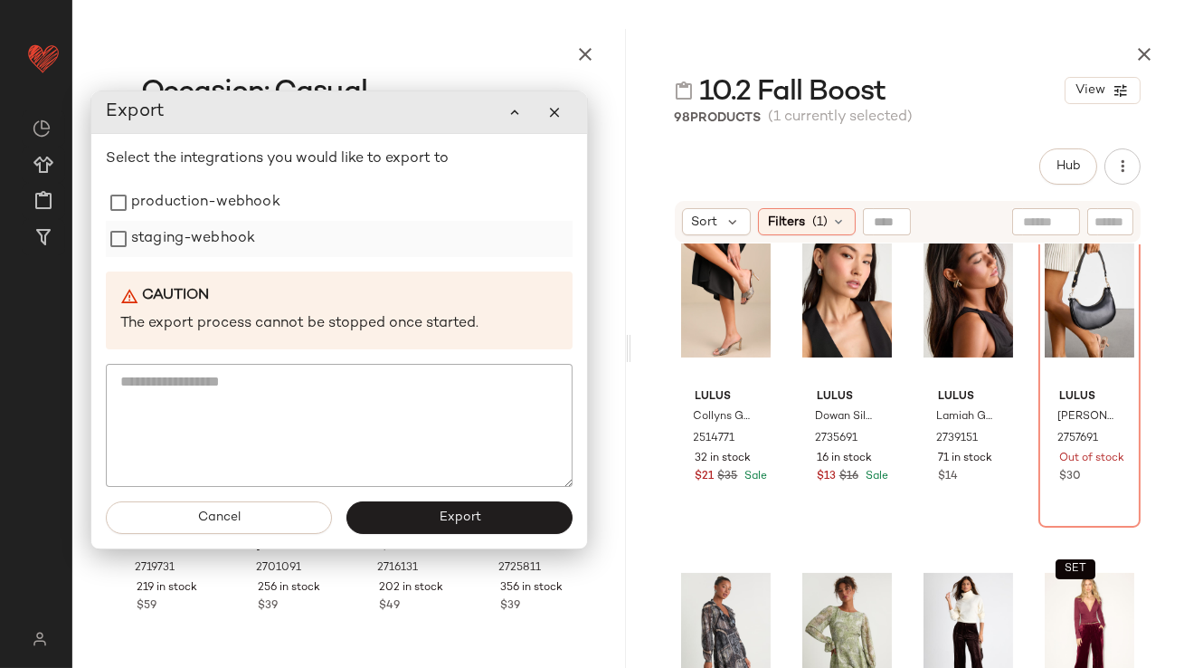
click at [210, 221] on label "staging-webhook" at bounding box center [193, 239] width 124 height 36
click at [209, 195] on label "production-webhook" at bounding box center [205, 203] width 149 height 36
click at [474, 518] on span "Export" at bounding box center [459, 517] width 43 height 14
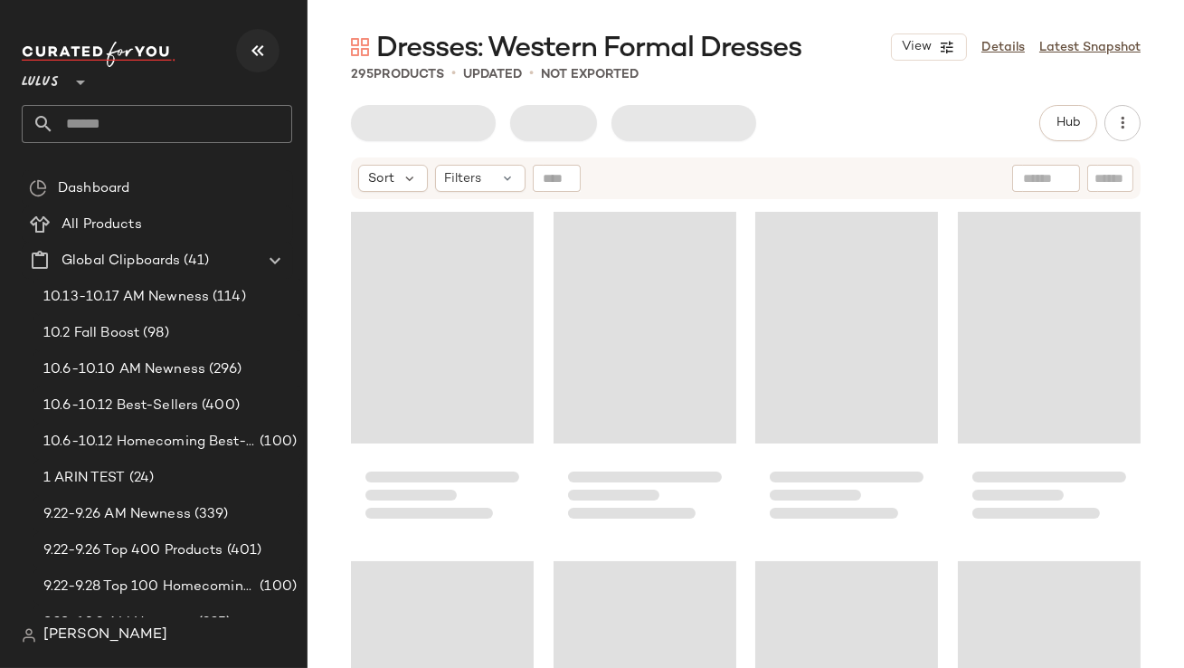
click at [257, 51] on icon "button" at bounding box center [258, 51] width 22 height 22
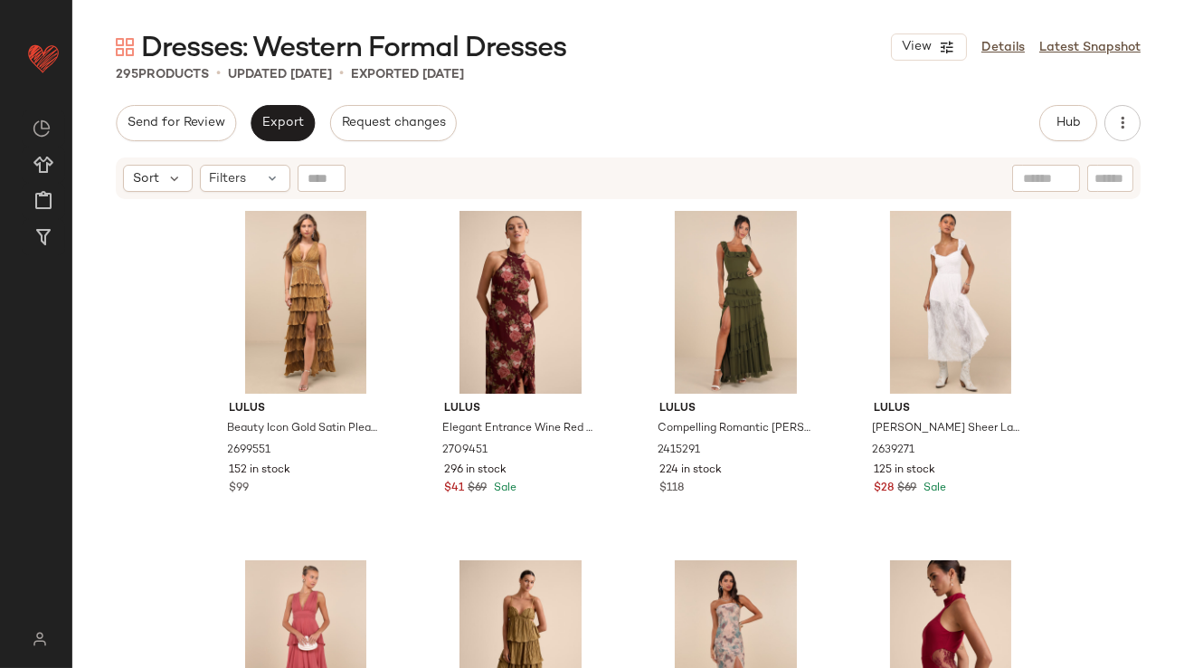
click at [266, 195] on div "Sort Filters" at bounding box center [628, 178] width 1025 height 42
click at [269, 188] on div "Filters" at bounding box center [245, 178] width 90 height 27
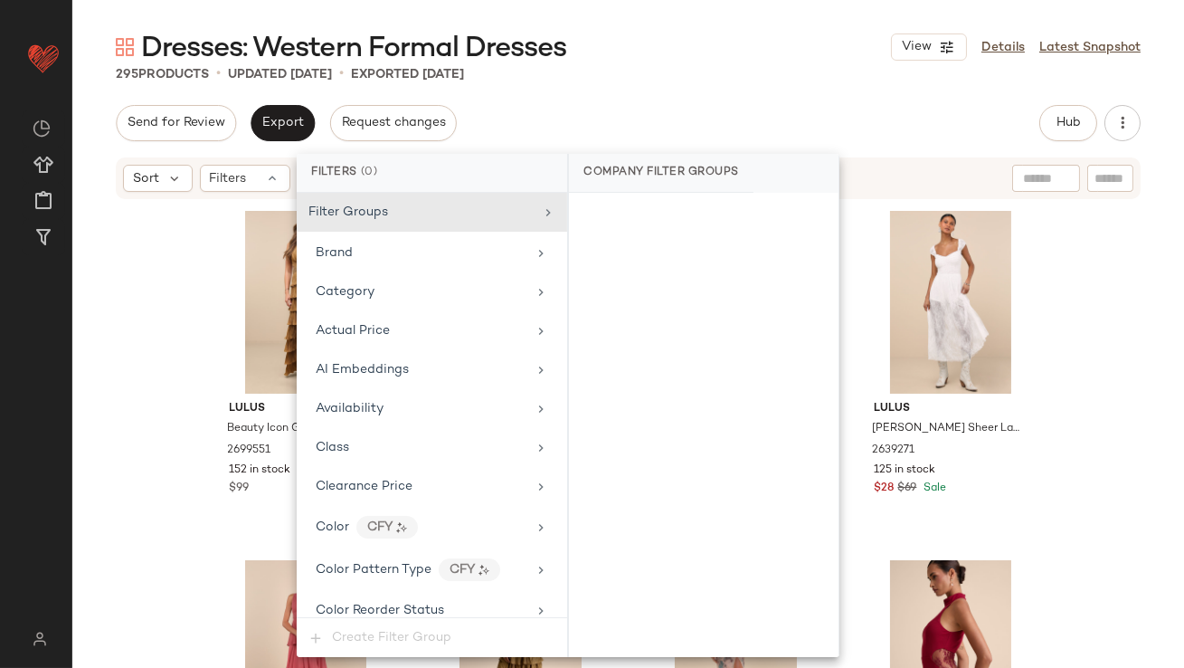
scroll to position [1383, 0]
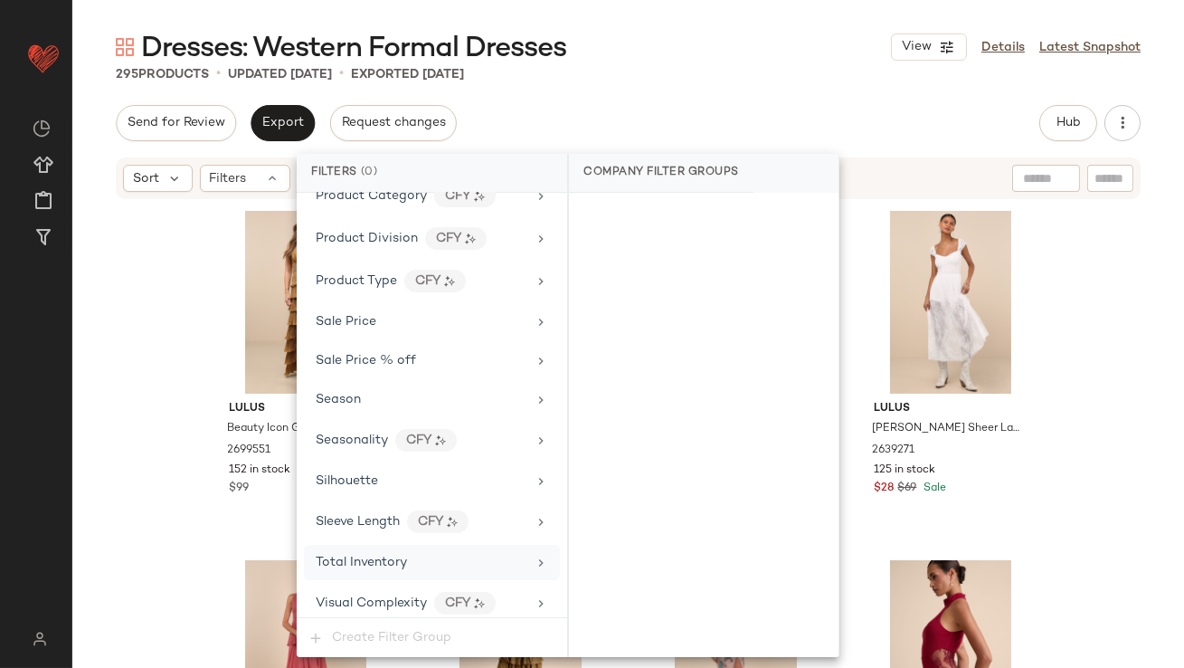
click at [428, 553] on div "Total Inventory" at bounding box center [421, 562] width 211 height 19
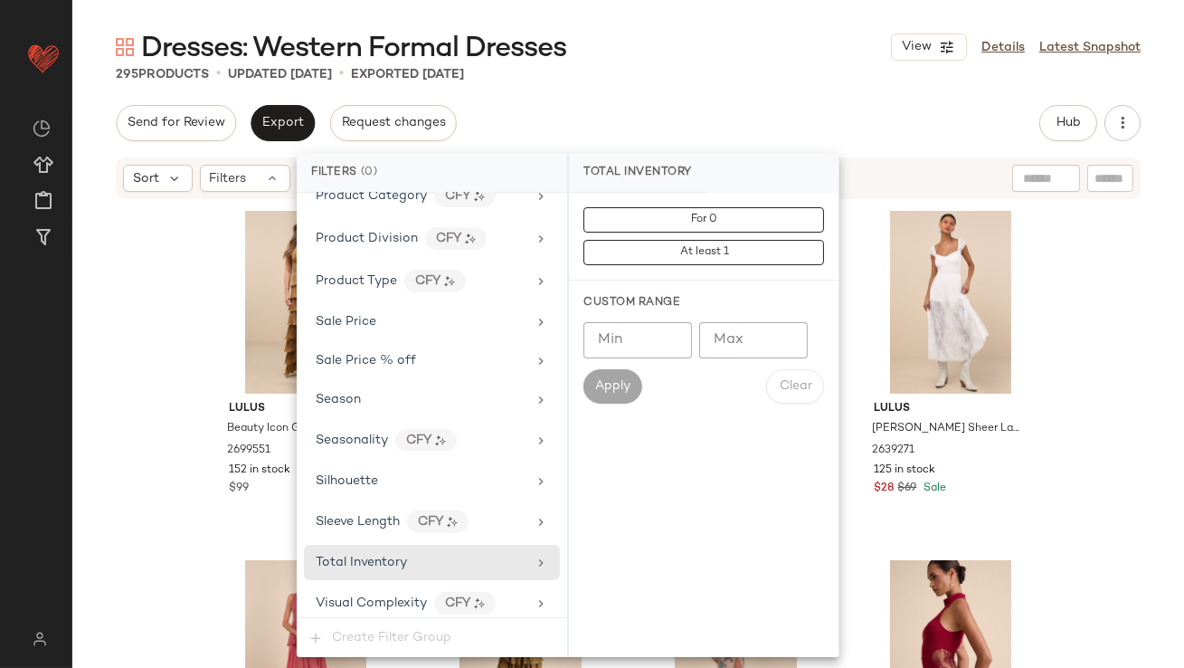
click at [775, 329] on input "Max" at bounding box center [753, 340] width 109 height 36
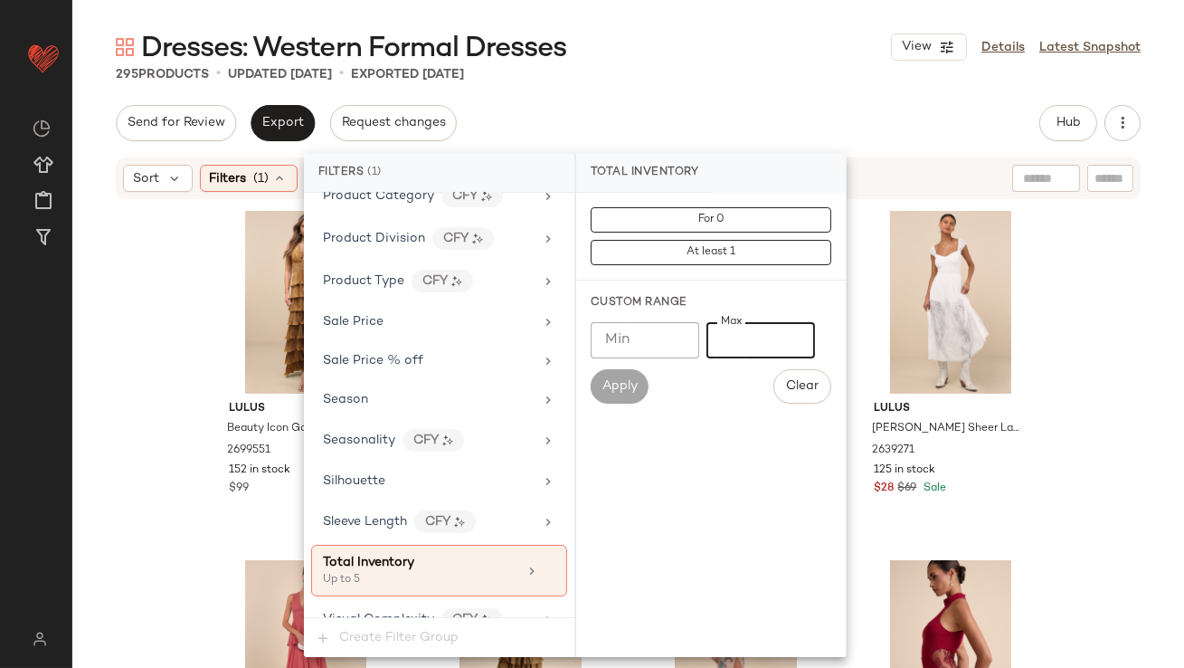
type input "*"
click at [759, 57] on div "Dresses: Western Formal Dresses View Details Latest Snapshot" at bounding box center [628, 47] width 1112 height 36
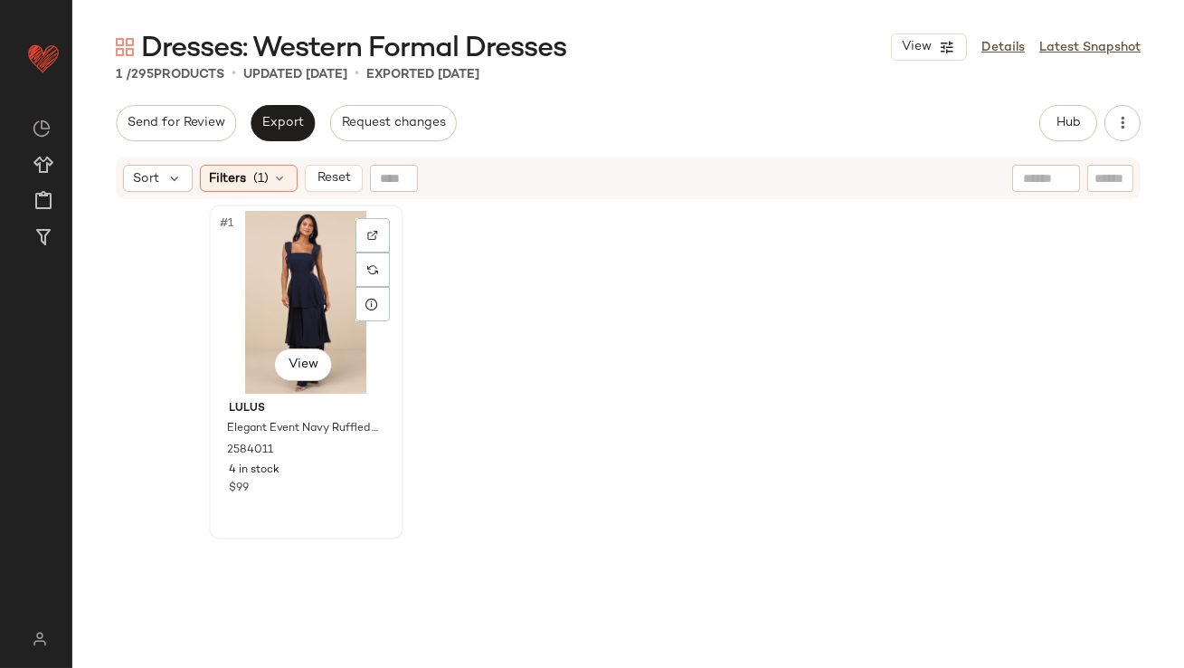
click at [258, 312] on div "#1 View" at bounding box center [306, 302] width 182 height 183
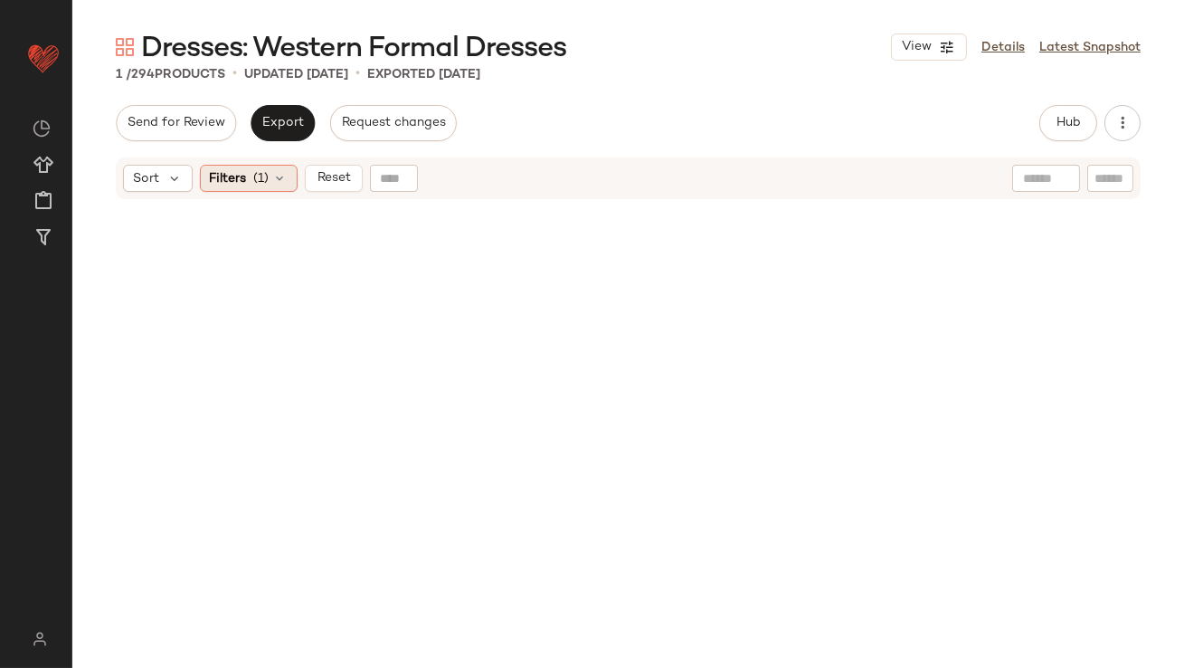
click at [243, 181] on span "Filters" at bounding box center [228, 178] width 37 height 19
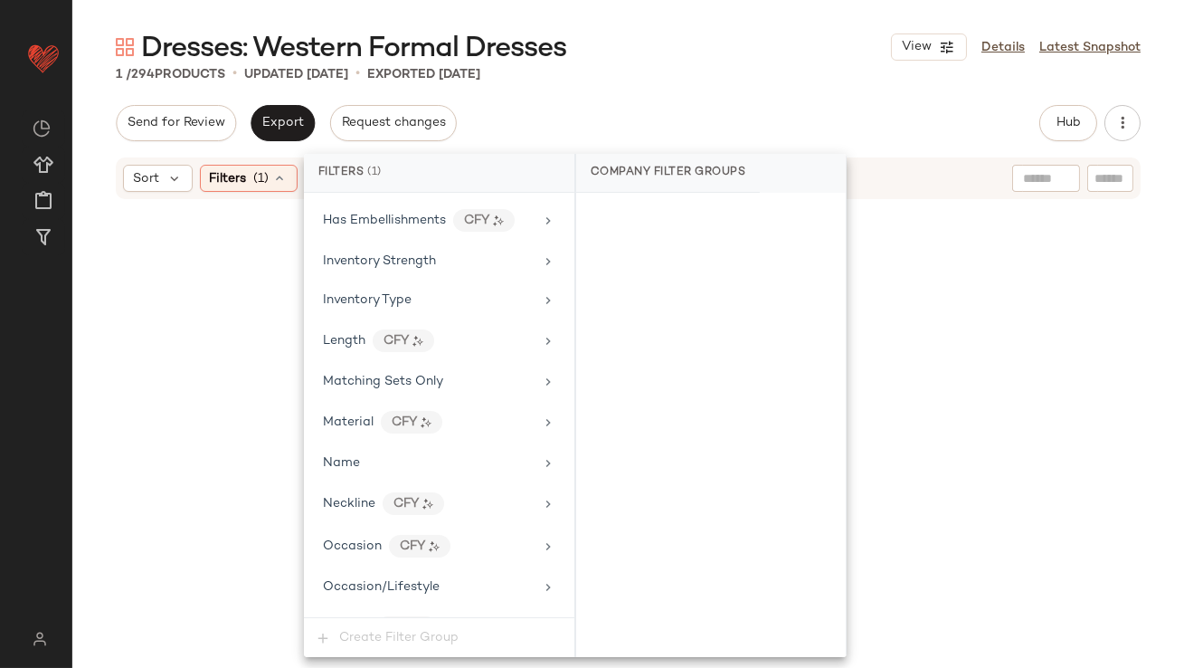
scroll to position [1399, 0]
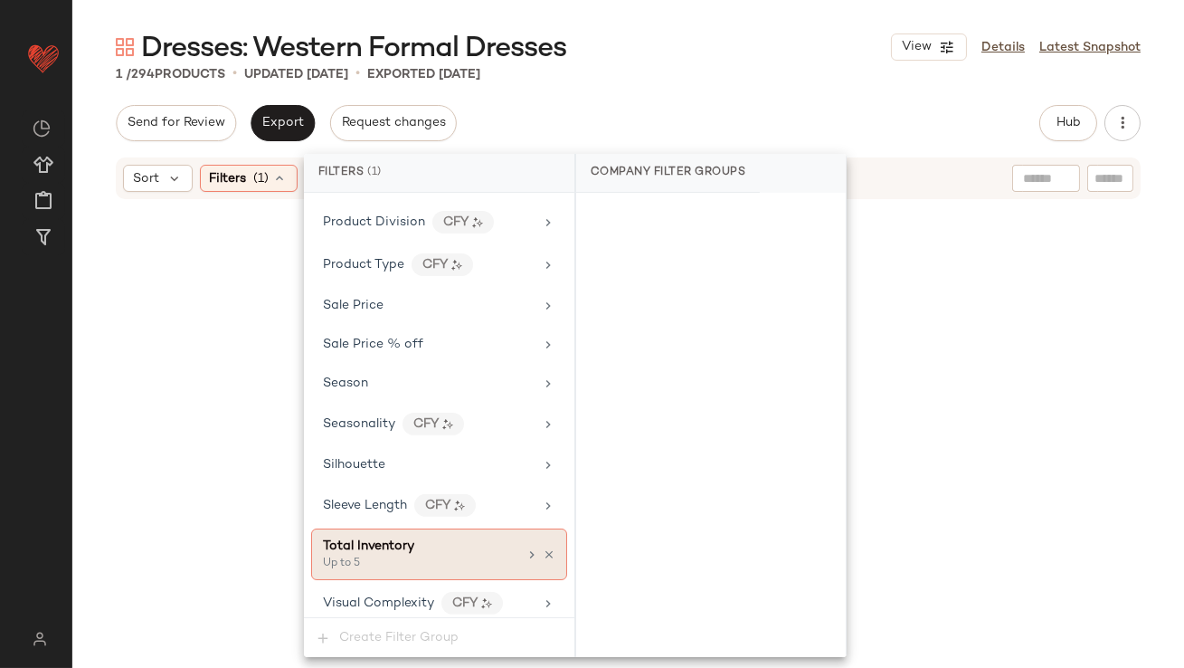
click at [403, 547] on div "Total Inventory Up to 5" at bounding box center [420, 554] width 195 height 35
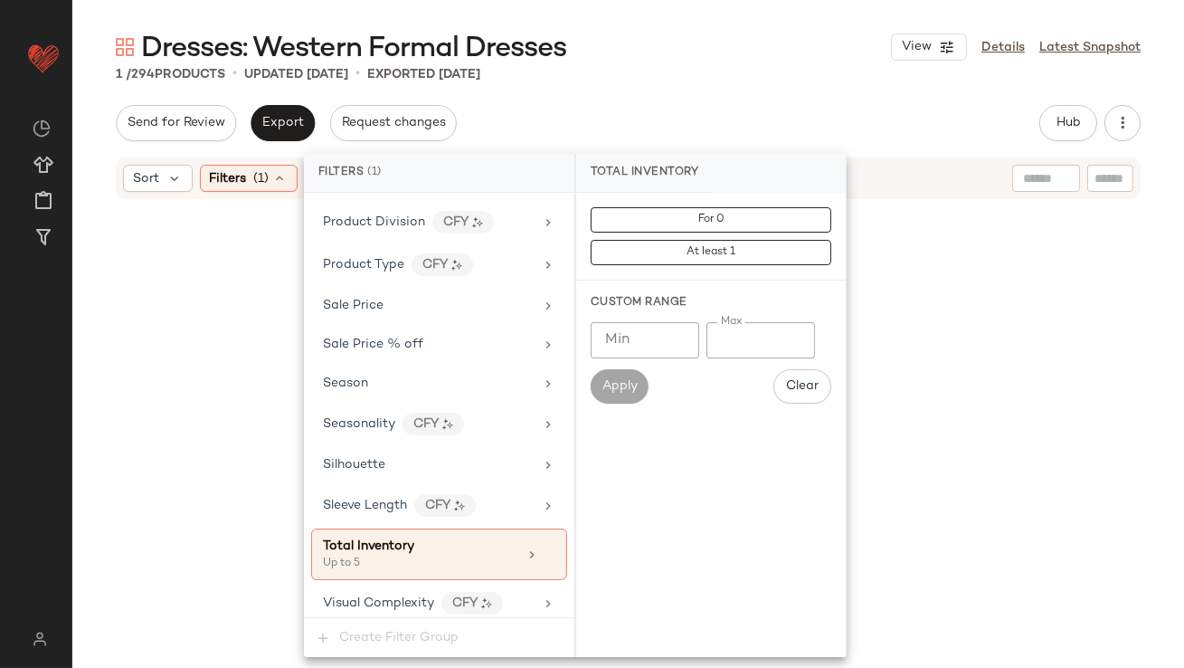
click at [714, 330] on input "*" at bounding box center [761, 340] width 109 height 36
type input "**"
click at [734, 96] on div "Dresses: Western Formal Dresses View Details Latest Snapshot 1 / 294 Products •…" at bounding box center [628, 348] width 1112 height 639
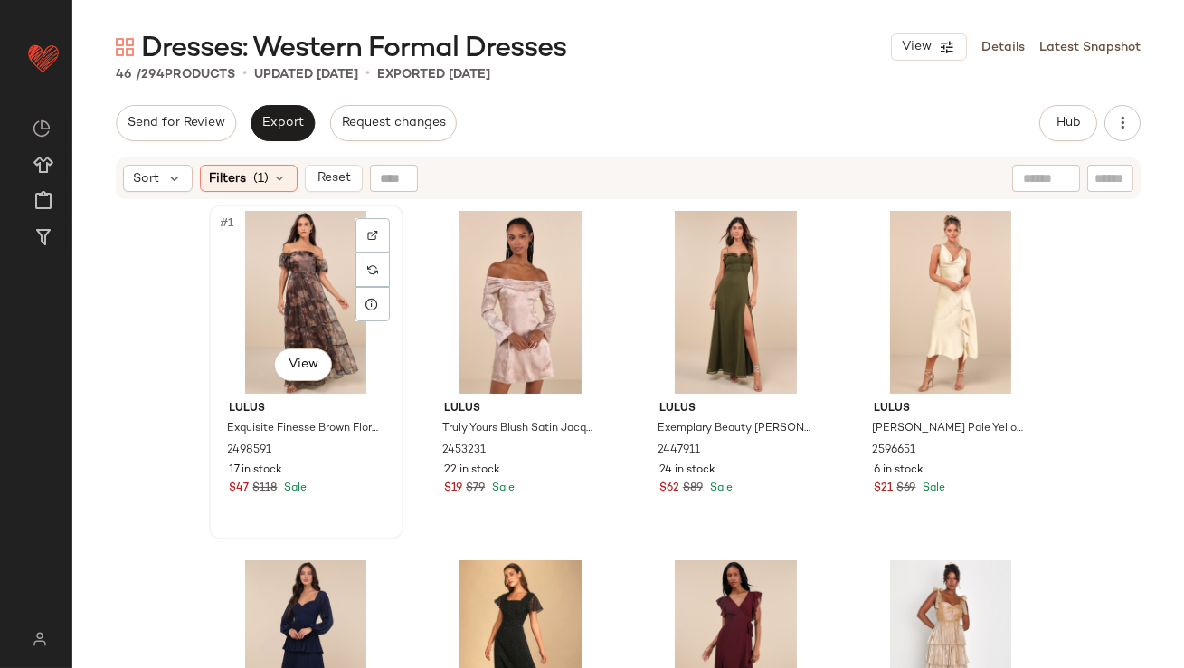
click at [271, 239] on div "#1 View" at bounding box center [306, 302] width 182 height 183
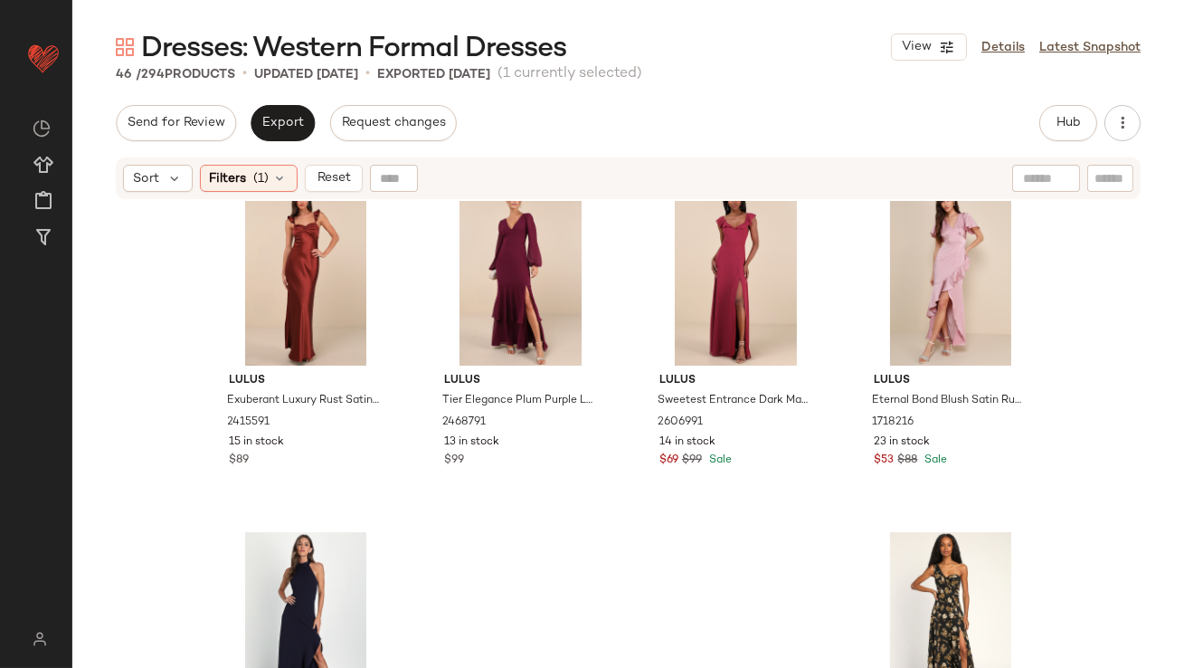
scroll to position [3682, 0]
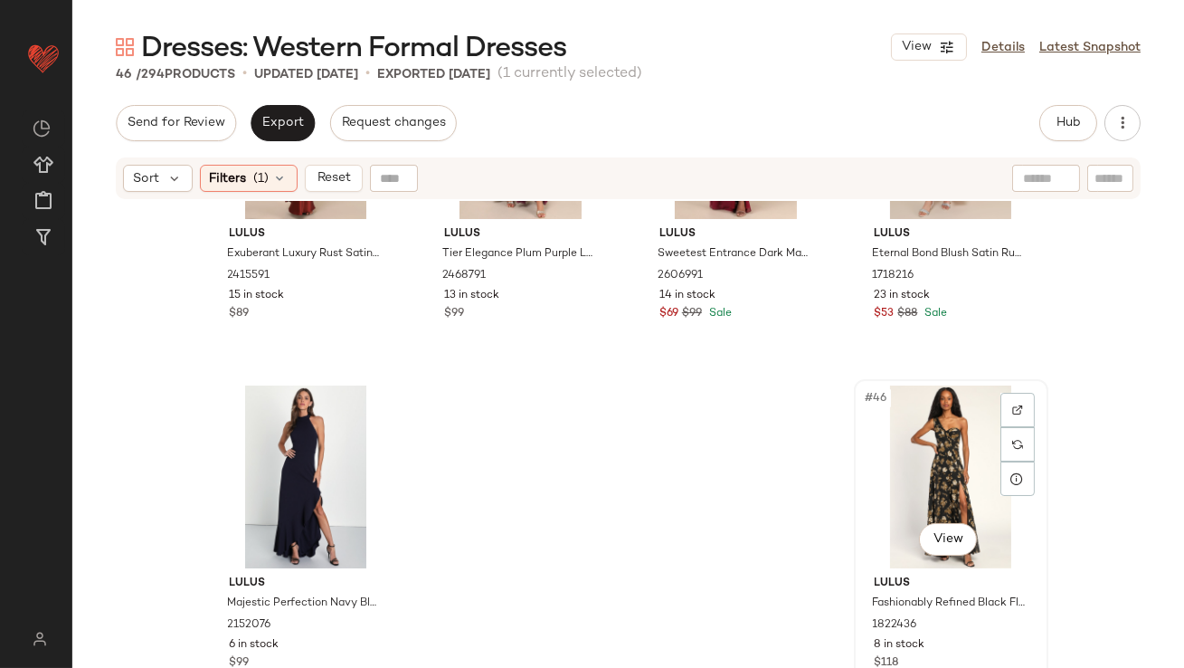
click at [942, 451] on div "#46 View" at bounding box center [951, 476] width 182 height 183
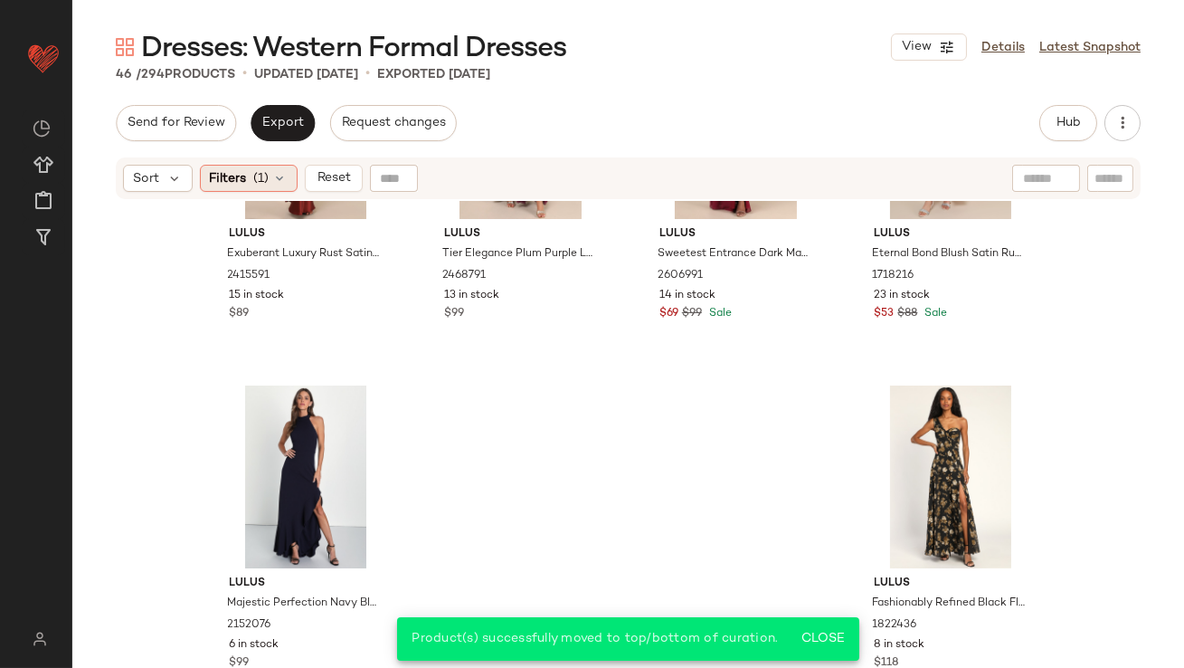
click at [260, 181] on span "(1)" at bounding box center [261, 178] width 15 height 19
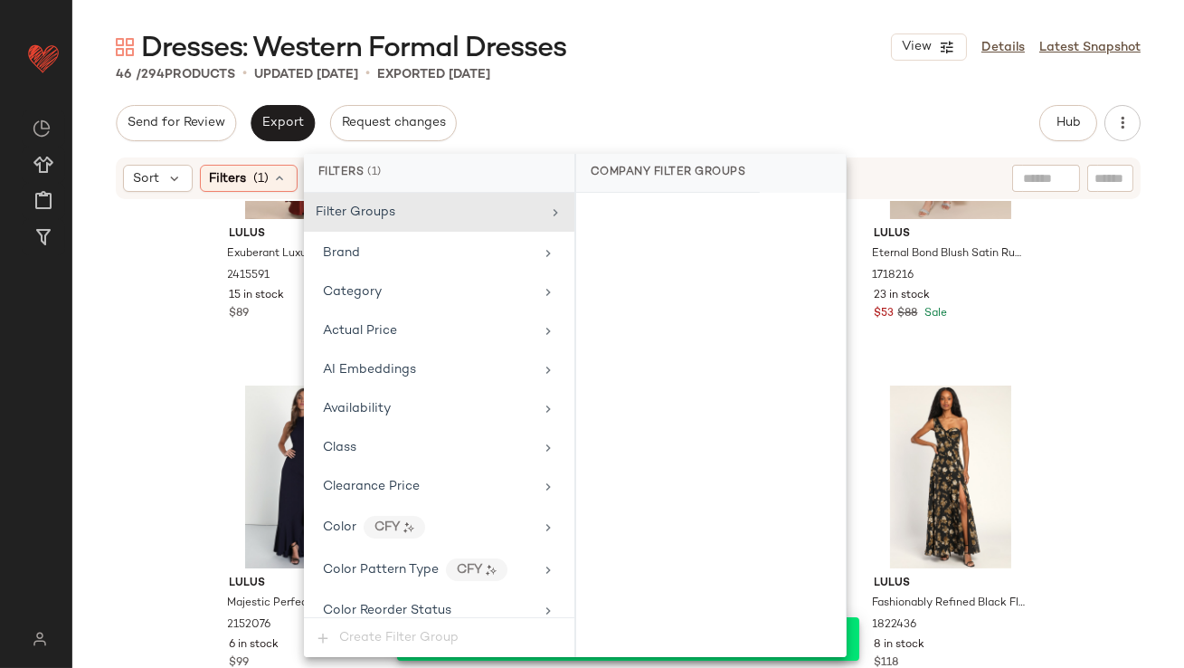
scroll to position [1399, 0]
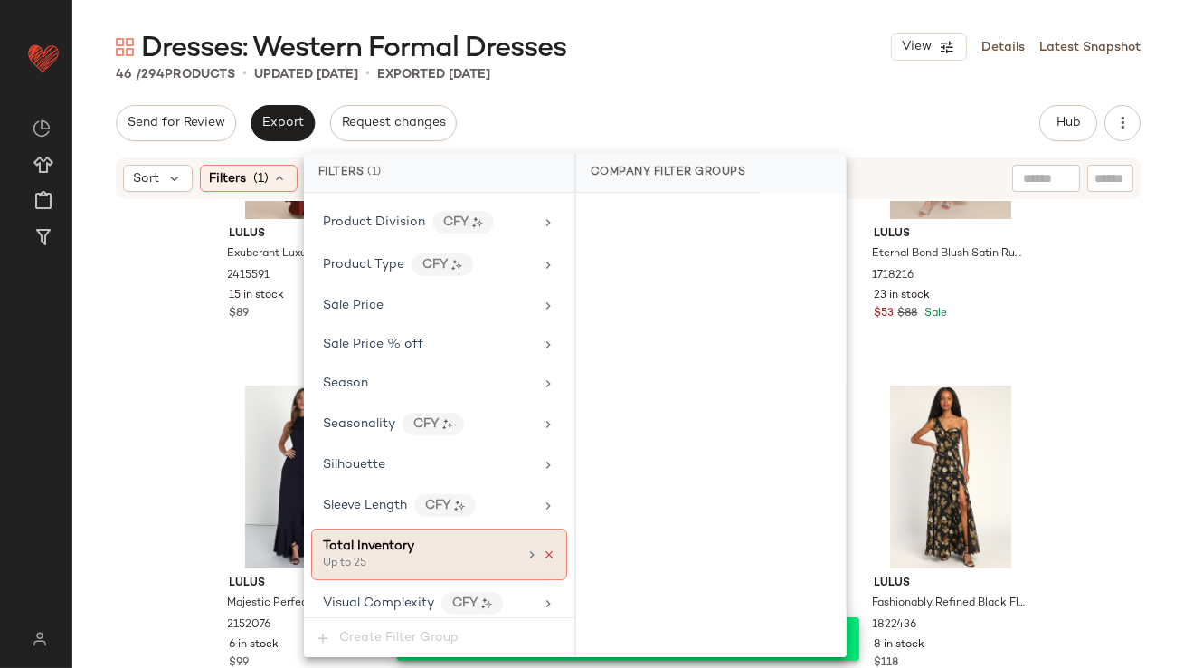
click at [546, 548] on icon at bounding box center [549, 554] width 13 height 13
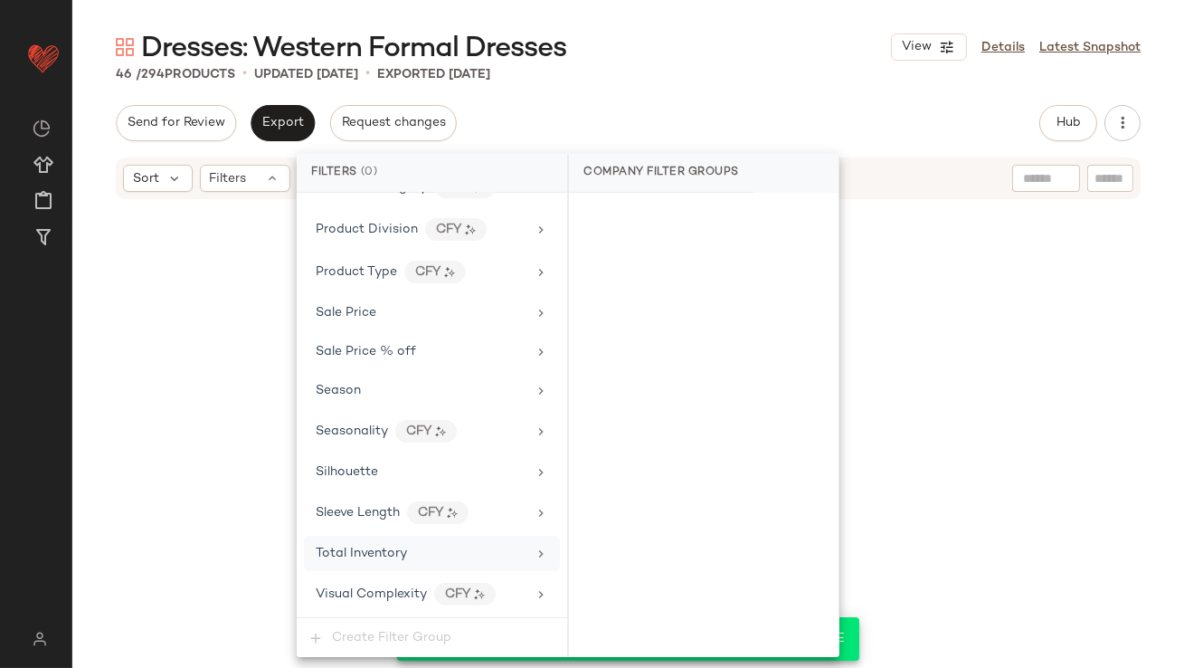
scroll to position [1383, 0]
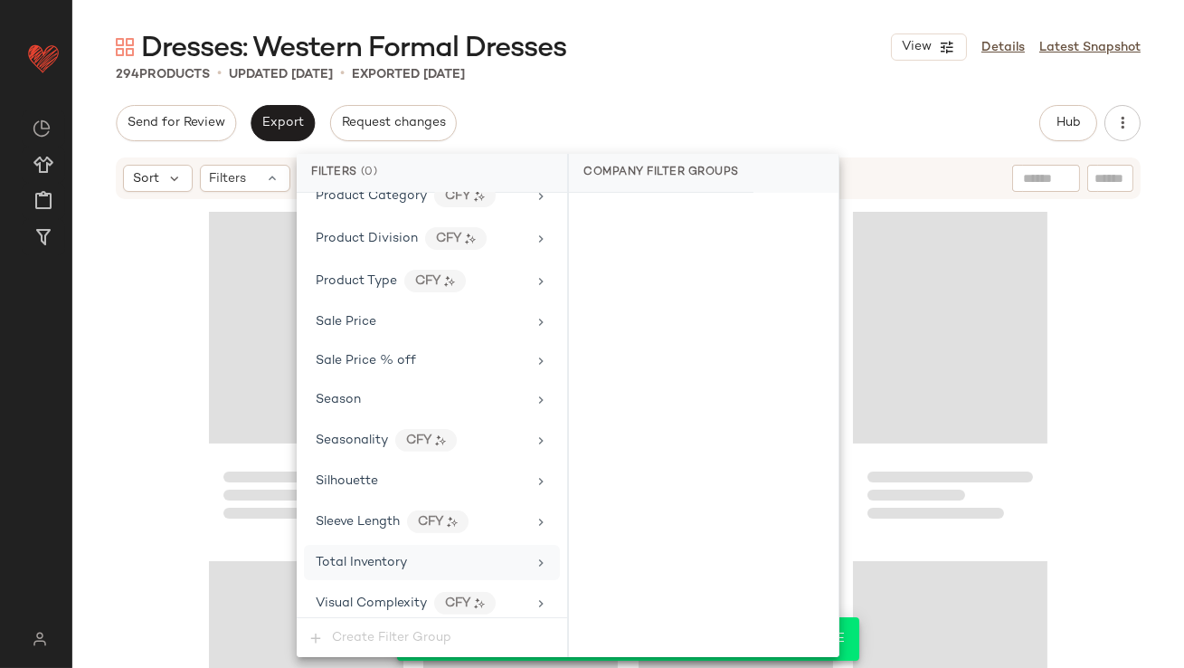
click at [689, 100] on div "Dresses: Western Formal Dresses View Details Latest Snapshot 294 Products • upd…" at bounding box center [628, 348] width 1112 height 639
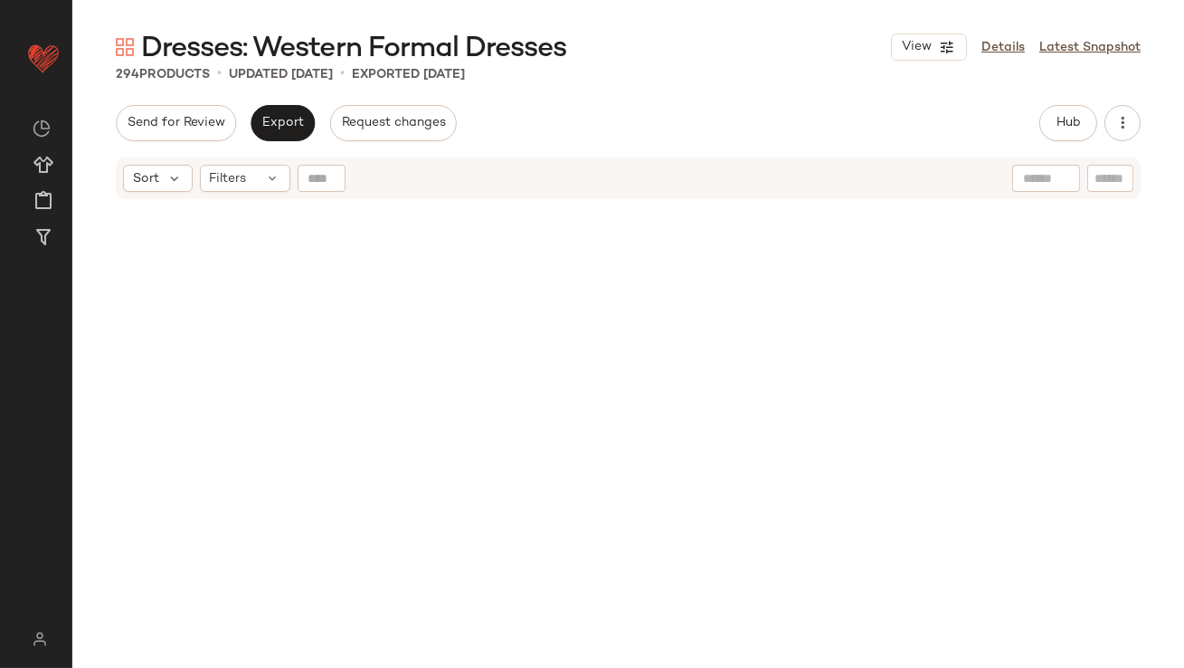
scroll to position [0, 0]
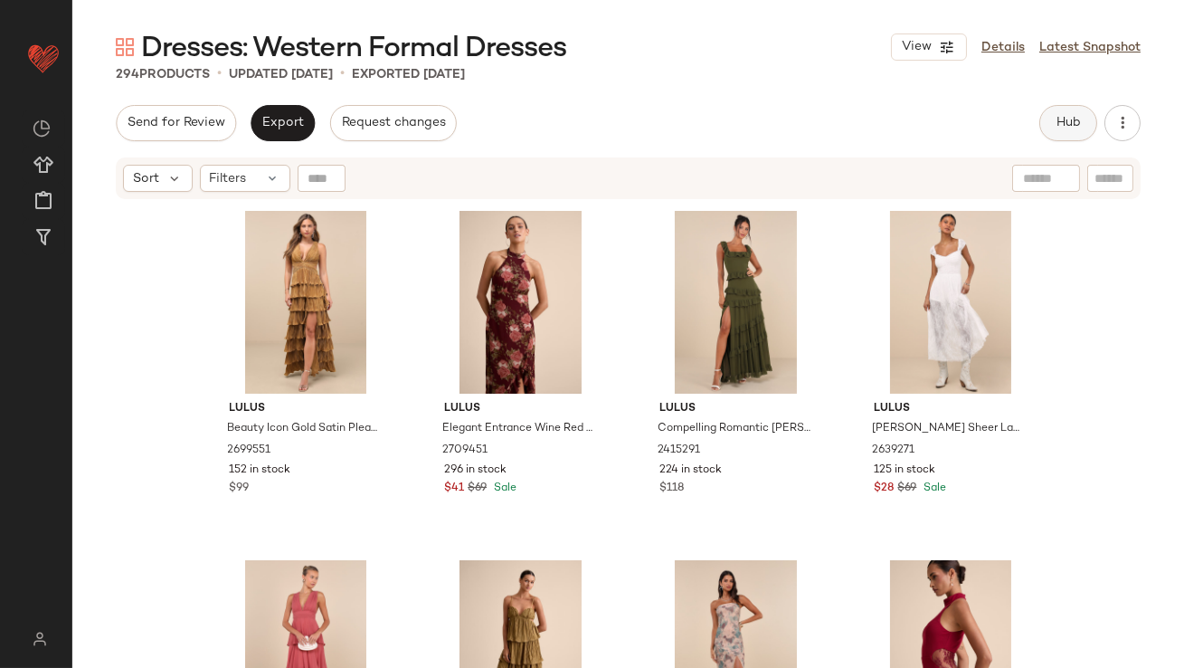
click at [1087, 119] on button "Hub" at bounding box center [1069, 123] width 58 height 36
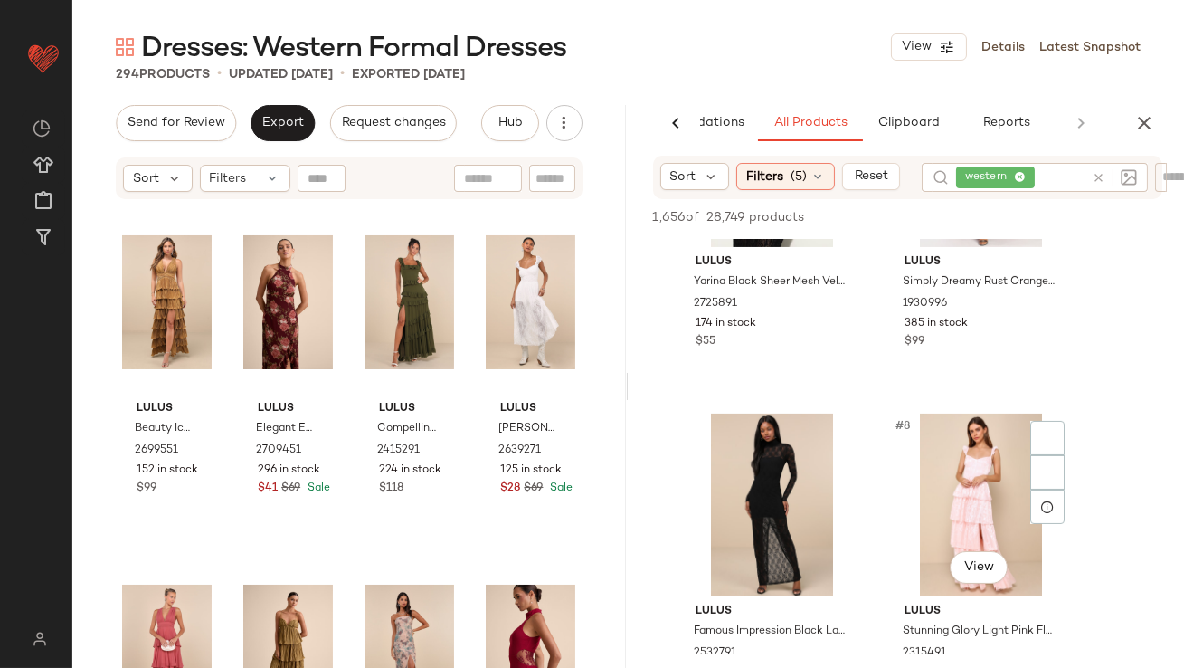
scroll to position [1119, 0]
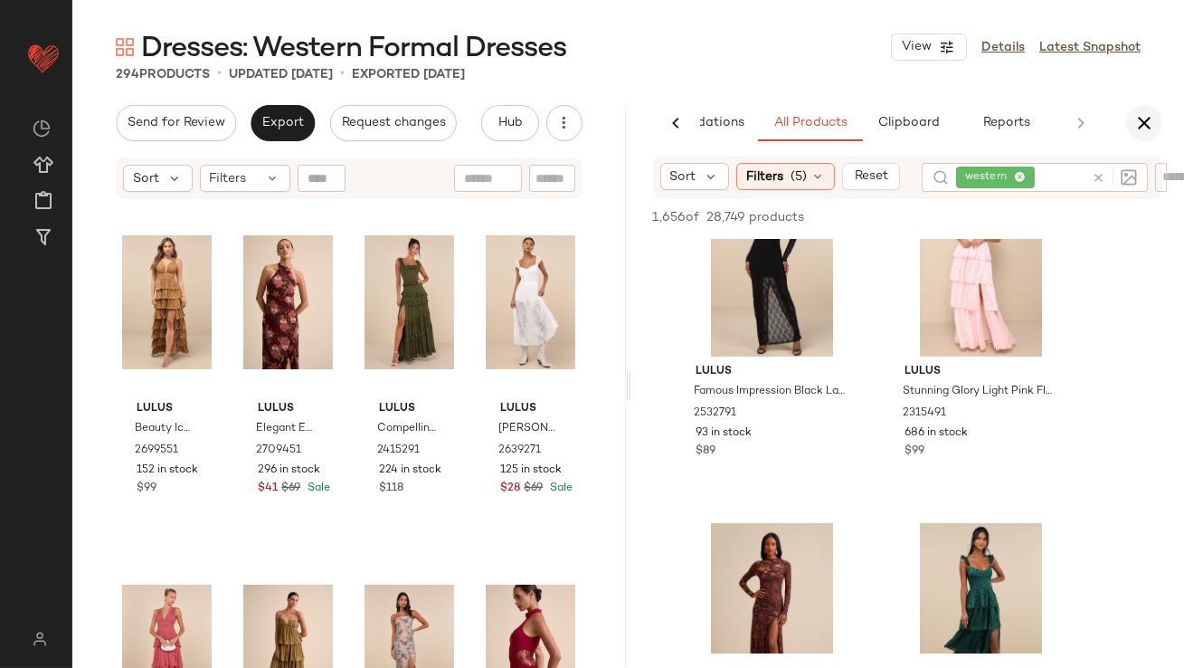
click at [1145, 125] on icon "button" at bounding box center [1145, 123] width 22 height 22
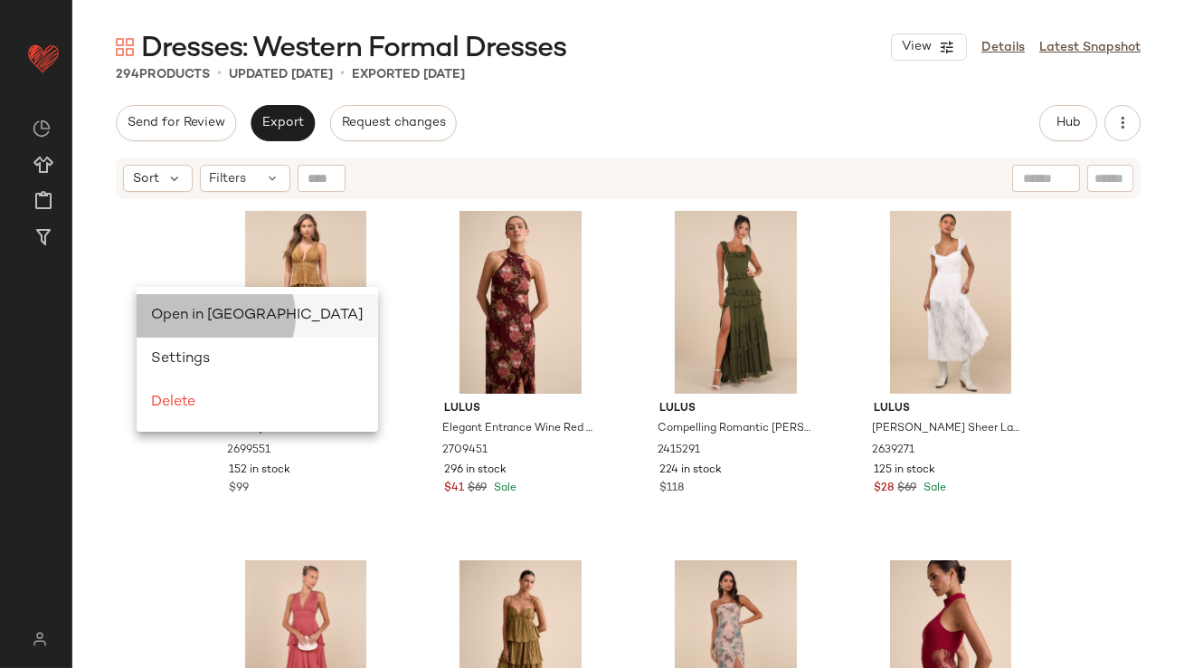
click at [163, 307] on div "Open in Split View" at bounding box center [257, 316] width 213 height 22
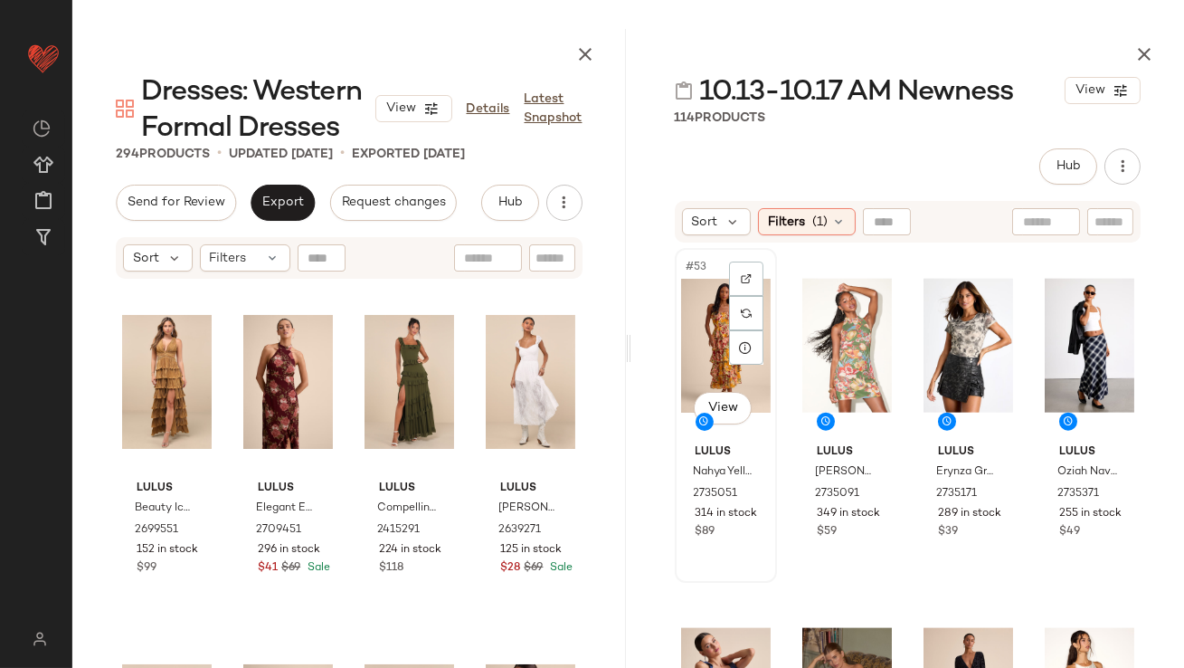
scroll to position [4558, 0]
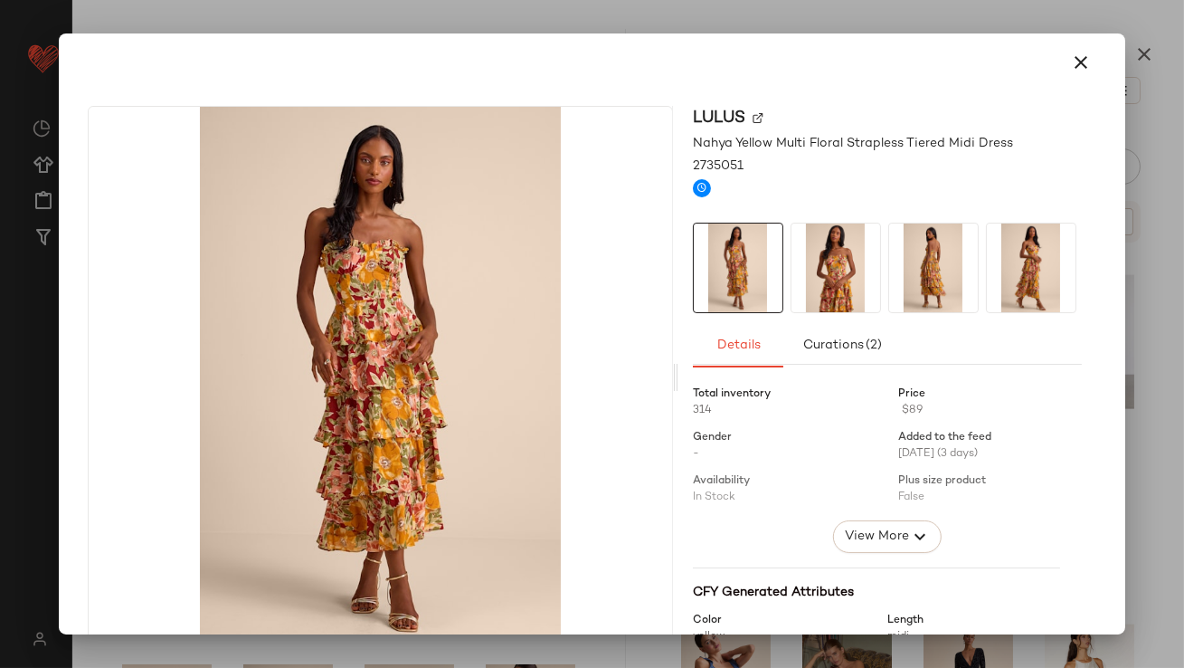
click at [1080, 66] on icon "button" at bounding box center [1082, 63] width 22 height 22
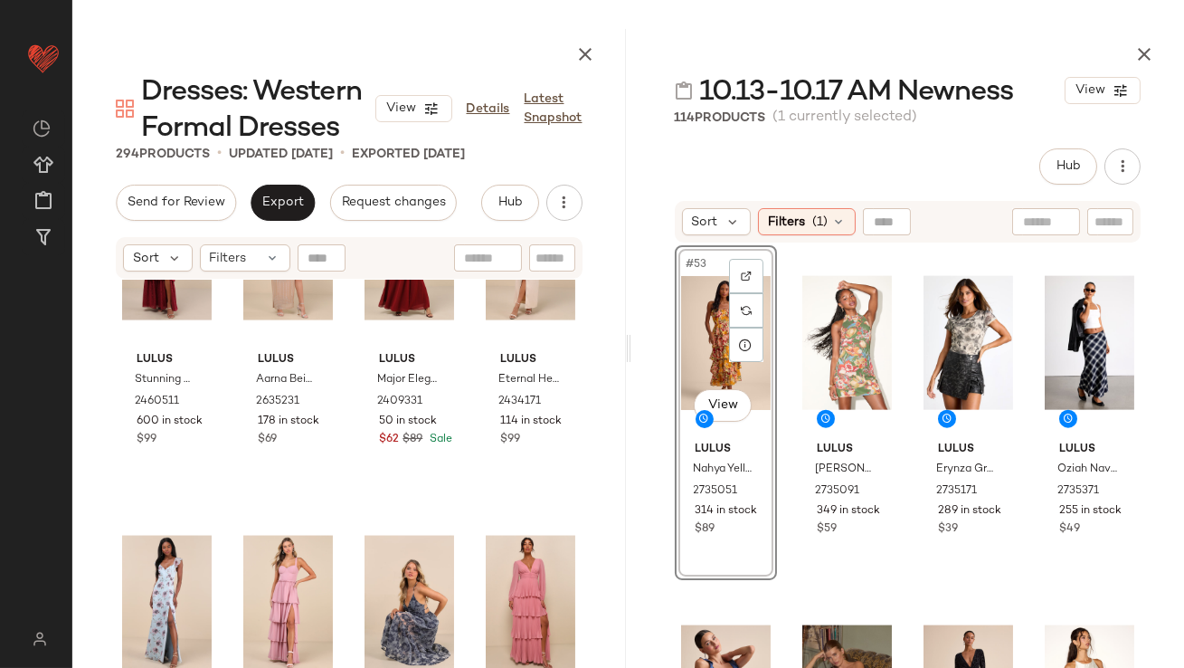
scroll to position [4557, 0]
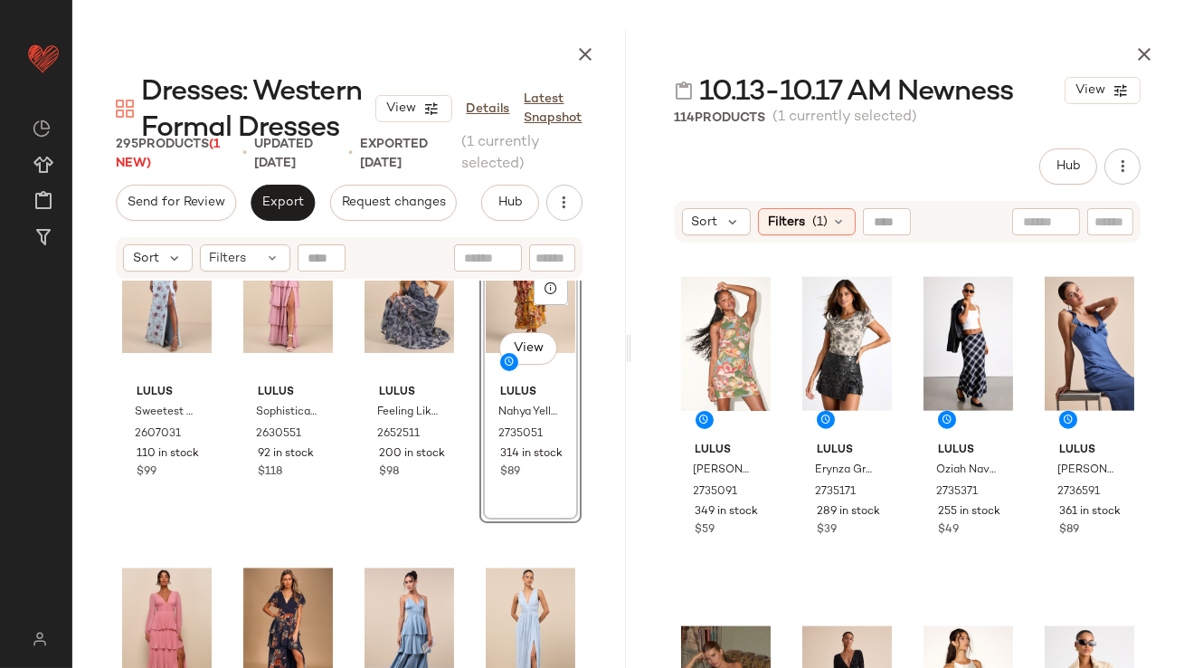
scroll to position [6051, 0]
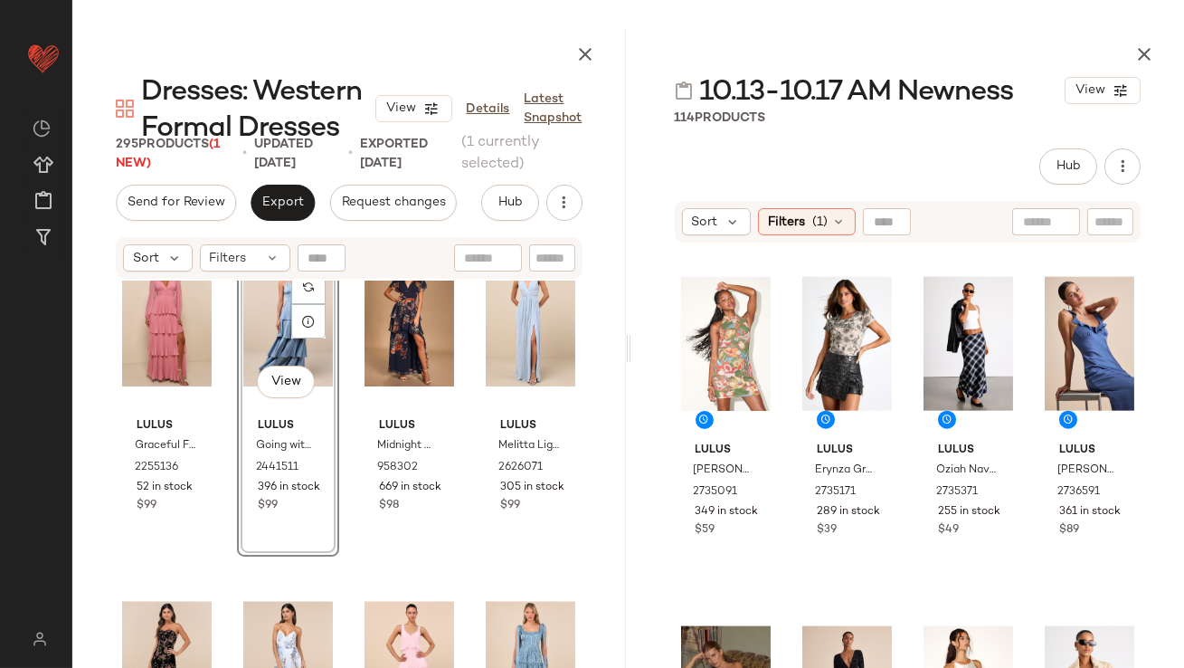
scroll to position [6392, 0]
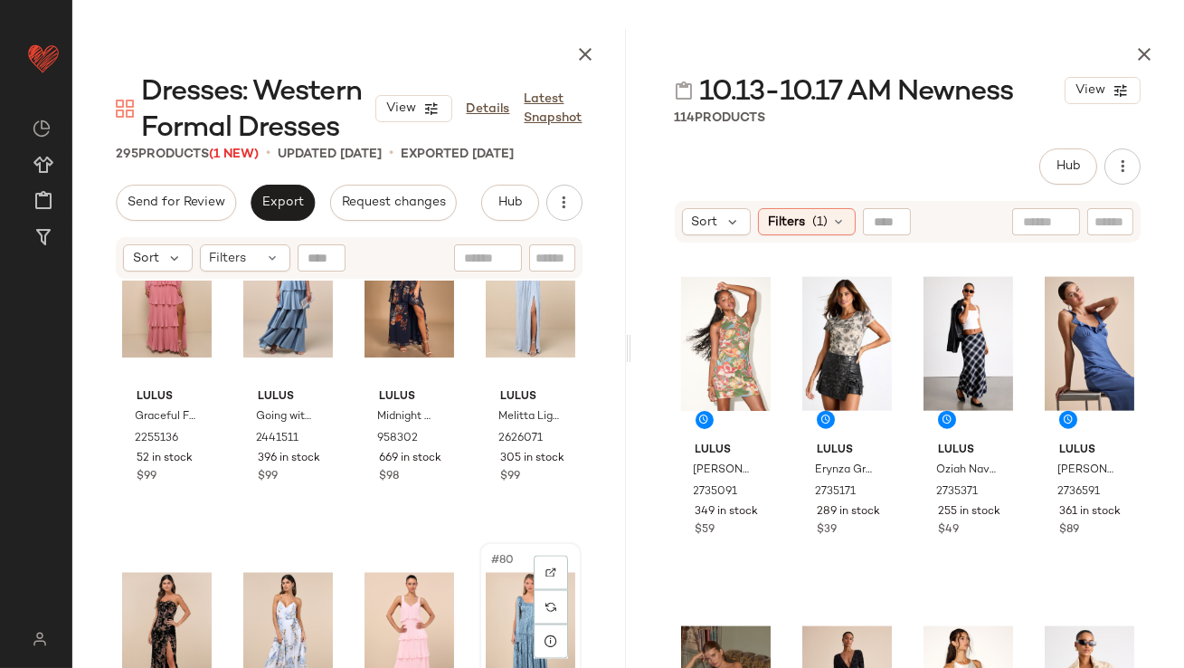
click at [496, 606] on div "#80 View" at bounding box center [531, 639] width 90 height 183
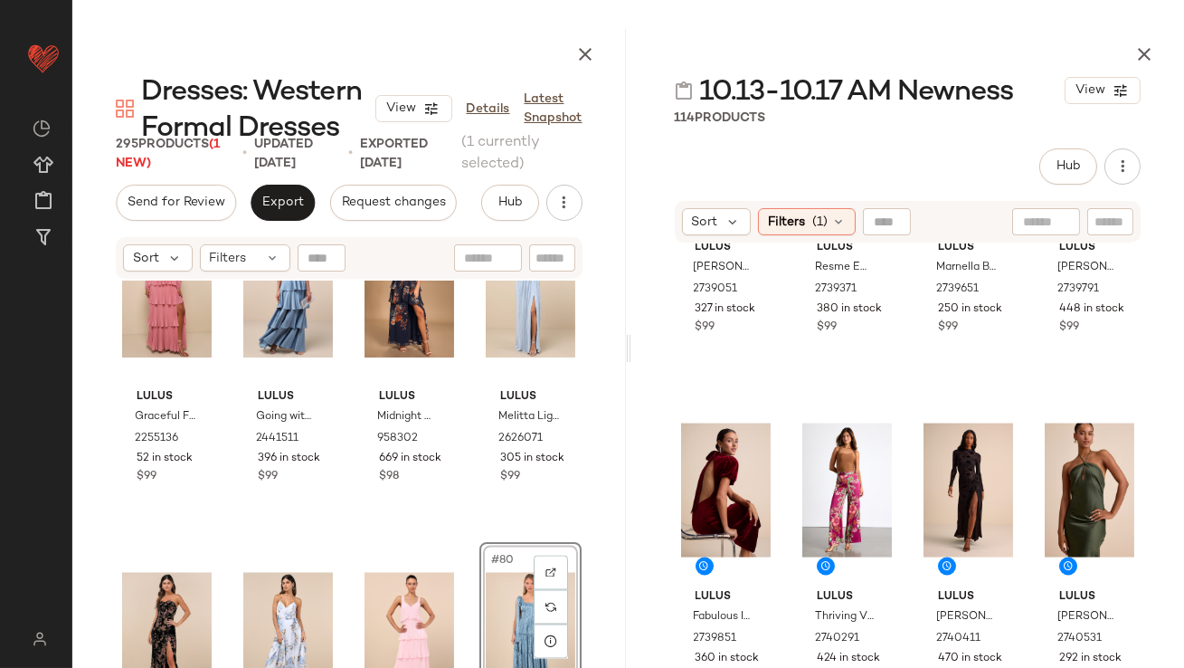
scroll to position [5952, 0]
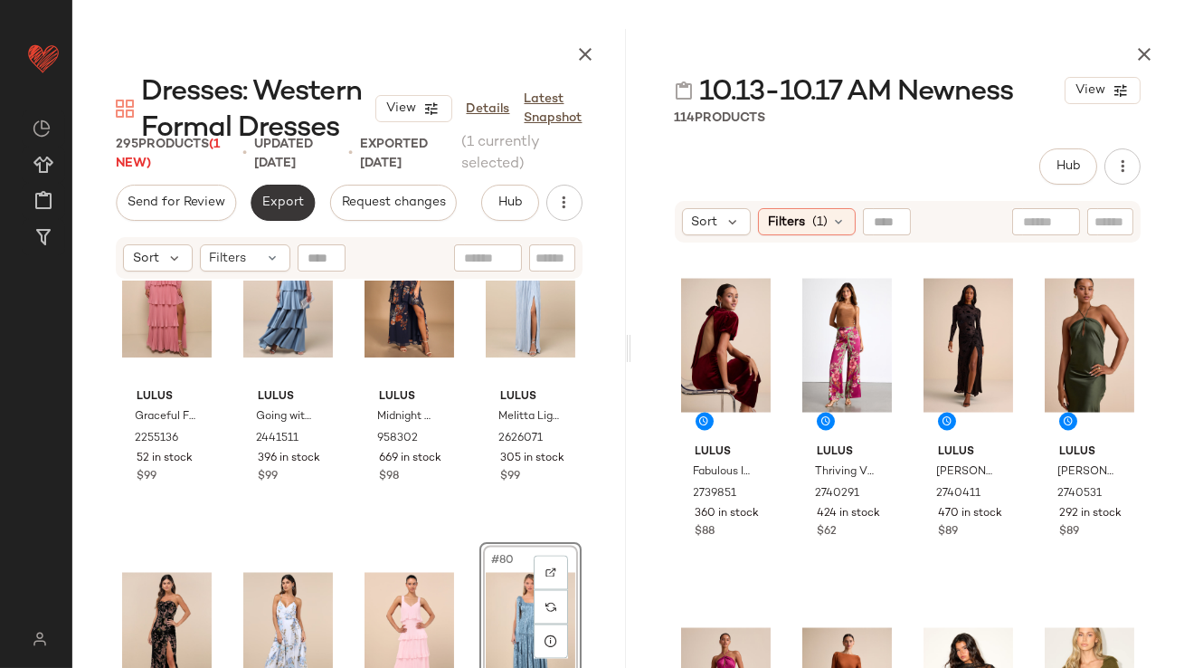
click at [285, 202] on span "Export" at bounding box center [282, 202] width 43 height 14
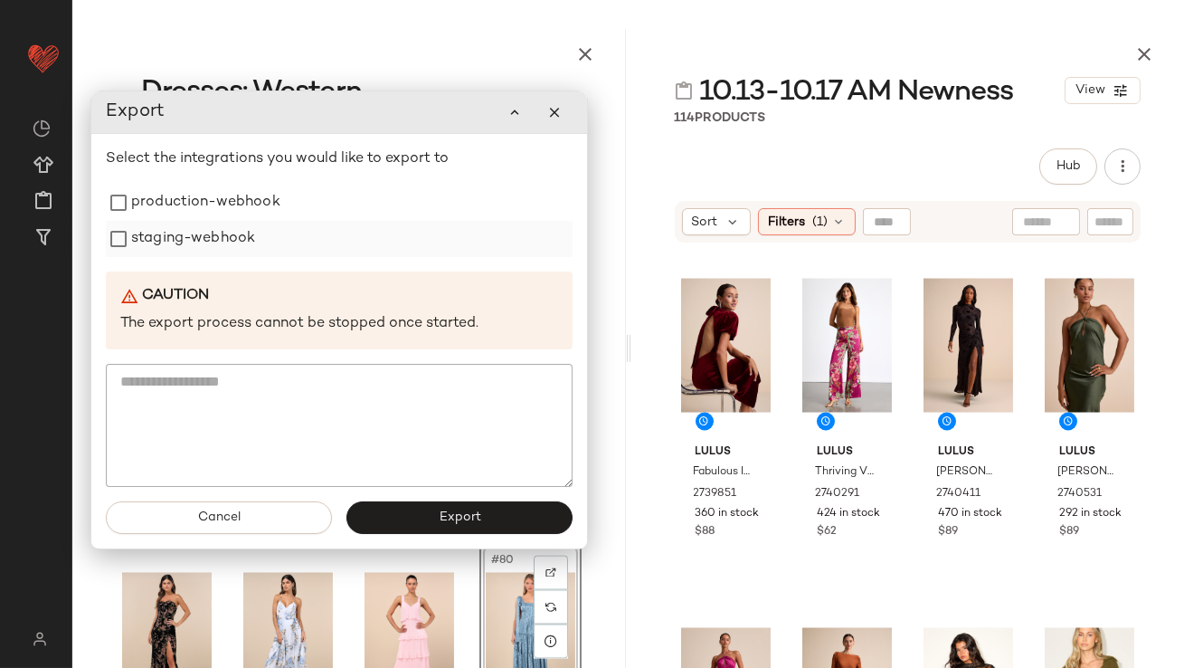
click at [240, 245] on label "staging-webhook" at bounding box center [193, 239] width 124 height 36
click at [236, 201] on label "production-webhook" at bounding box center [205, 203] width 149 height 36
click at [467, 510] on span "Export" at bounding box center [459, 517] width 43 height 14
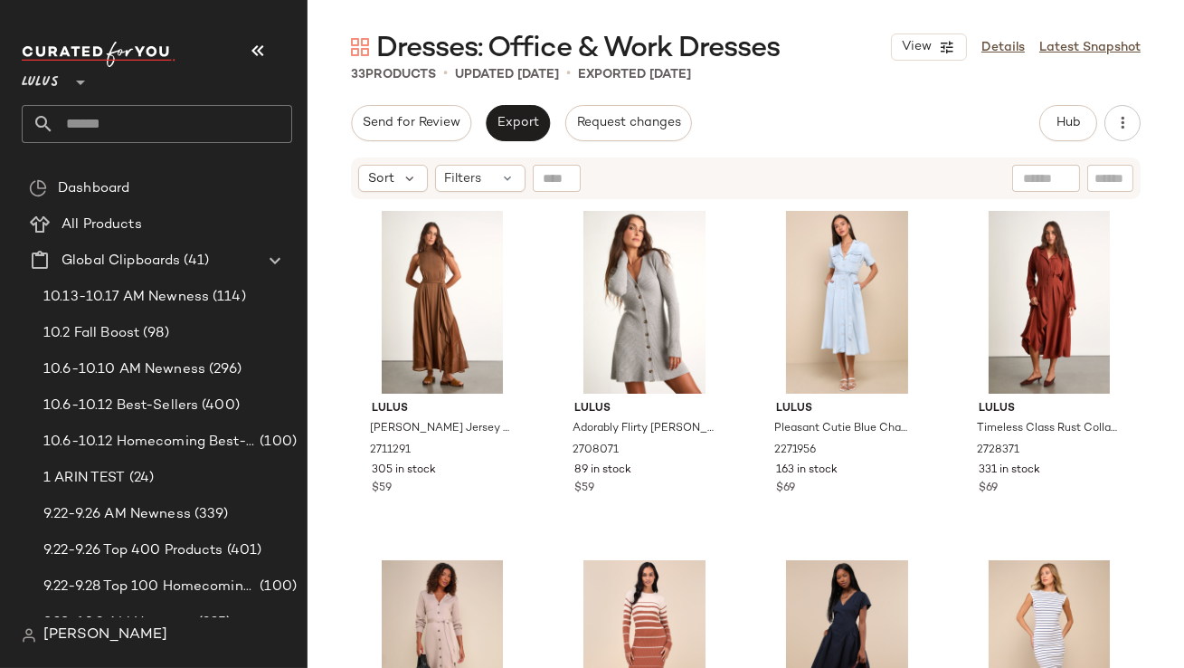
click at [260, 52] on icon "button" at bounding box center [258, 51] width 22 height 22
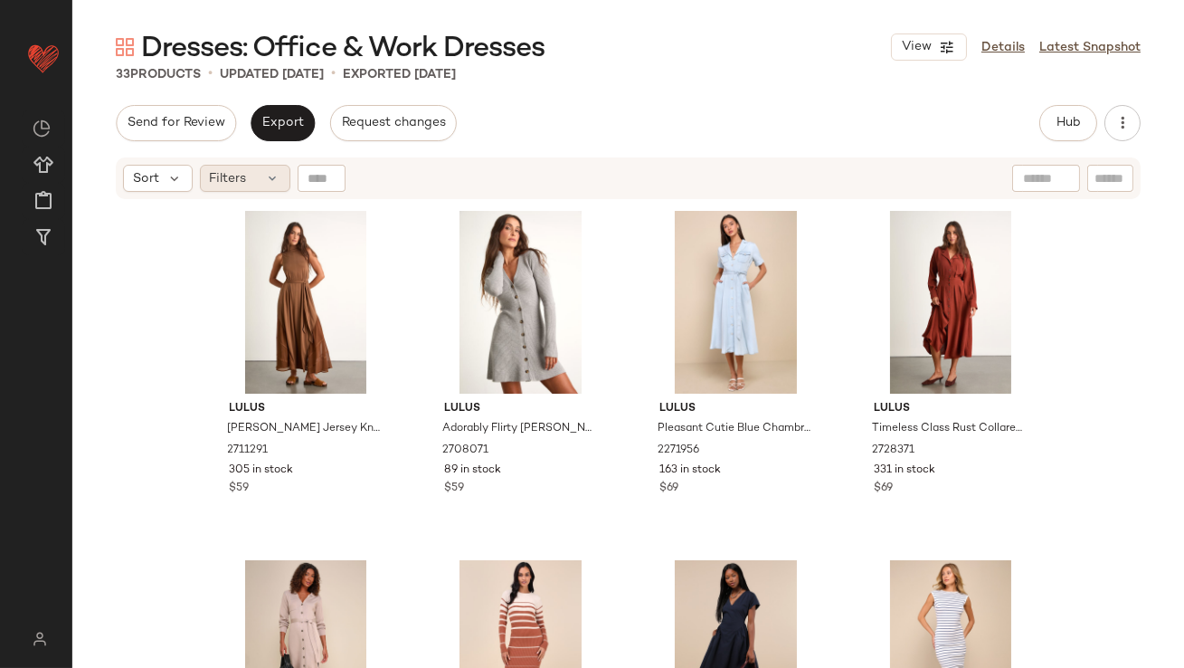
click at [253, 185] on div "Filters" at bounding box center [245, 178] width 90 height 27
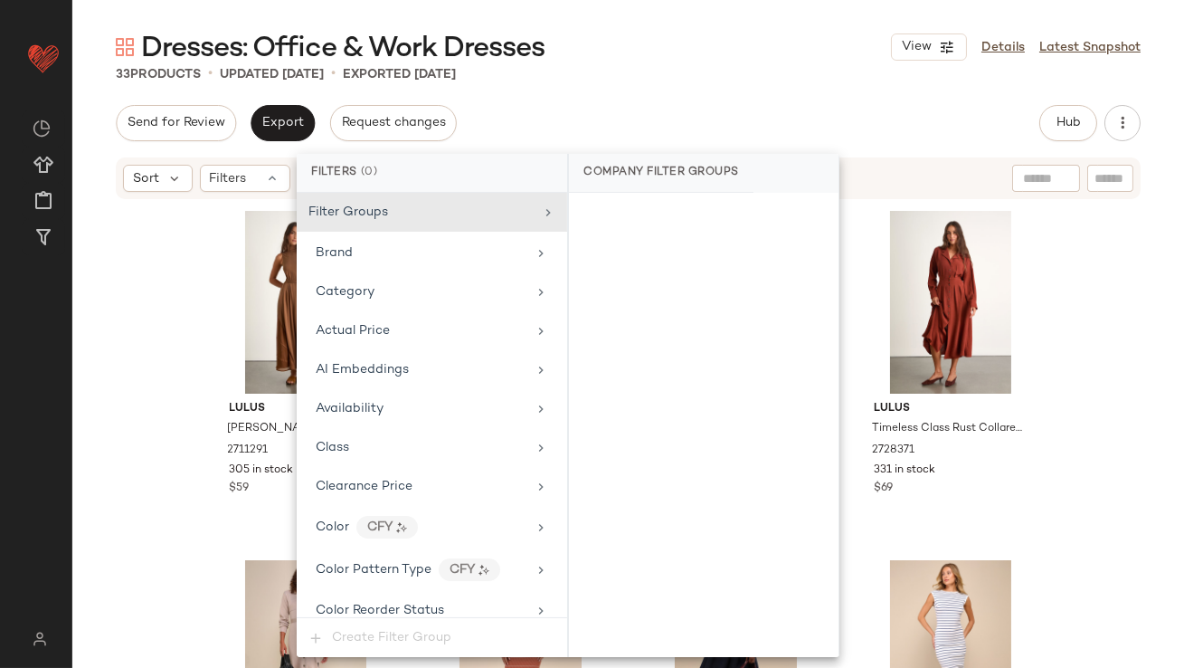
scroll to position [1306, 0]
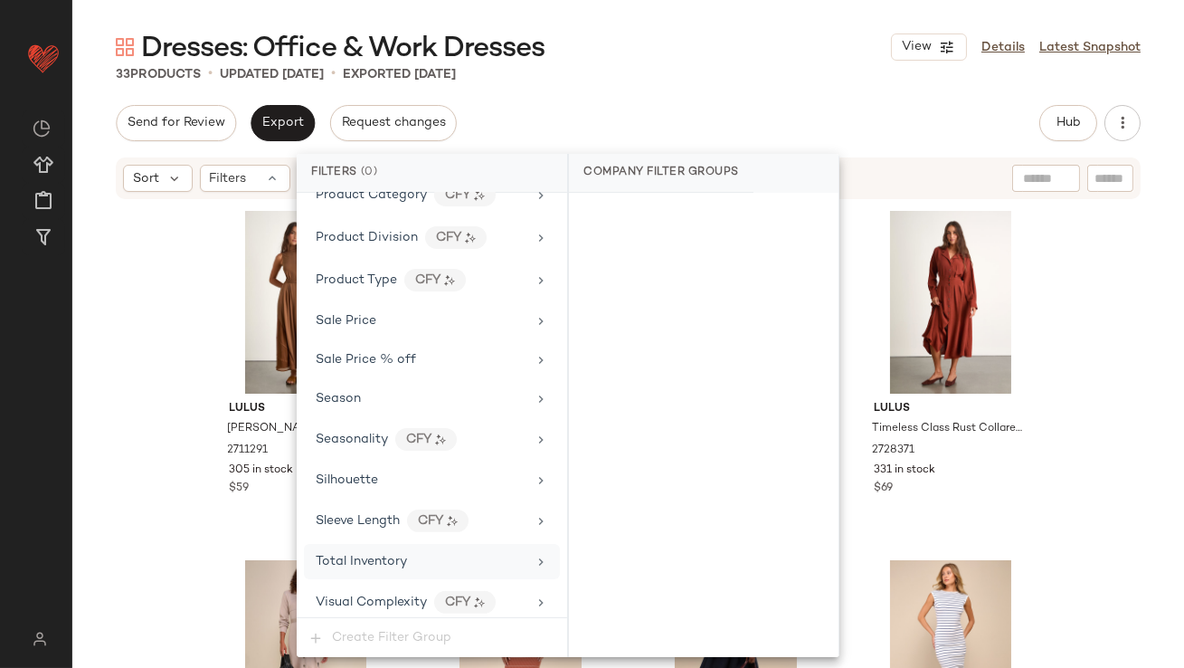
click at [379, 562] on div "Total Inventory" at bounding box center [361, 561] width 91 height 19
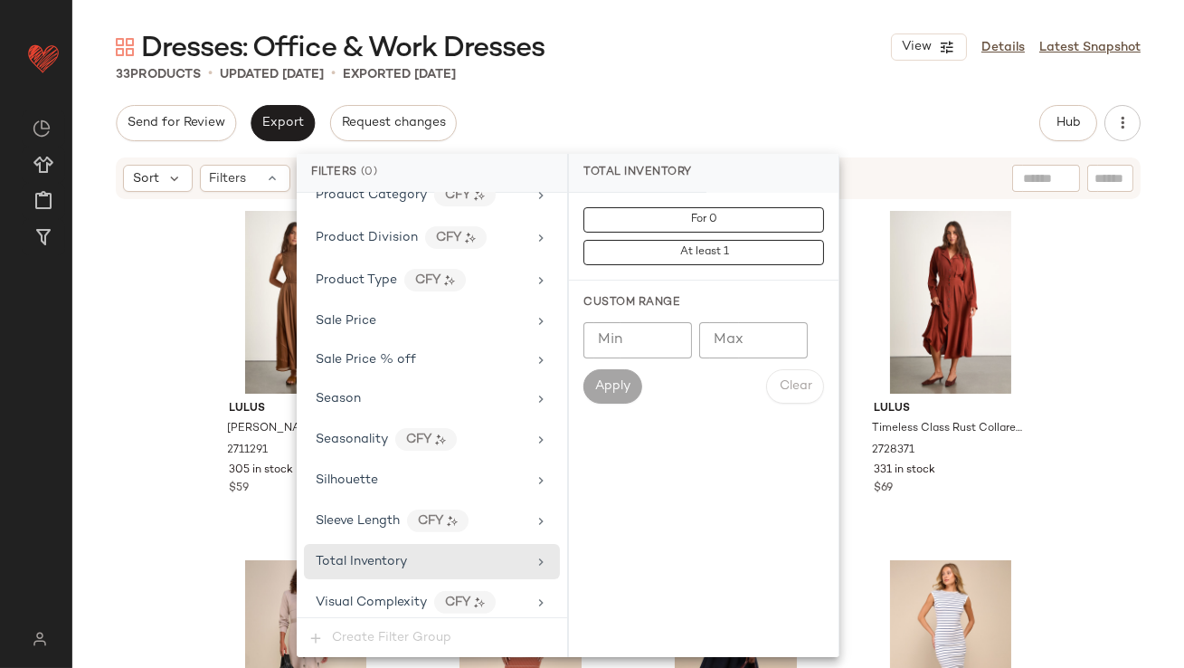
click at [773, 343] on input "Max" at bounding box center [753, 340] width 109 height 36
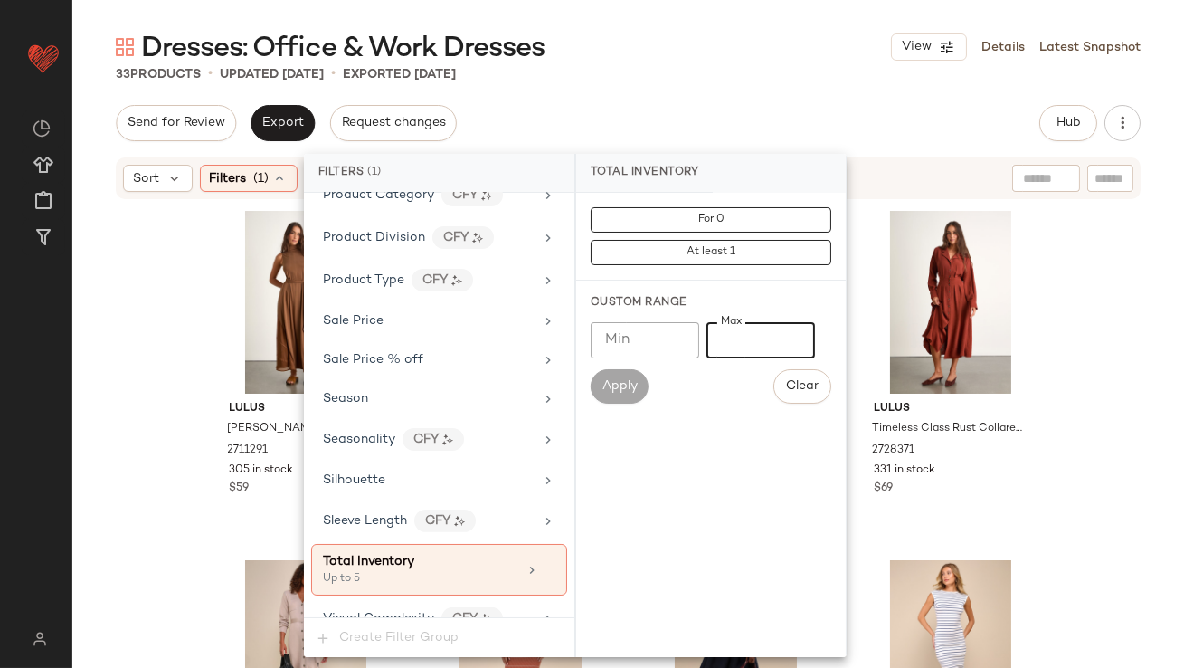
type input "*"
click at [743, 78] on div "33 Products • updated [DATE] • Exported [DATE]" at bounding box center [628, 74] width 1112 height 18
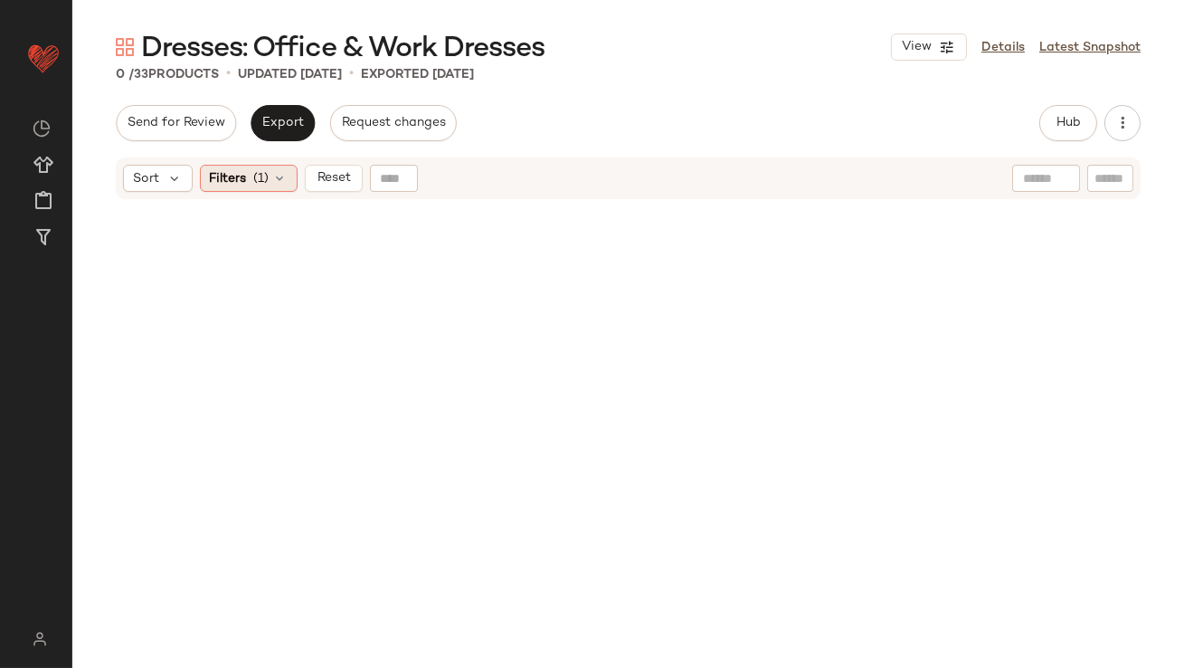
click at [225, 167] on div "Filters (1)" at bounding box center [249, 178] width 98 height 27
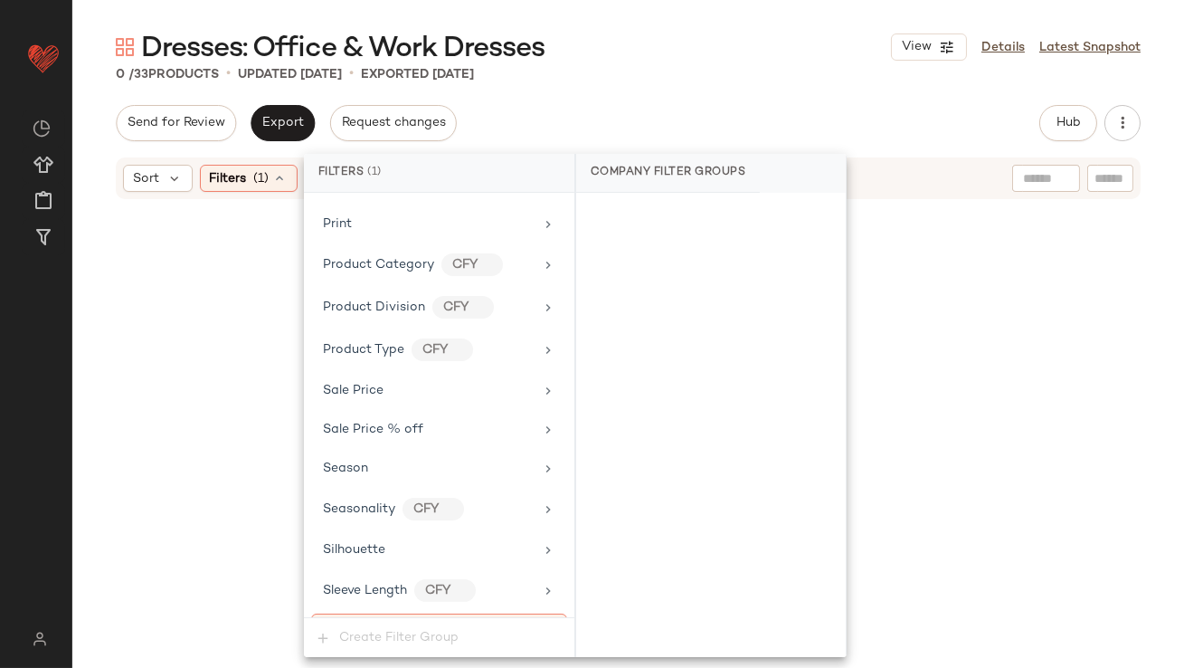
scroll to position [1322, 0]
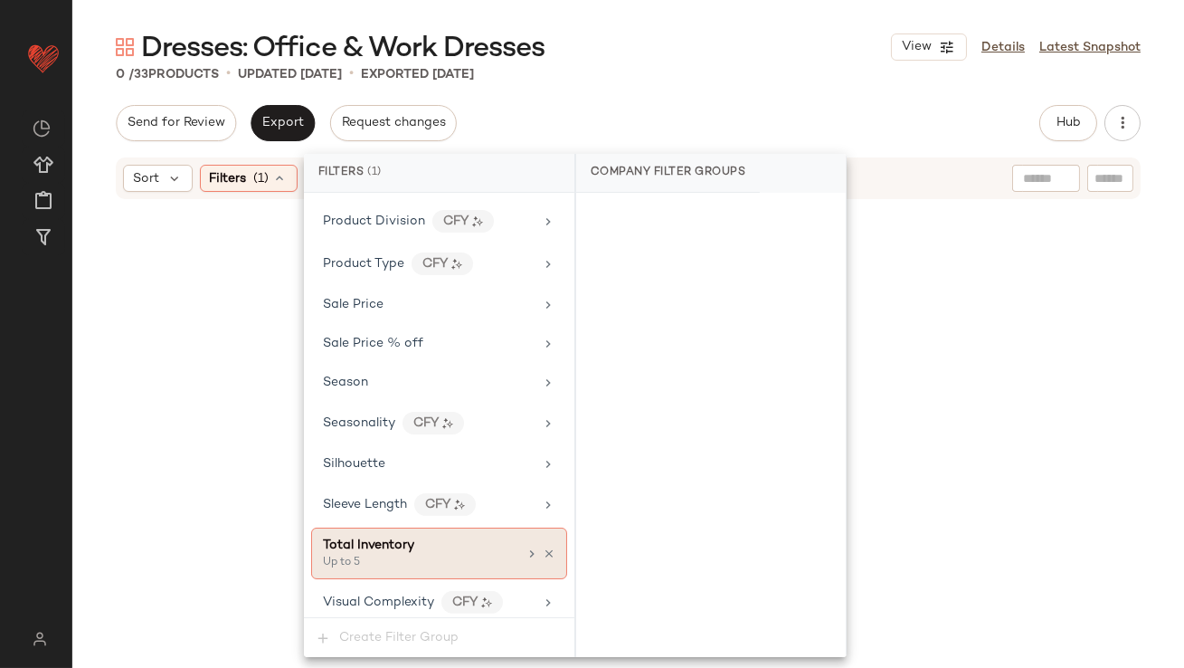
click at [385, 555] on div "Up to 5" at bounding box center [413, 563] width 181 height 16
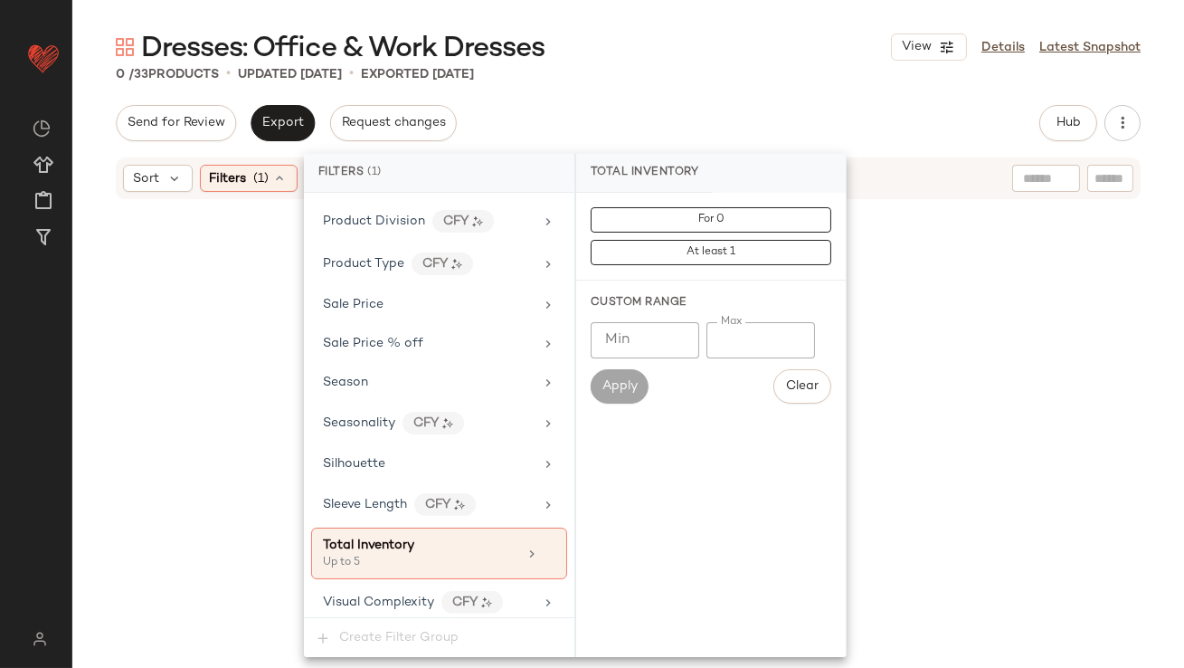
click at [720, 338] on input "*" at bounding box center [761, 340] width 109 height 36
type input "**"
click at [776, 119] on div "Send for Review Export Request changes Hub Send for Review External Review Inte…" at bounding box center [628, 123] width 1025 height 36
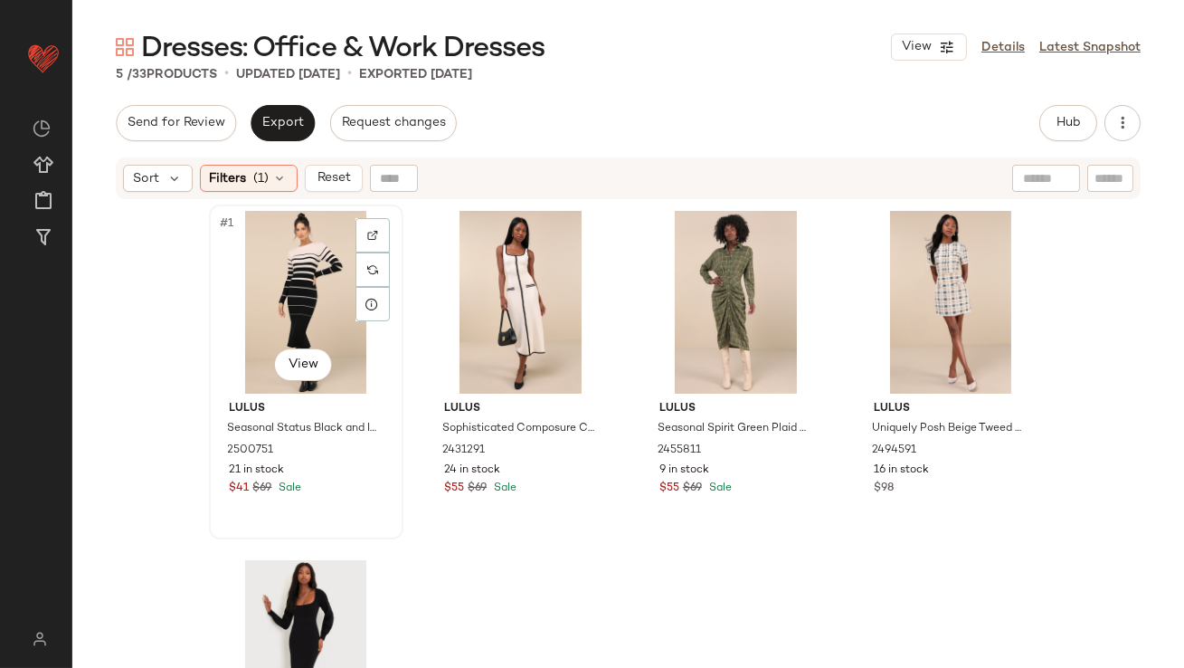
click at [300, 305] on div "#1 View" at bounding box center [306, 302] width 182 height 183
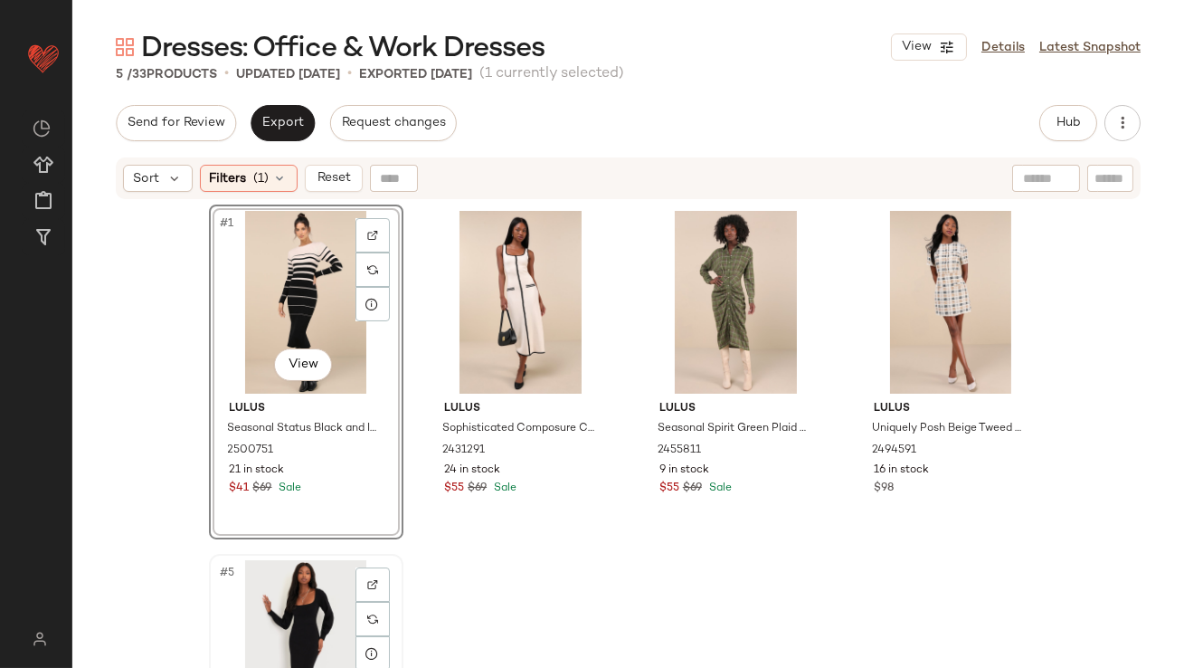
click at [299, 598] on div "#5 View" at bounding box center [306, 651] width 182 height 183
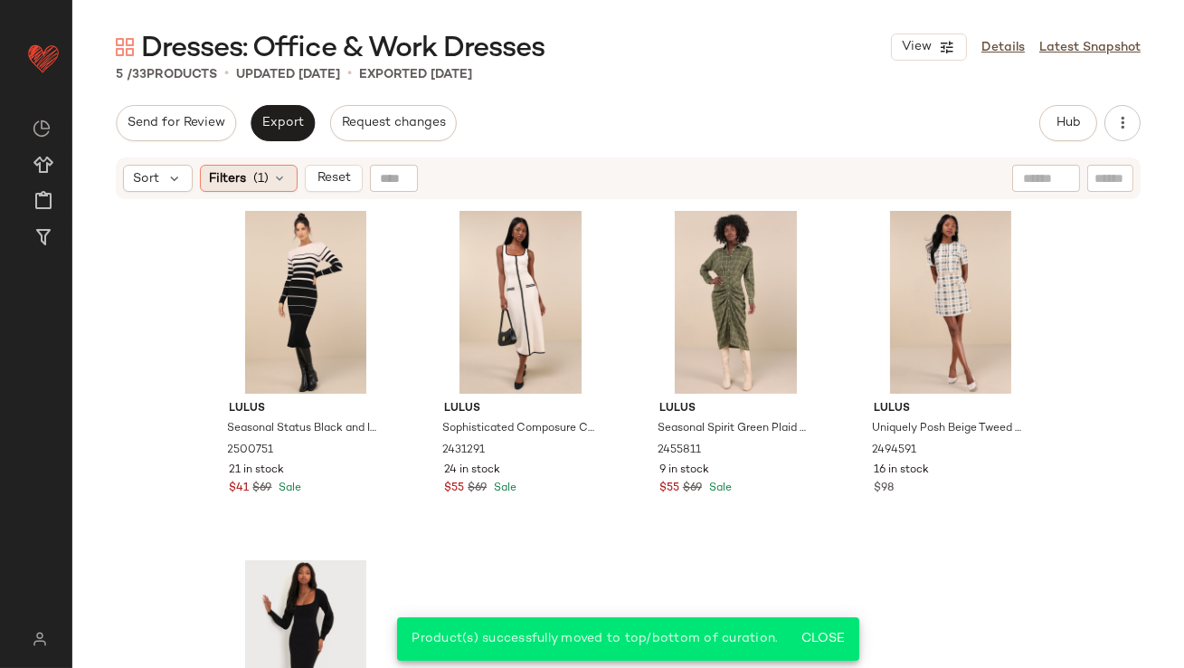
click at [222, 183] on span "Filters" at bounding box center [228, 178] width 37 height 19
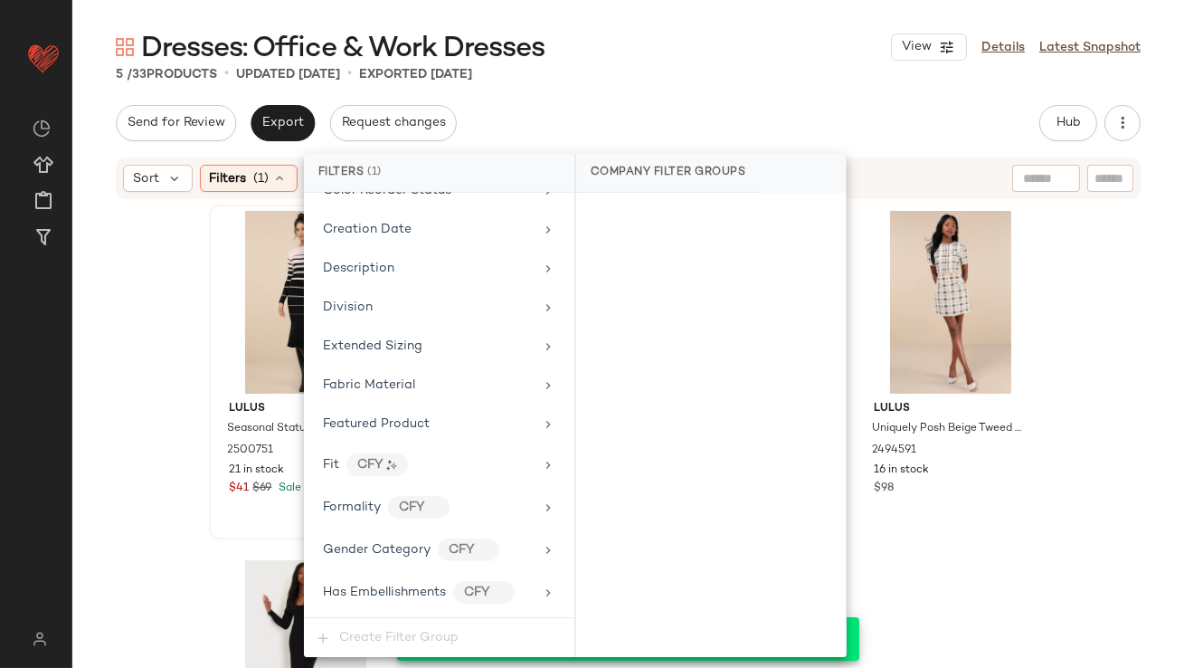
scroll to position [1322, 0]
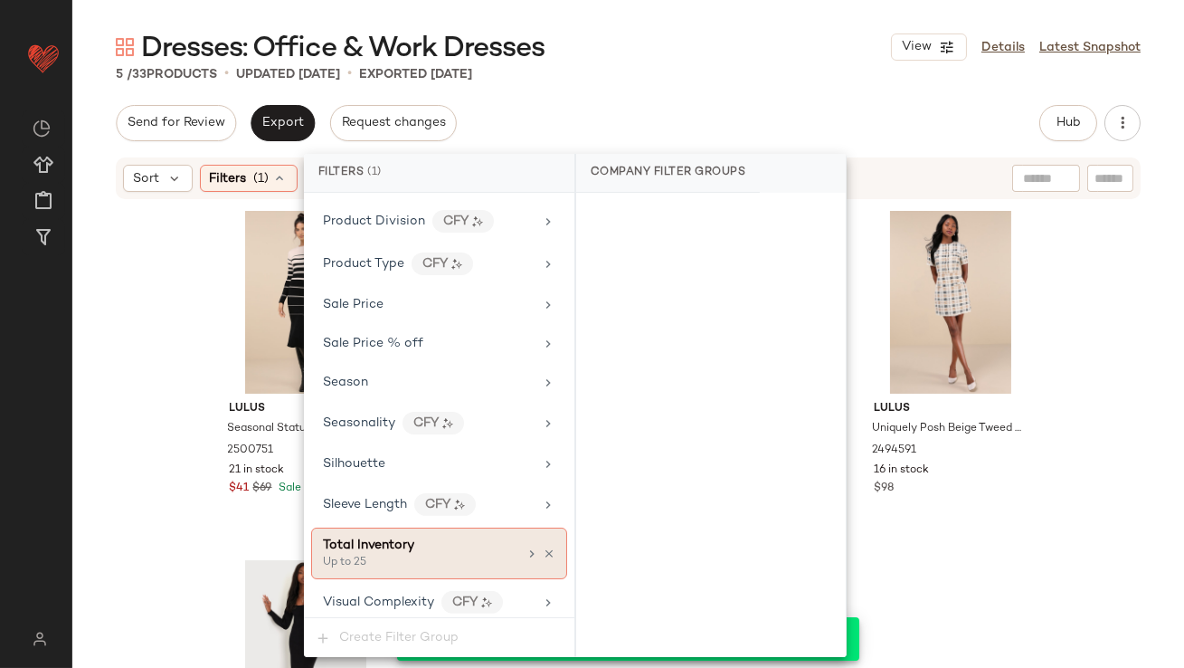
click at [545, 547] on icon at bounding box center [549, 553] width 13 height 13
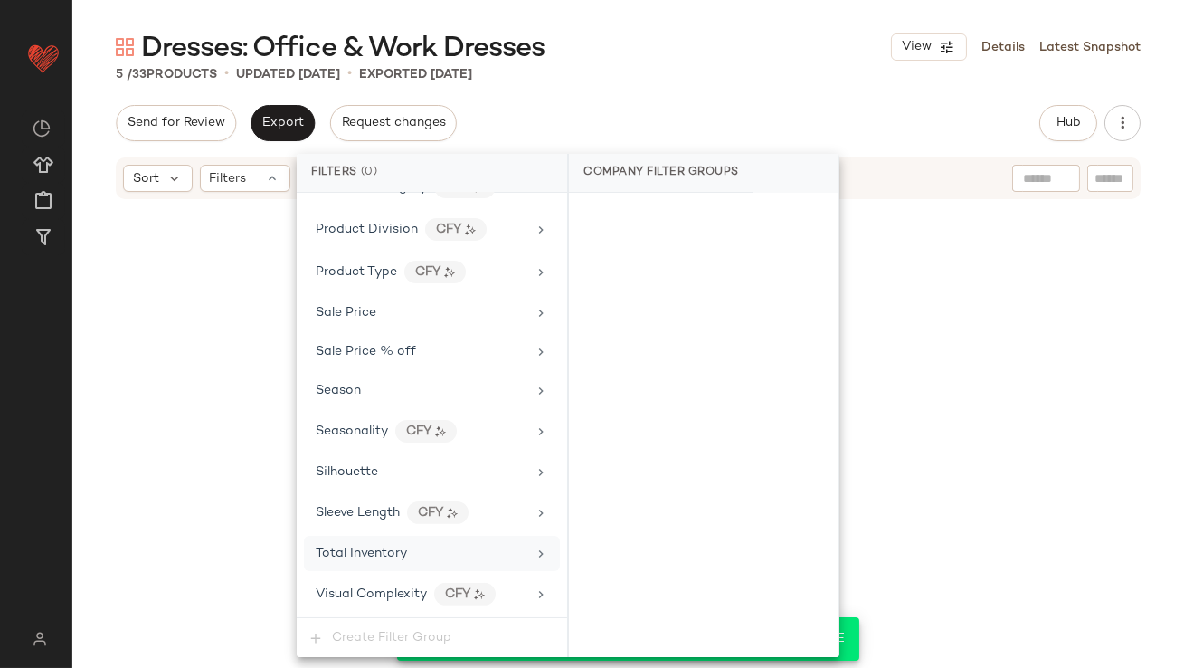
scroll to position [1306, 0]
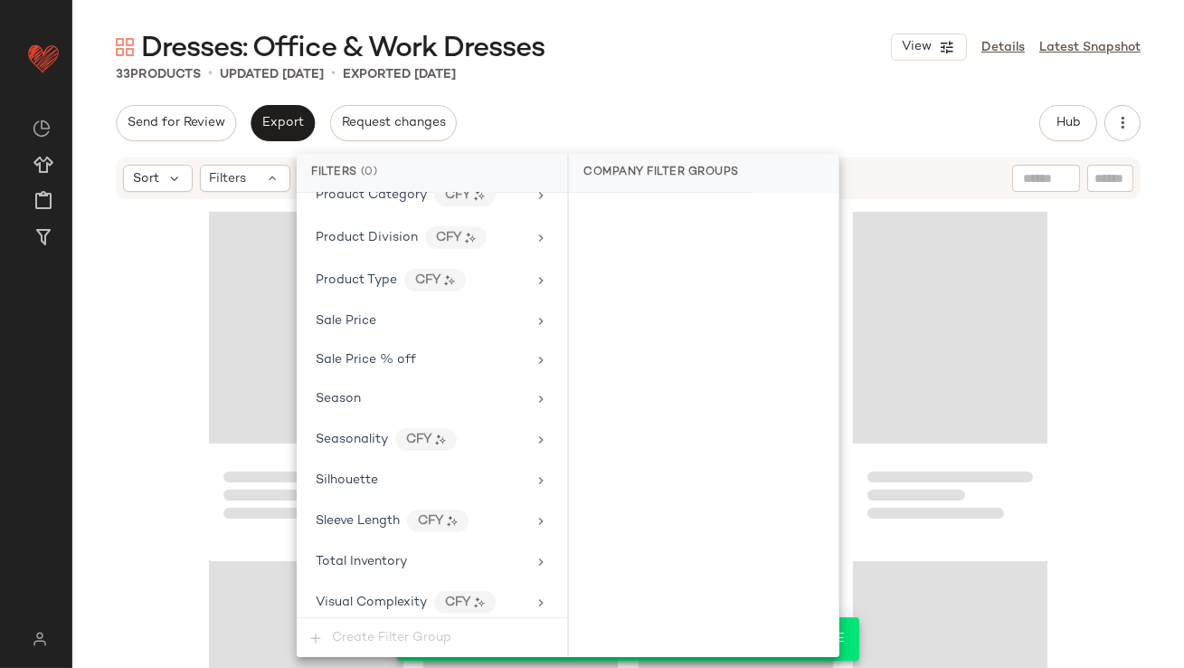
click at [631, 71] on div "33 Products • updated [DATE] • Exported [DATE]" at bounding box center [628, 74] width 1112 height 18
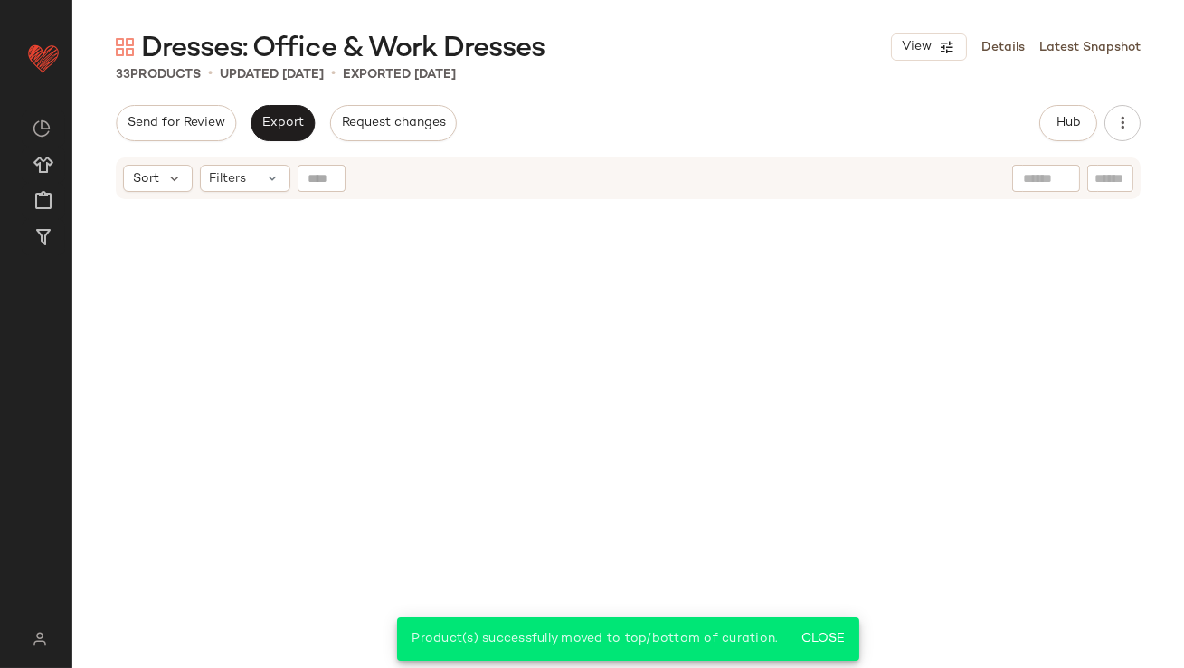
scroll to position [2634, 0]
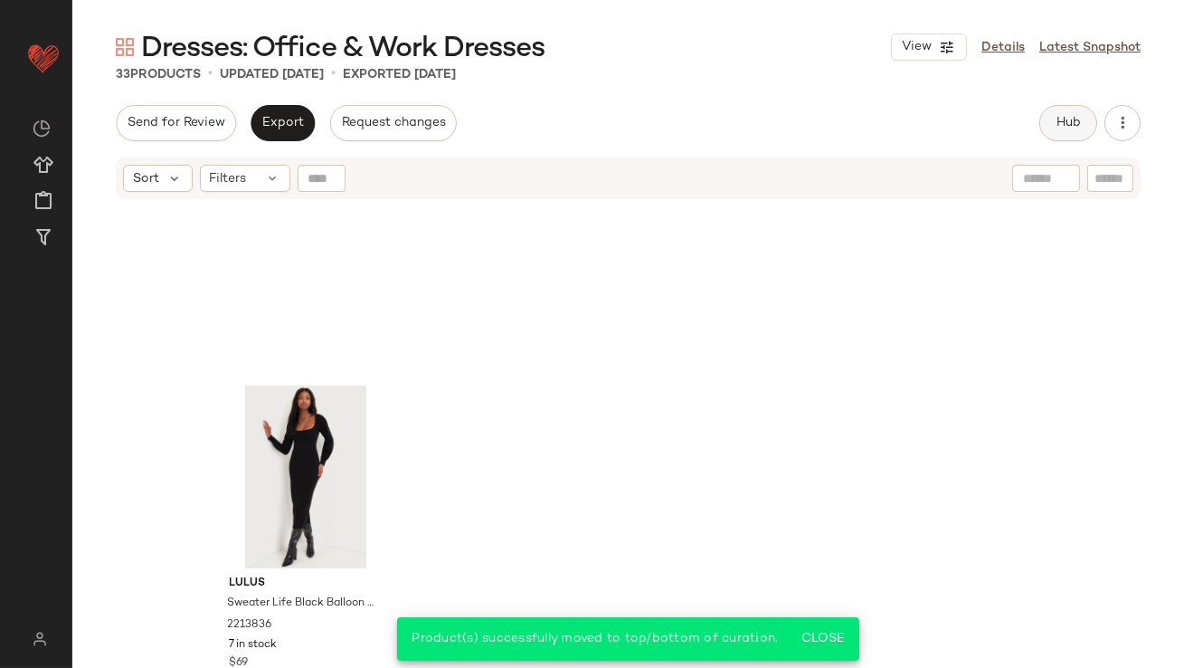
click at [1080, 113] on button "Hub" at bounding box center [1069, 123] width 58 height 36
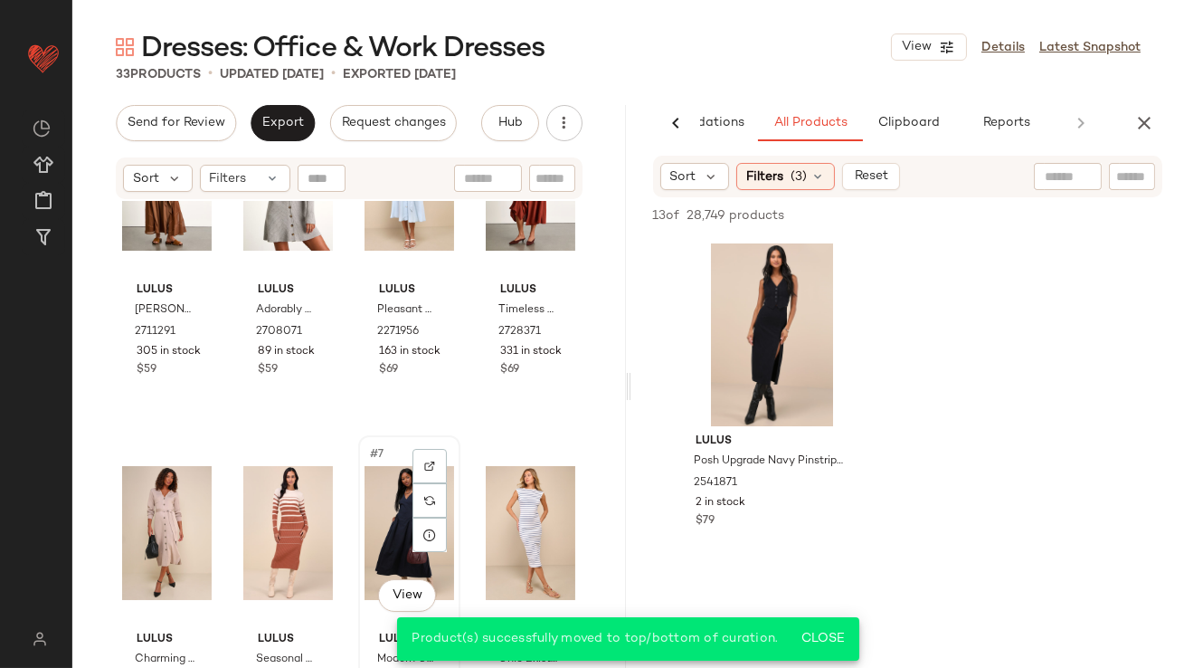
scroll to position [0, 0]
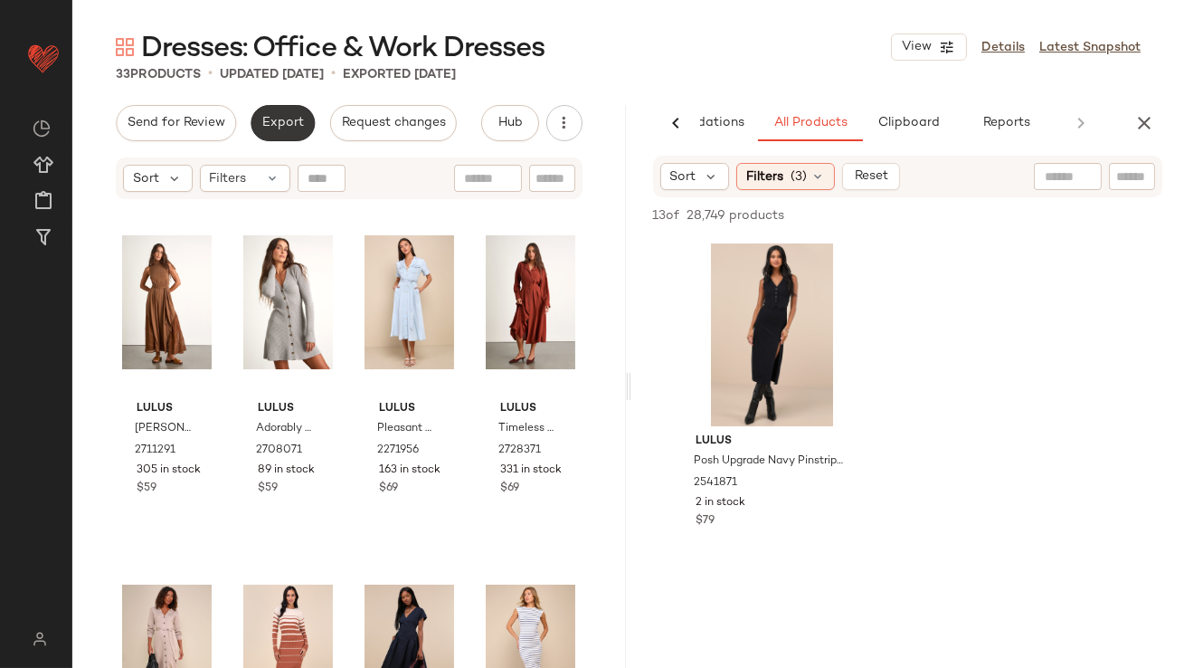
click at [280, 121] on span "Export" at bounding box center [282, 123] width 43 height 14
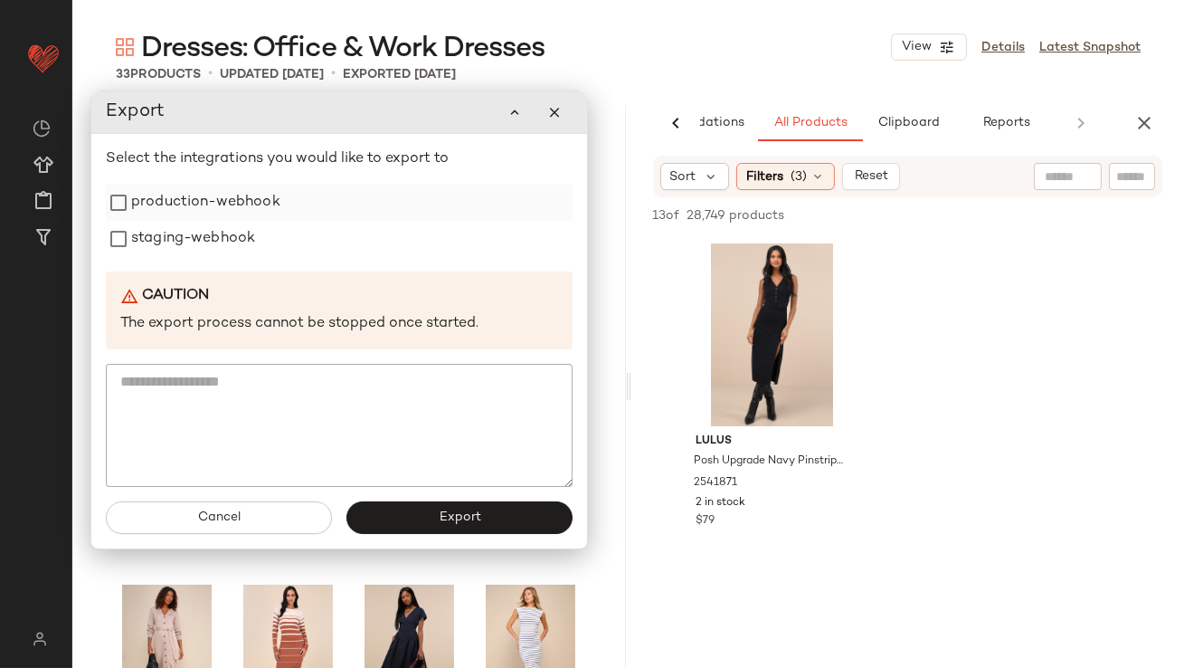
click at [252, 197] on label "production-webhook" at bounding box center [205, 203] width 149 height 36
click at [250, 233] on label "staging-webhook" at bounding box center [193, 239] width 124 height 36
click at [405, 516] on button "Export" at bounding box center [460, 517] width 226 height 33
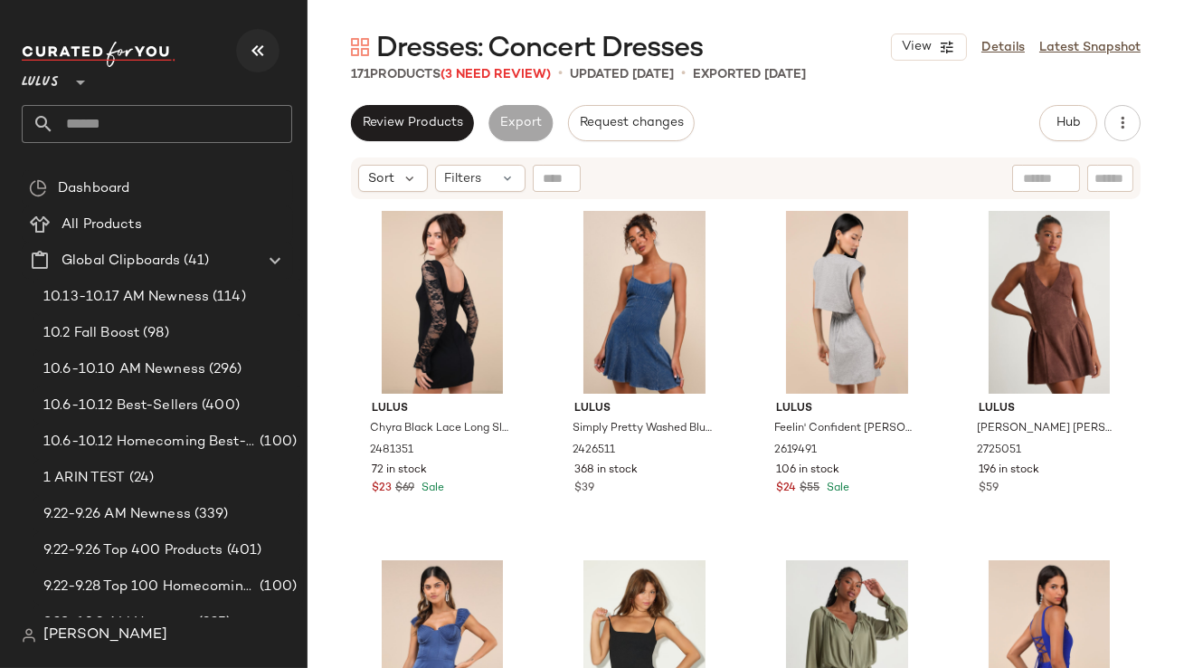
click at [250, 57] on icon "button" at bounding box center [258, 51] width 22 height 22
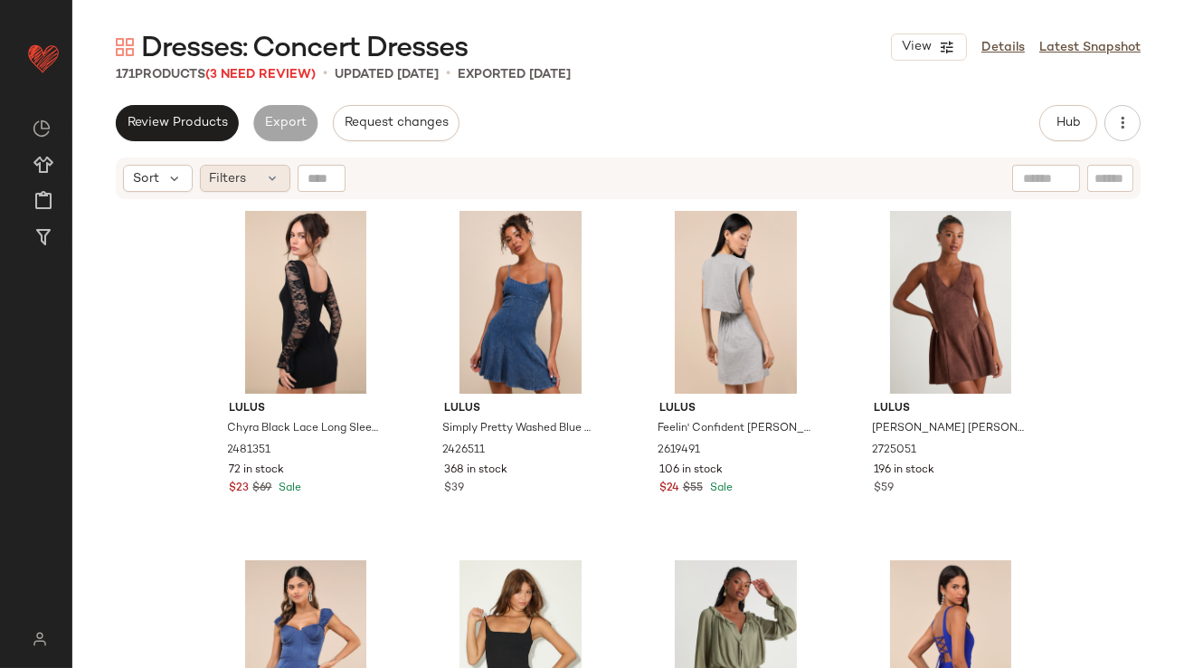
click at [277, 179] on icon at bounding box center [273, 178] width 14 height 14
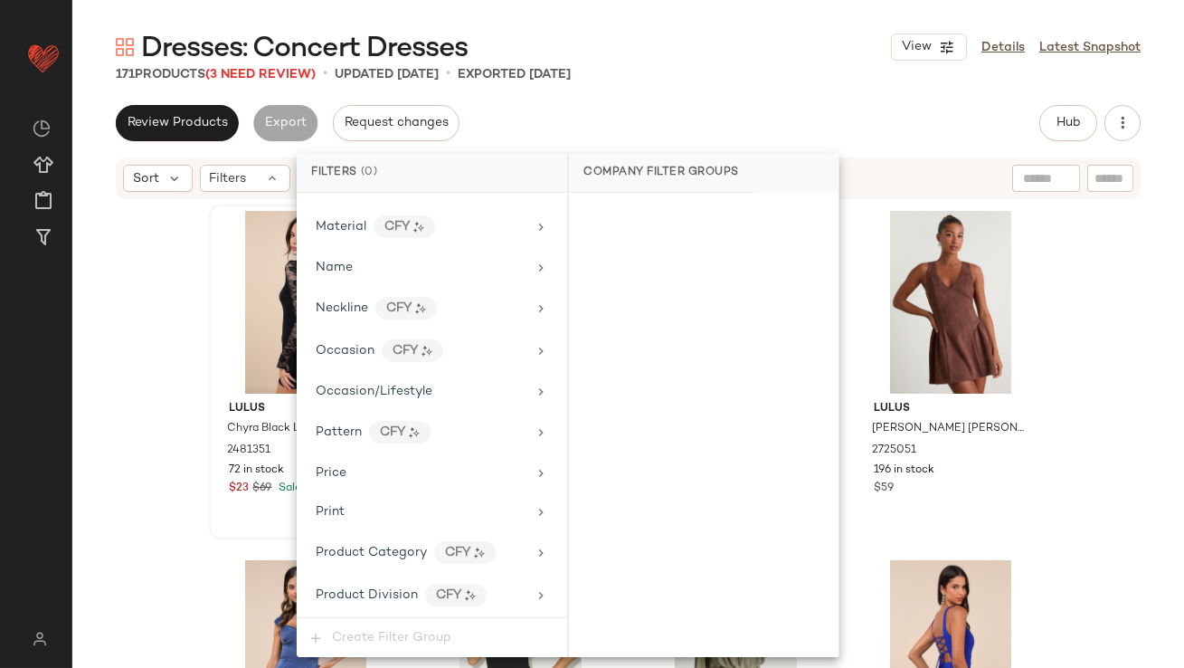
scroll to position [1344, 0]
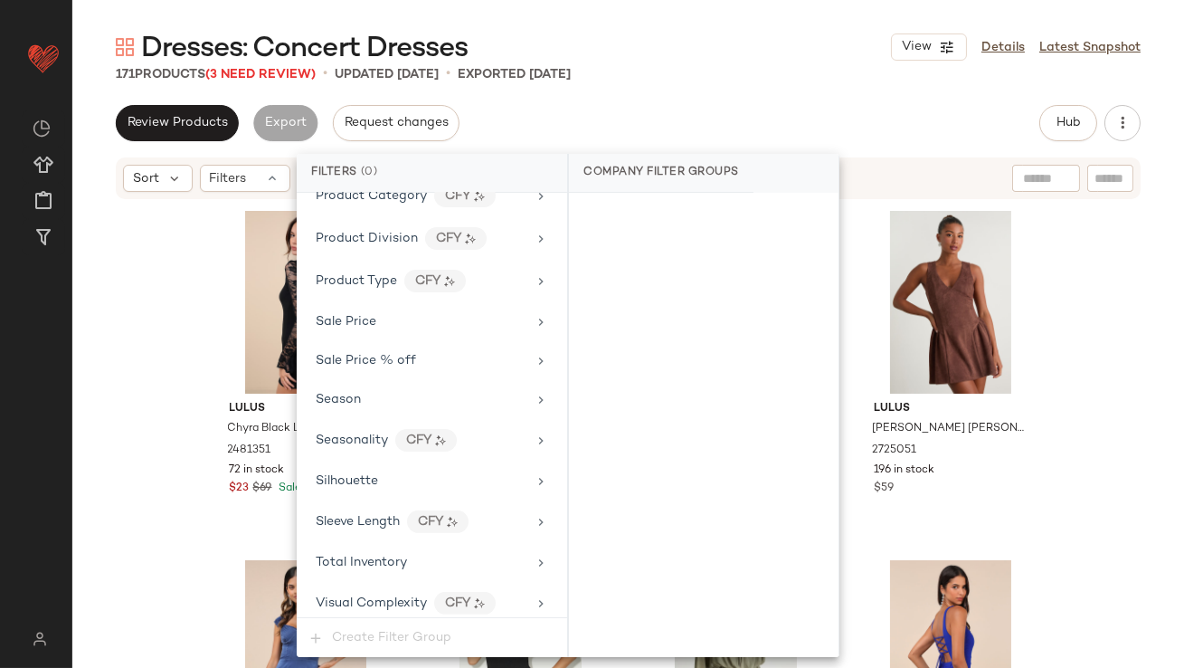
click at [388, 574] on div "Filter Groups Brand Category Actual Price AI Embeddings Availability Class Clea…" at bounding box center [432, 405] width 271 height 424
click at [386, 563] on div "Total Inventory" at bounding box center [361, 562] width 91 height 19
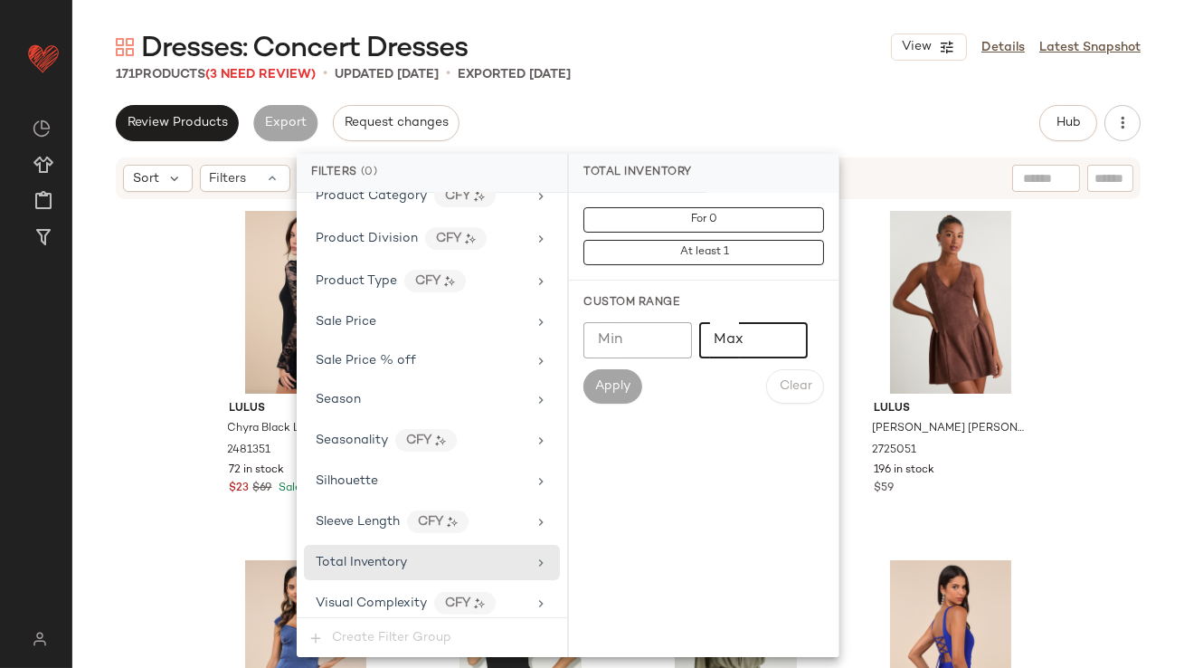
click at [756, 344] on input "Max" at bounding box center [753, 340] width 109 height 36
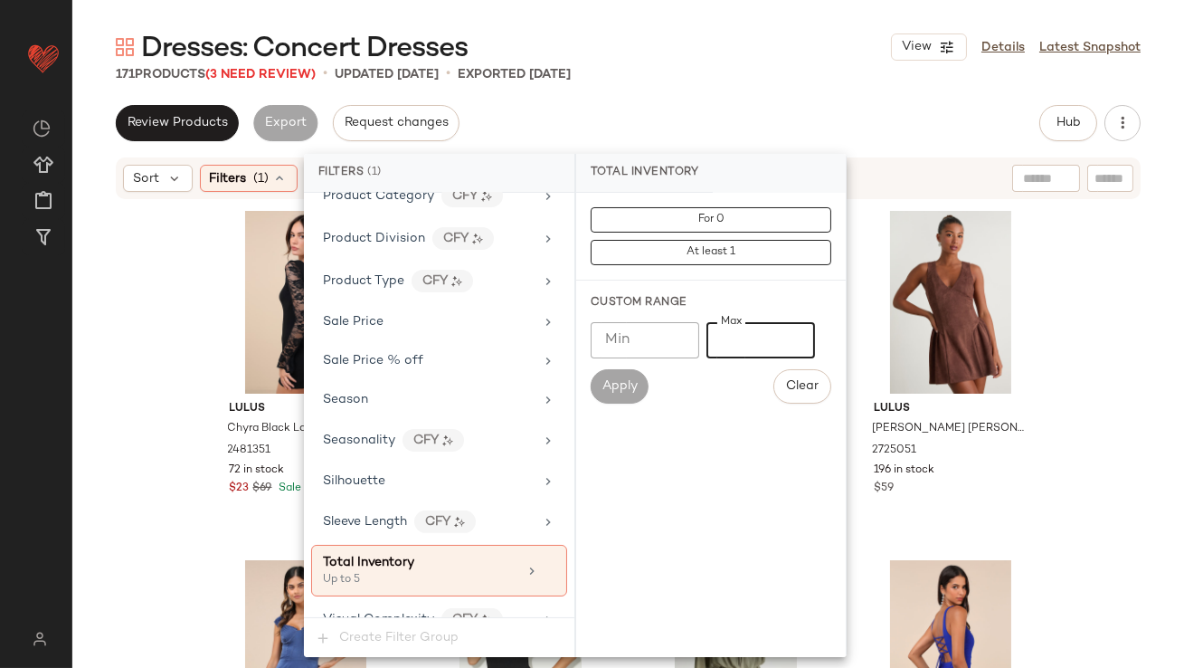
type input "*"
click at [744, 110] on div "Review Products Export Request changes Hub Send for Review External Review Inte…" at bounding box center [628, 123] width 1025 height 36
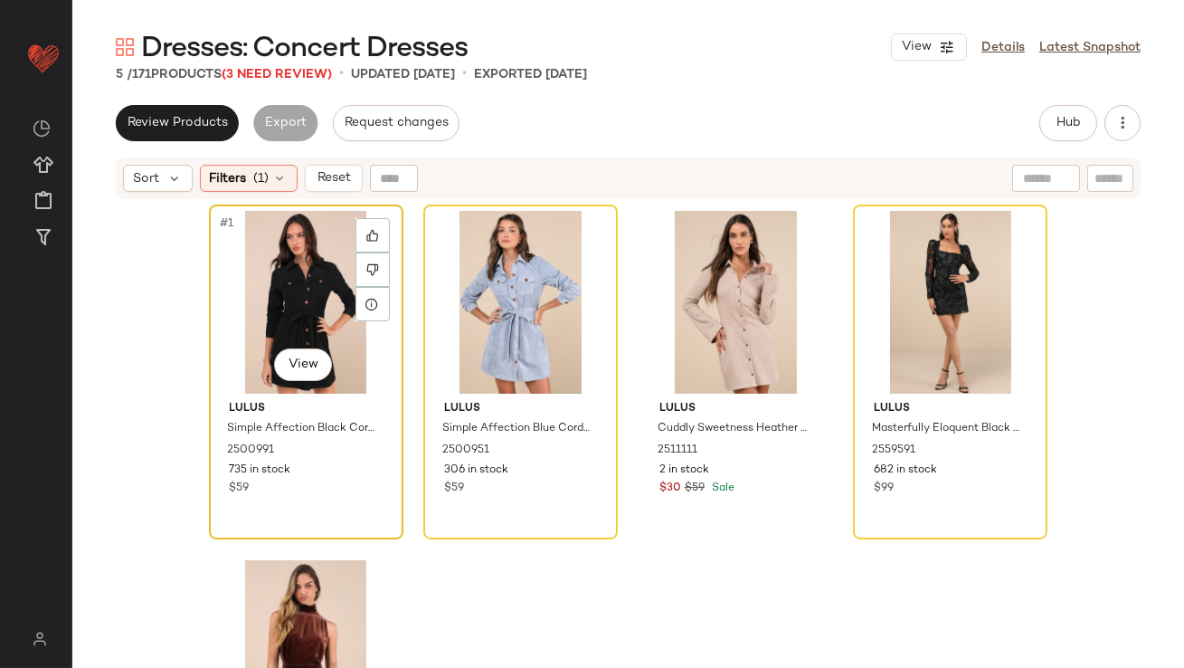
click at [233, 277] on div "#1 View" at bounding box center [306, 302] width 182 height 183
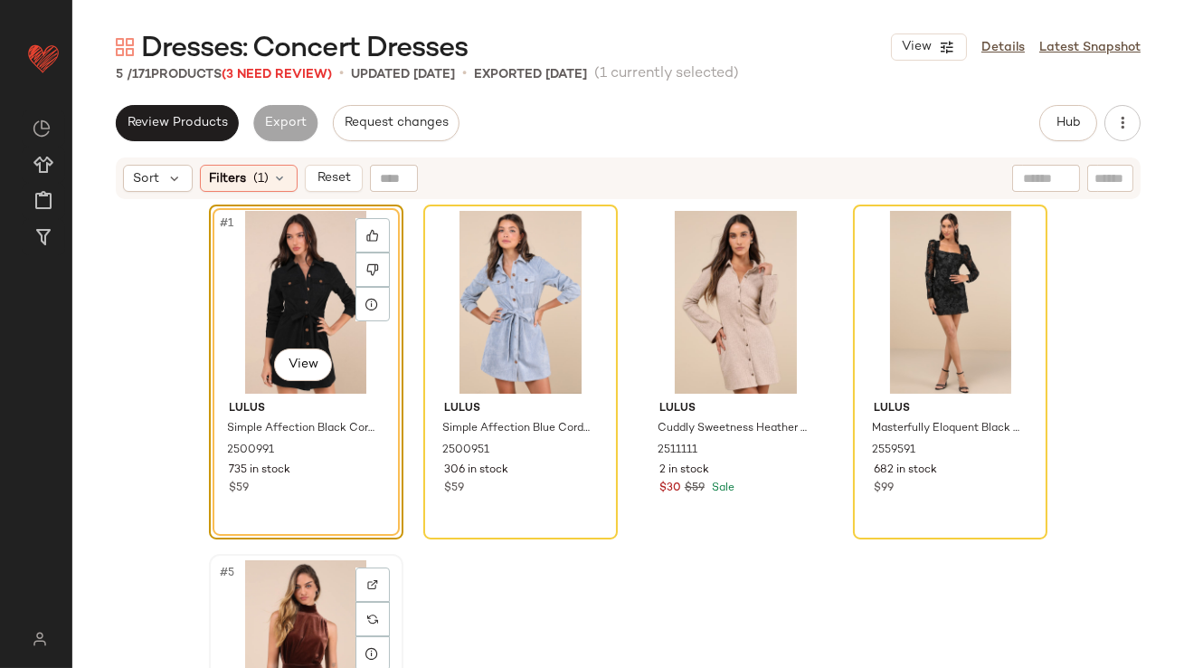
click at [274, 619] on div "#5 View" at bounding box center [306, 651] width 182 height 183
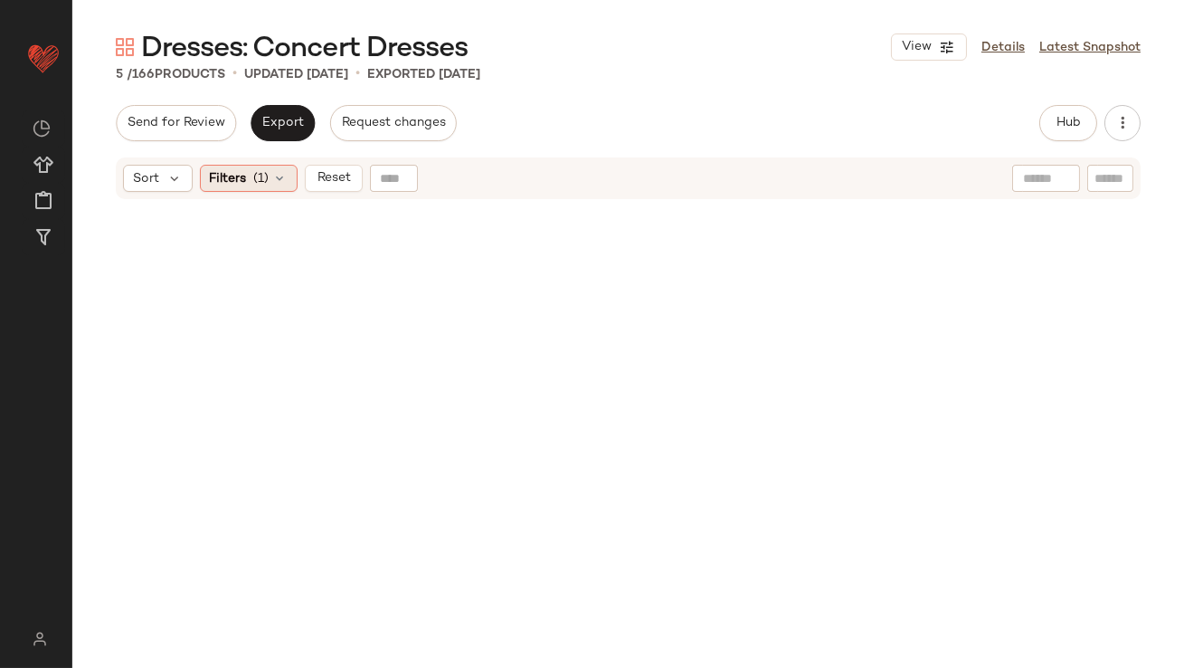
click at [225, 189] on div "Filters (1)" at bounding box center [249, 178] width 98 height 27
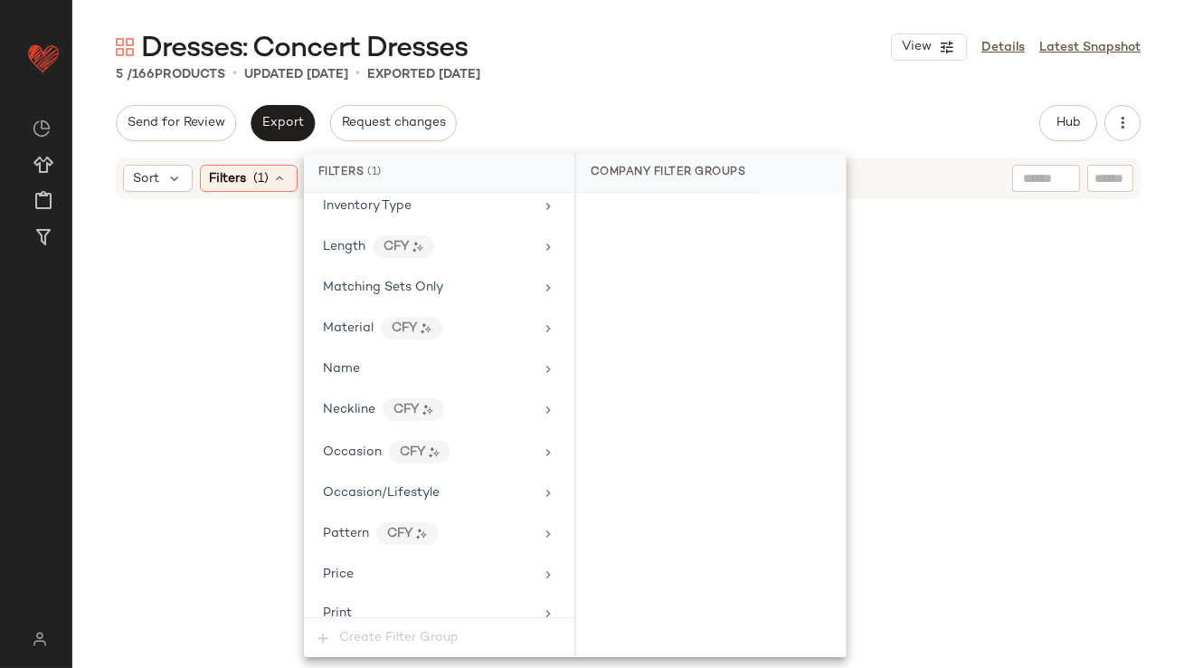
scroll to position [1361, 0]
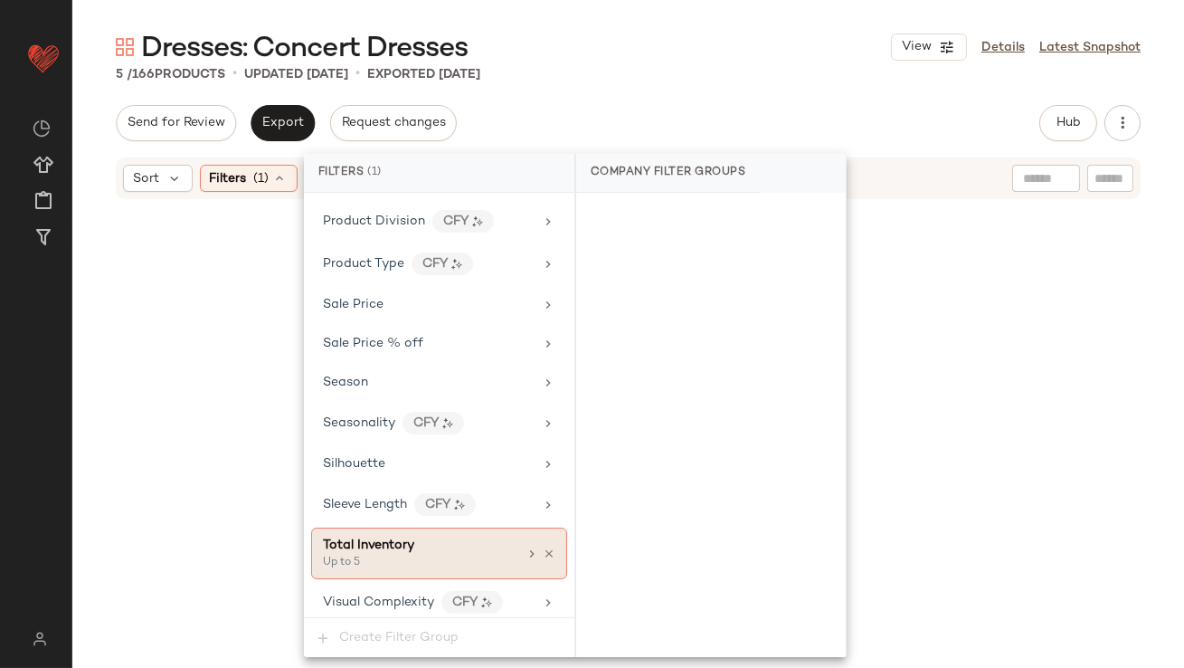
click at [387, 546] on div "Total Inventory" at bounding box center [368, 545] width 91 height 19
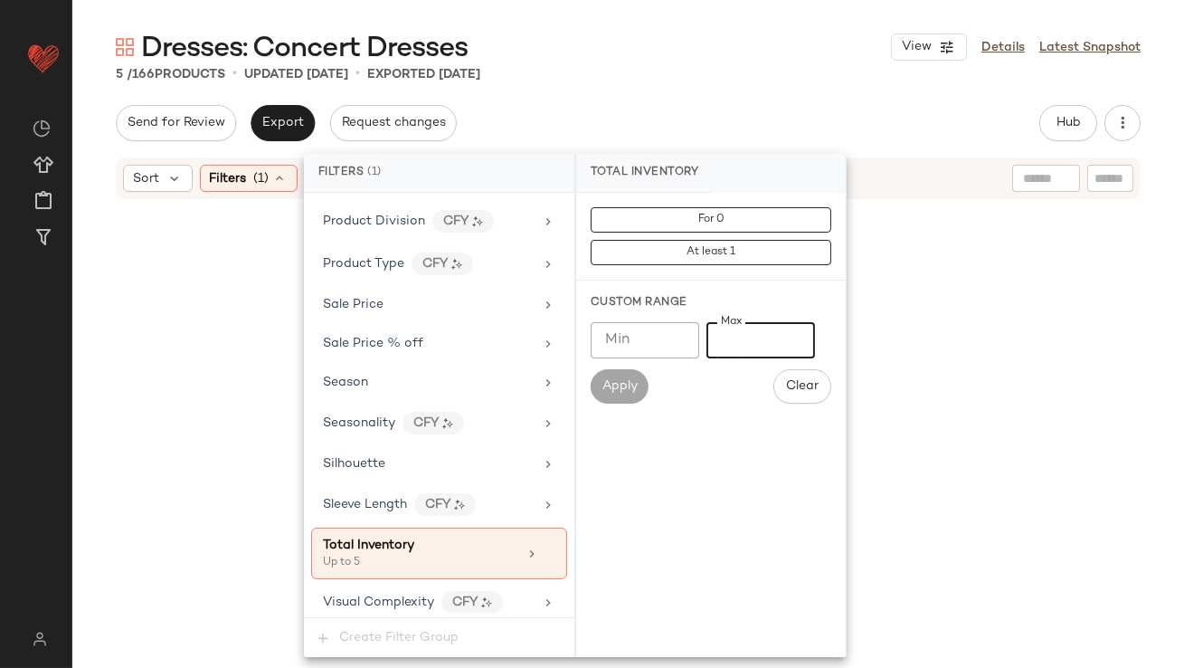
click at [724, 349] on input "*" at bounding box center [761, 340] width 109 height 36
type input "**"
click at [715, 96] on div "Dresses: Concert Dresses View Details Latest Snapshot 5 / 166 Products • update…" at bounding box center [628, 348] width 1112 height 639
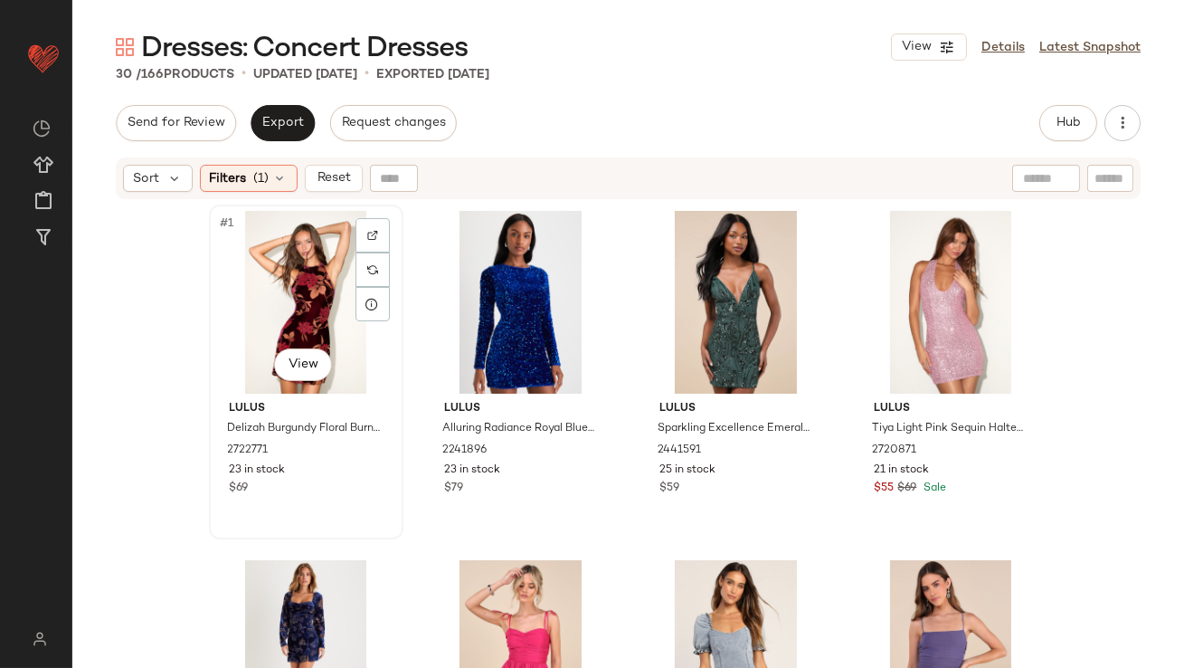
click at [244, 282] on div "#1 View" at bounding box center [306, 302] width 182 height 183
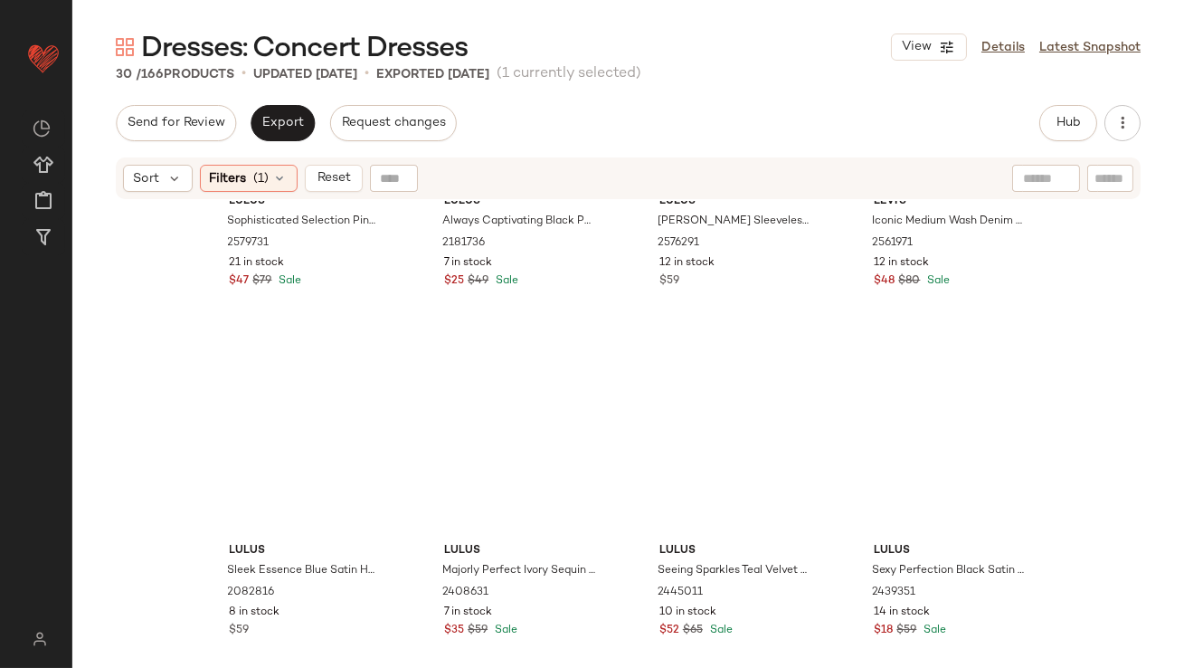
scroll to position [2285, 0]
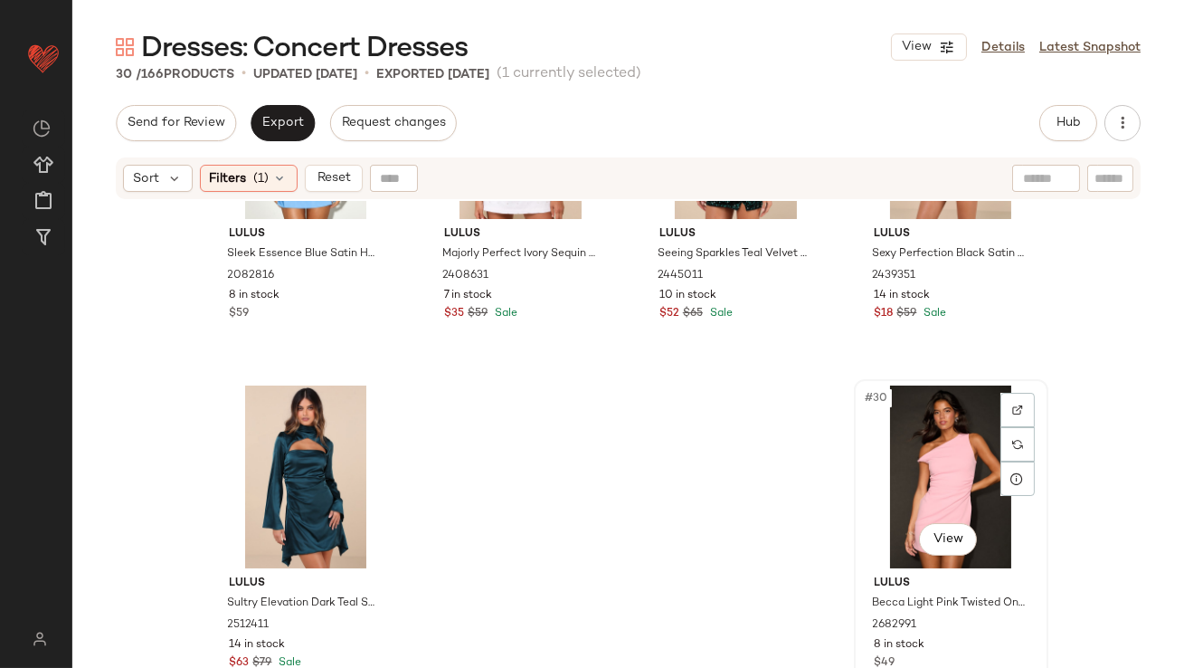
click at [915, 403] on div "#30 View" at bounding box center [951, 476] width 182 height 183
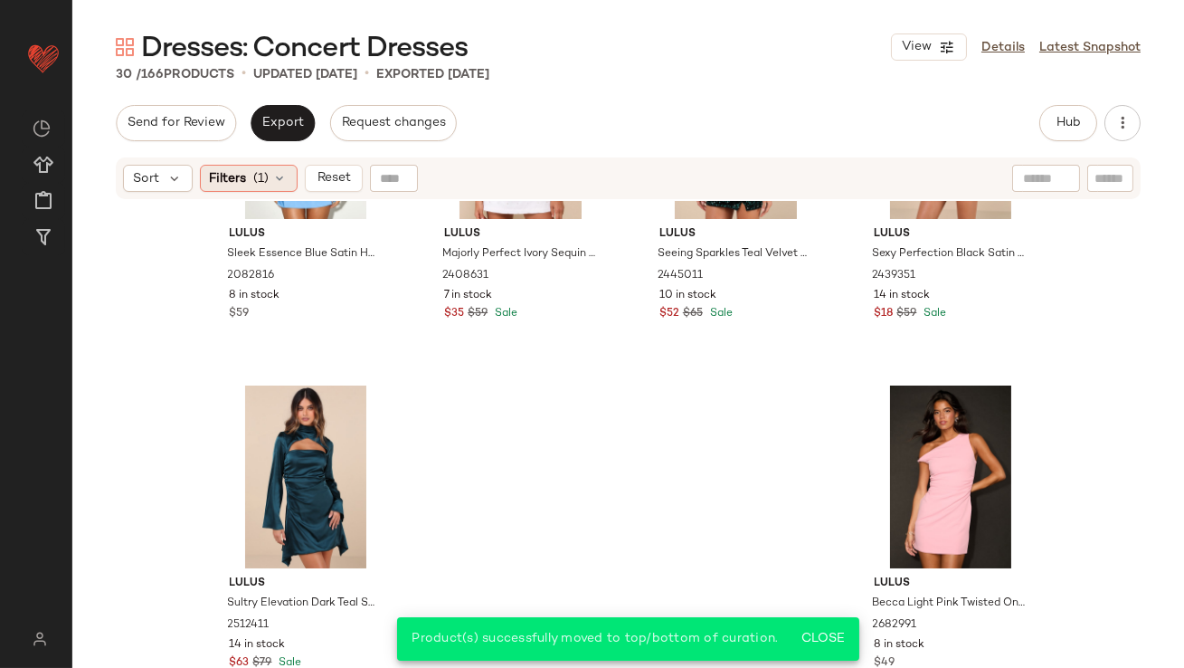
click at [290, 181] on div "Filters (1)" at bounding box center [249, 178] width 98 height 27
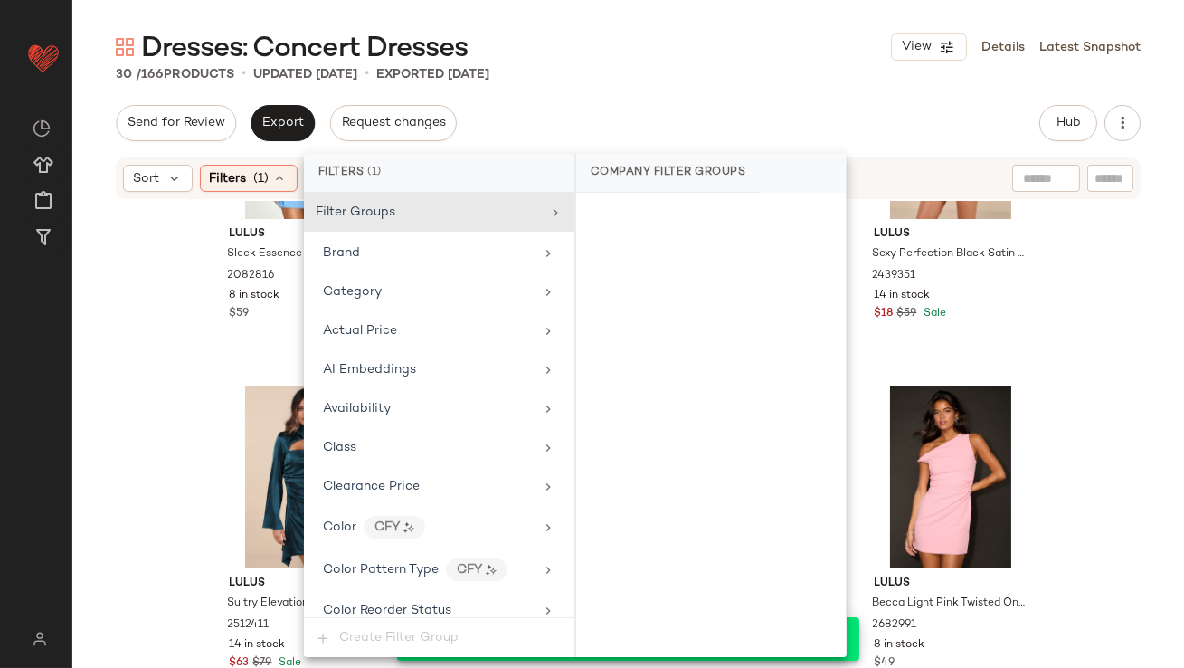
scroll to position [1361, 0]
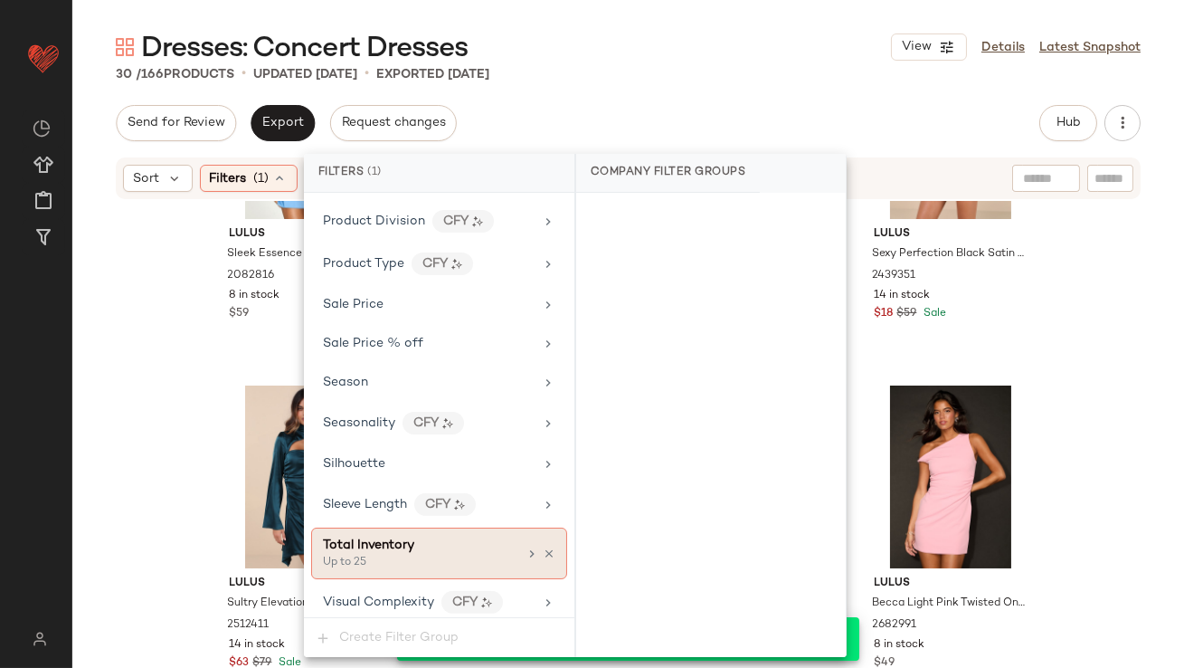
click at [543, 547] on icon at bounding box center [549, 553] width 13 height 13
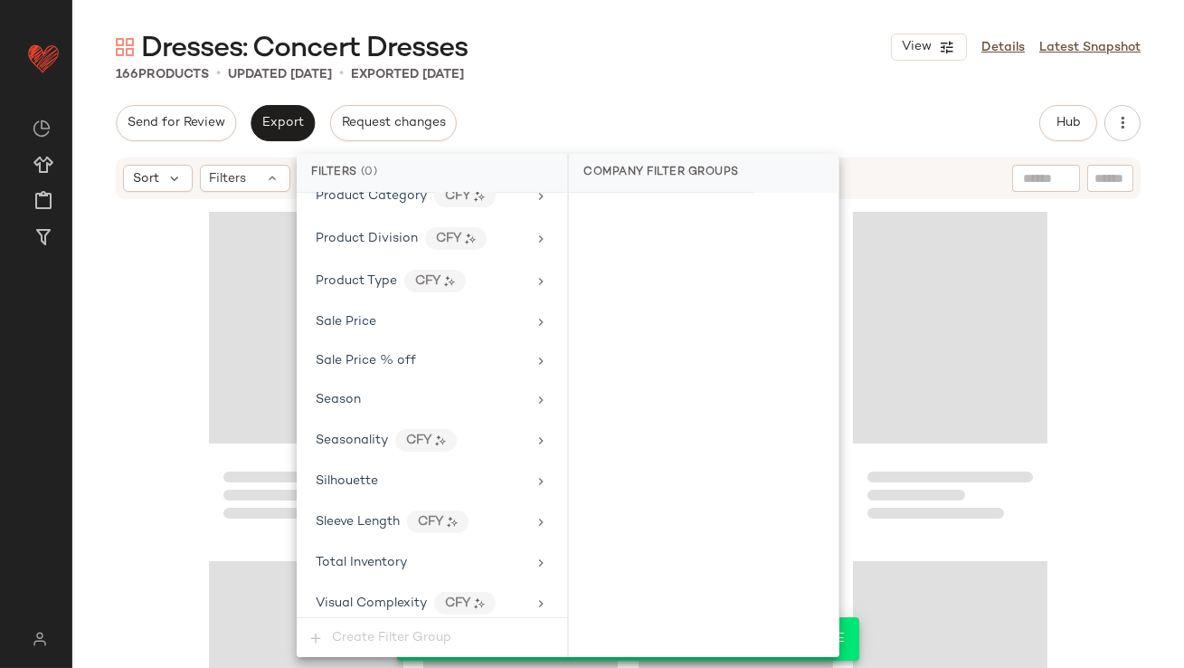
click at [709, 79] on div "166 Products • updated Oct 13th • Exported Oct 10th" at bounding box center [628, 74] width 1112 height 18
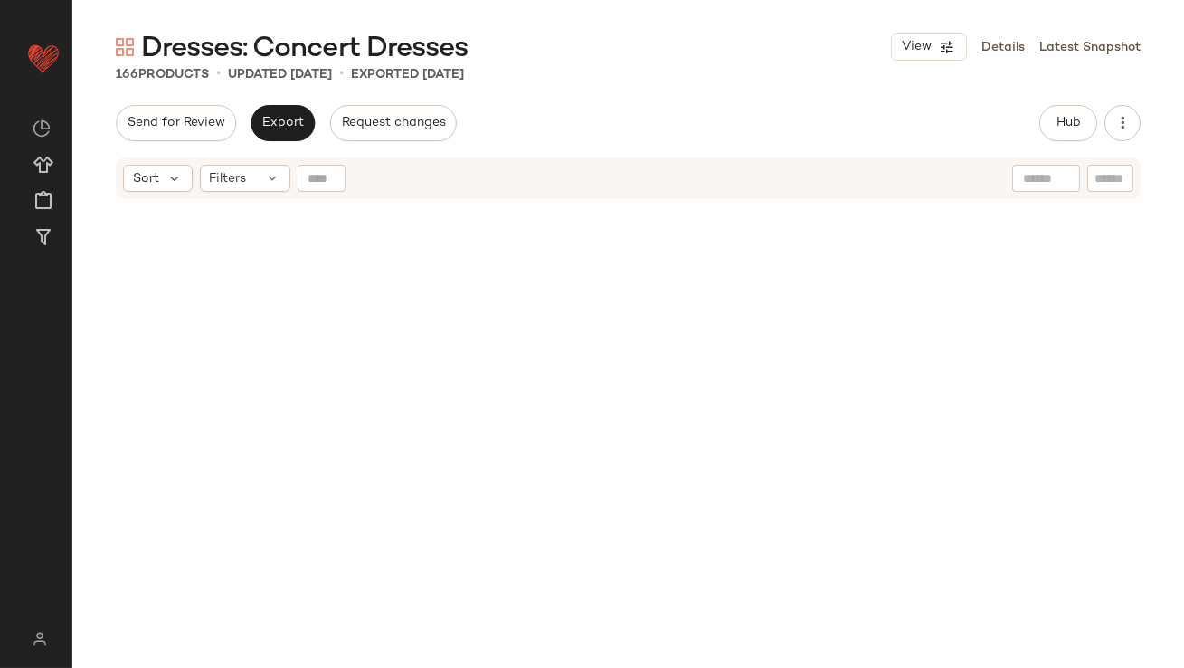
scroll to position [0, 0]
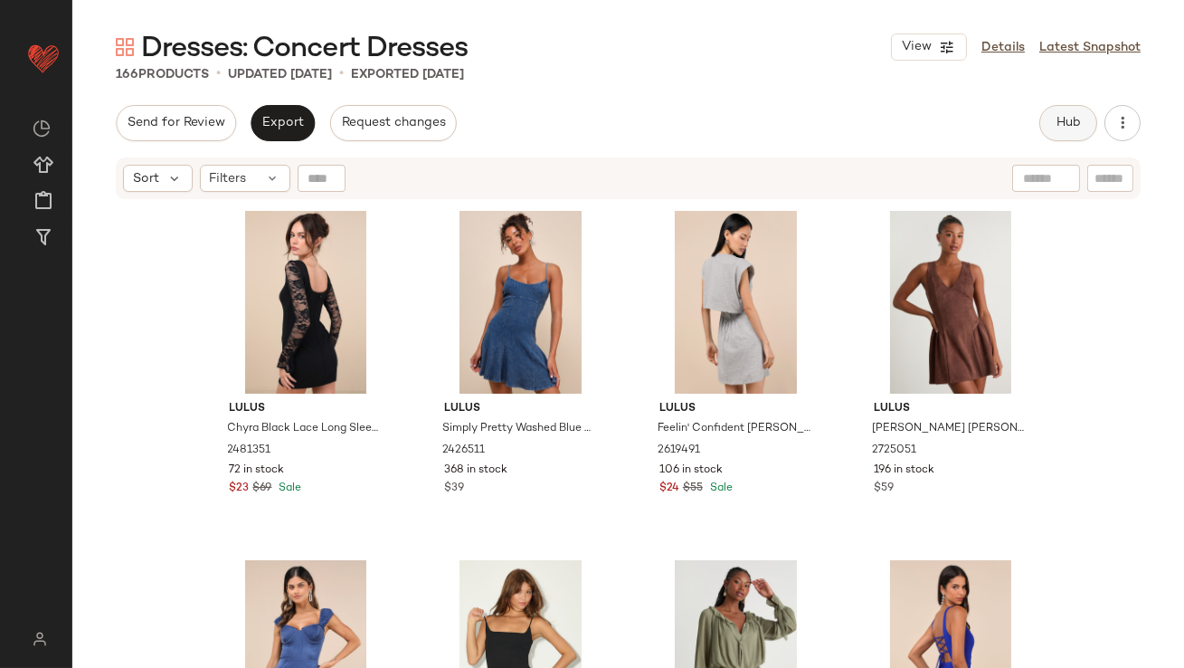
click at [1063, 114] on button "Hub" at bounding box center [1069, 123] width 58 height 36
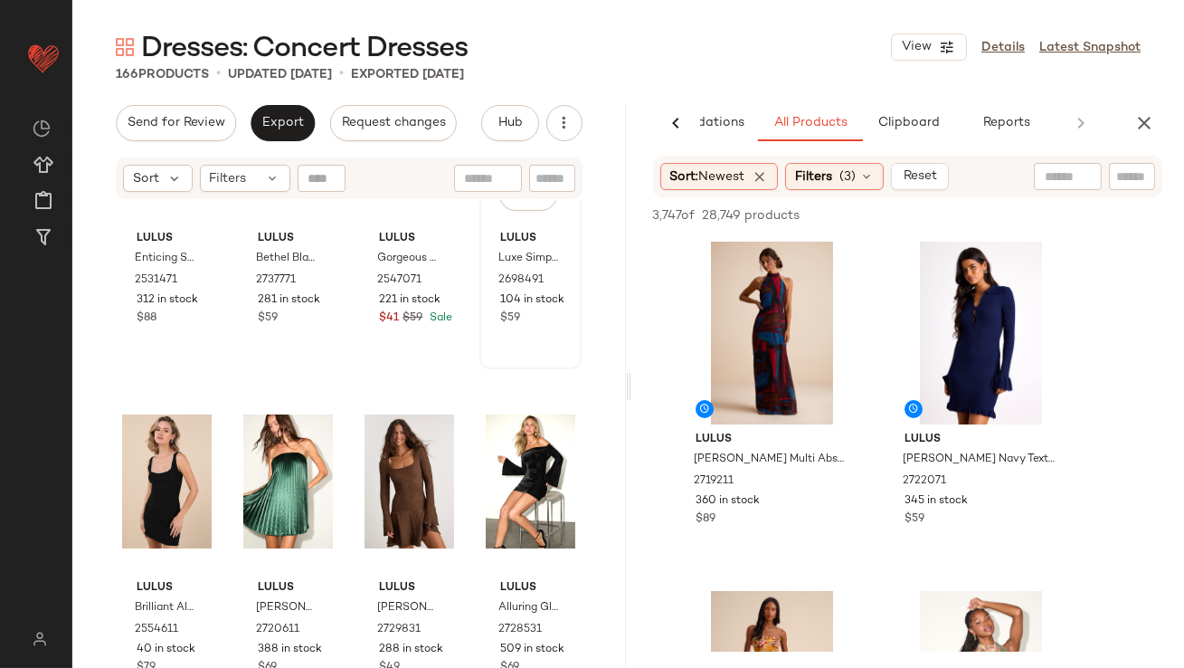
scroll to position [1261, 0]
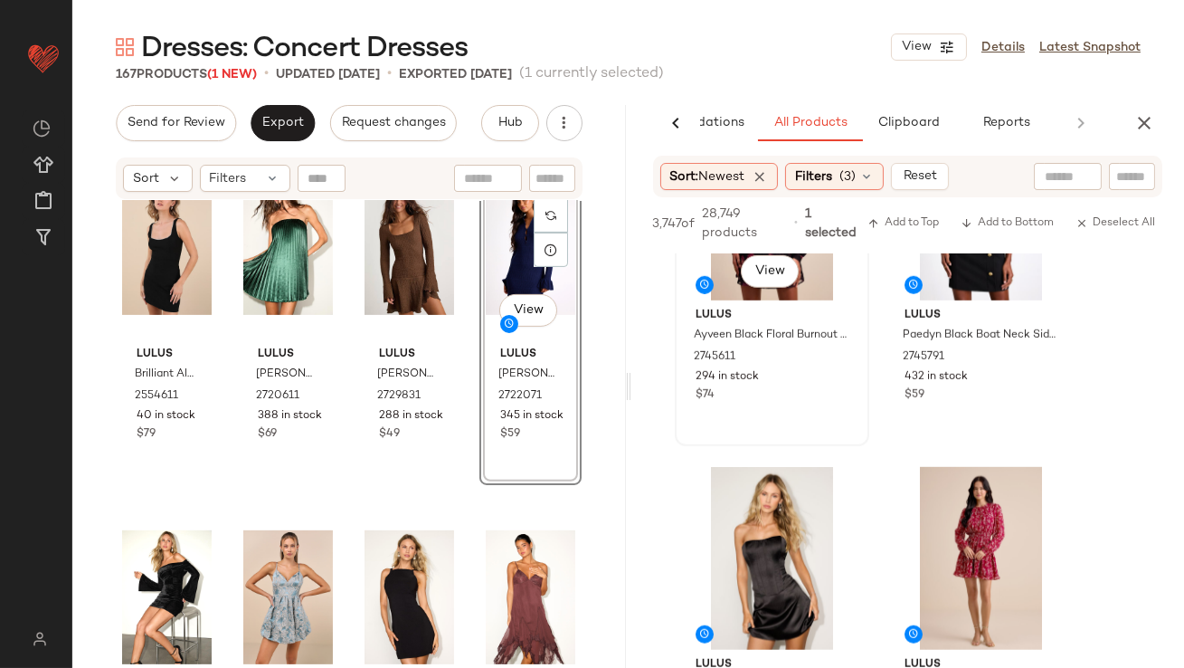
scroll to position [3001, 0]
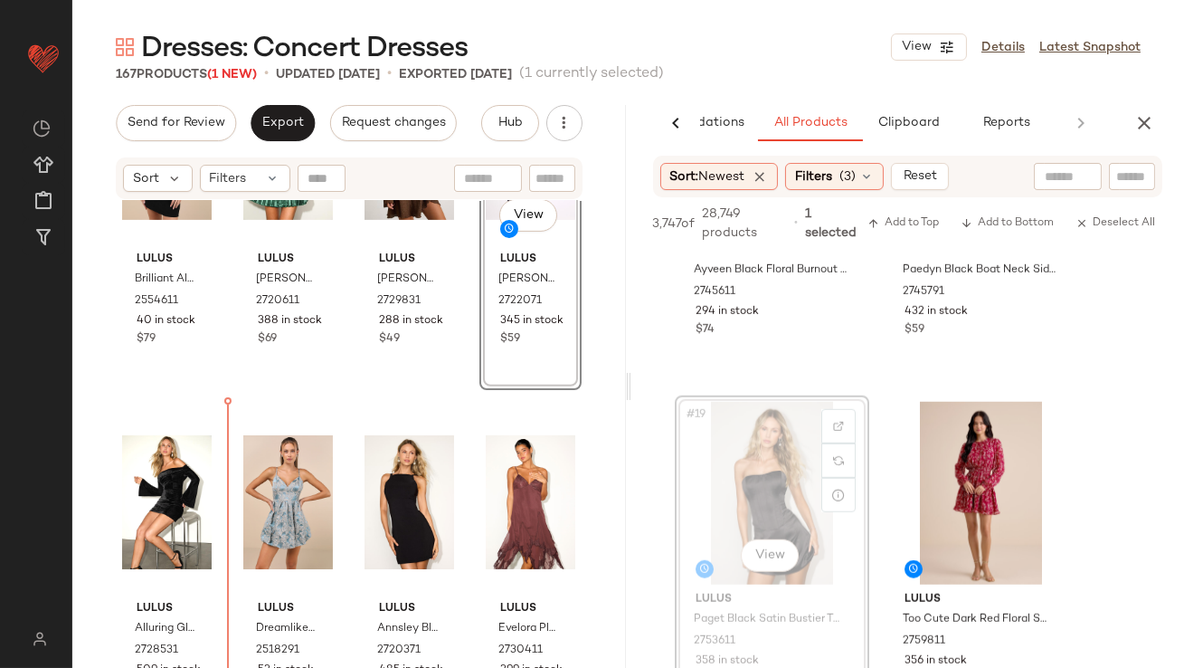
drag, startPoint x: 734, startPoint y: 499, endPoint x: 666, endPoint y: 499, distance: 67.9
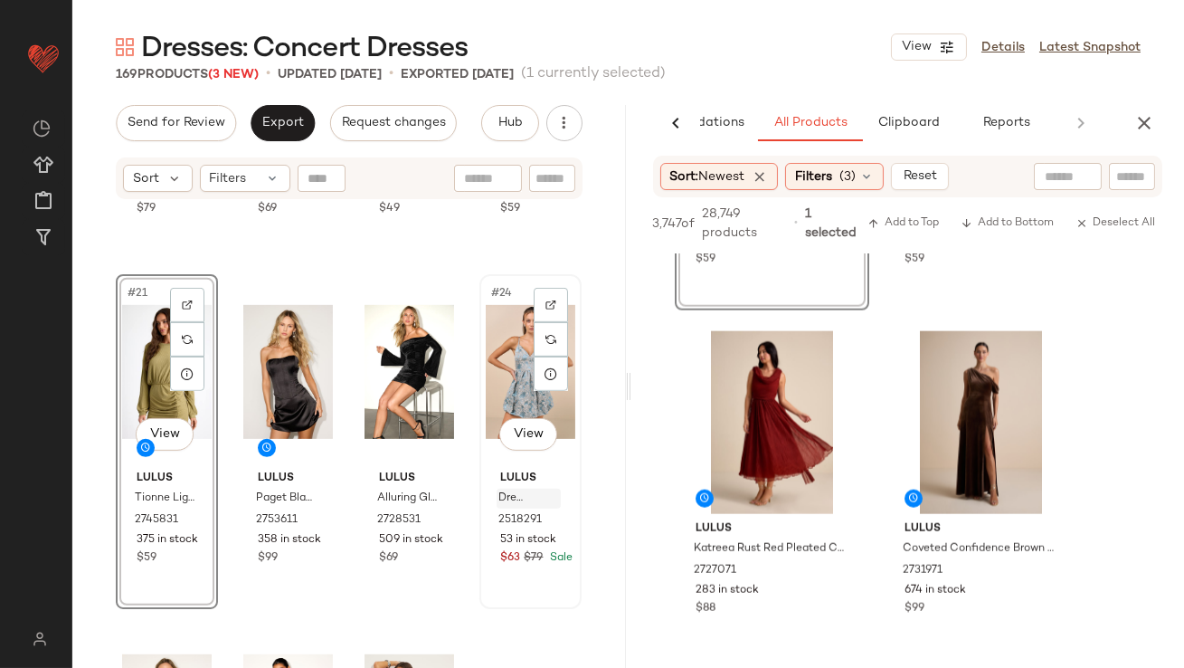
scroll to position [1776, 0]
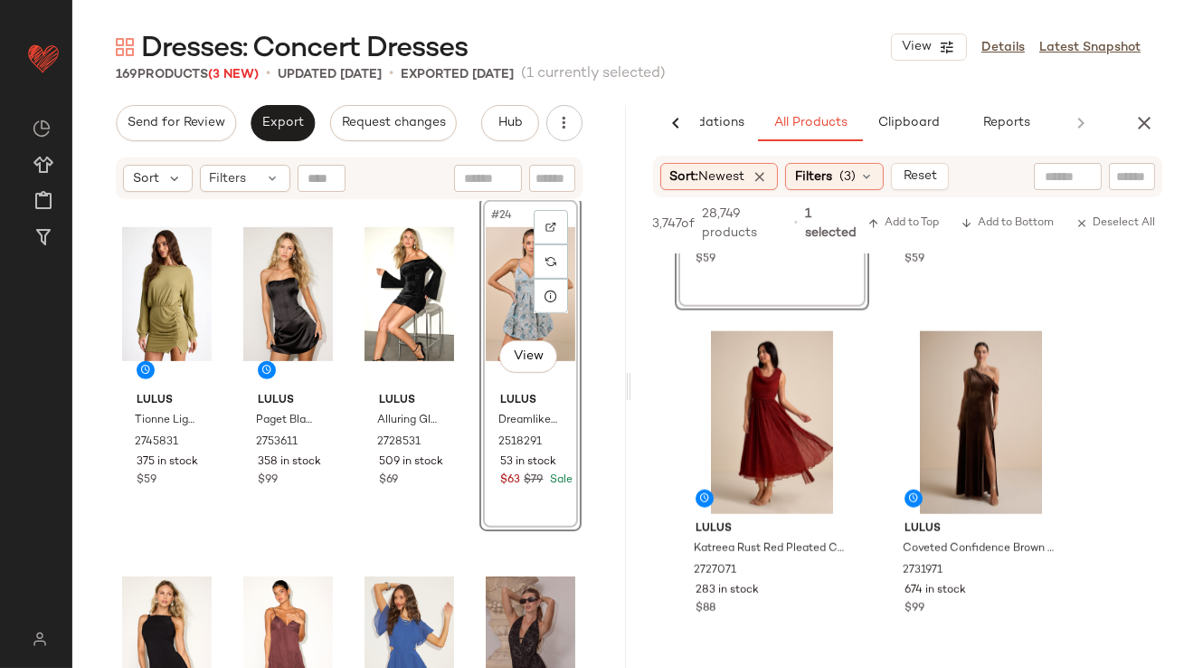
scroll to position [1765, 0]
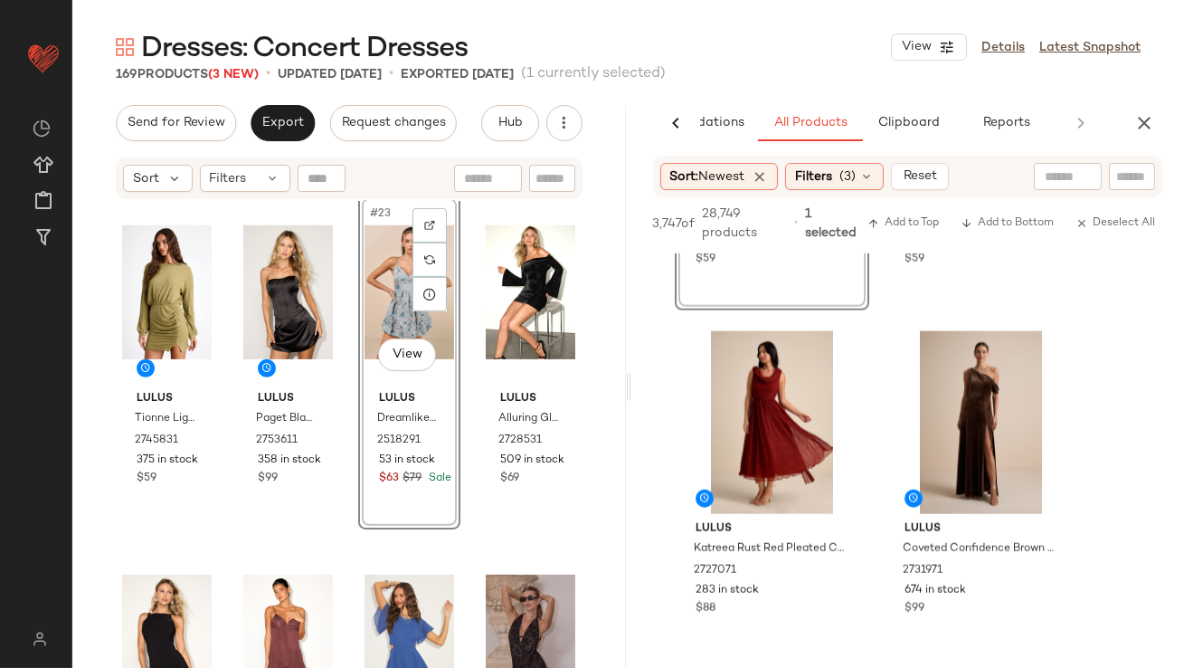
scroll to position [1773, 0]
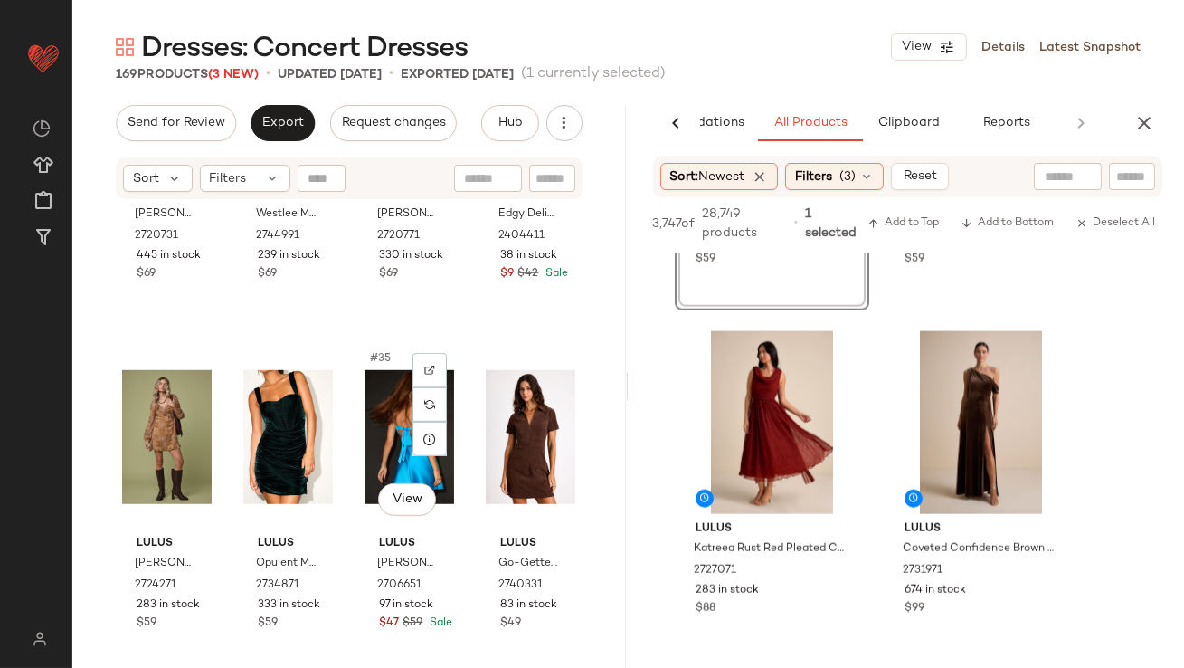
scroll to position [2746, 0]
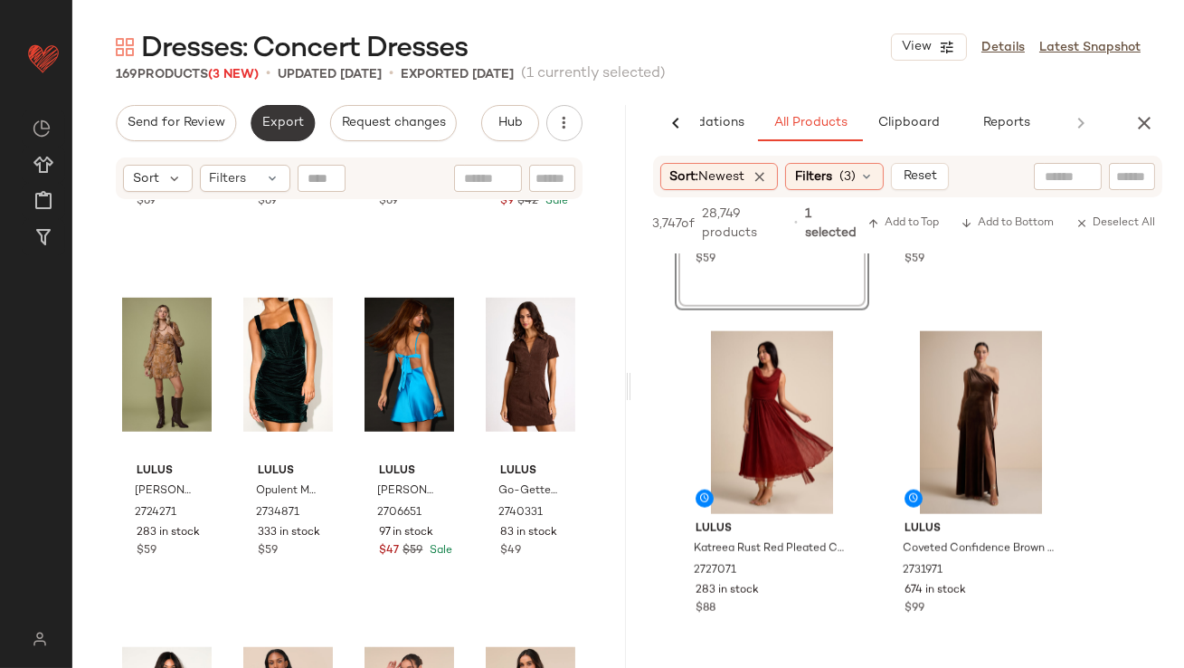
click at [269, 107] on button "Export" at bounding box center [283, 123] width 64 height 36
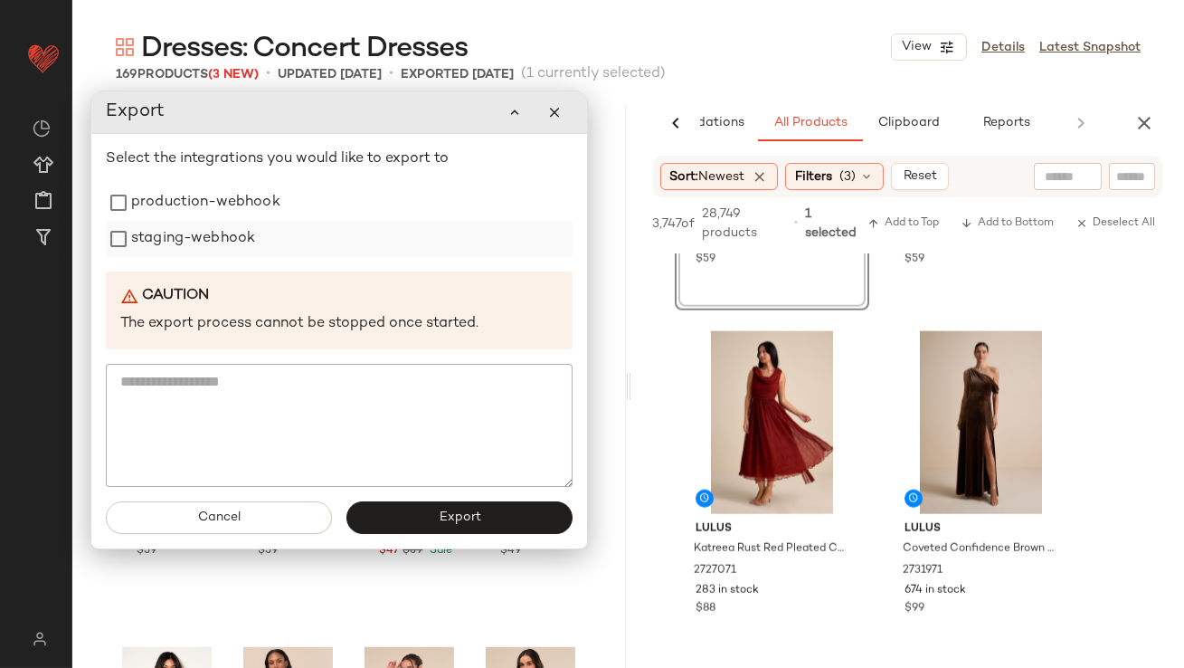
click at [253, 238] on label "staging-webhook" at bounding box center [193, 239] width 124 height 36
click at [253, 210] on label "production-webhook" at bounding box center [205, 203] width 149 height 36
click at [498, 520] on button "Export" at bounding box center [460, 517] width 226 height 33
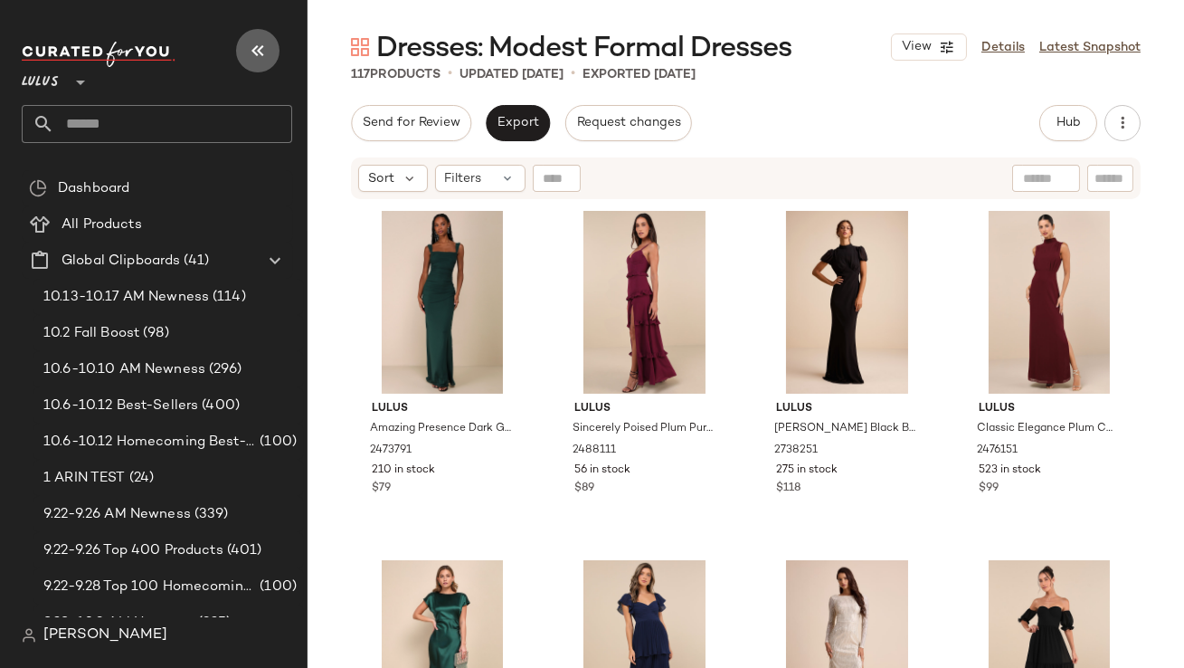
click at [252, 46] on icon "button" at bounding box center [258, 51] width 22 height 22
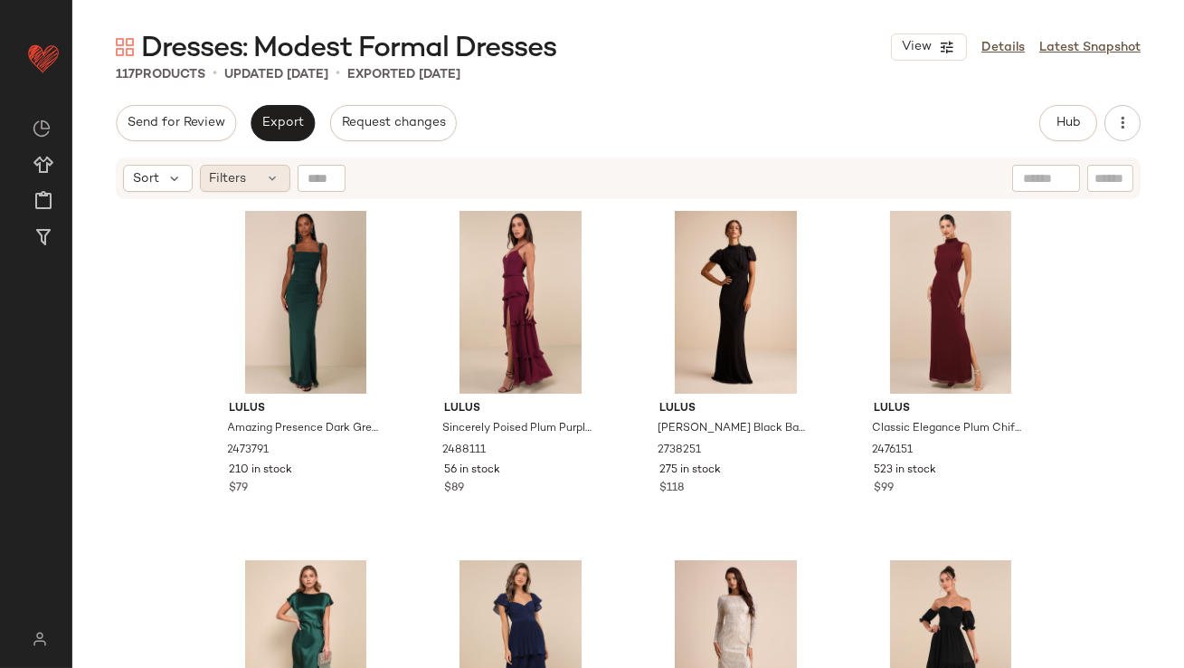
click at [275, 179] on icon at bounding box center [273, 178] width 14 height 14
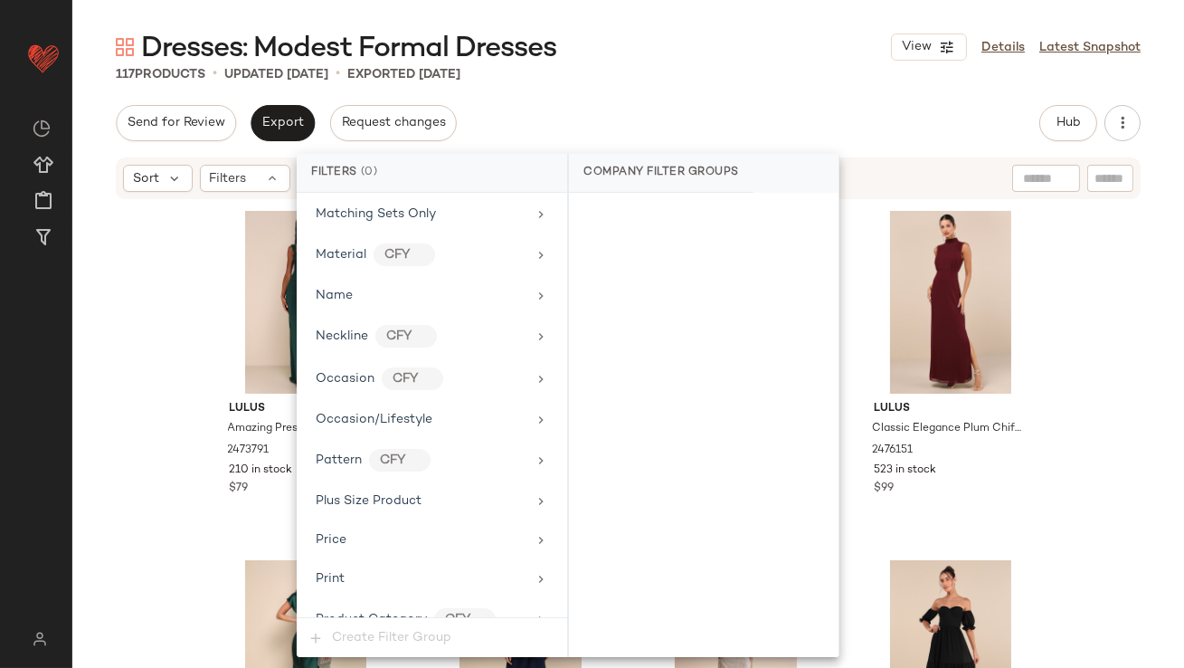
scroll to position [1383, 0]
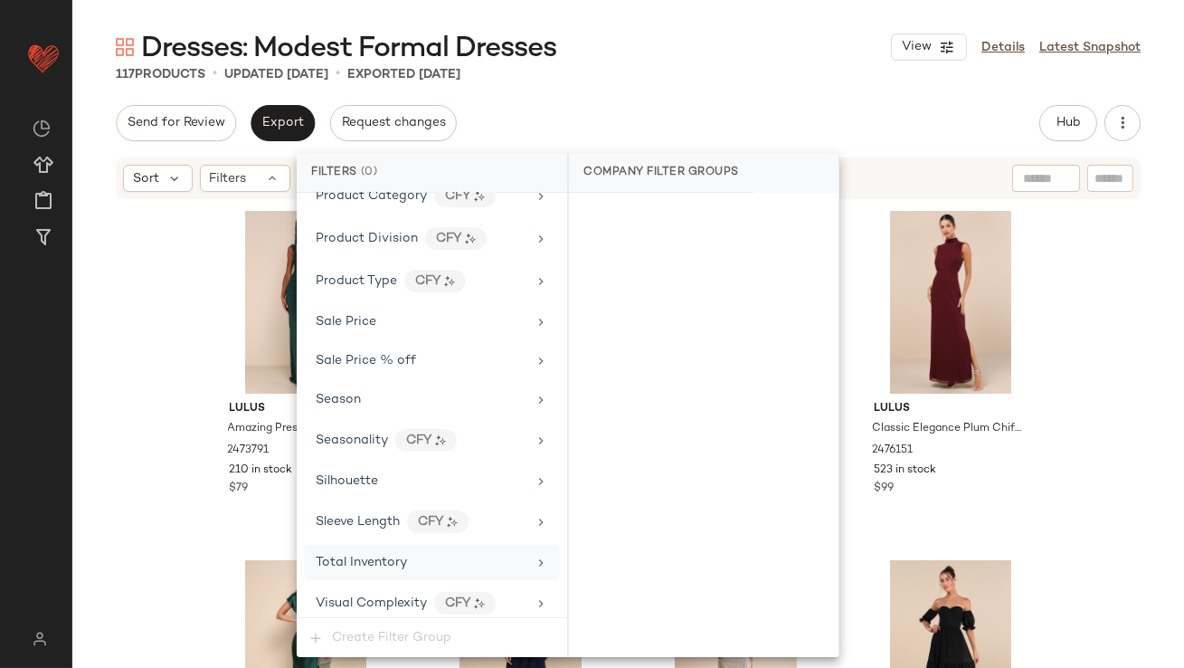
click at [413, 567] on div "Total Inventory" at bounding box center [432, 562] width 256 height 35
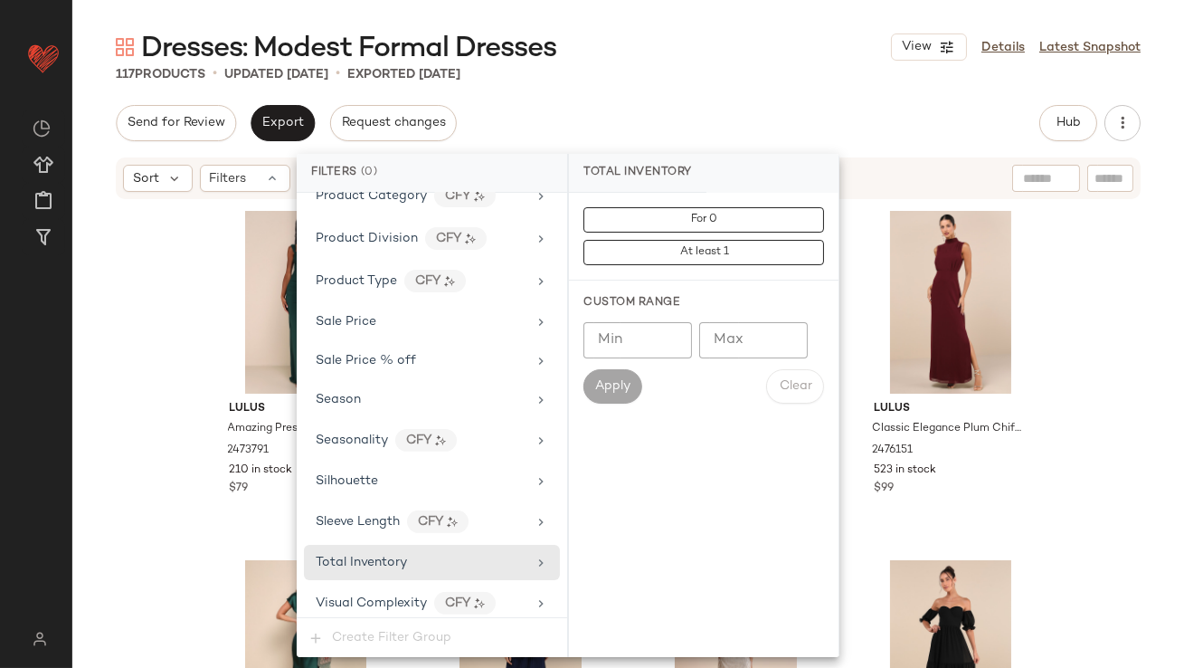
click at [737, 345] on input "Max" at bounding box center [753, 340] width 109 height 36
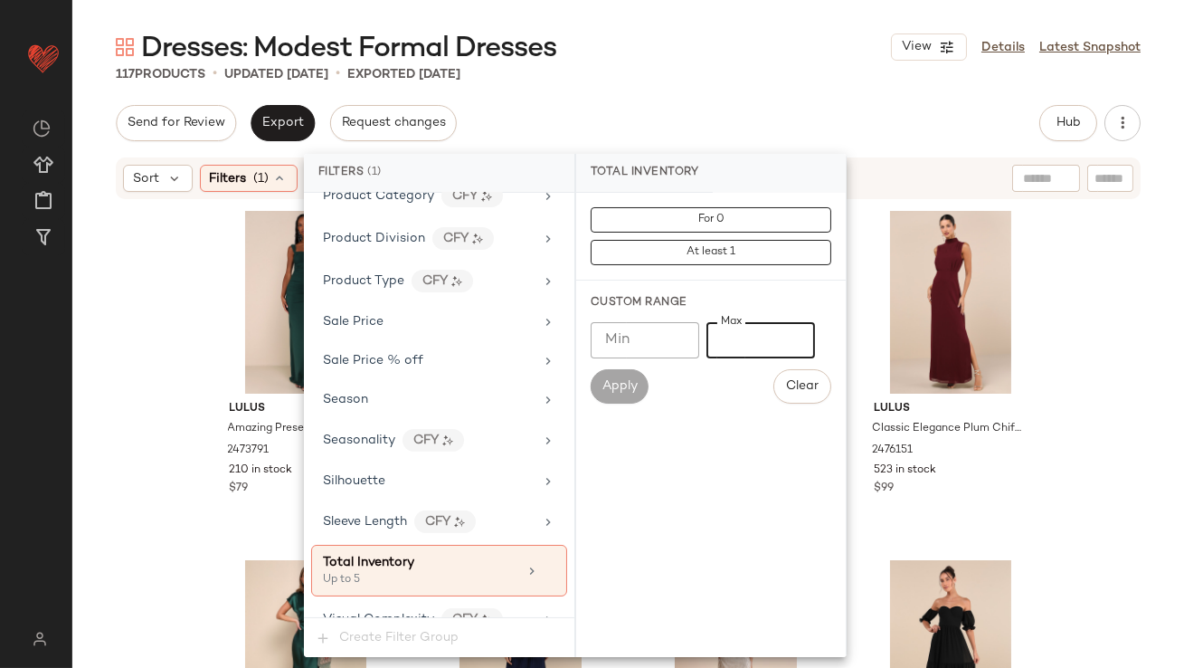
type input "*"
click at [708, 82] on div "117 Products • updated [DATE] • Exported [DATE]" at bounding box center [628, 74] width 1112 height 18
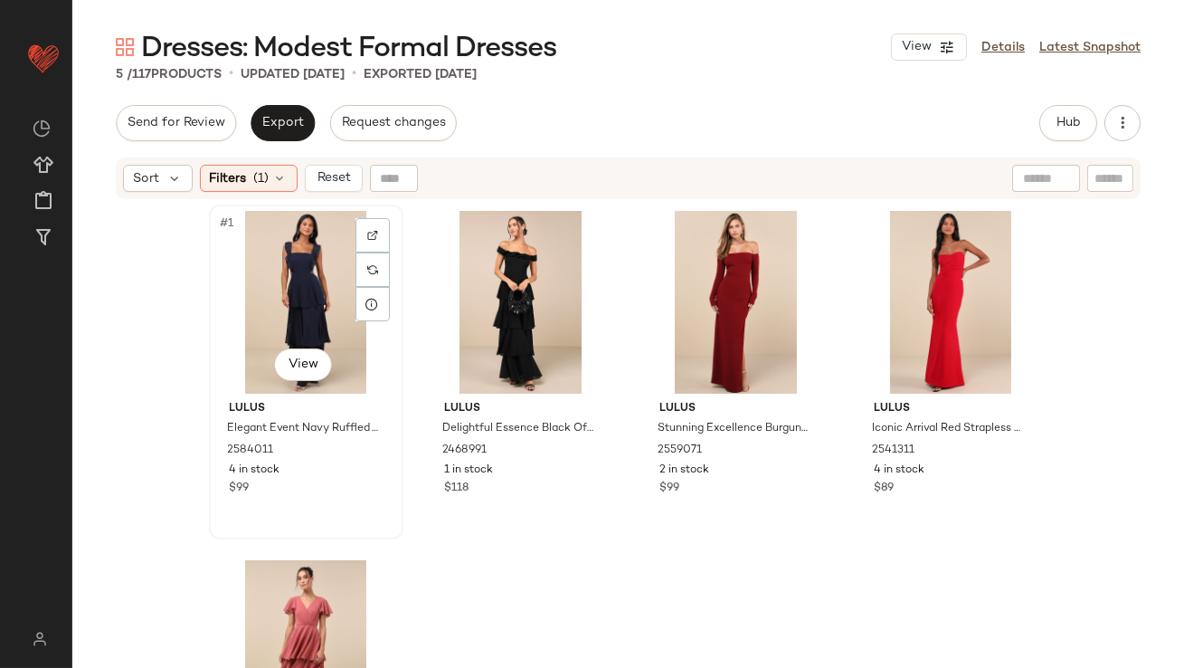
click at [294, 297] on div "#1 View" at bounding box center [306, 302] width 182 height 183
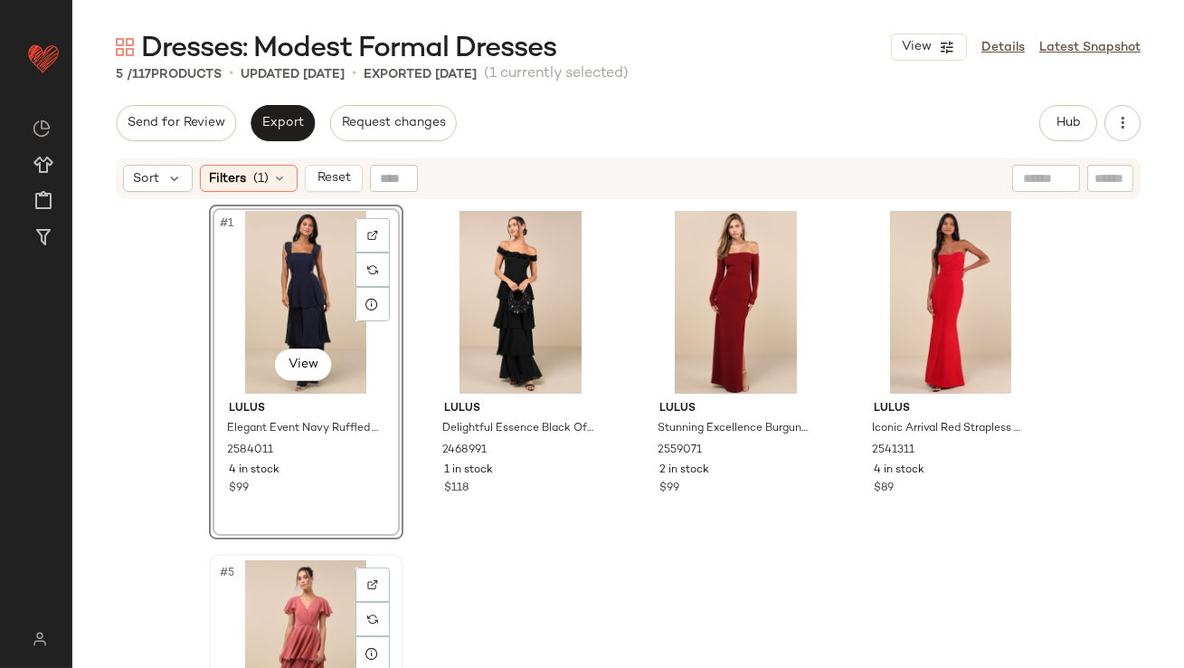
click at [290, 580] on div "#5 View" at bounding box center [306, 651] width 182 height 183
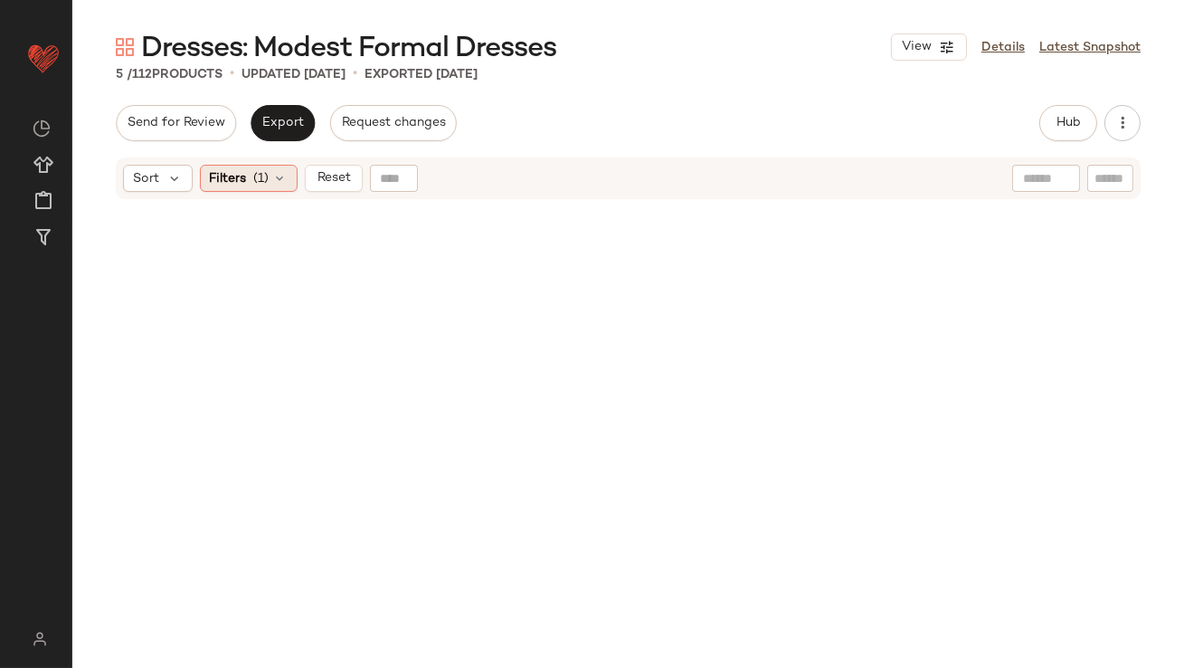
click at [259, 186] on span "(1)" at bounding box center [261, 178] width 15 height 19
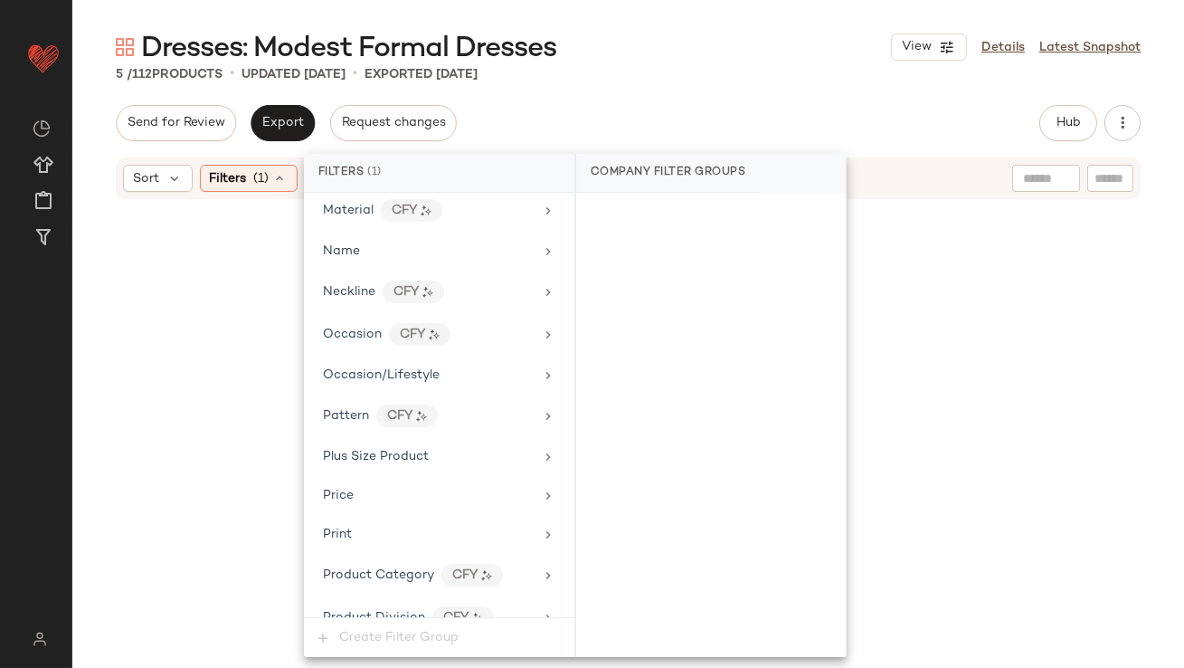
scroll to position [1399, 0]
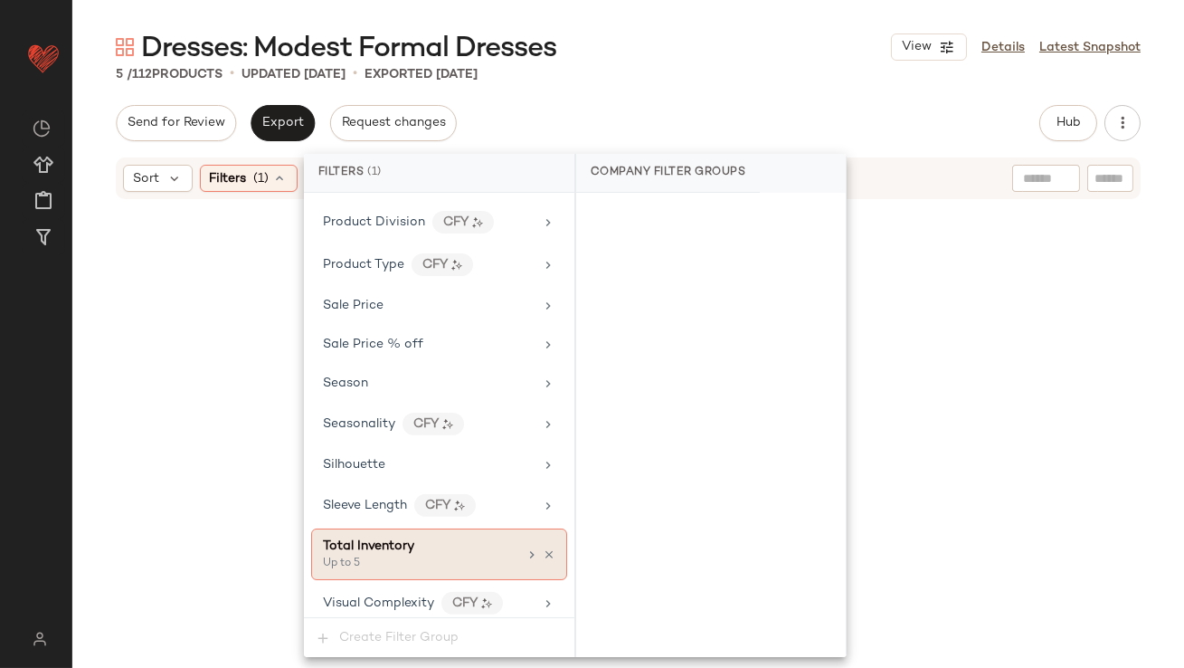
click at [365, 566] on div "Total Inventory Up to 5" at bounding box center [439, 554] width 256 height 52
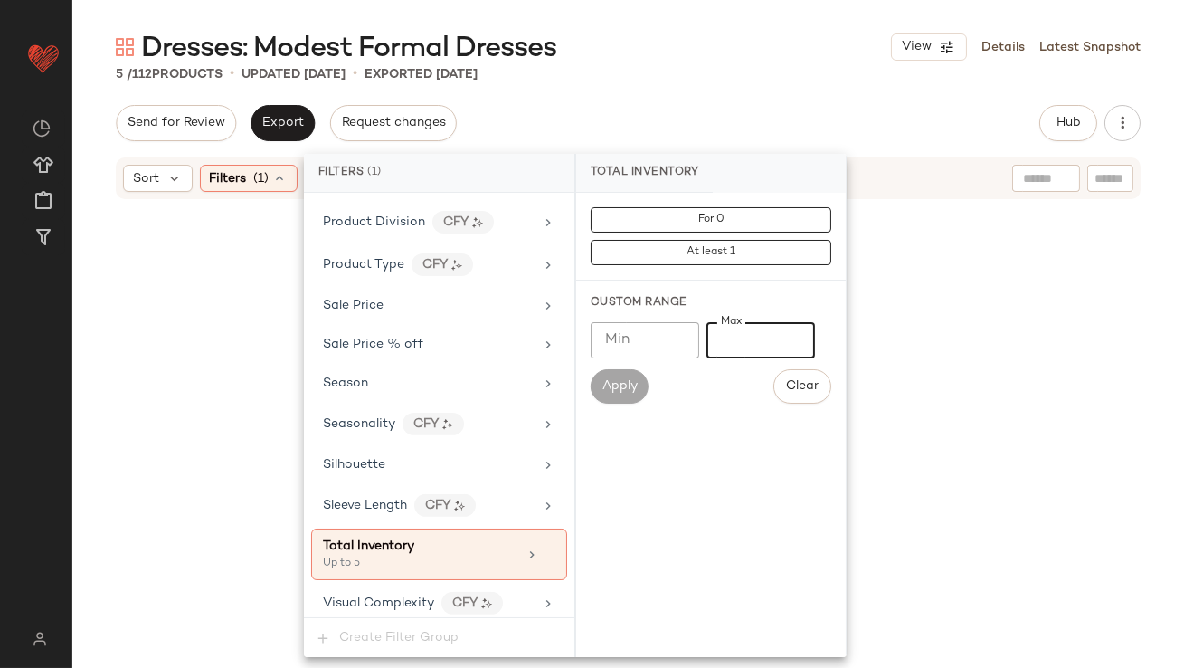
click at [721, 334] on input "*" at bounding box center [761, 340] width 109 height 36
type input "**"
click at [802, 65] on div "5 / 112 Products • updated [DATE] • Exported [DATE]" at bounding box center [628, 74] width 1112 height 18
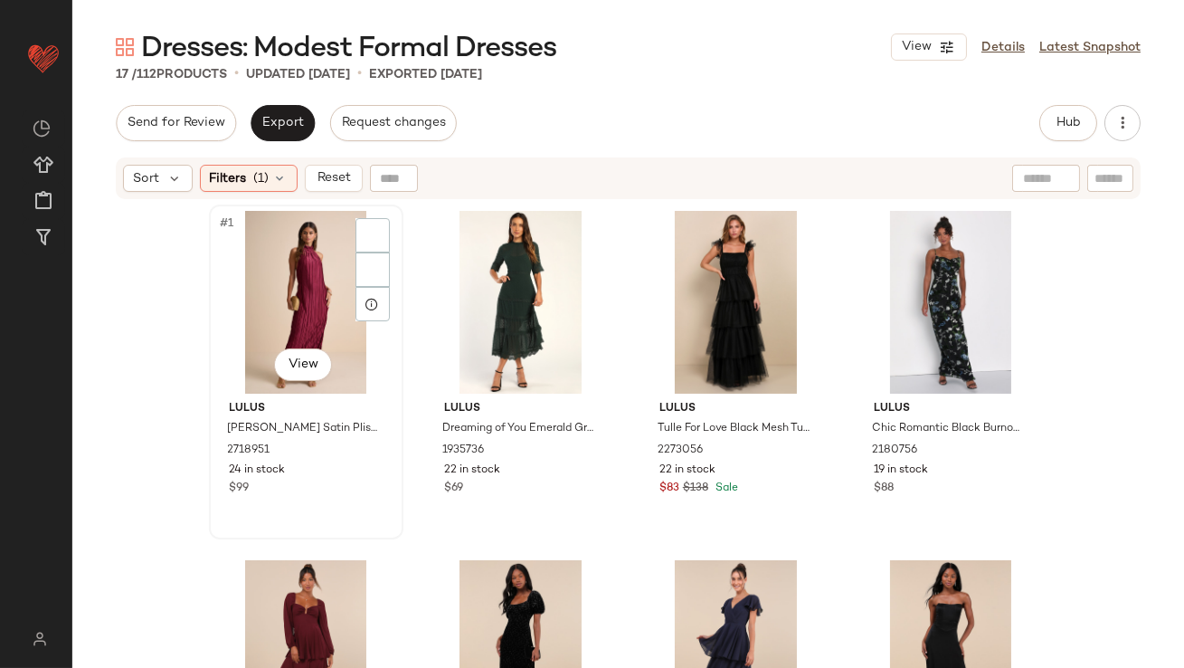
click at [328, 337] on div "#1 View" at bounding box center [306, 302] width 182 height 183
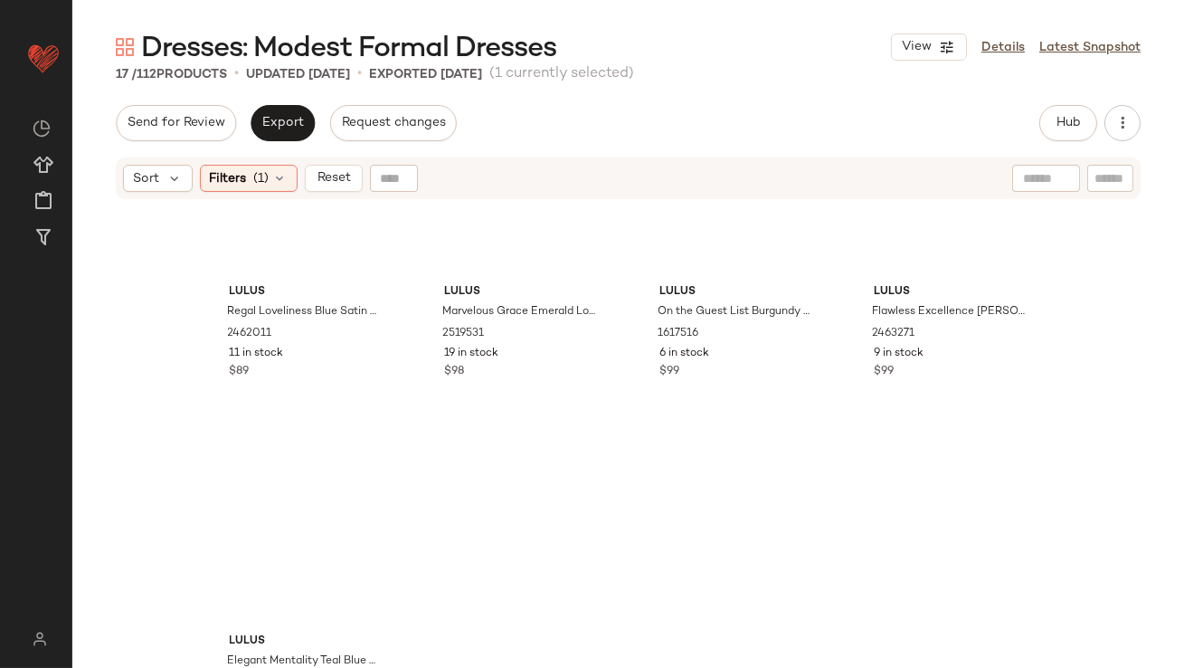
scroll to position [1237, 0]
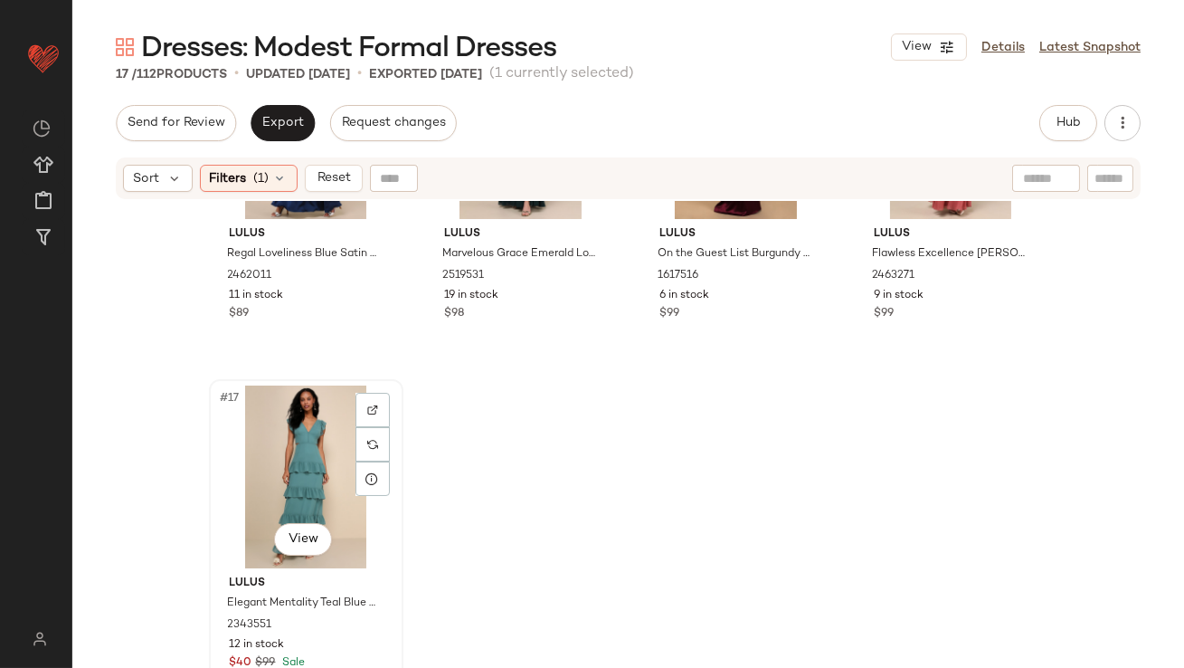
click at [275, 454] on div "#17 View" at bounding box center [306, 476] width 182 height 183
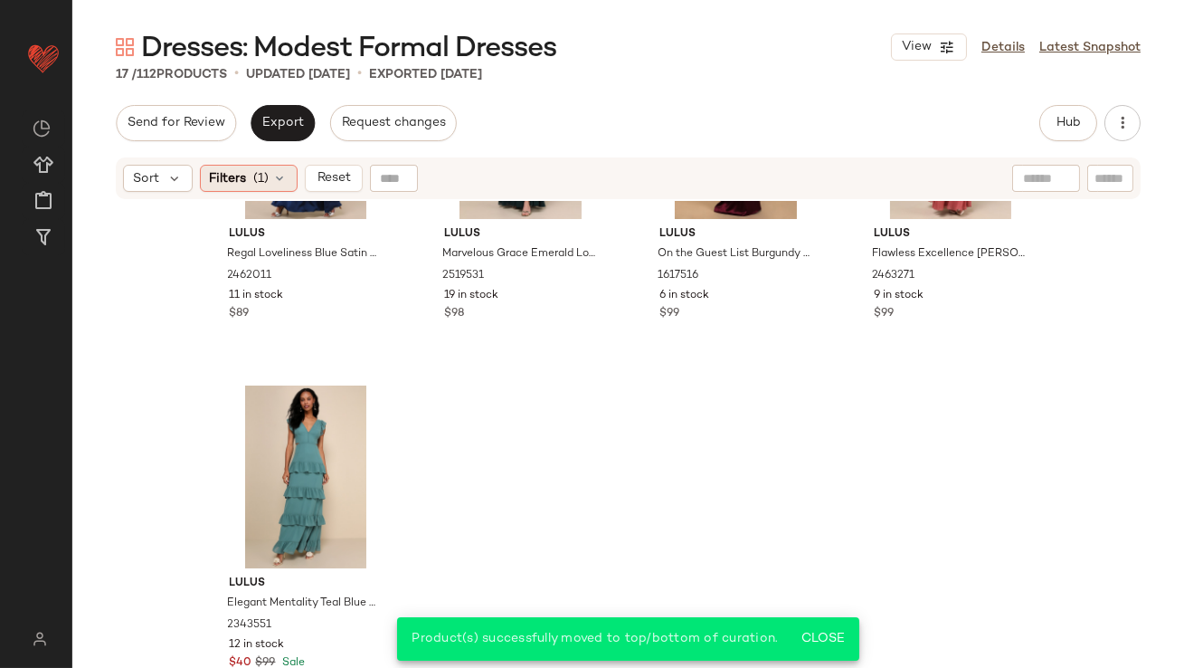
click at [270, 175] on div "Filters (1)" at bounding box center [249, 178] width 98 height 27
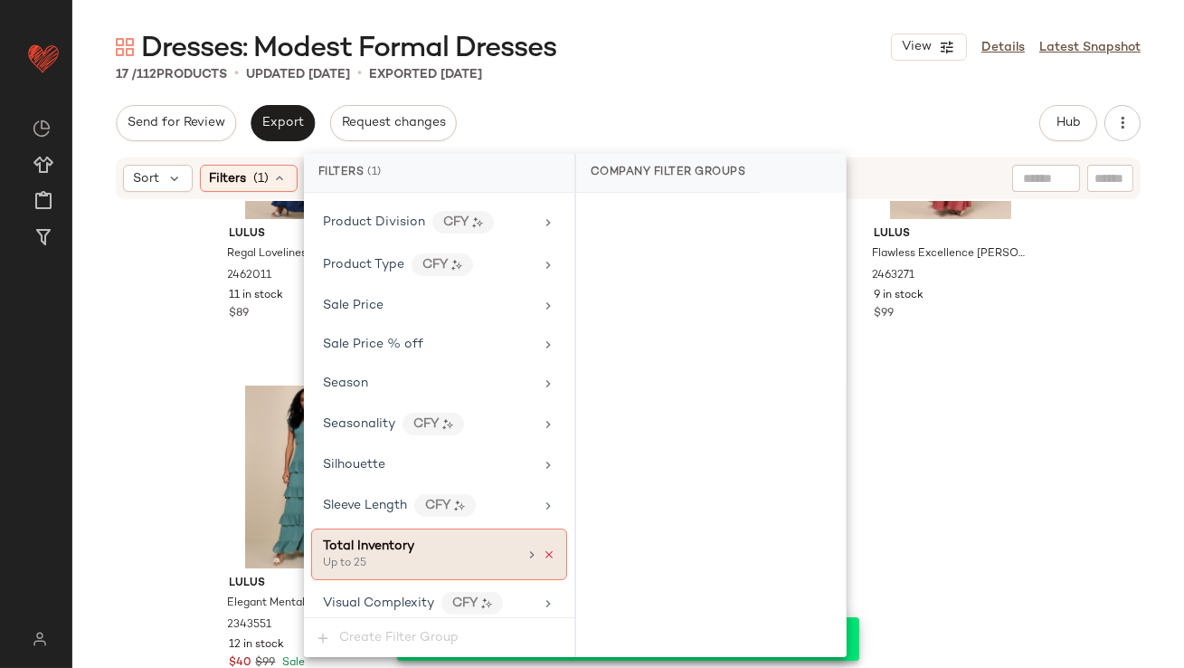
click at [548, 548] on icon at bounding box center [549, 554] width 13 height 13
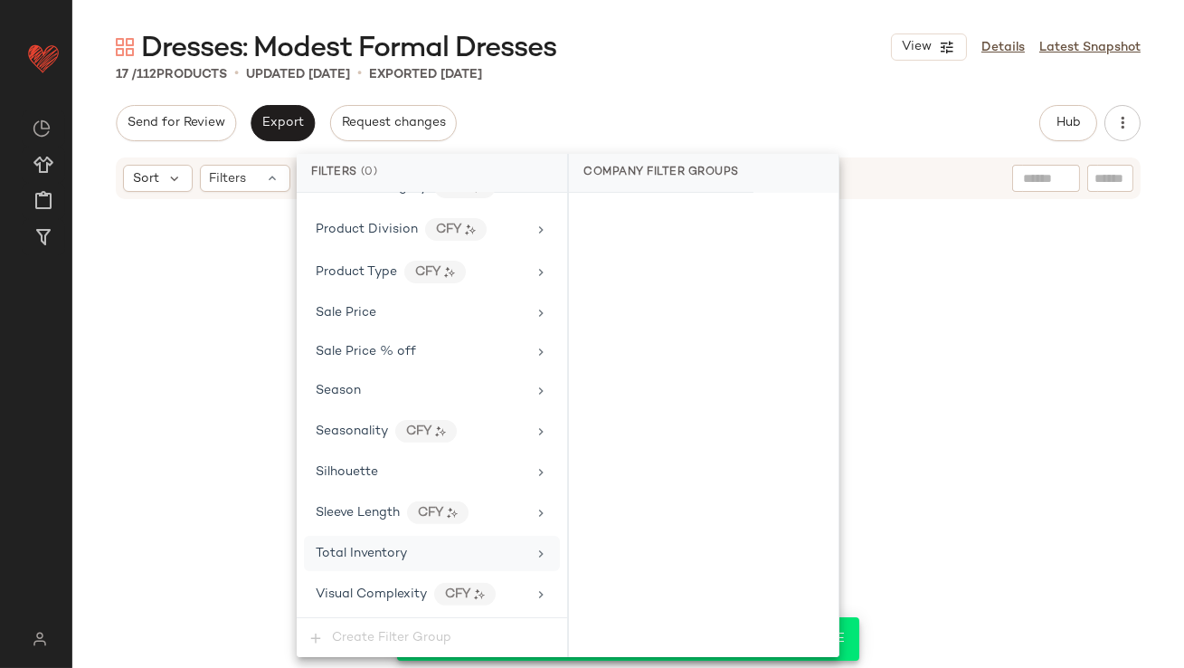
scroll to position [1383, 0]
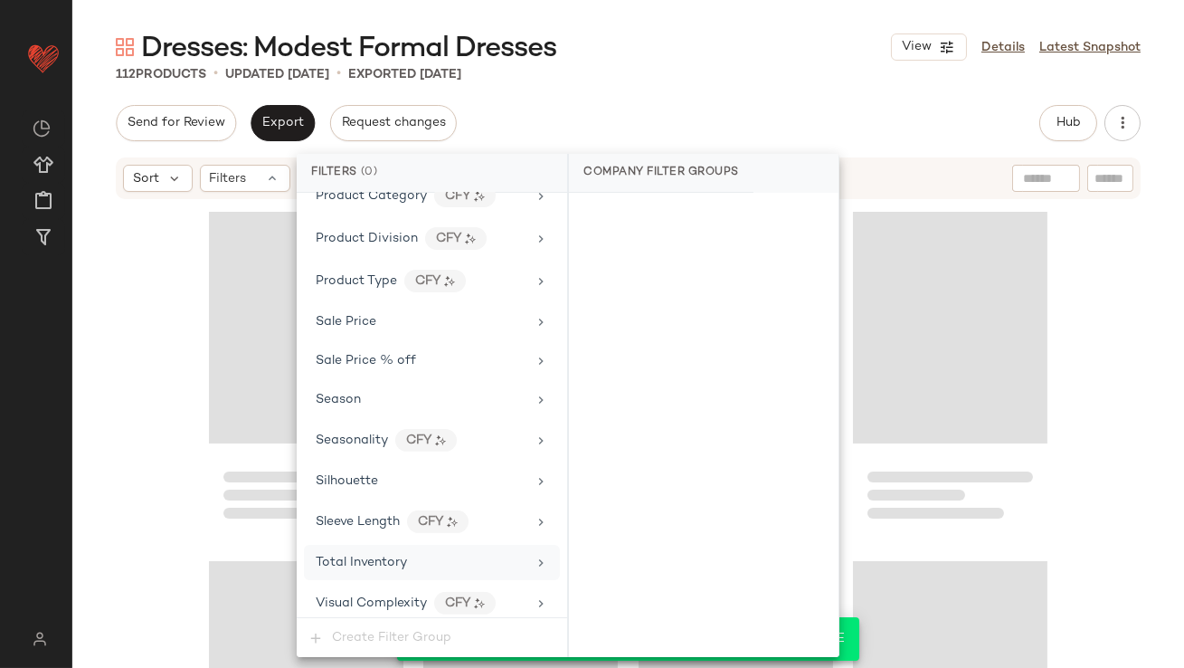
click at [675, 138] on div "Send for Review Export Request changes Hub Send for Review External Review Inte…" at bounding box center [628, 123] width 1025 height 36
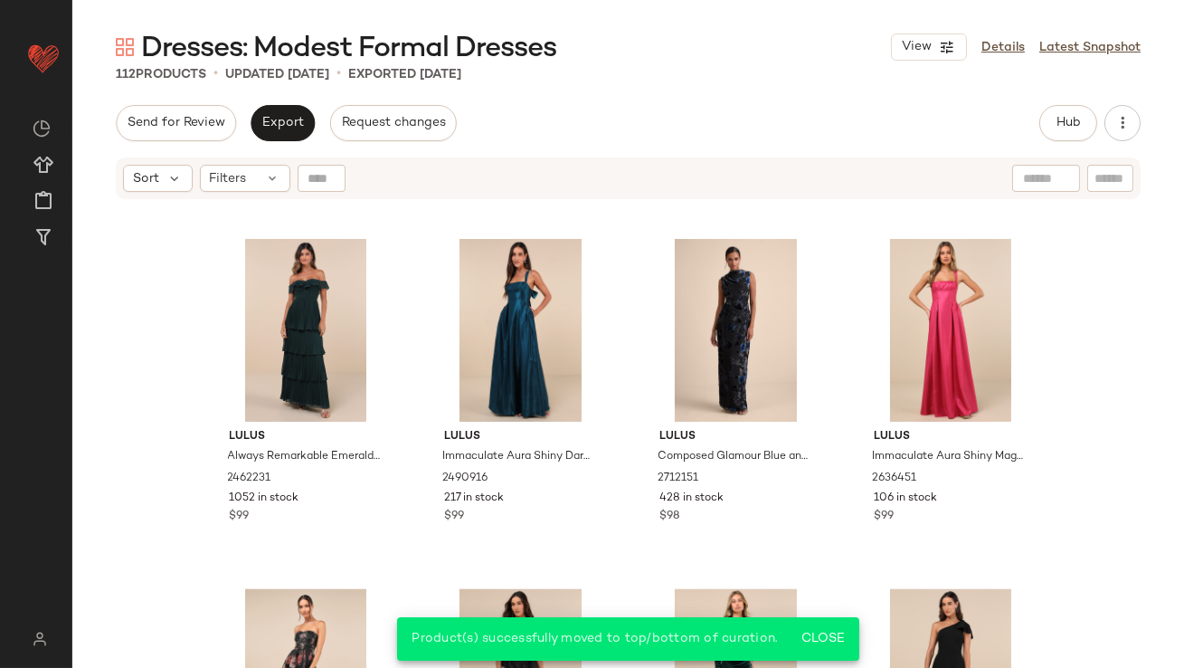
scroll to position [0, 0]
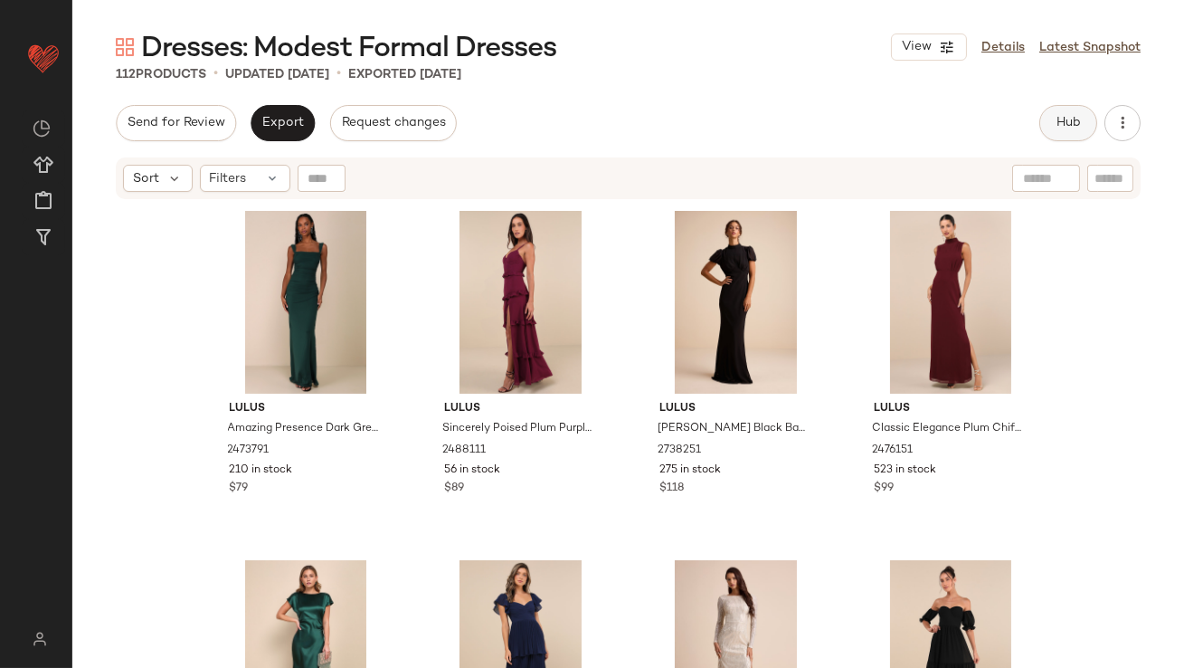
click at [1047, 128] on button "Hub" at bounding box center [1069, 123] width 58 height 36
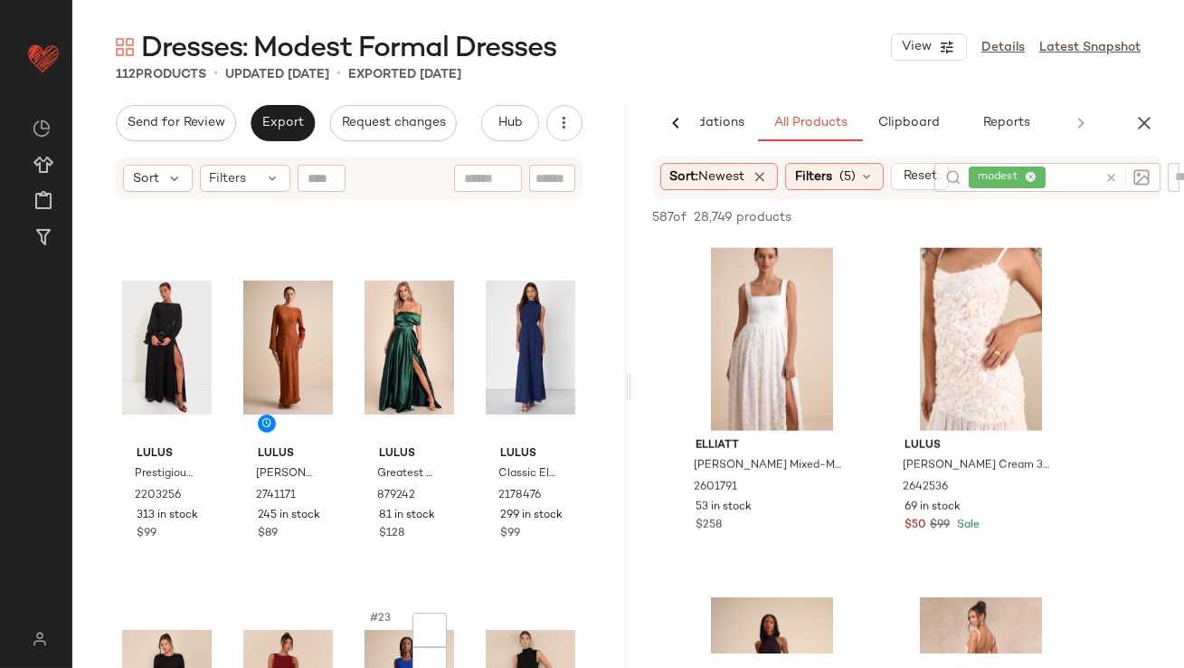
scroll to position [1706, 0]
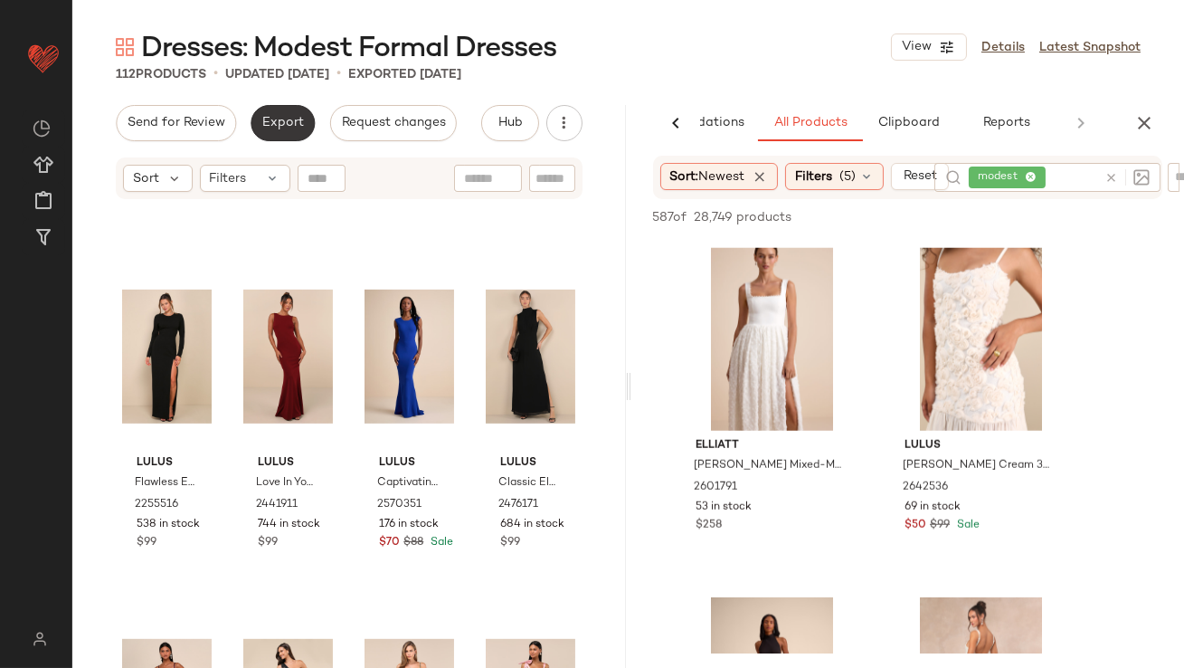
click at [286, 120] on span "Export" at bounding box center [282, 123] width 43 height 14
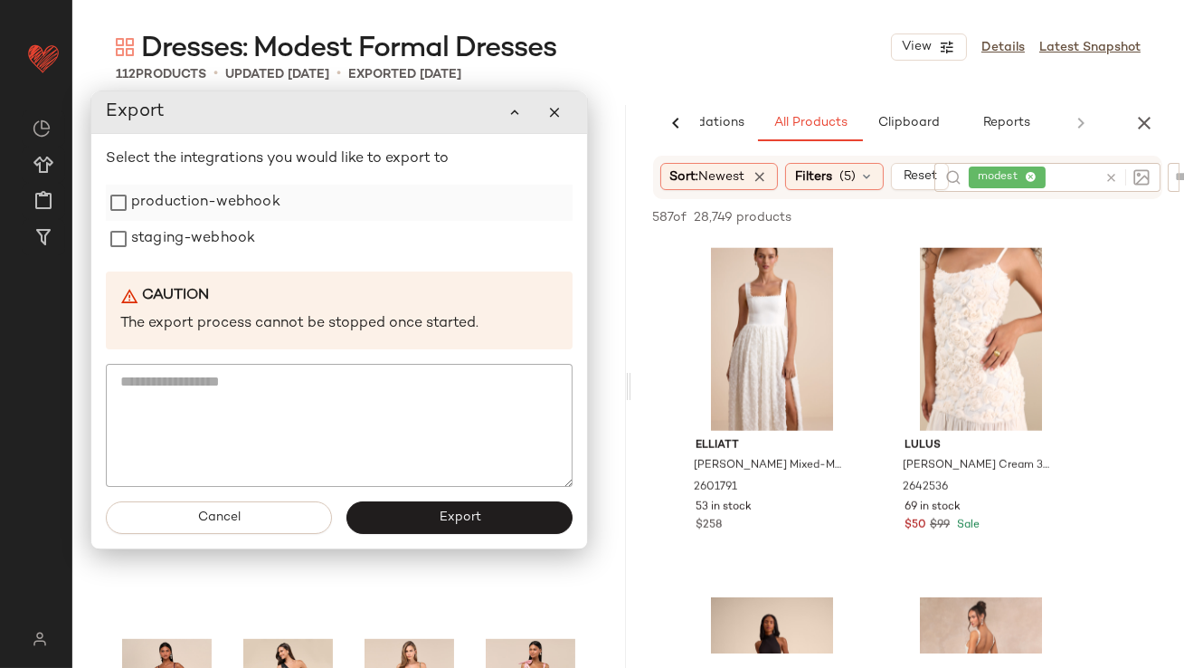
click at [290, 208] on div "production-webhook" at bounding box center [339, 203] width 467 height 36
click at [288, 230] on div "staging-webhook" at bounding box center [339, 239] width 467 height 36
click at [281, 204] on div "production-webhook" at bounding box center [339, 203] width 467 height 36
click at [266, 233] on div "staging-webhook" at bounding box center [339, 239] width 467 height 36
click at [264, 211] on label "production-webhook" at bounding box center [205, 203] width 149 height 36
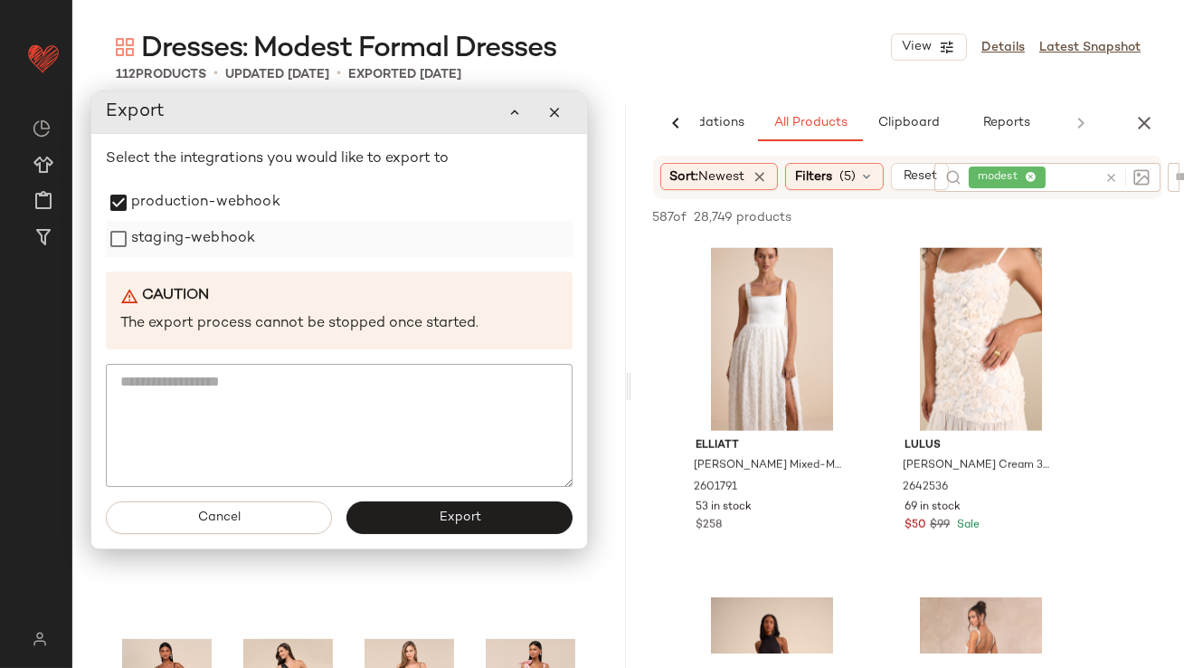
click at [231, 242] on label "staging-webhook" at bounding box center [193, 239] width 124 height 36
click at [420, 518] on button "Export" at bounding box center [460, 517] width 226 height 33
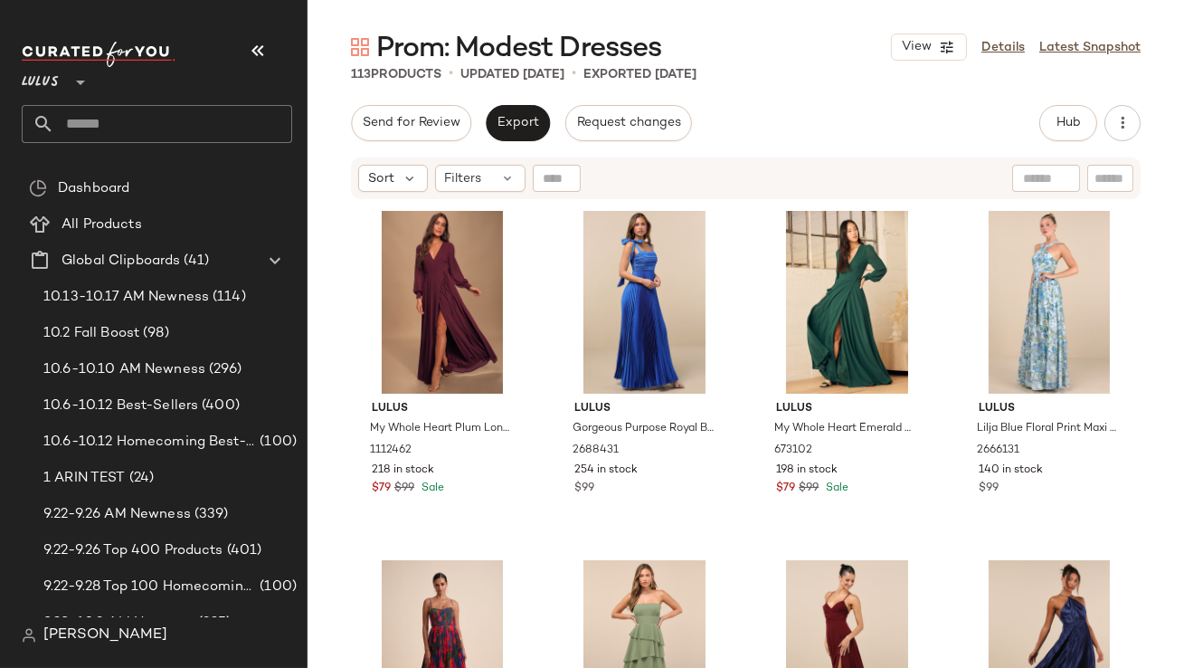
click at [266, 50] on icon "button" at bounding box center [258, 51] width 22 height 22
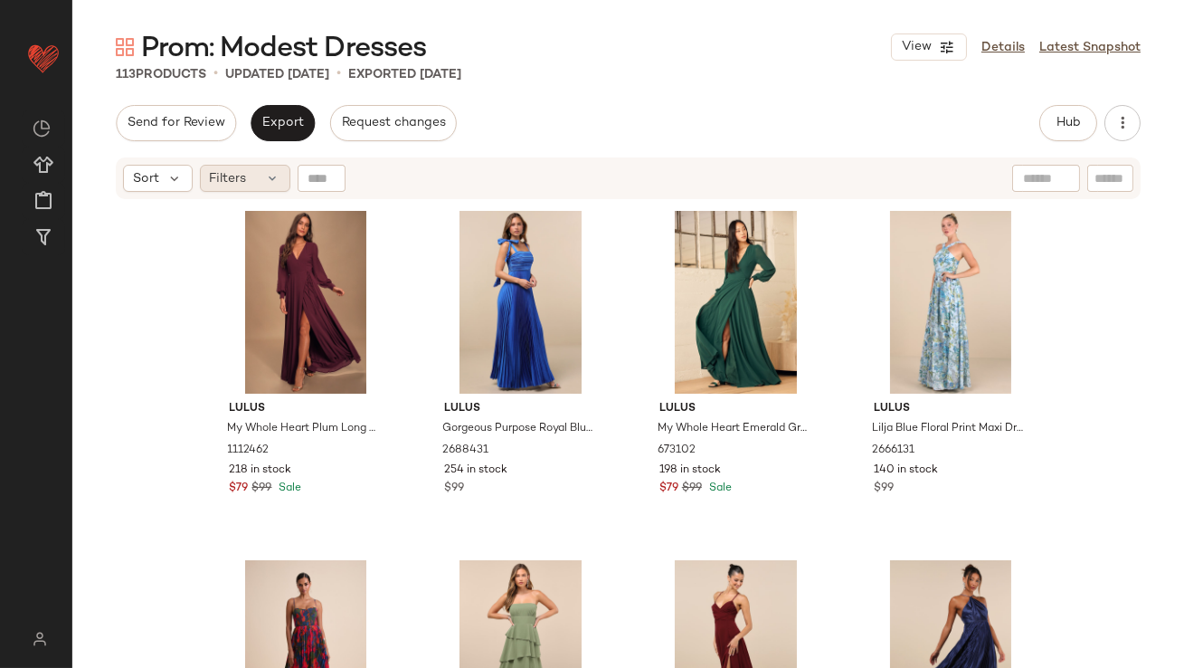
click at [260, 179] on div "Filters" at bounding box center [245, 178] width 90 height 27
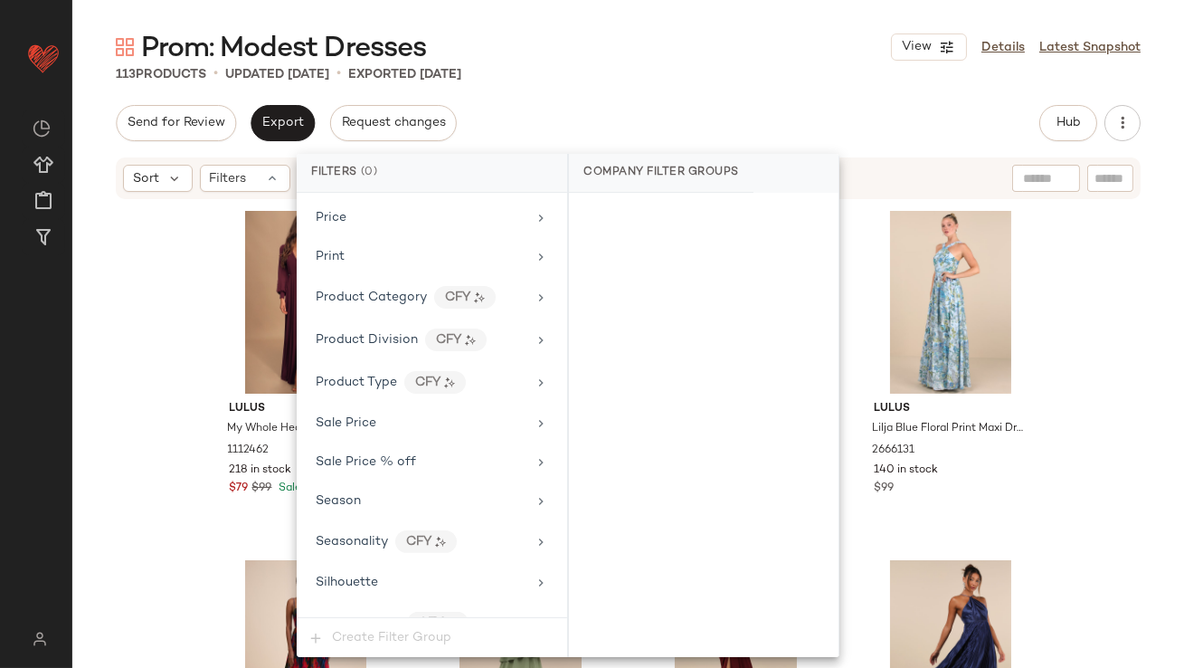
scroll to position [1383, 0]
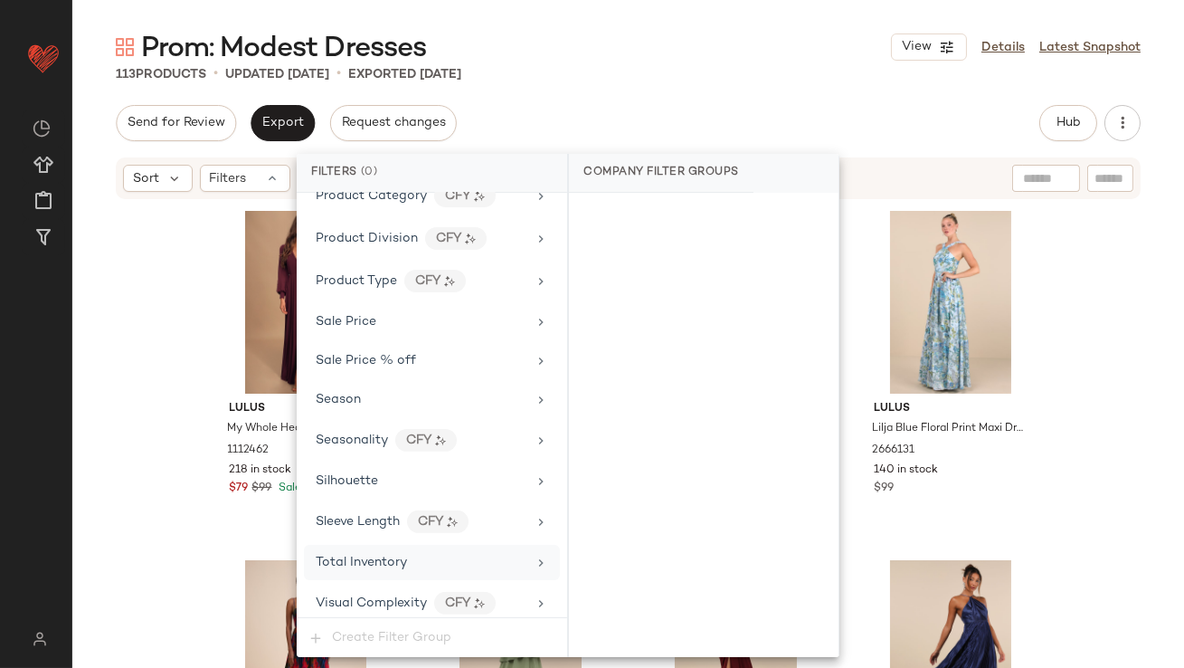
click at [377, 556] on span "Total Inventory" at bounding box center [361, 563] width 91 height 14
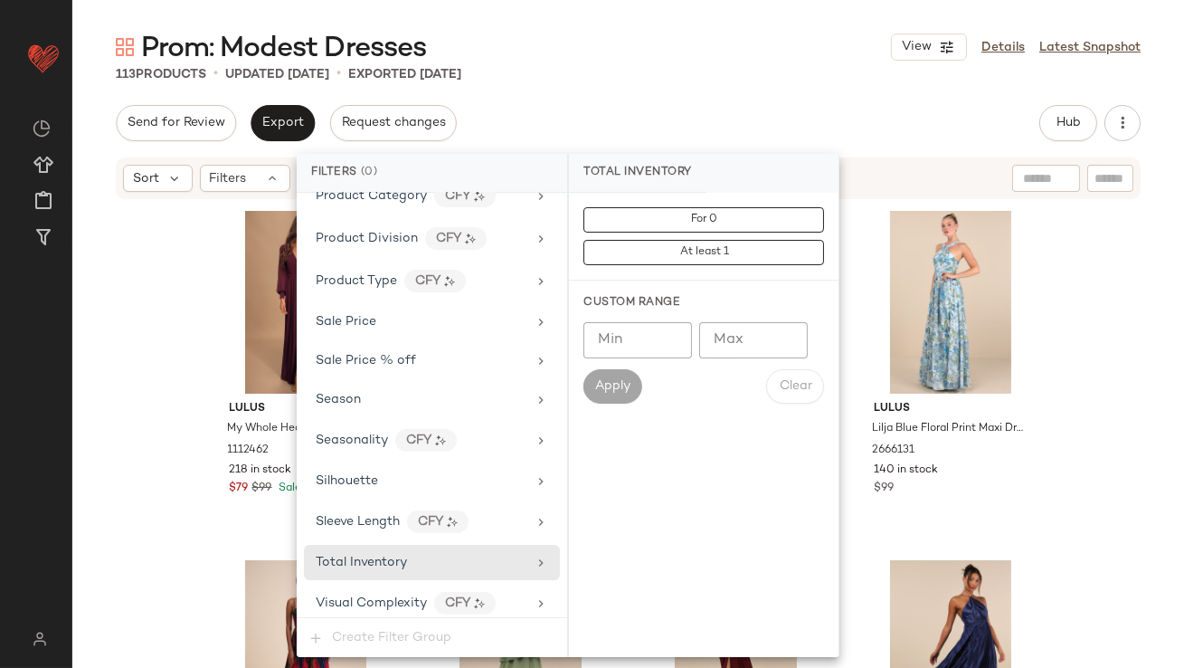
click at [737, 334] on input "Max" at bounding box center [753, 340] width 109 height 36
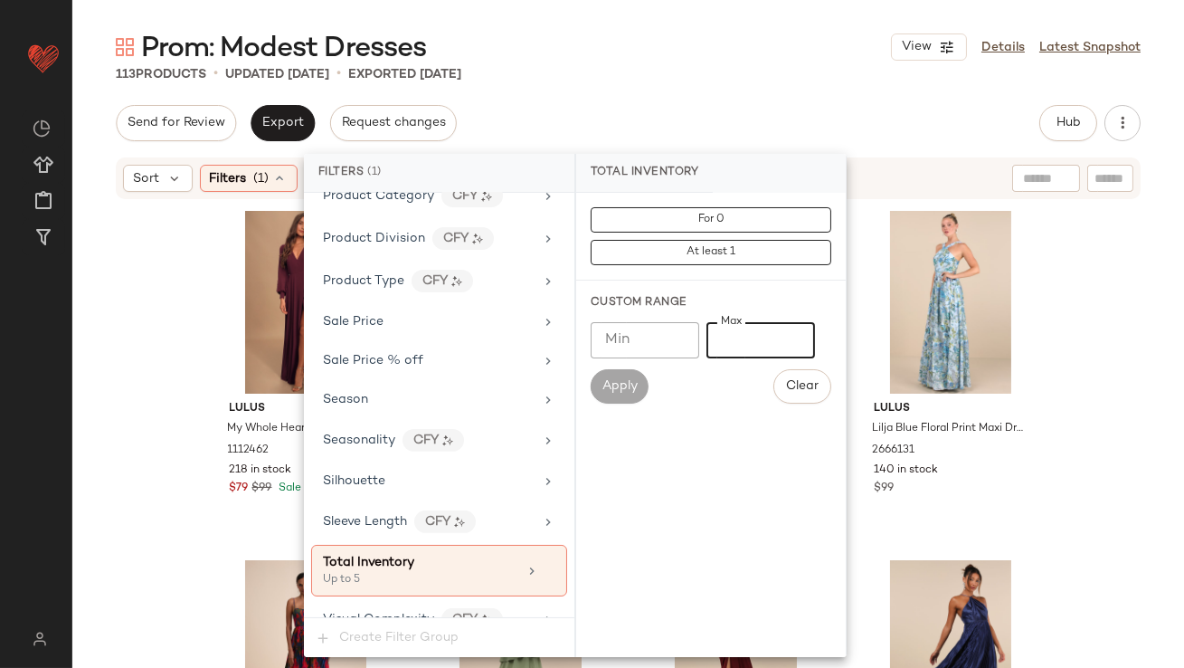
type input "*"
click at [680, 85] on div "Prom: Modest Dresses View Details Latest Snapshot 113 Products • updated [DATE]…" at bounding box center [628, 348] width 1112 height 639
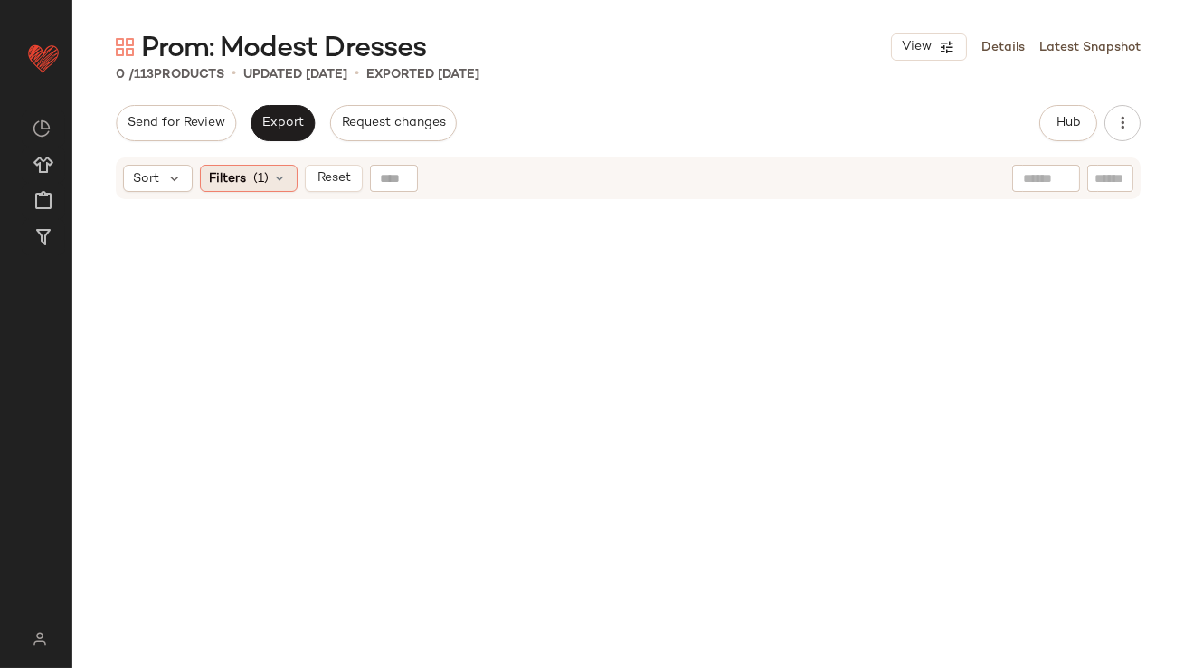
click at [249, 179] on div "Filters (1)" at bounding box center [249, 178] width 98 height 27
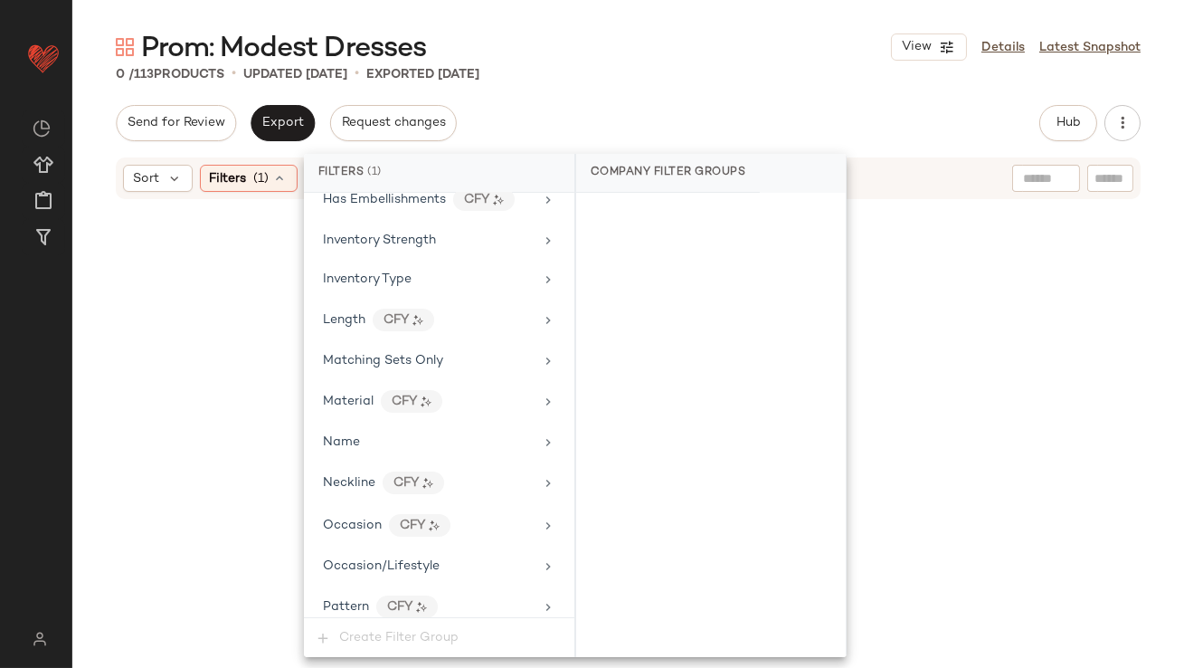
scroll to position [1399, 0]
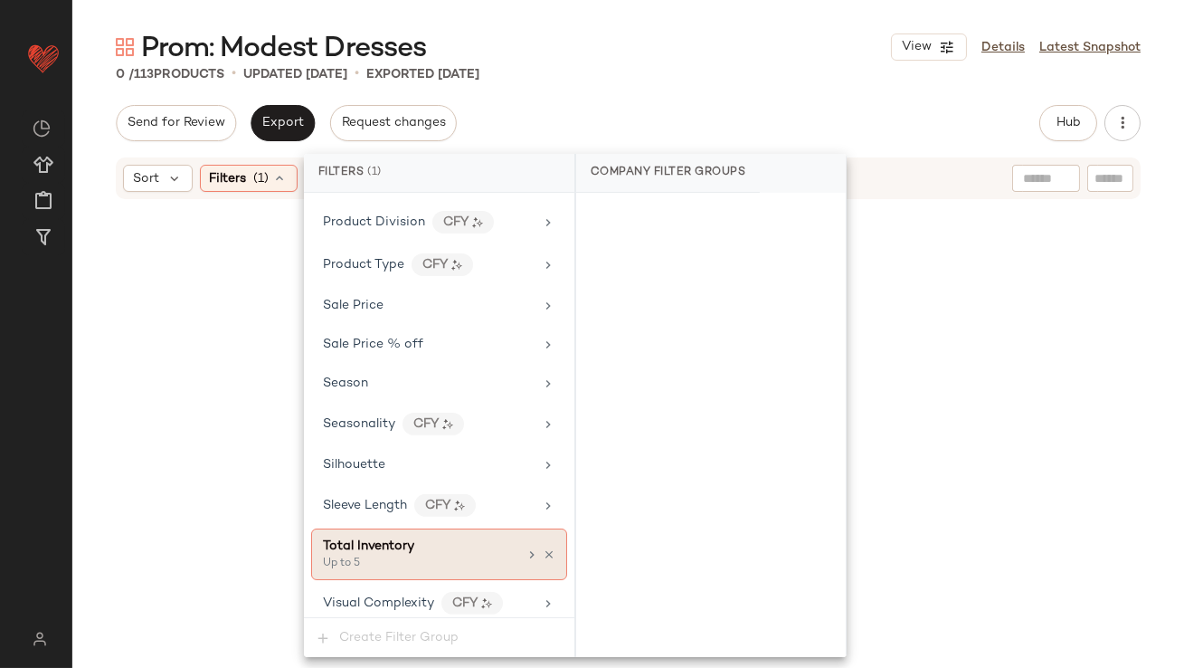
click at [414, 537] on div "Total Inventory" at bounding box center [420, 546] width 195 height 19
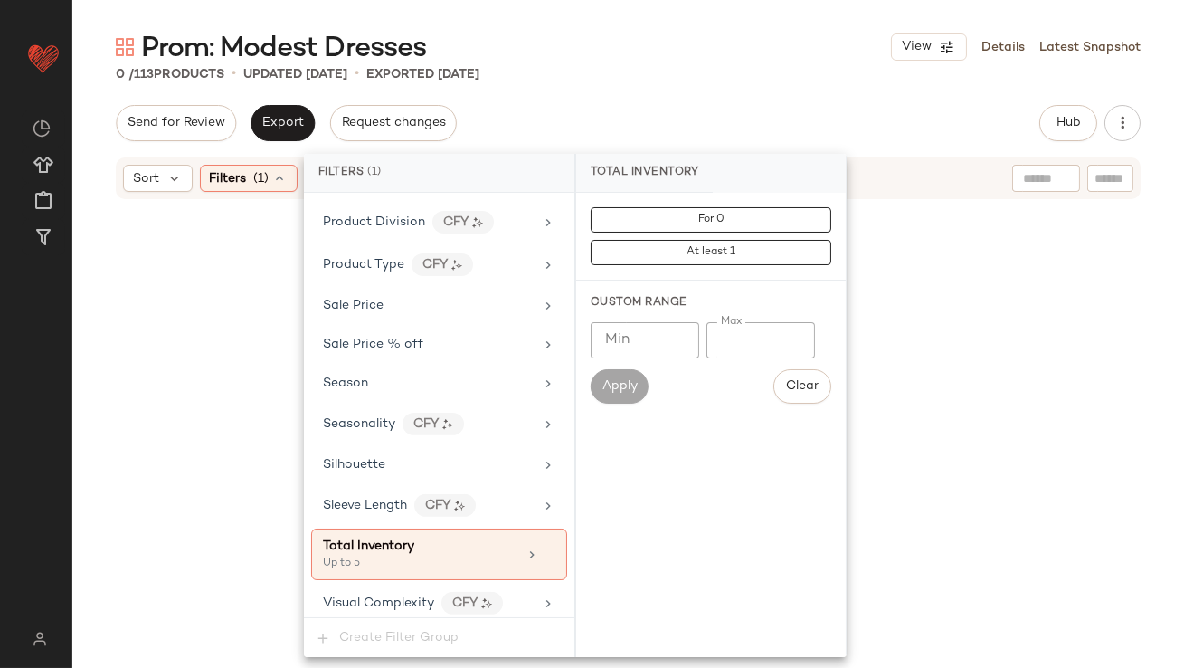
click at [720, 344] on input "*" at bounding box center [761, 340] width 109 height 36
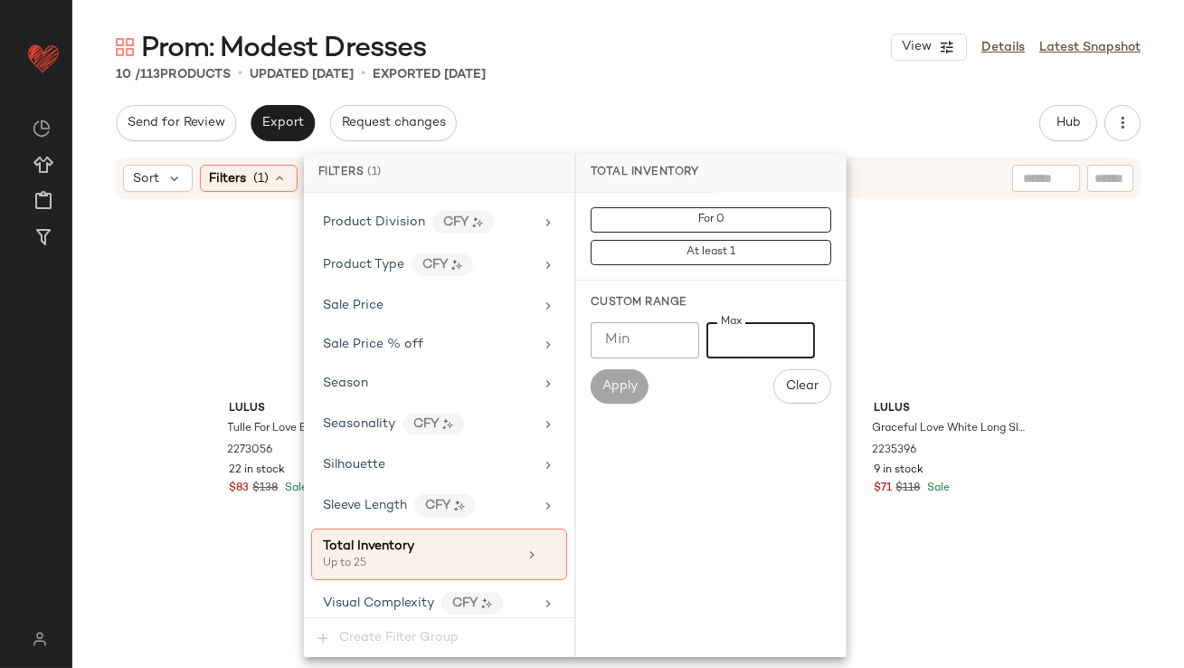
type input "**"
click at [743, 105] on div "Send for Review Export Request changes Hub Send for Review External Review Inte…" at bounding box center [628, 123] width 1025 height 36
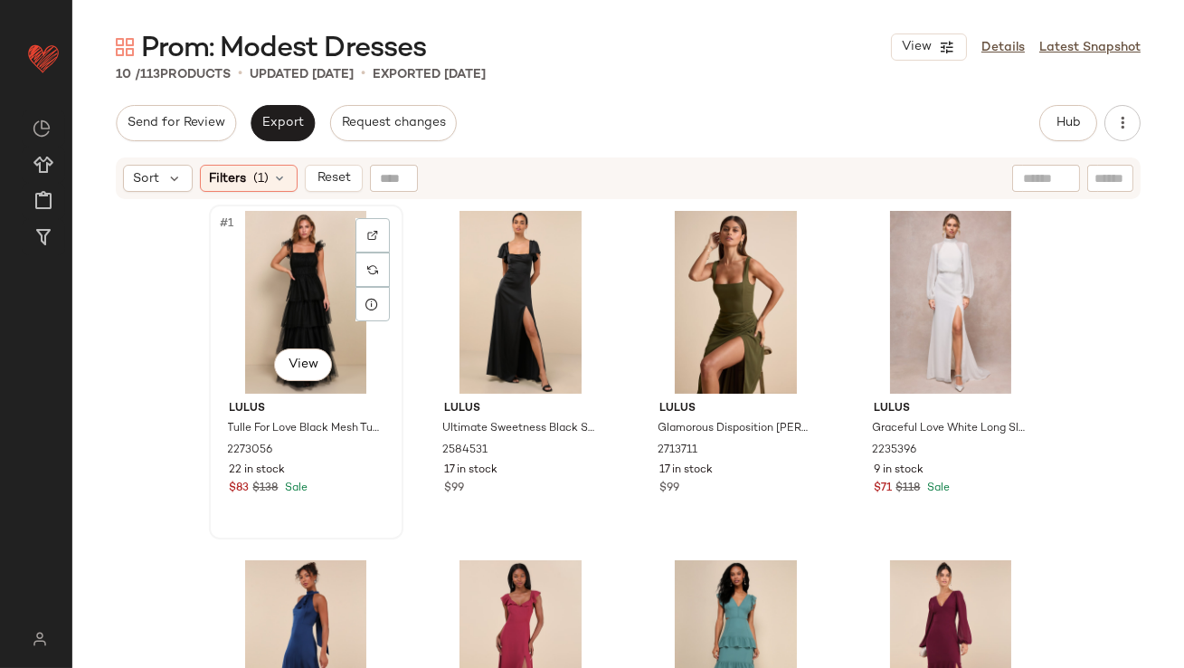
click at [231, 287] on div "#1 View" at bounding box center [306, 302] width 182 height 183
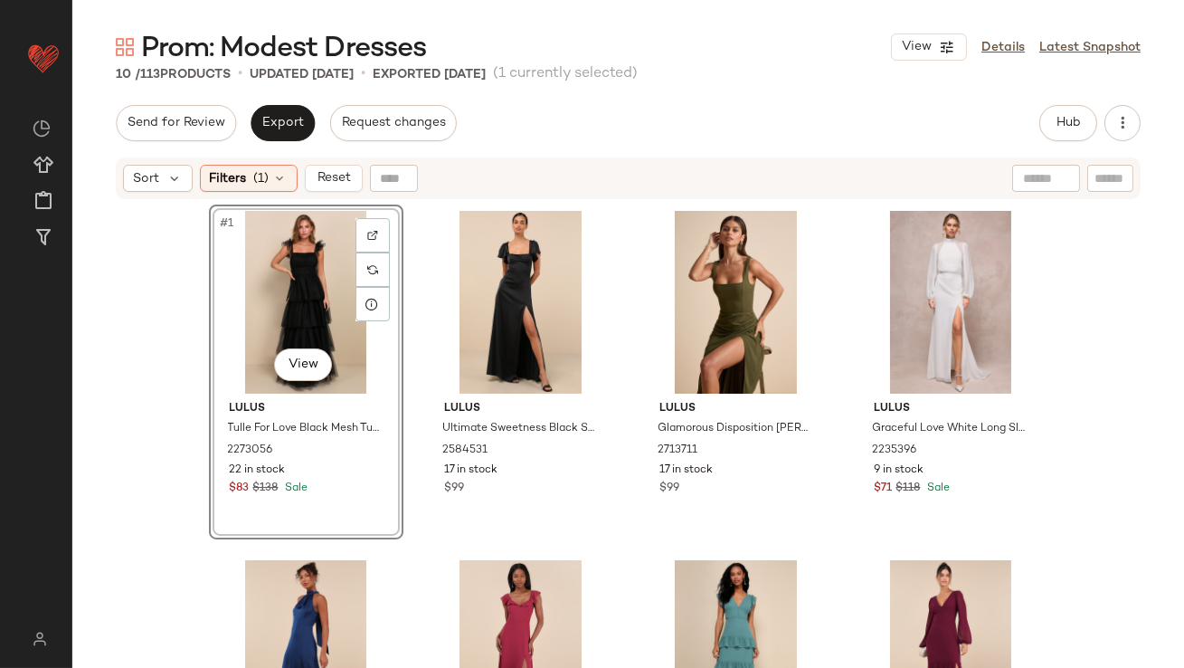
scroll to position [538, 0]
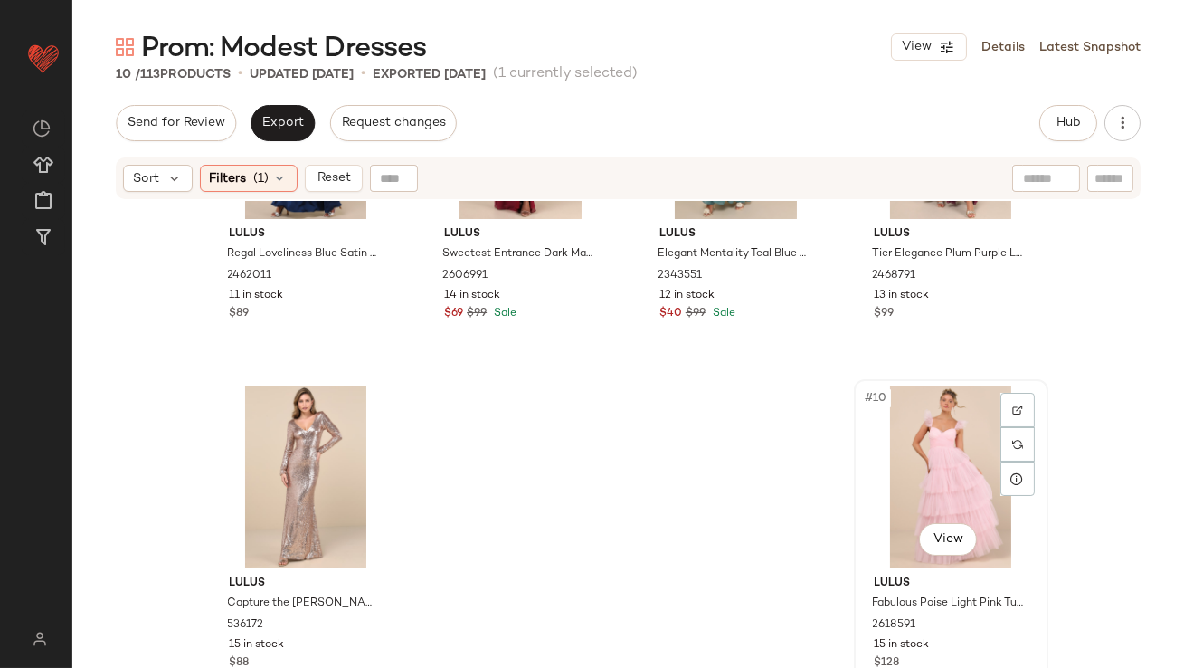
click at [911, 458] on div "#10 View" at bounding box center [951, 476] width 182 height 183
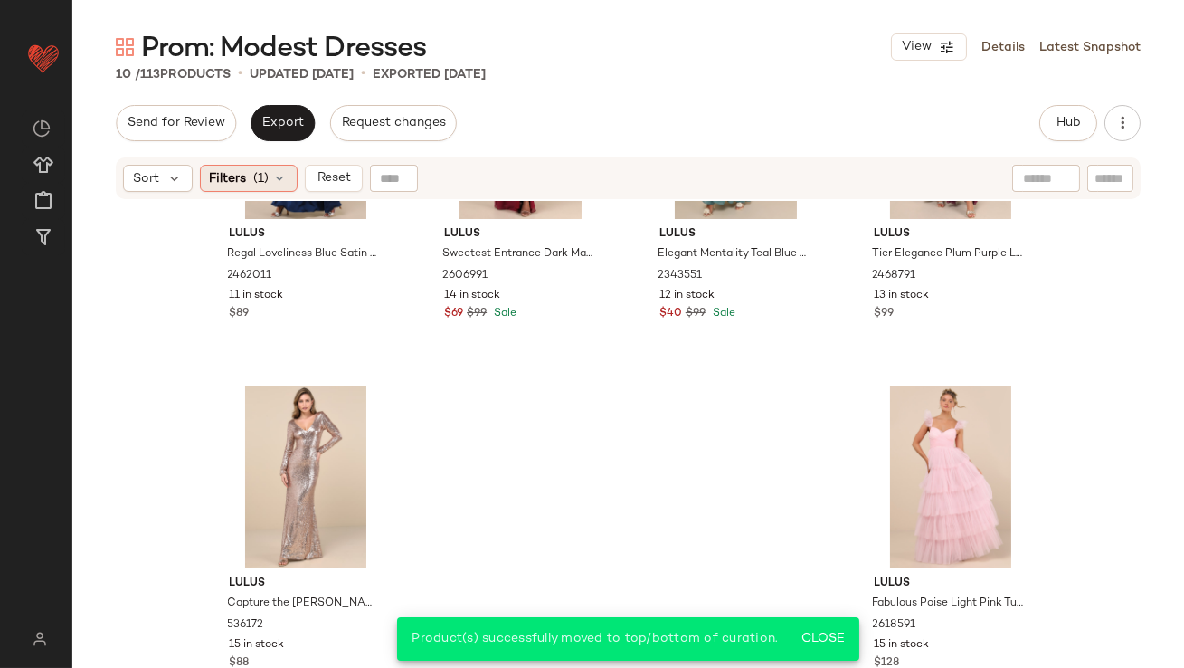
click at [256, 177] on span "(1)" at bounding box center [261, 178] width 15 height 19
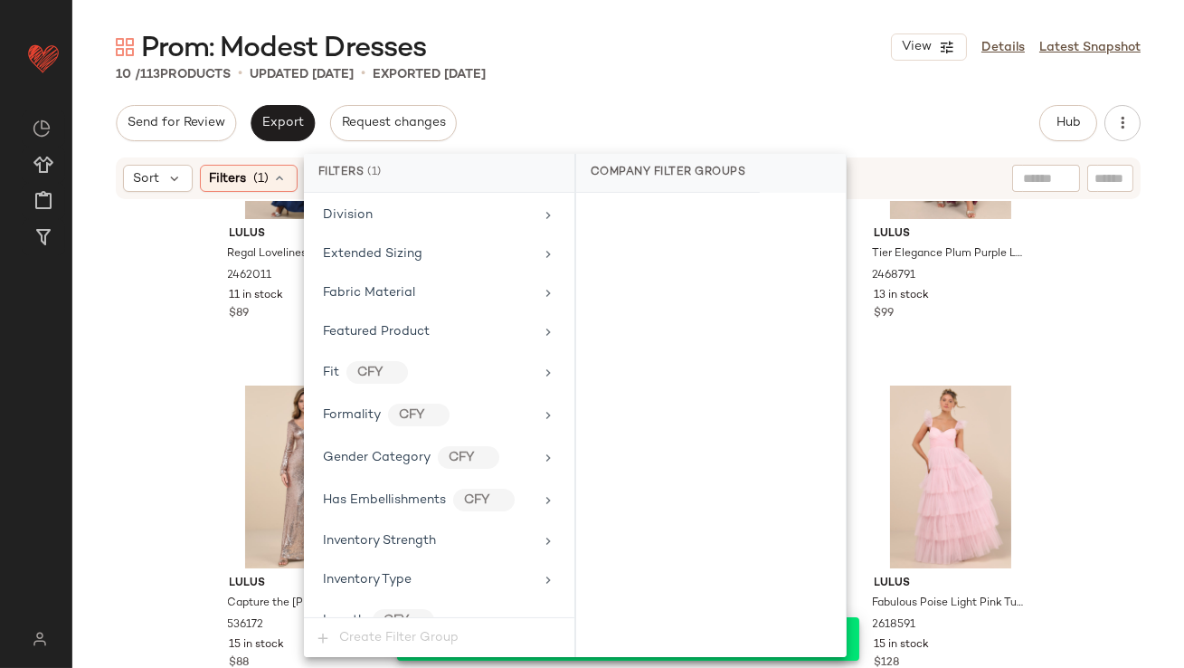
scroll to position [1399, 0]
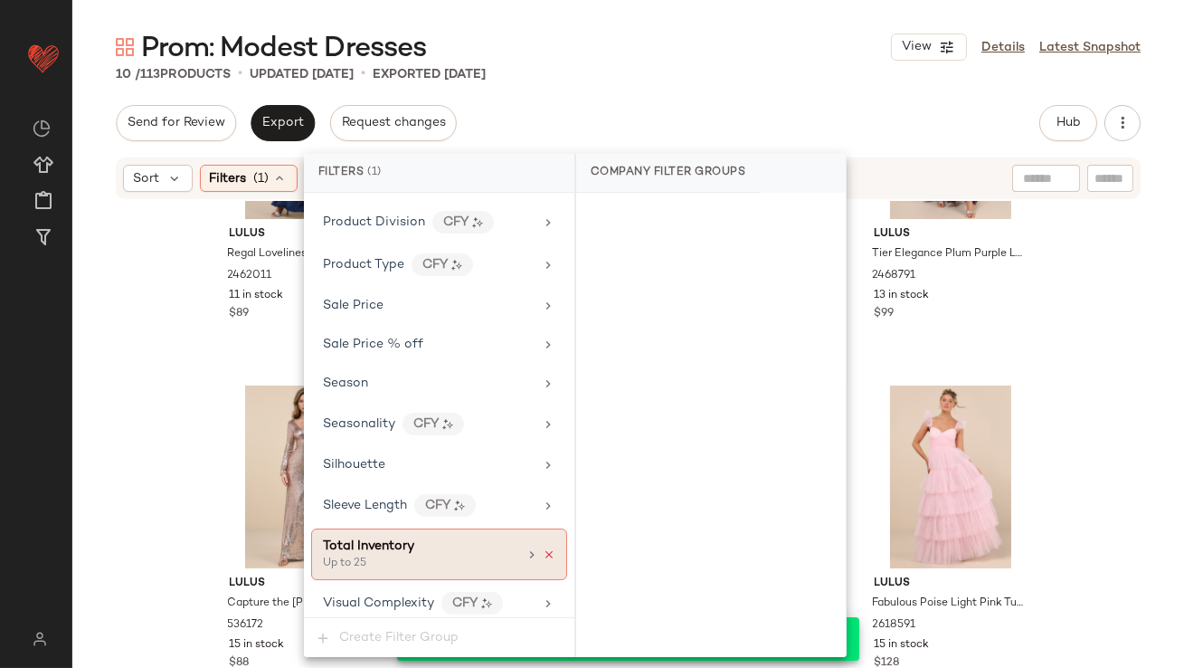
click at [543, 548] on icon at bounding box center [549, 554] width 13 height 13
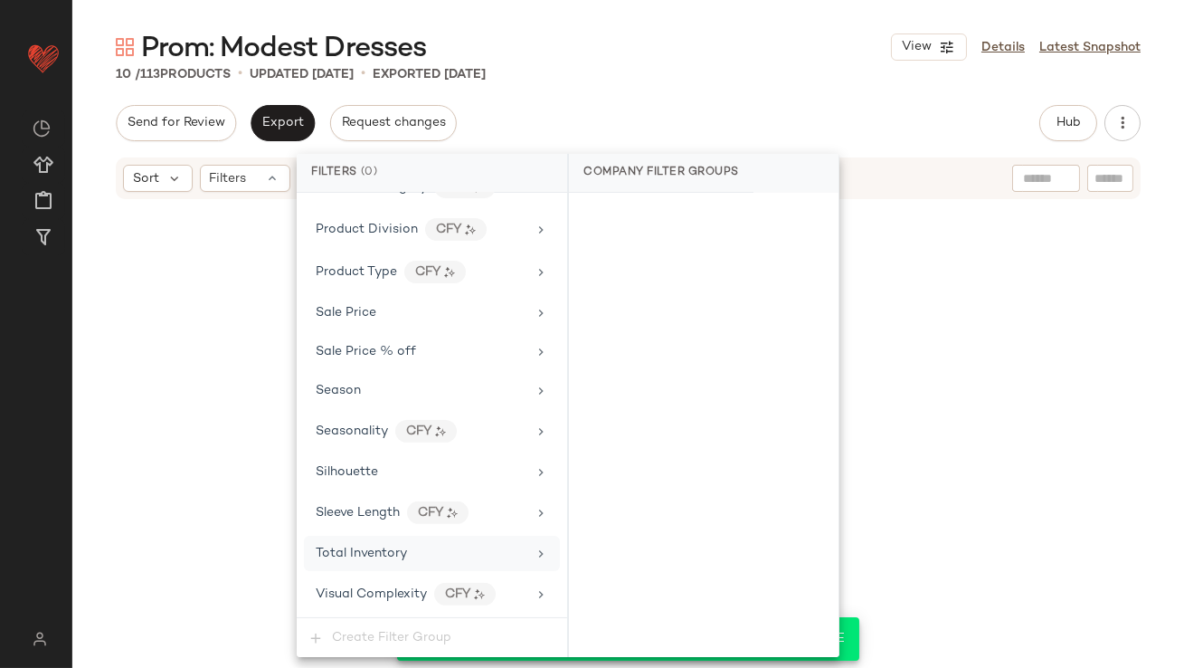
scroll to position [1383, 0]
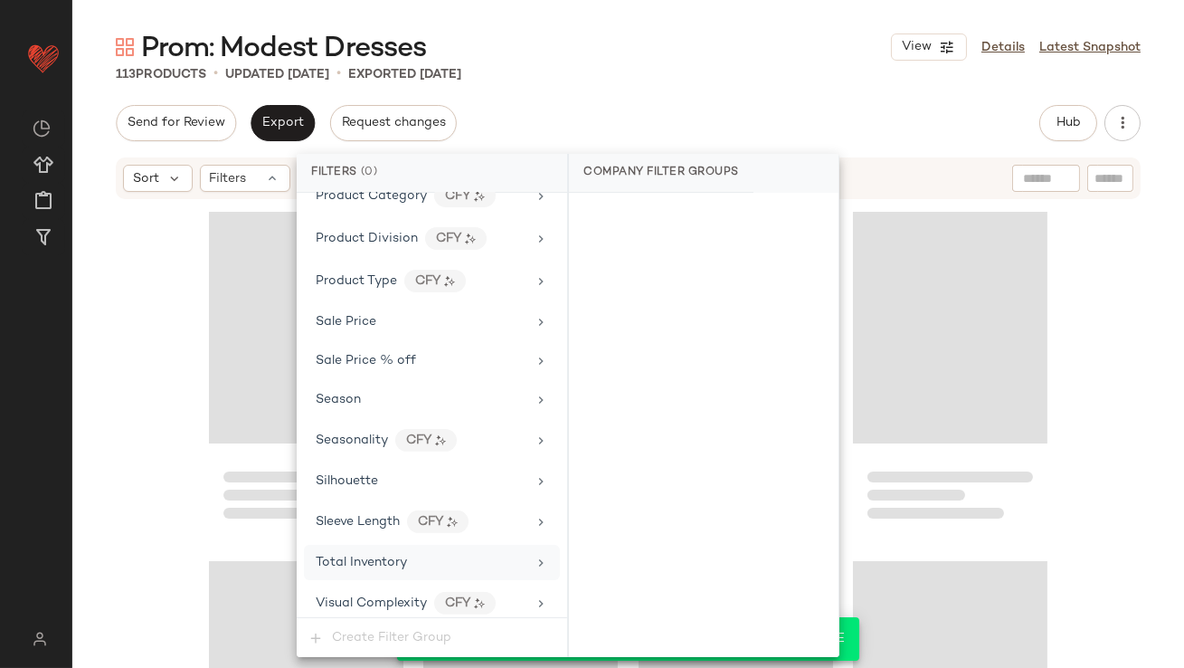
click at [652, 74] on div "113 Products • updated Oct 13th • Exported Oct 10th" at bounding box center [628, 74] width 1112 height 18
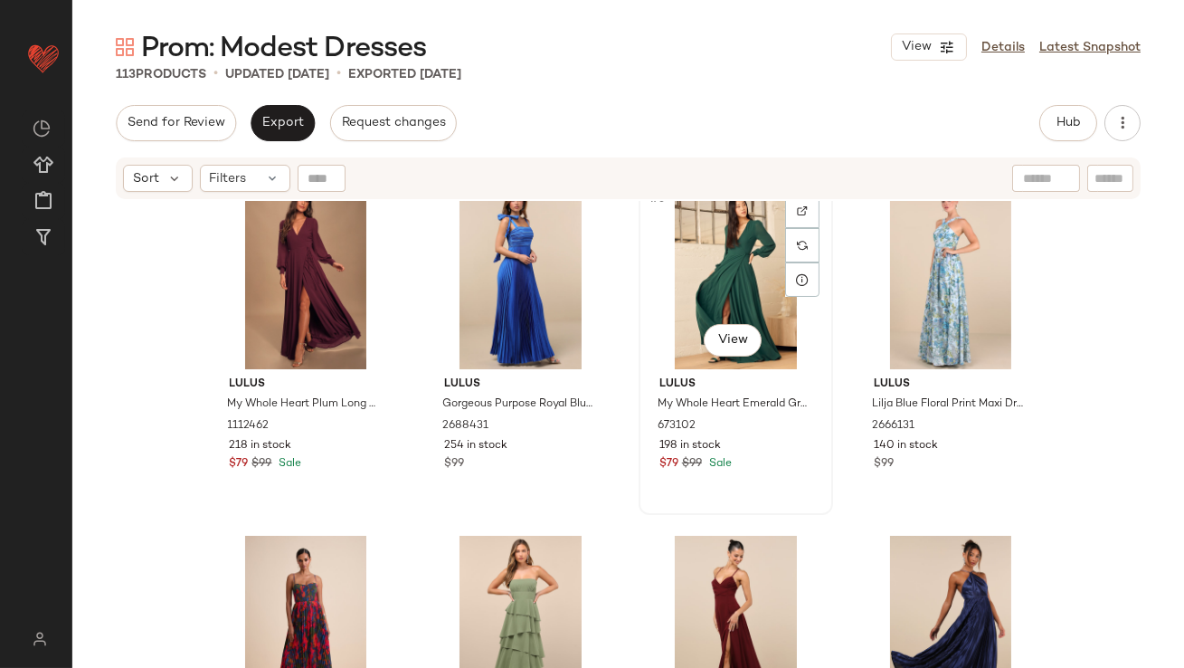
scroll to position [0, 0]
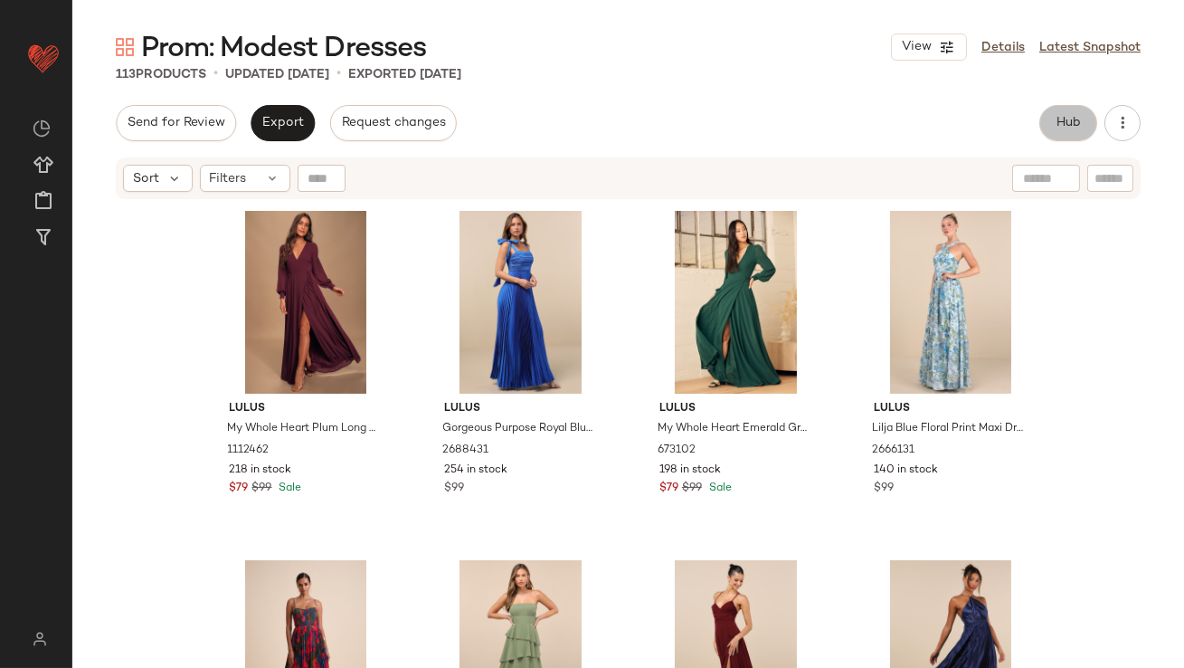
click at [1059, 106] on button "Hub" at bounding box center [1069, 123] width 58 height 36
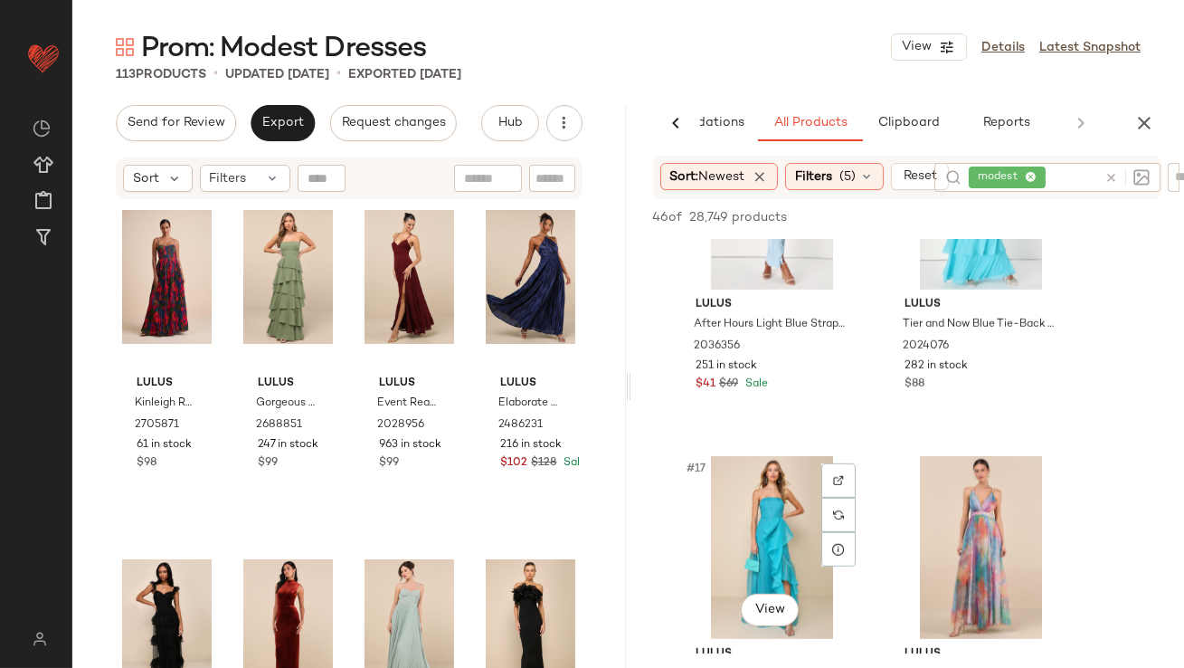
scroll to position [2621, 0]
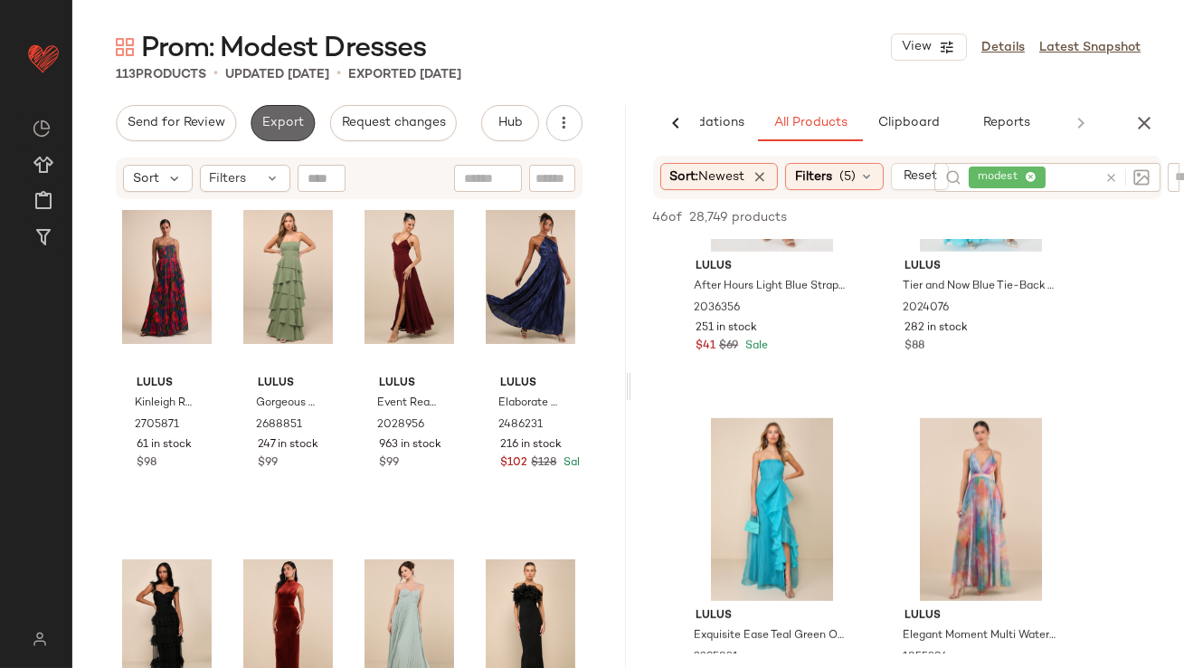
click at [290, 123] on span "Export" at bounding box center [282, 123] width 43 height 14
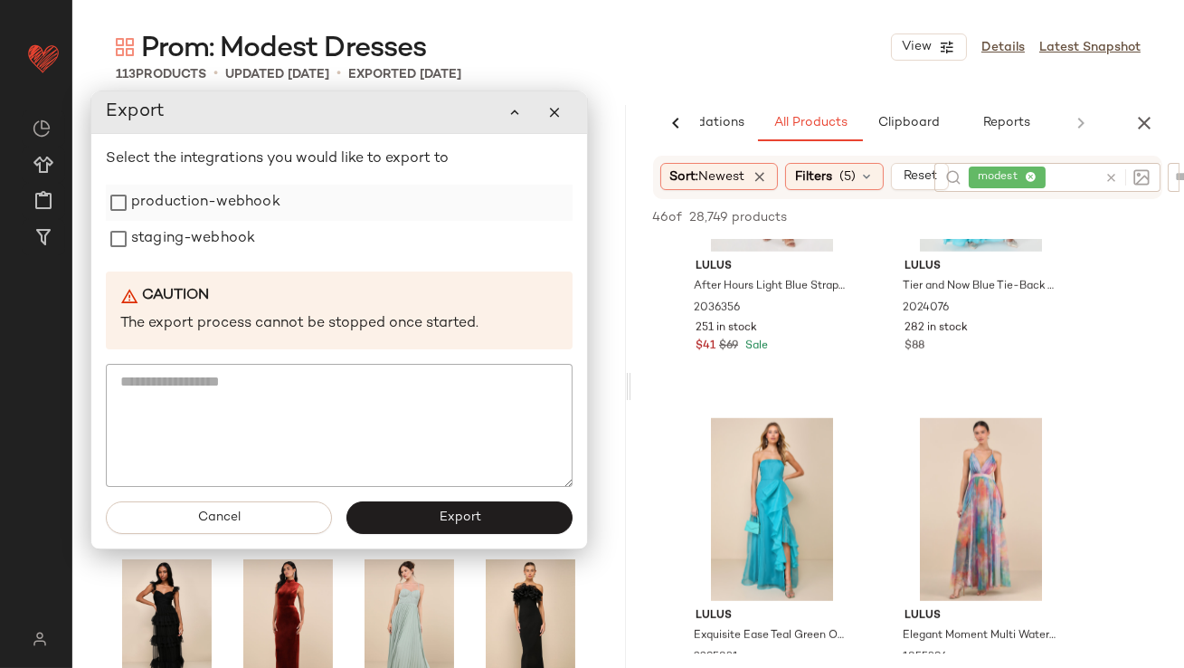
click at [255, 194] on label "production-webhook" at bounding box center [205, 203] width 149 height 36
click at [248, 236] on label "staging-webhook" at bounding box center [193, 239] width 124 height 36
click at [449, 518] on span "Export" at bounding box center [459, 517] width 43 height 14
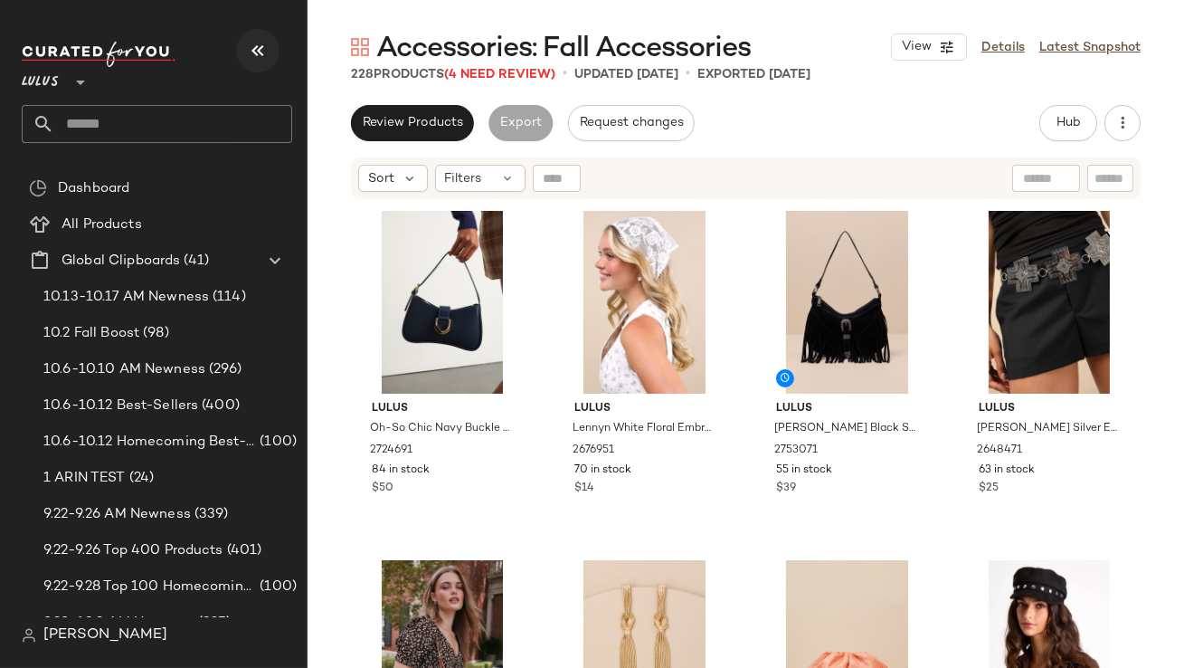
click at [260, 46] on icon "button" at bounding box center [258, 51] width 22 height 22
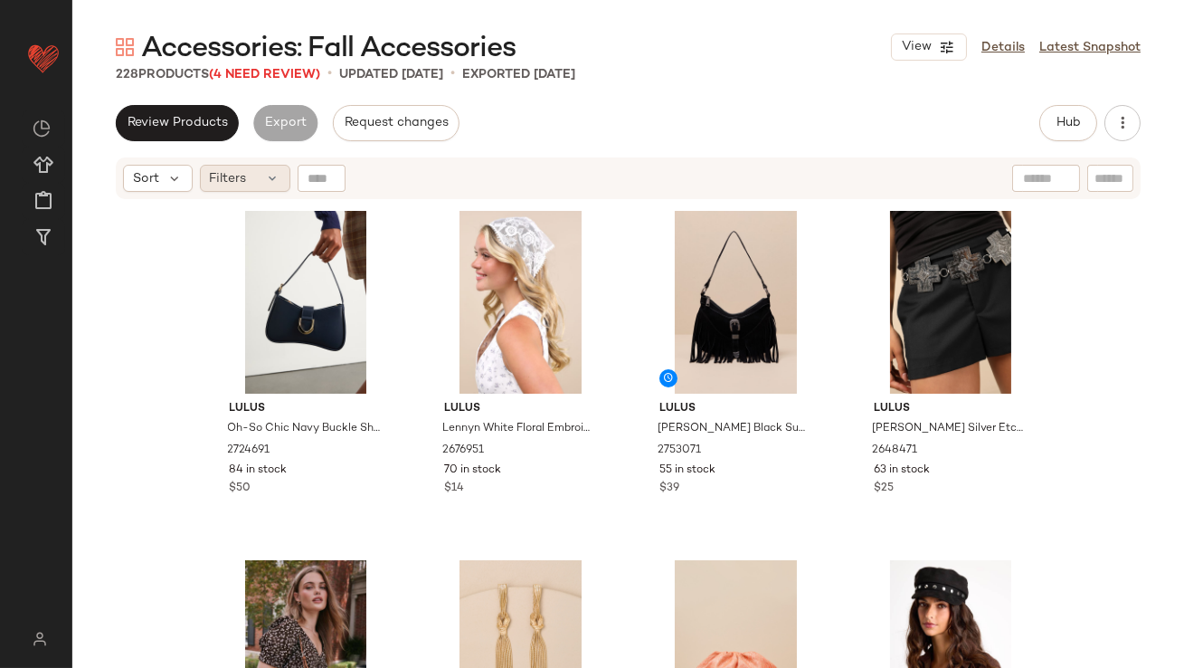
click at [282, 182] on div "Filters" at bounding box center [245, 178] width 90 height 27
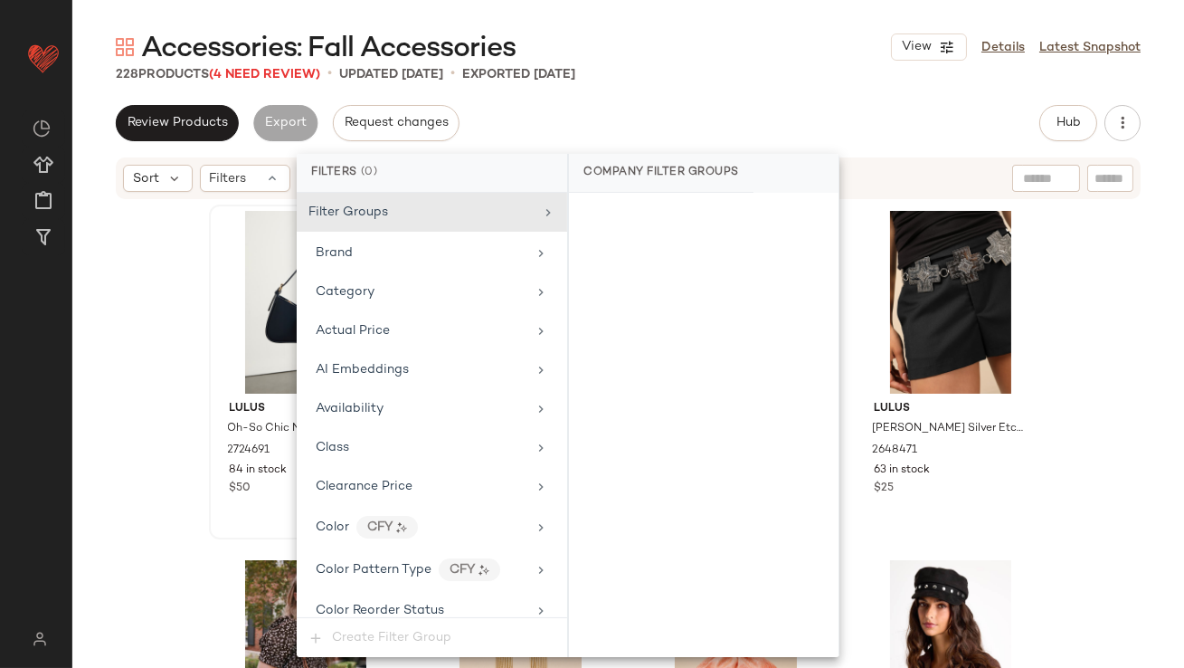
scroll to position [1386, 0]
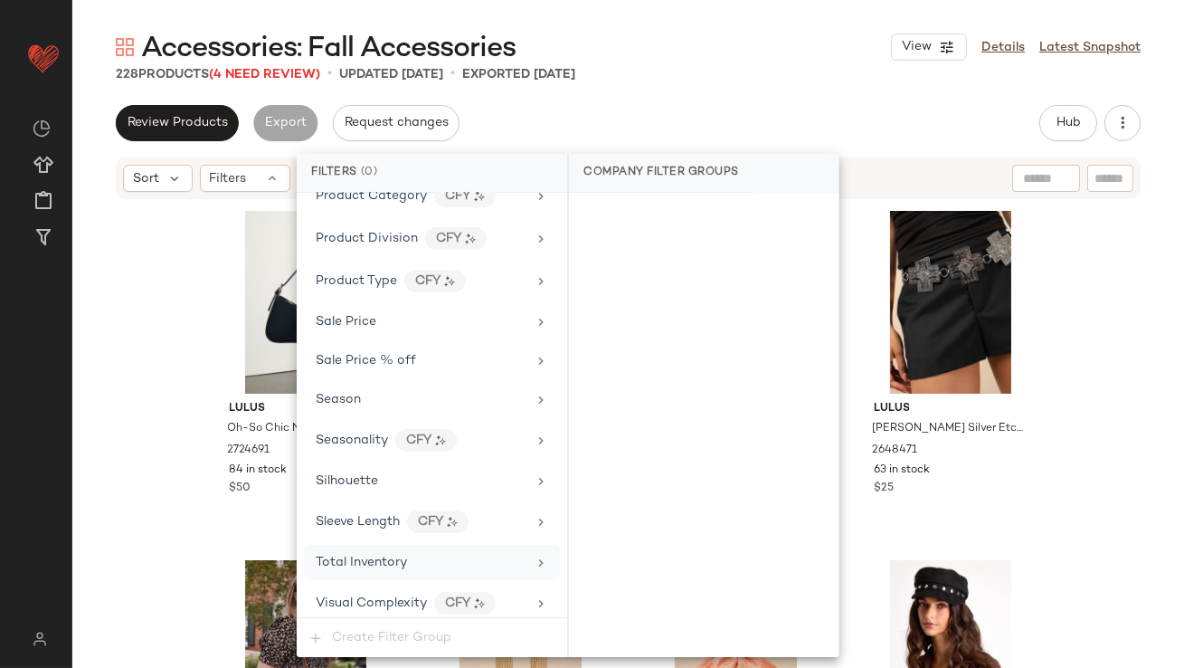
click at [353, 570] on div "Total Inventory" at bounding box center [432, 562] width 256 height 35
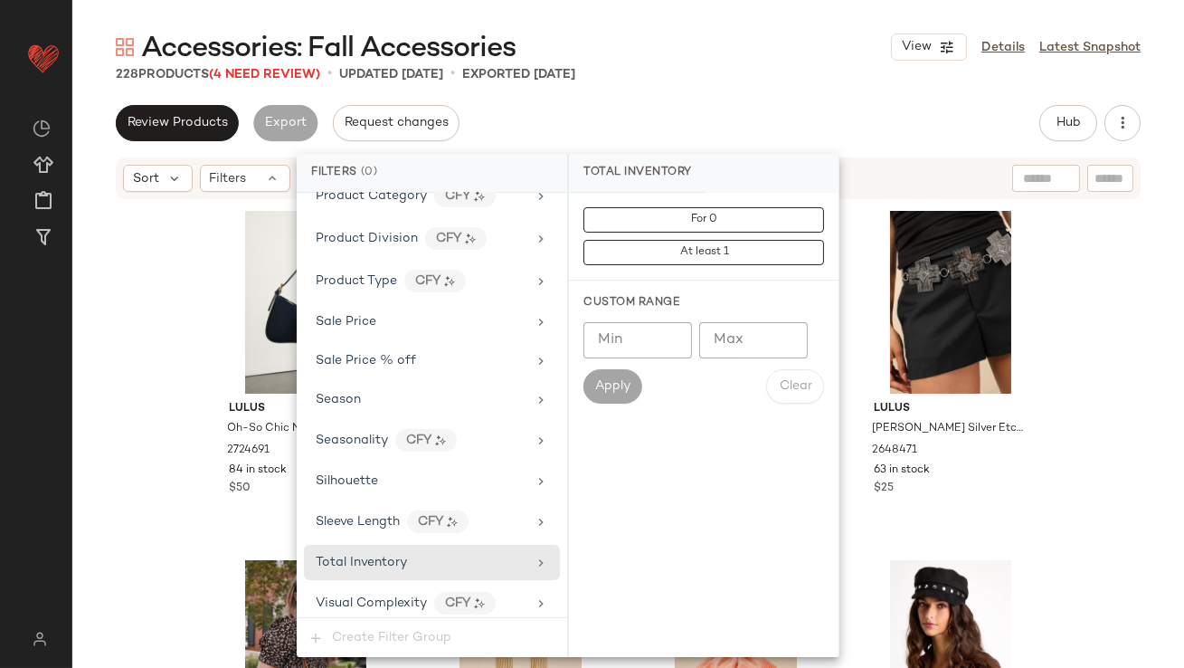
click at [761, 322] on input "Max" at bounding box center [753, 340] width 109 height 36
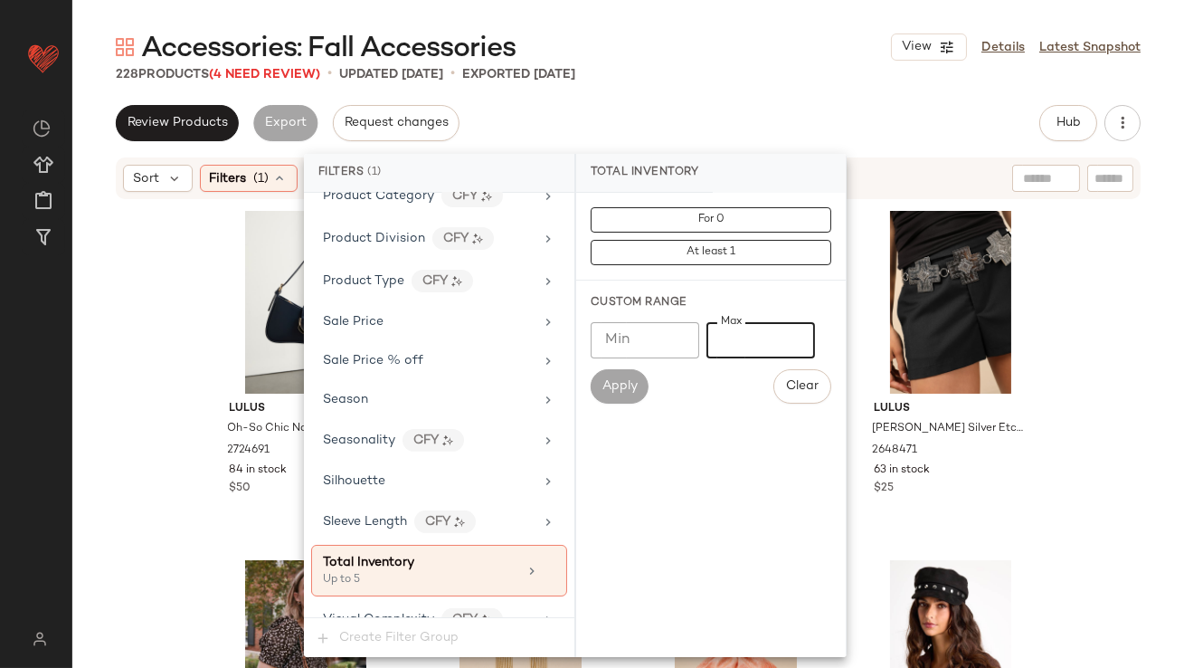
type input "*"
click at [736, 69] on div "228 Products (4 Need Review) • updated [DATE] • Exported [DATE]" at bounding box center [628, 74] width 1112 height 18
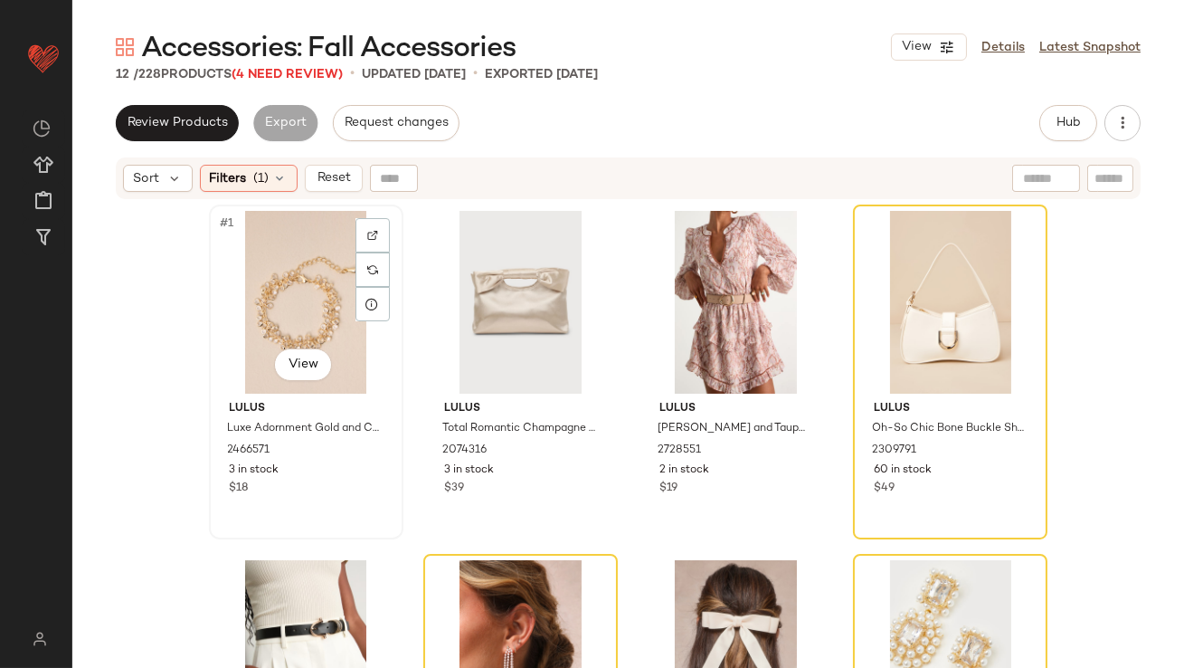
click at [321, 309] on div "#1 View" at bounding box center [306, 302] width 182 height 183
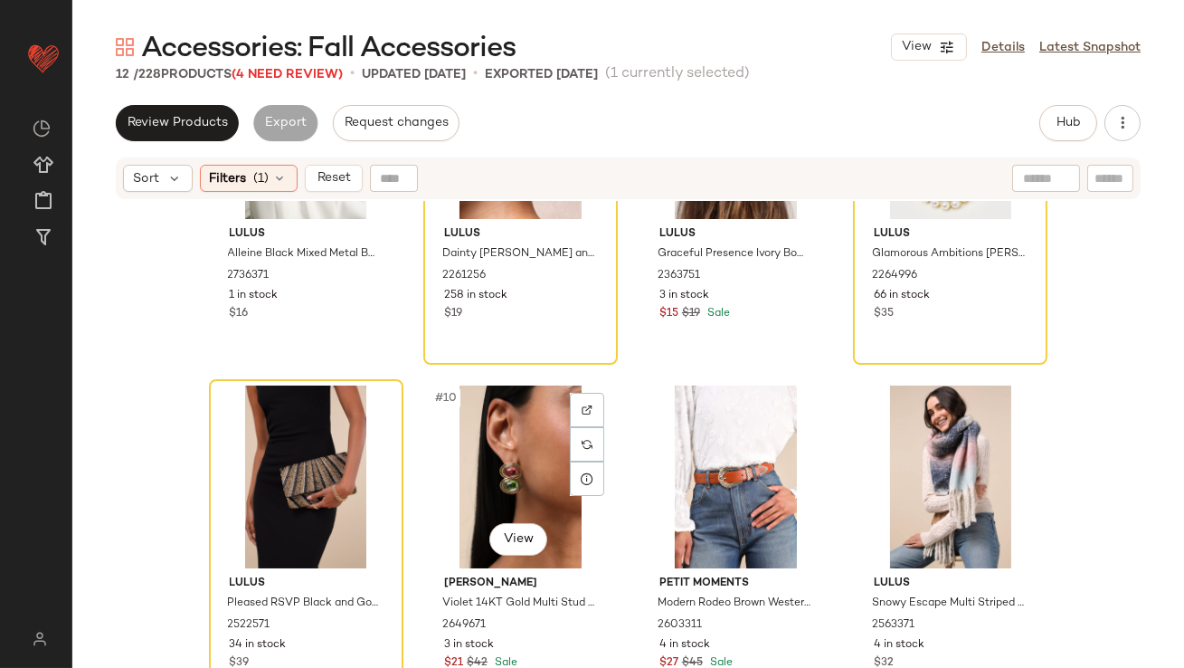
scroll to position [538, 0]
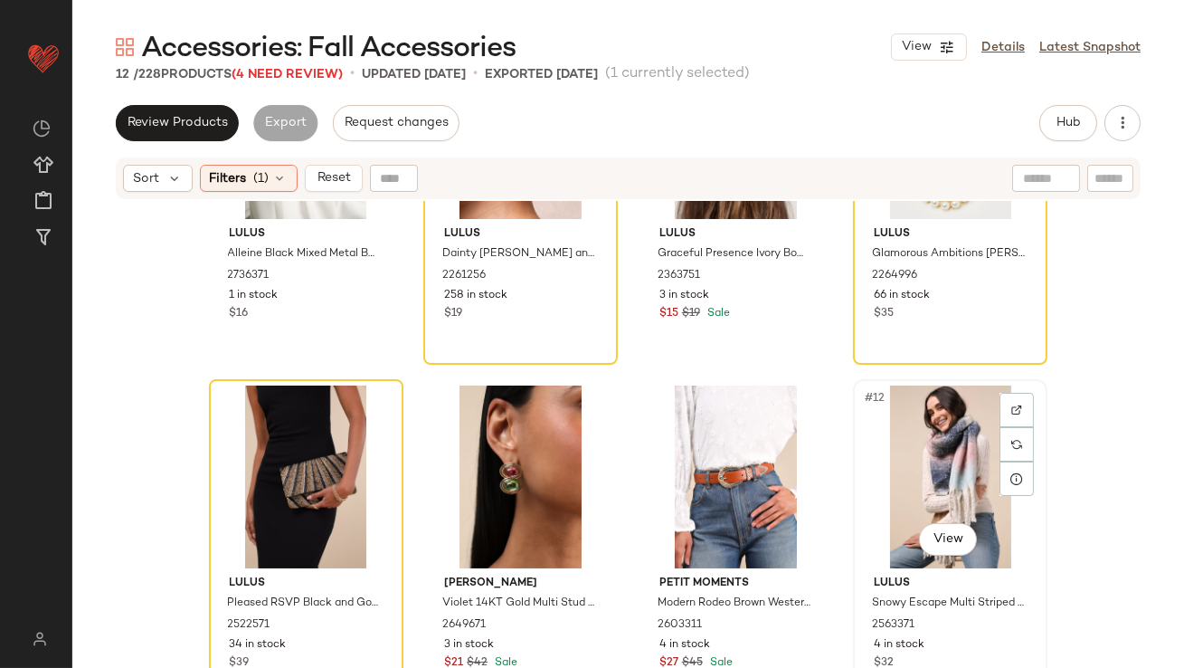
click at [908, 494] on div "#12 View" at bounding box center [951, 476] width 182 height 183
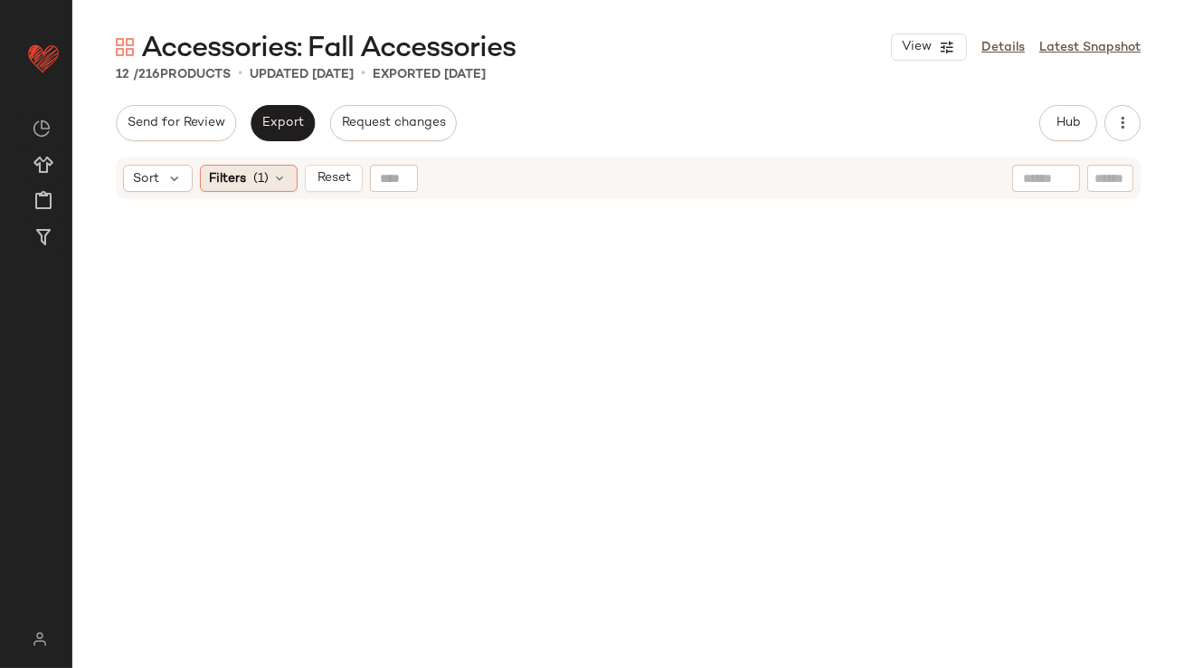
click at [234, 176] on span "Filters" at bounding box center [228, 178] width 37 height 19
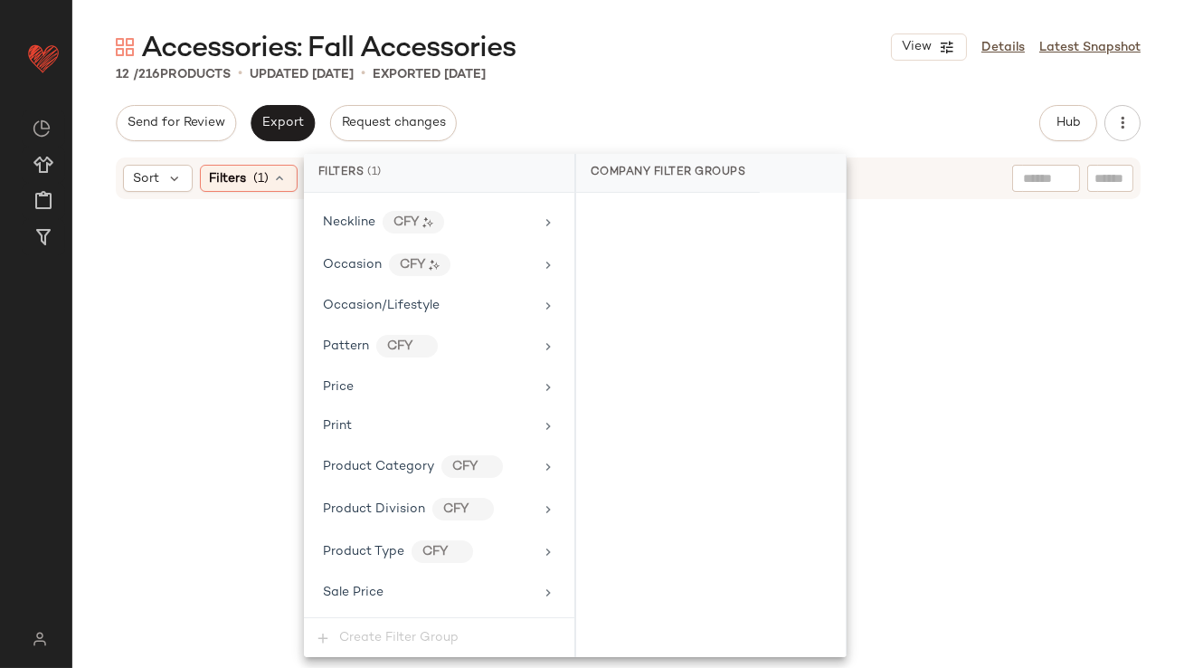
scroll to position [1402, 0]
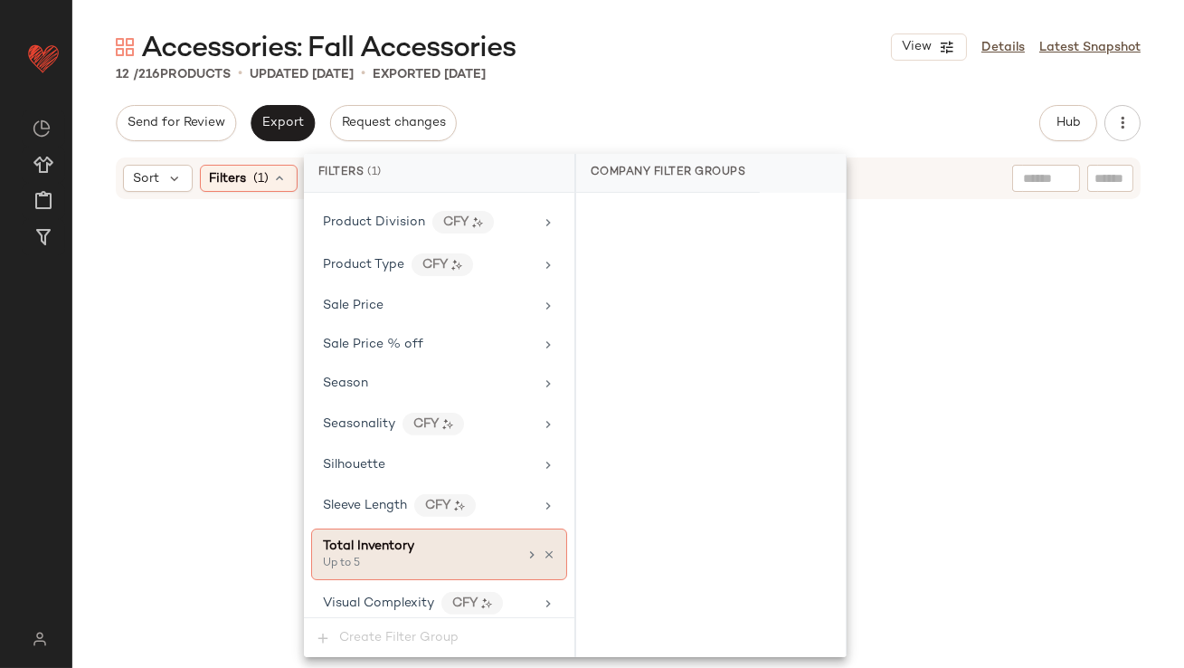
click at [412, 539] on span "Total Inventory" at bounding box center [368, 546] width 91 height 14
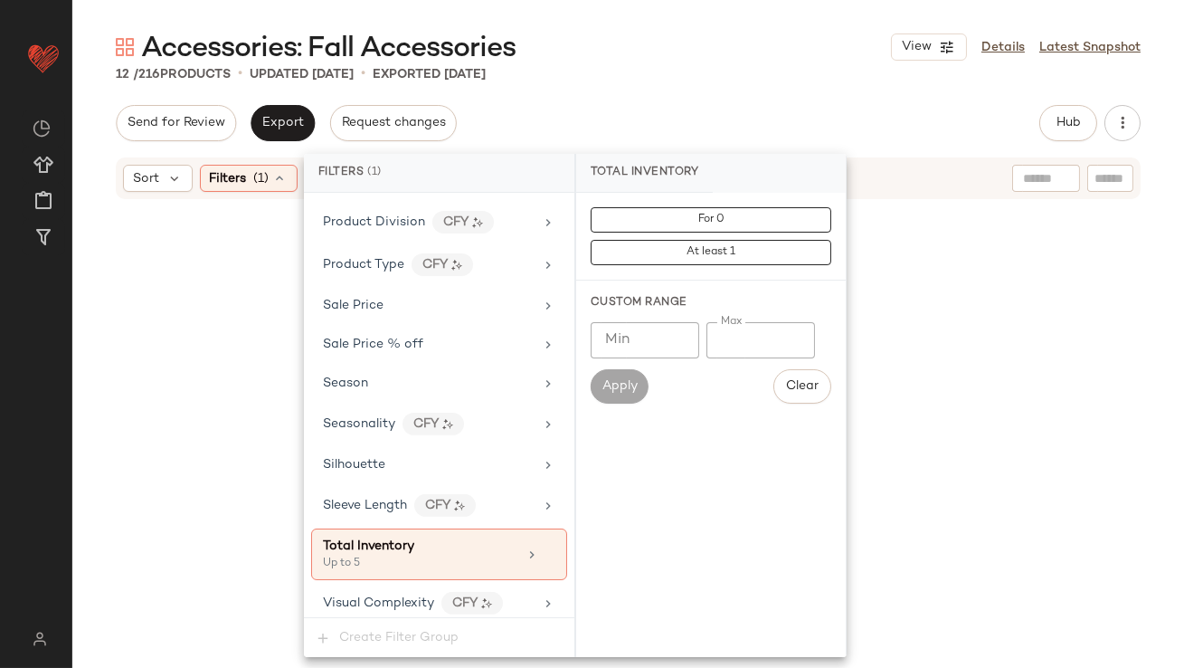
click at [720, 333] on input "*" at bounding box center [761, 340] width 109 height 36
type input "**"
click at [730, 128] on div "Send for Review Export Request changes Hub Send for Review External Review Inte…" at bounding box center [628, 123] width 1025 height 36
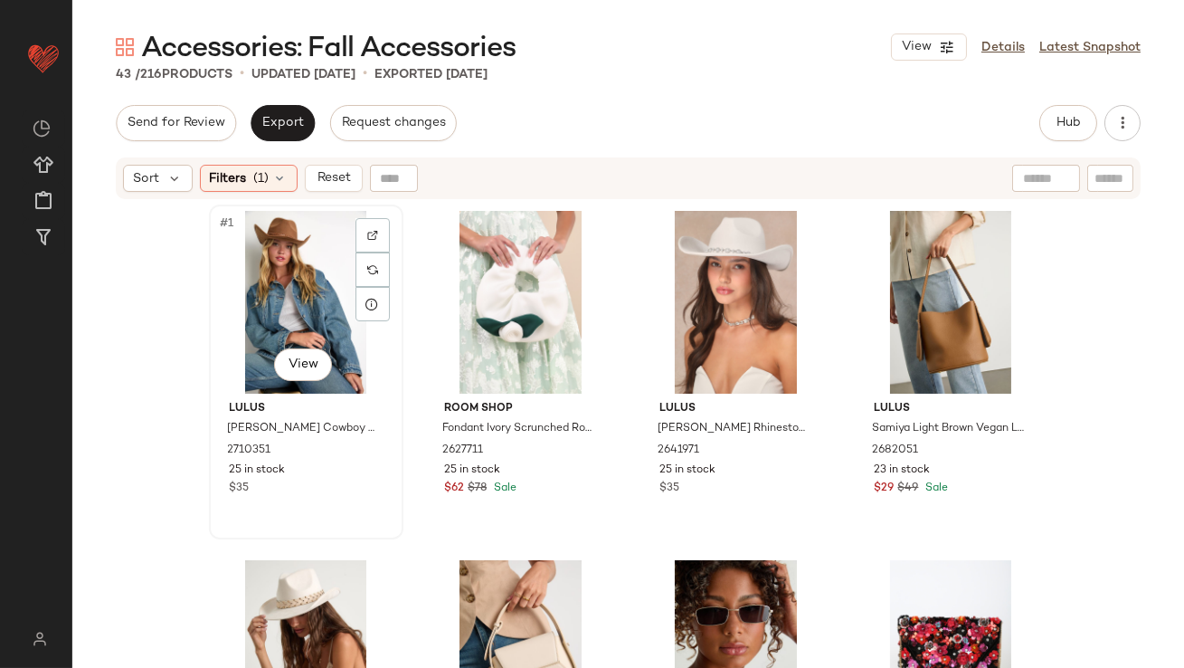
click at [271, 322] on div "#1 View" at bounding box center [306, 302] width 182 height 183
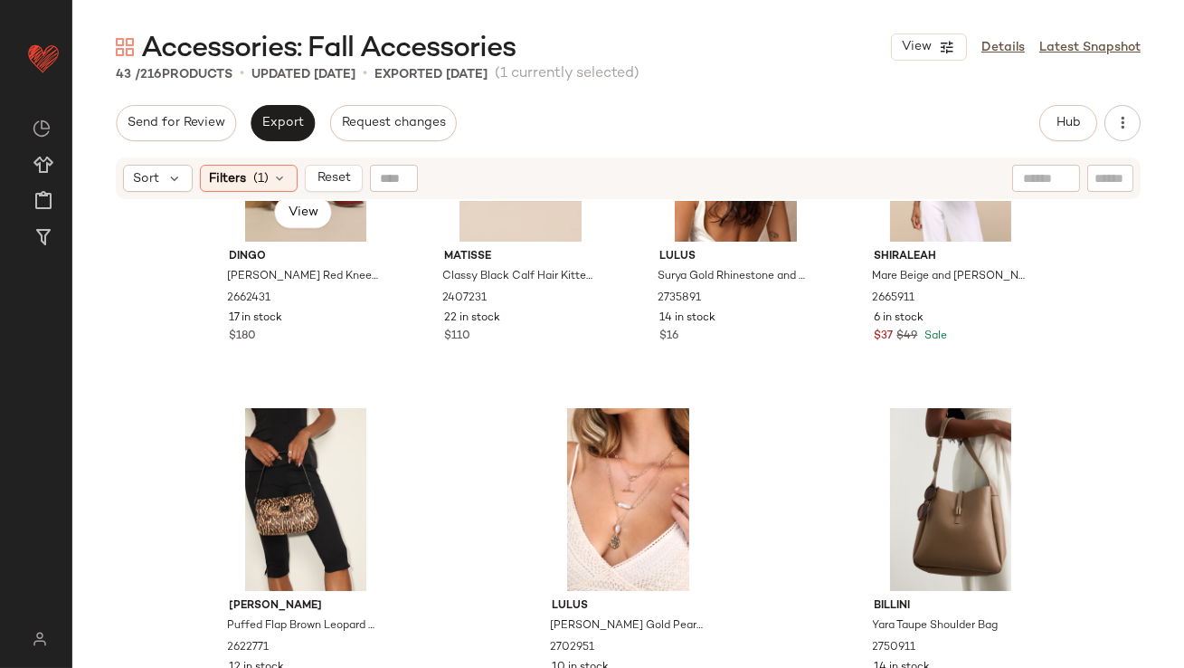
scroll to position [3332, 0]
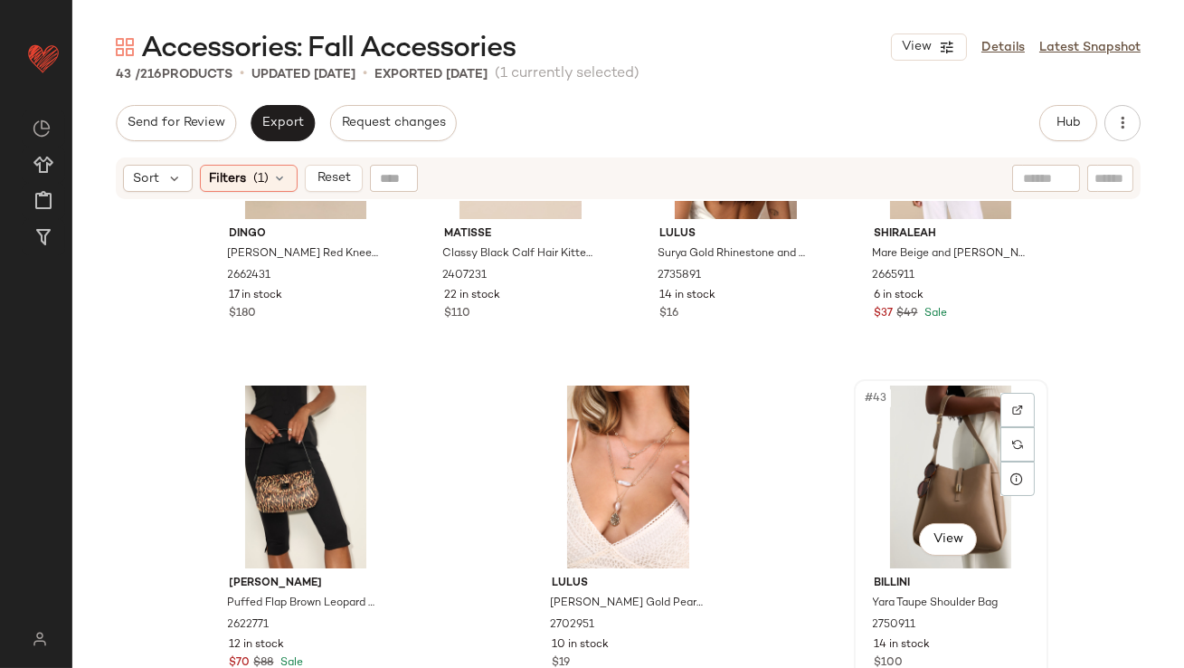
click at [933, 442] on div "#43 View" at bounding box center [951, 476] width 182 height 183
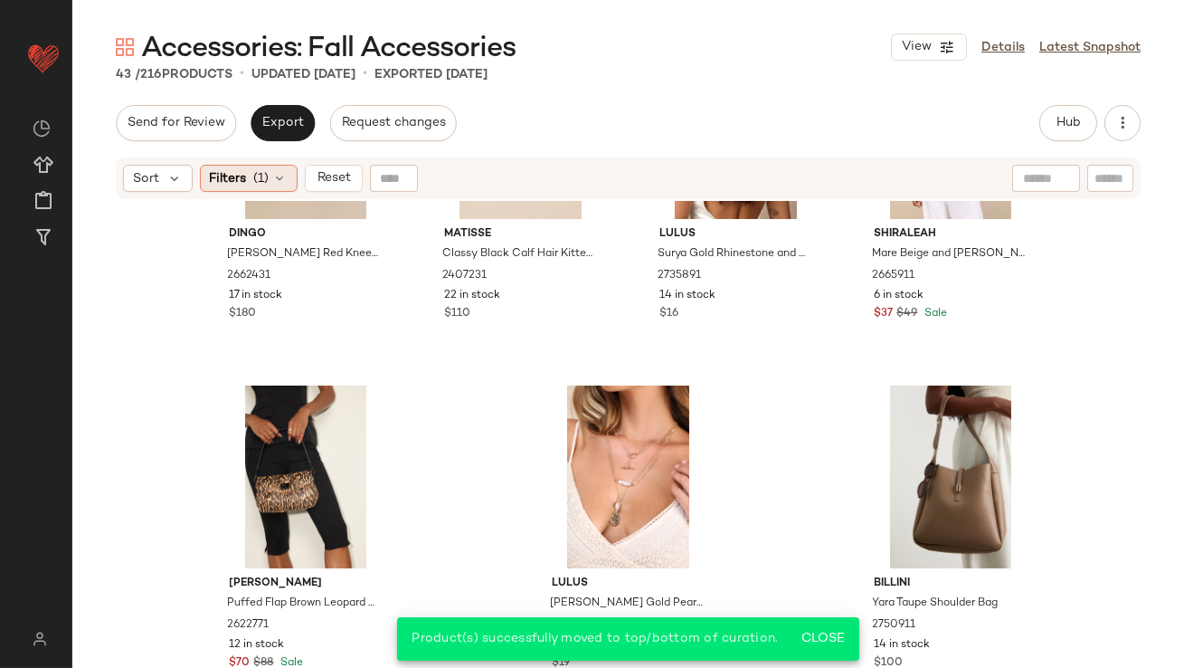
click at [271, 185] on div "Filters (1)" at bounding box center [249, 178] width 98 height 27
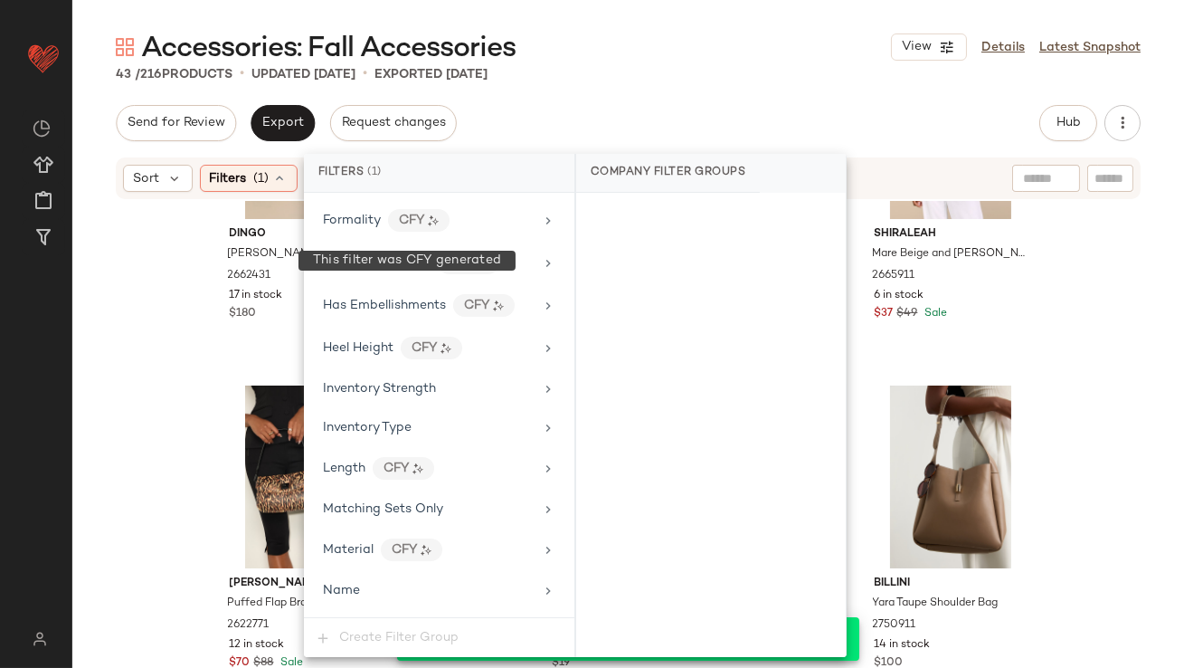
scroll to position [1402, 0]
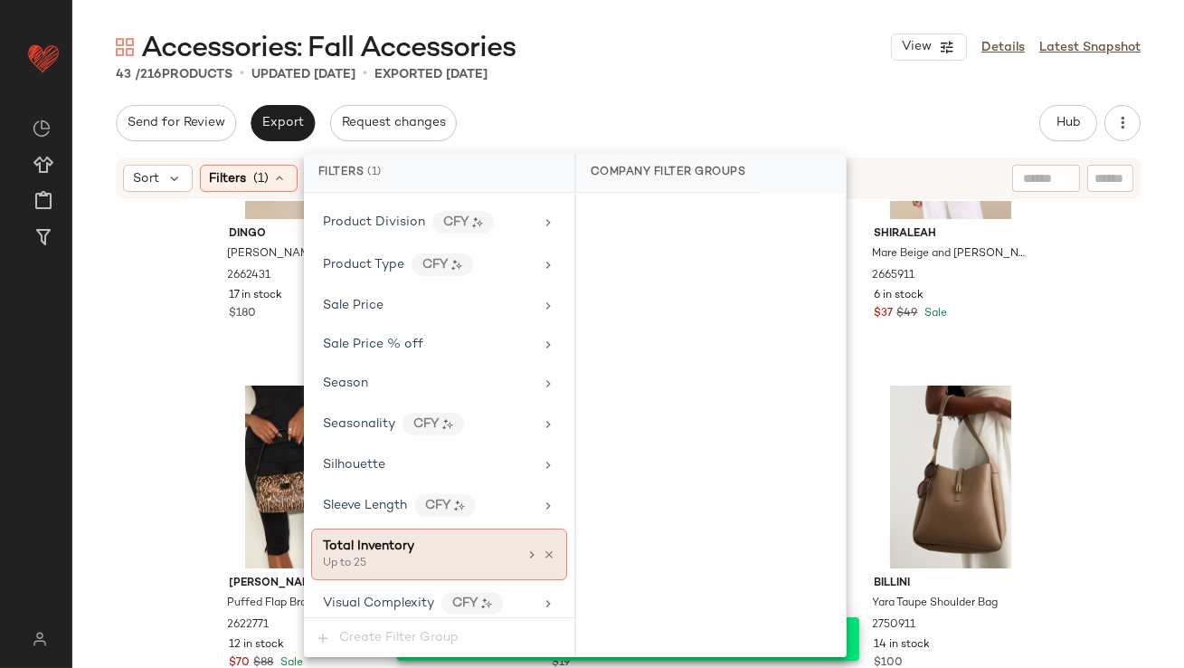
click at [525, 547] on icon at bounding box center [532, 554] width 14 height 14
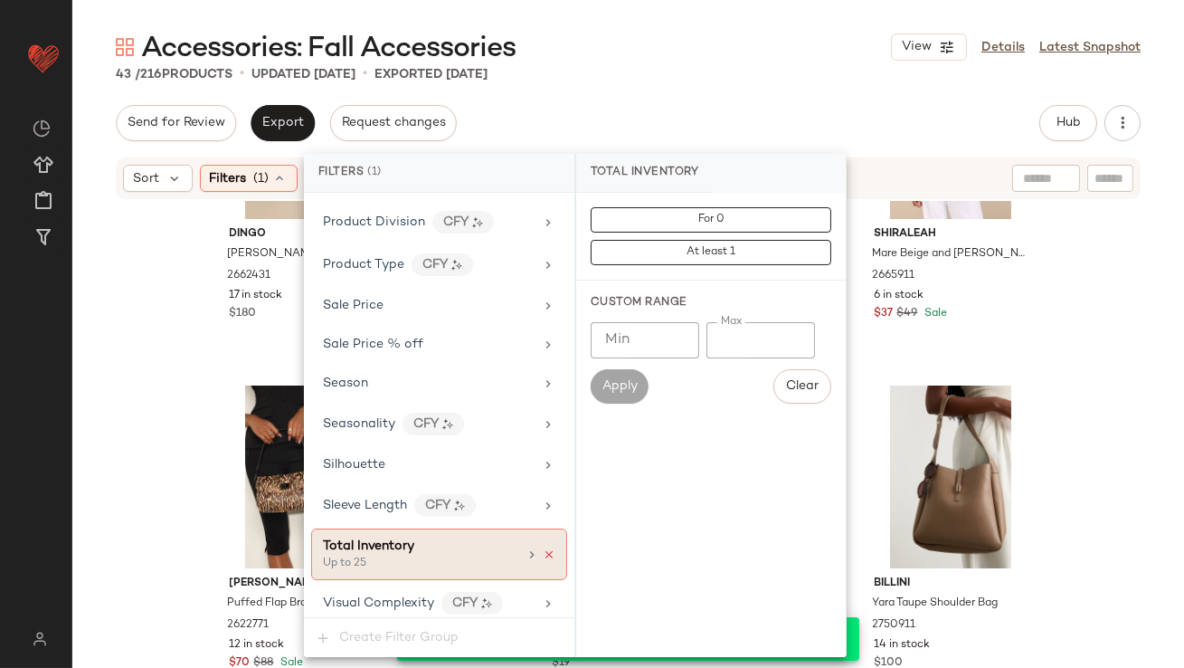
click at [544, 548] on icon at bounding box center [549, 554] width 13 height 13
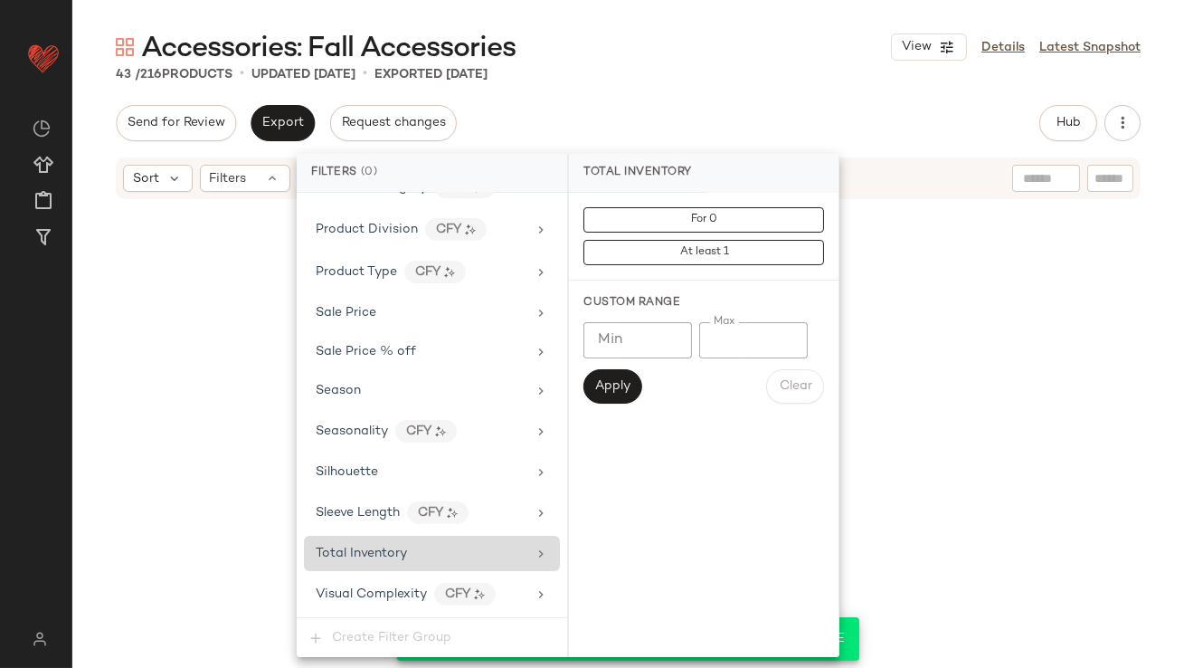
scroll to position [1386, 0]
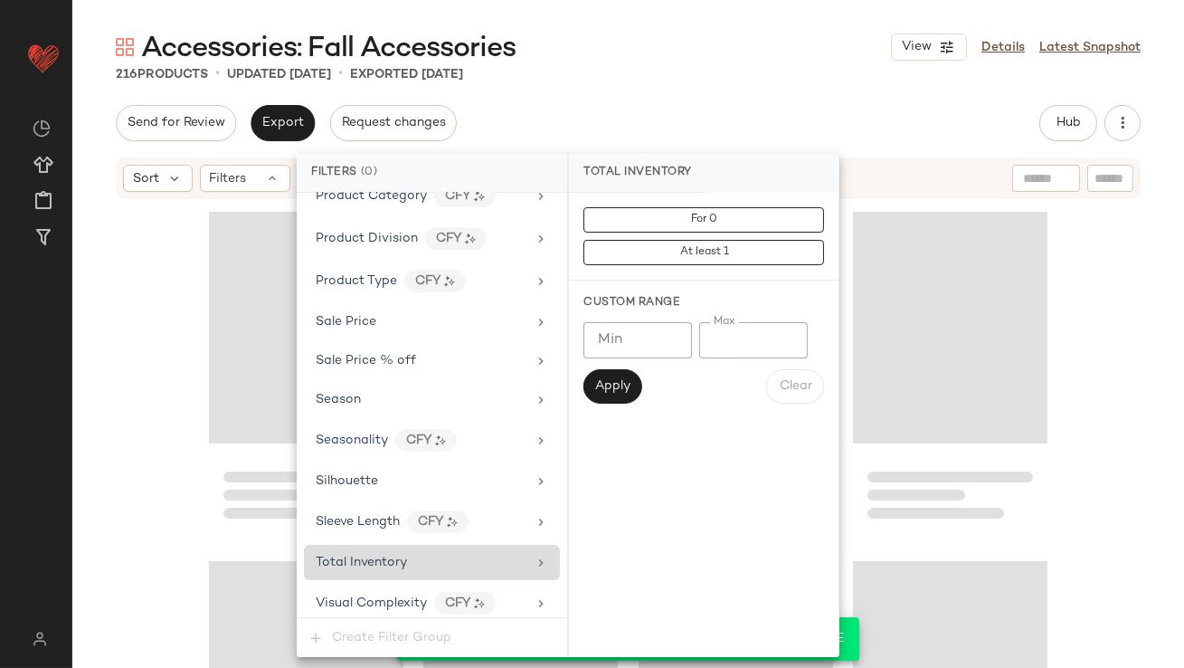
click at [683, 119] on div "Send for Review Export Request changes Hub Send for Review External Review Inte…" at bounding box center [628, 123] width 1025 height 36
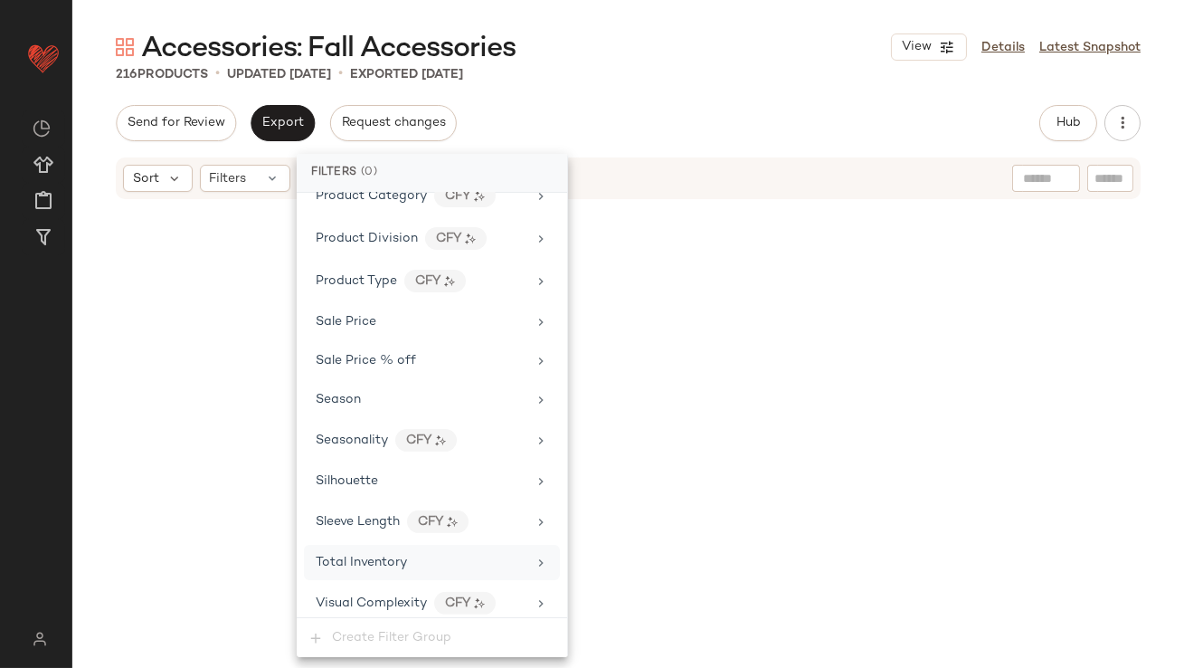
scroll to position [18350, 0]
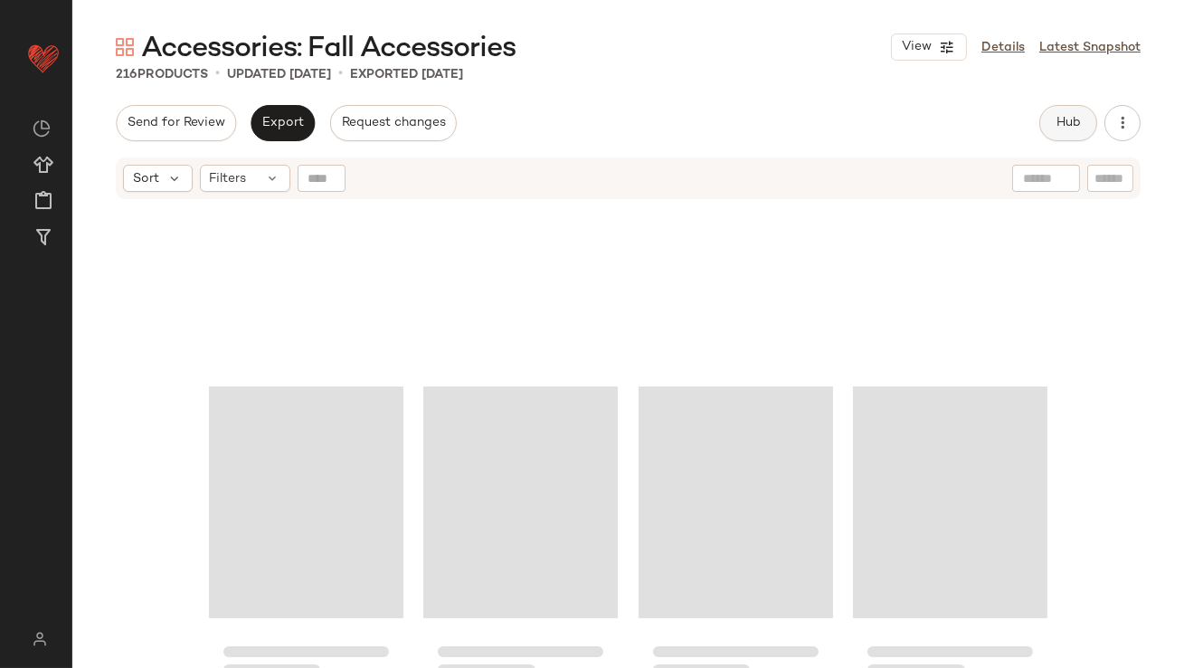
click at [1069, 113] on button "Hub" at bounding box center [1069, 123] width 58 height 36
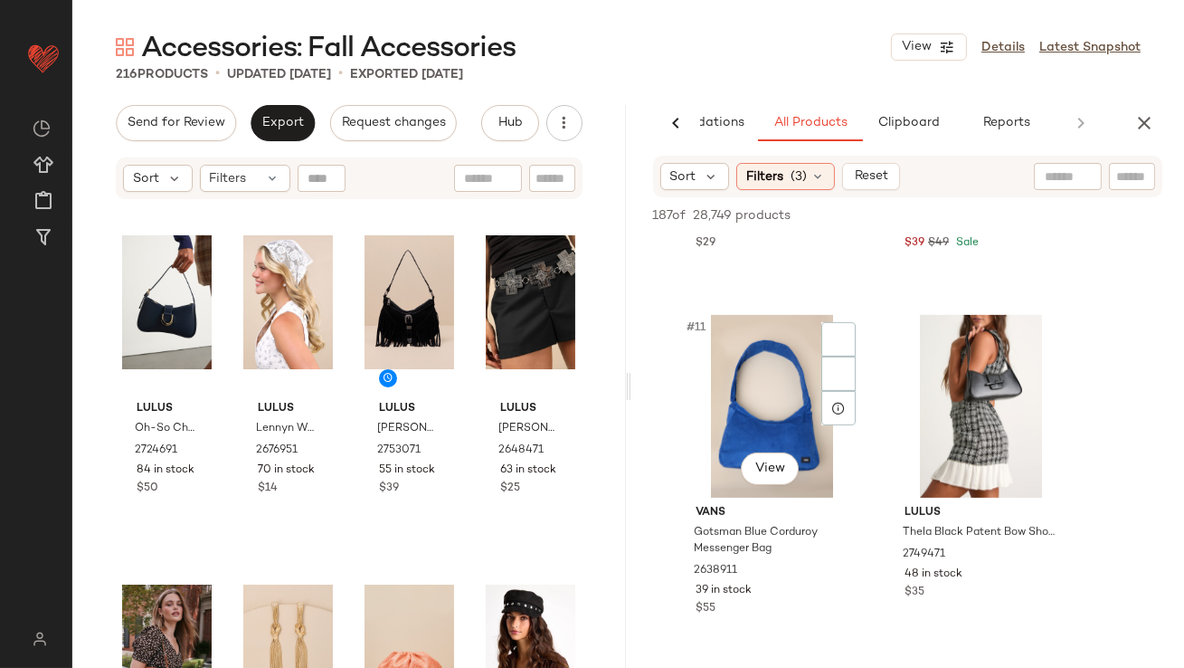
scroll to position [1685, 0]
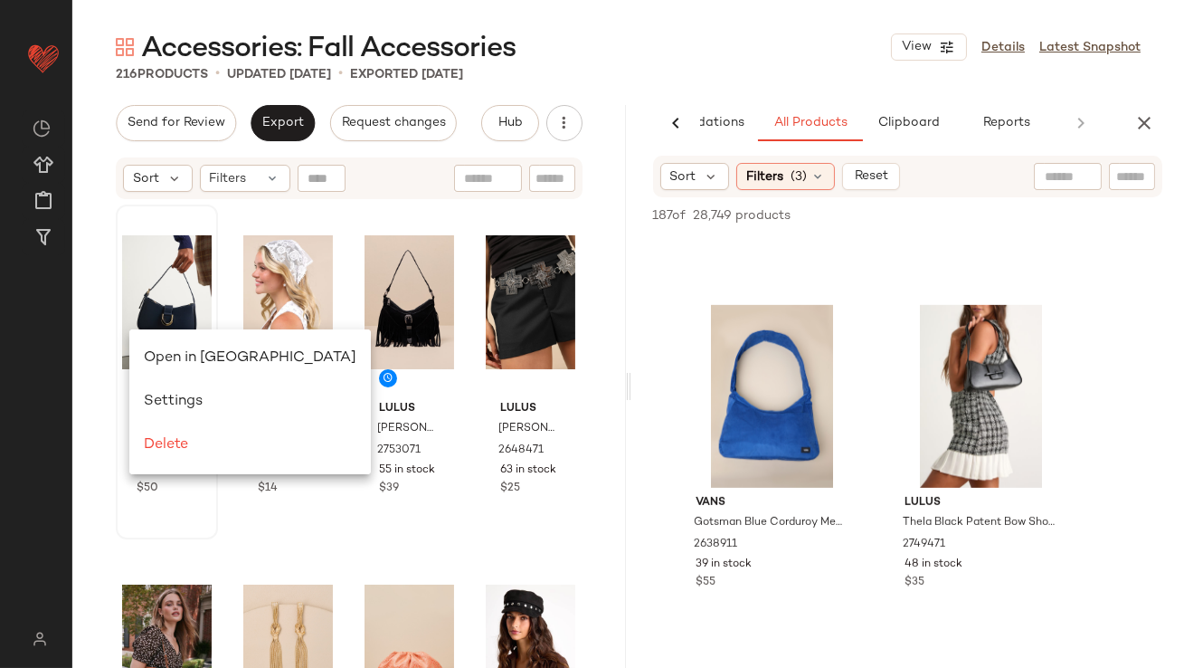
click at [158, 347] on div "Open in [GEOGRAPHIC_DATA]" at bounding box center [250, 358] width 213 height 22
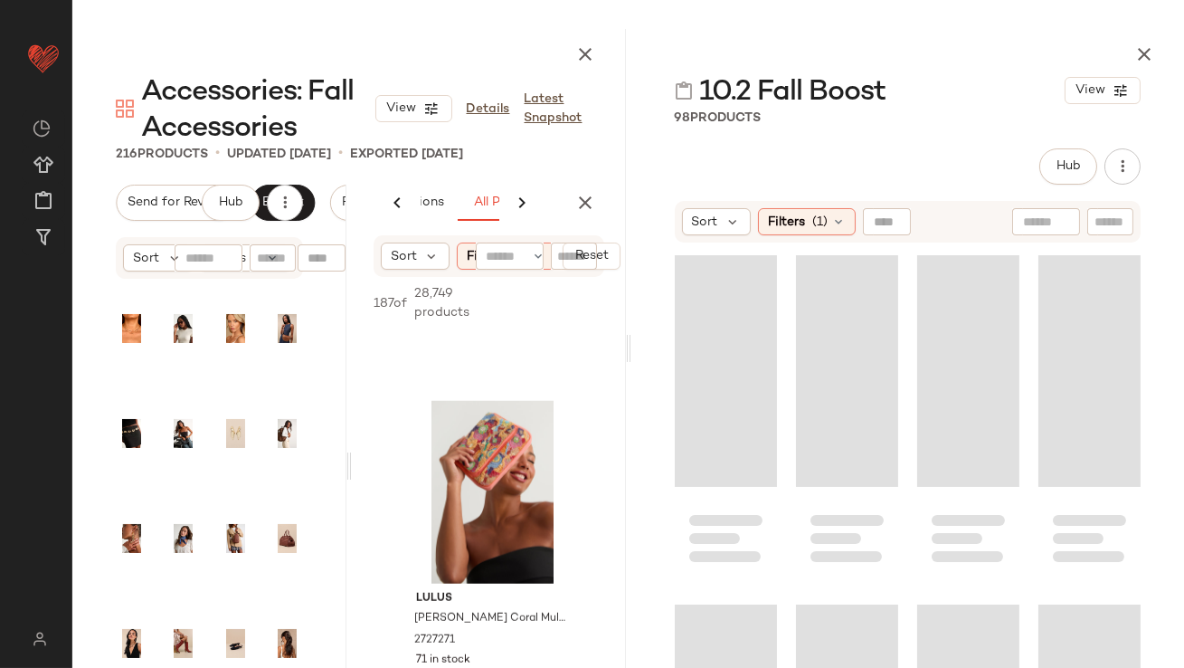
scroll to position [0, 117]
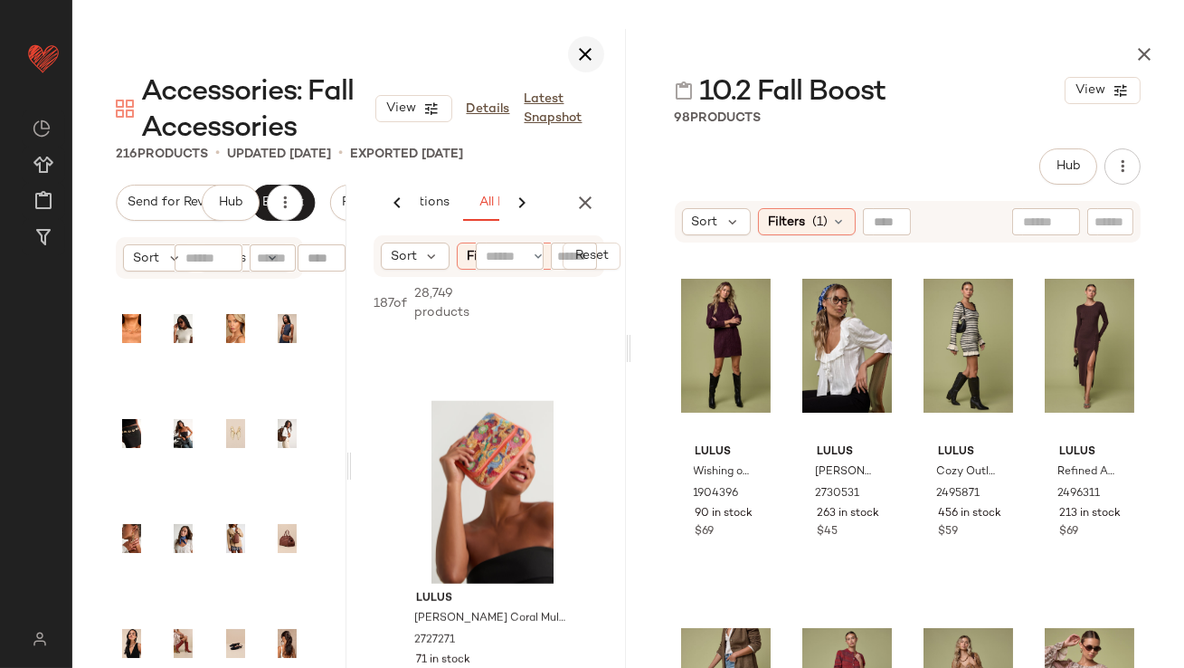
click at [580, 57] on icon "button" at bounding box center [586, 54] width 22 height 22
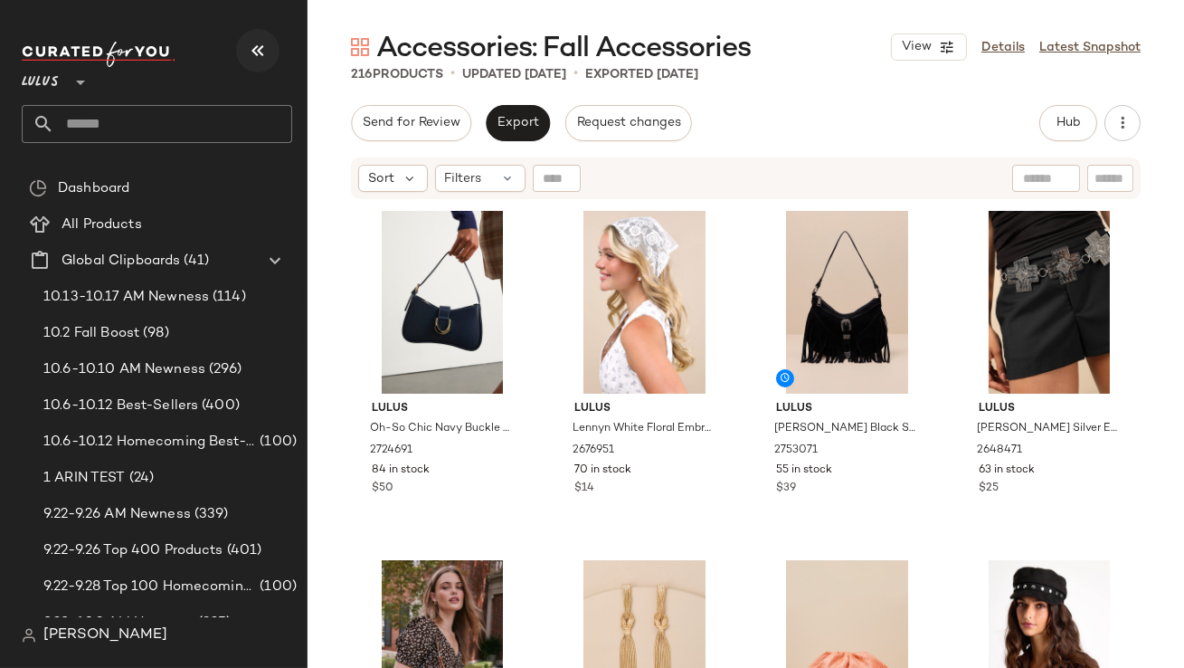
click at [244, 50] on button "button" at bounding box center [257, 50] width 43 height 43
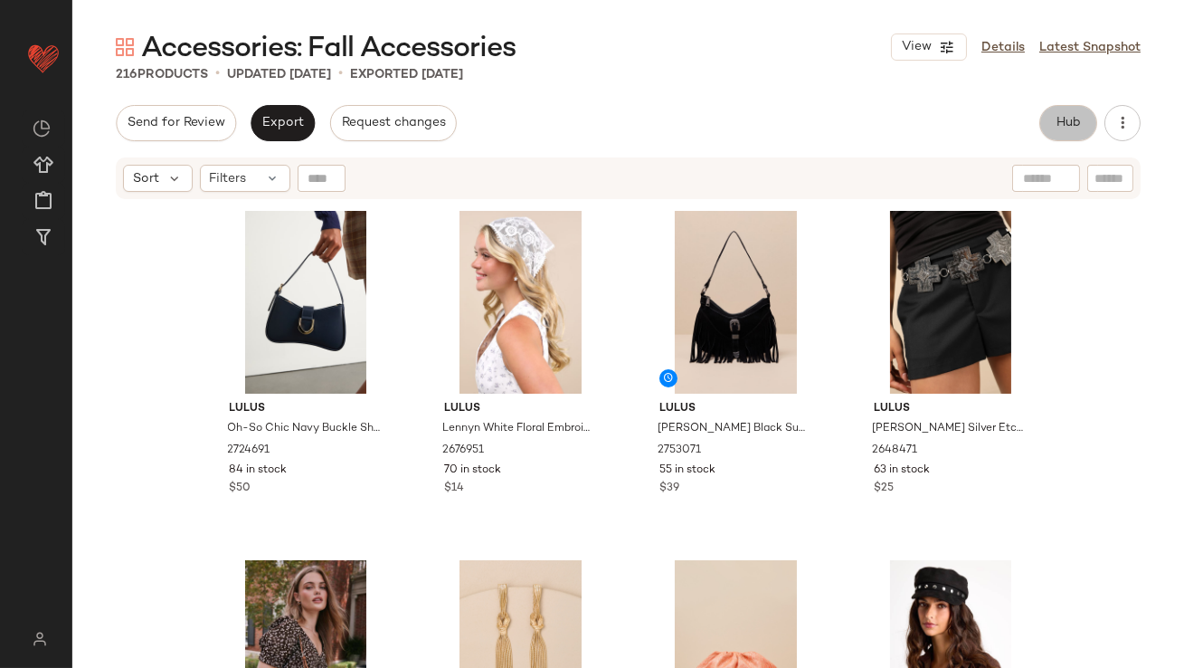
click at [1040, 123] on button "Hub" at bounding box center [1069, 123] width 58 height 36
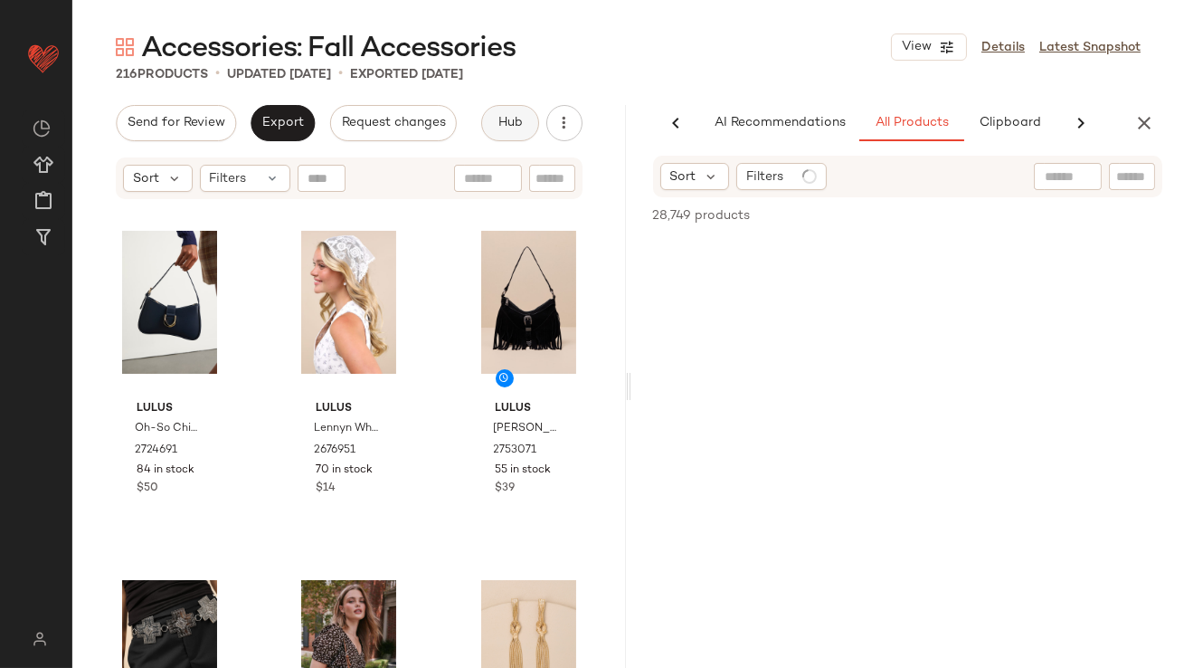
scroll to position [0, 101]
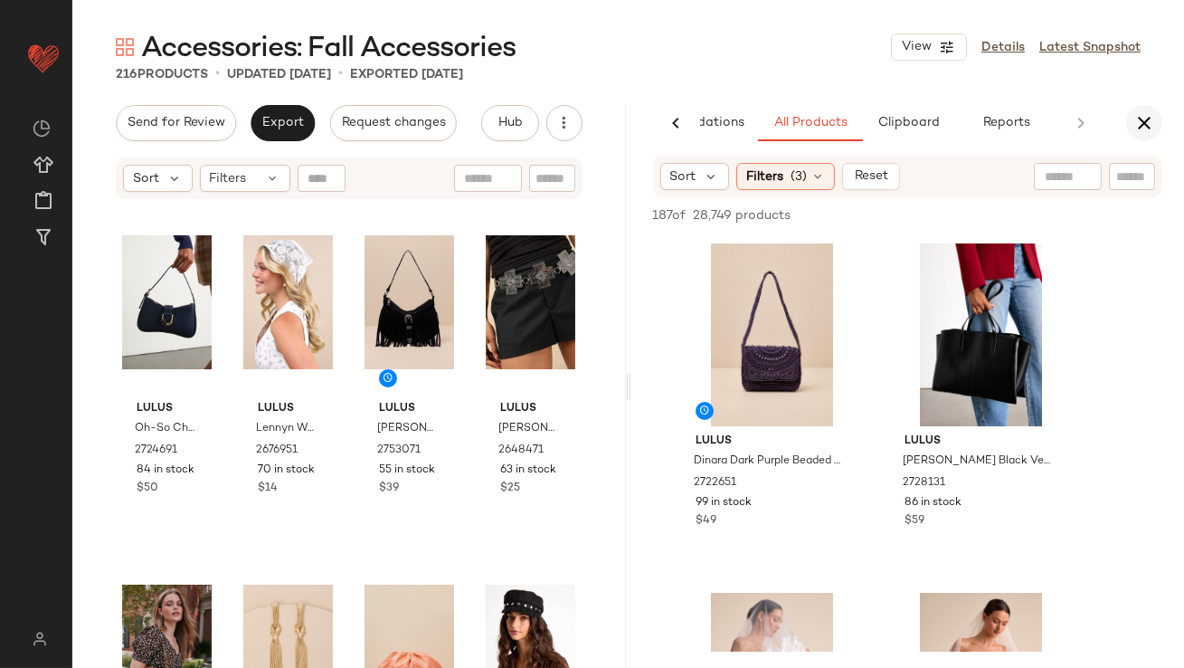
click at [1143, 112] on icon "button" at bounding box center [1145, 123] width 22 height 22
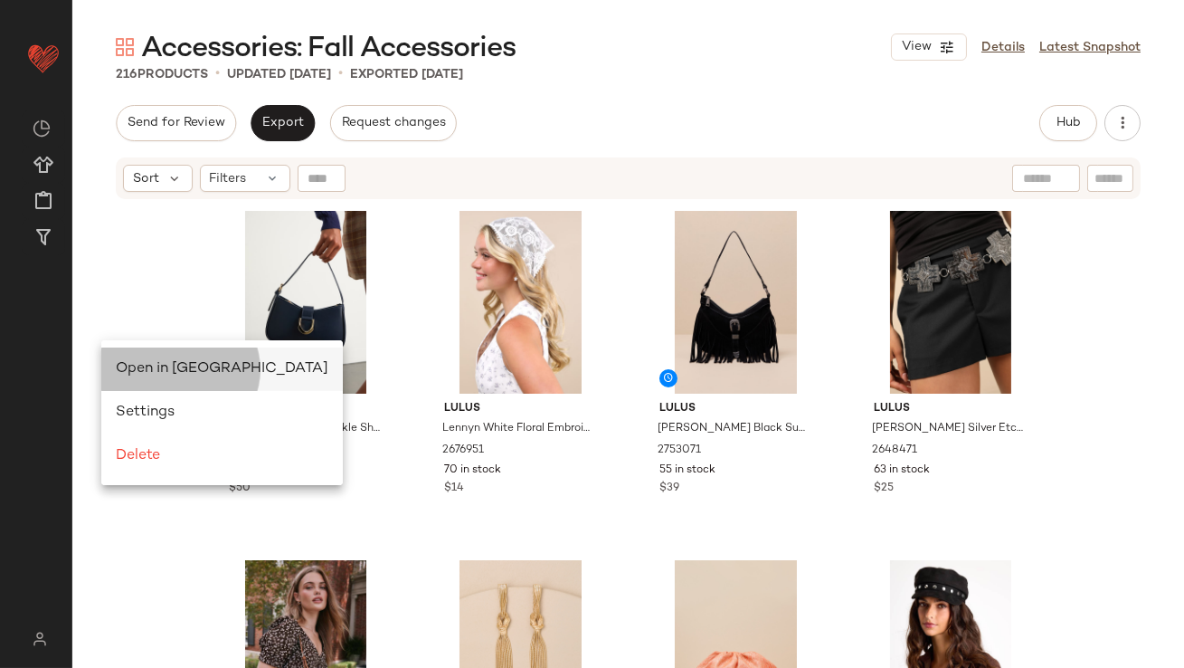
click at [135, 354] on div "Open in [GEOGRAPHIC_DATA]" at bounding box center [222, 368] width 242 height 43
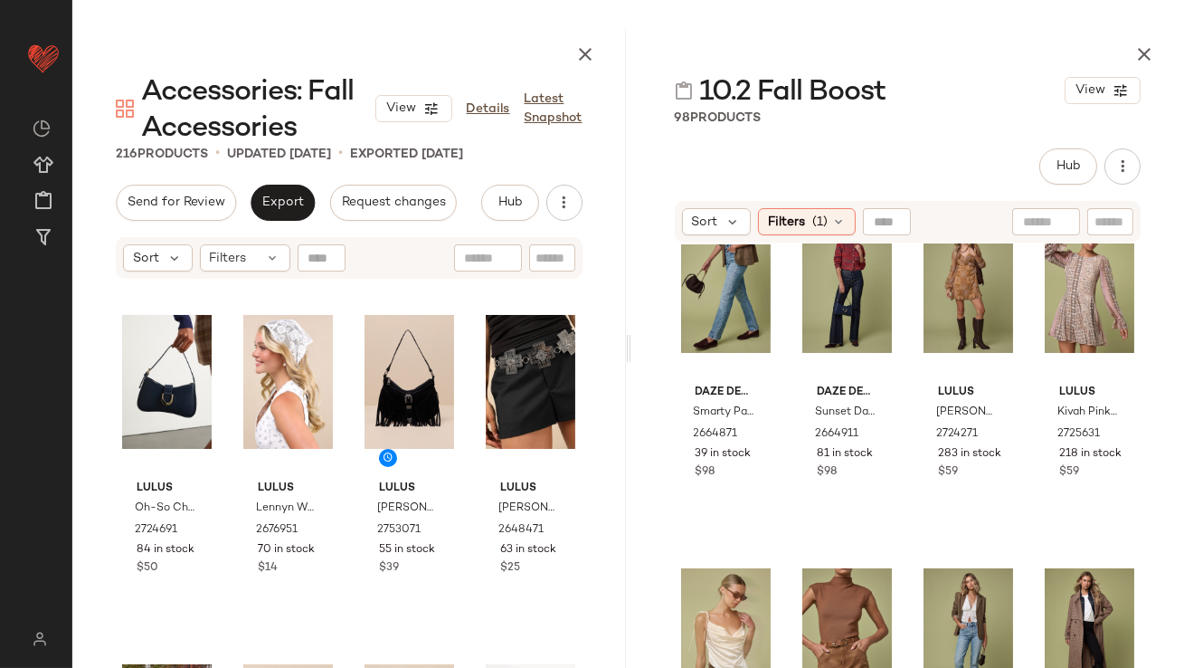
scroll to position [421, 0]
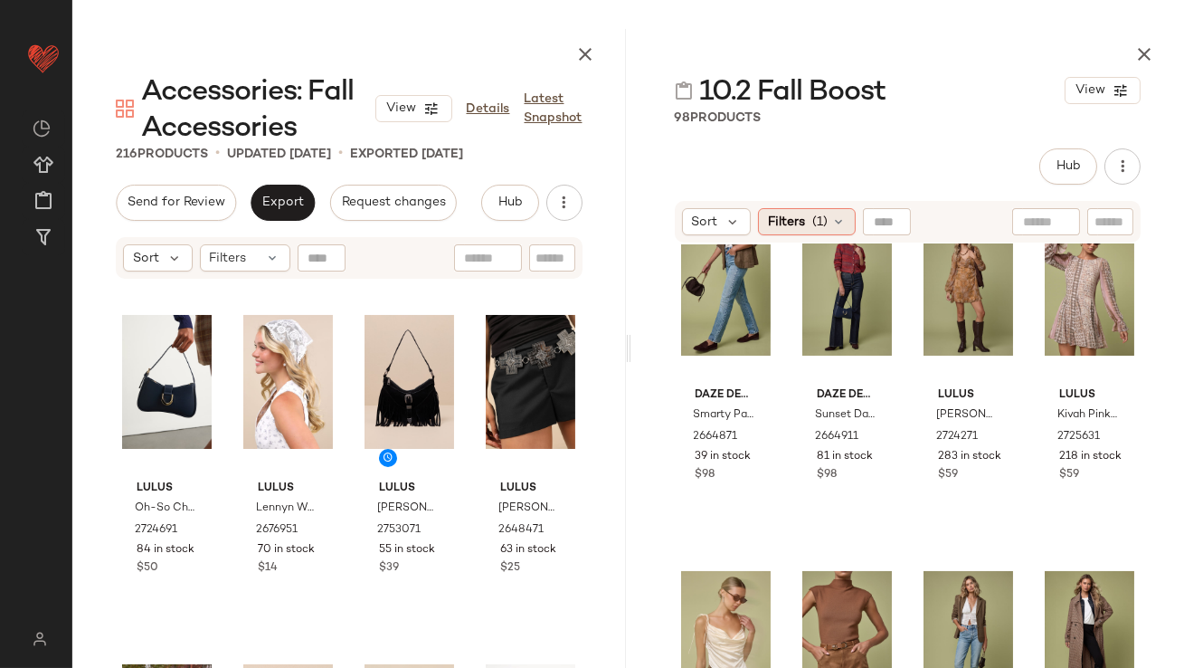
click at [800, 218] on span "Filters" at bounding box center [786, 222] width 37 height 19
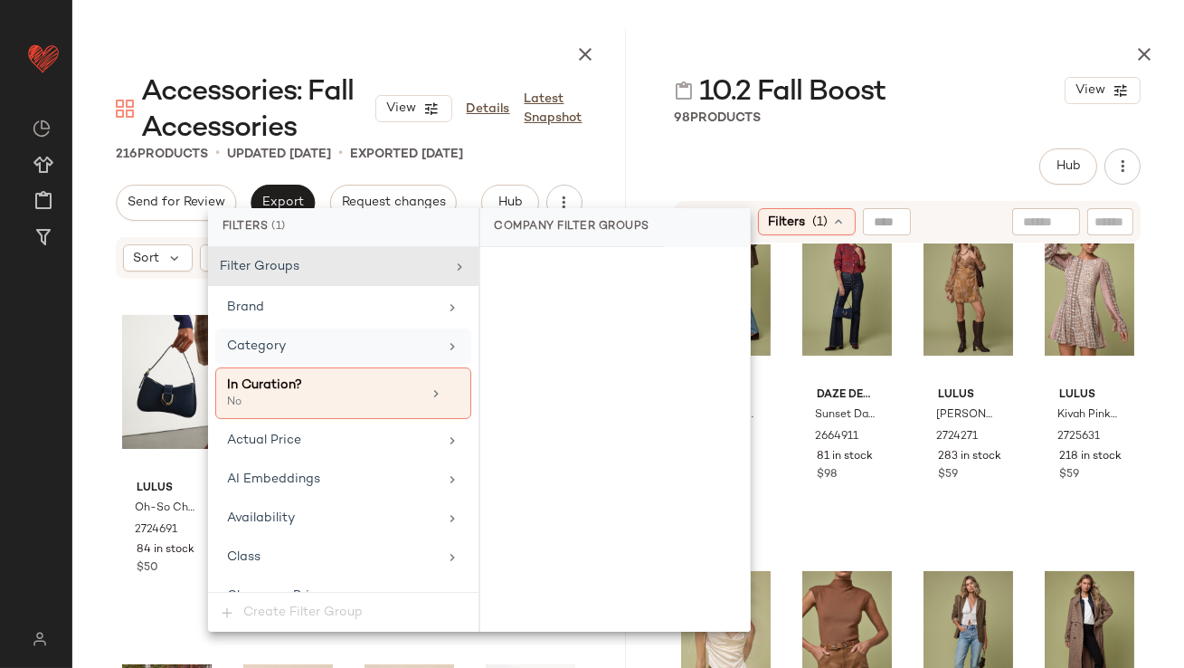
click at [377, 340] on div "Category" at bounding box center [332, 346] width 211 height 19
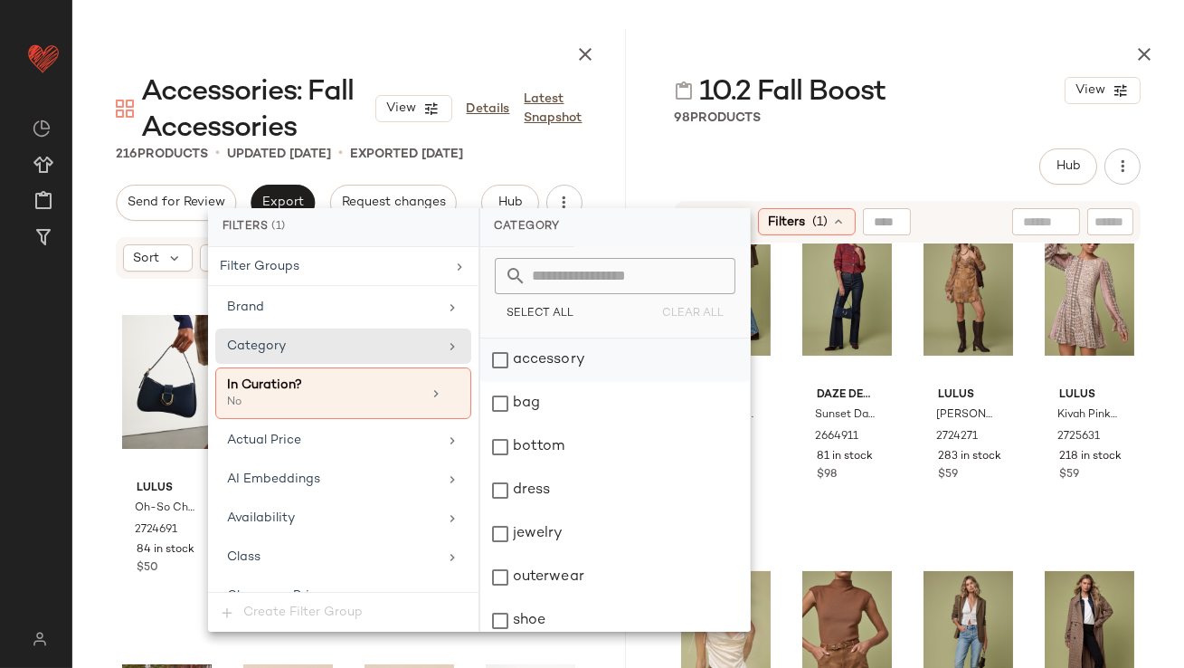
click at [537, 359] on div "accessory" at bounding box center [615, 359] width 270 height 43
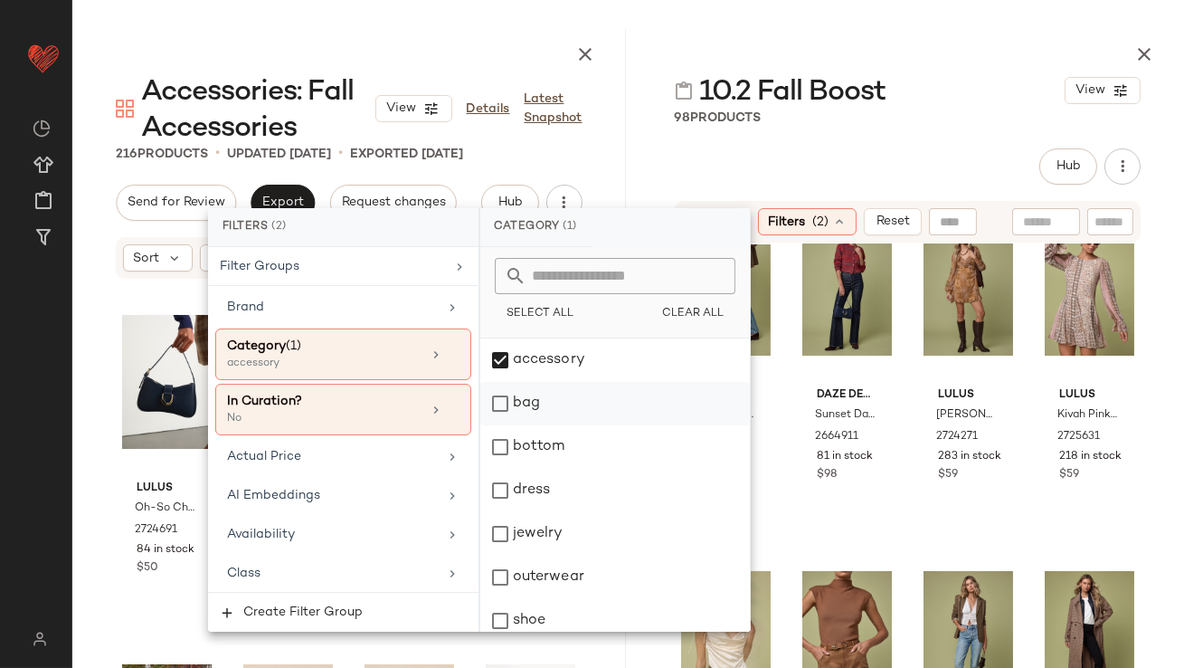
click at [533, 412] on div "bag" at bounding box center [615, 403] width 270 height 43
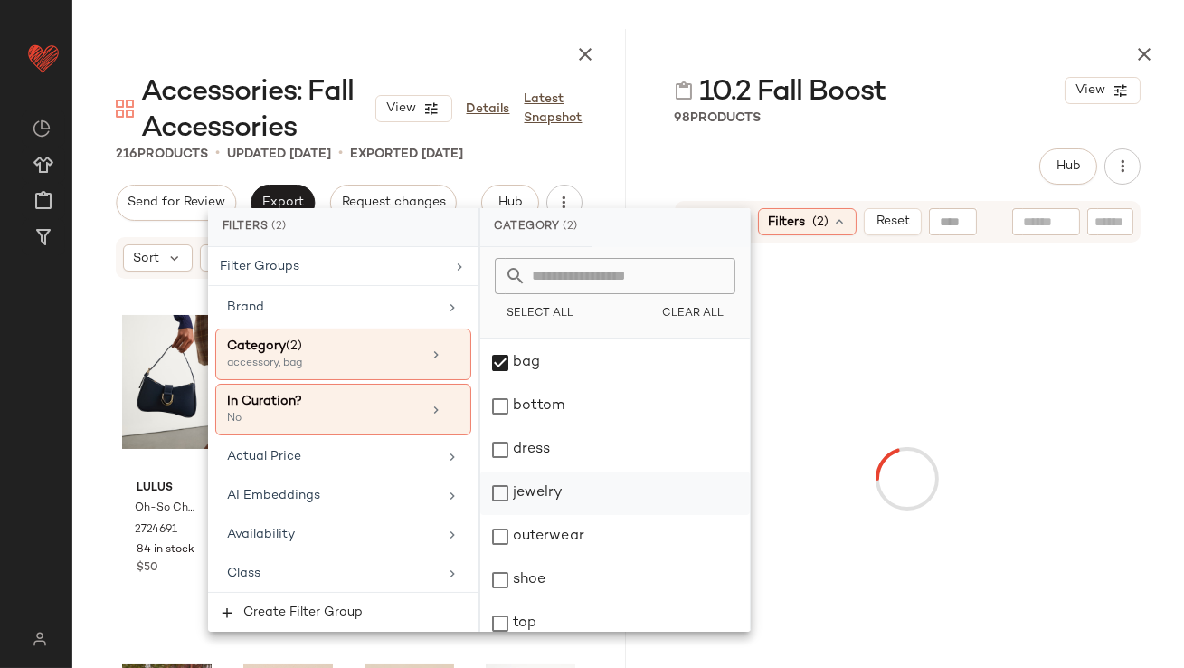
click at [537, 483] on div "jewelry" at bounding box center [615, 492] width 270 height 43
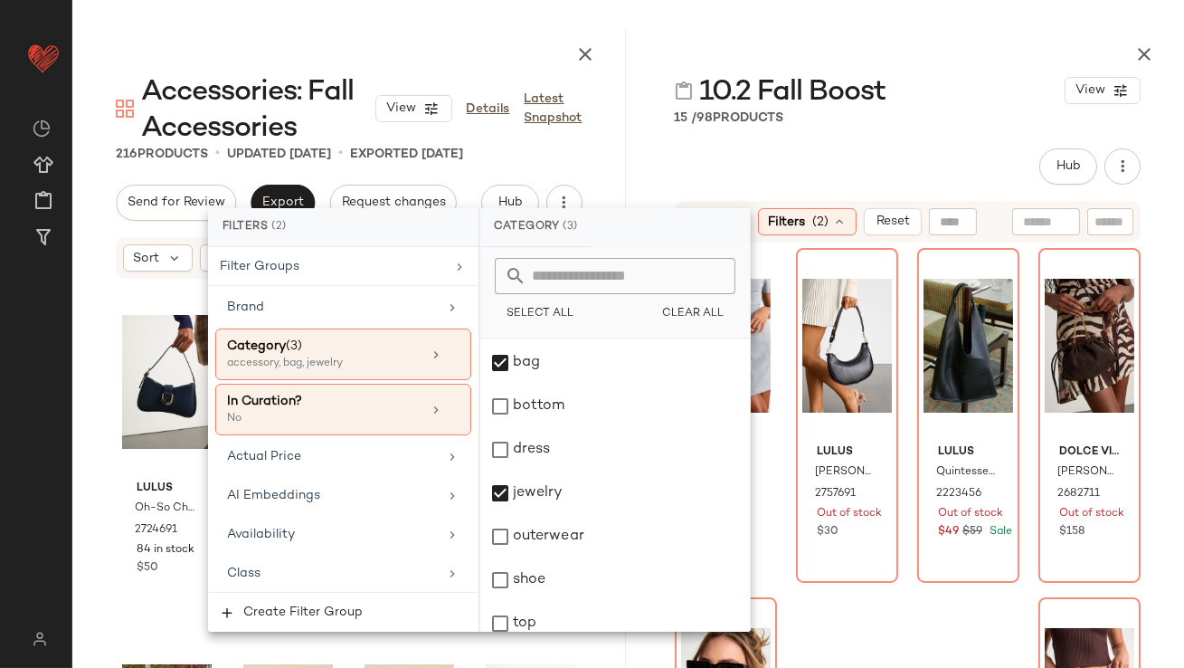
click at [874, 146] on div "10.2 Fall Boost View 15 / 98 Products Hub Send for Review External Review Inter…" at bounding box center [909, 348] width 554 height 639
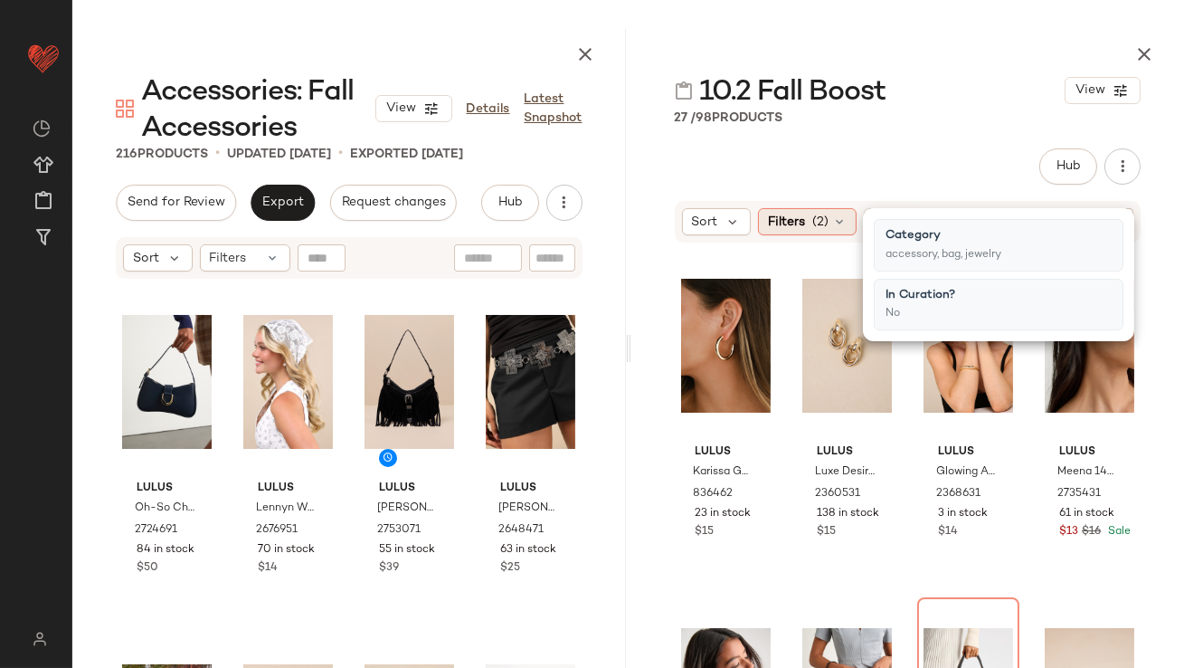
click at [803, 221] on span "Filters" at bounding box center [786, 222] width 37 height 19
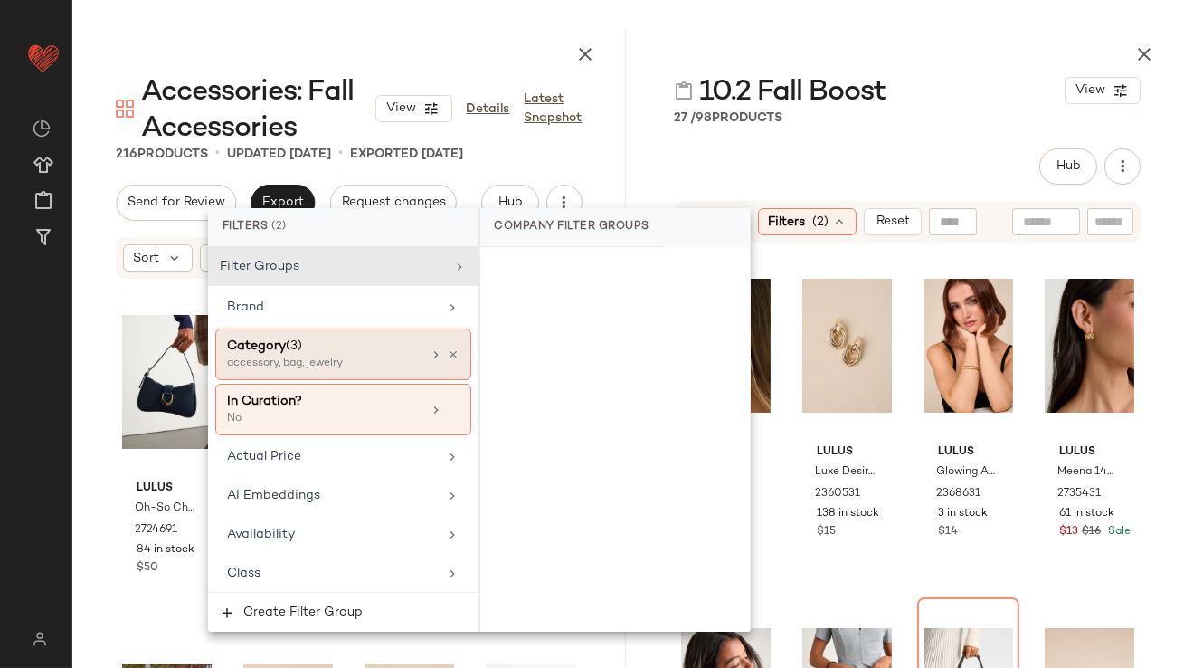
click at [388, 347] on div "Category (3)" at bounding box center [324, 346] width 195 height 19
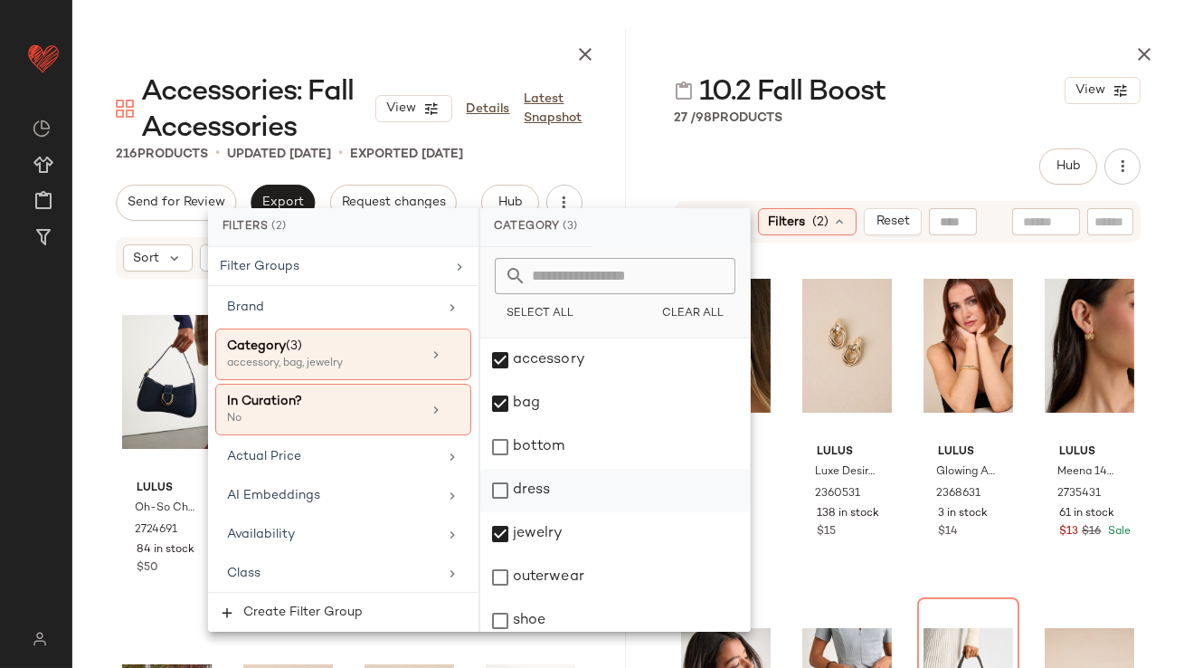
scroll to position [97, 0]
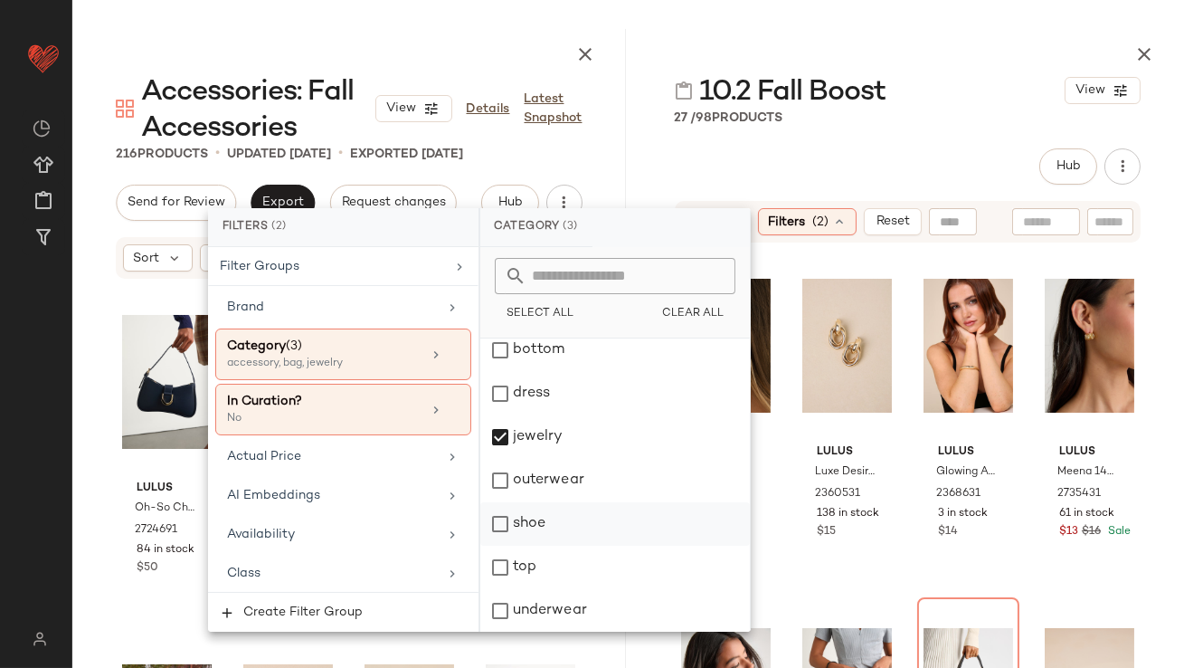
click at [530, 523] on div "shoe" at bounding box center [615, 523] width 270 height 43
click at [946, 147] on div "10.2 Fall Boost View 27 / 98 Products Hub Send for Review External Review Inter…" at bounding box center [909, 348] width 554 height 639
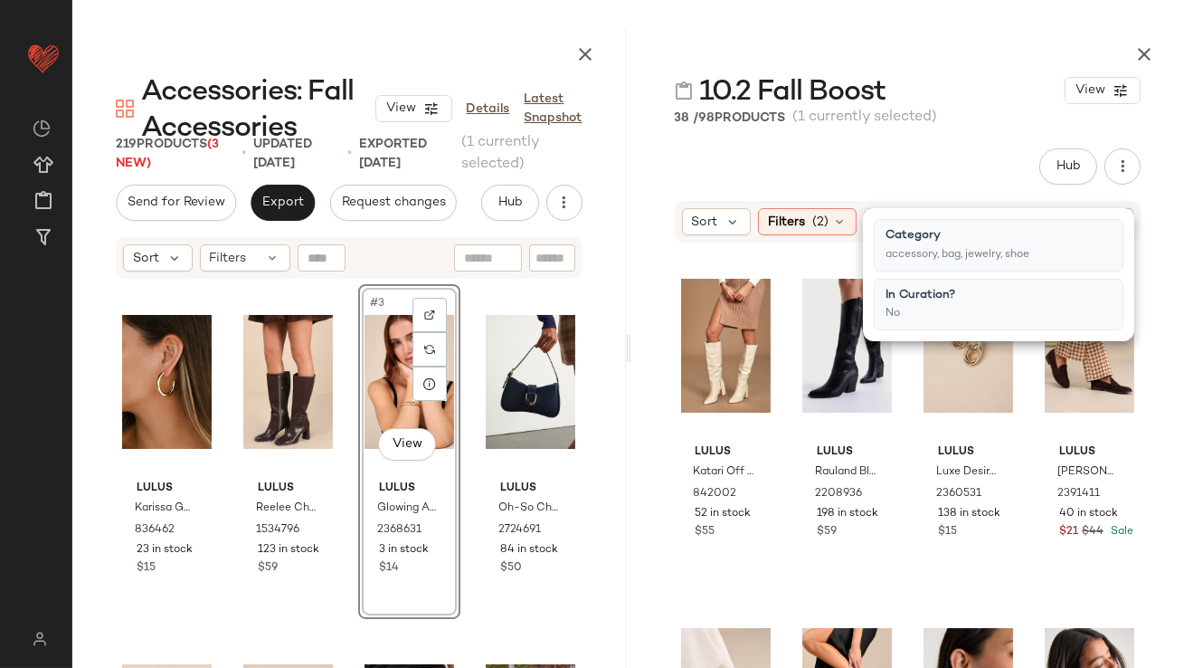
click at [902, 177] on div "Hub Send for Review External Review Internal Review Cancel Send for Review Revi…" at bounding box center [908, 166] width 467 height 36
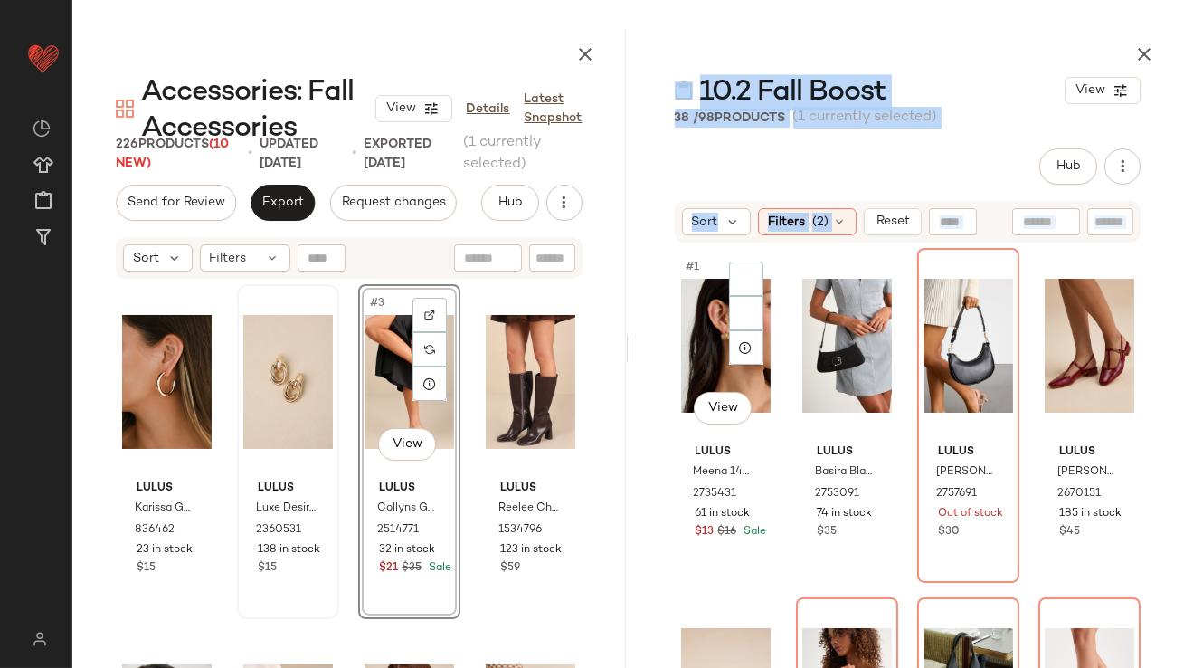
drag, startPoint x: 788, startPoint y: 335, endPoint x: 318, endPoint y: 413, distance: 476.1
click at [318, 413] on div "Accessories: Fall Accessories View Details Latest Snapshot 226 Products (10 New…" at bounding box center [628, 348] width 1112 height 639
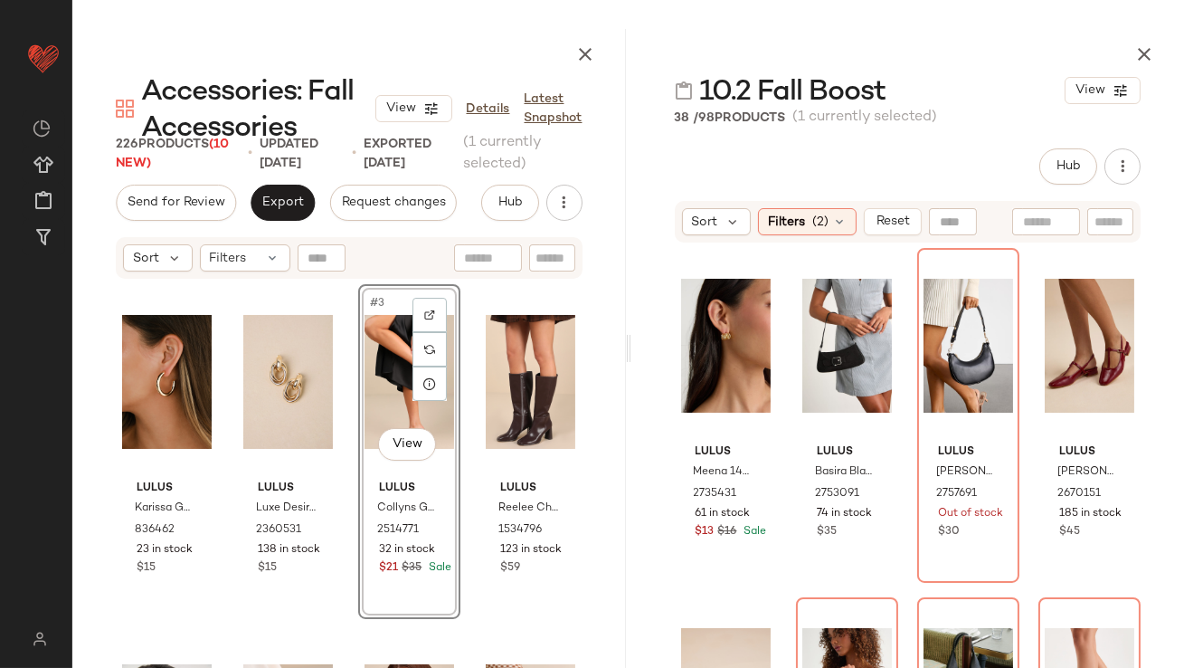
click at [774, 168] on div "Hub Send for Review External Review Internal Review Cancel Send for Review Revi…" at bounding box center [908, 166] width 467 height 36
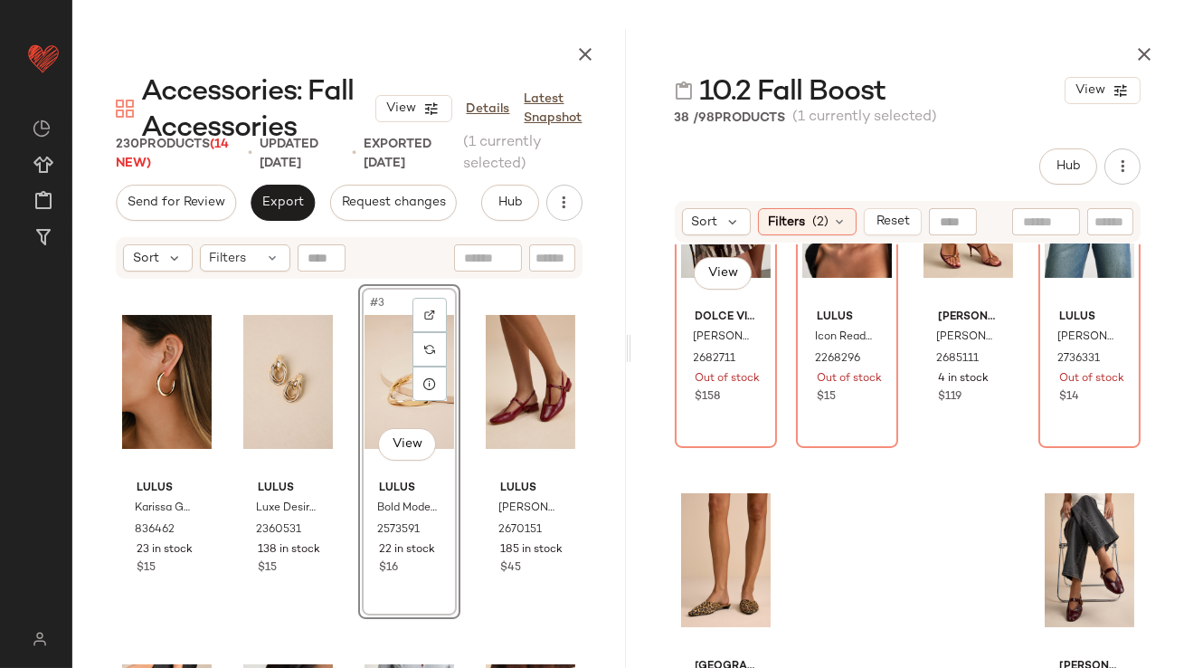
scroll to position [538, 0]
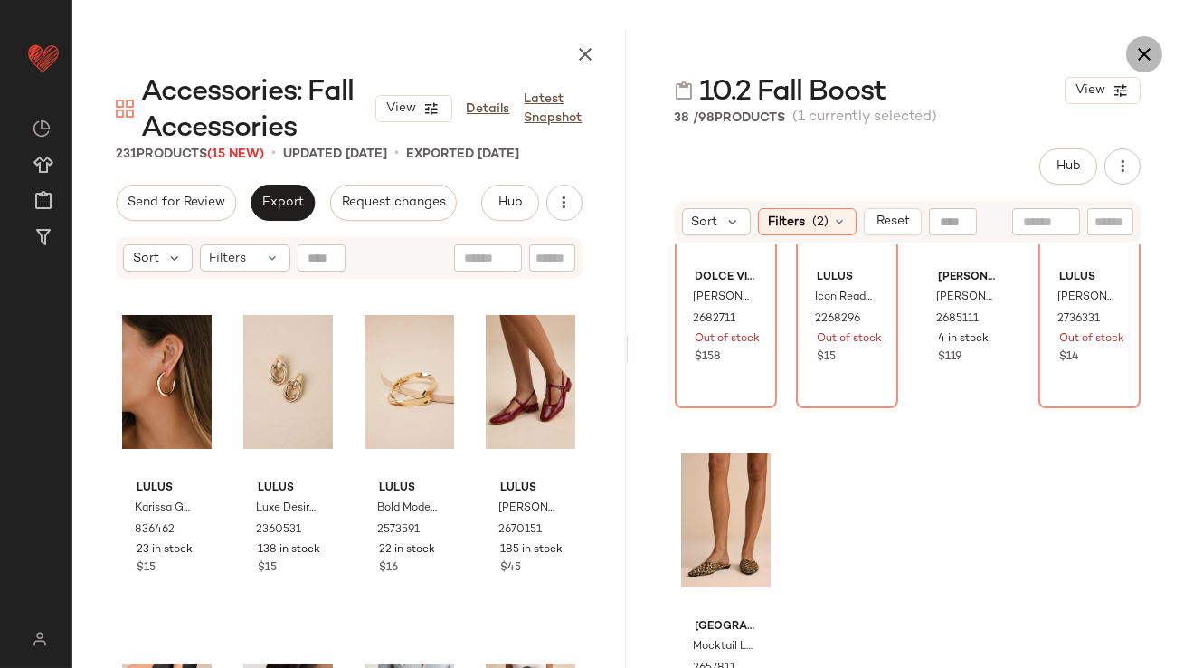
click at [1141, 46] on icon "button" at bounding box center [1145, 54] width 22 height 22
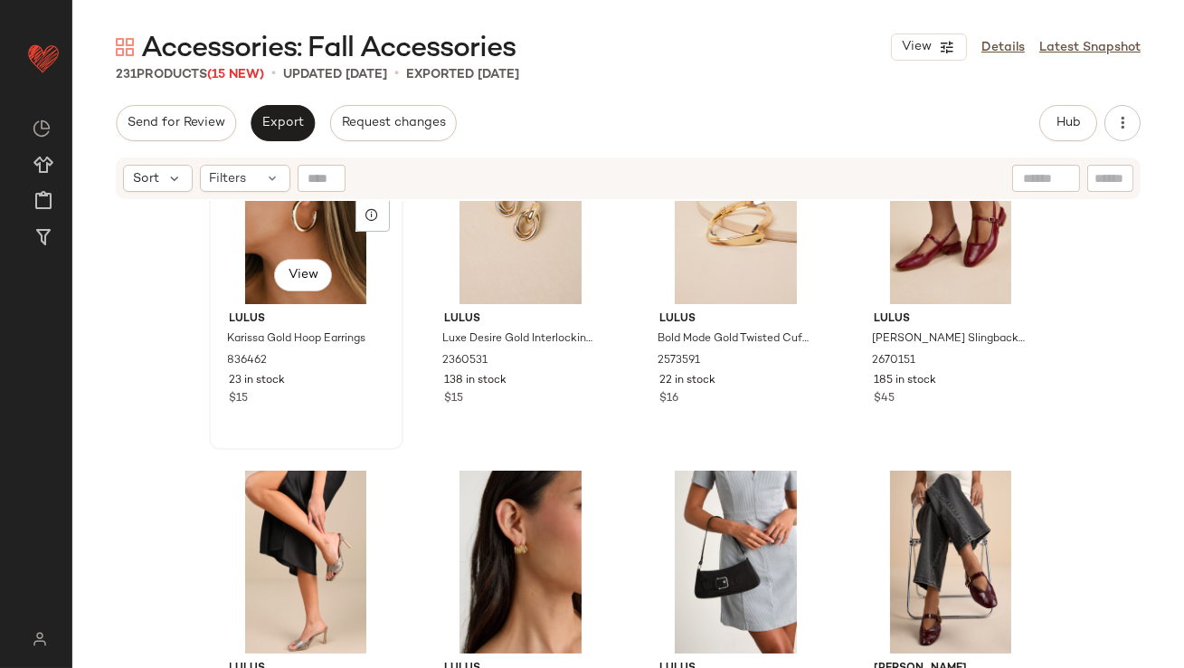
scroll to position [105, 0]
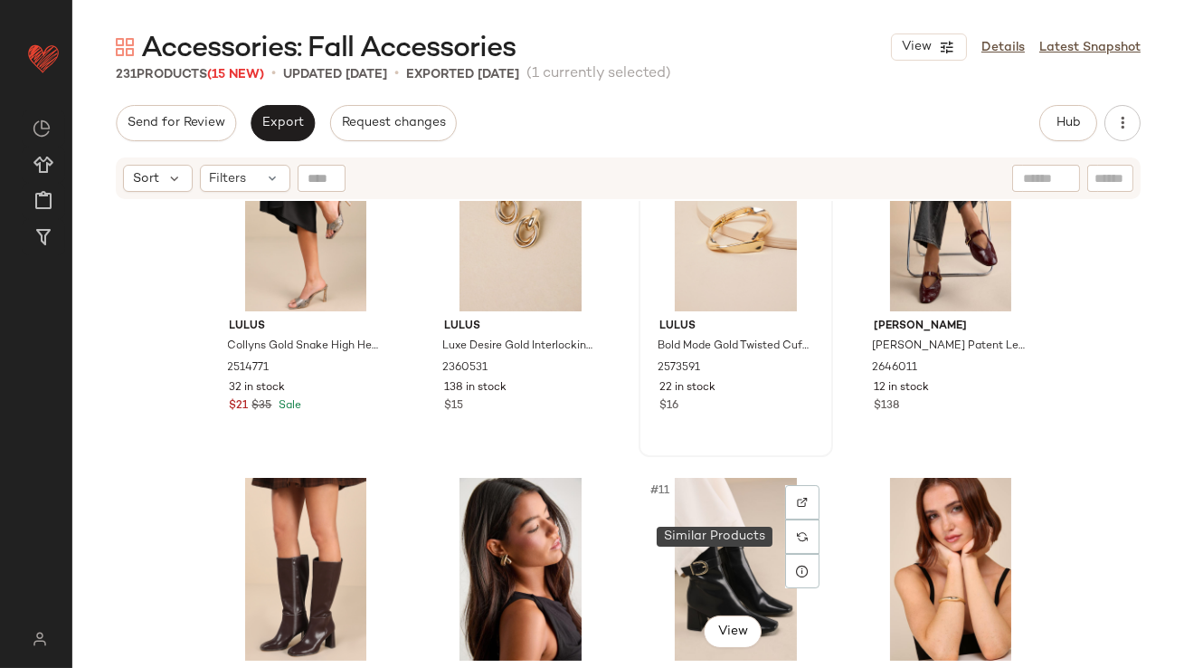
scroll to position [445, 0]
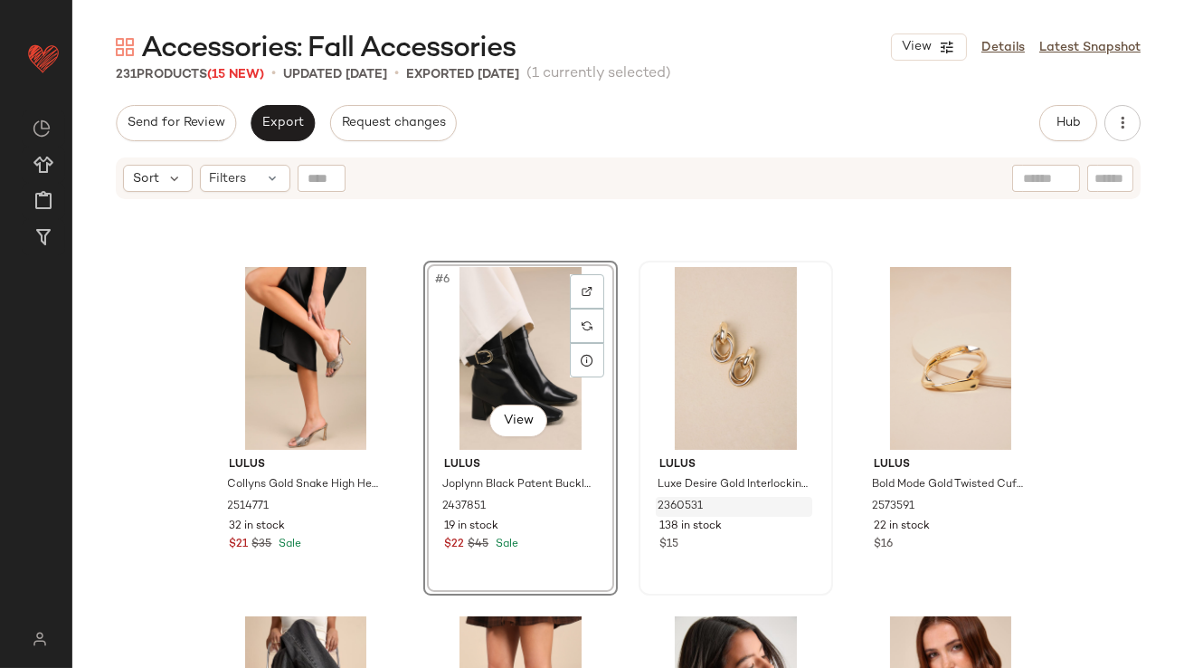
scroll to position [268, 0]
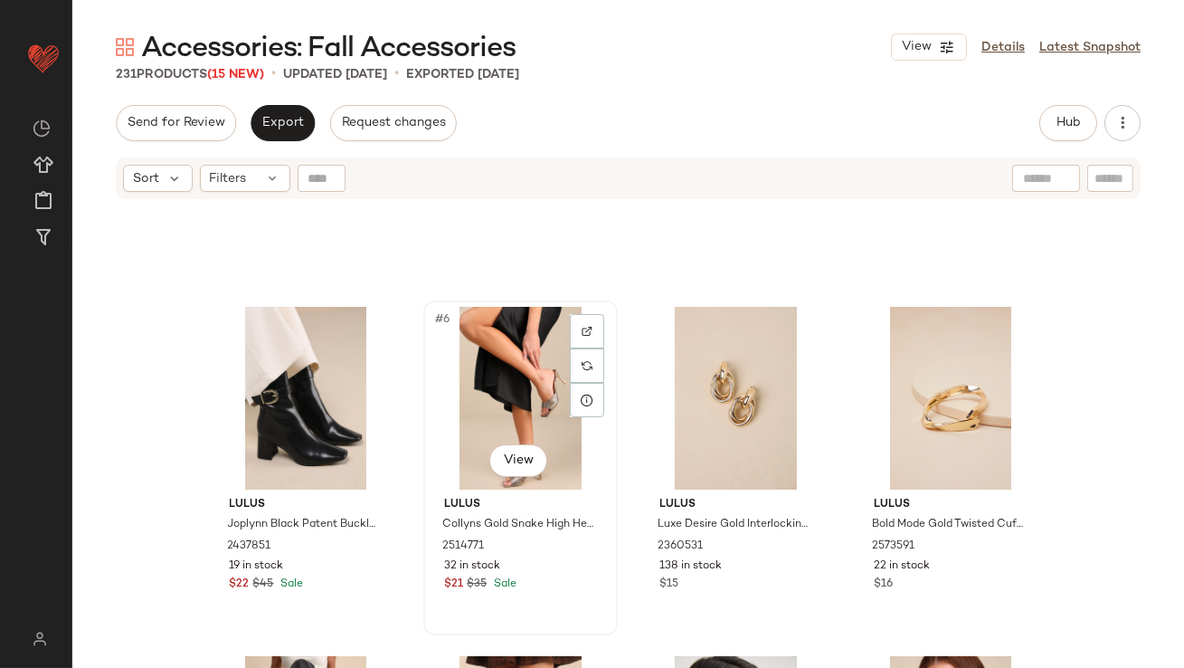
click at [503, 371] on div "#6 View" at bounding box center [521, 398] width 182 height 183
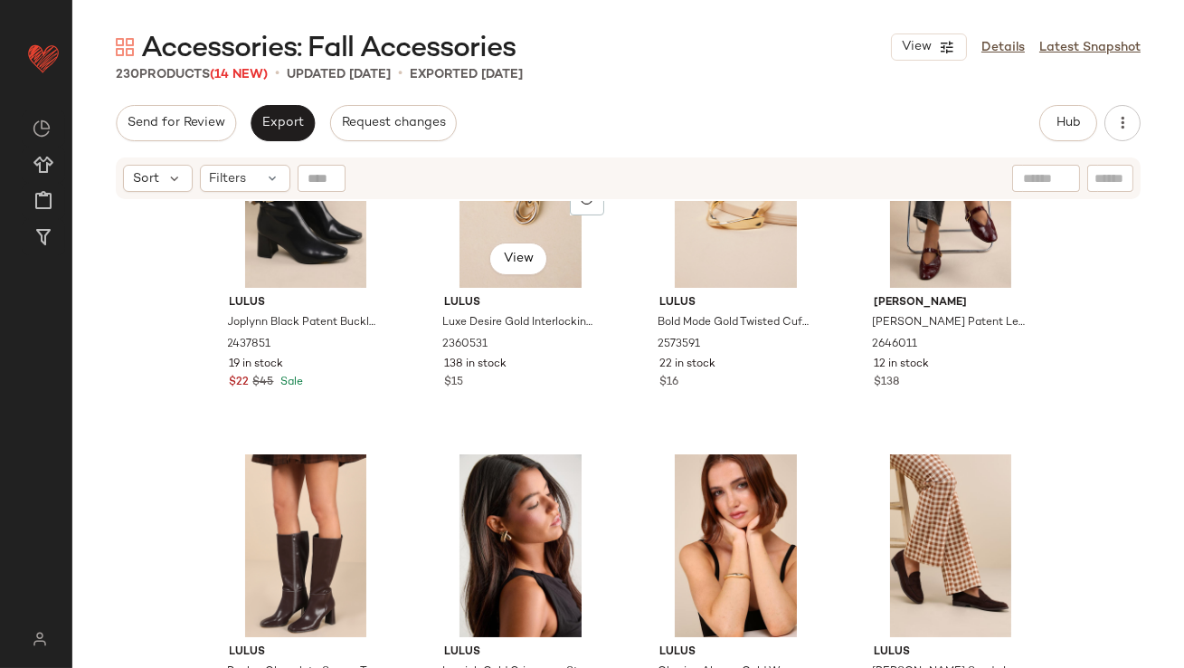
scroll to position [484, 0]
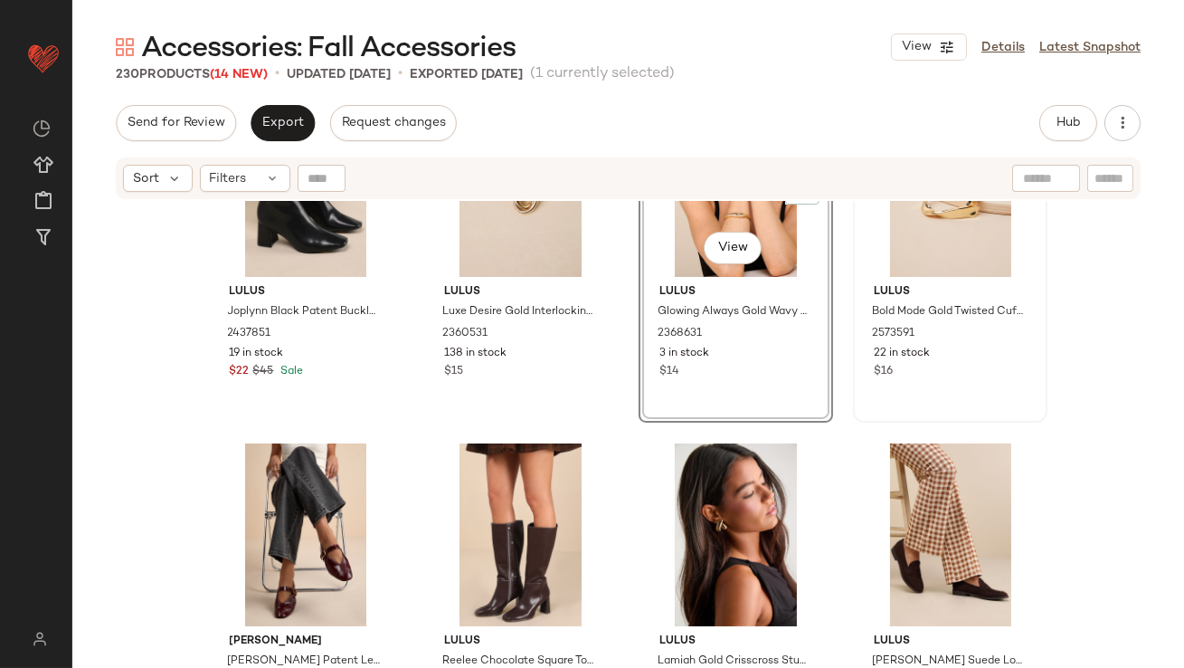
scroll to position [509, 0]
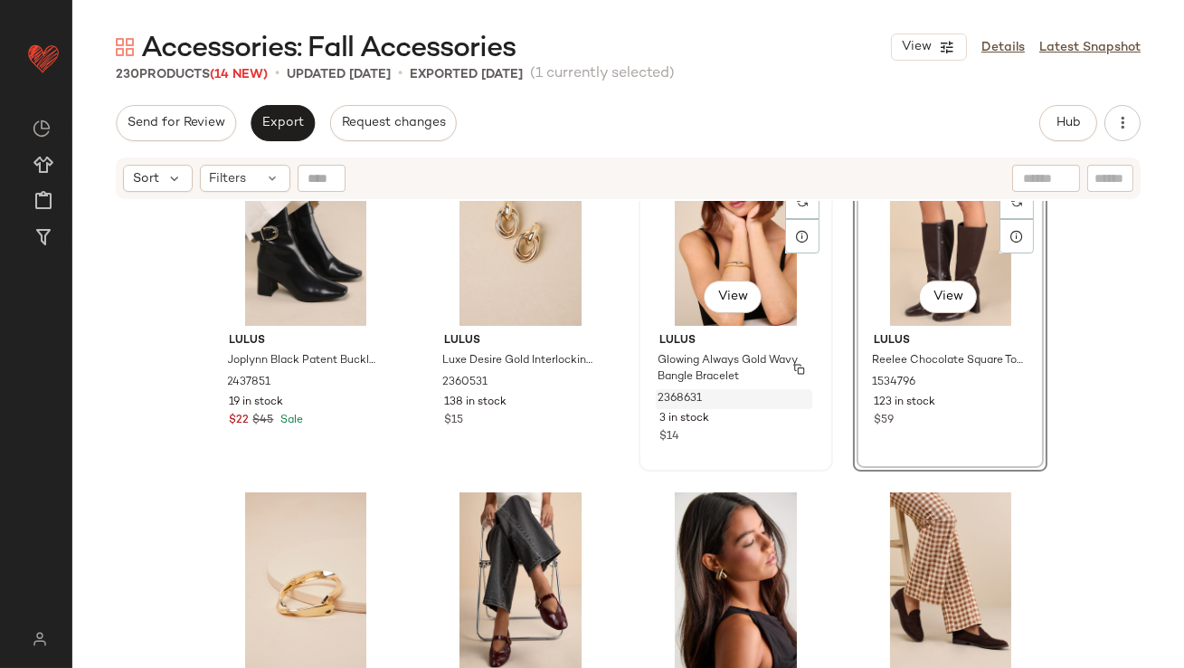
scroll to position [433, 0]
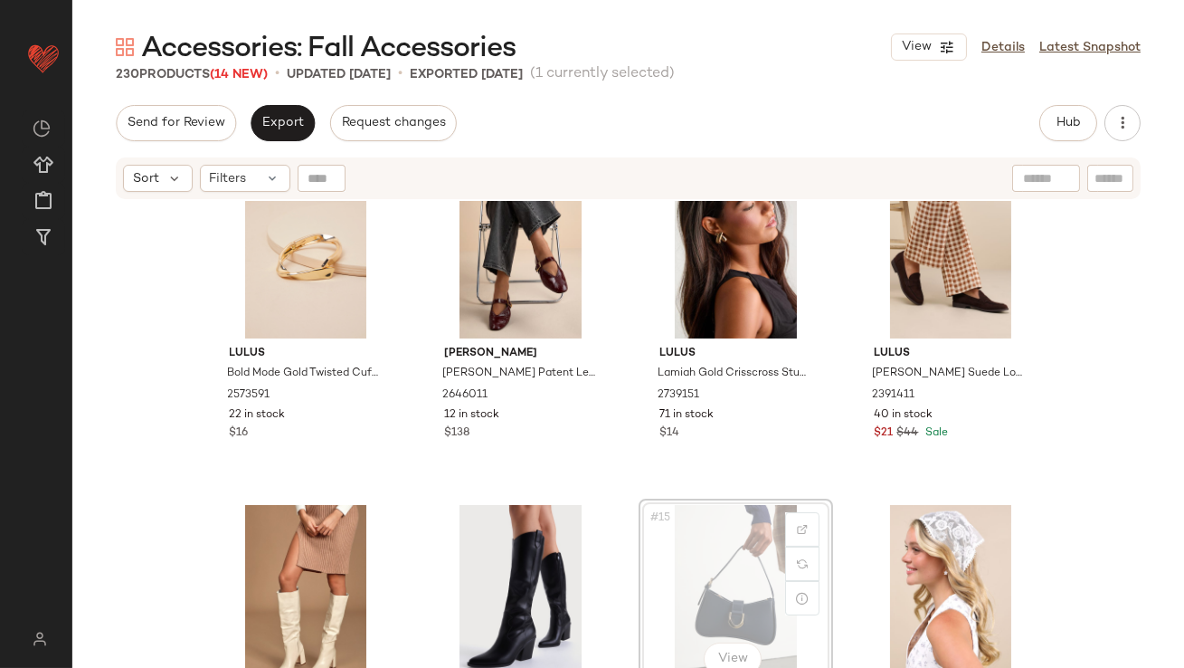
scroll to position [769, 0]
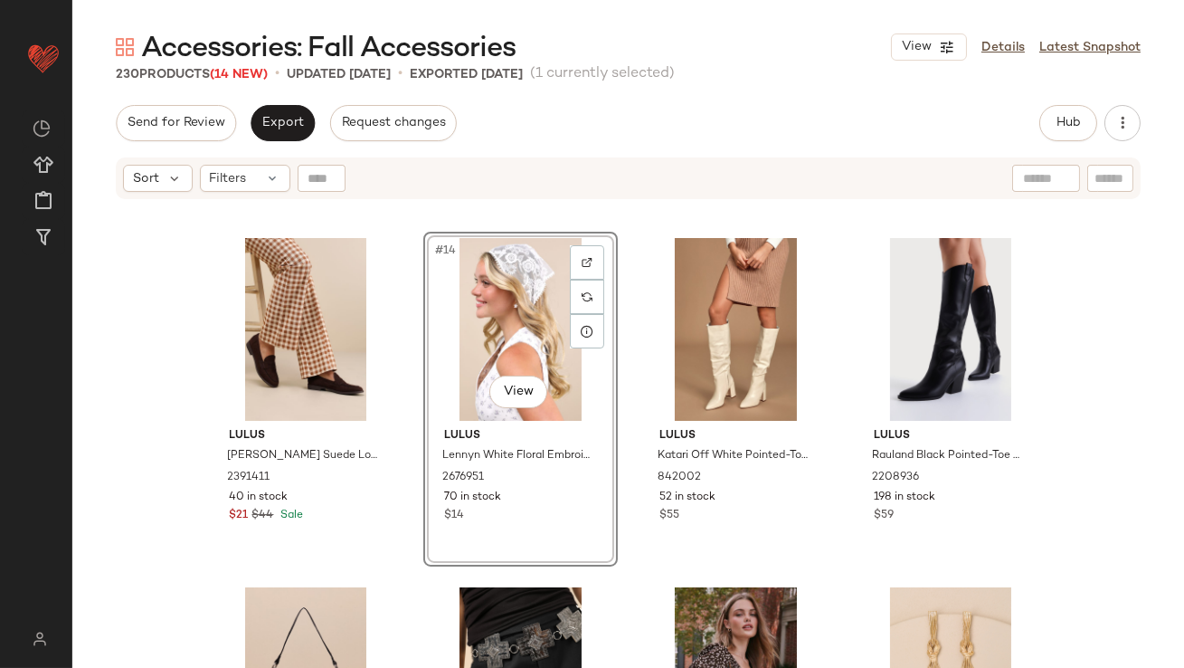
scroll to position [1143, 0]
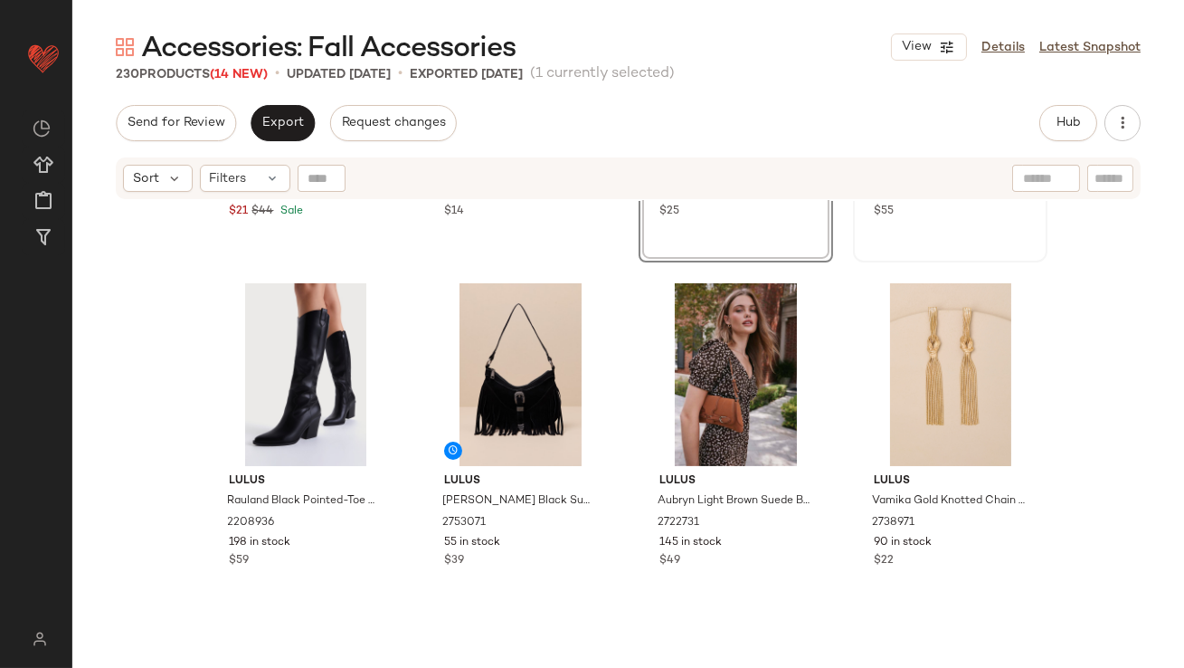
scroll to position [1405, 0]
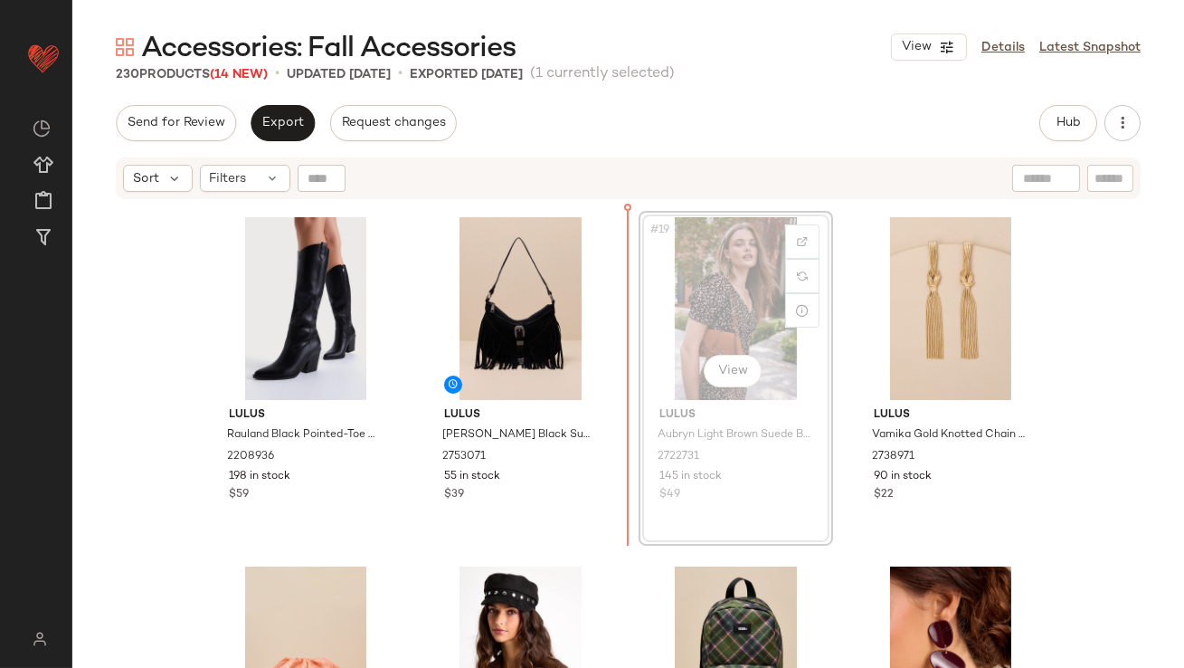
scroll to position [1401, 0]
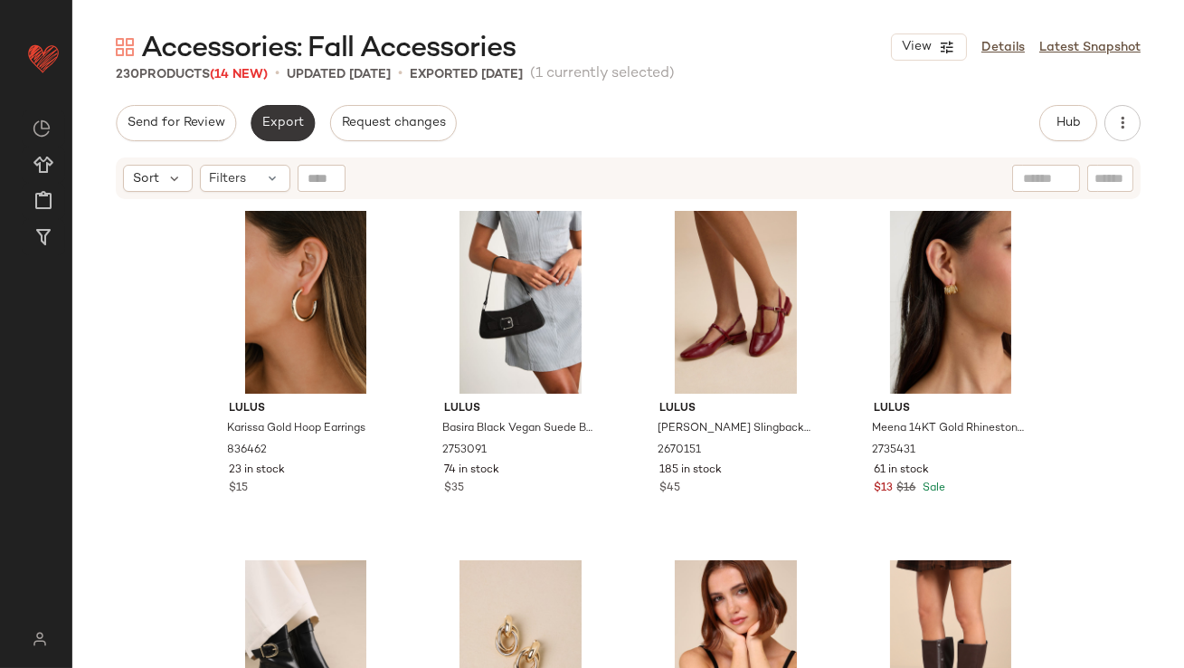
click at [284, 129] on span "Export" at bounding box center [282, 123] width 43 height 14
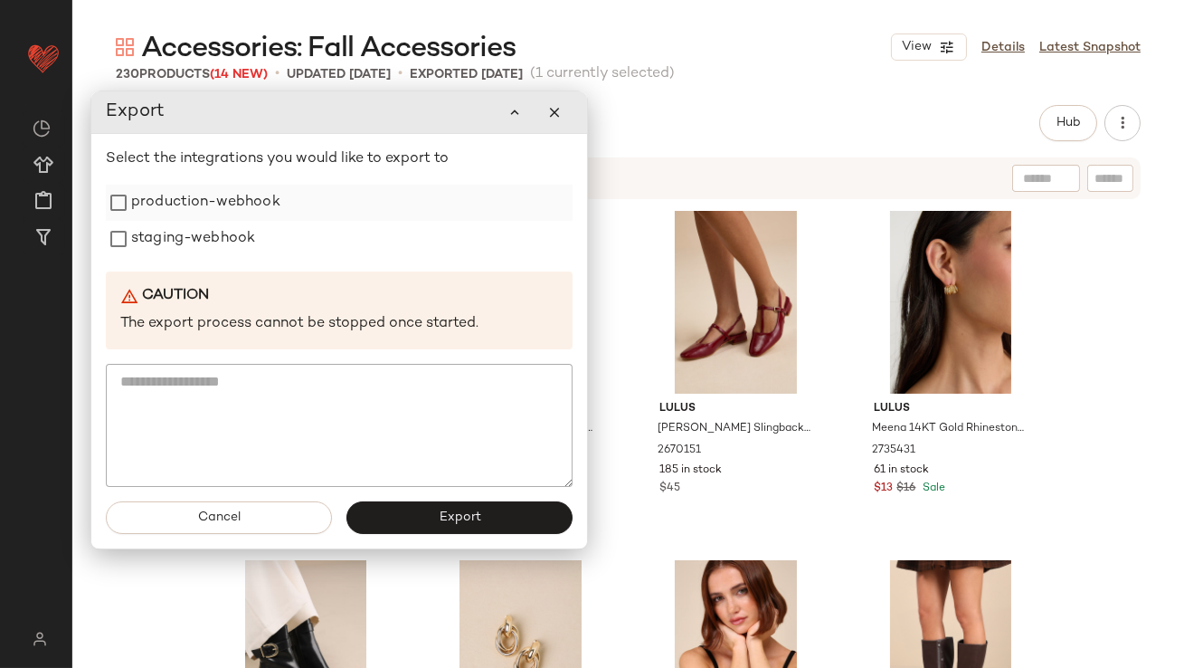
click at [249, 204] on label "production-webhook" at bounding box center [205, 203] width 149 height 36
click at [236, 253] on label "staging-webhook" at bounding box center [193, 239] width 124 height 36
click at [415, 527] on button "Export" at bounding box center [460, 517] width 226 height 33
